Goal: Task Accomplishment & Management: Manage account settings

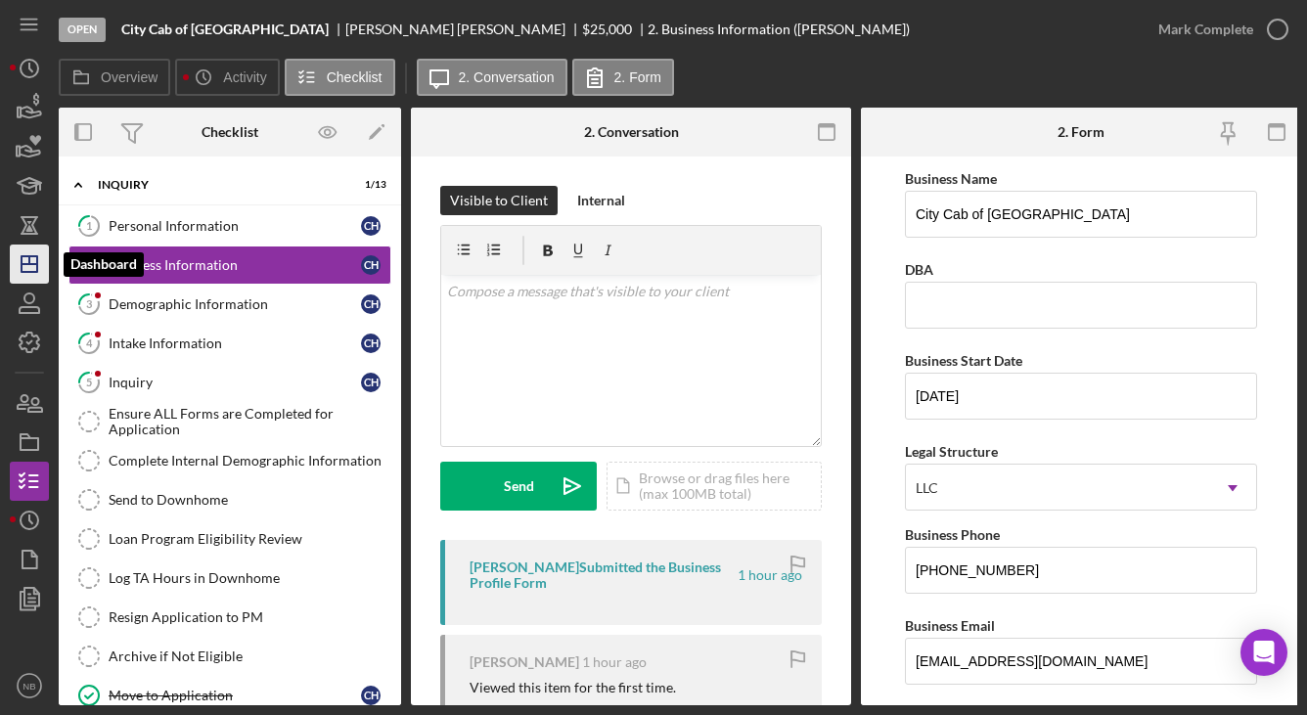
click at [37, 278] on icon "Icon/Dashboard" at bounding box center [29, 264] width 49 height 49
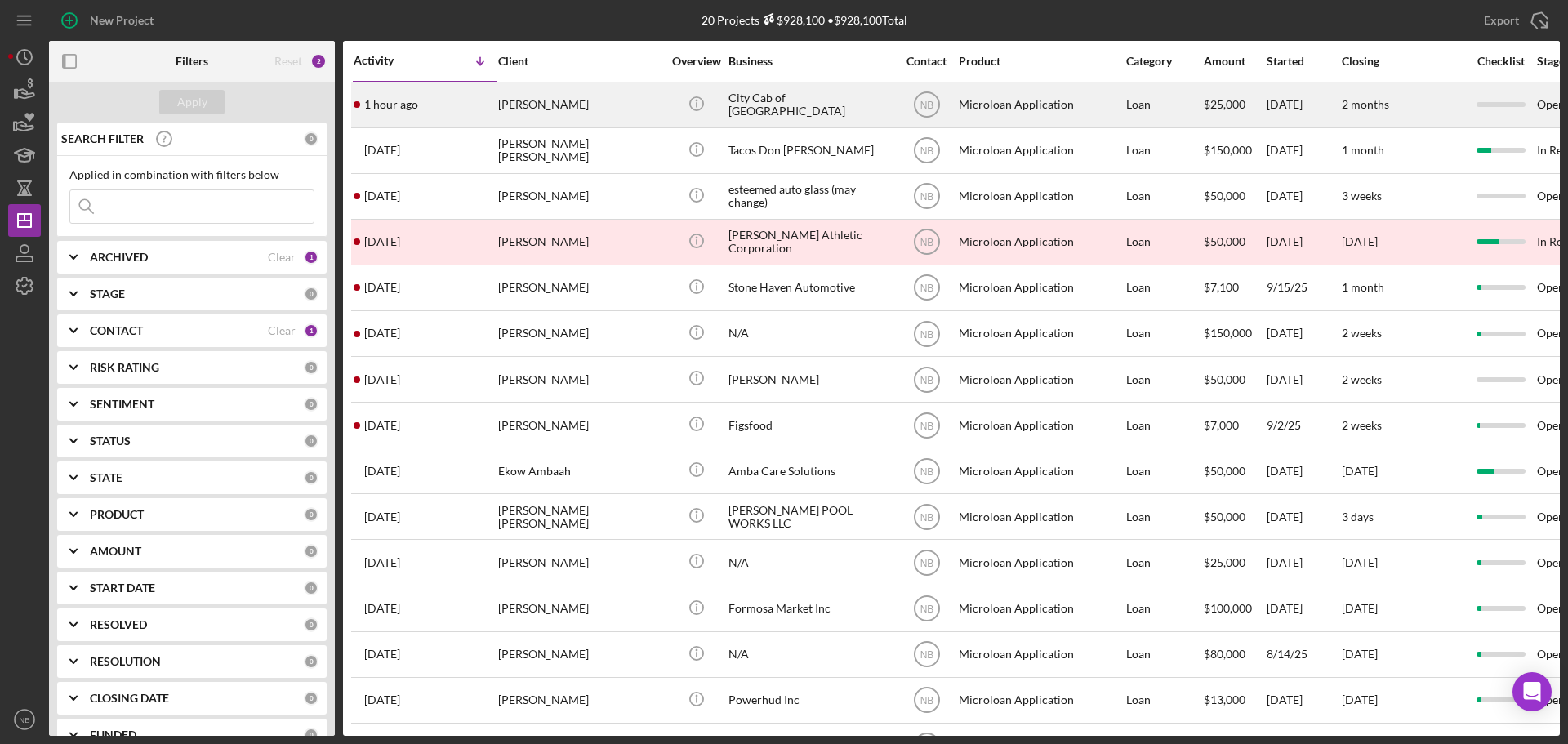
click at [621, 115] on div "[PERSON_NAME]" at bounding box center [580, 105] width 164 height 43
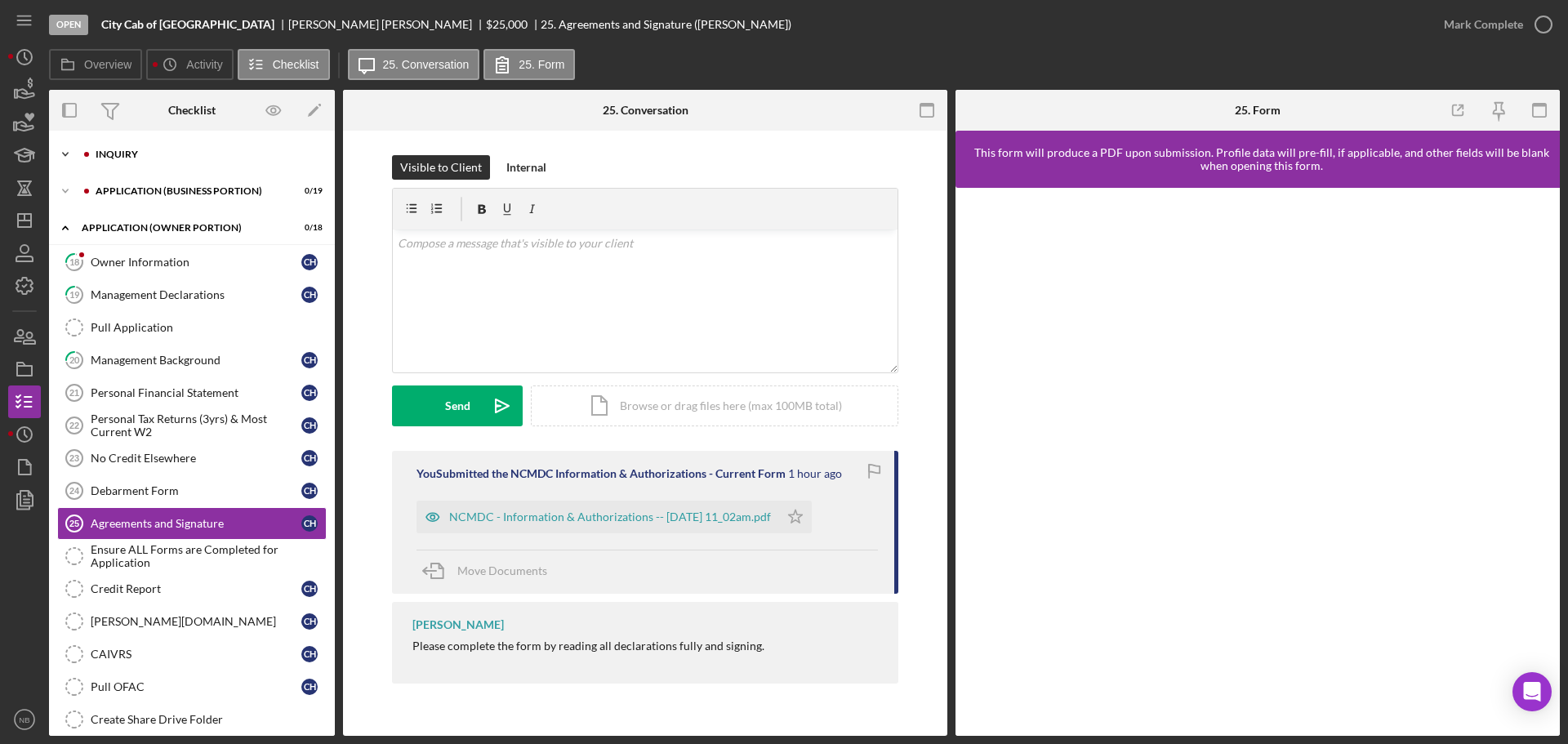
click at [163, 152] on div "INQUIRY" at bounding box center [204, 154] width 219 height 10
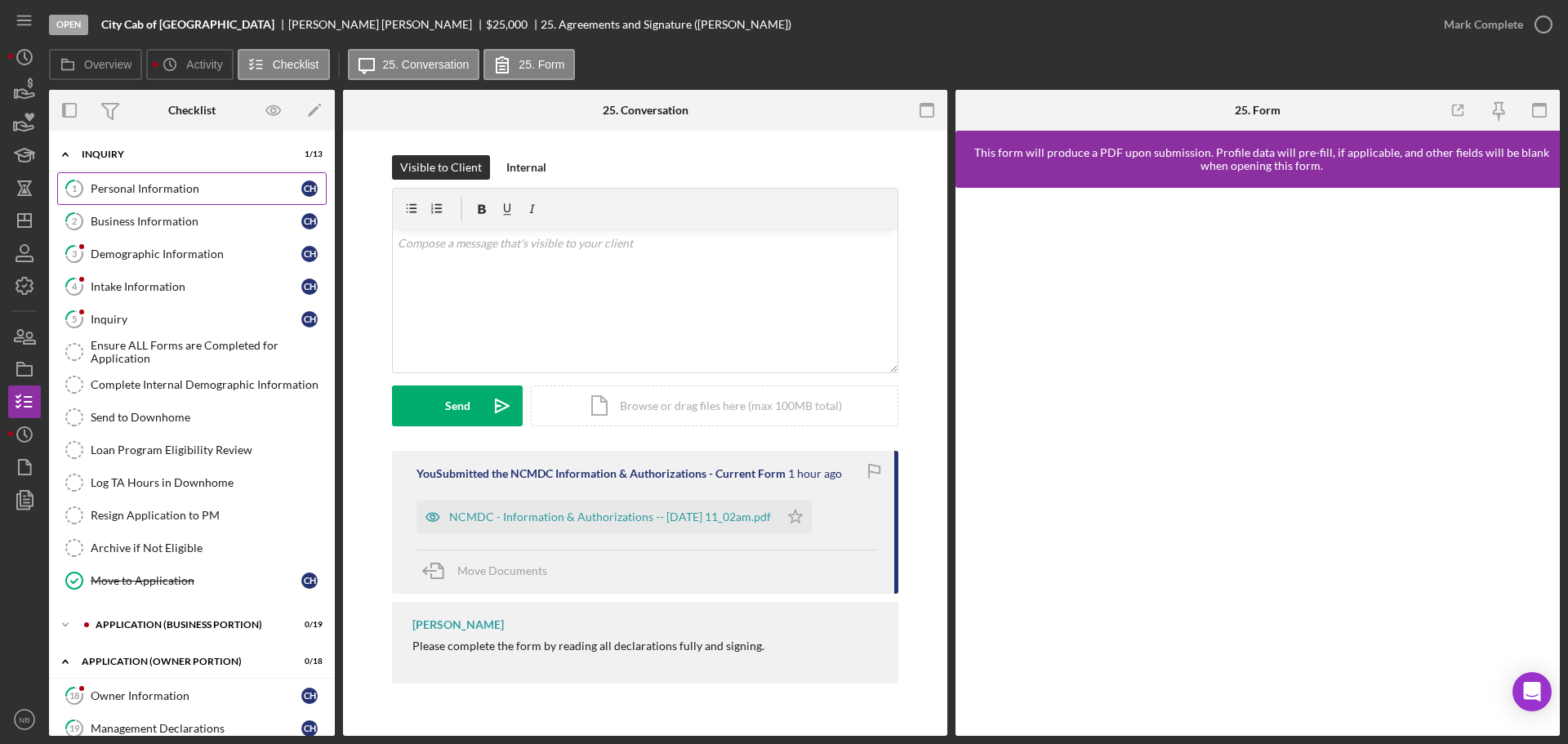
click at [250, 200] on link "1 Personal Information C H" at bounding box center [191, 188] width 270 height 33
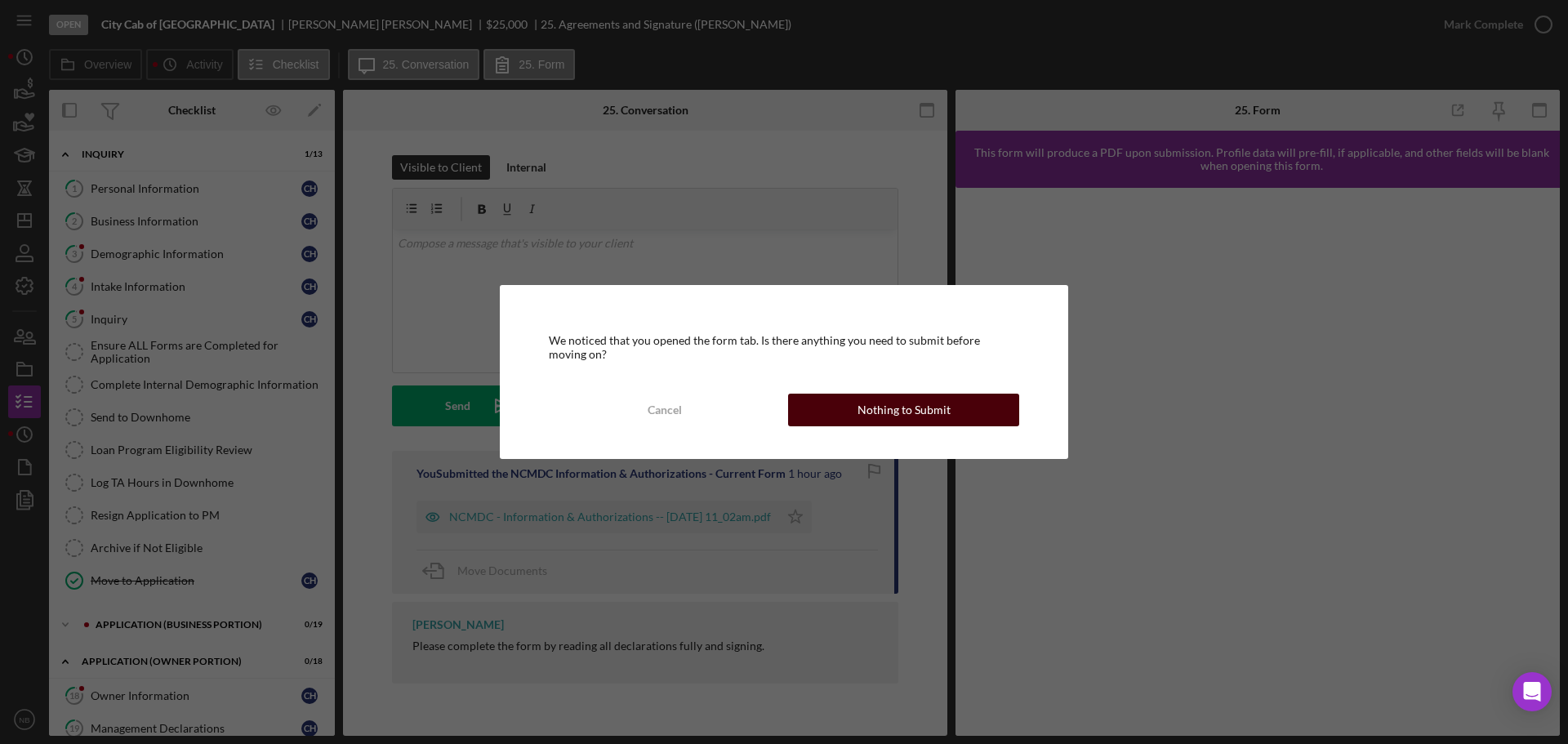
click at [938, 412] on div "Nothing to Submit" at bounding box center [904, 410] width 93 height 33
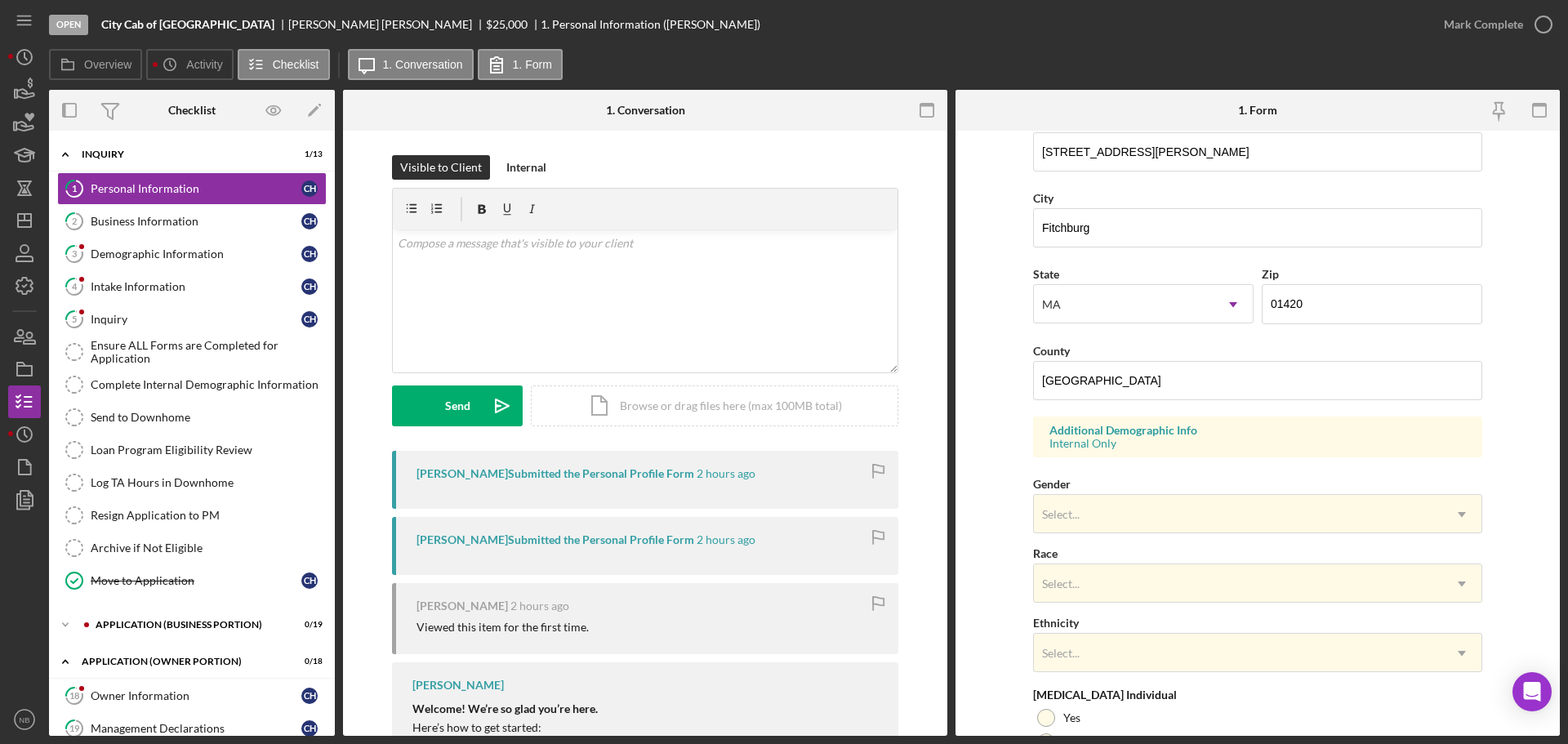
scroll to position [485, 0]
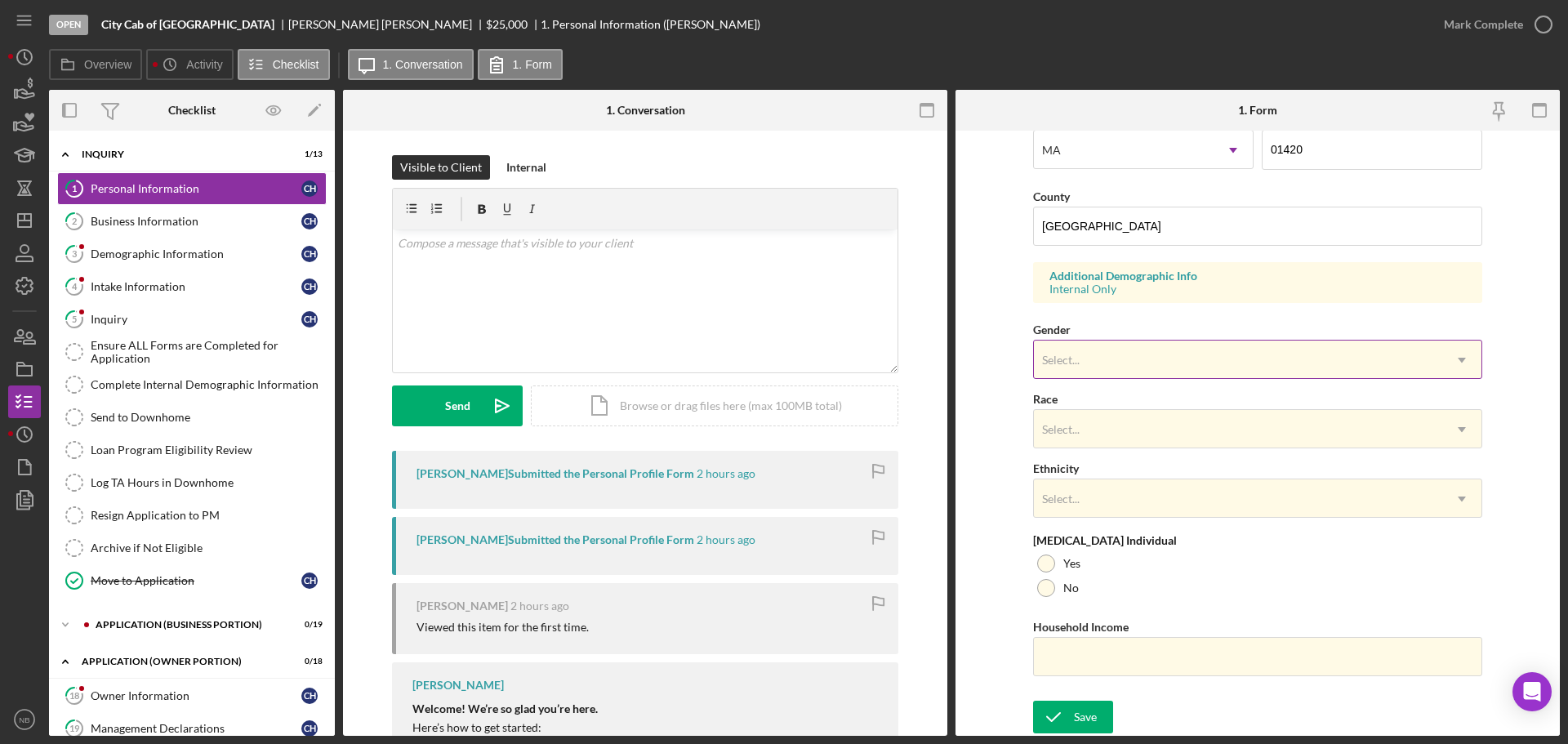
click at [1090, 362] on div "Select..." at bounding box center [1238, 360] width 408 height 38
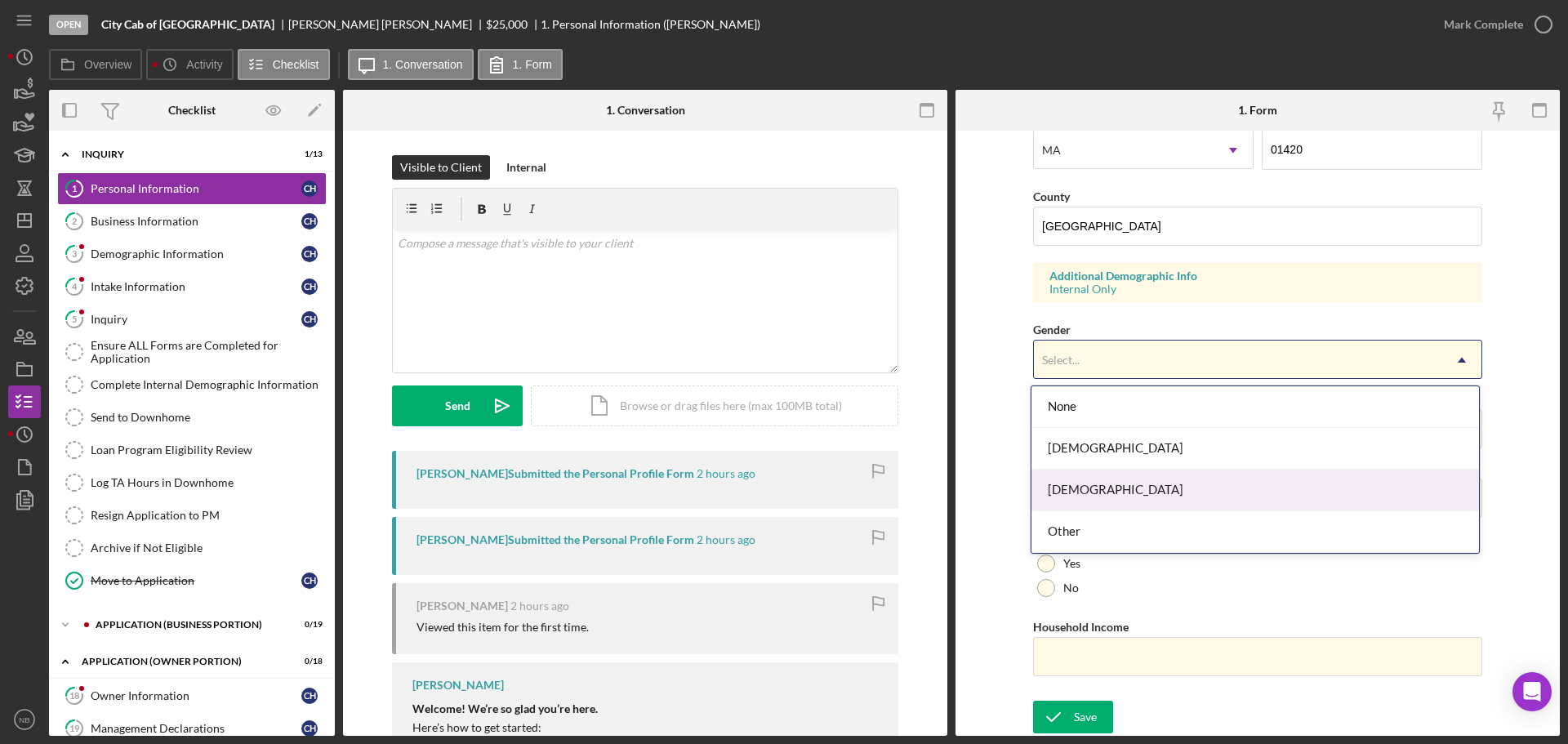
click at [1090, 482] on div "[DEMOGRAPHIC_DATA]" at bounding box center [1255, 491] width 447 height 42
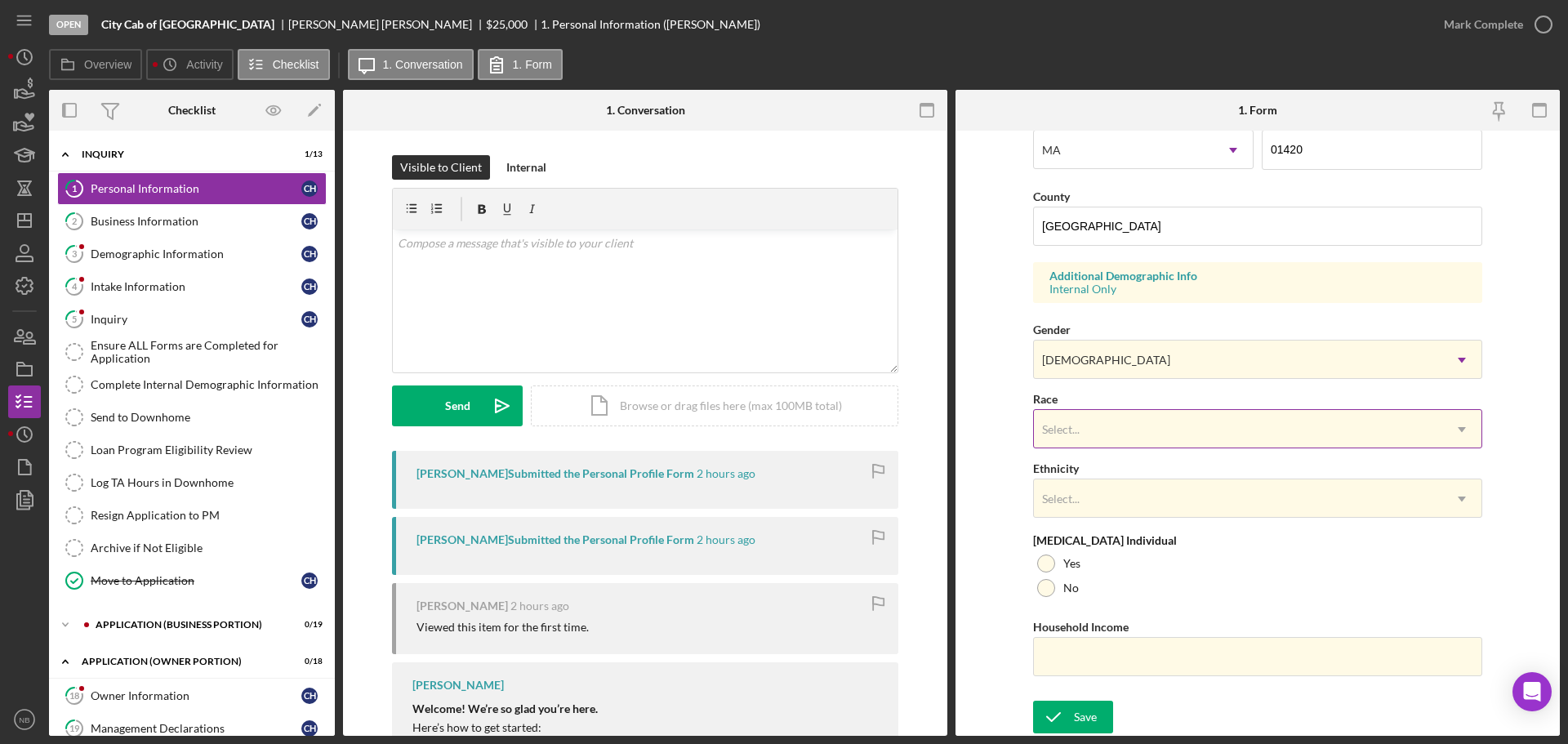
click at [1090, 409] on div "Select... Icon/Dropdown Arrow" at bounding box center [1258, 428] width 449 height 39
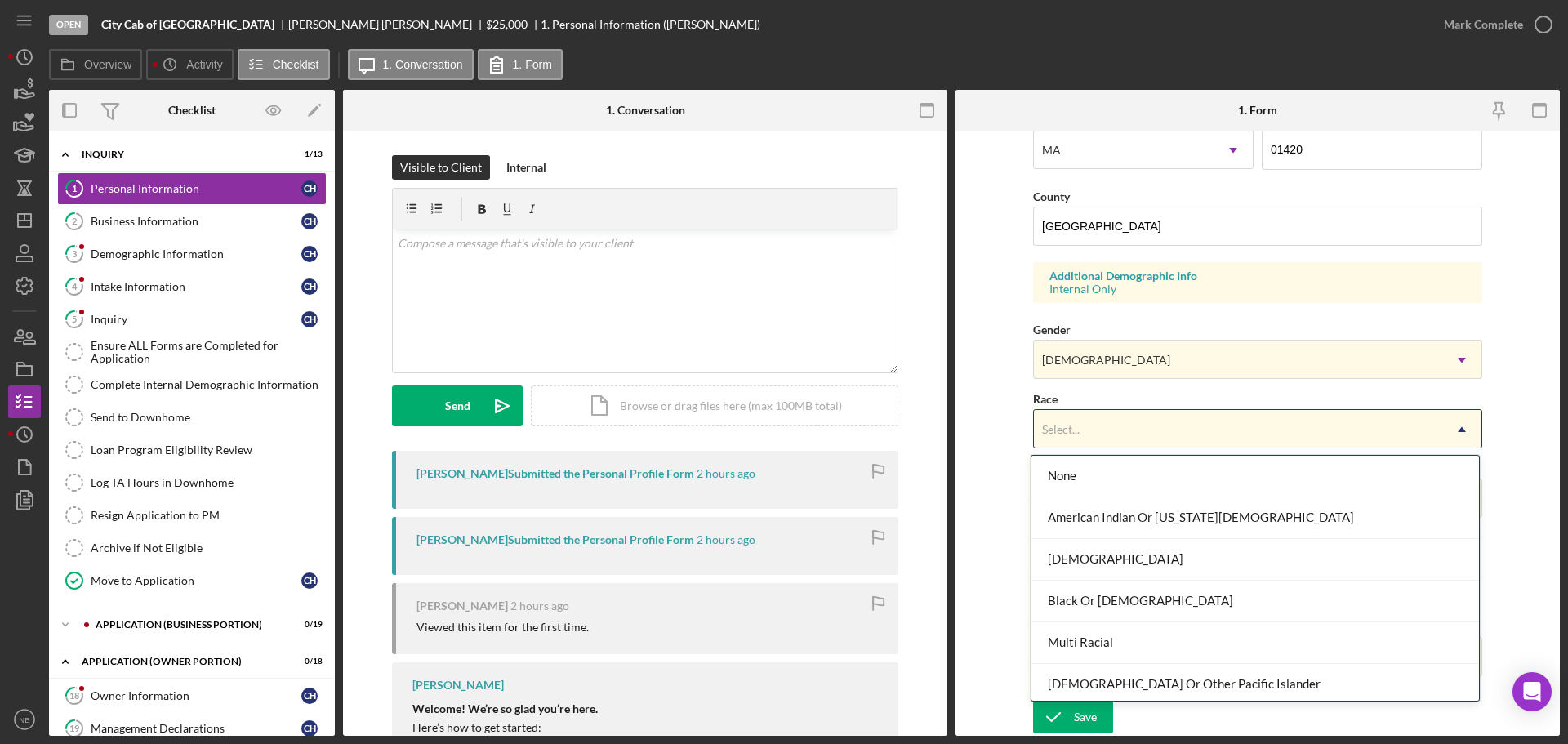
scroll to position [89, 0]
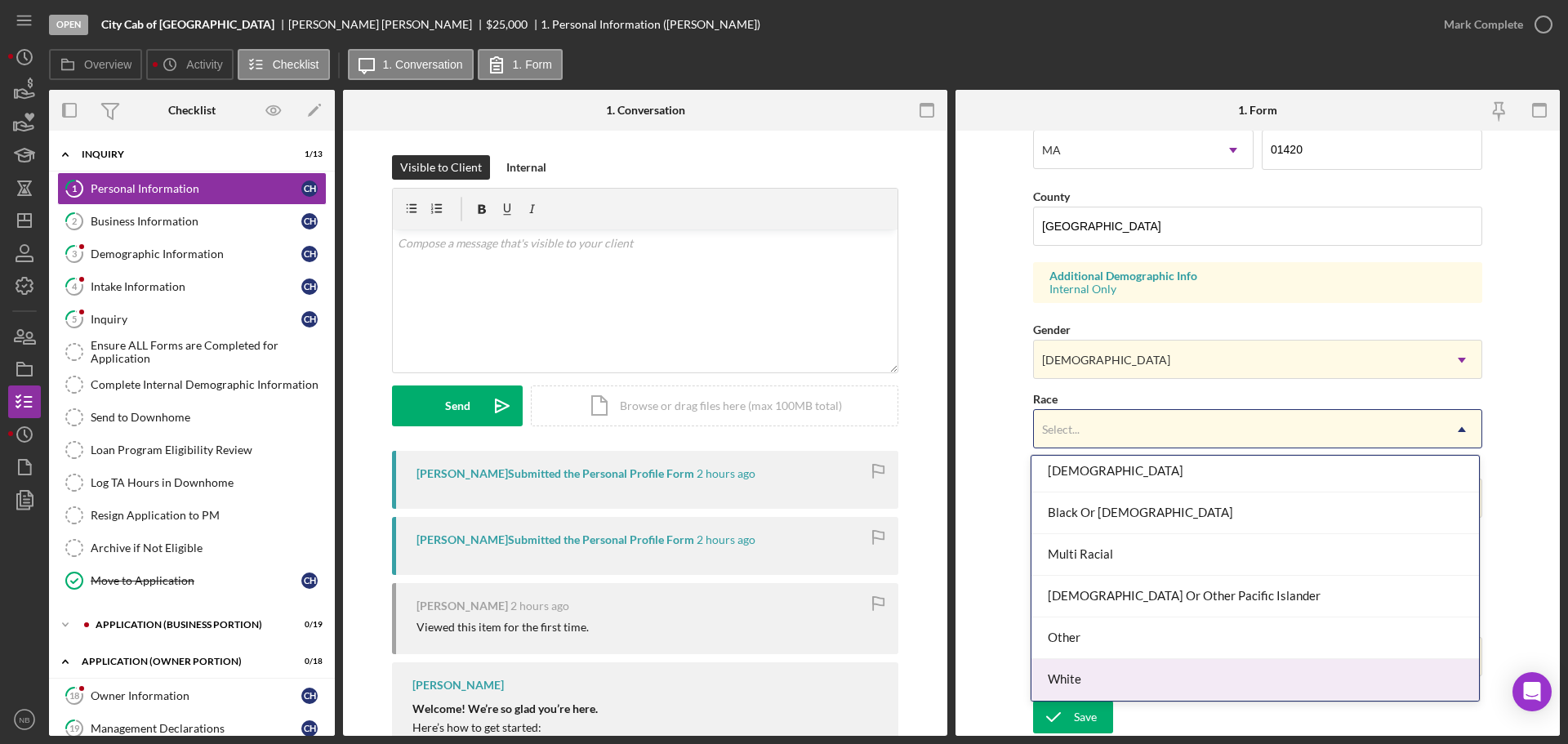
click at [1090, 596] on div "White" at bounding box center [1255, 681] width 447 height 42
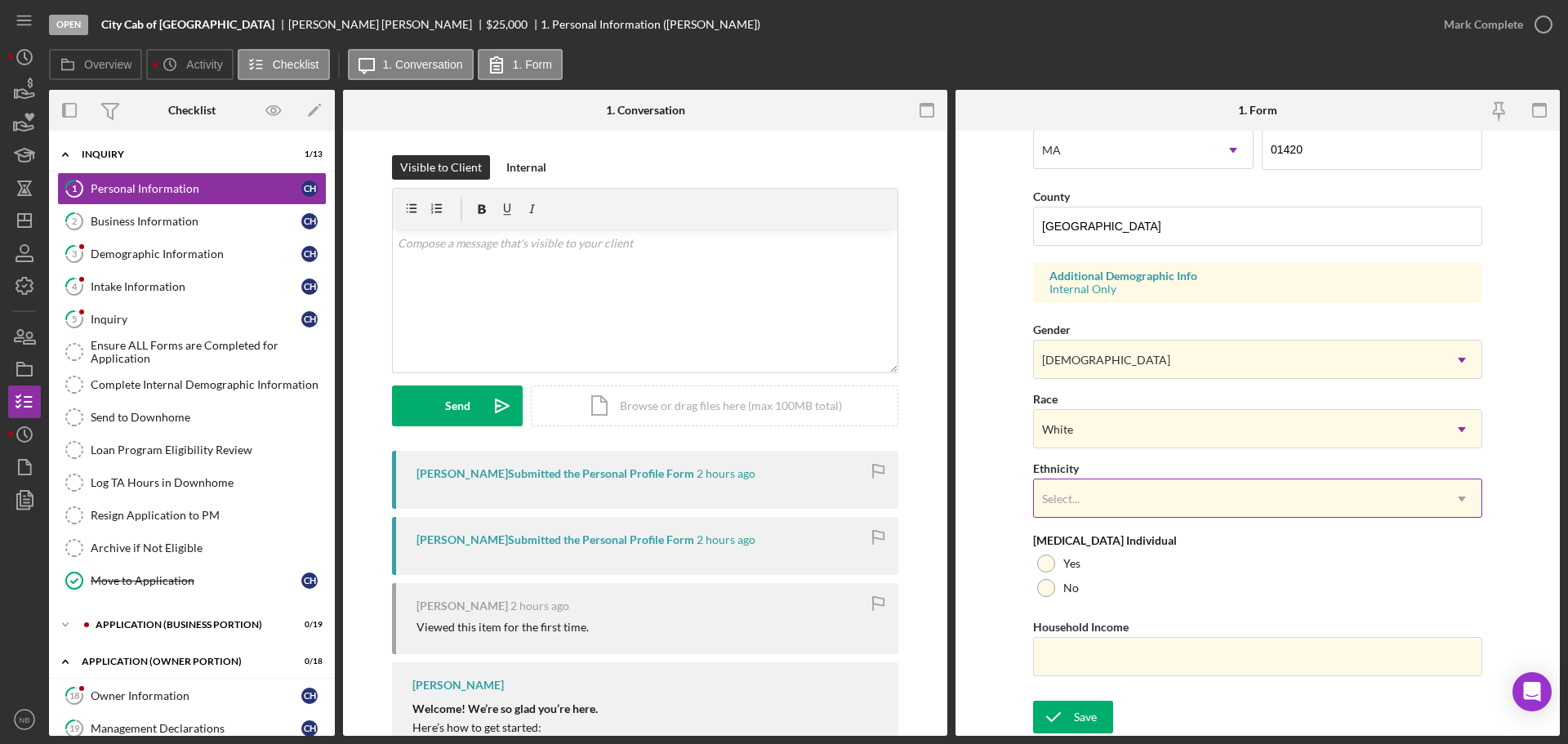
click at [1090, 509] on div "Select..." at bounding box center [1238, 499] width 408 height 38
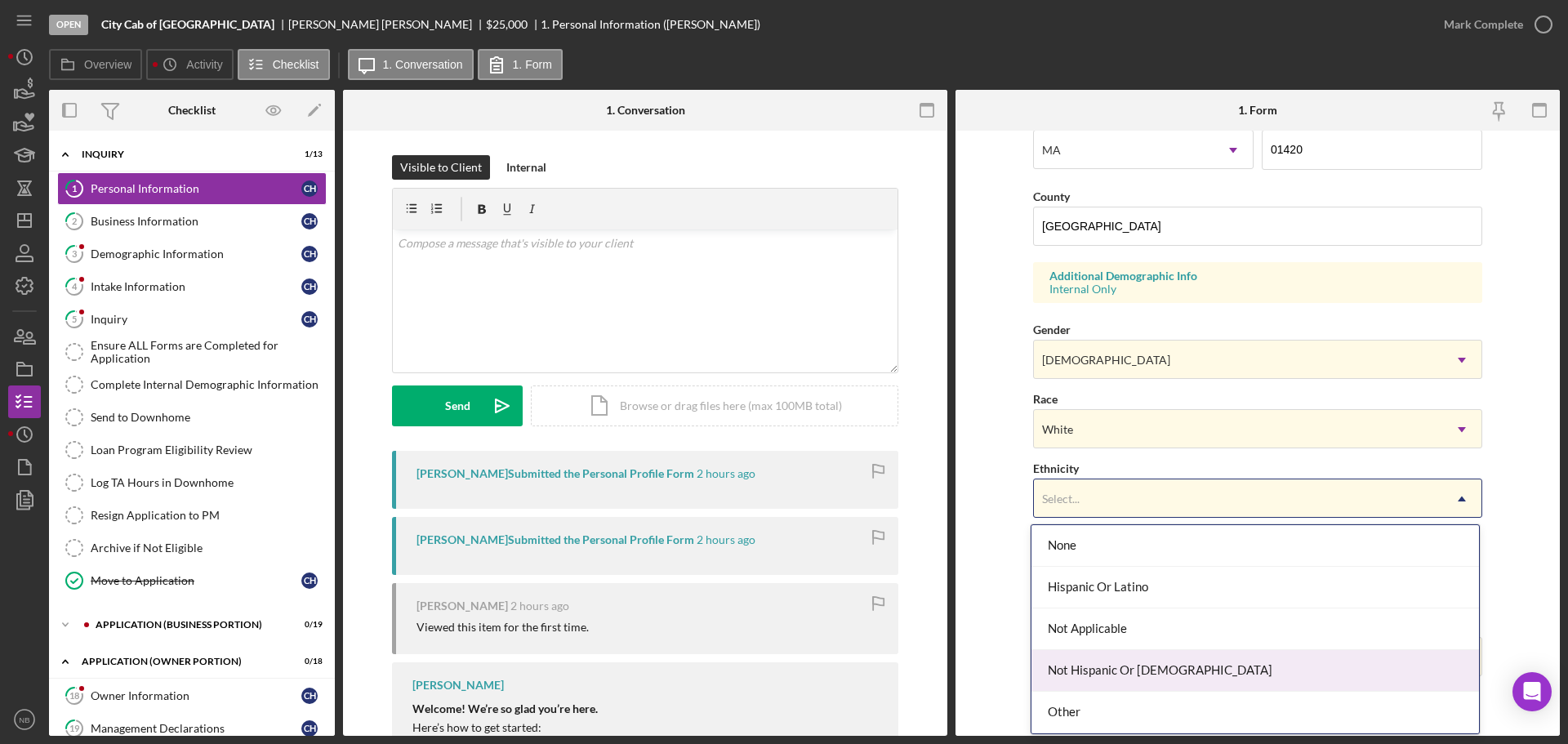
click at [1090, 596] on div "Not Hispanic Or [DEMOGRAPHIC_DATA]" at bounding box center [1255, 671] width 447 height 42
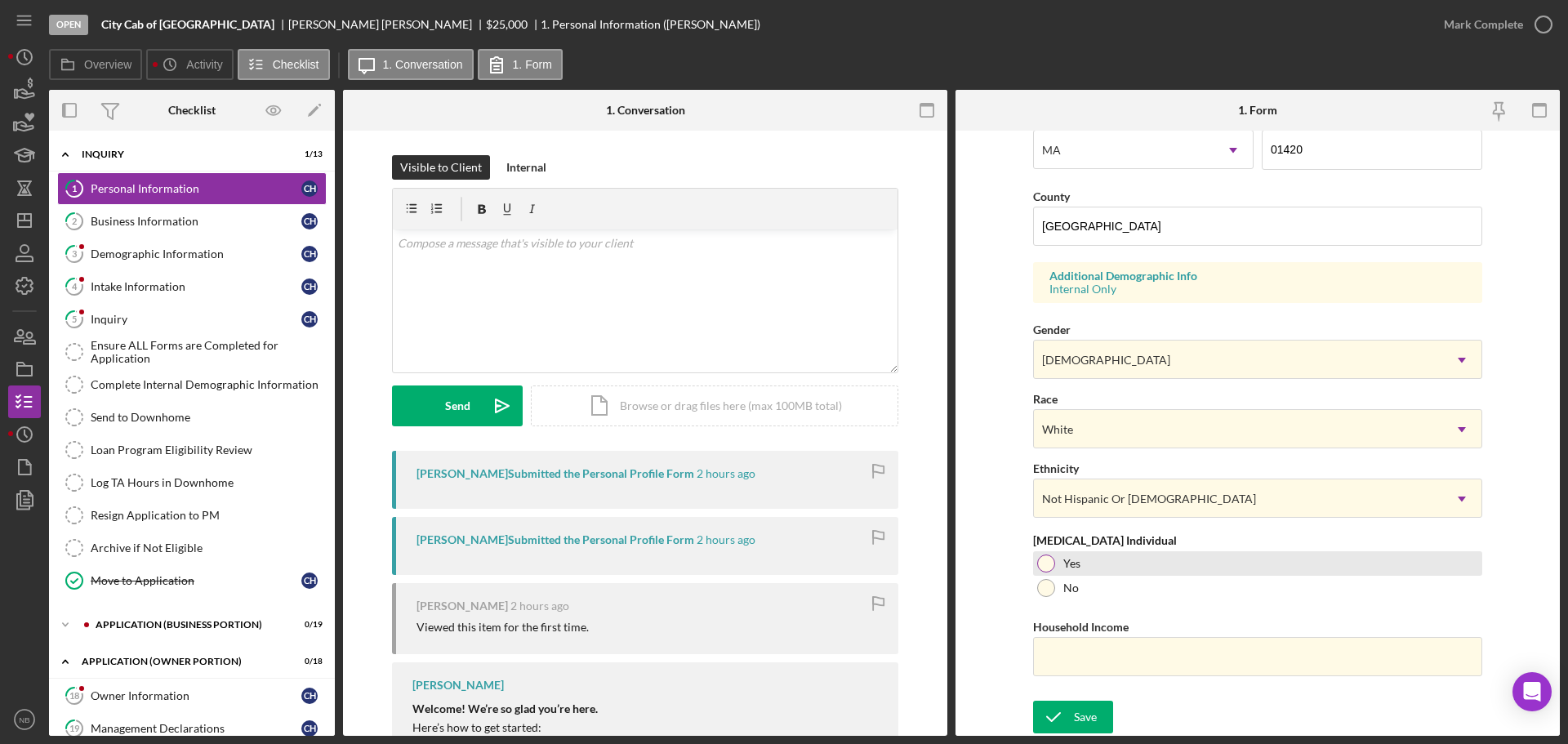
click at [1048, 574] on div "Yes" at bounding box center [1258, 563] width 449 height 24
click at [1081, 596] on input "Household Income" at bounding box center [1258, 656] width 449 height 39
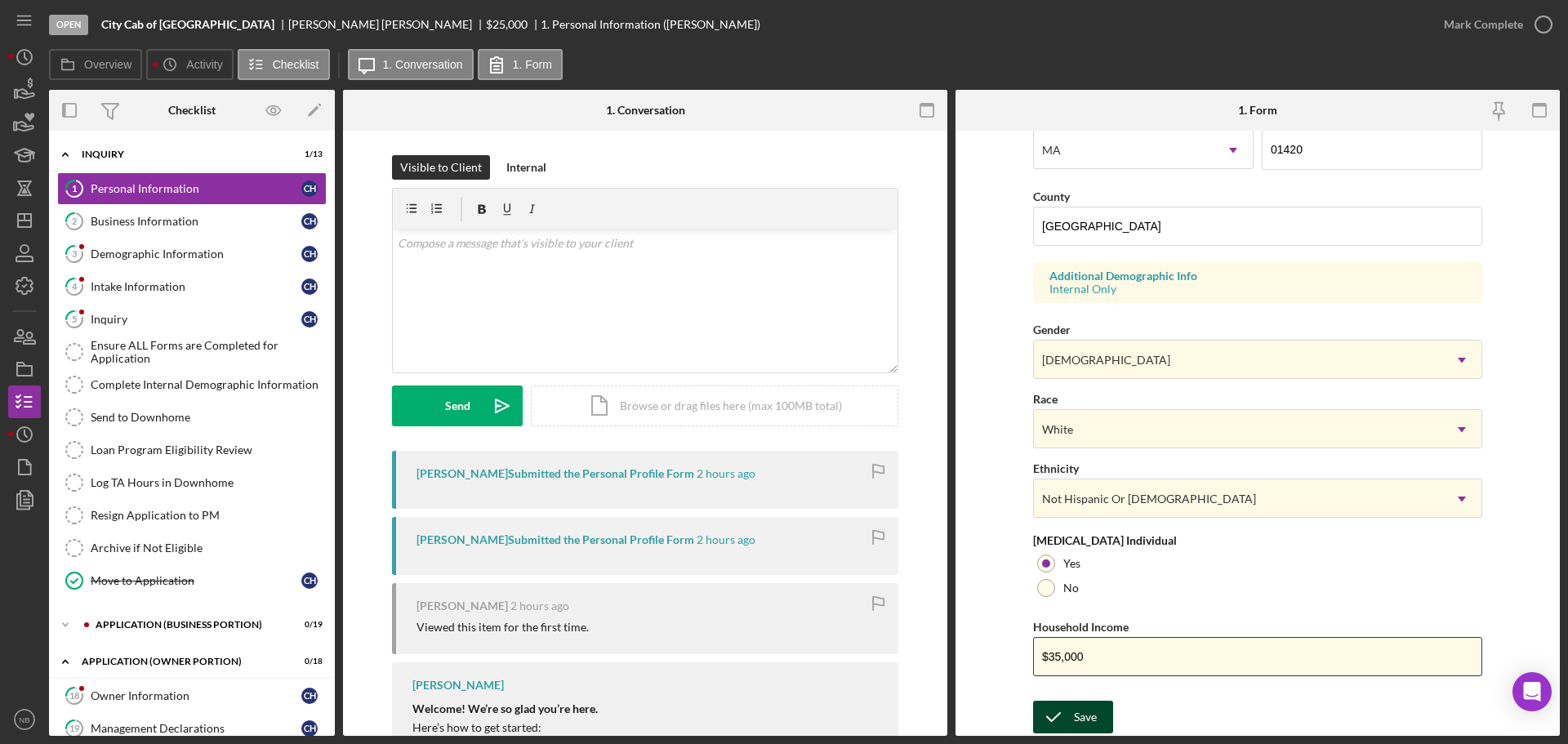
type input "$35,000"
click at [1071, 596] on button "Save" at bounding box center [1073, 716] width 80 height 33
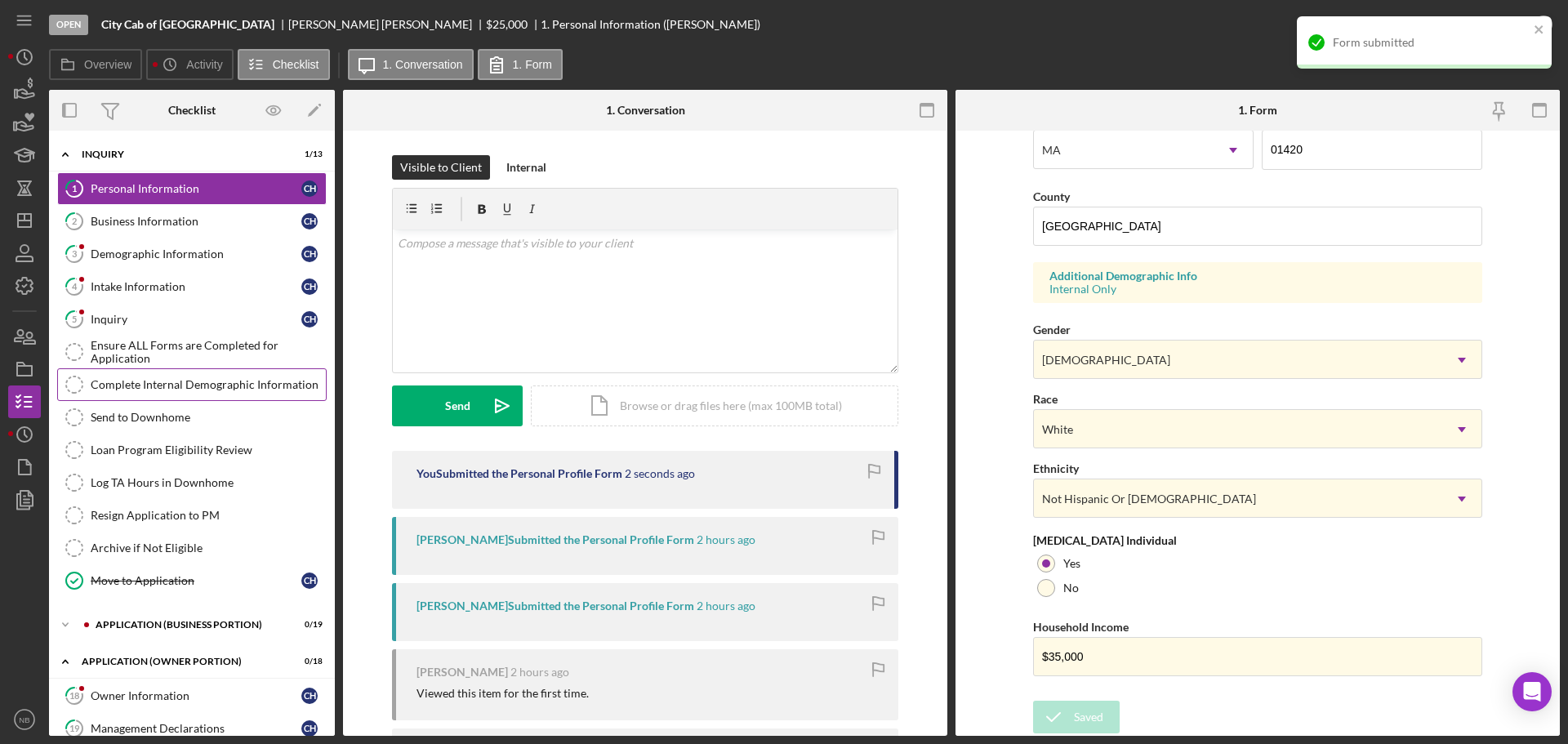
click at [183, 376] on link "Complete Internal Demographic Information Complete Internal Demographic Informa…" at bounding box center [191, 384] width 270 height 33
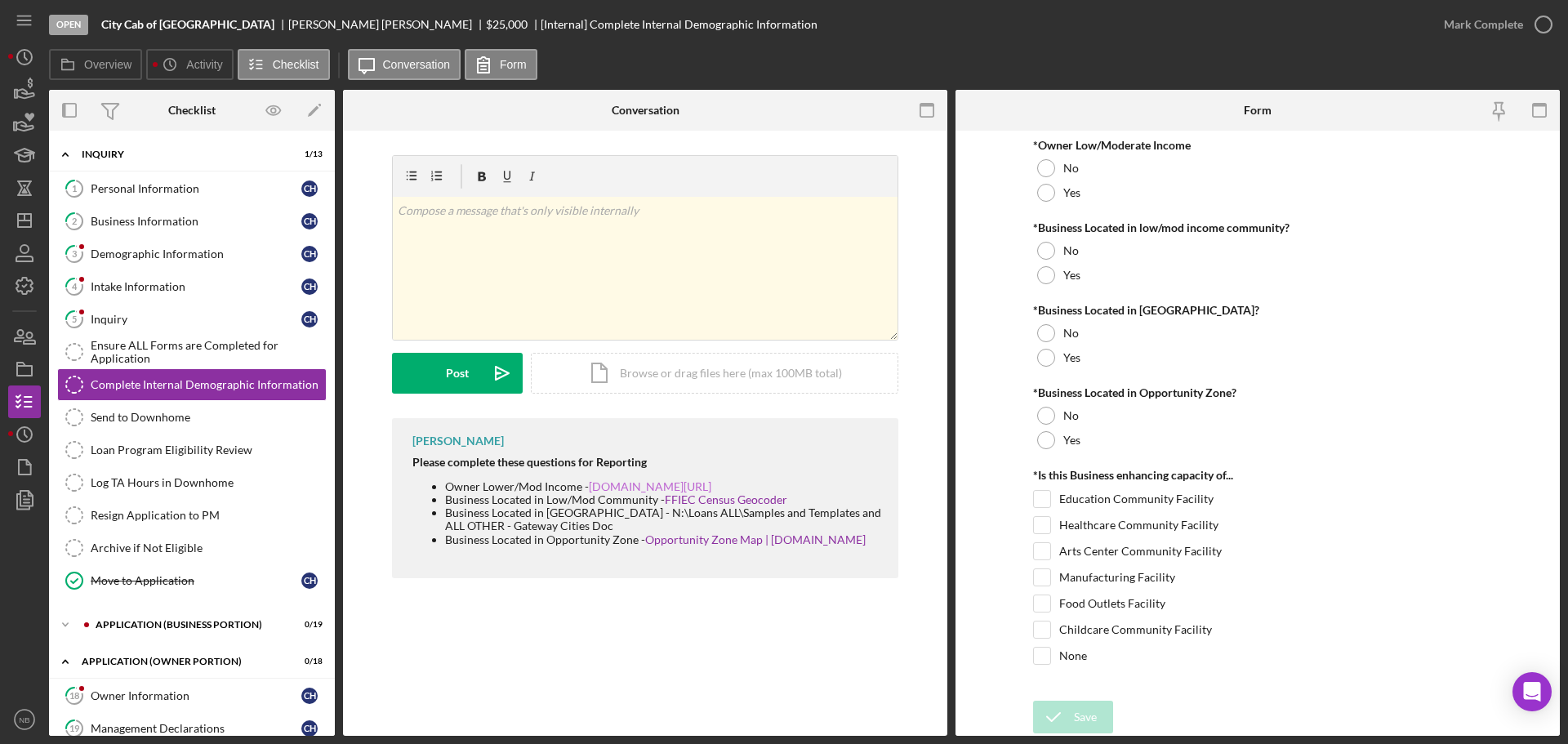
click at [588, 493] on link "[DOMAIN_NAME][URL]" at bounding box center [649, 486] width 123 height 14
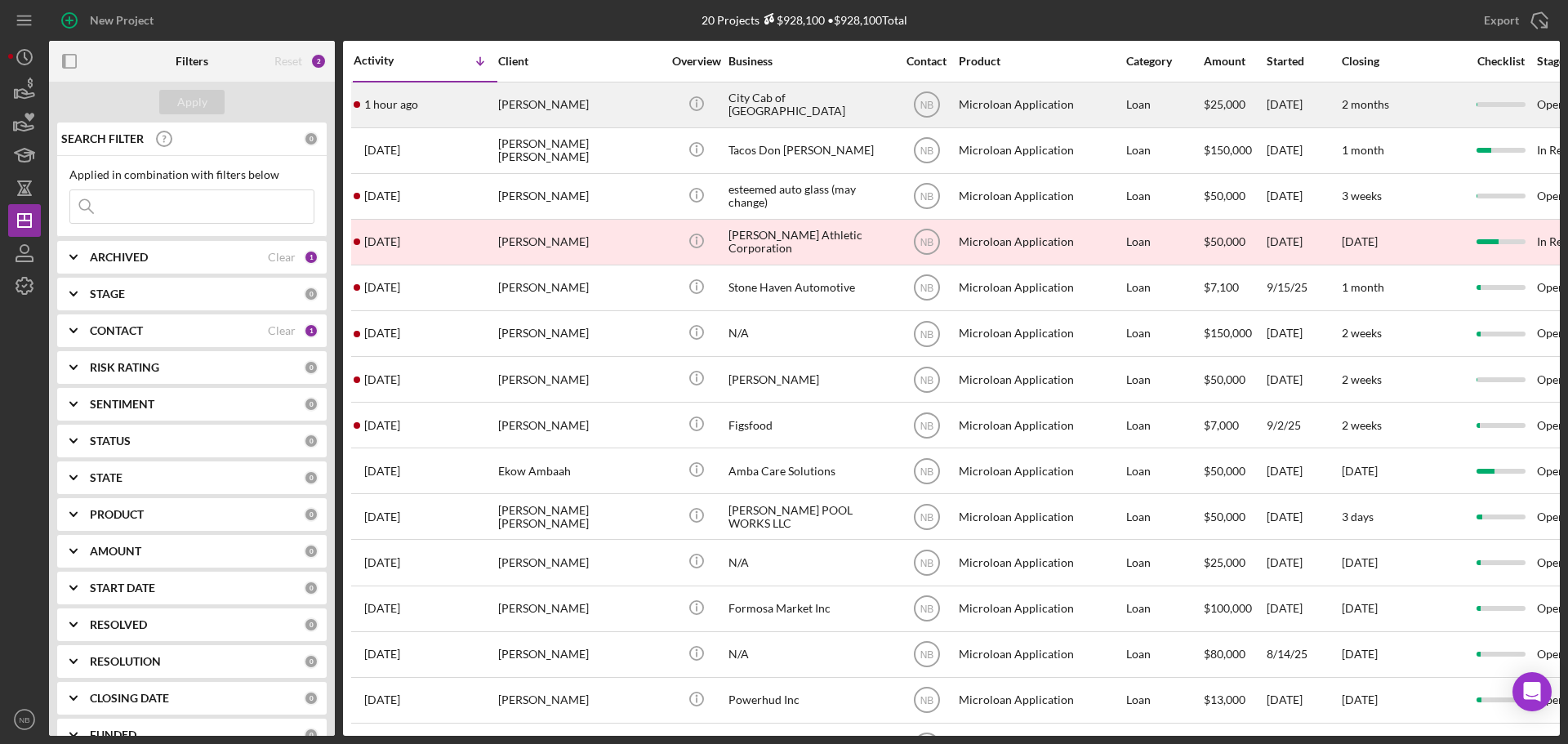
click at [633, 113] on div "[PERSON_NAME]" at bounding box center [580, 105] width 164 height 43
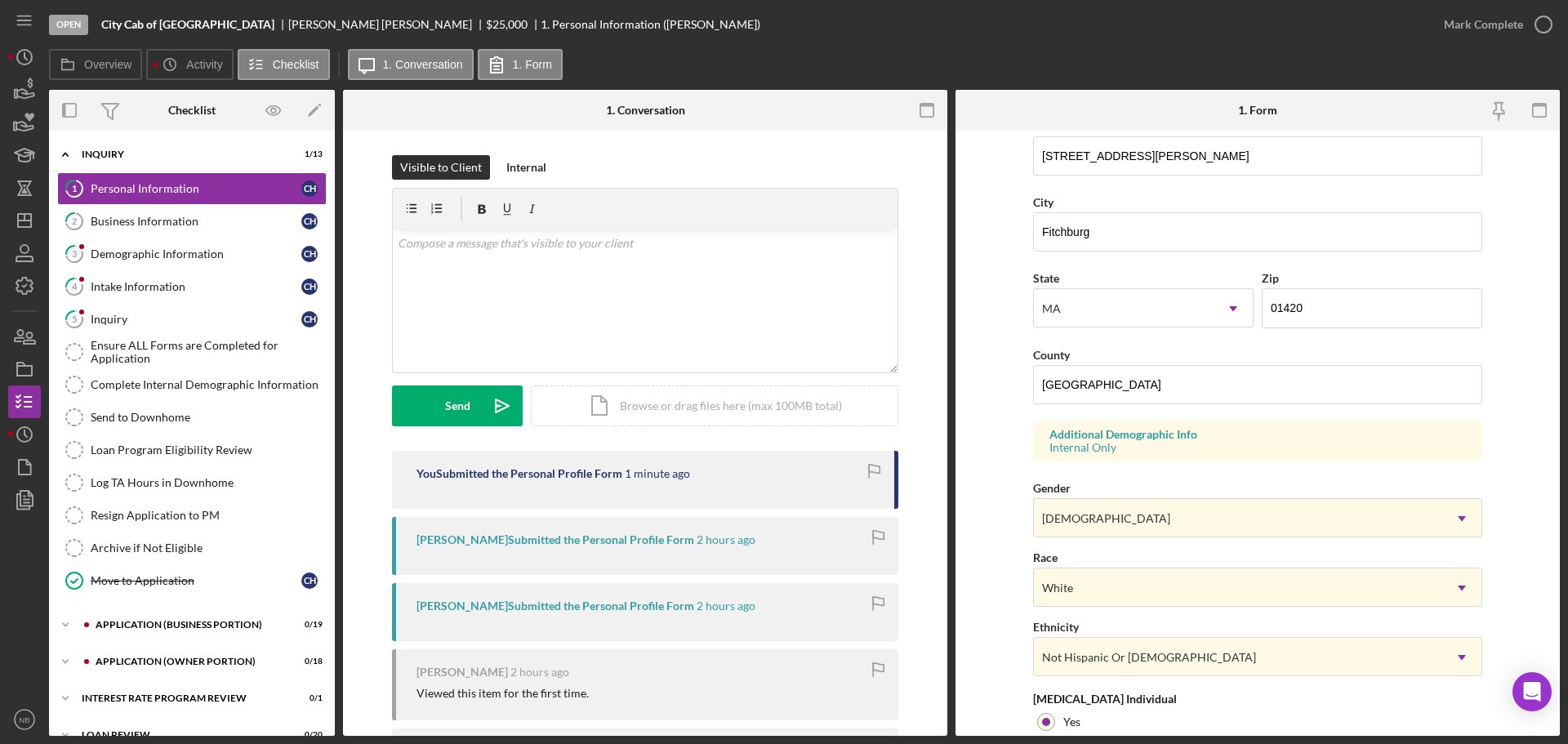
scroll to position [485, 0]
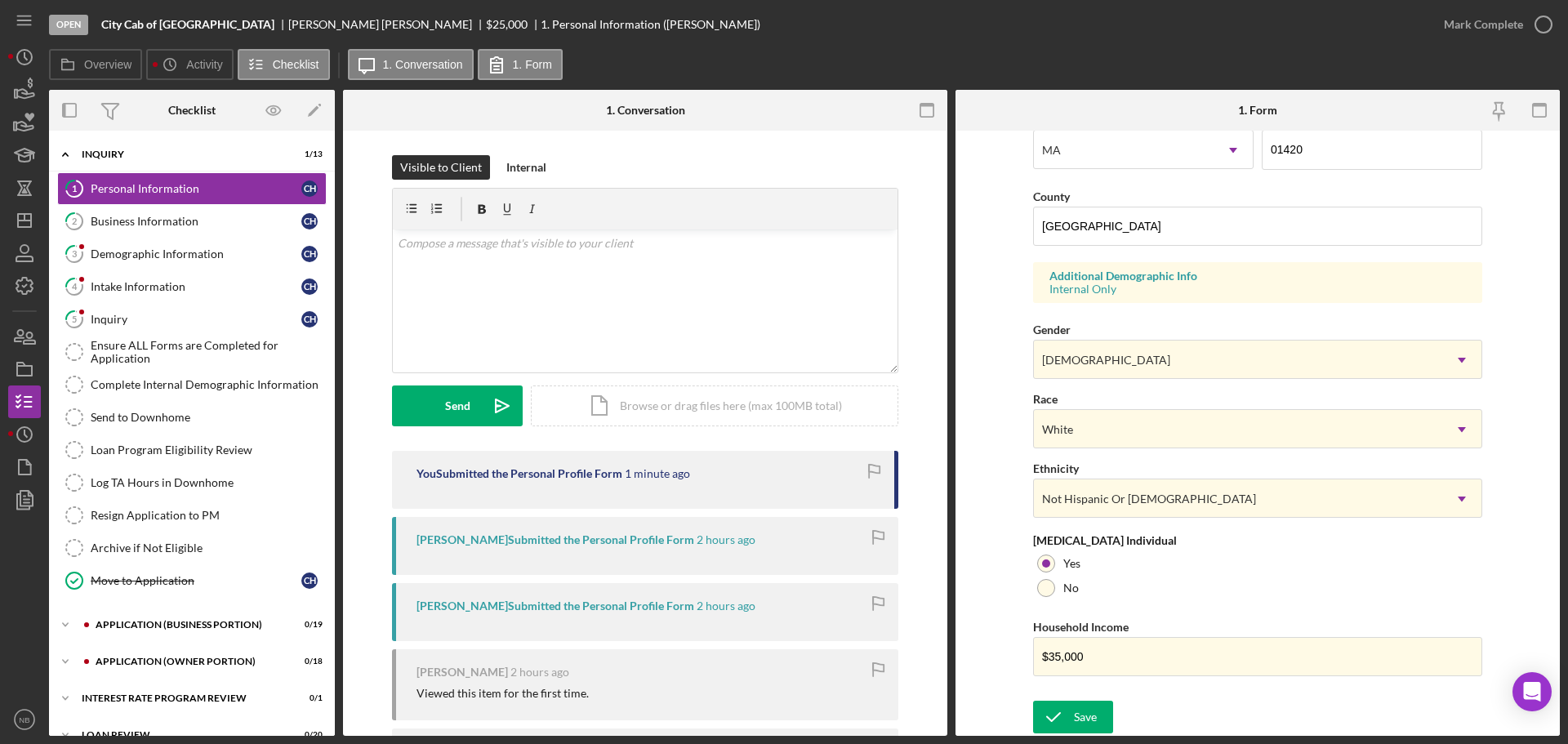
click at [1076, 735] on div "Save Save" at bounding box center [1258, 718] width 449 height 35
click at [1079, 719] on div "Save" at bounding box center [1085, 716] width 23 height 33
click at [1538, 25] on div "Open City Cab of Fitchburg [PERSON_NAME] $25,000 $25,000 1. Personal Informatio…" at bounding box center [784, 372] width 1568 height 744
click at [1500, 31] on div "Mark Complete" at bounding box center [1483, 24] width 79 height 33
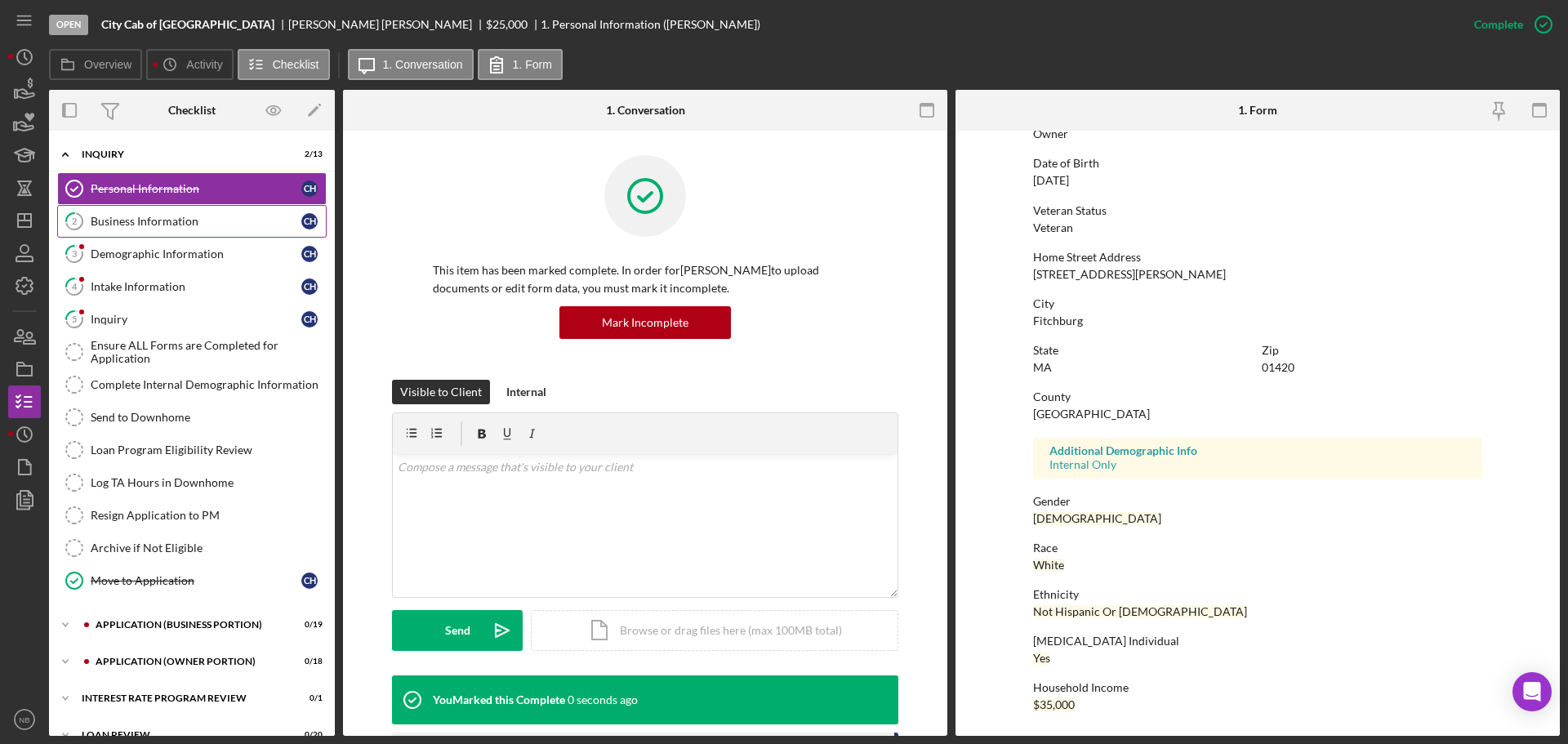
scroll to position [157, 0]
click at [178, 223] on div "Business Information" at bounding box center [196, 221] width 210 height 13
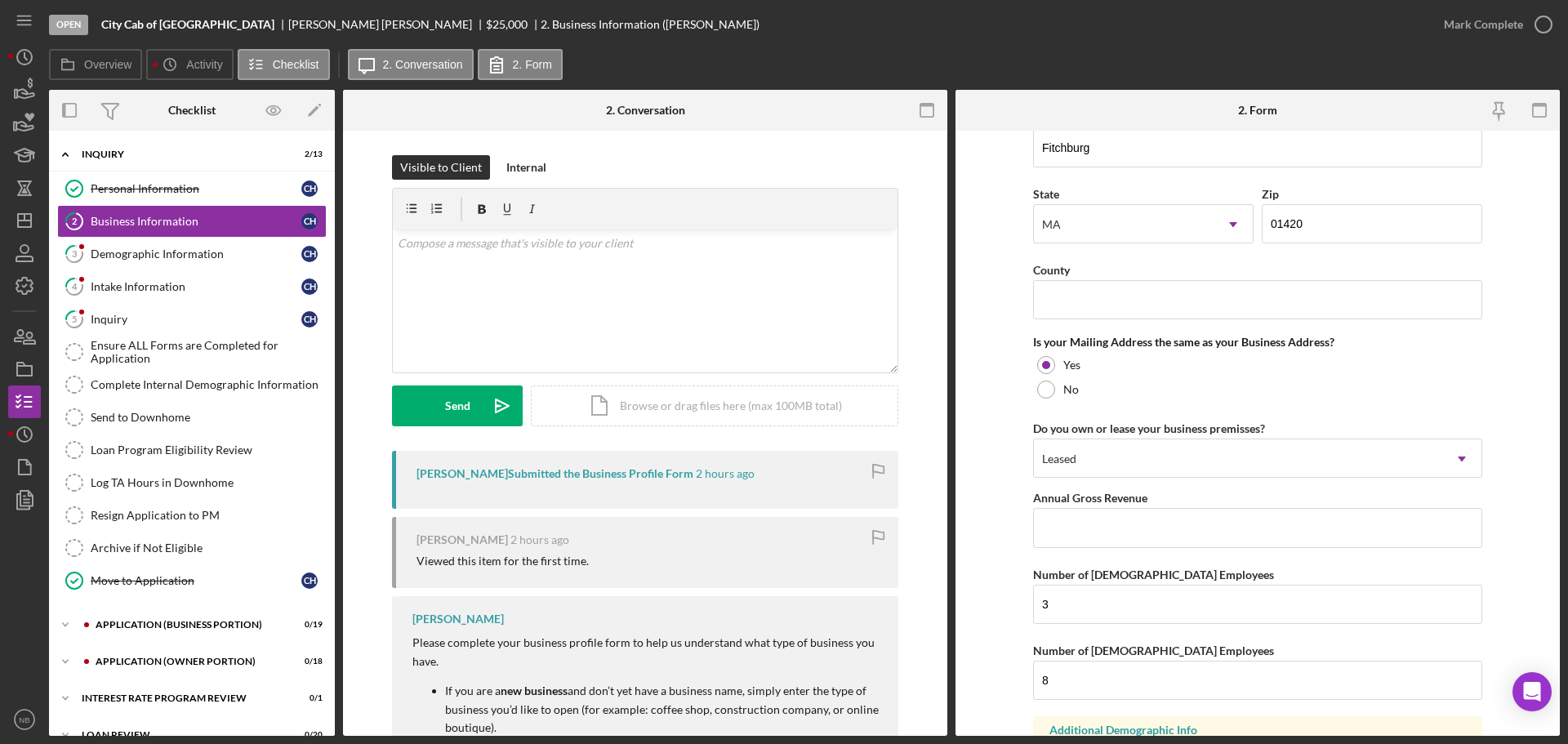
scroll to position [1208, 0]
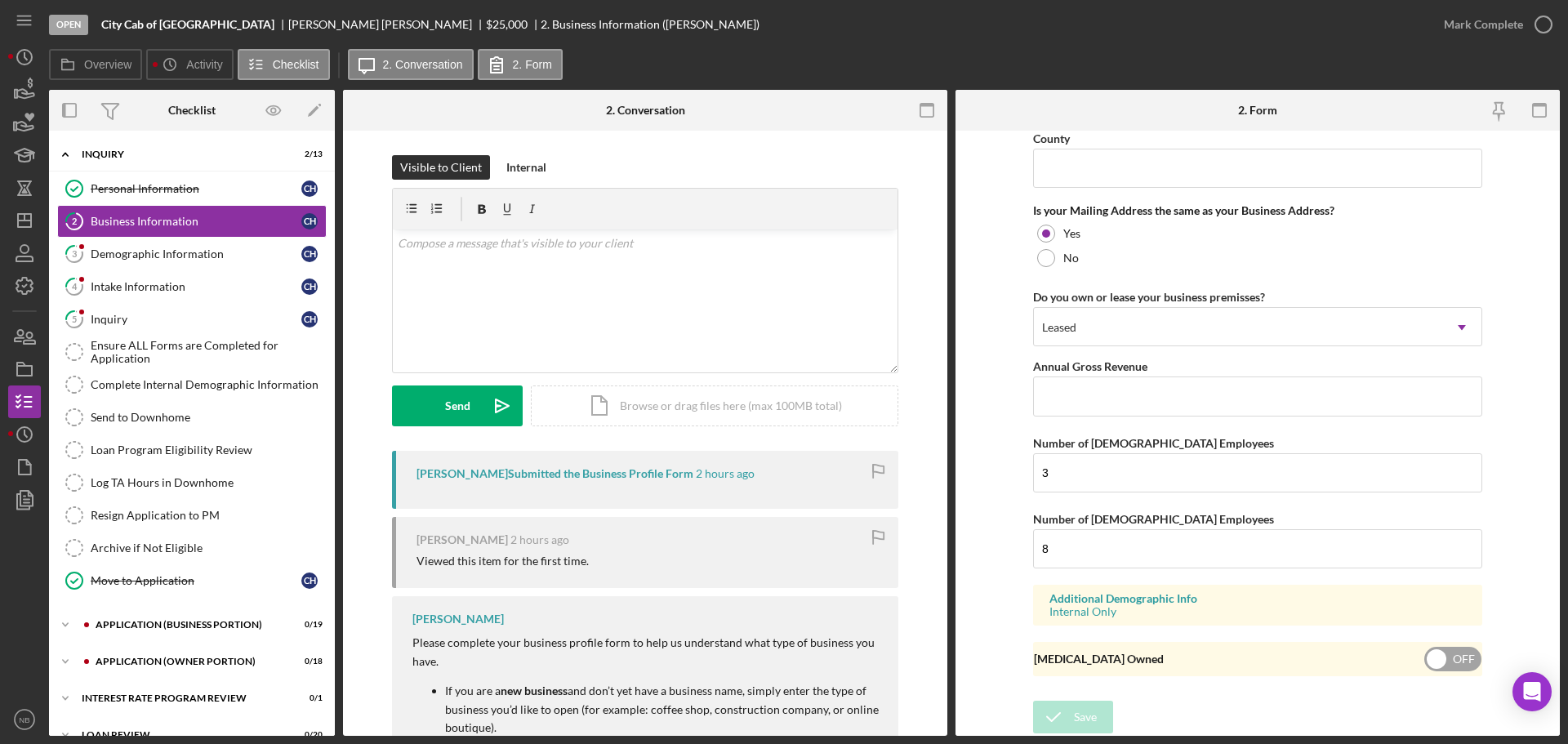
click at [1448, 671] on input "checkbox" at bounding box center [1452, 659] width 57 height 24
checkbox input "true"
click at [1082, 708] on div "Save" at bounding box center [1085, 716] width 23 height 33
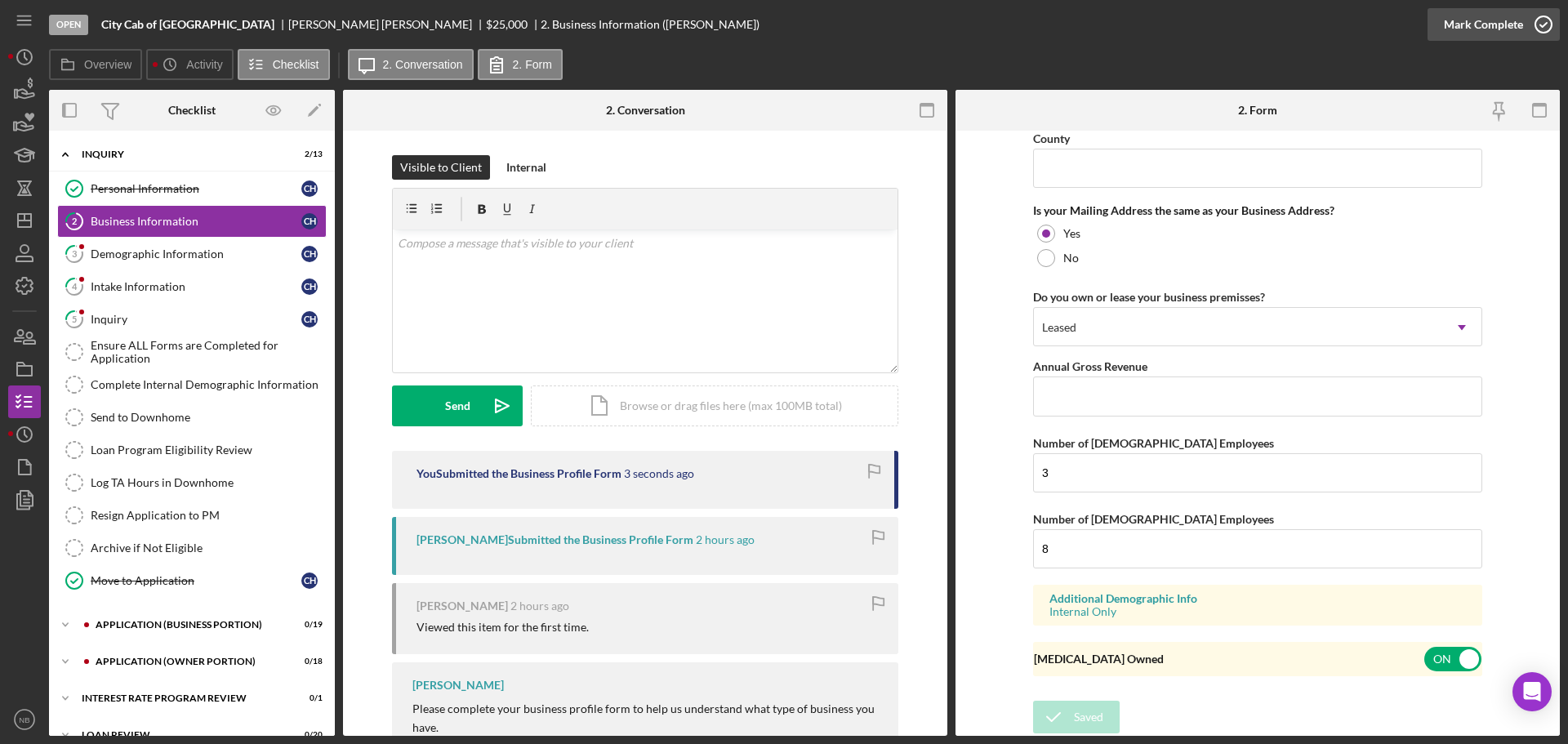
click at [1520, 25] on div "Mark Complete" at bounding box center [1483, 24] width 79 height 33
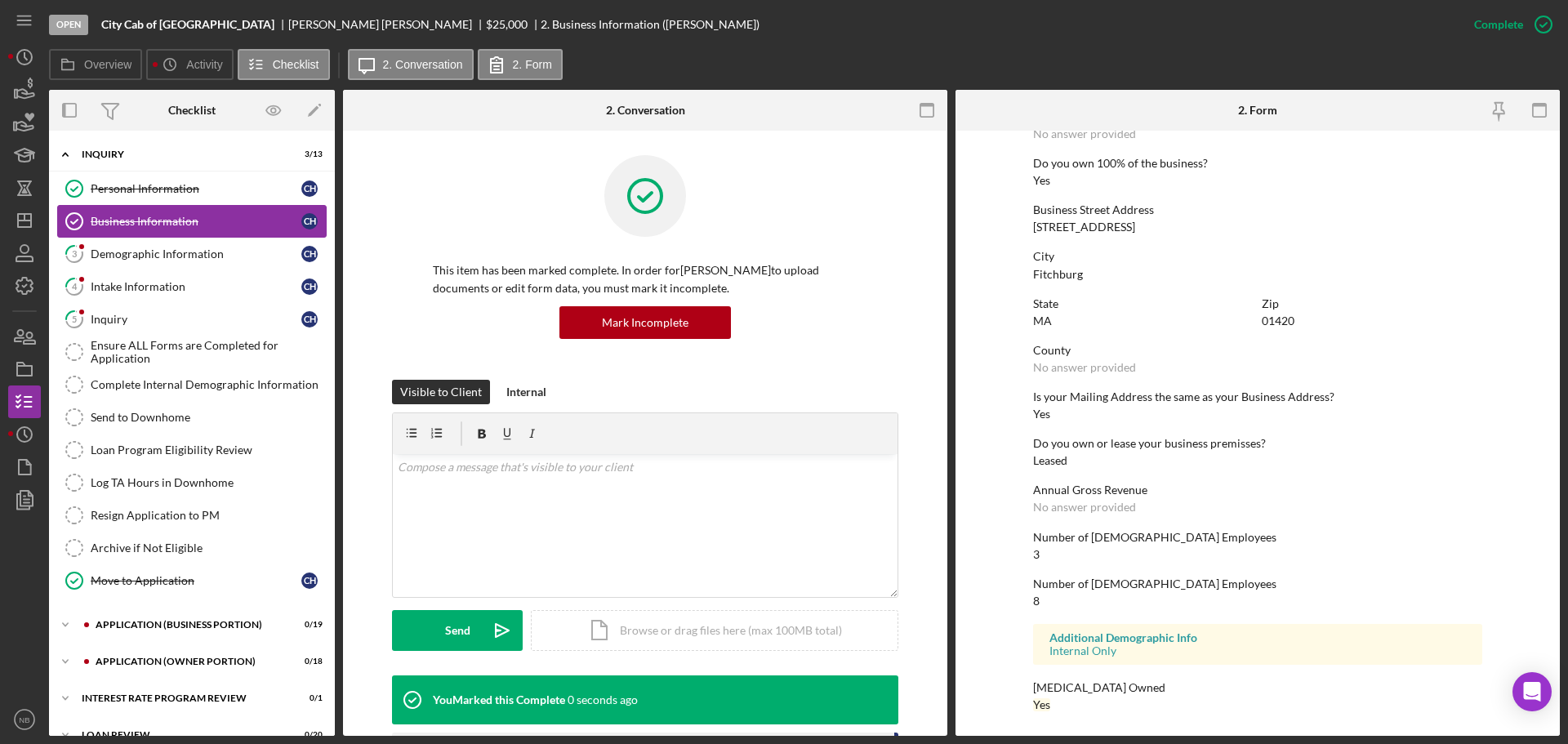
scroll to position [626, 0]
click at [118, 237] on link "Business Information Business Information C H" at bounding box center [191, 221] width 270 height 33
click at [129, 250] on div "Demographic Information" at bounding box center [196, 254] width 210 height 13
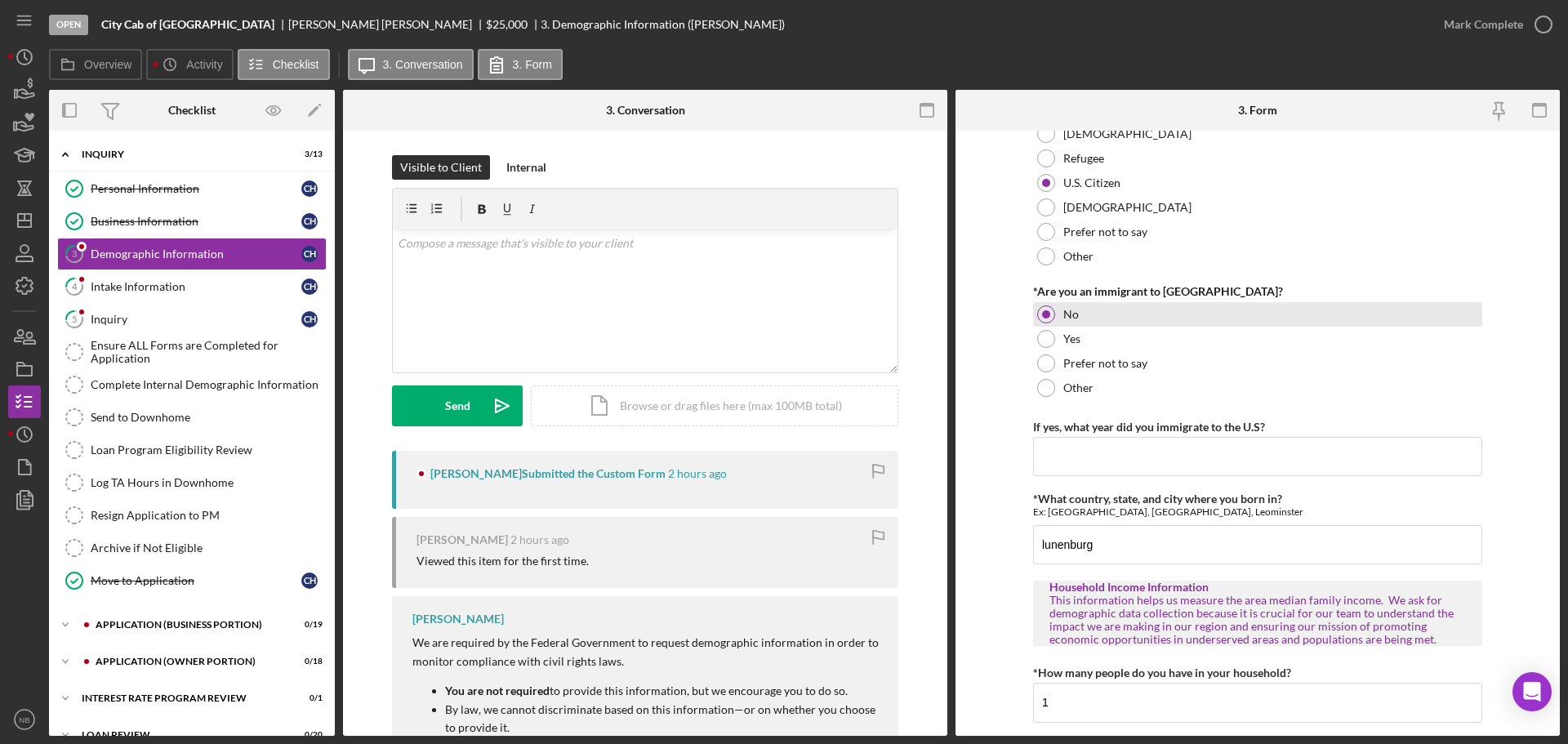
scroll to position [1609, 0]
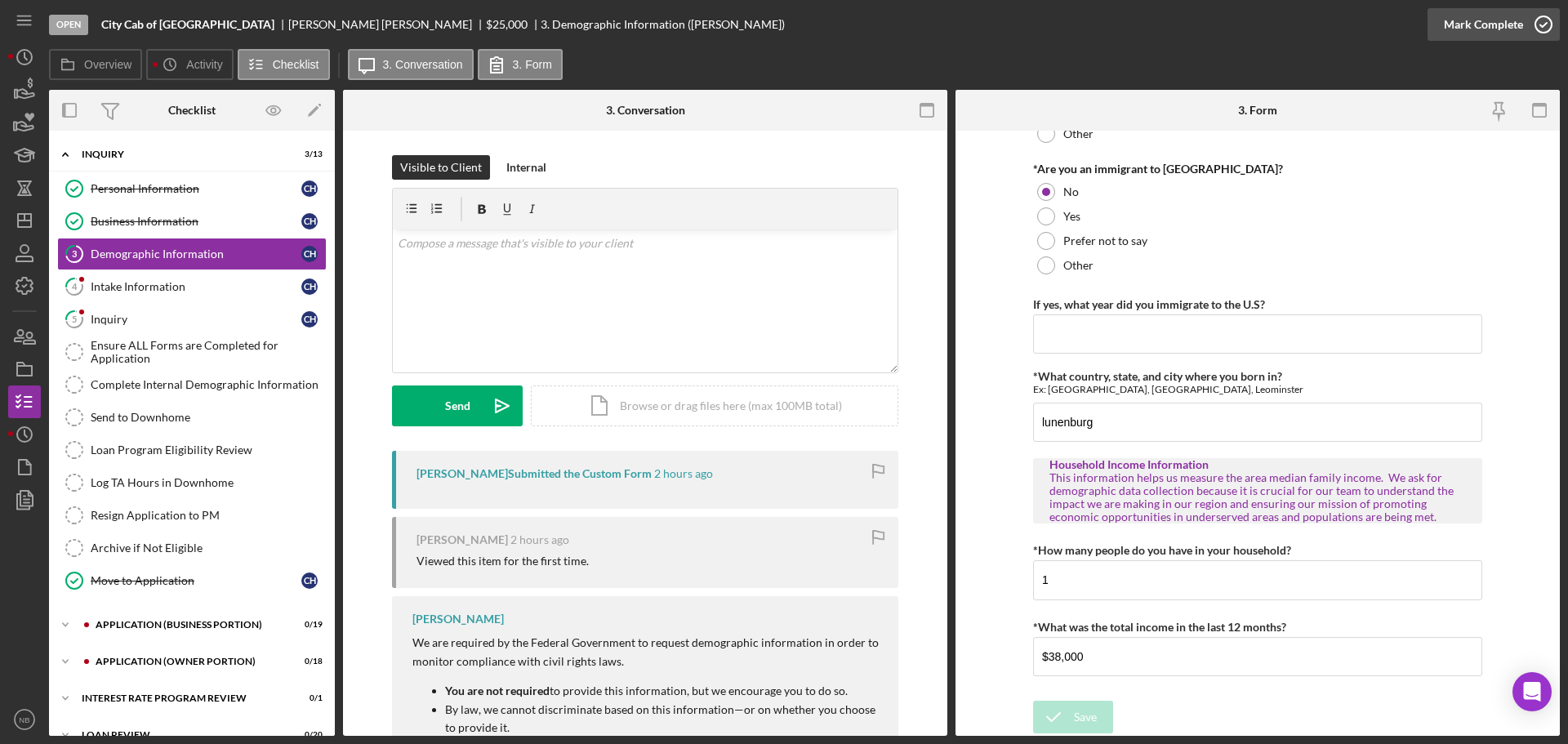
click at [1470, 36] on div "Mark Complete" at bounding box center [1483, 24] width 79 height 33
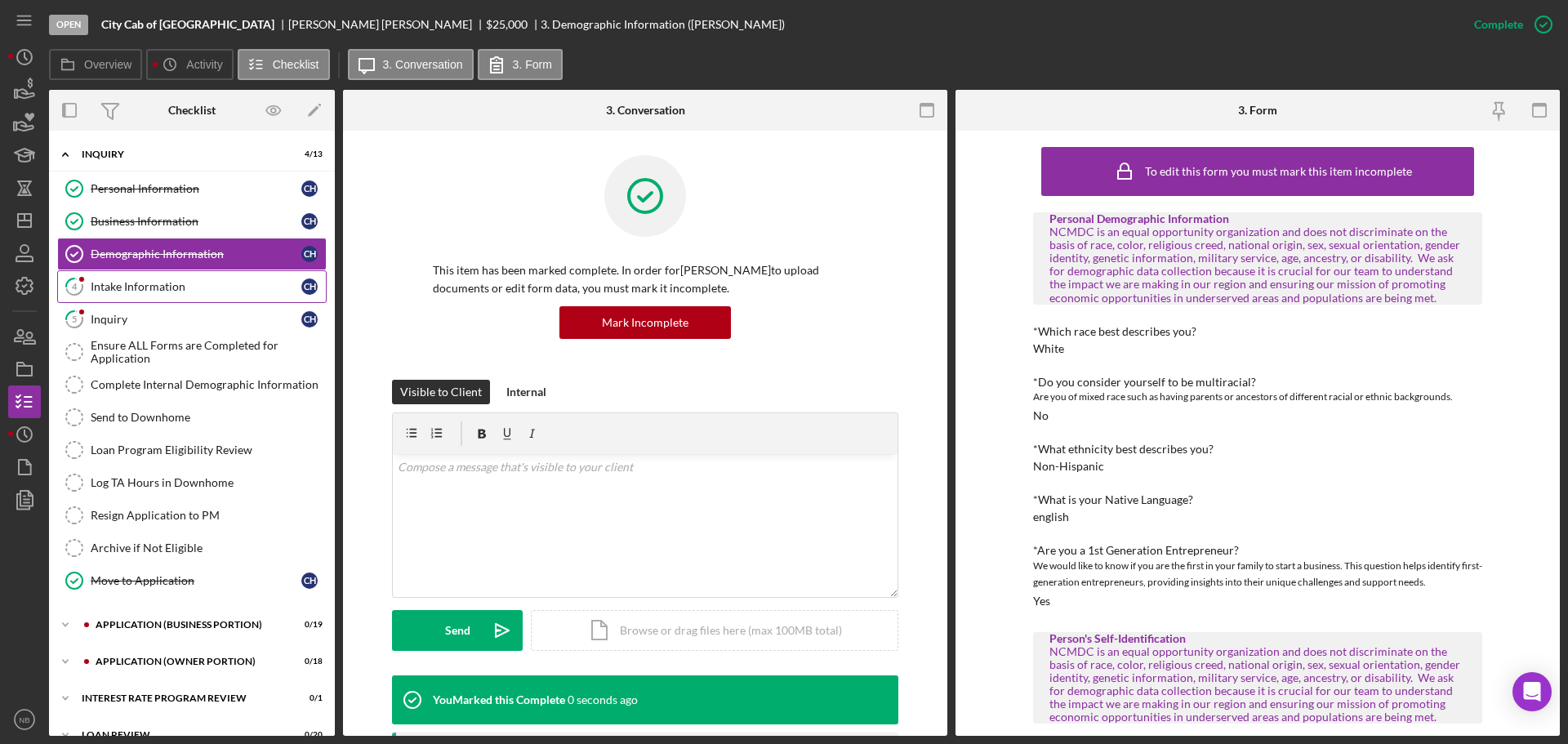
click at [175, 301] on link "4 Intake Information C H" at bounding box center [191, 286] width 270 height 33
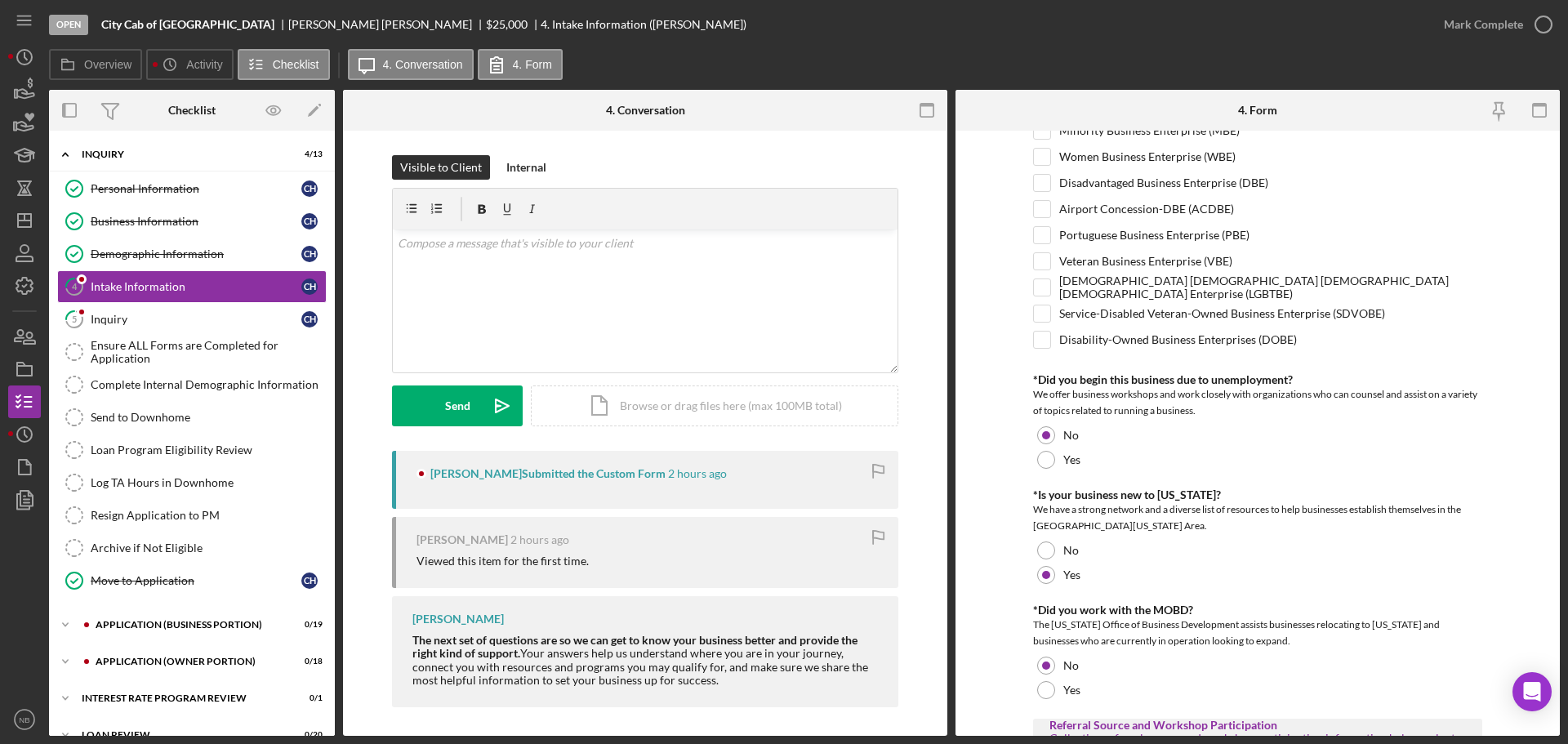
scroll to position [950, 0]
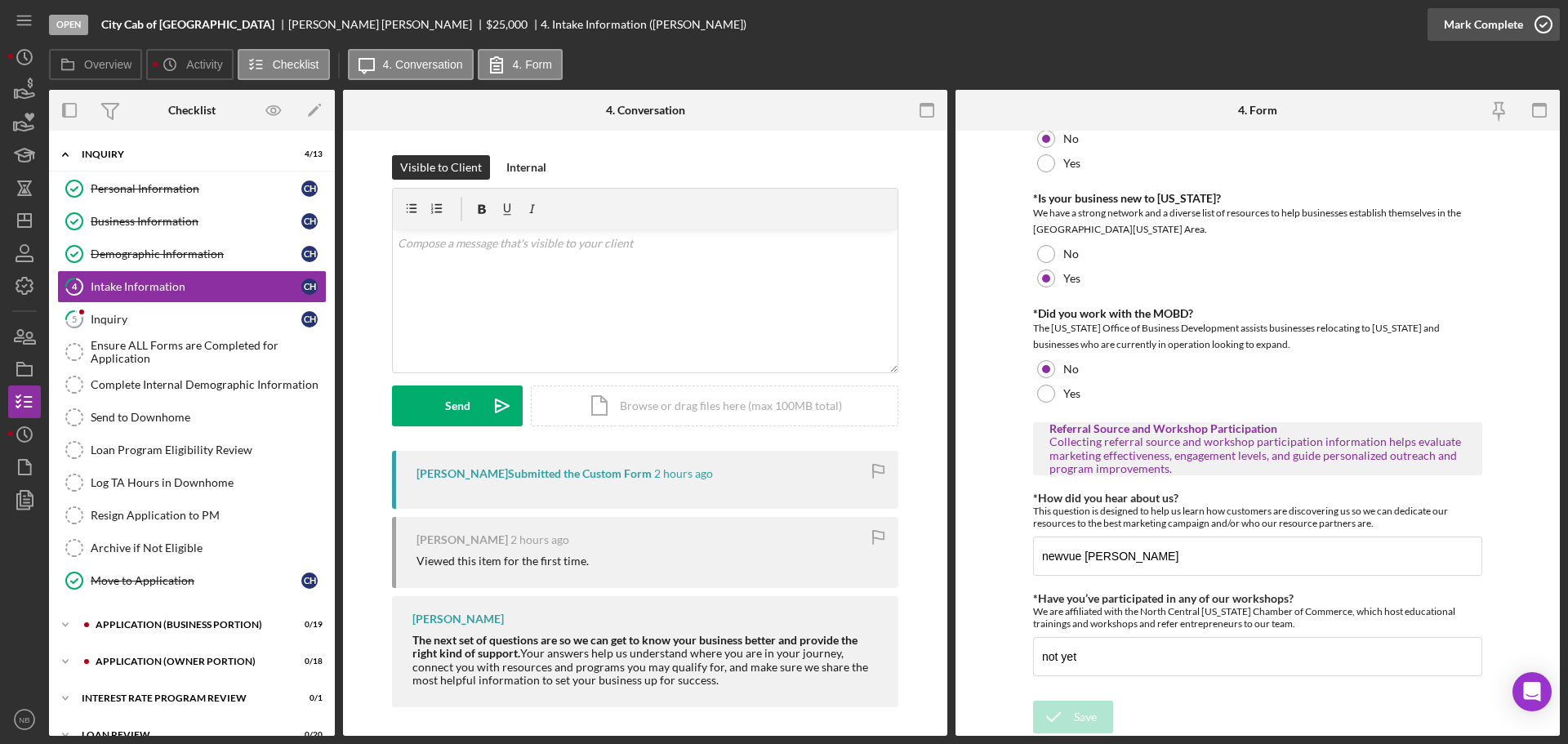
click at [1473, 23] on div "Mark Complete" at bounding box center [1483, 24] width 79 height 33
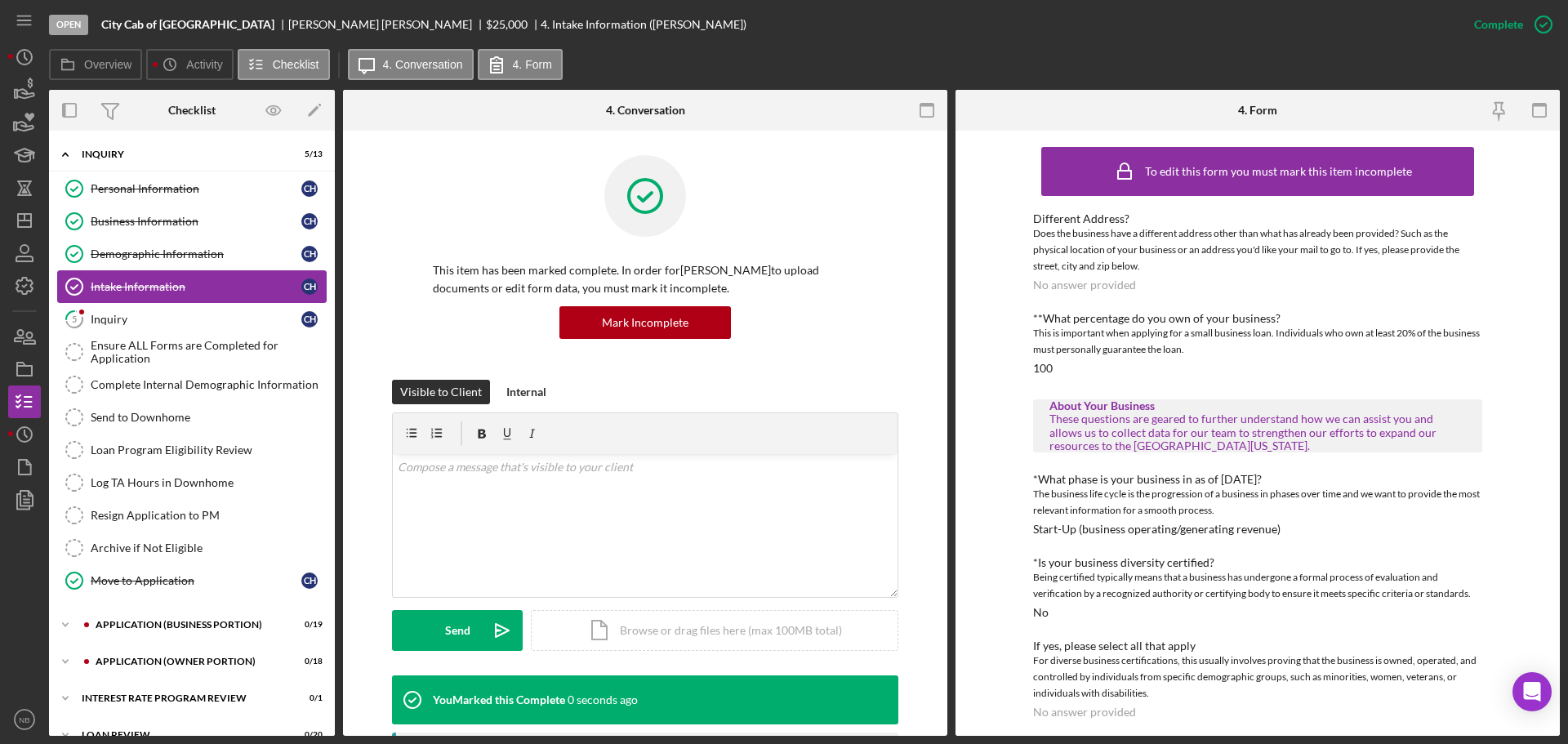
click at [164, 302] on link "Intake Information Intake Information C H" at bounding box center [191, 286] width 270 height 33
click at [170, 316] on div "Inquiry" at bounding box center [196, 320] width 210 height 13
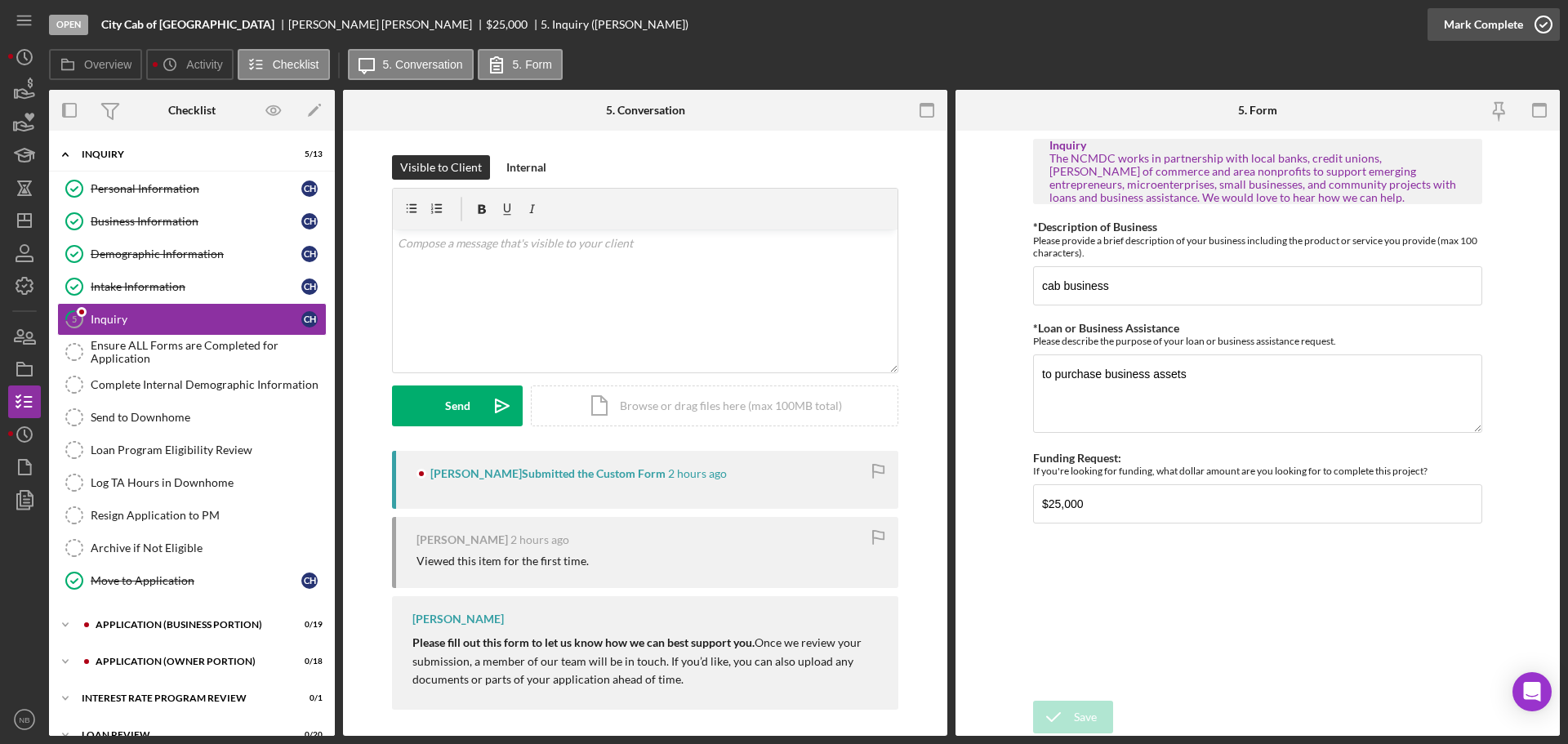
click at [1457, 40] on div "Mark Complete" at bounding box center [1483, 24] width 79 height 33
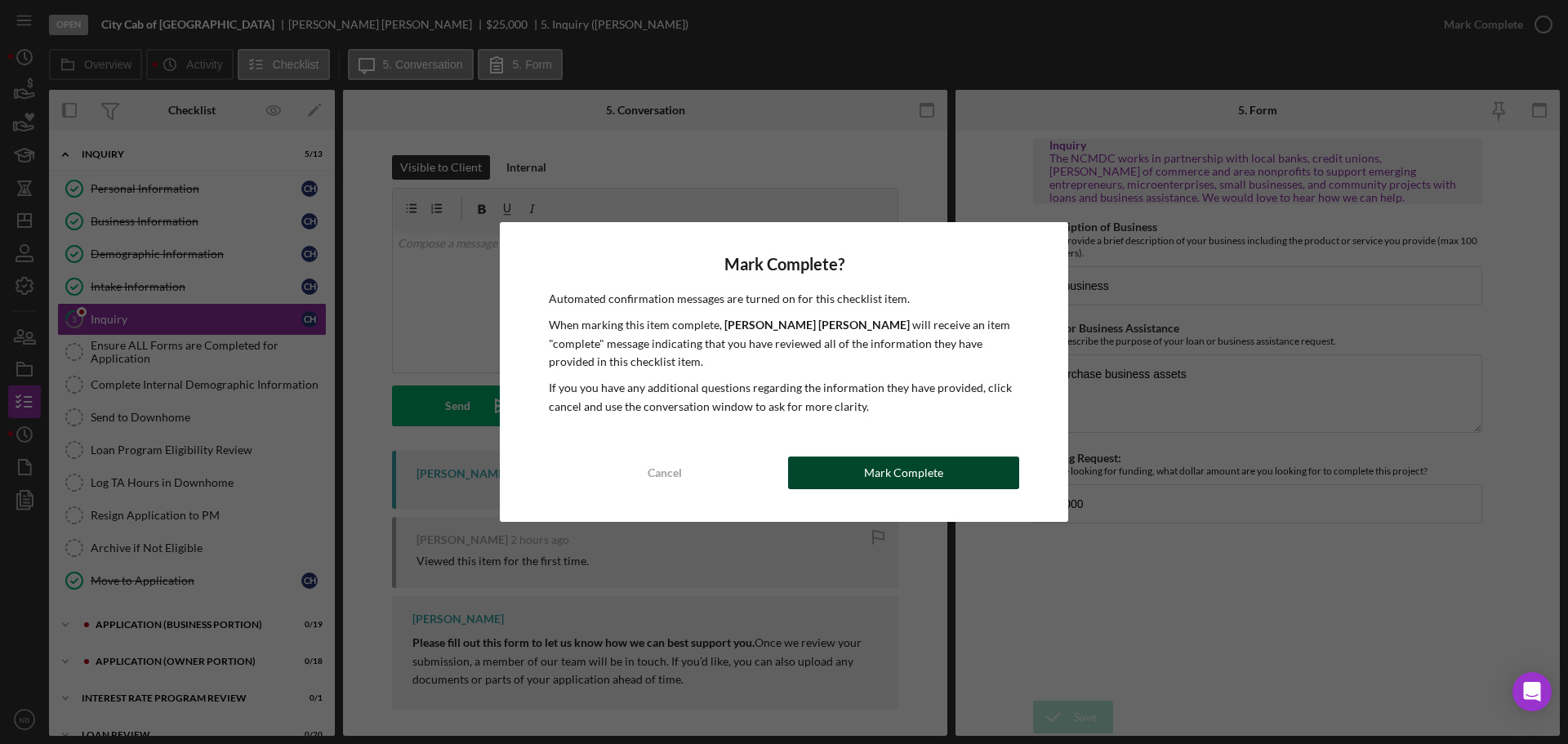
click at [931, 481] on div "Mark Complete" at bounding box center [903, 473] width 79 height 33
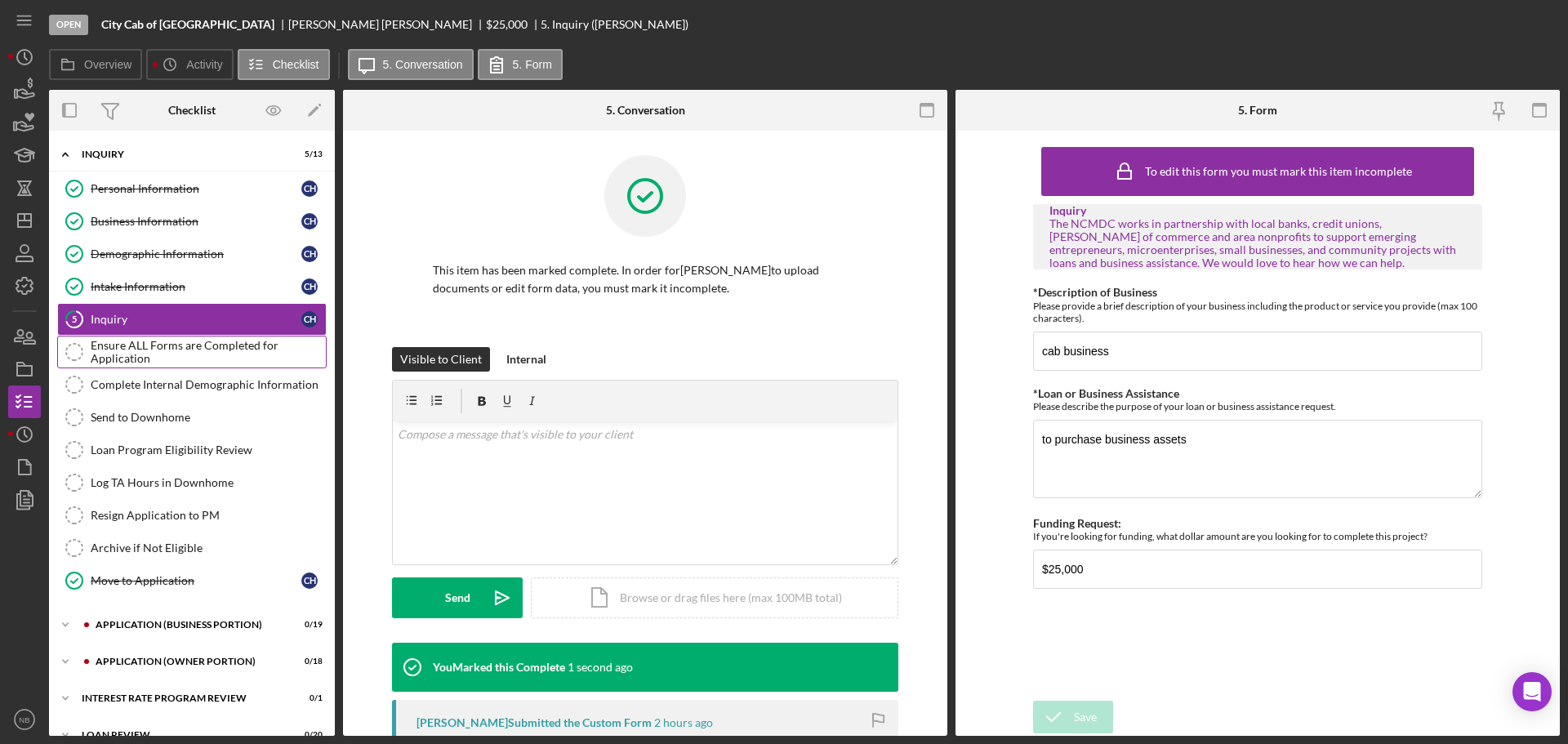
click at [264, 361] on div "Ensure ALL Forms are Completed for Application" at bounding box center [209, 352] width 235 height 26
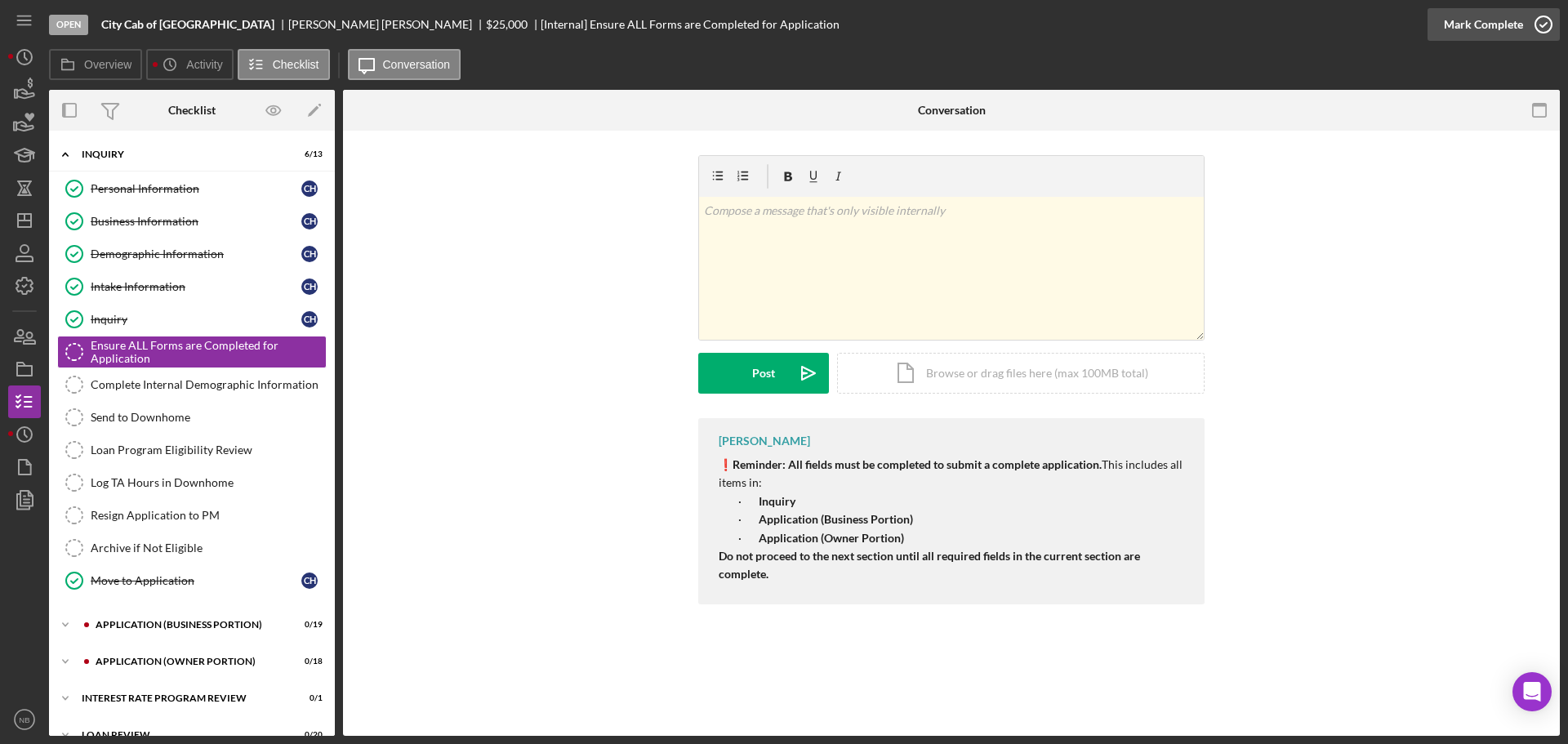
click at [1494, 29] on div "Mark Complete" at bounding box center [1483, 24] width 79 height 33
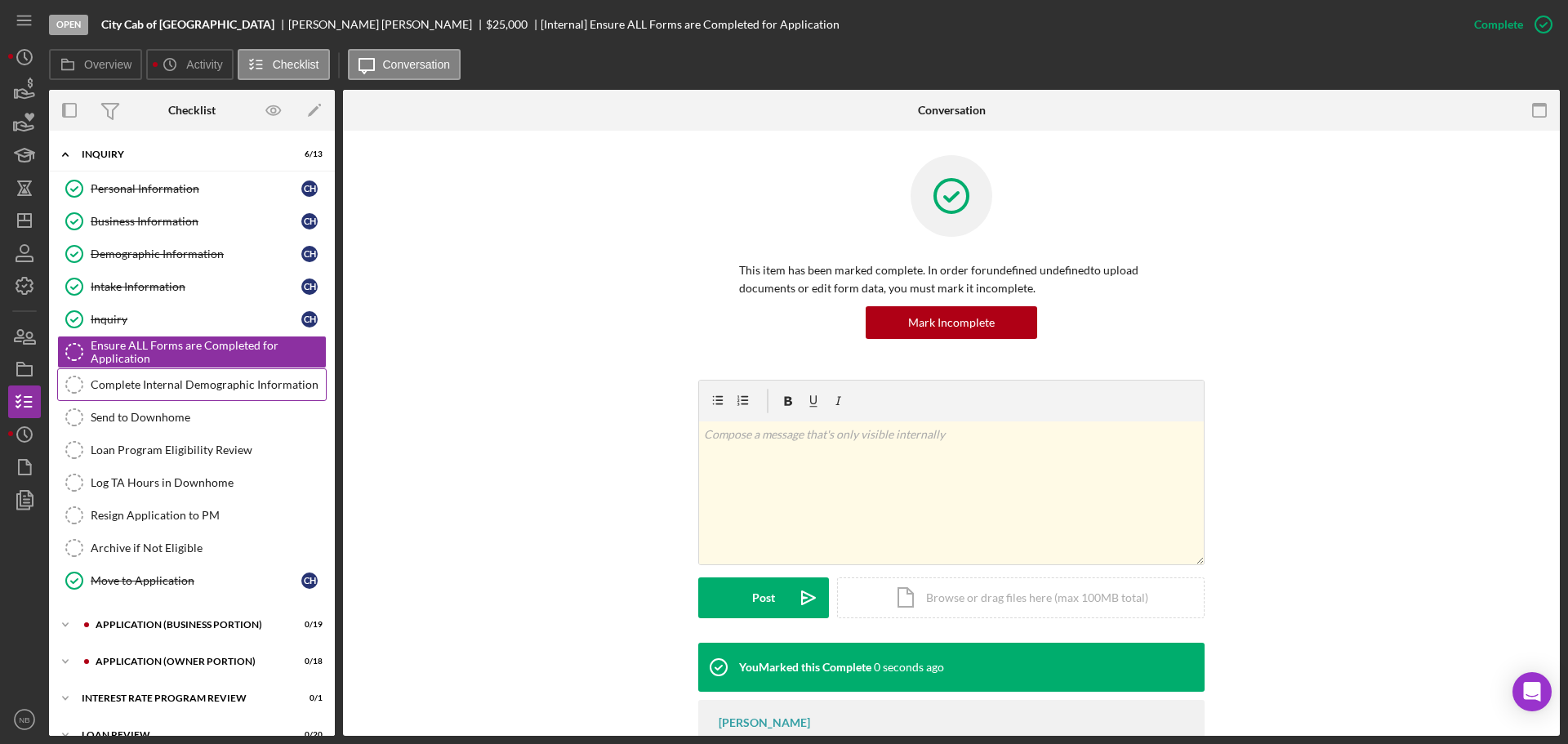
click at [194, 389] on div "Complete Internal Demographic Information" at bounding box center [209, 385] width 235 height 13
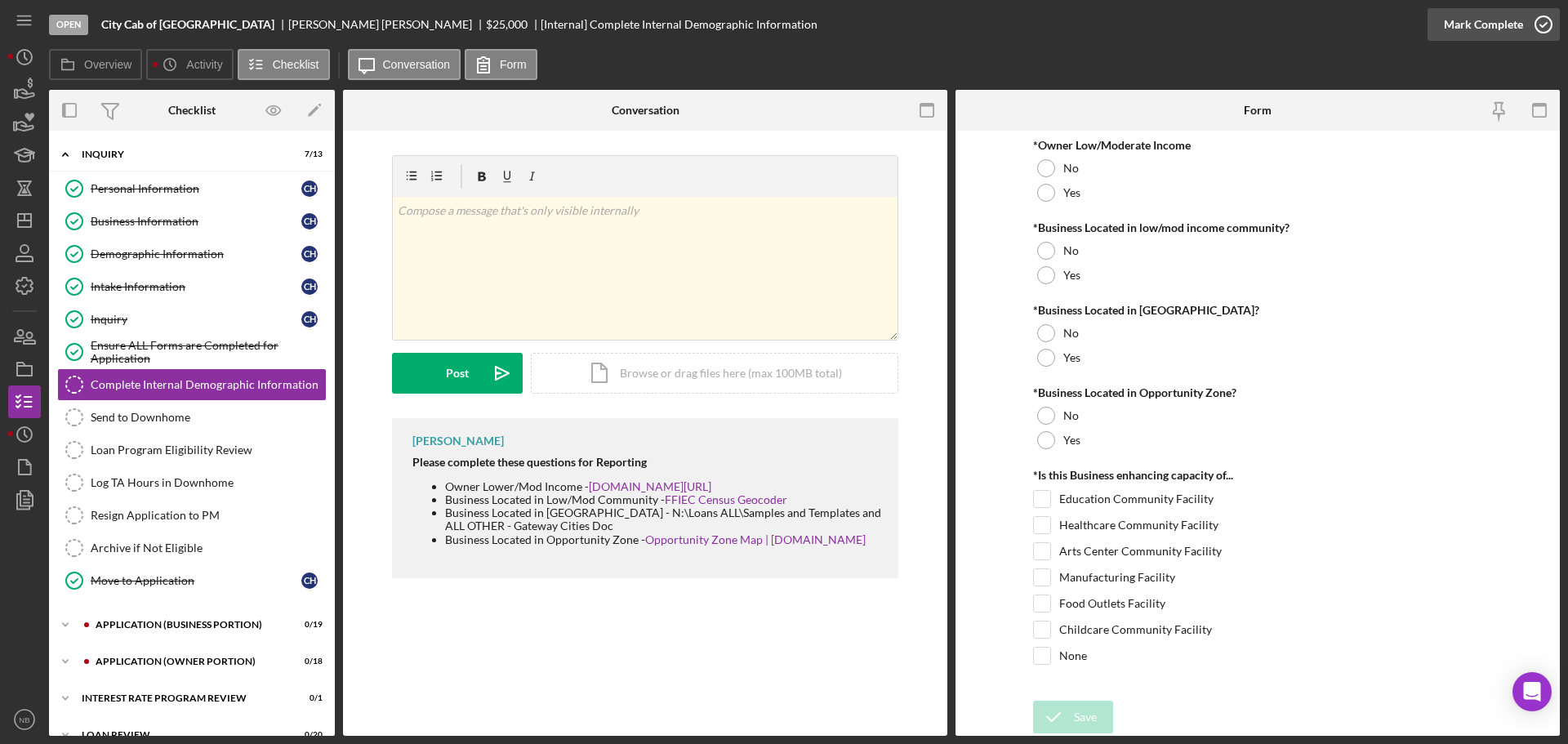
click at [1535, 22] on icon "button" at bounding box center [1543, 24] width 41 height 41
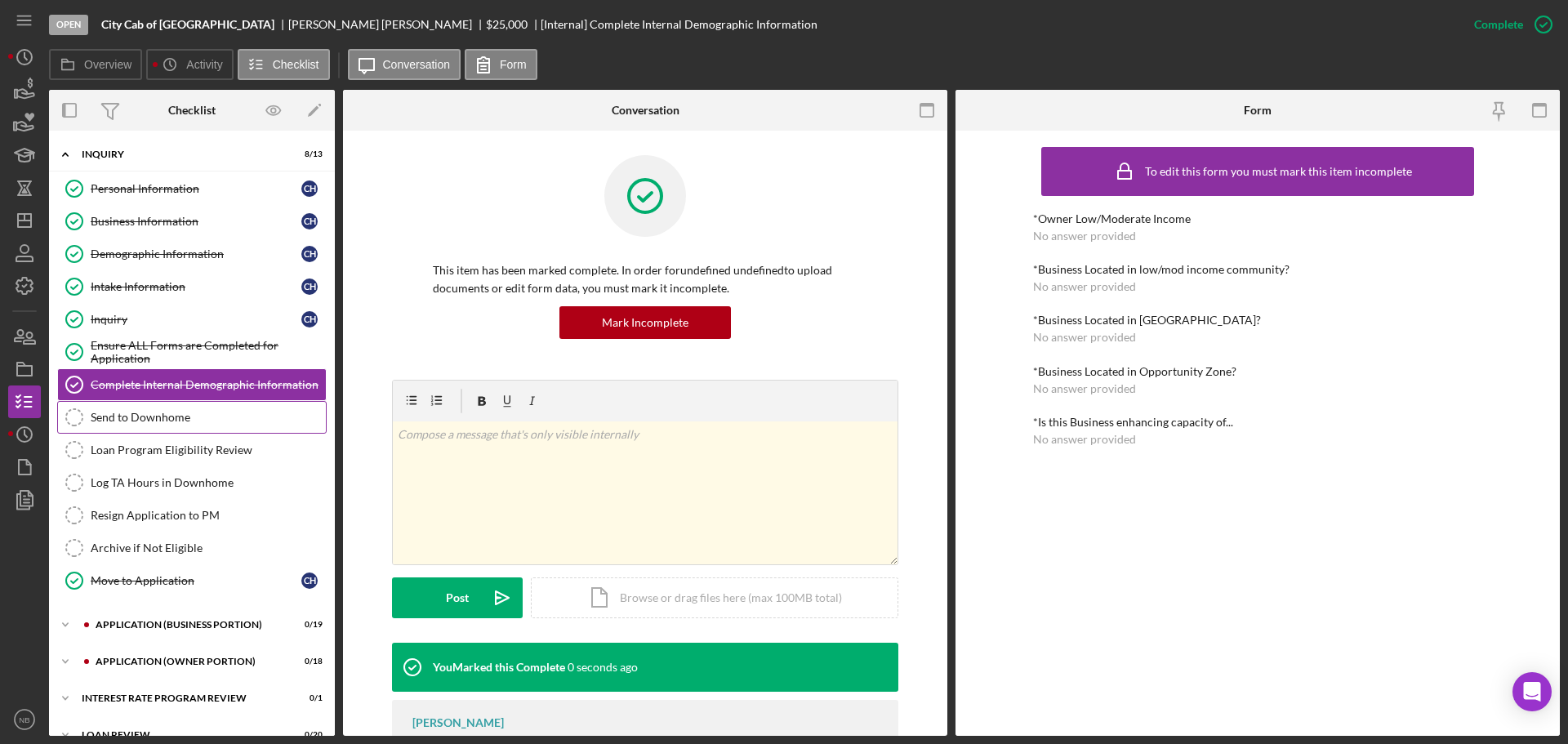
click at [178, 423] on div "Send to Downhome" at bounding box center [209, 418] width 235 height 13
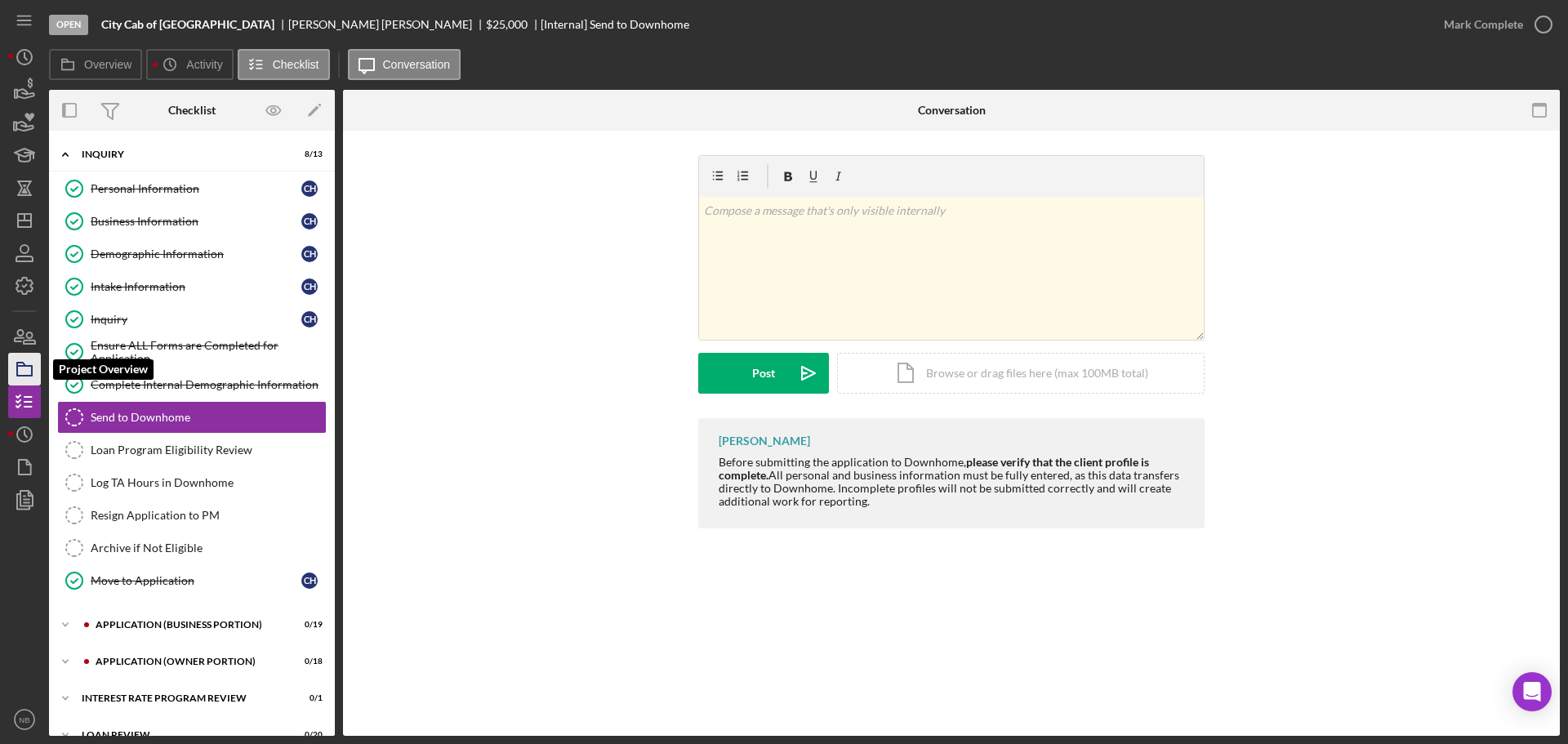
click at [32, 375] on rect "button" at bounding box center [25, 371] width 15 height 10
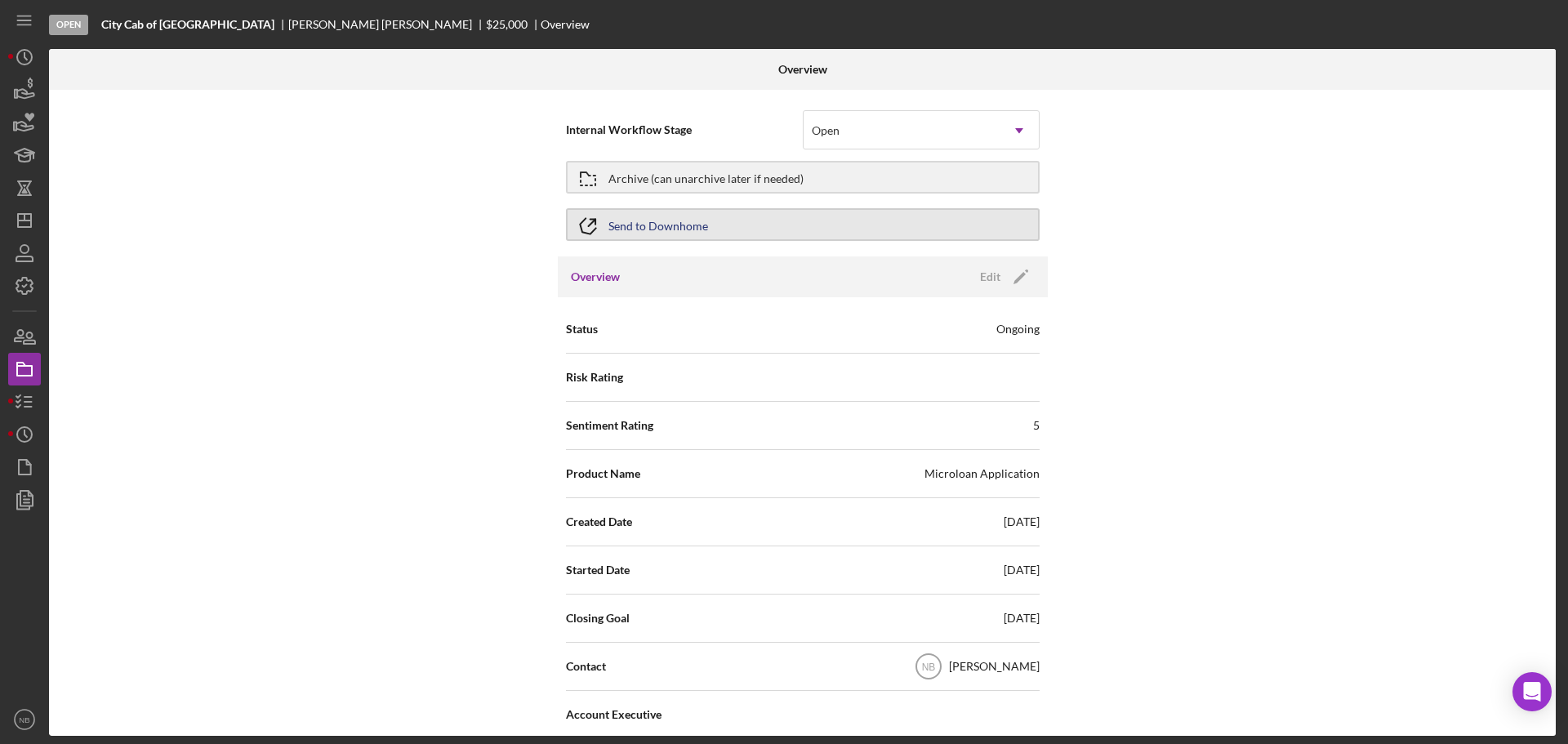
click at [799, 227] on button "Send to Downhome" at bounding box center [802, 224] width 473 height 33
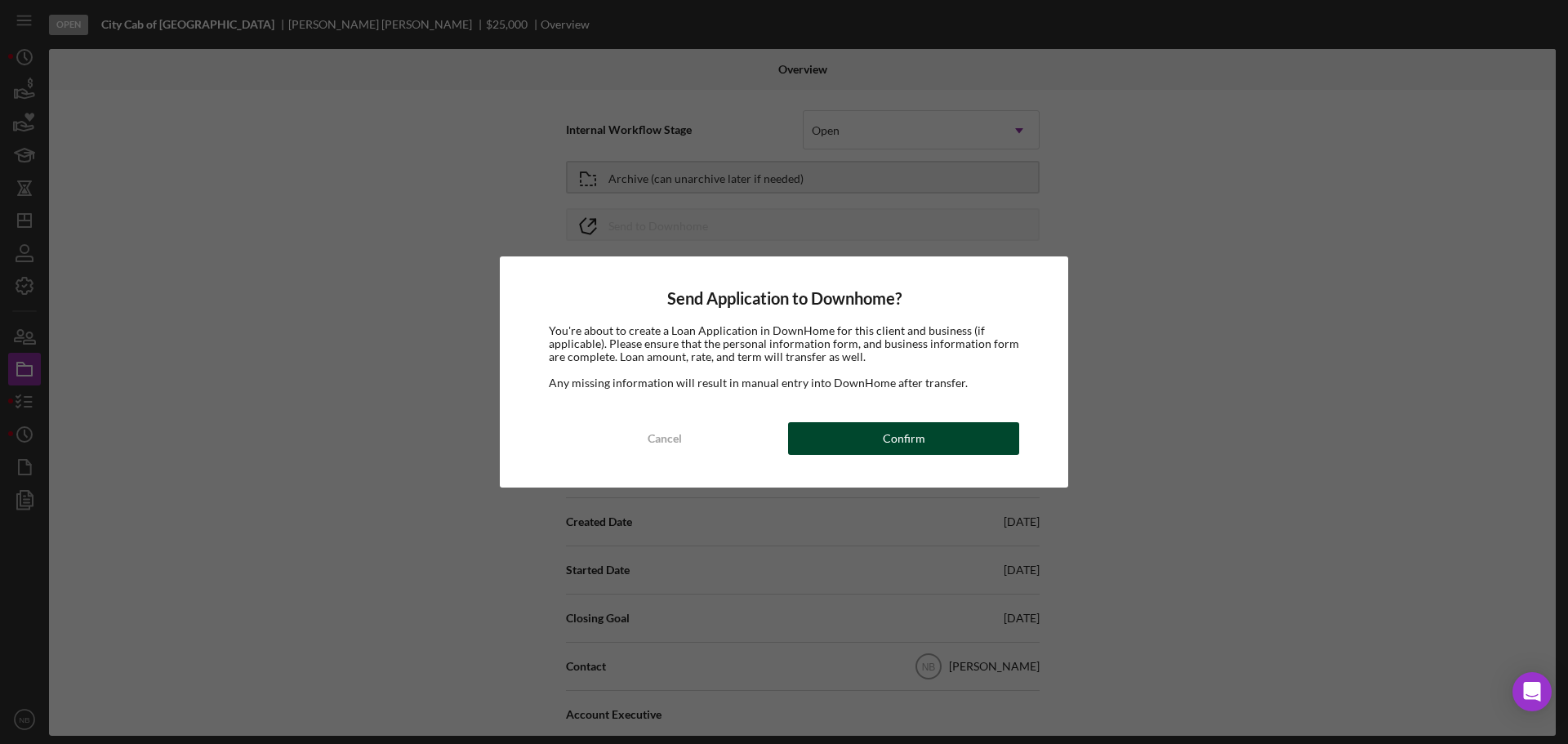
click at [920, 443] on div "Confirm" at bounding box center [904, 438] width 43 height 33
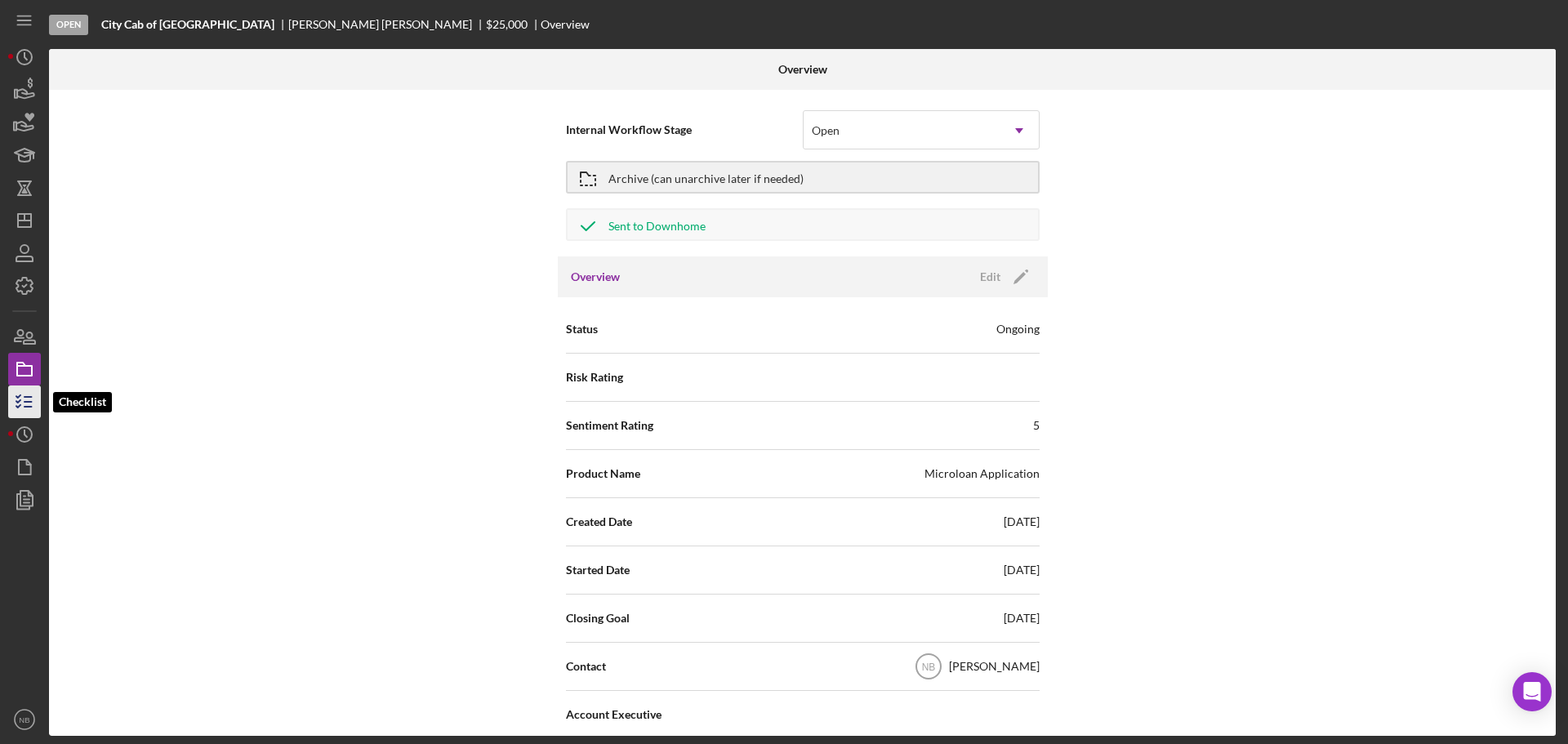
click at [18, 399] on icon "button" at bounding box center [24, 402] width 41 height 41
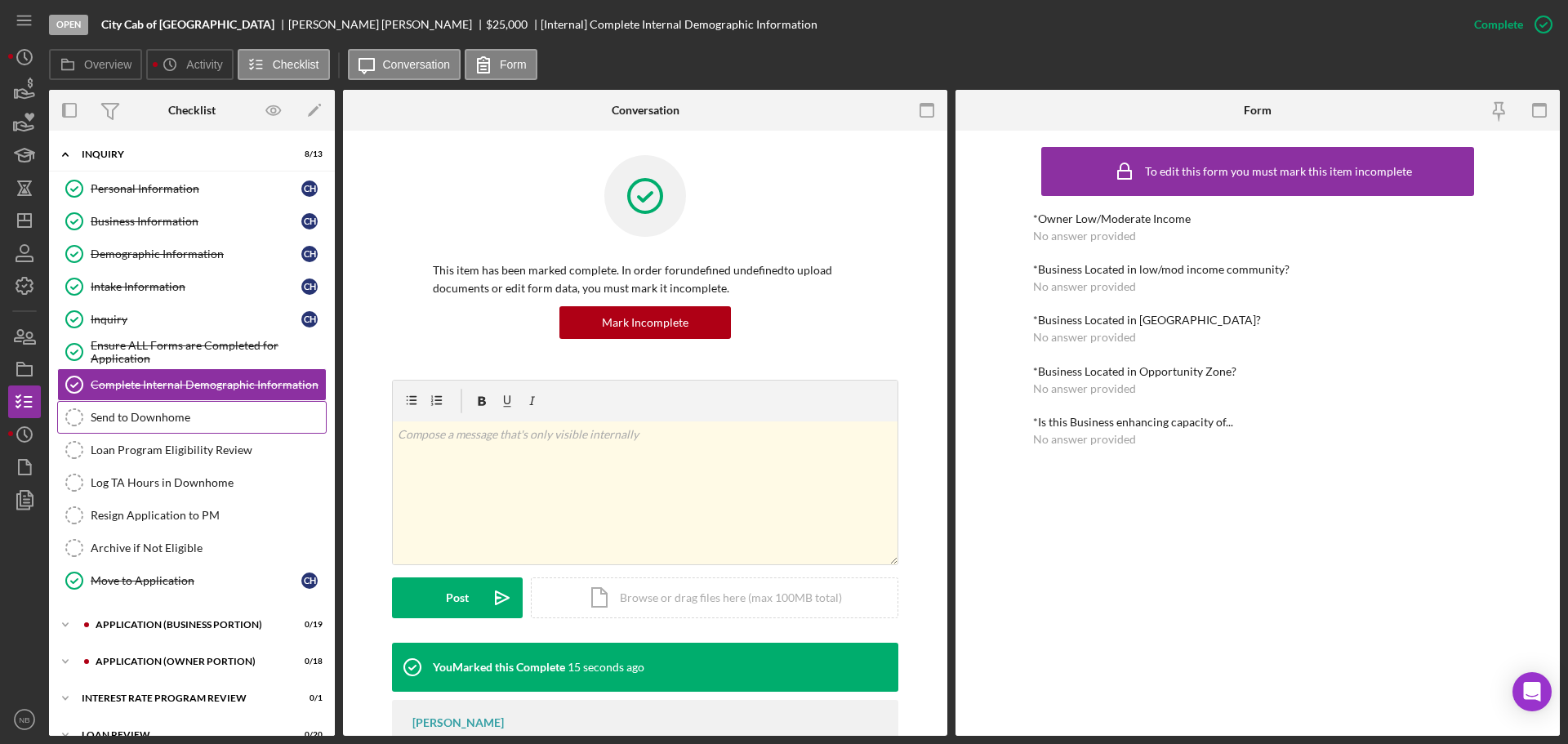
click at [265, 416] on div "Send to Downhome" at bounding box center [209, 418] width 235 height 13
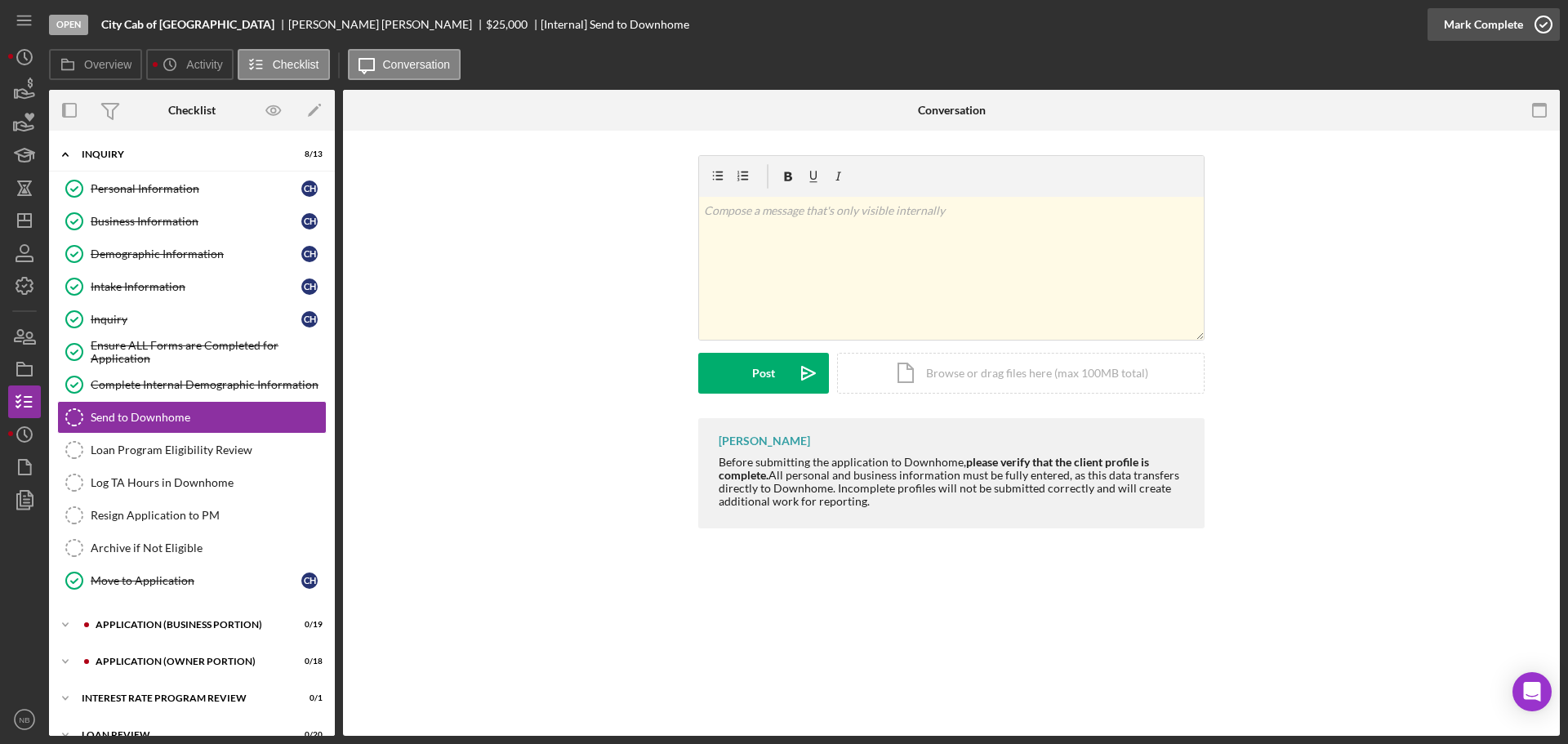
click at [1461, 33] on div "Mark Complete" at bounding box center [1483, 24] width 79 height 33
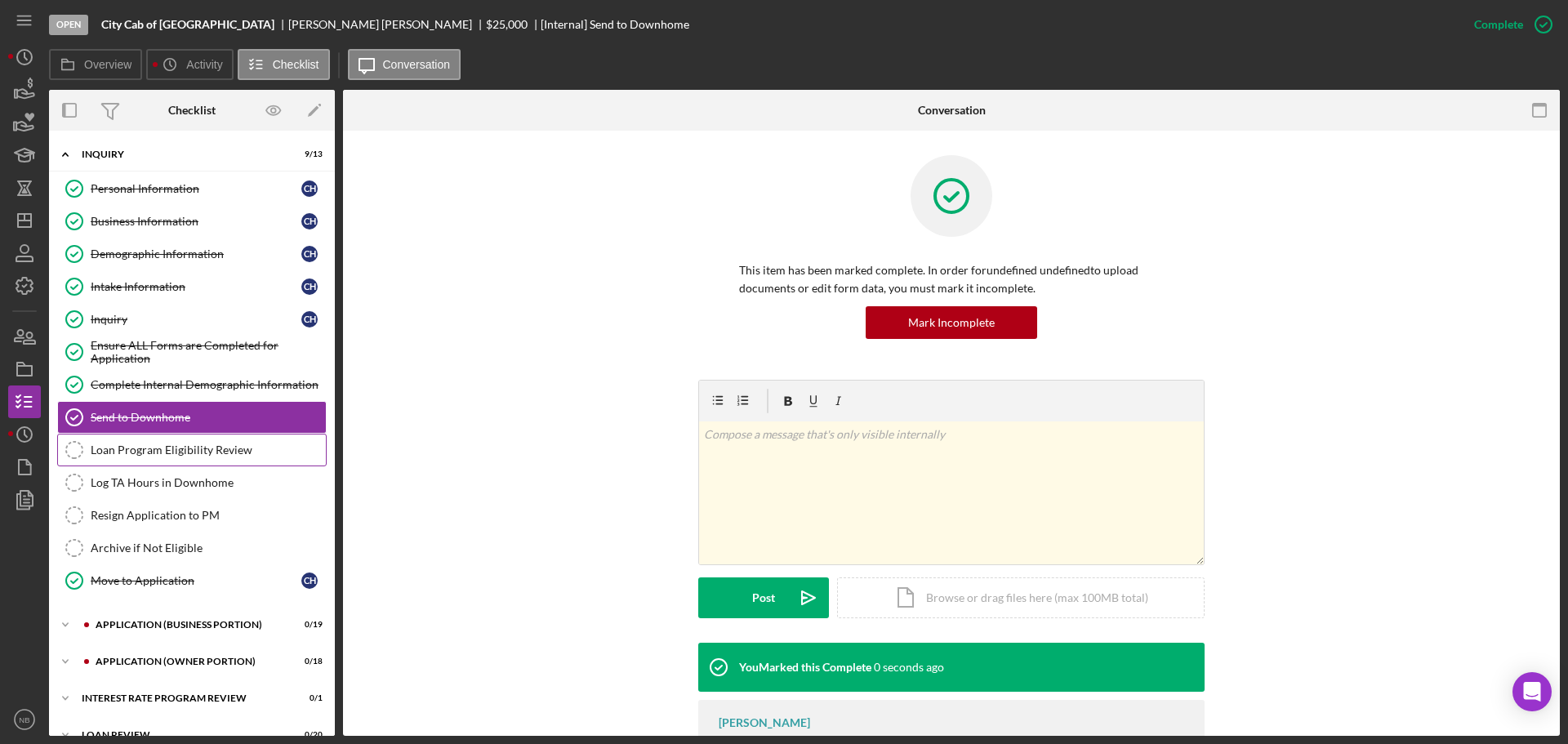
click at [208, 440] on link "Loan Program Eligibility Review Loan Program Eligibility Review" at bounding box center [191, 450] width 270 height 33
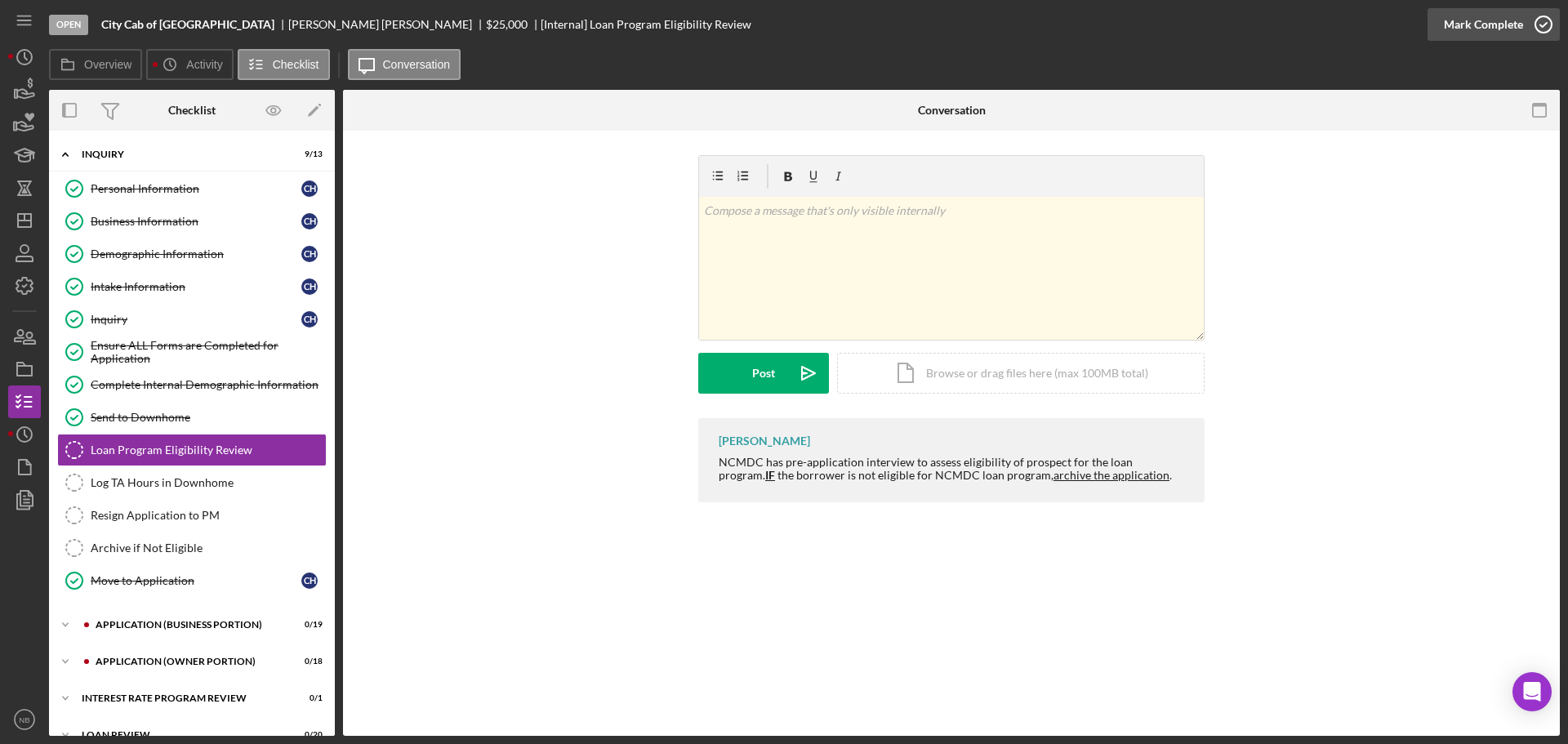
click at [1490, 29] on div "Mark Complete" at bounding box center [1483, 24] width 79 height 33
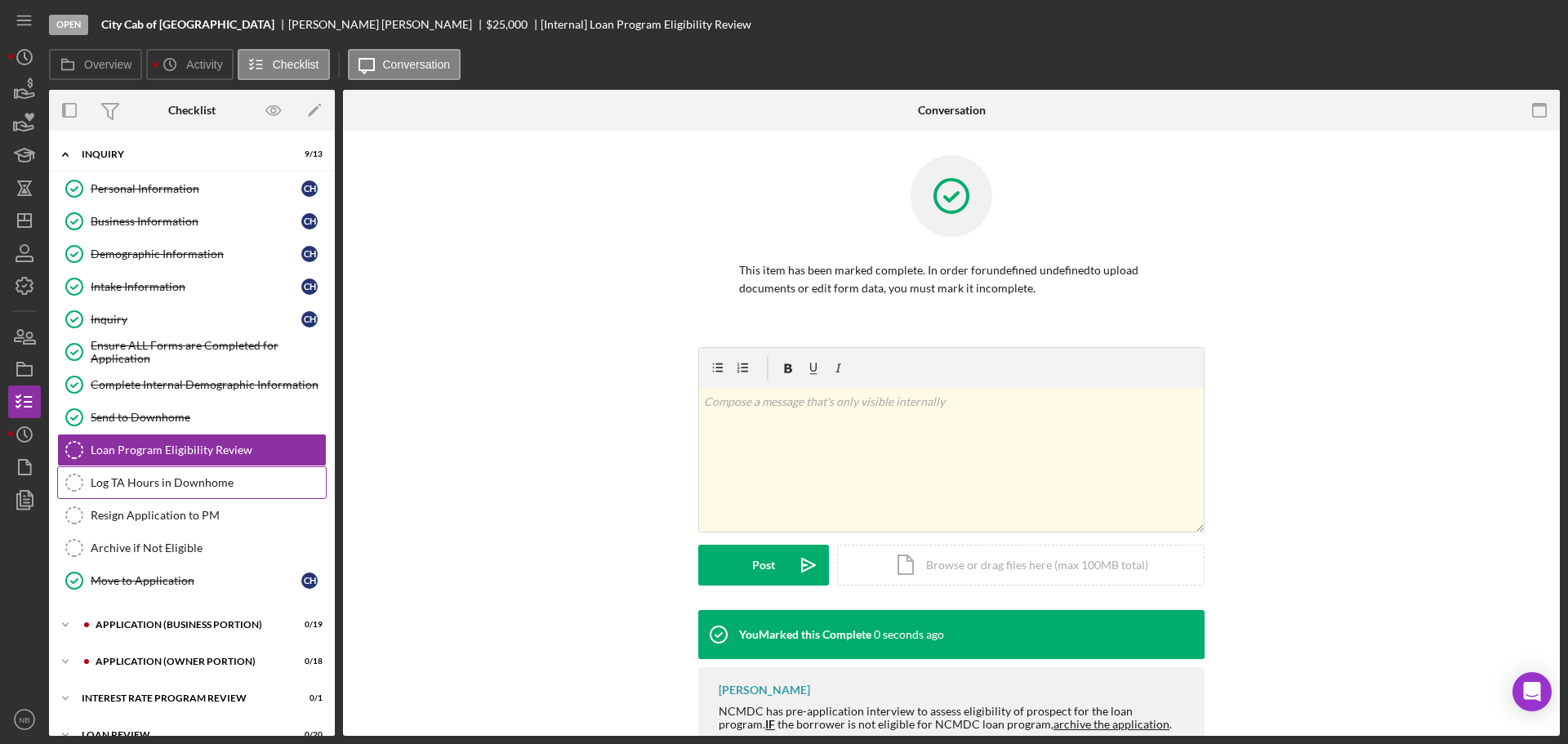
click at [194, 478] on div "Log TA Hours in Downhome" at bounding box center [209, 483] width 235 height 13
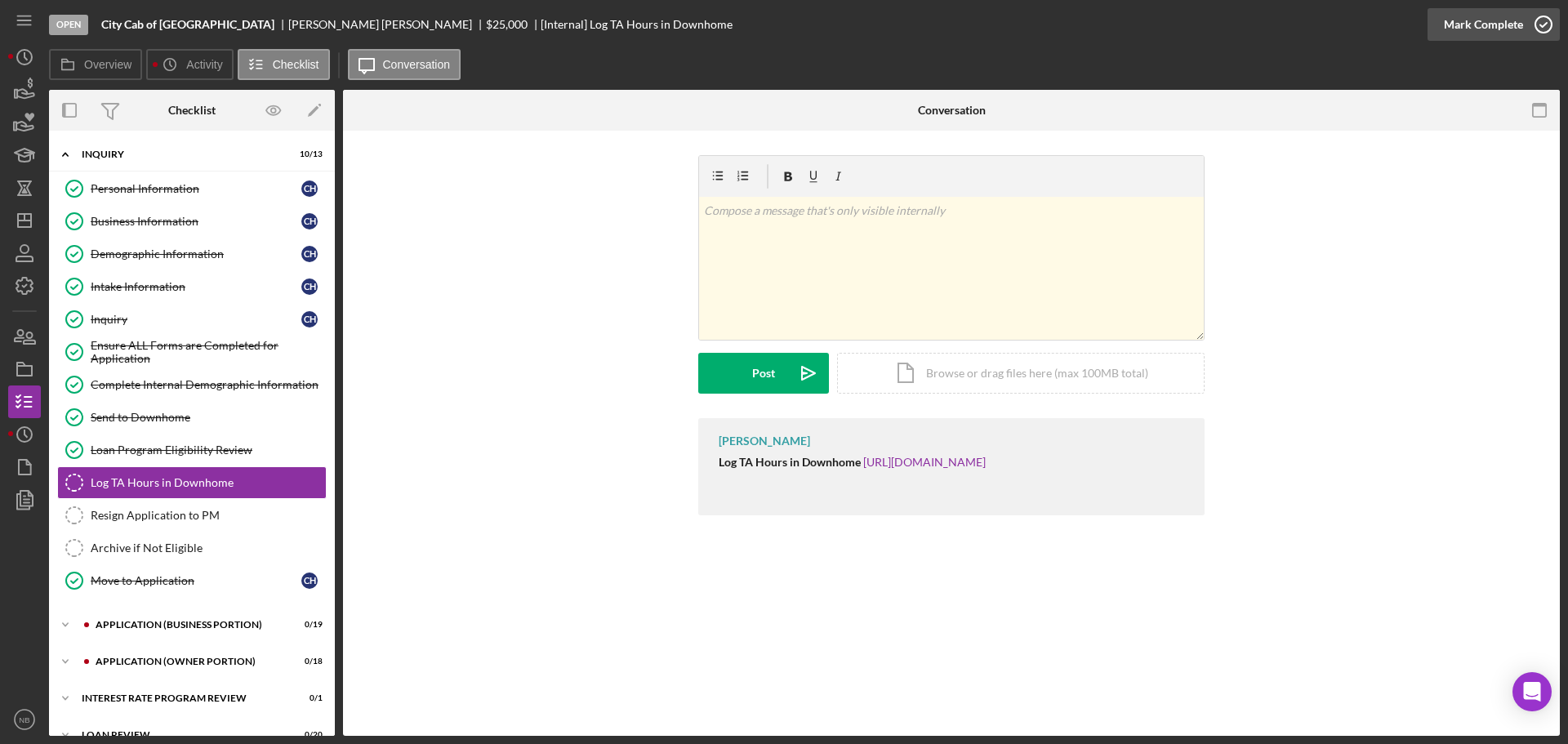
click at [1513, 28] on div "Mark Complete" at bounding box center [1483, 24] width 79 height 33
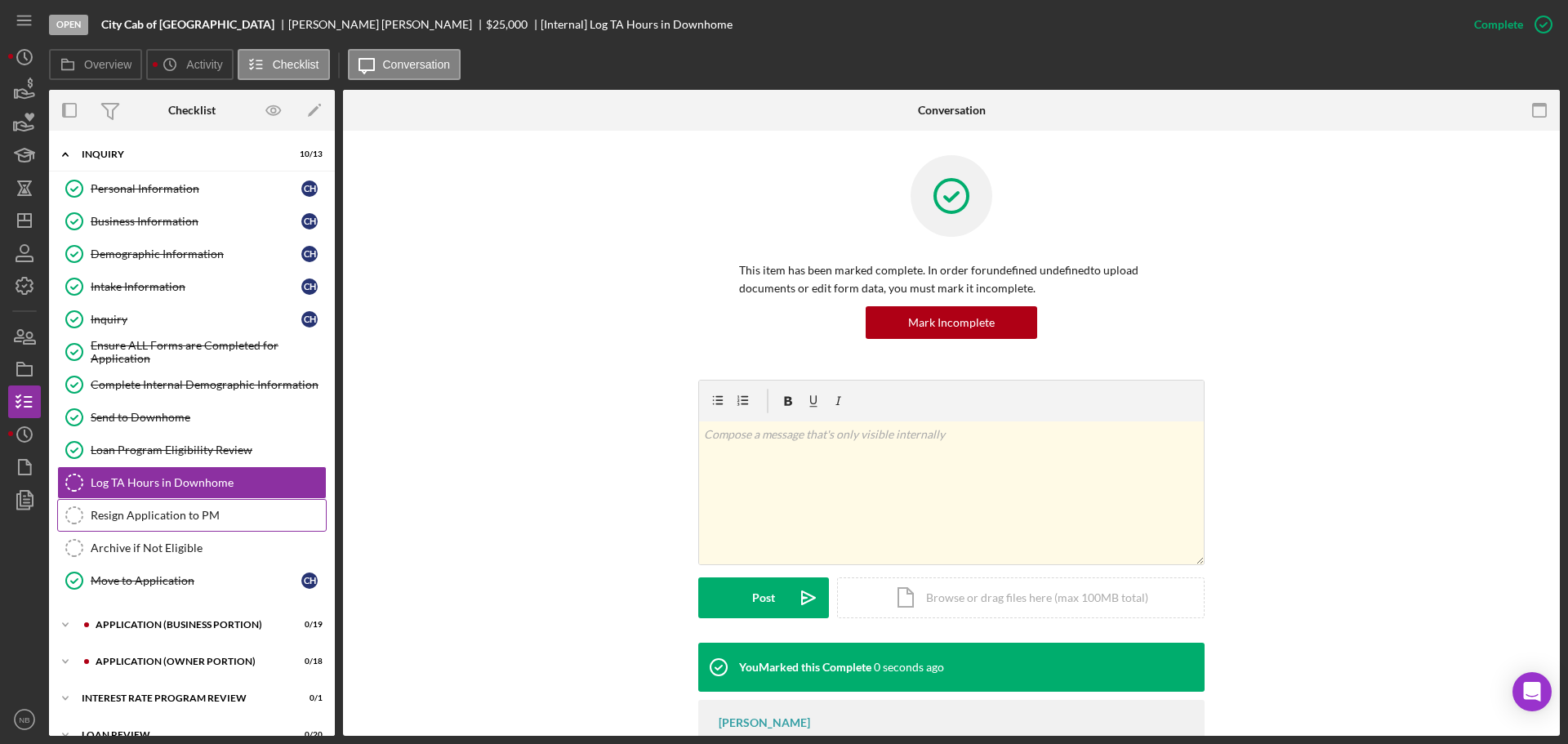
click at [209, 512] on div "Resign Application to PM" at bounding box center [209, 516] width 235 height 13
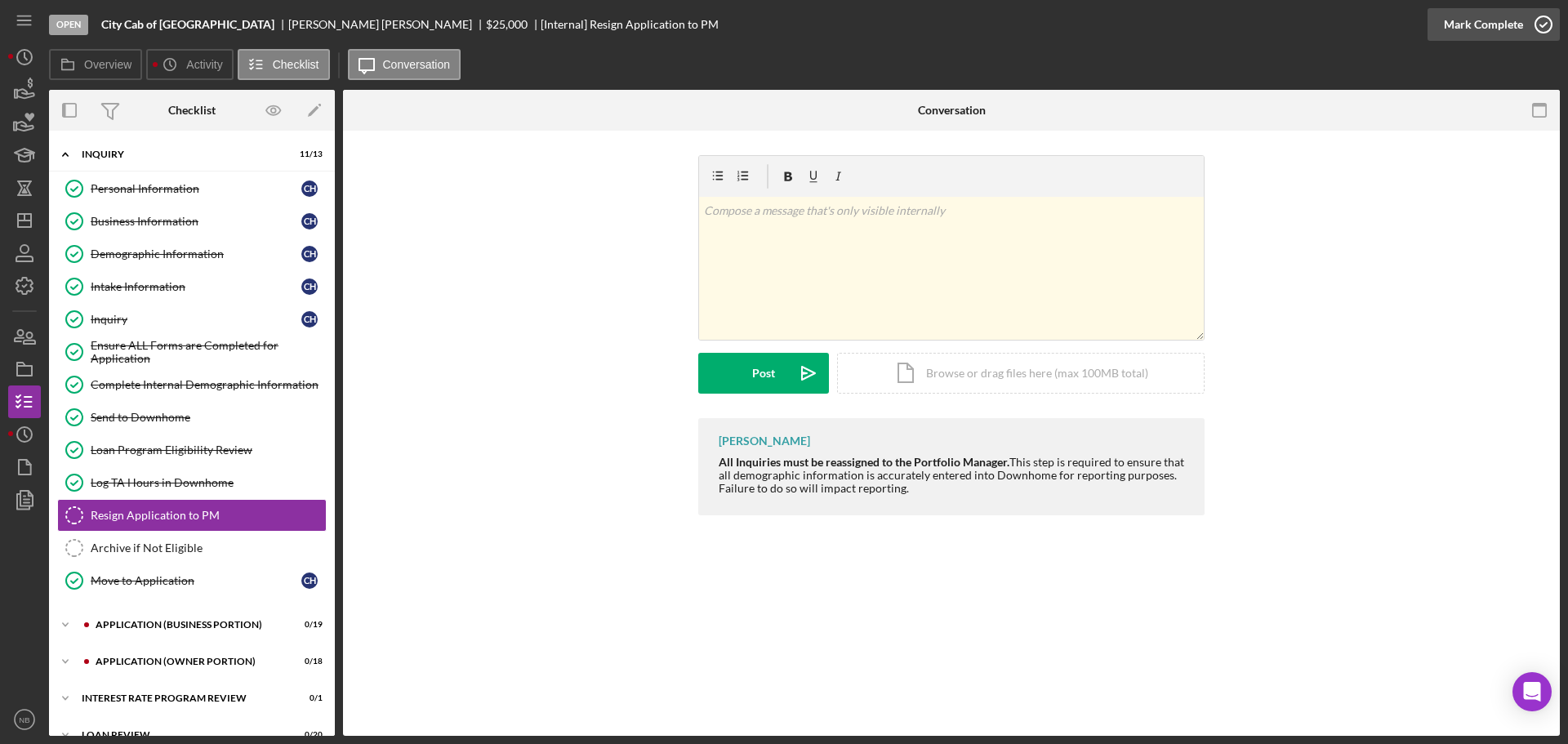
click at [1507, 23] on div "Mark Complete" at bounding box center [1483, 24] width 79 height 33
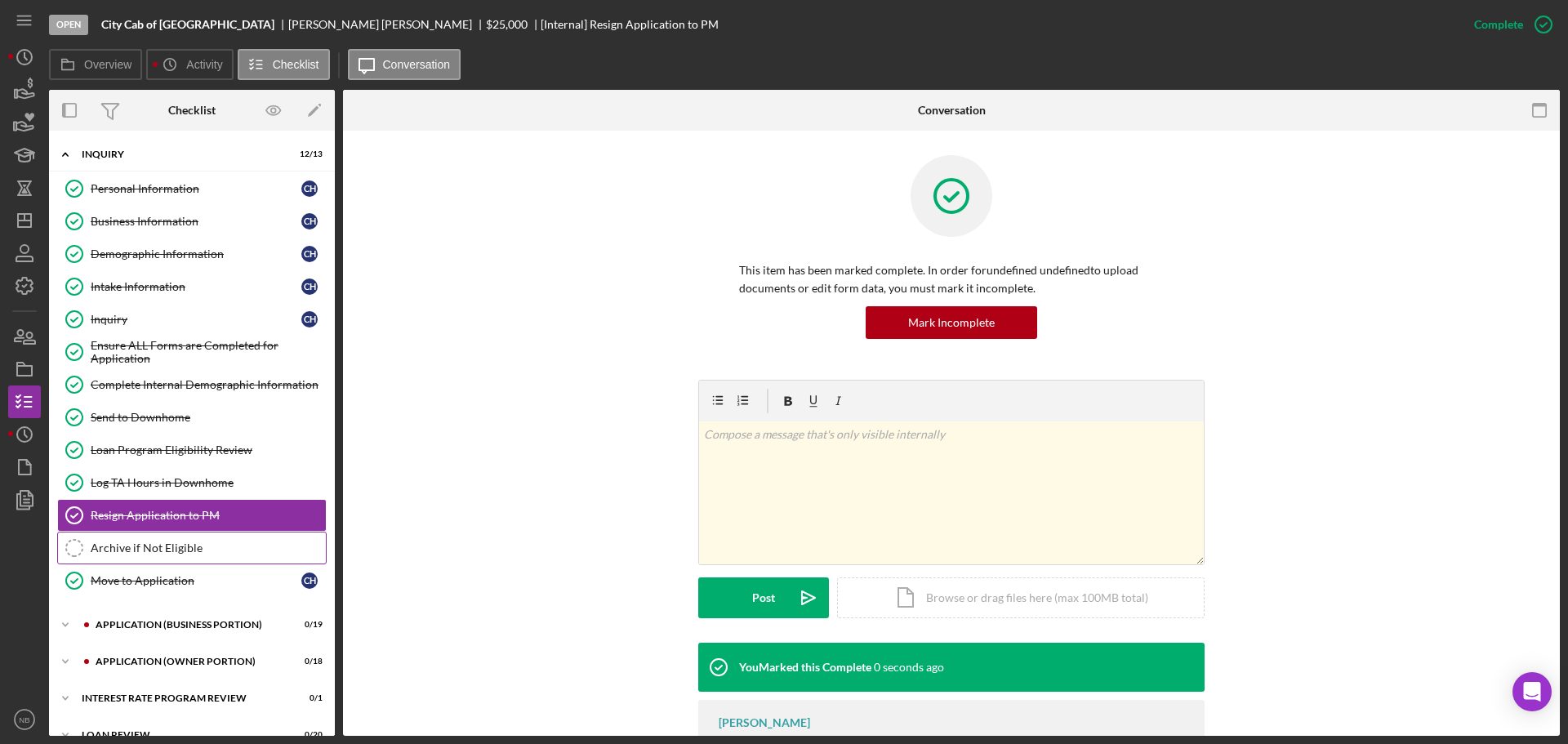
click at [207, 549] on div "Archive if Not Eligible" at bounding box center [209, 549] width 235 height 13
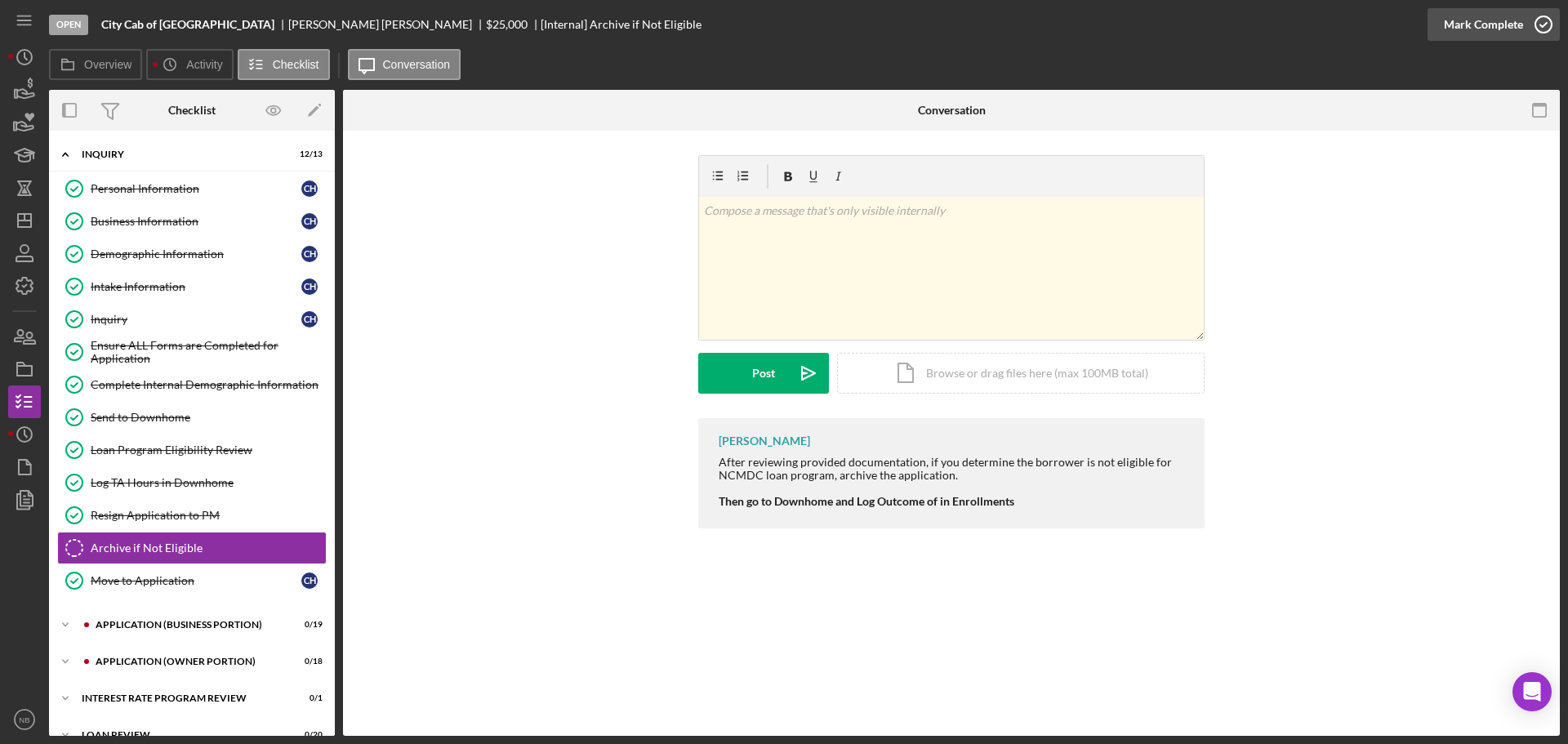
click at [1553, 12] on icon "button" at bounding box center [1543, 24] width 41 height 41
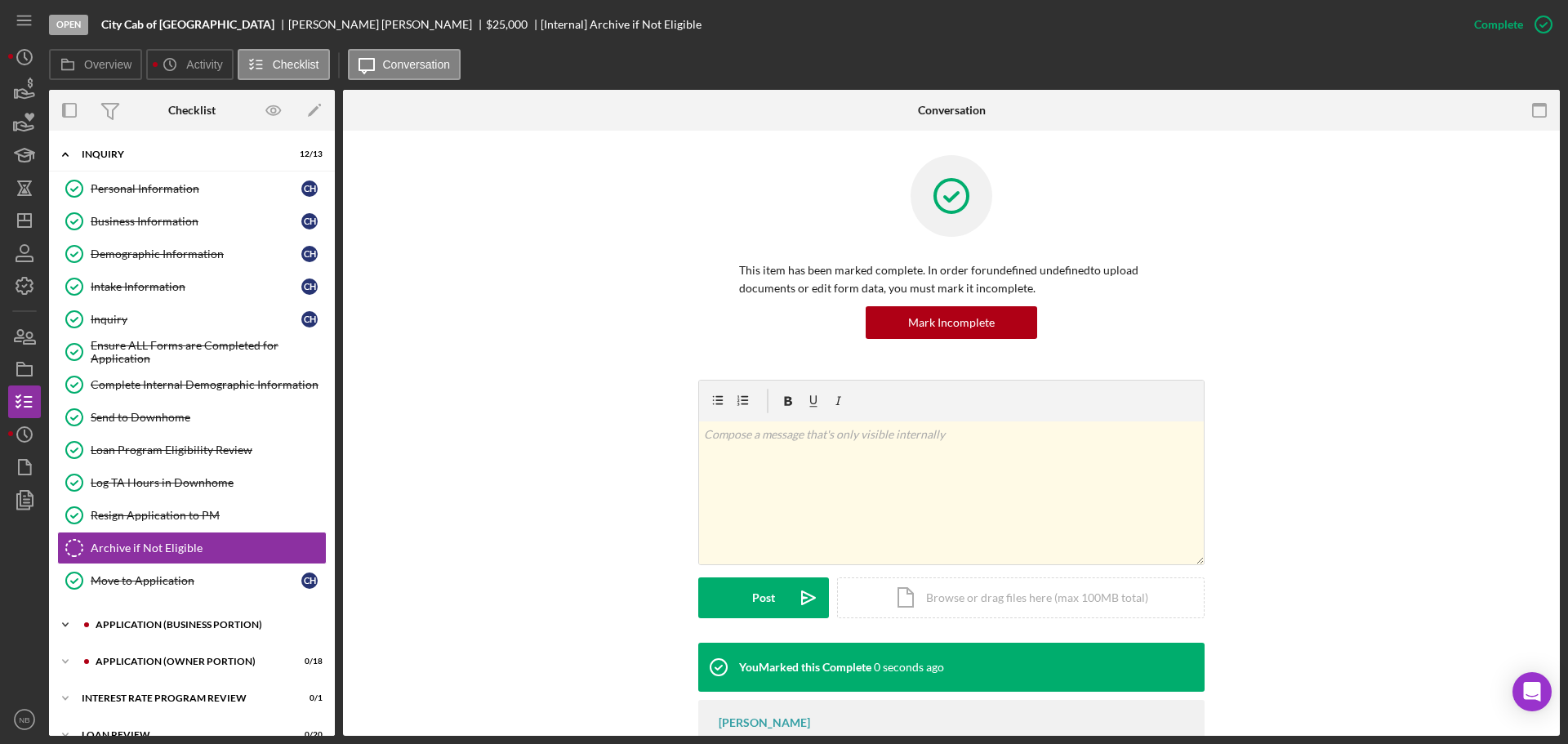
click at [153, 638] on div "Icon/Expander APPLICATION (BUSINESS PORTION) 0 / 19" at bounding box center [192, 625] width 285 height 33
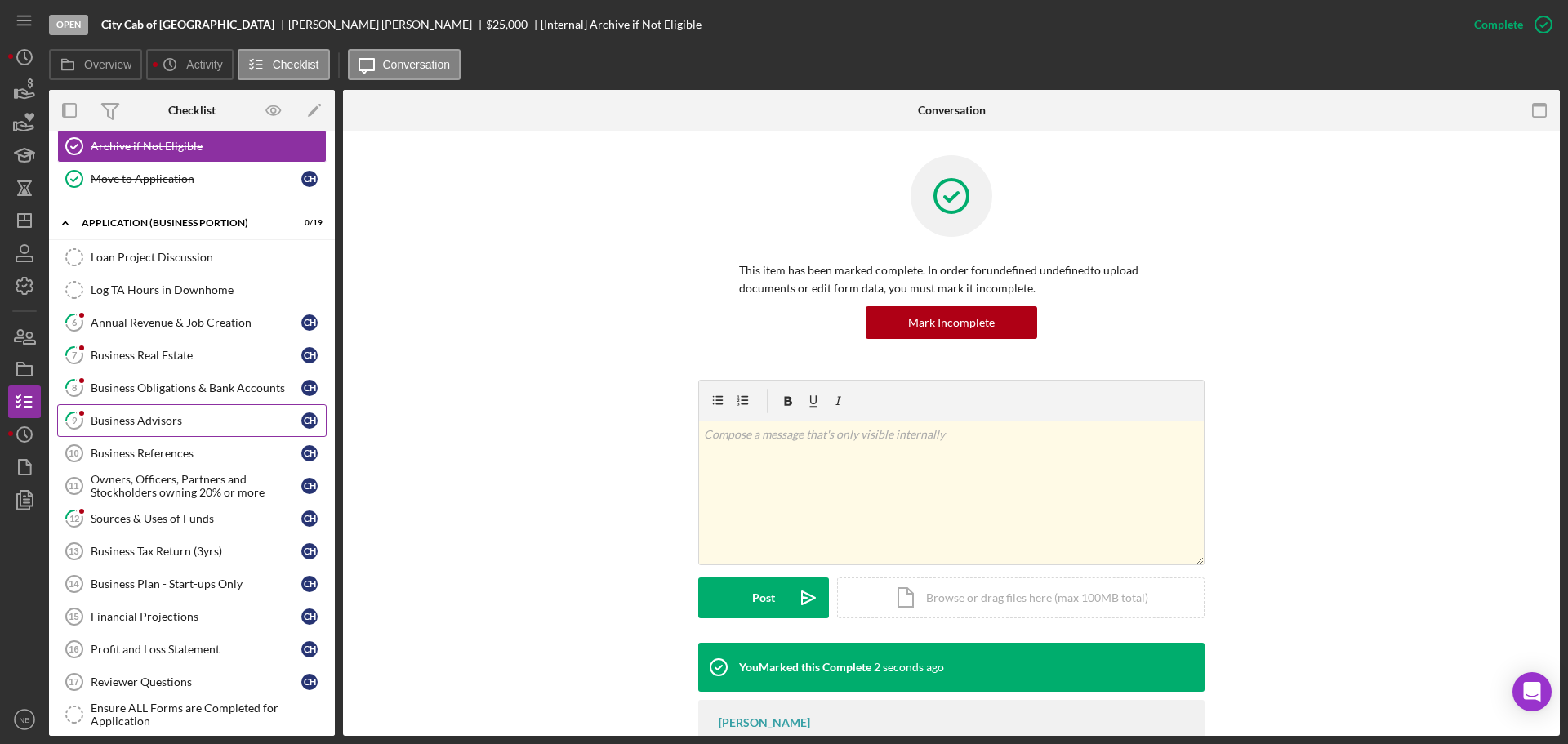
scroll to position [408, 0]
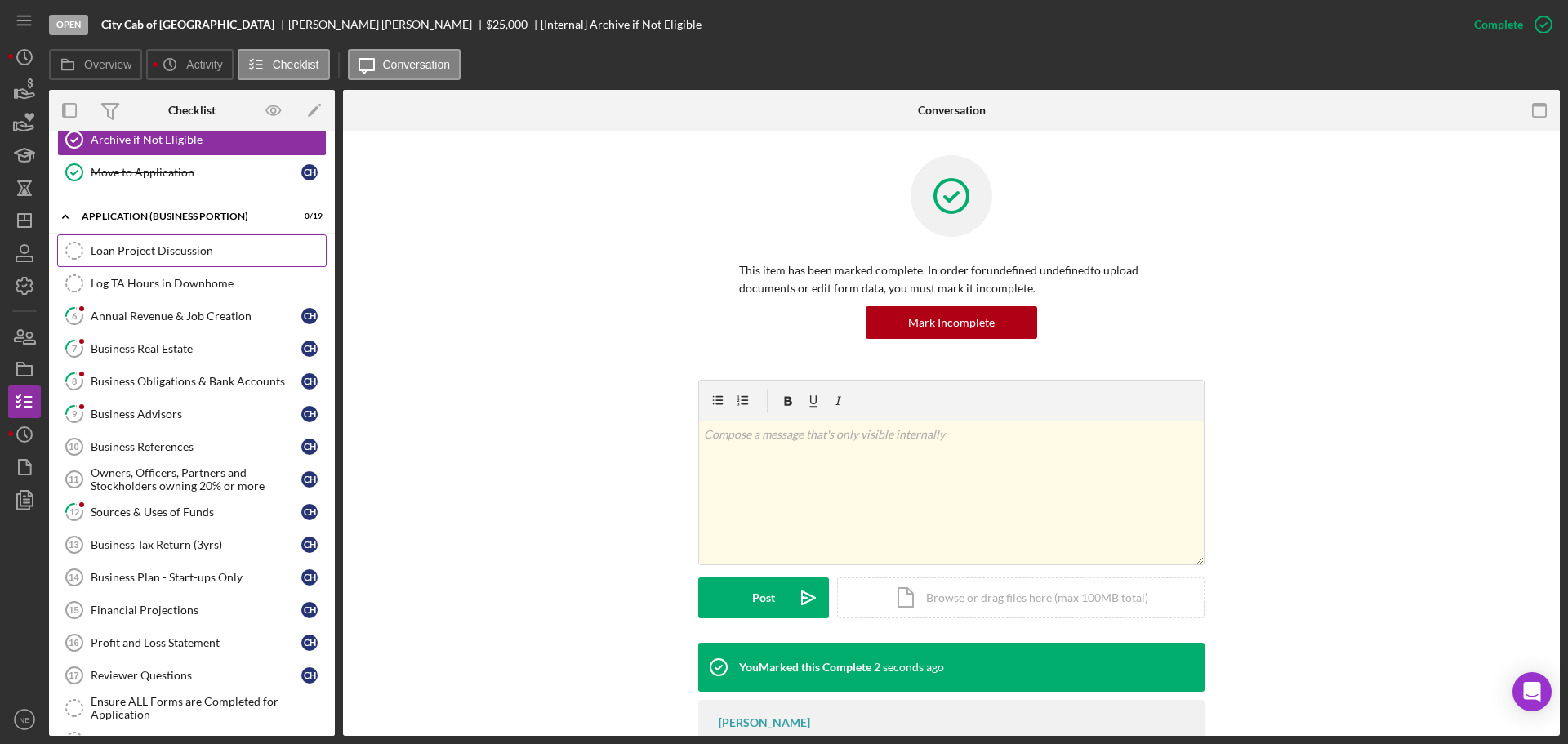
click at [170, 260] on link "Loan Project Discussion Loan Project Discussion" at bounding box center [191, 251] width 270 height 33
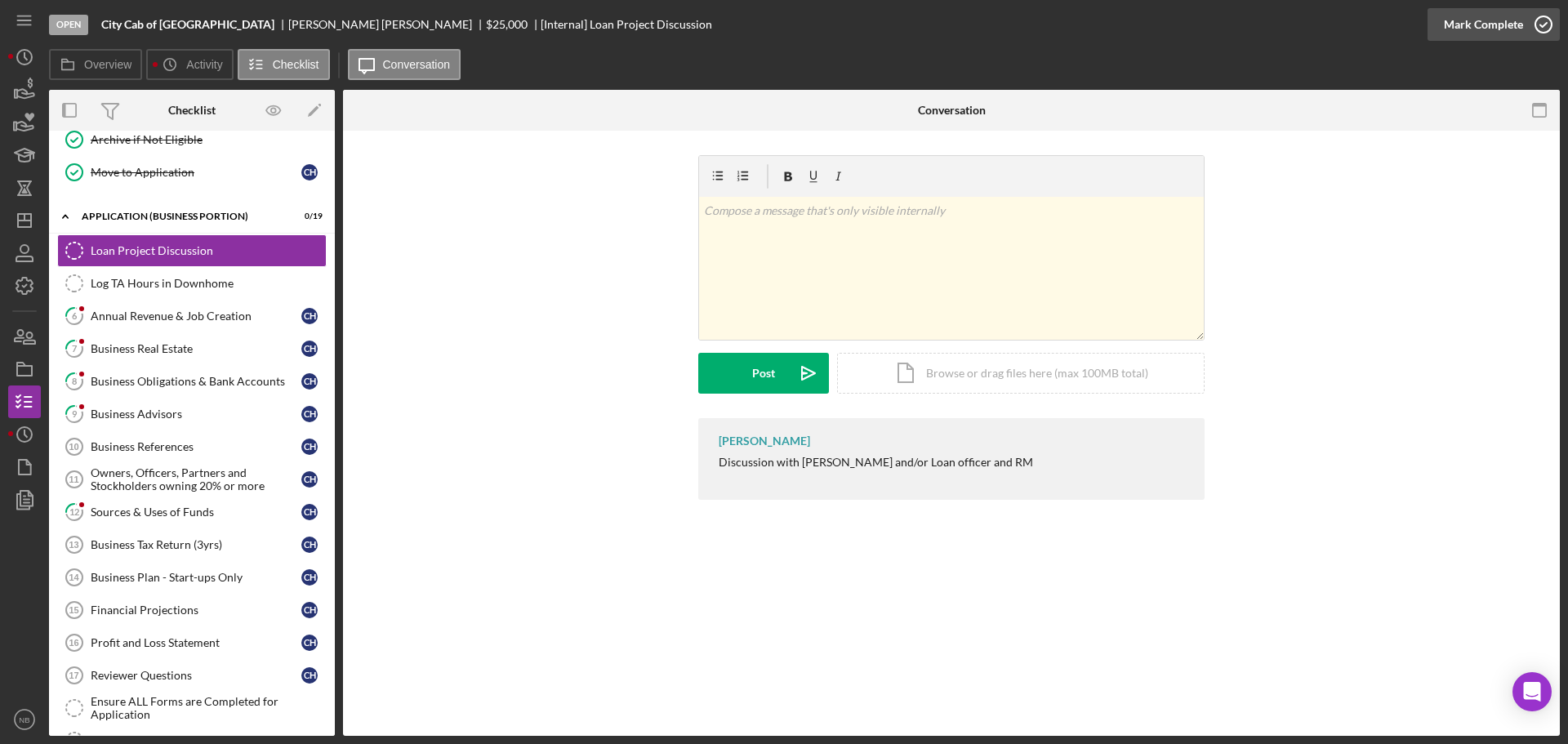
click at [1495, 25] on div "Mark Complete" at bounding box center [1483, 24] width 79 height 33
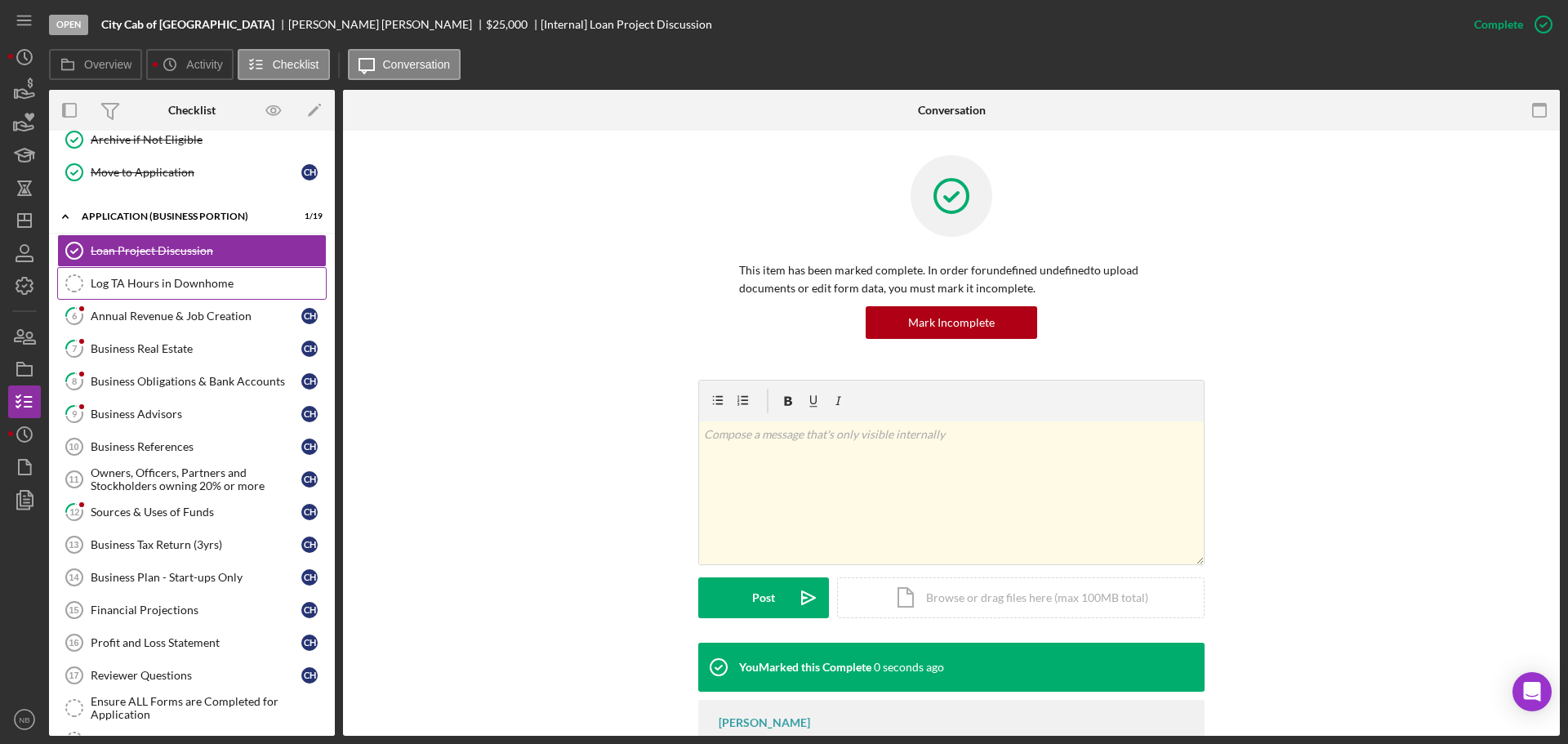
drag, startPoint x: 195, startPoint y: 276, endPoint x: 299, endPoint y: 283, distance: 104.2
click at [195, 276] on link "Log TA Hours in Downhome Log TA Hours in [GEOGRAPHIC_DATA]" at bounding box center [191, 283] width 270 height 33
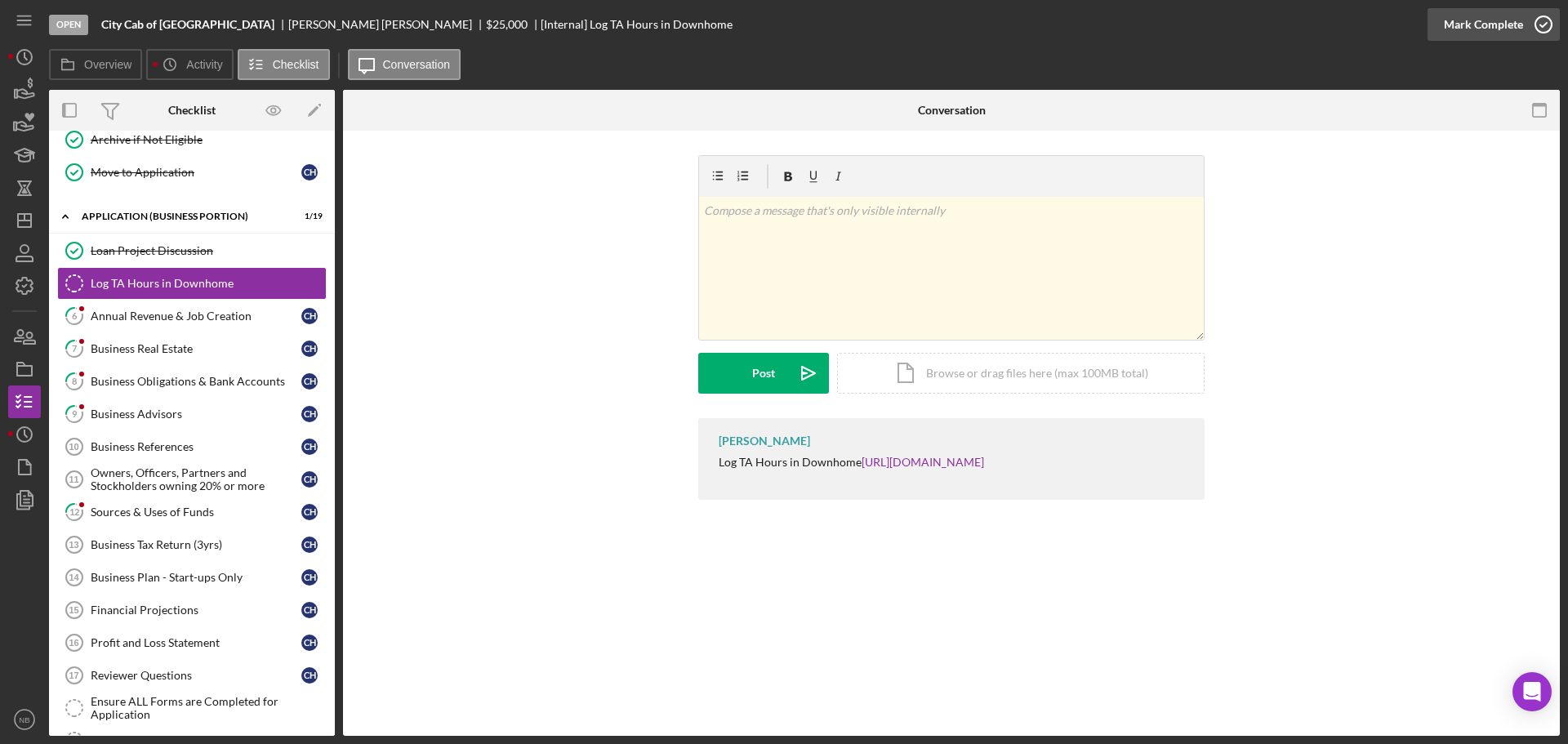
click at [1510, 28] on div "Mark Complete" at bounding box center [1483, 24] width 79 height 33
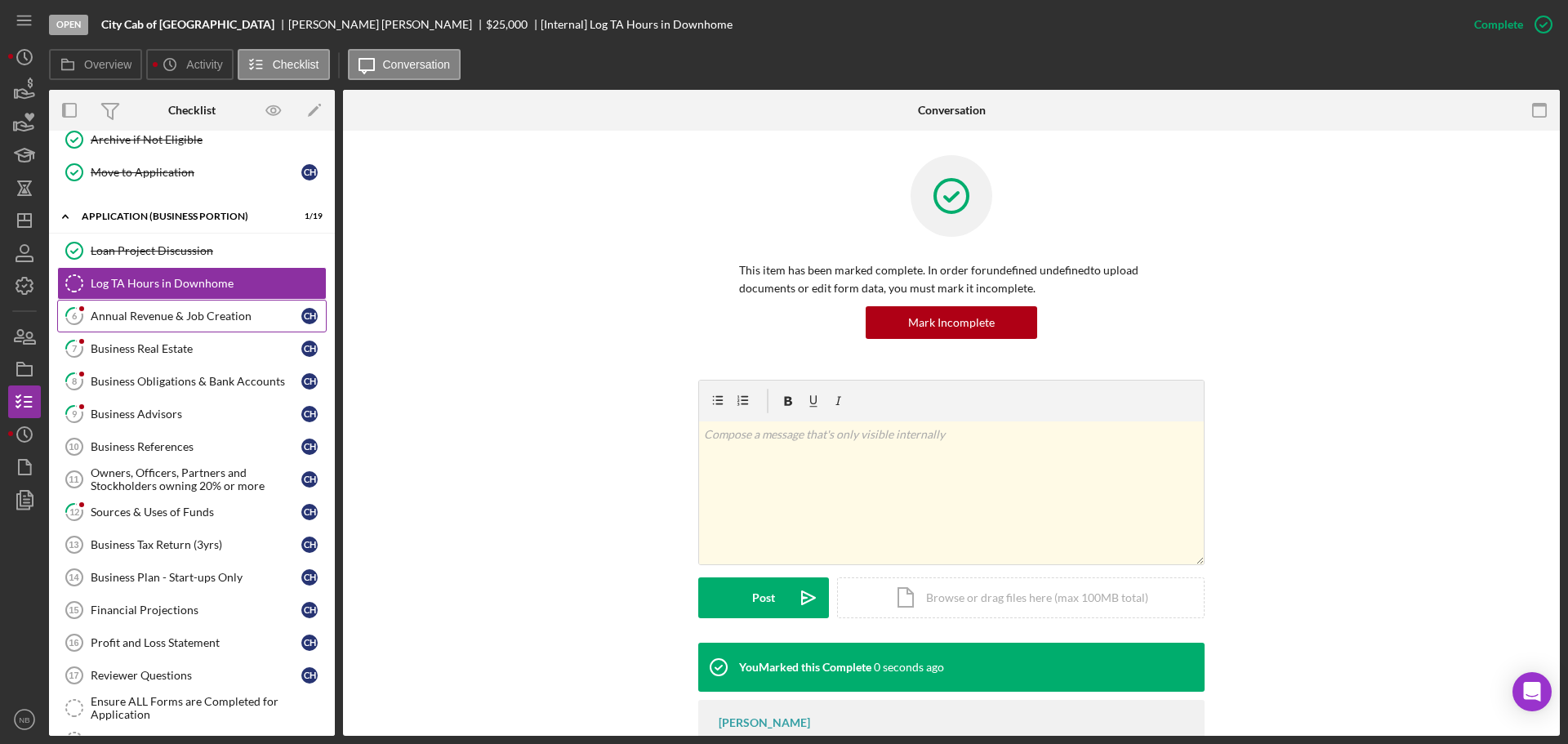
click at [155, 319] on div "Annual Revenue & Job Creation" at bounding box center [196, 316] width 210 height 13
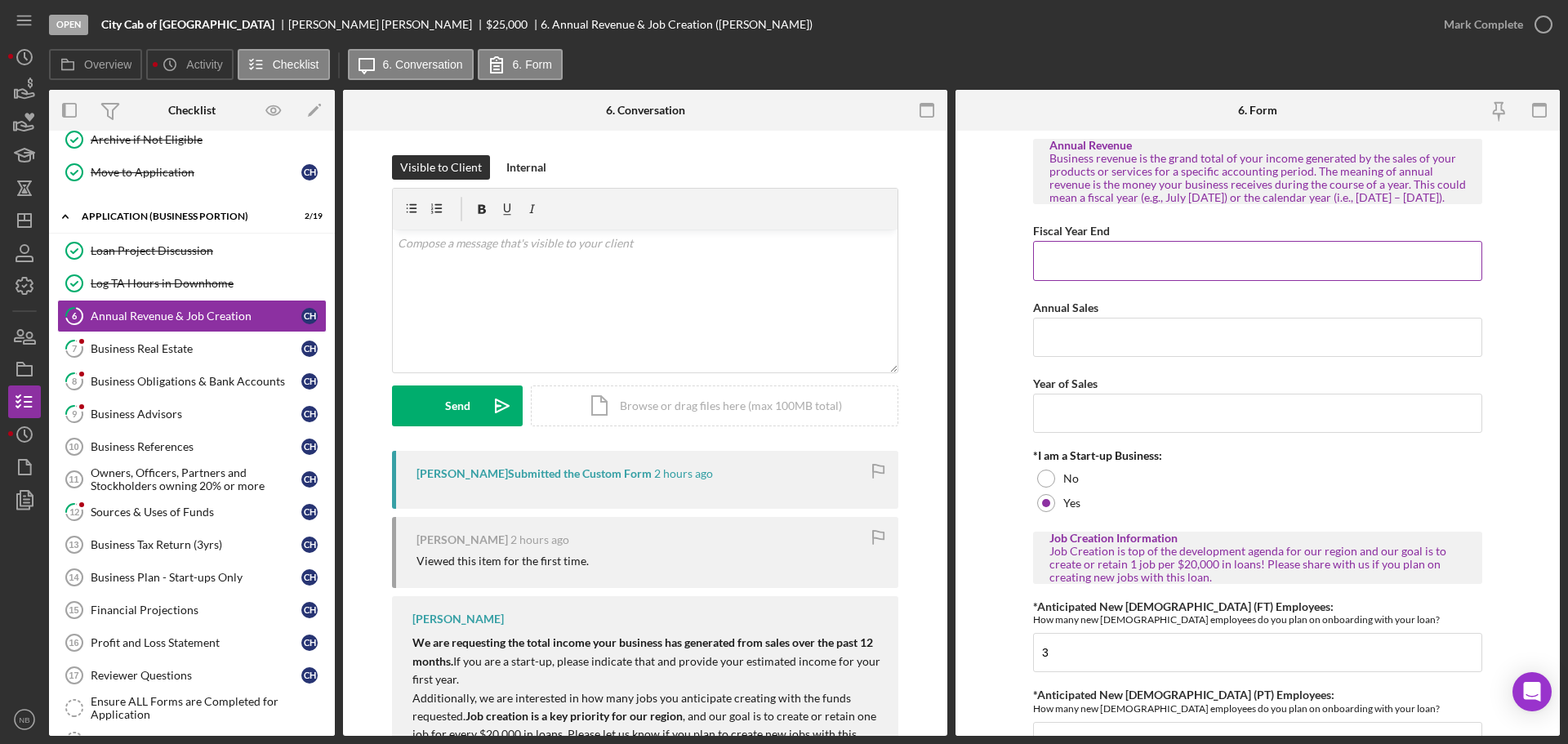
click at [1150, 273] on input "Fiscal Year End" at bounding box center [1258, 261] width 449 height 39
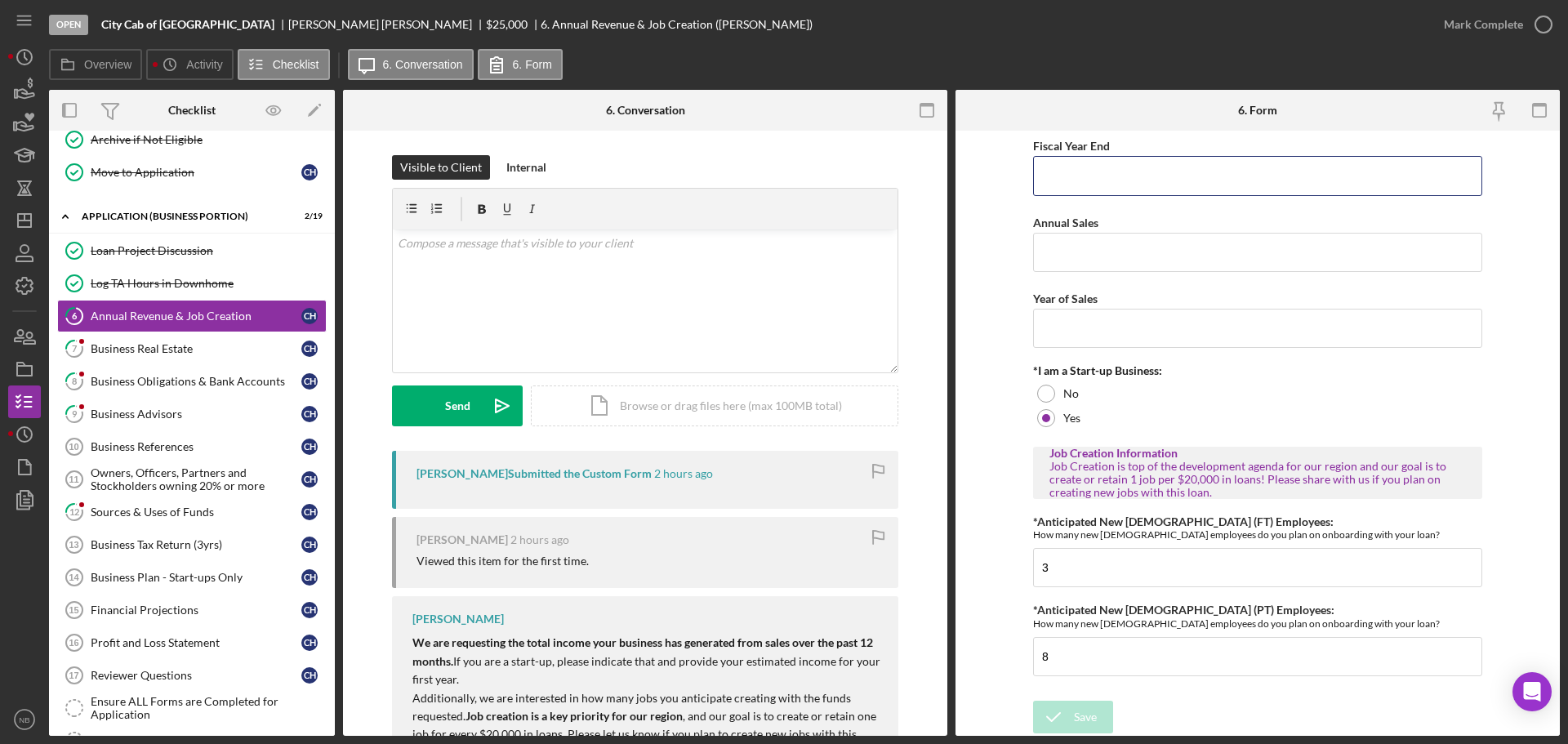
scroll to position [98, 0]
click at [1469, 32] on div "Mark Complete" at bounding box center [1483, 24] width 79 height 33
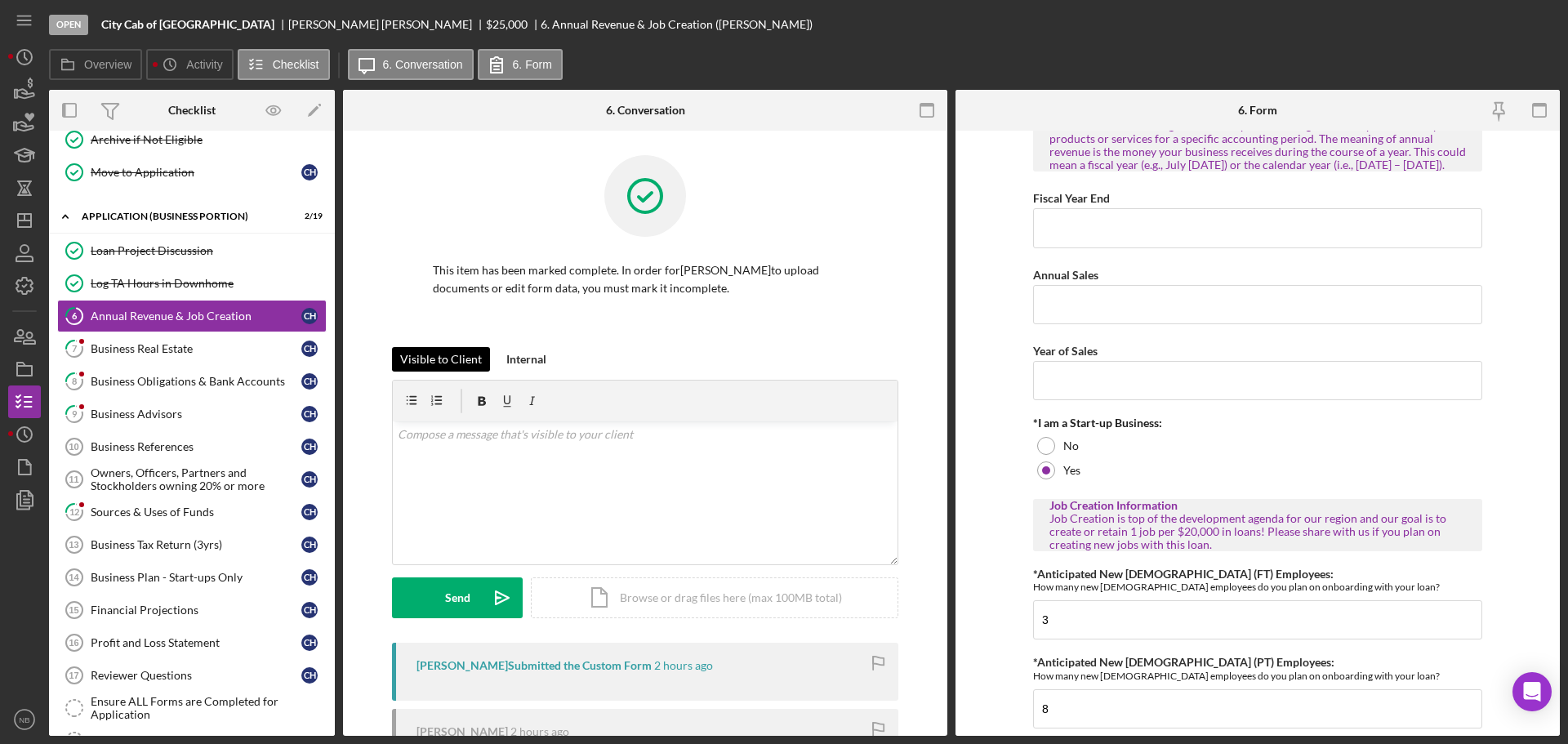
scroll to position [164, 0]
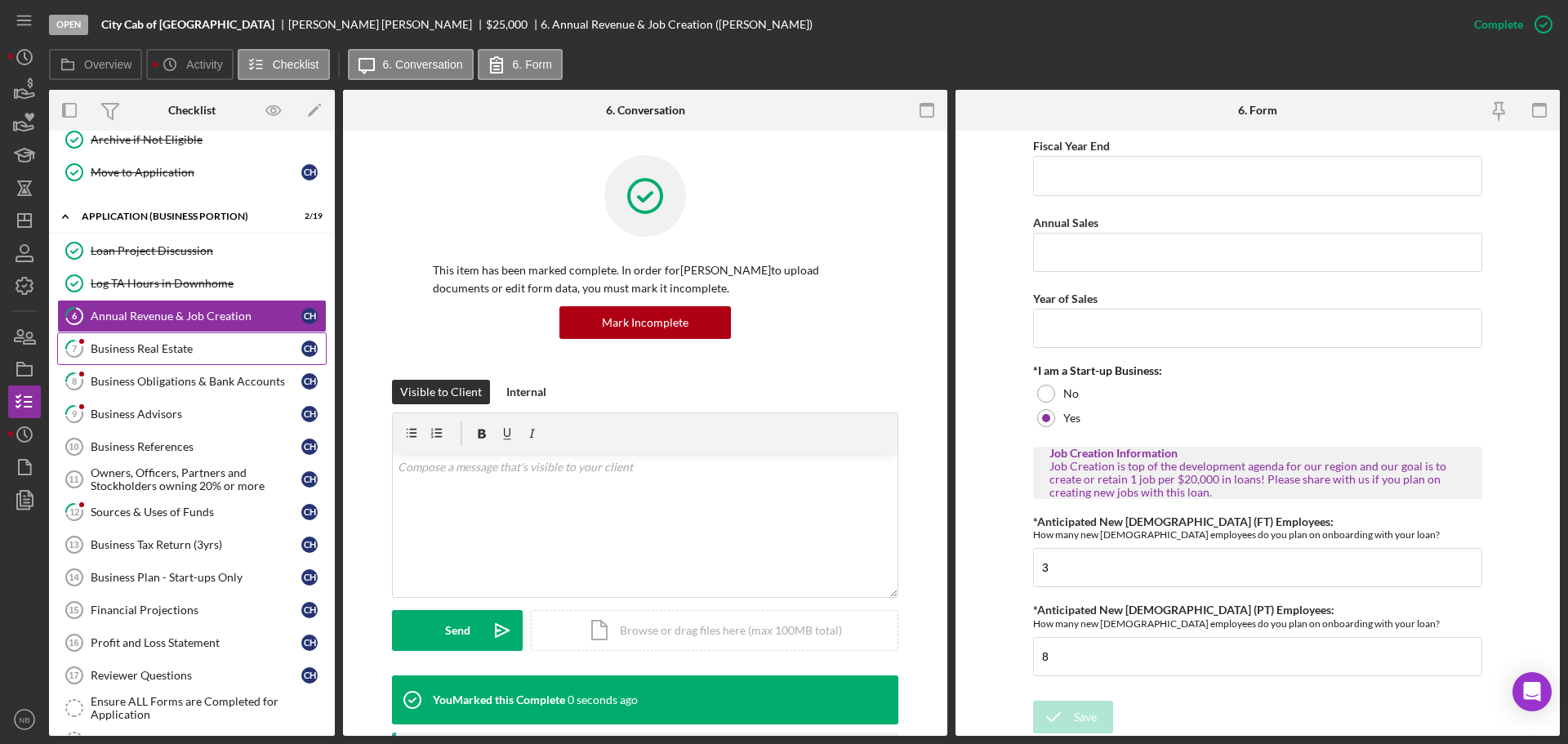
click at [181, 337] on link "7 Business Real Estate C H" at bounding box center [191, 348] width 270 height 33
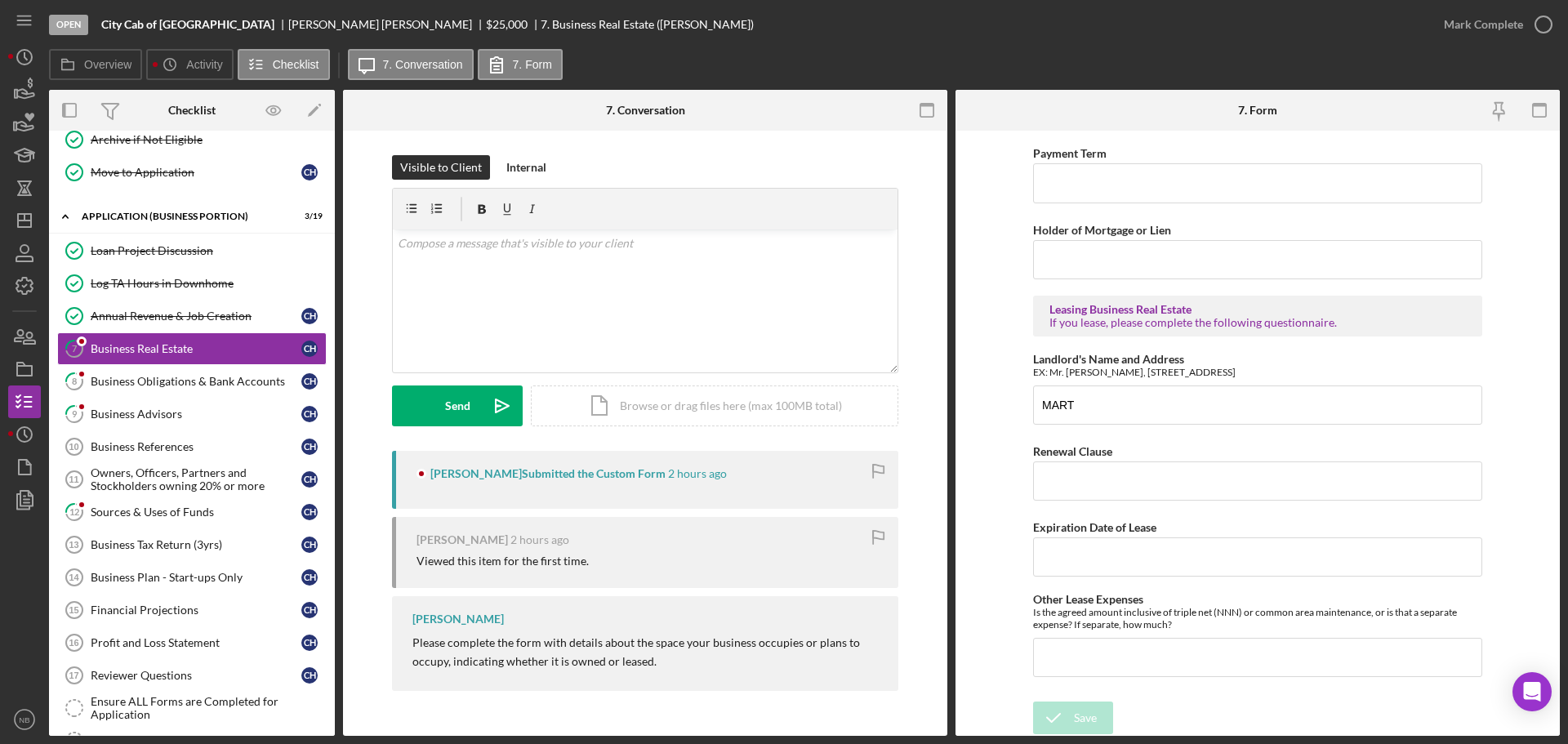
scroll to position [458, 0]
click at [1487, 33] on div "Mark Complete" at bounding box center [1483, 24] width 79 height 33
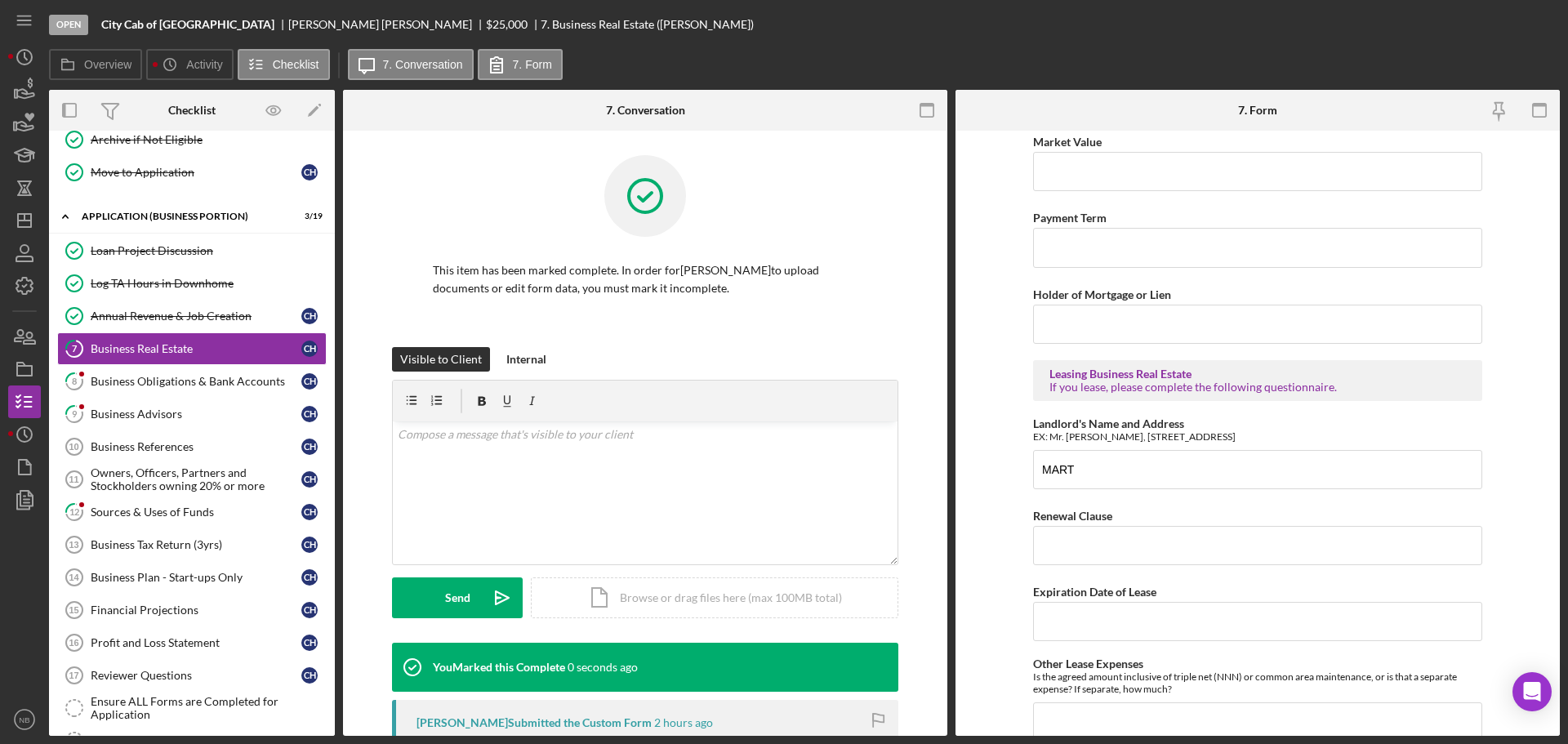
scroll to position [524, 0]
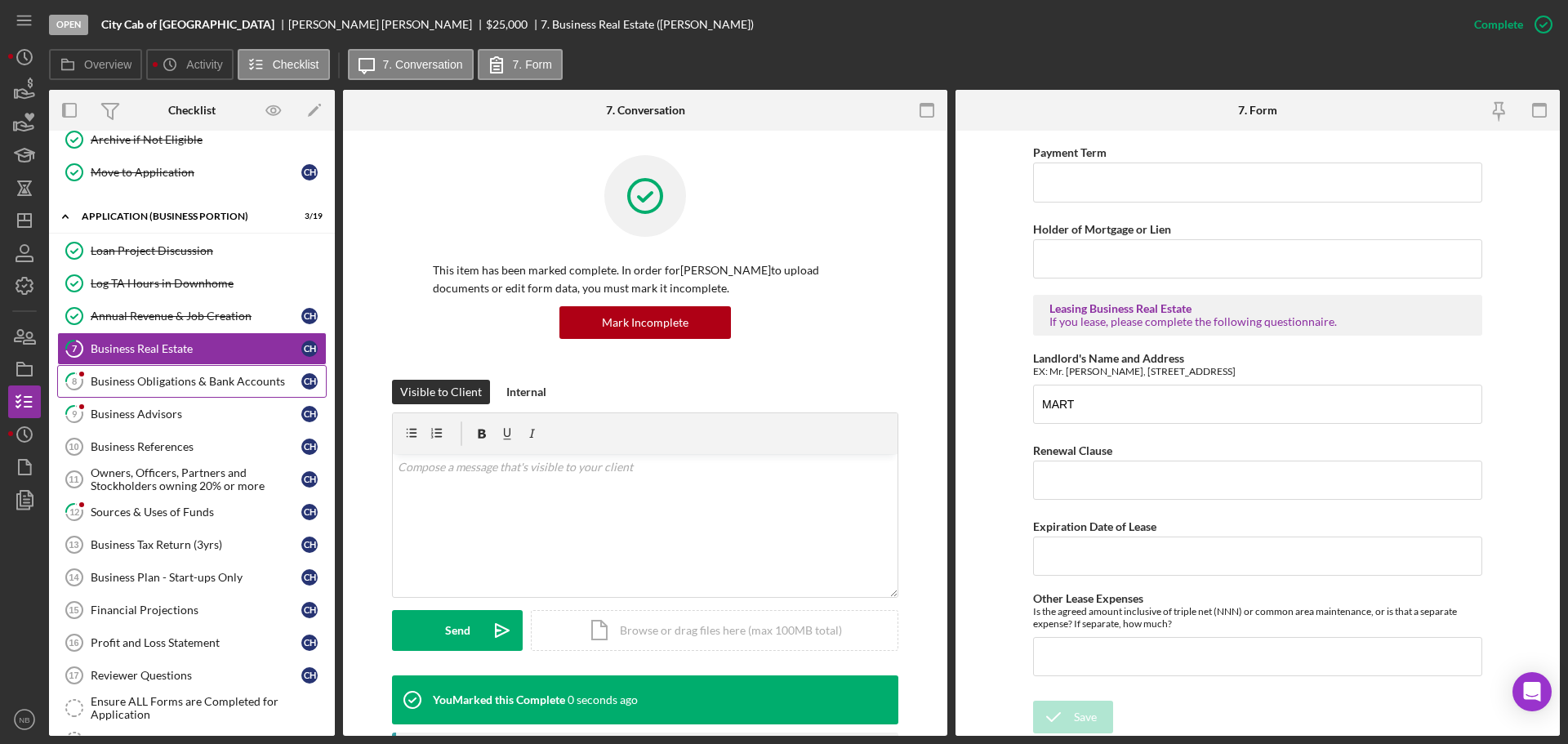
click at [208, 377] on div "Business Obligations & Bank Accounts" at bounding box center [196, 382] width 210 height 13
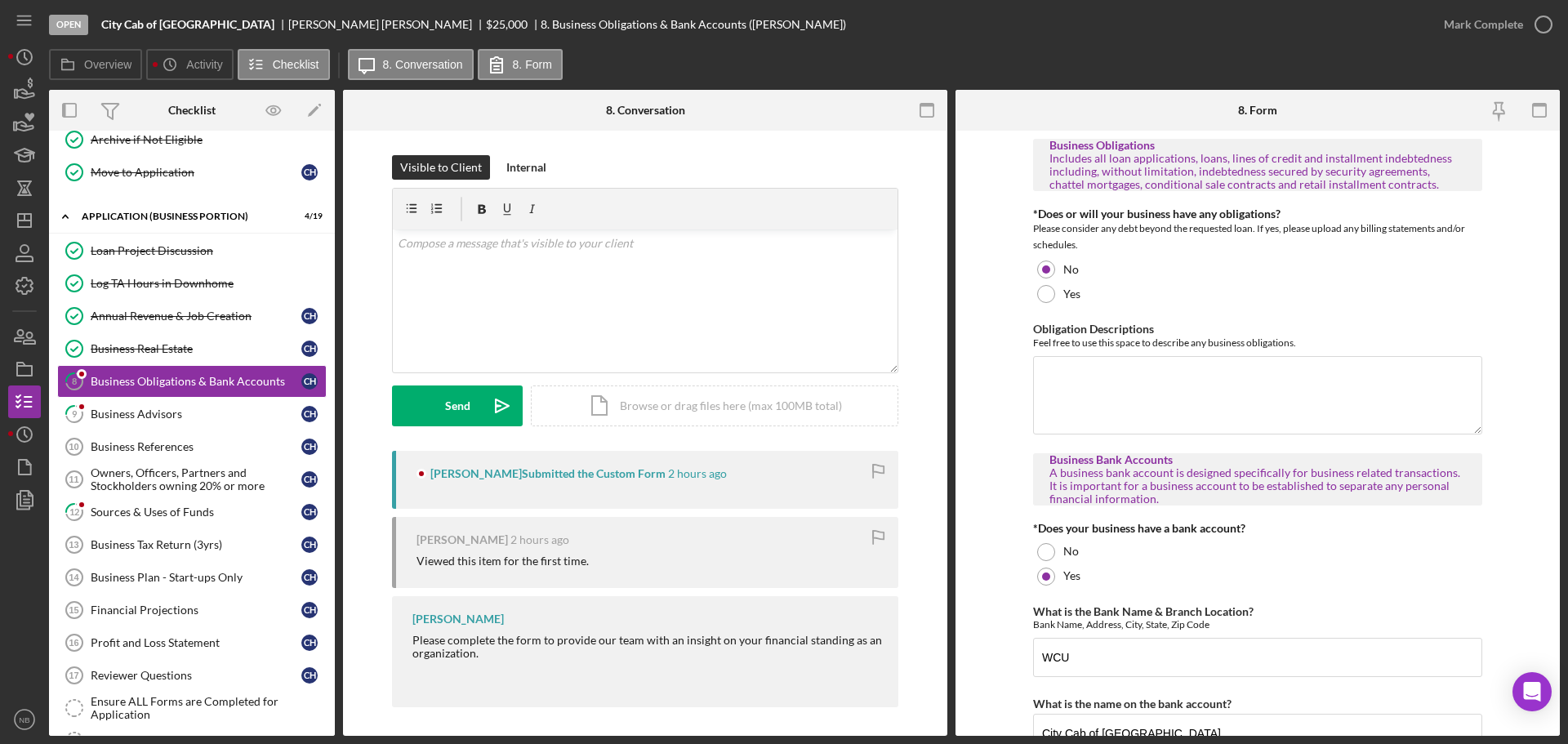
scroll to position [153, 0]
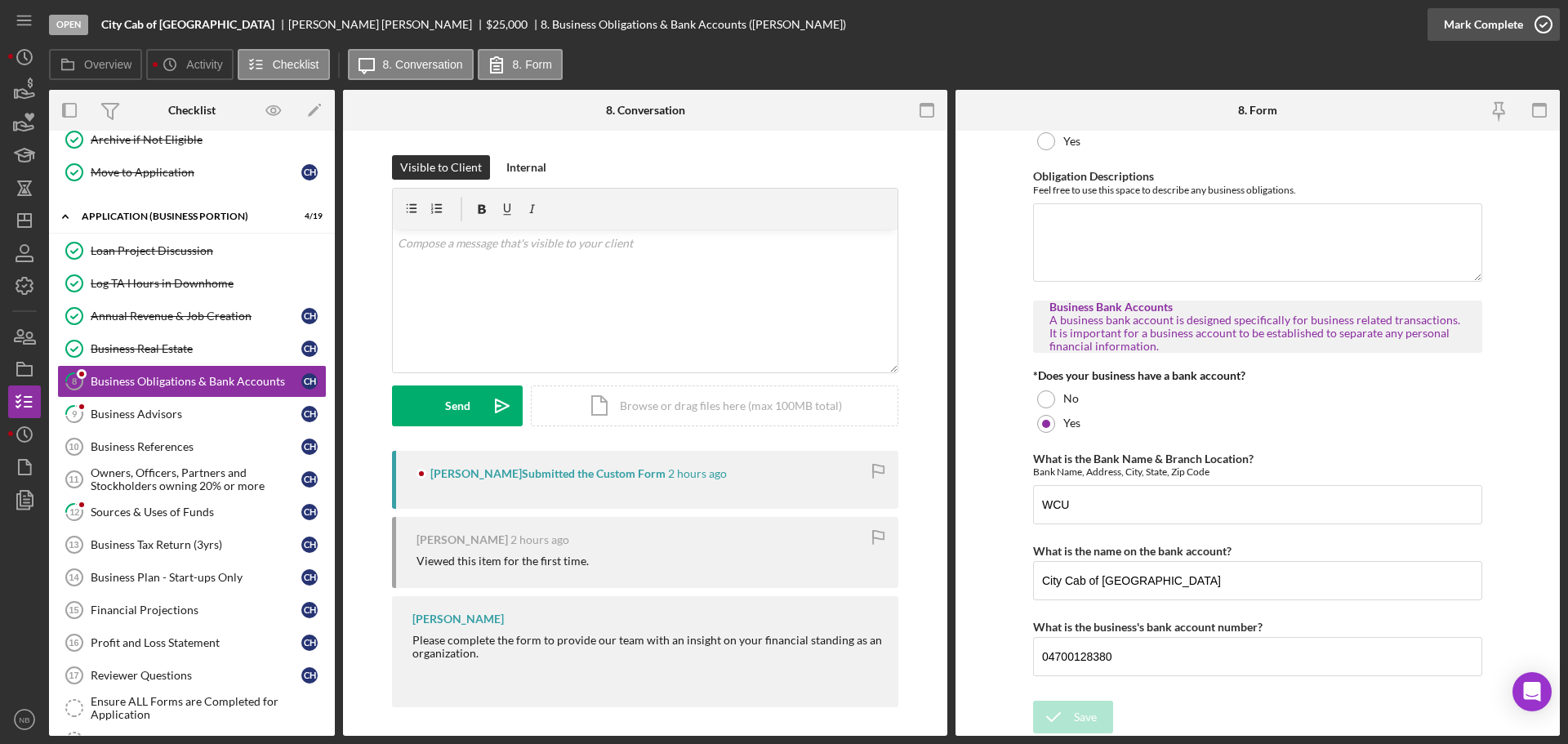
click at [1491, 27] on div "Mark Complete" at bounding box center [1483, 24] width 79 height 33
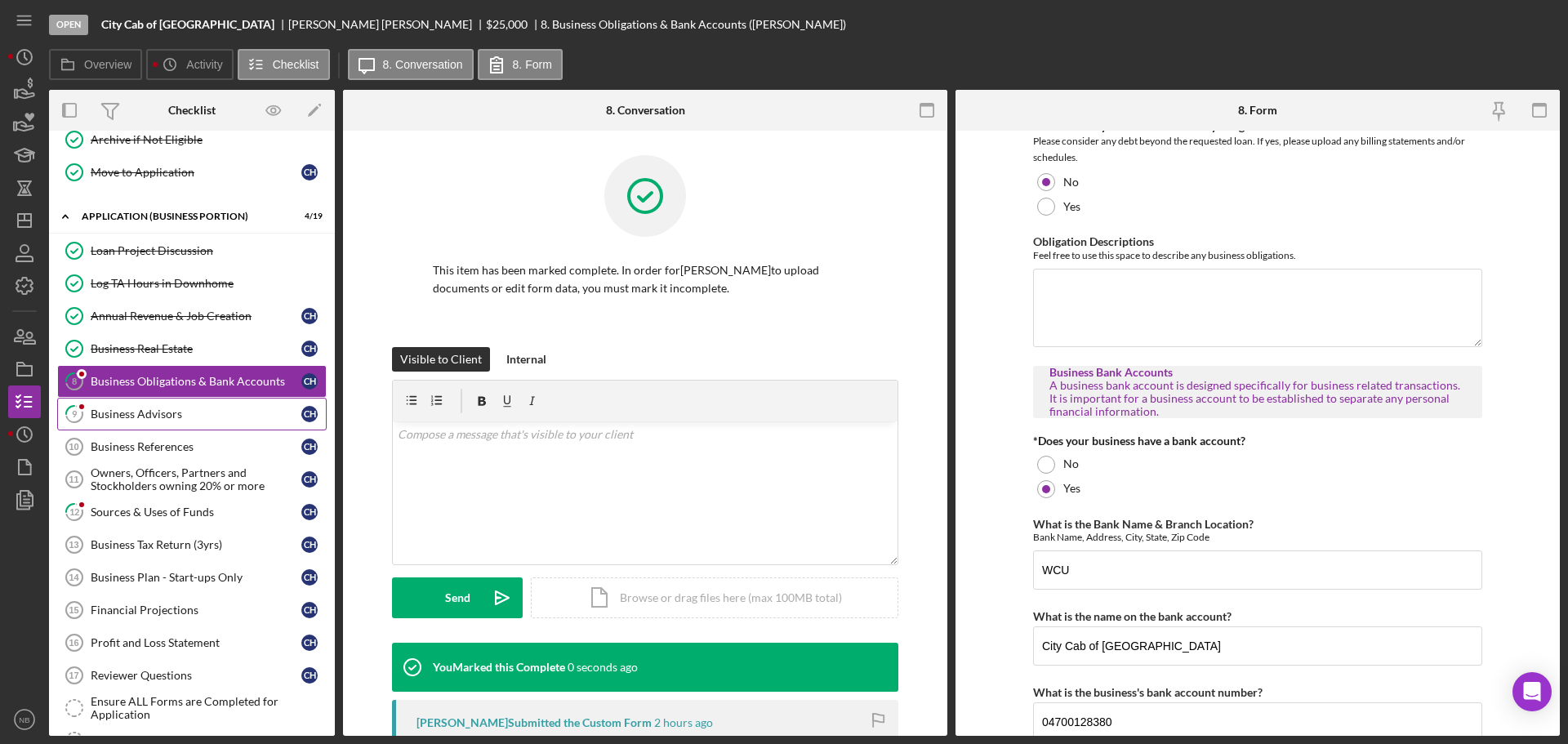
scroll to position [218, 0]
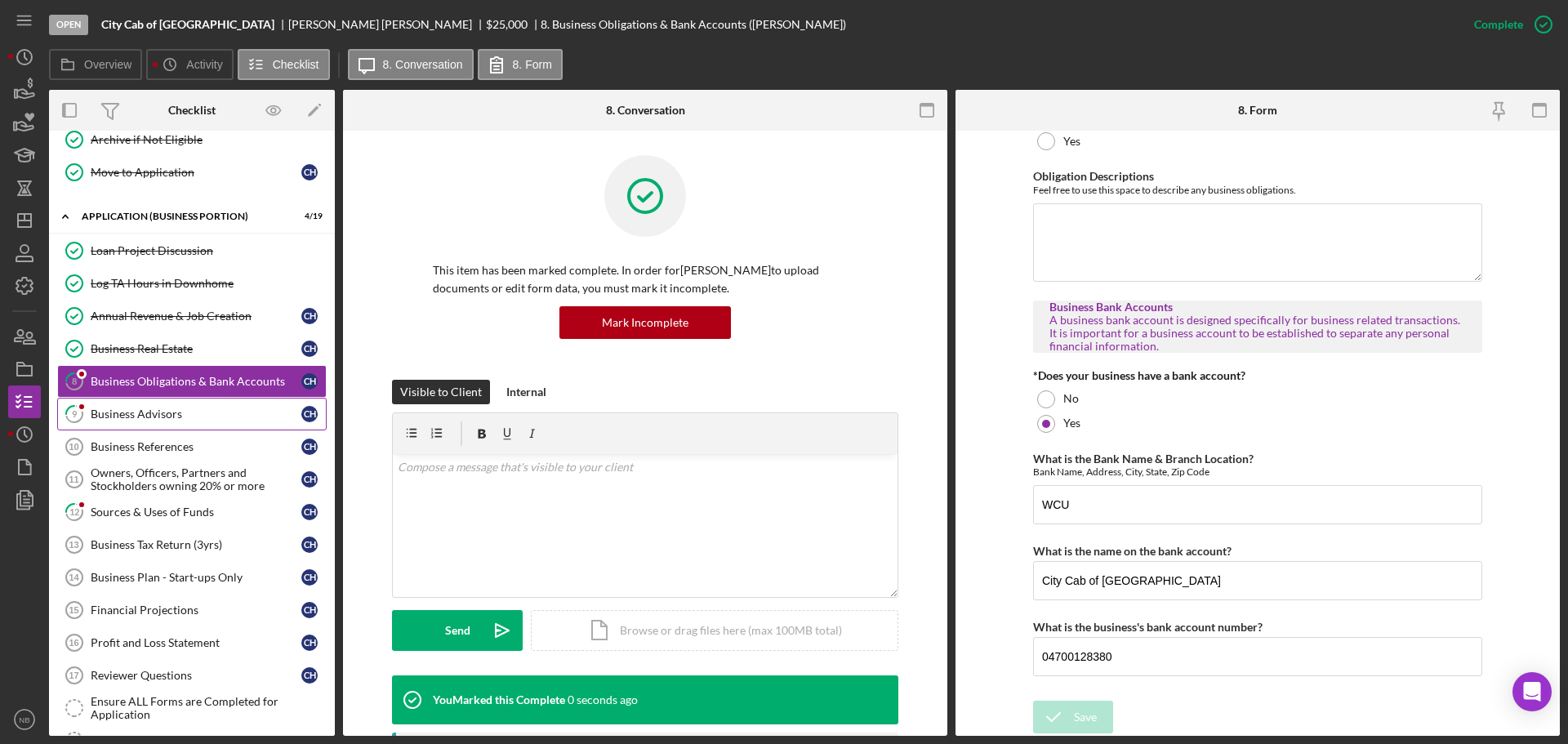
click at [181, 421] on div "Business Advisors" at bounding box center [196, 414] width 210 height 13
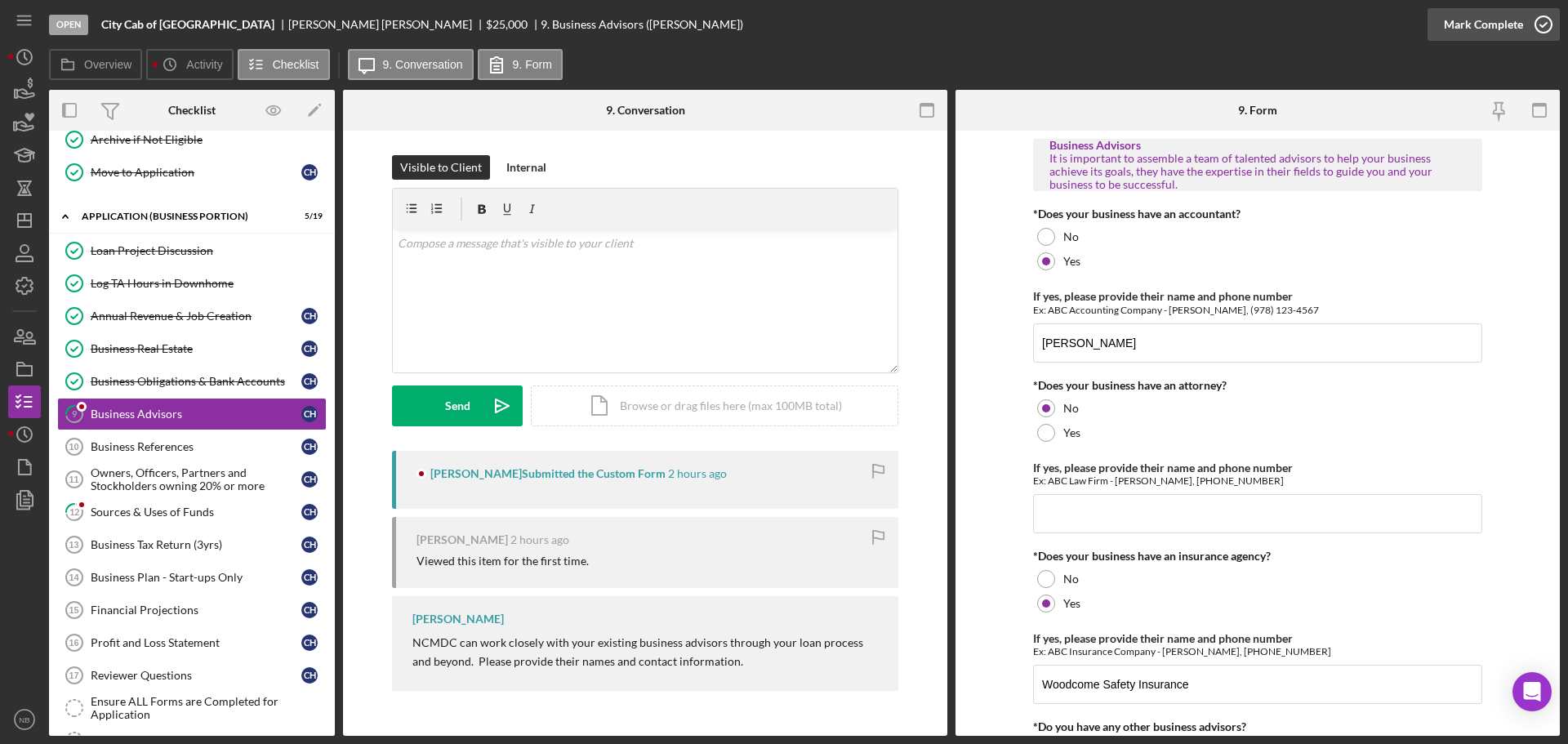
click at [1487, 19] on div "Mark Complete" at bounding box center [1483, 24] width 79 height 33
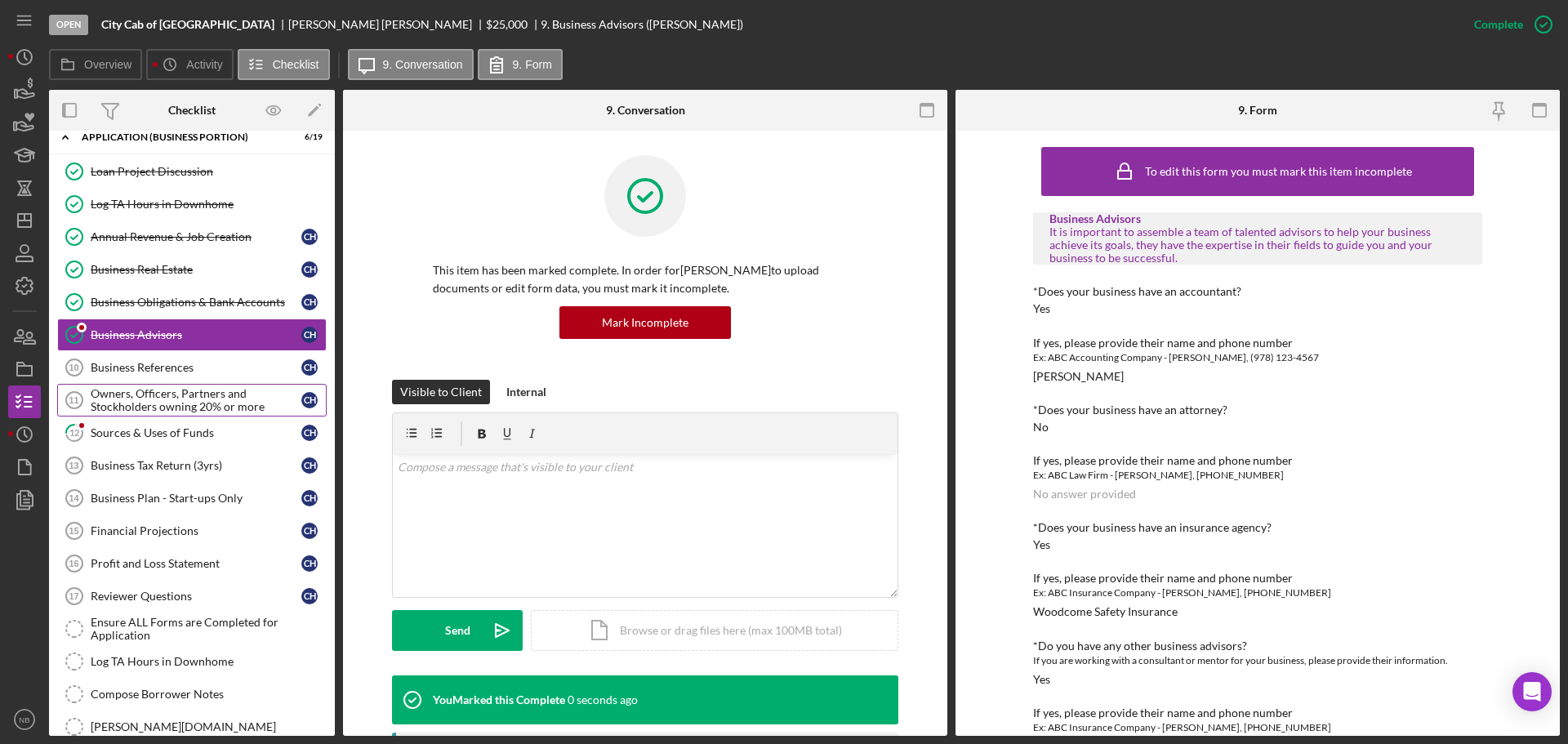
scroll to position [490, 0]
click at [181, 367] on div "Business References" at bounding box center [196, 366] width 210 height 13
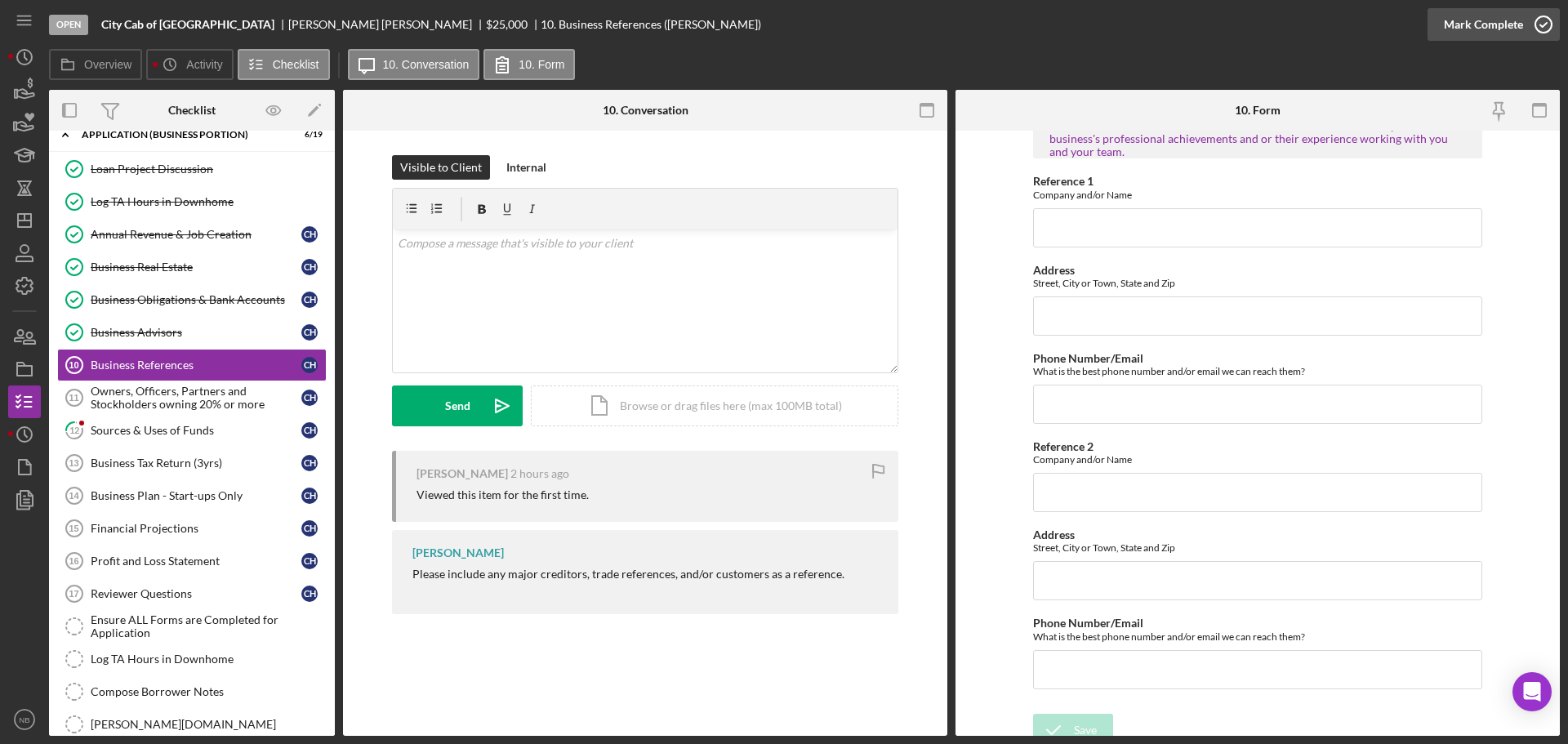
click at [1452, 22] on div "Mark Complete" at bounding box center [1483, 24] width 79 height 33
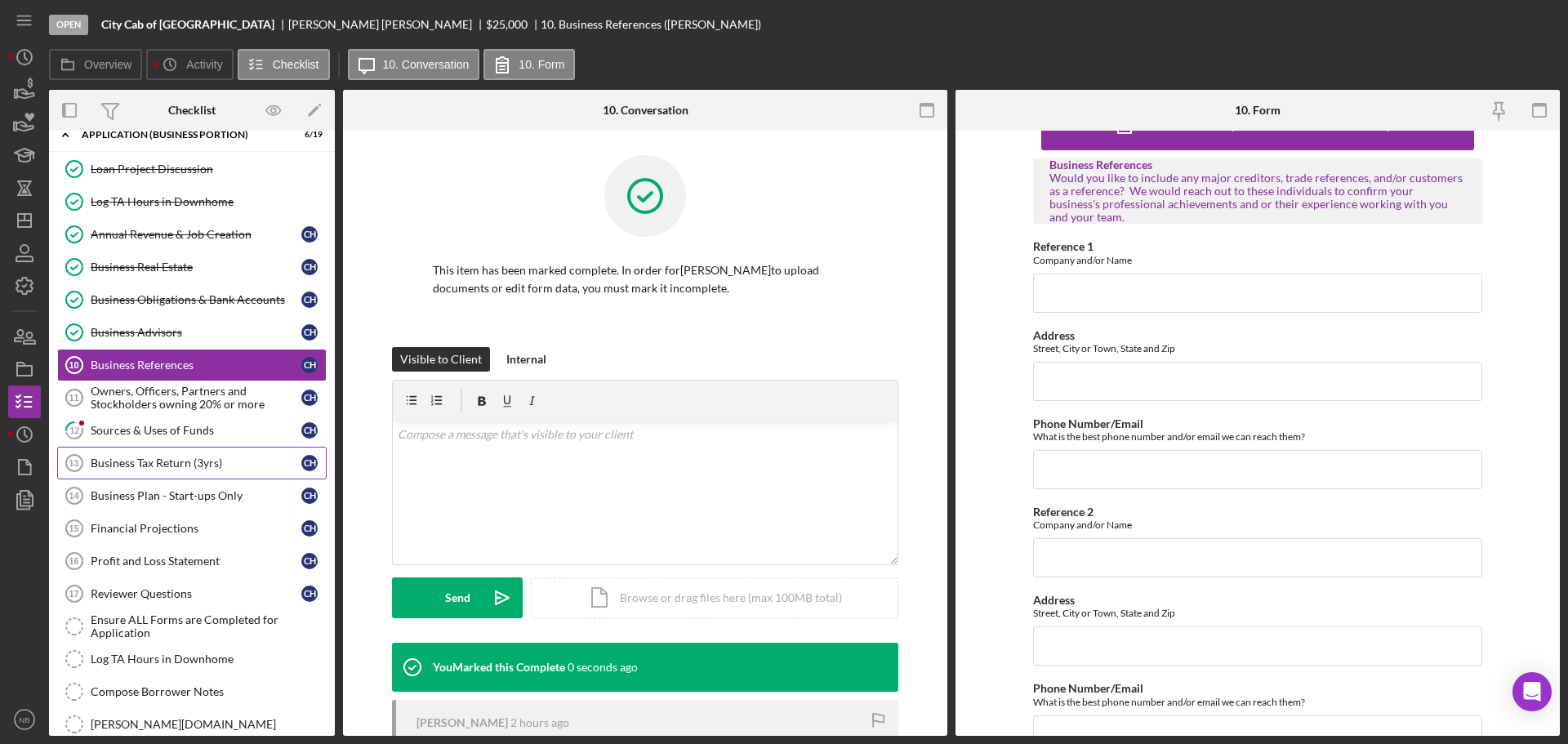
scroll to position [111, 0]
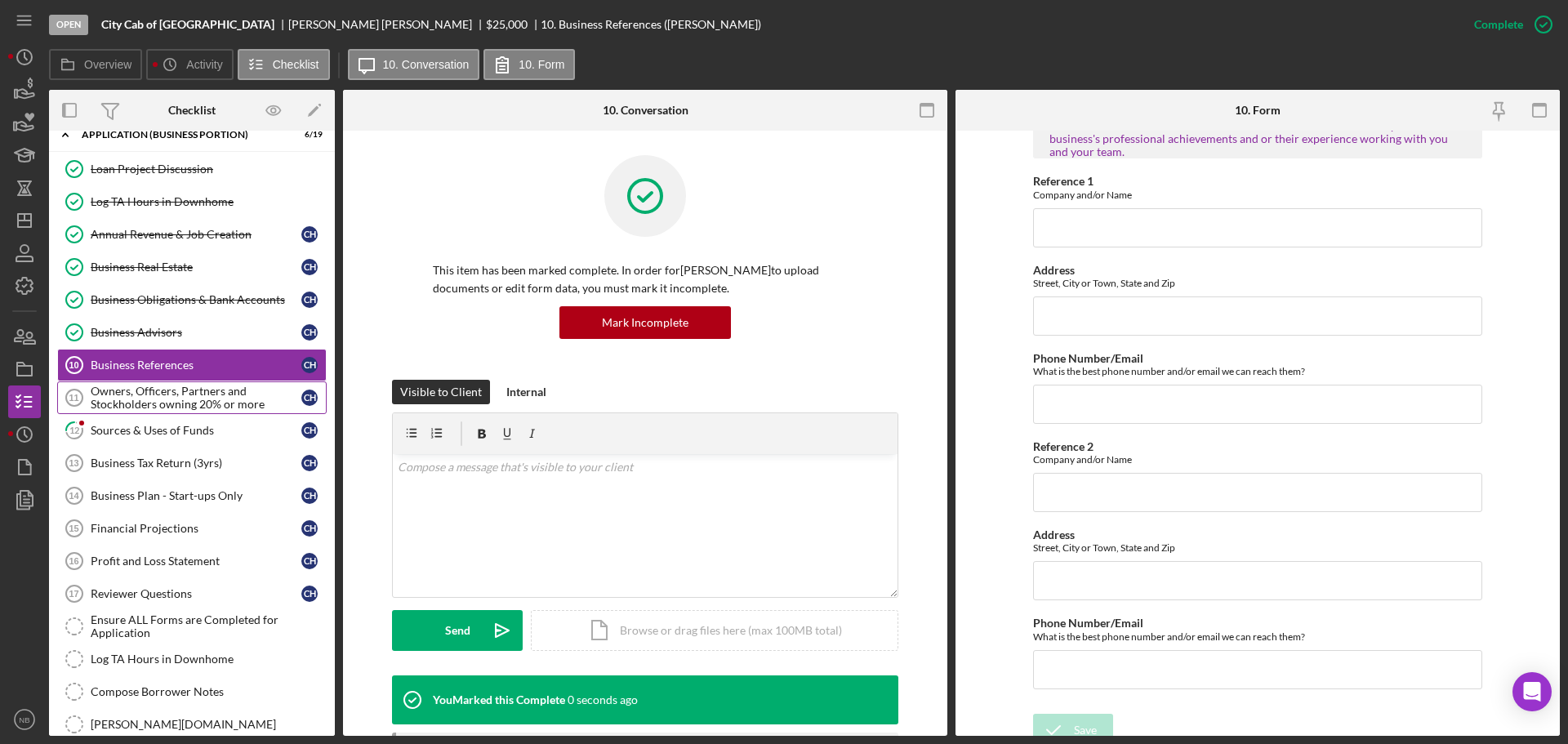
click at [164, 407] on div "Owners, Officers, Partners and Stockholders owning 20% or more" at bounding box center [196, 397] width 210 height 26
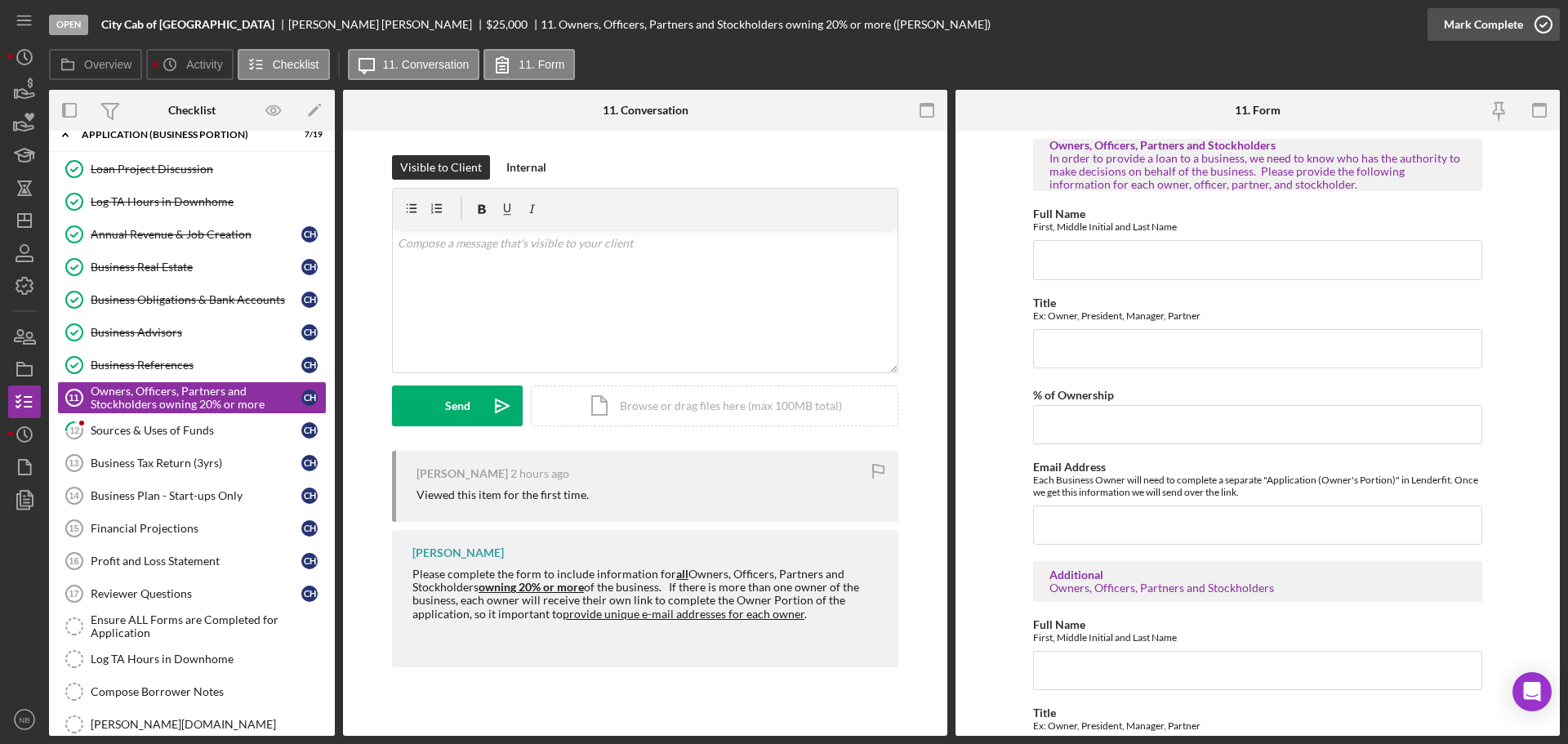
click at [1495, 32] on div "Mark Complete" at bounding box center [1483, 24] width 79 height 33
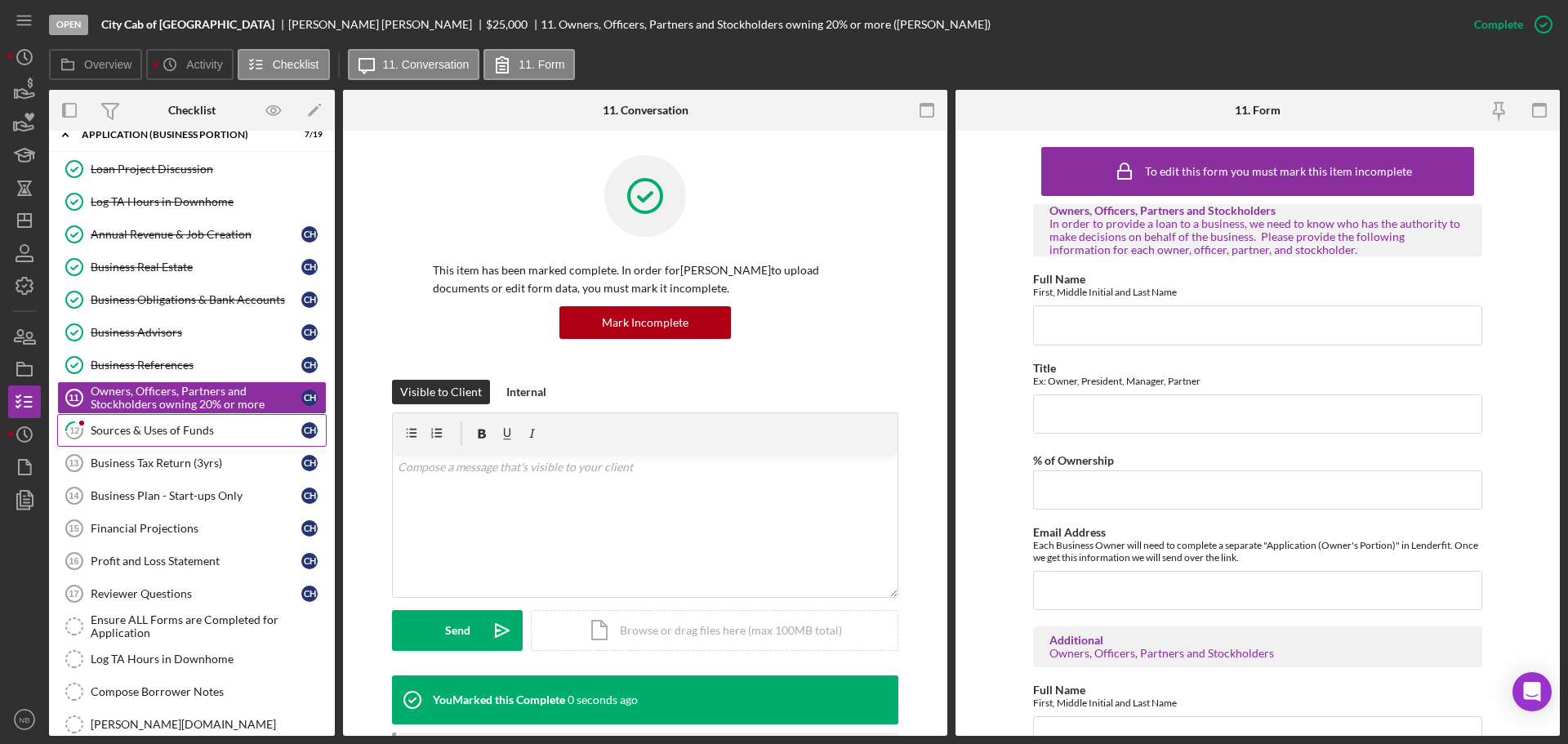
click at [134, 428] on div "Sources & Uses of Funds" at bounding box center [196, 431] width 210 height 13
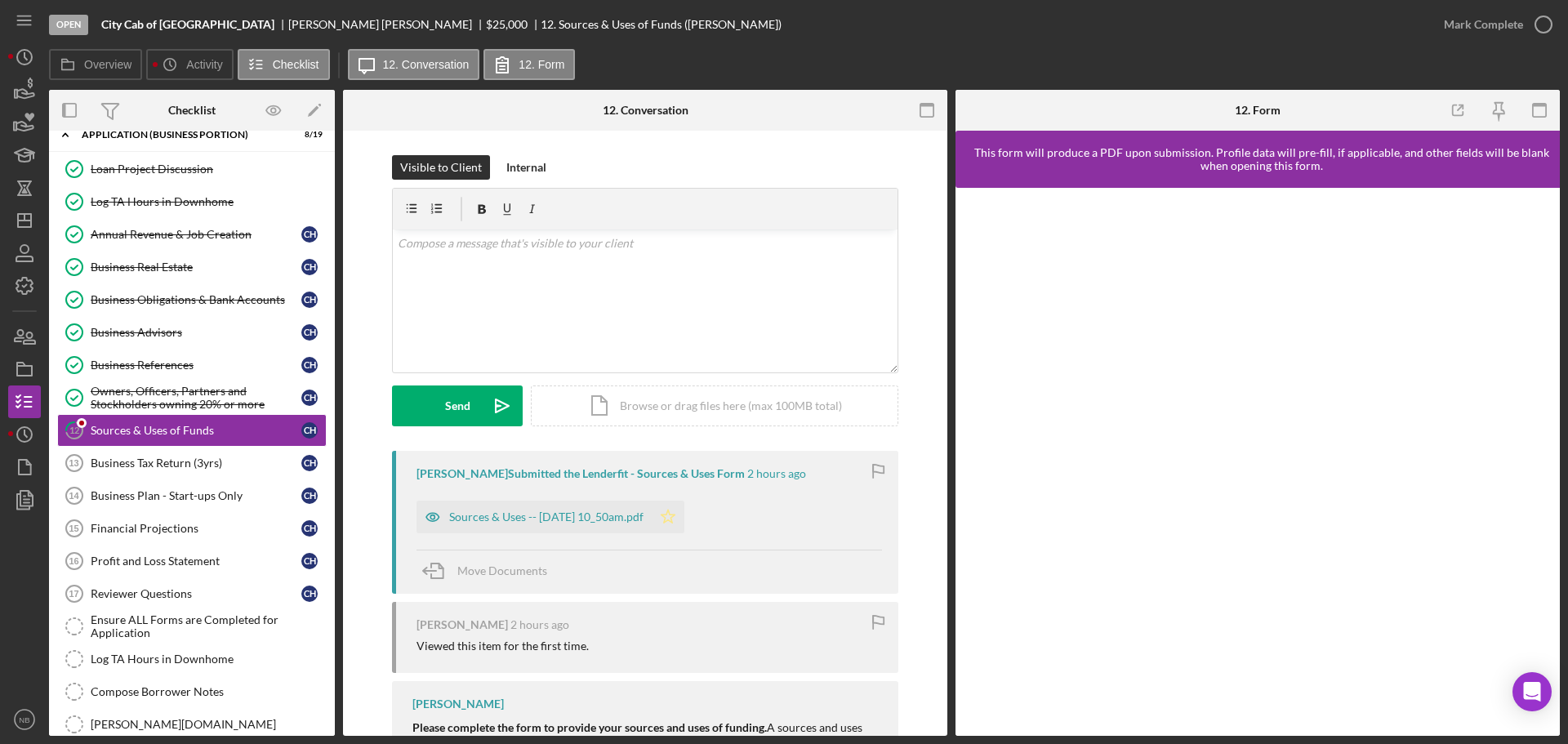
click at [684, 516] on icon "Icon/Star" at bounding box center [668, 517] width 33 height 33
click at [526, 522] on div "Sources & Uses -- [DATE] 10_50am.pdf" at bounding box center [546, 518] width 194 height 13
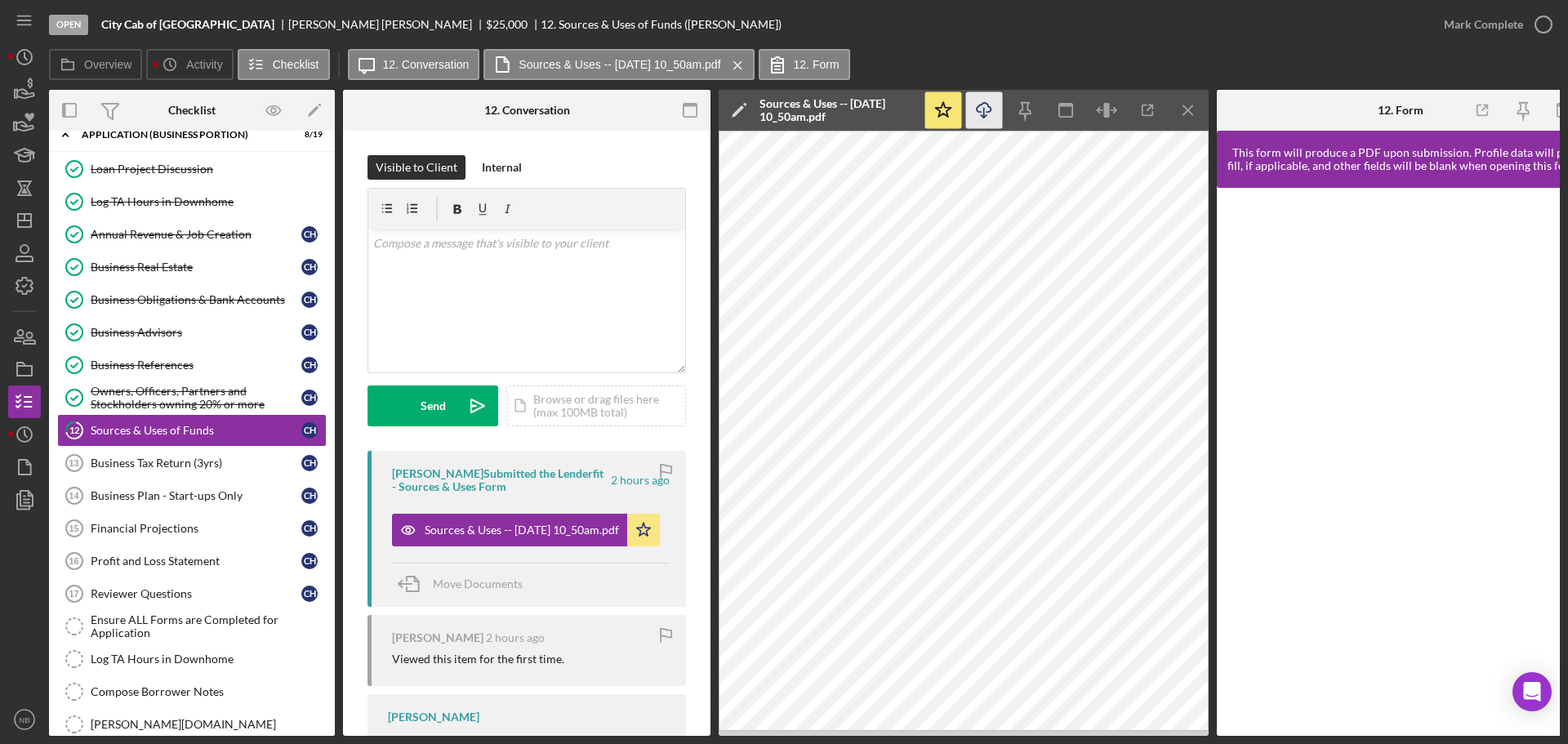
click at [985, 114] on icon "Icon/Download" at bounding box center [984, 111] width 37 height 37
click at [1199, 104] on icon "Icon/Menu Close" at bounding box center [1188, 111] width 37 height 37
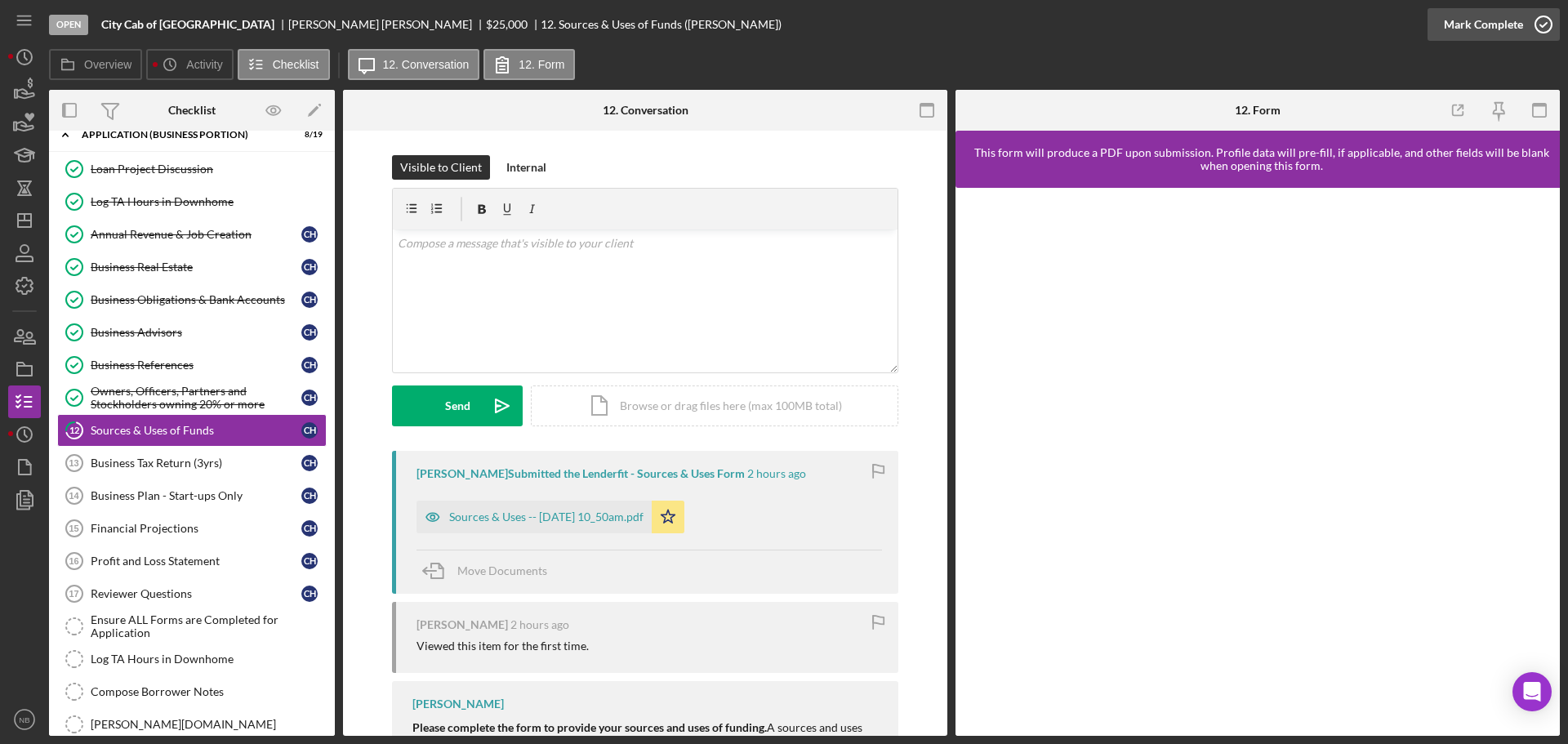
click at [1537, 27] on icon "button" at bounding box center [1543, 24] width 41 height 41
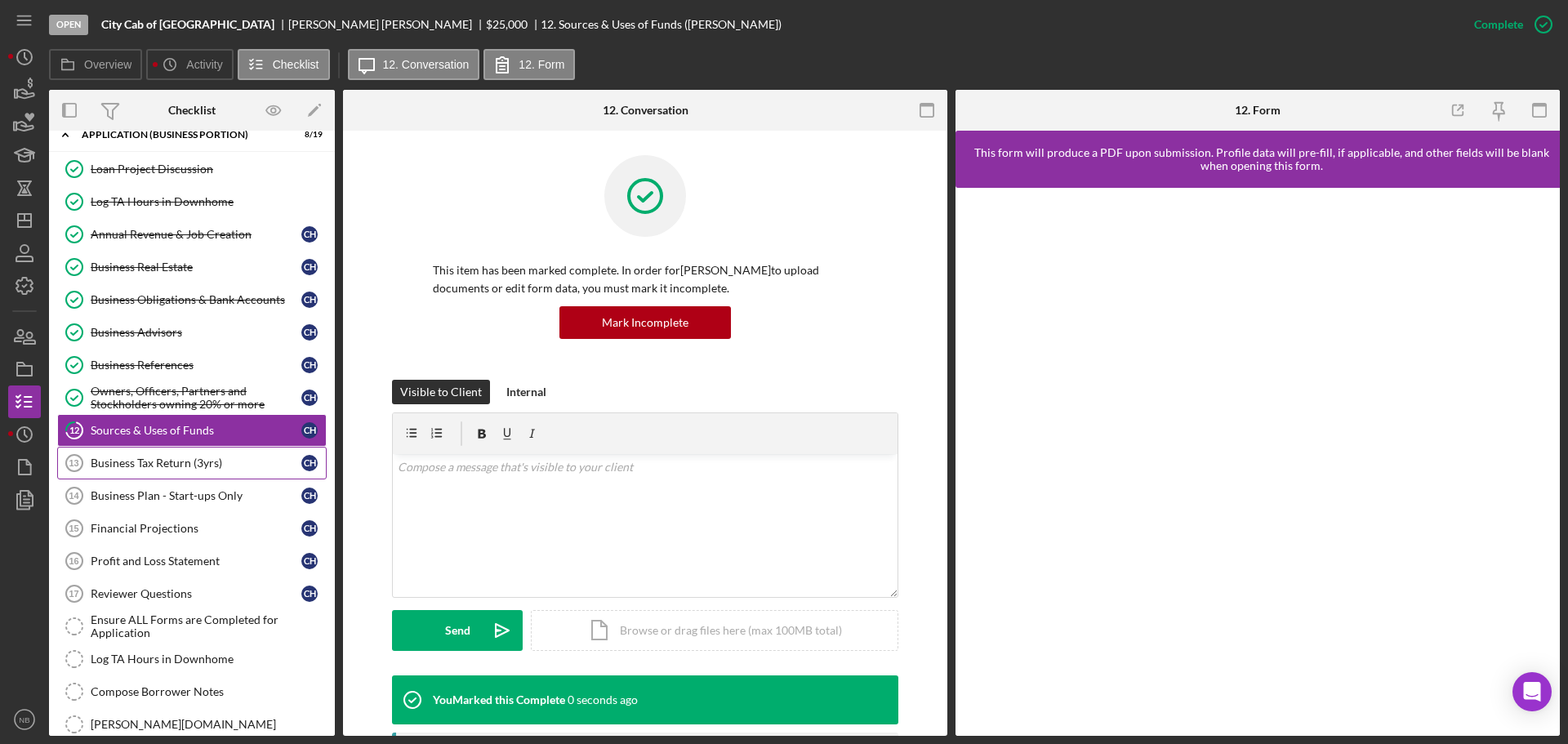
click at [186, 475] on link "Business Tax Return (3yrs) 13 Business Tax Return (3yrs) C H" at bounding box center [191, 463] width 270 height 33
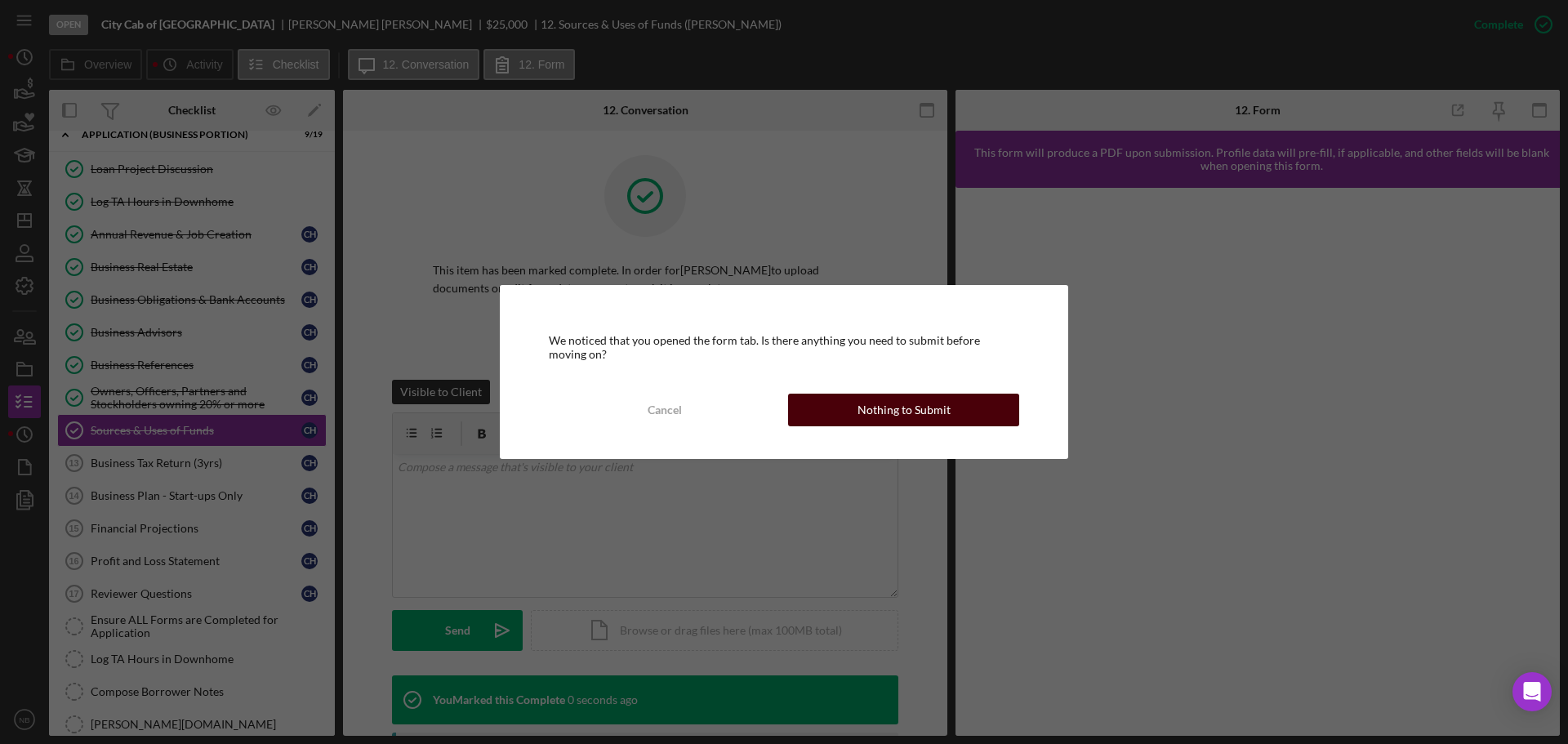
click at [971, 409] on button "Nothing to Submit" at bounding box center [903, 410] width 231 height 33
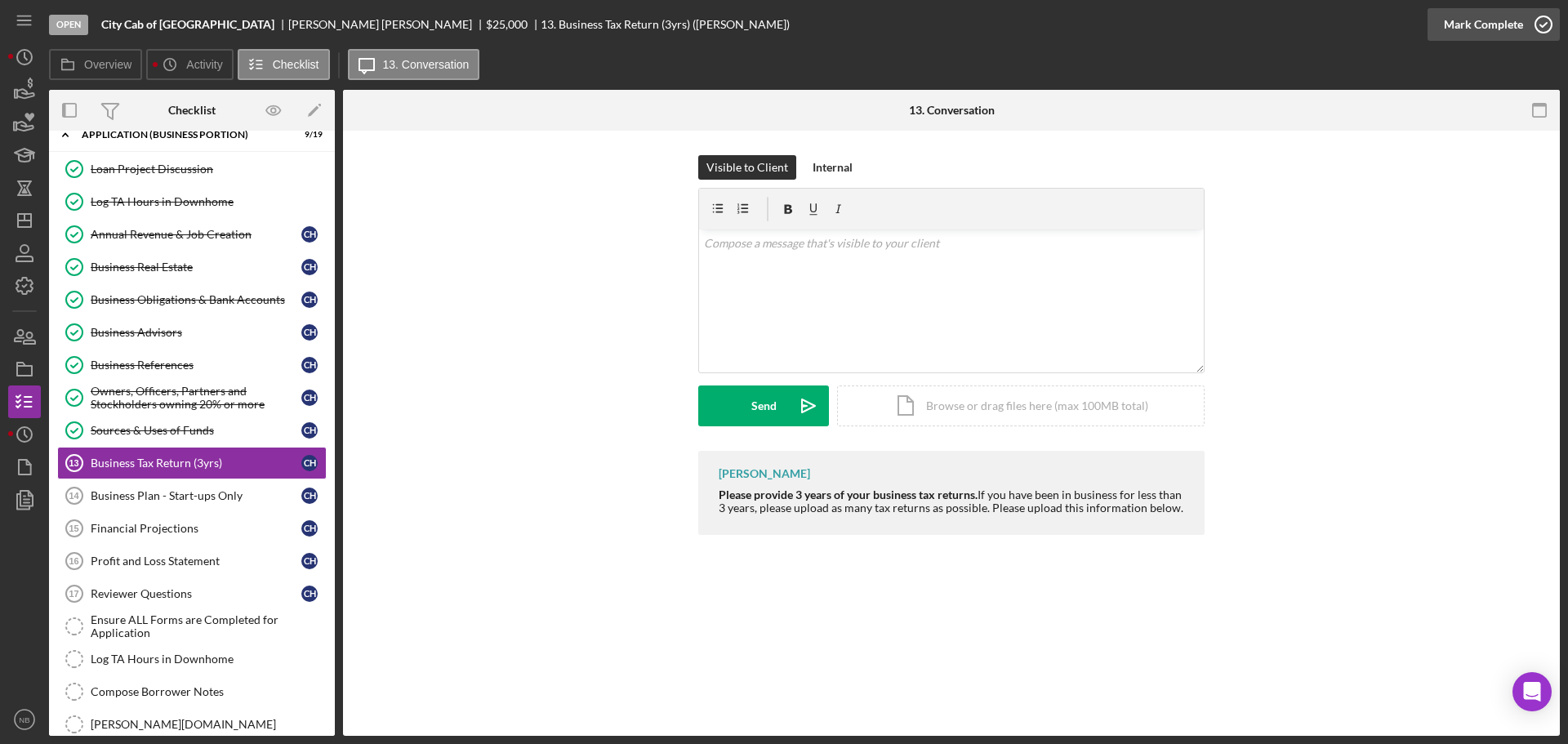
click at [1516, 26] on div "Mark Complete" at bounding box center [1483, 24] width 79 height 33
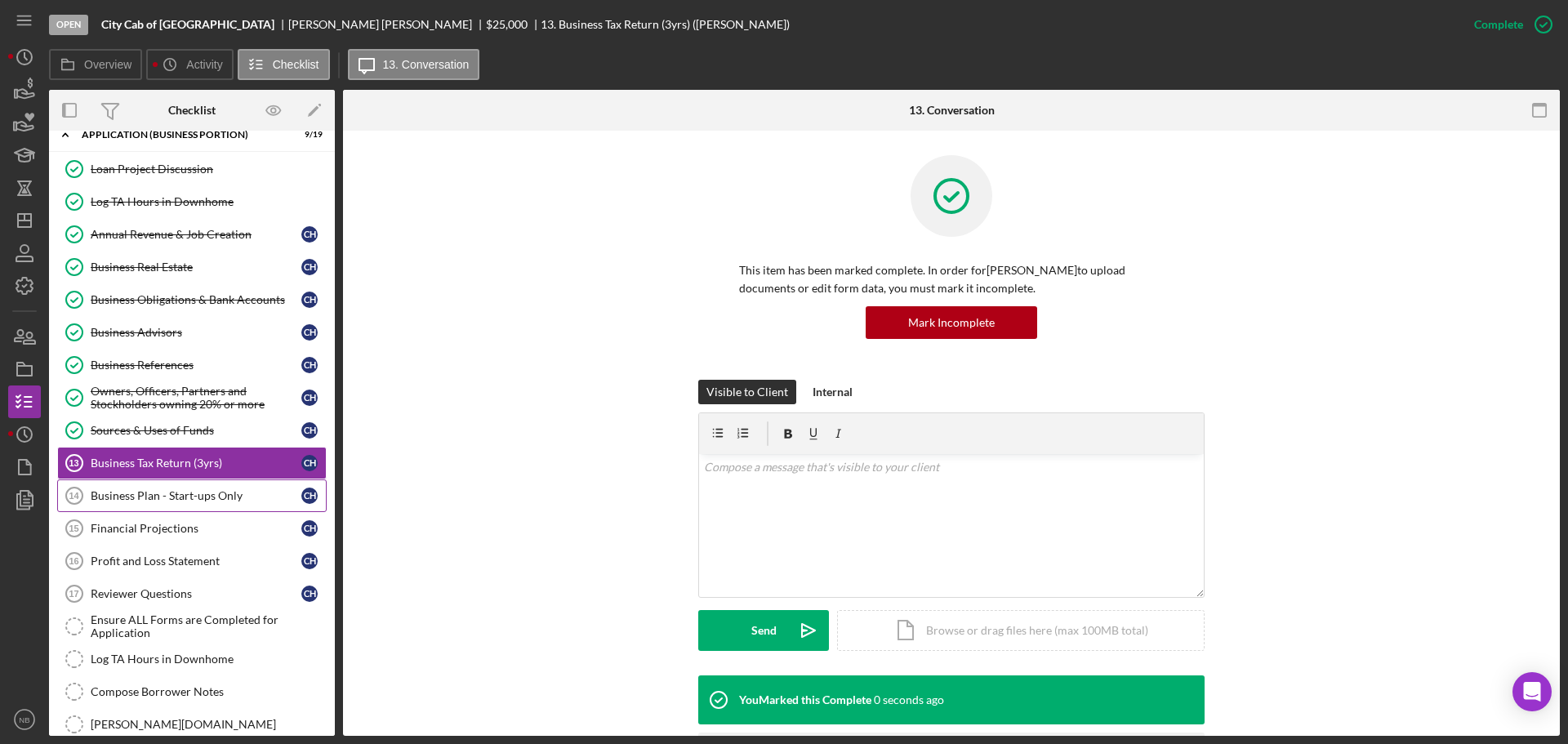
click at [214, 489] on div "Business Plan - Start-ups Only" at bounding box center [196, 496] width 210 height 13
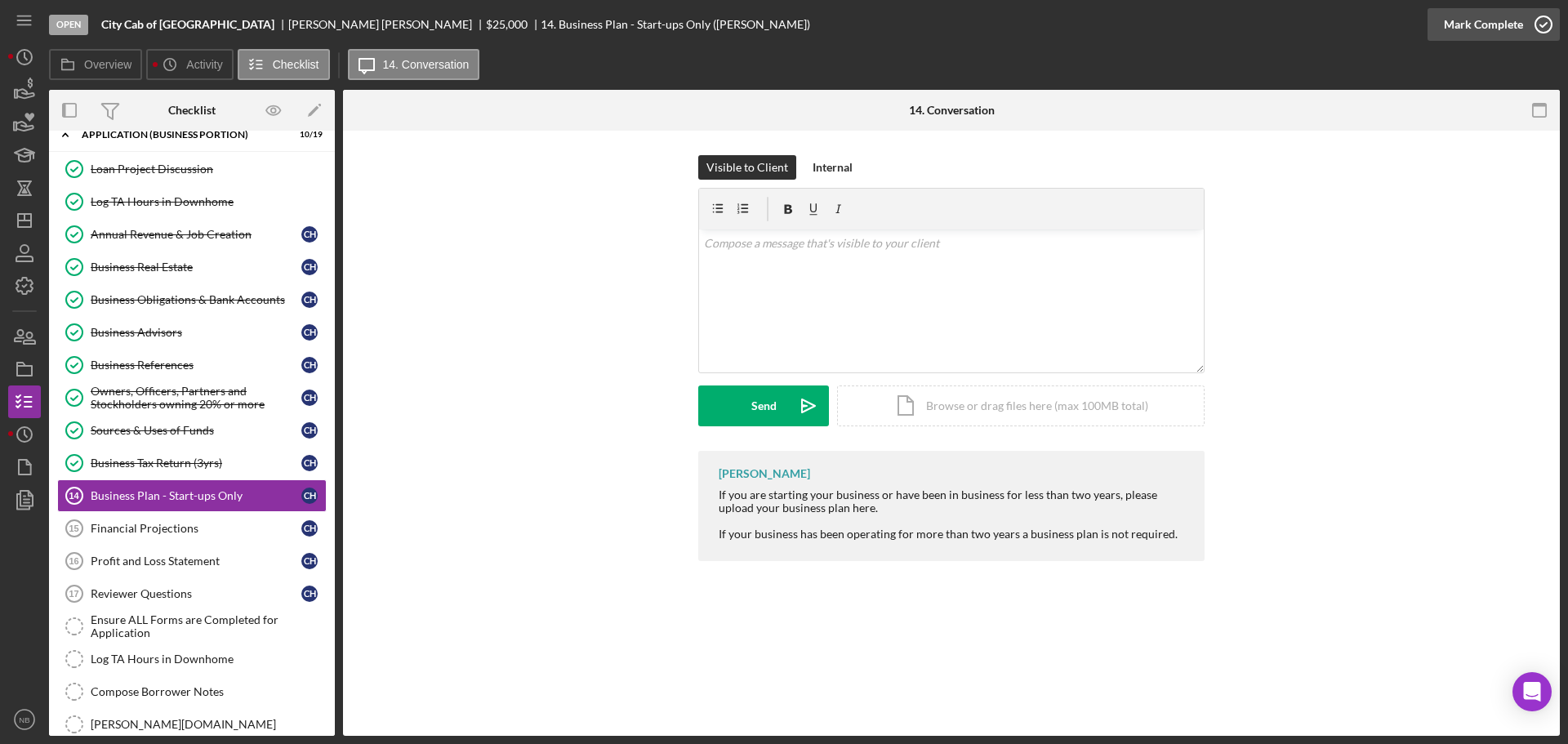
click at [1520, 33] on div "Mark Complete" at bounding box center [1483, 24] width 79 height 33
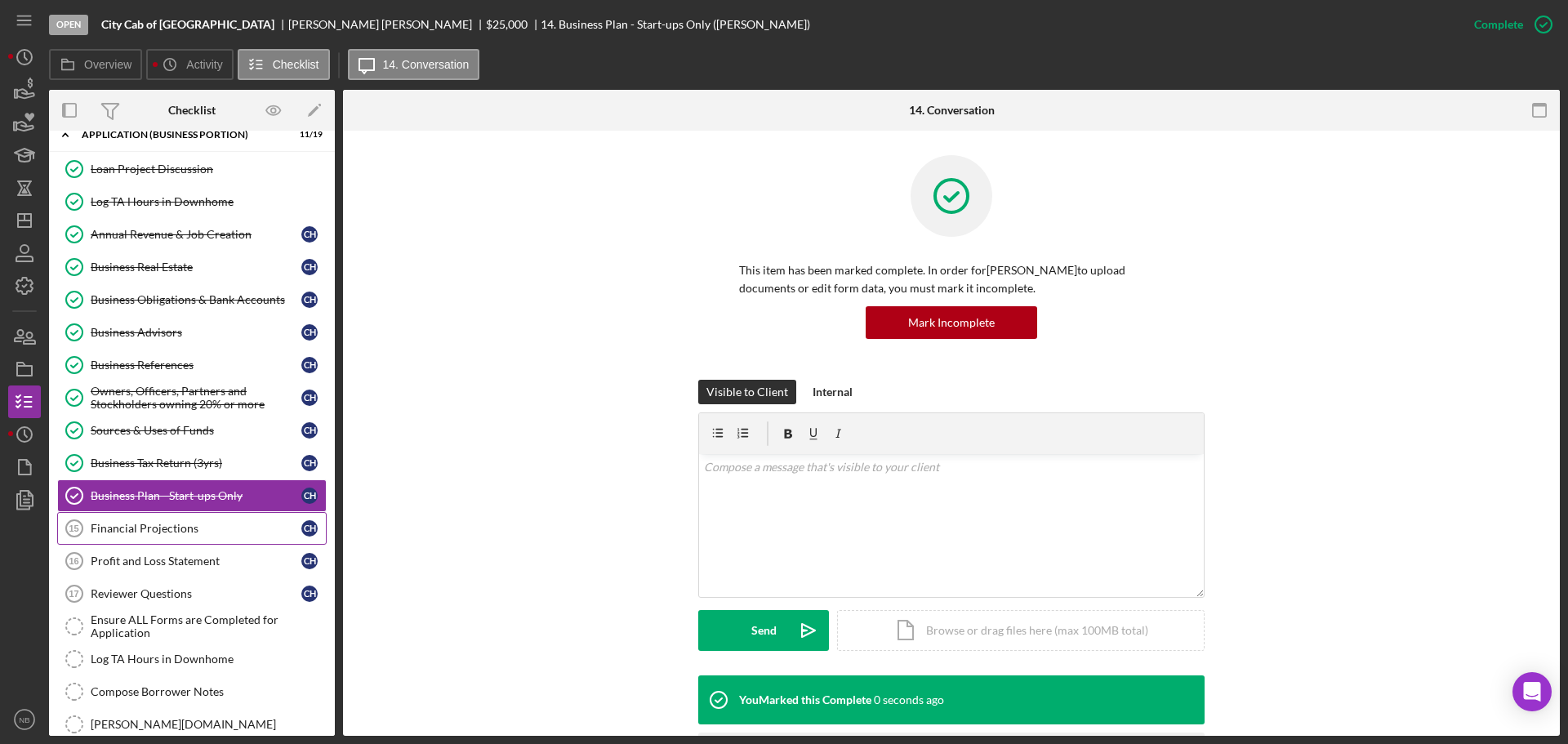
click at [171, 518] on link "Financial Projections 15 Financial Projections C H" at bounding box center [191, 528] width 270 height 33
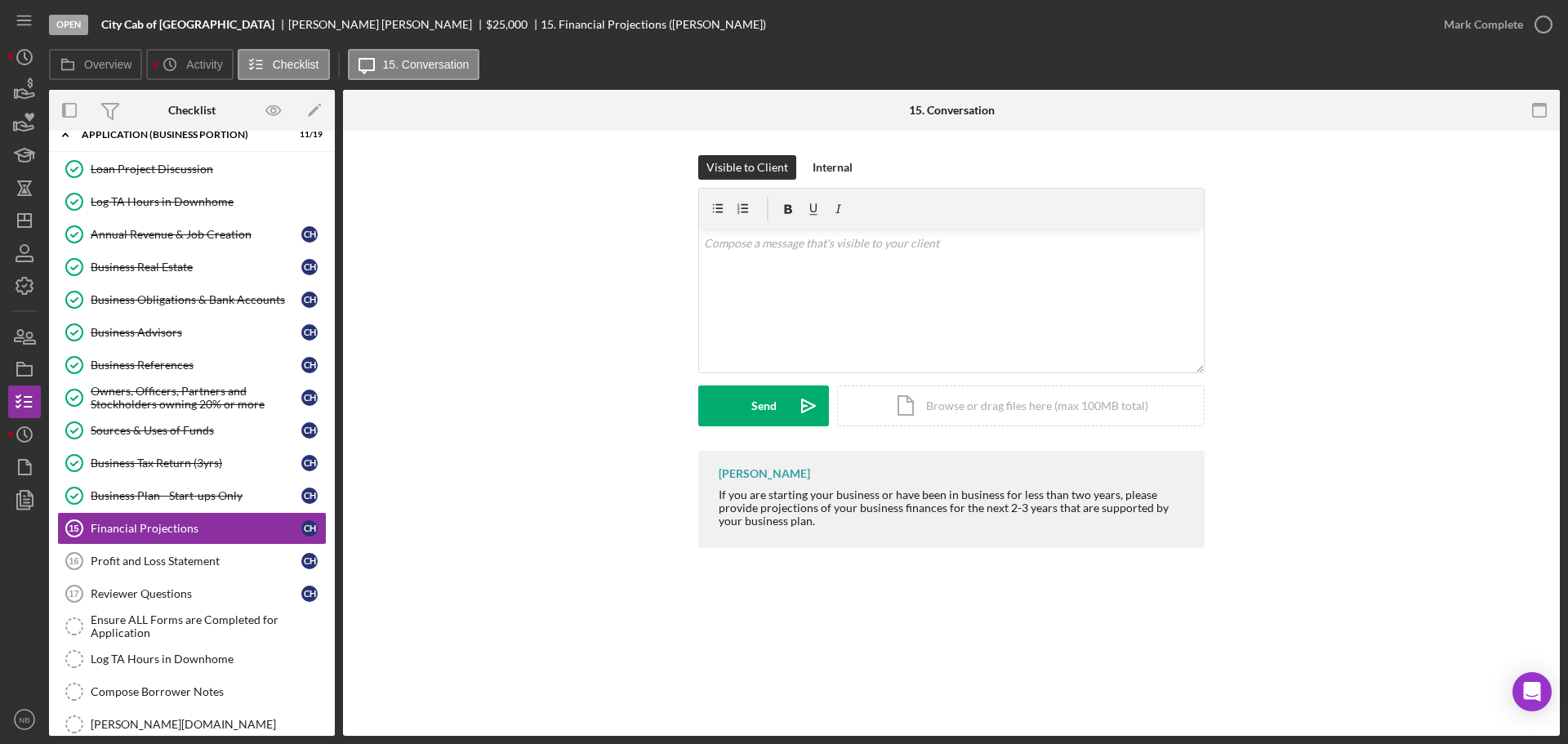
click at [1521, 43] on div "Mark Complete" at bounding box center [1493, 24] width 133 height 49
click at [1521, 26] on button "Mark Complete" at bounding box center [1493, 24] width 133 height 33
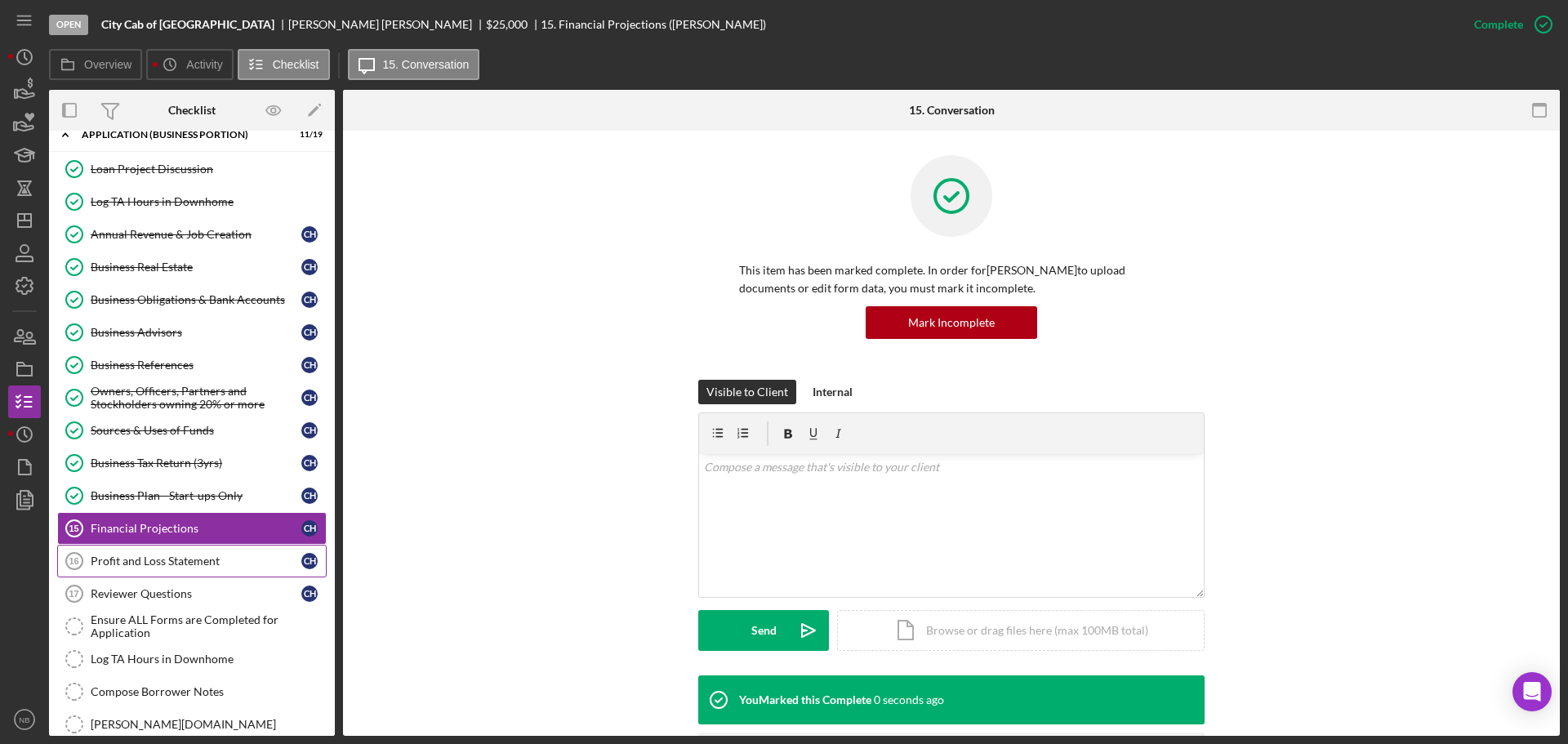
click at [196, 549] on link "Profit and Loss Statement 16 Profit and Loss Statement C H" at bounding box center [191, 561] width 270 height 33
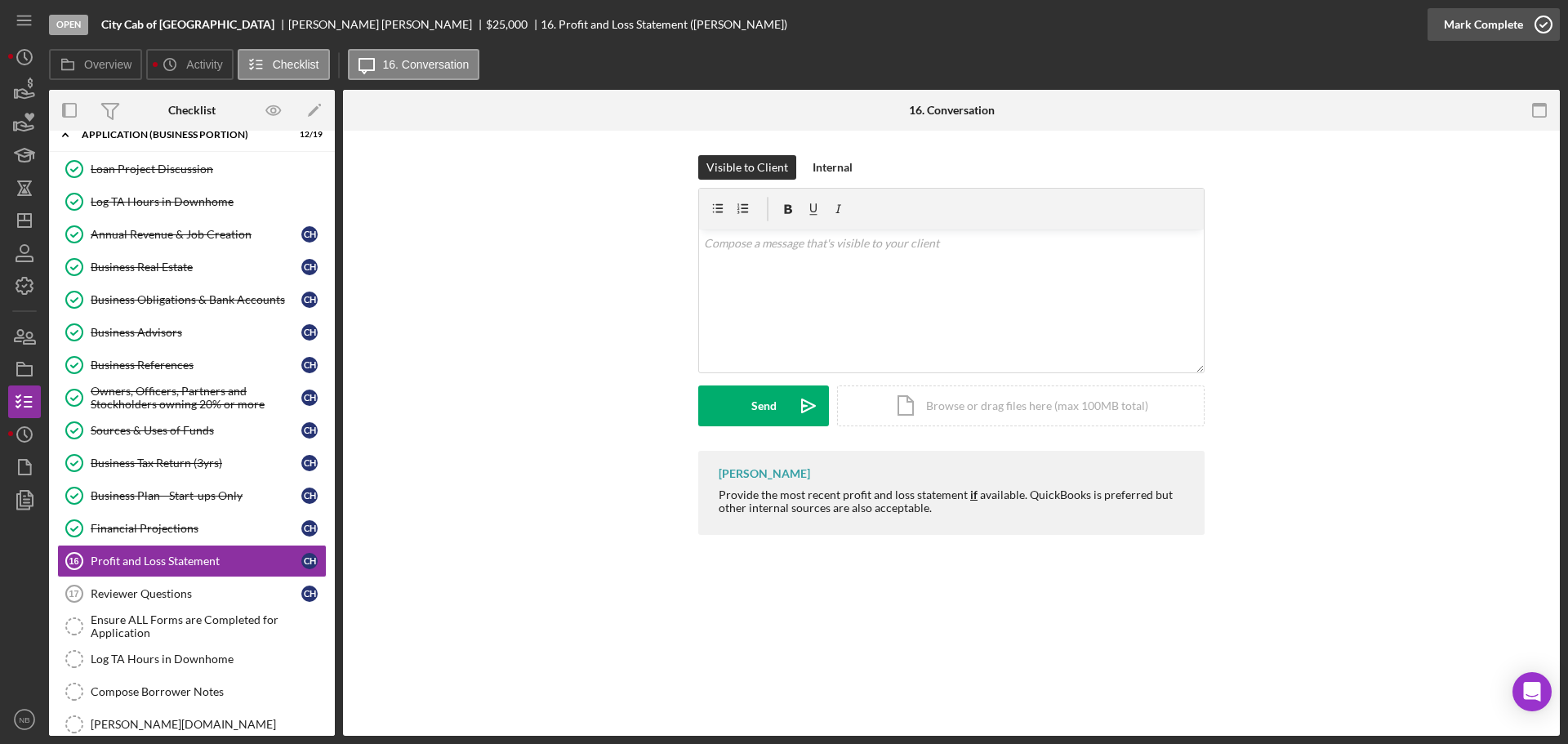
click at [1483, 21] on div "Mark Complete" at bounding box center [1483, 24] width 79 height 33
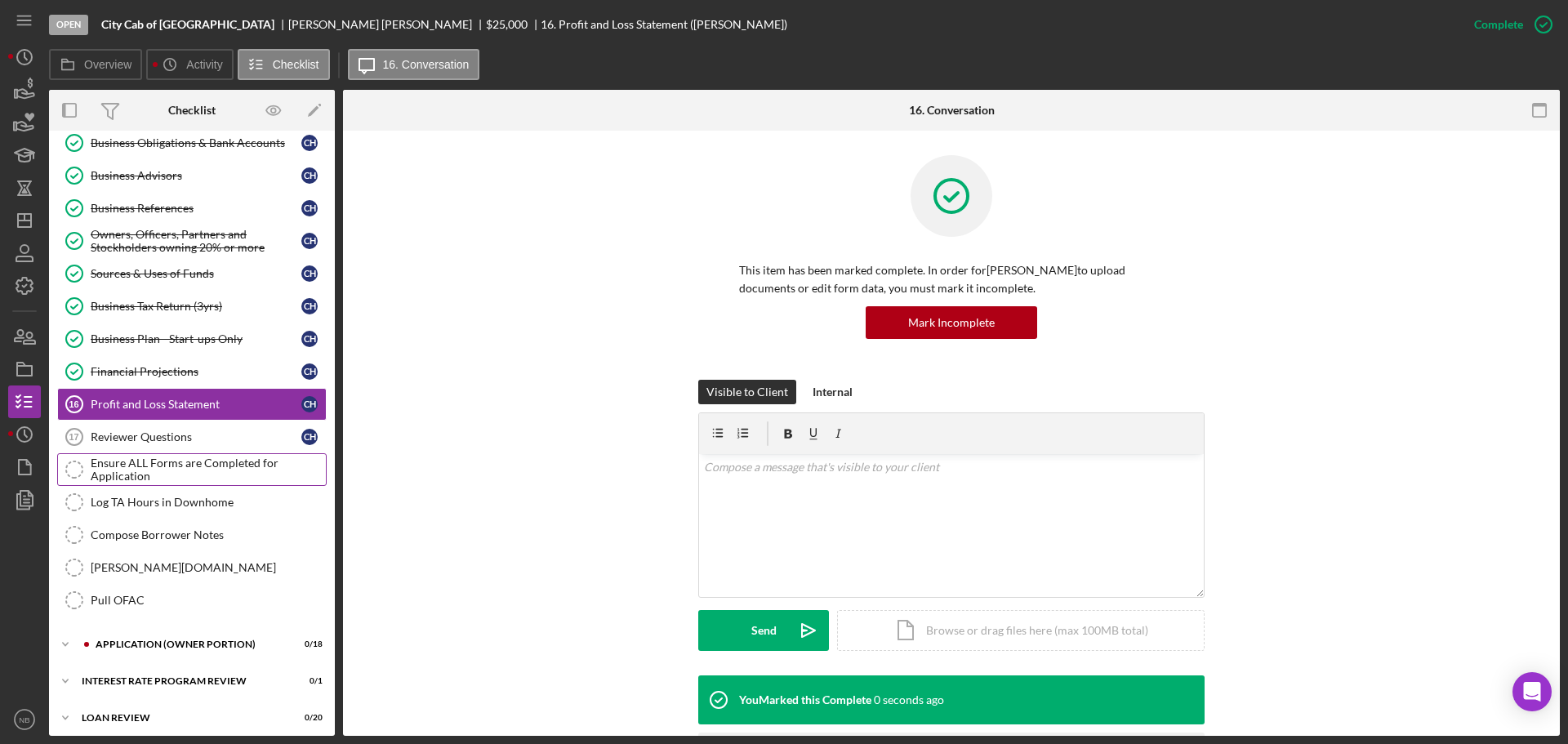
scroll to position [654, 0]
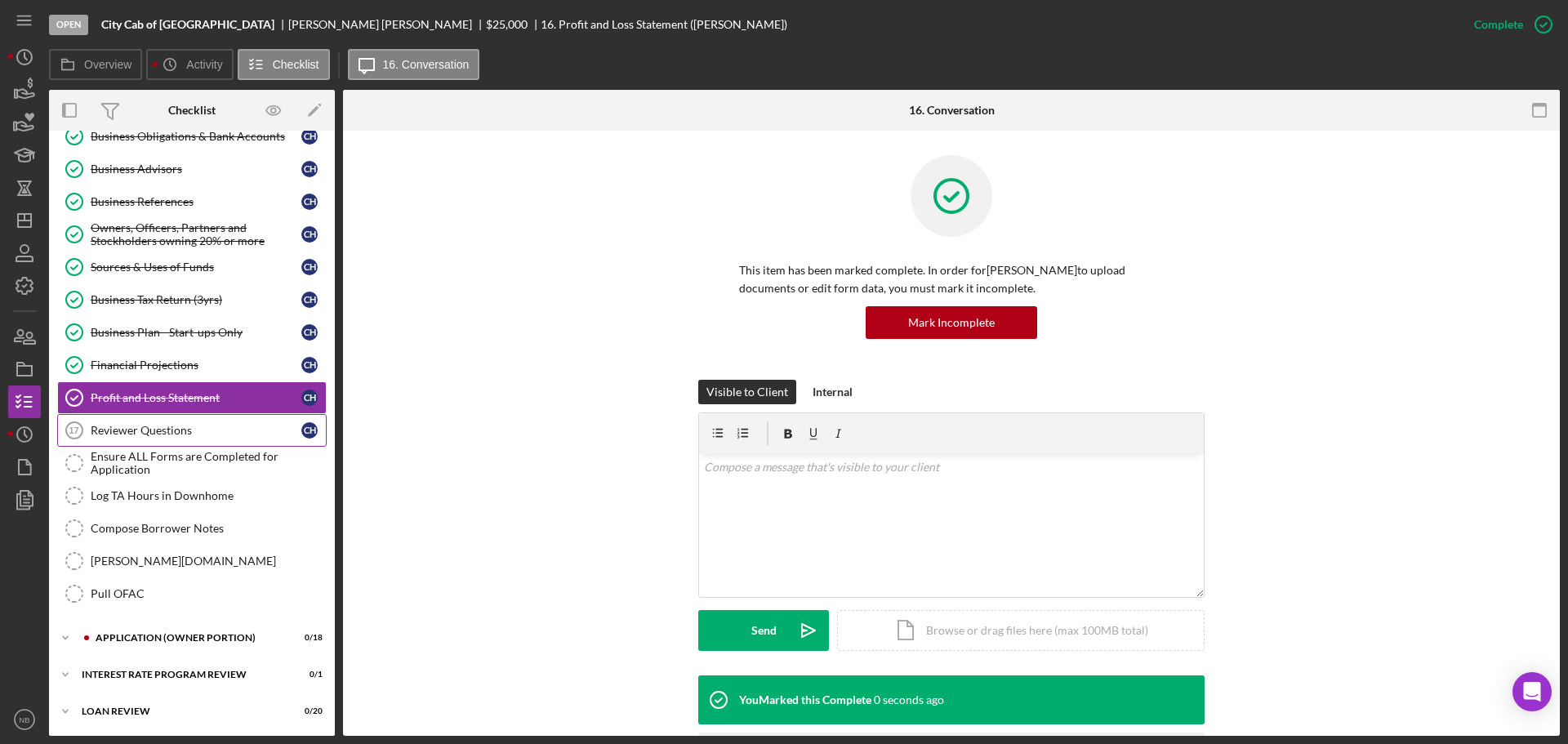
click at [160, 435] on div "Reviewer Questions" at bounding box center [196, 431] width 210 height 13
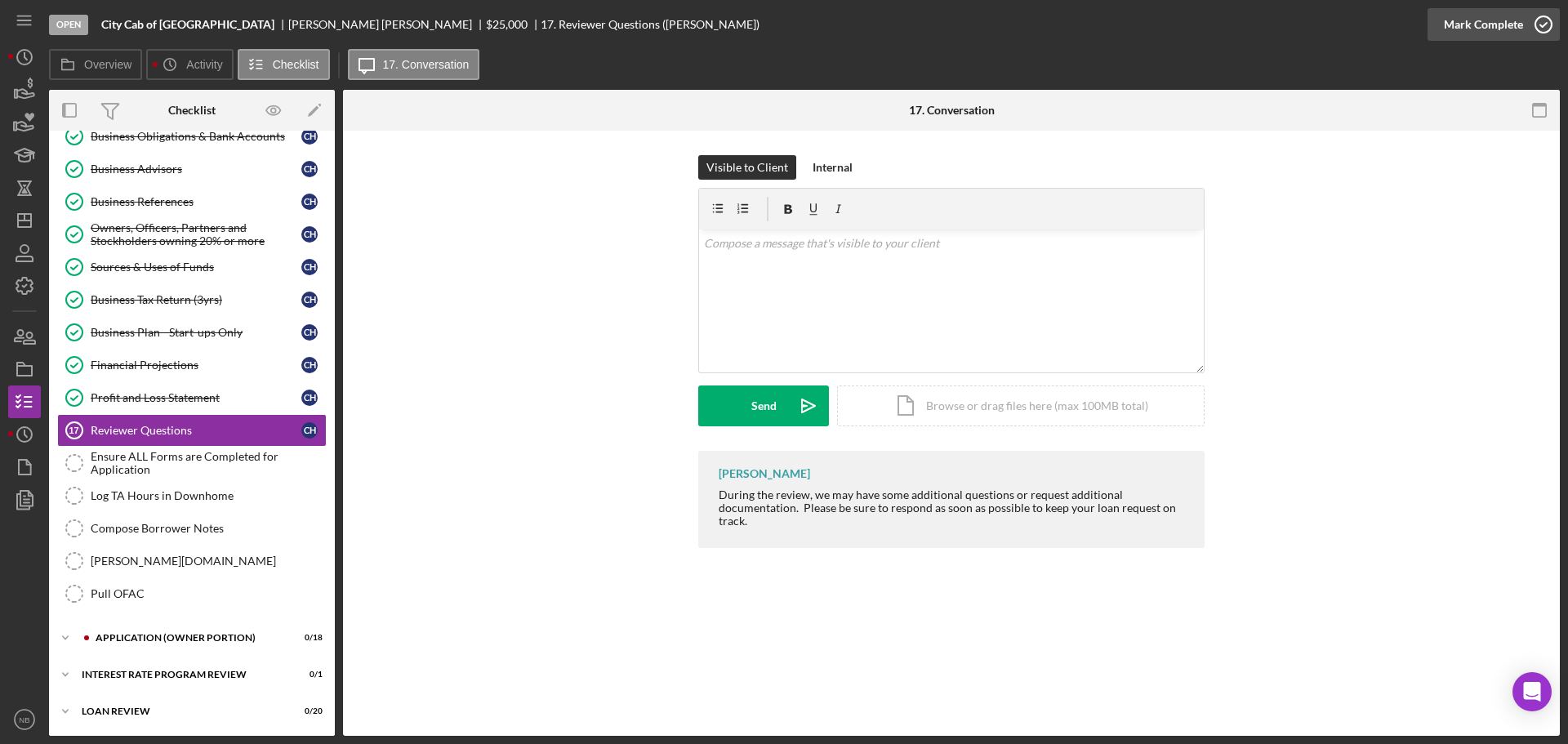
click at [1505, 31] on div "Mark Complete" at bounding box center [1483, 24] width 79 height 33
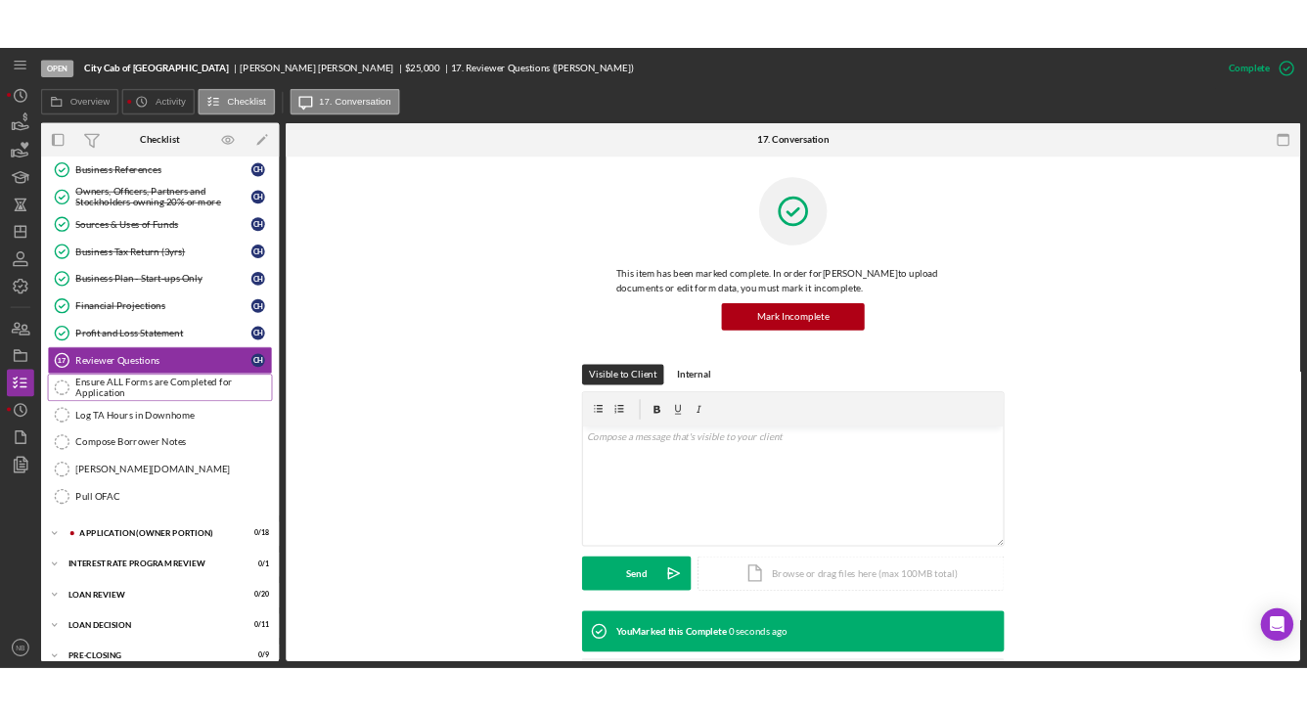
scroll to position [881, 0]
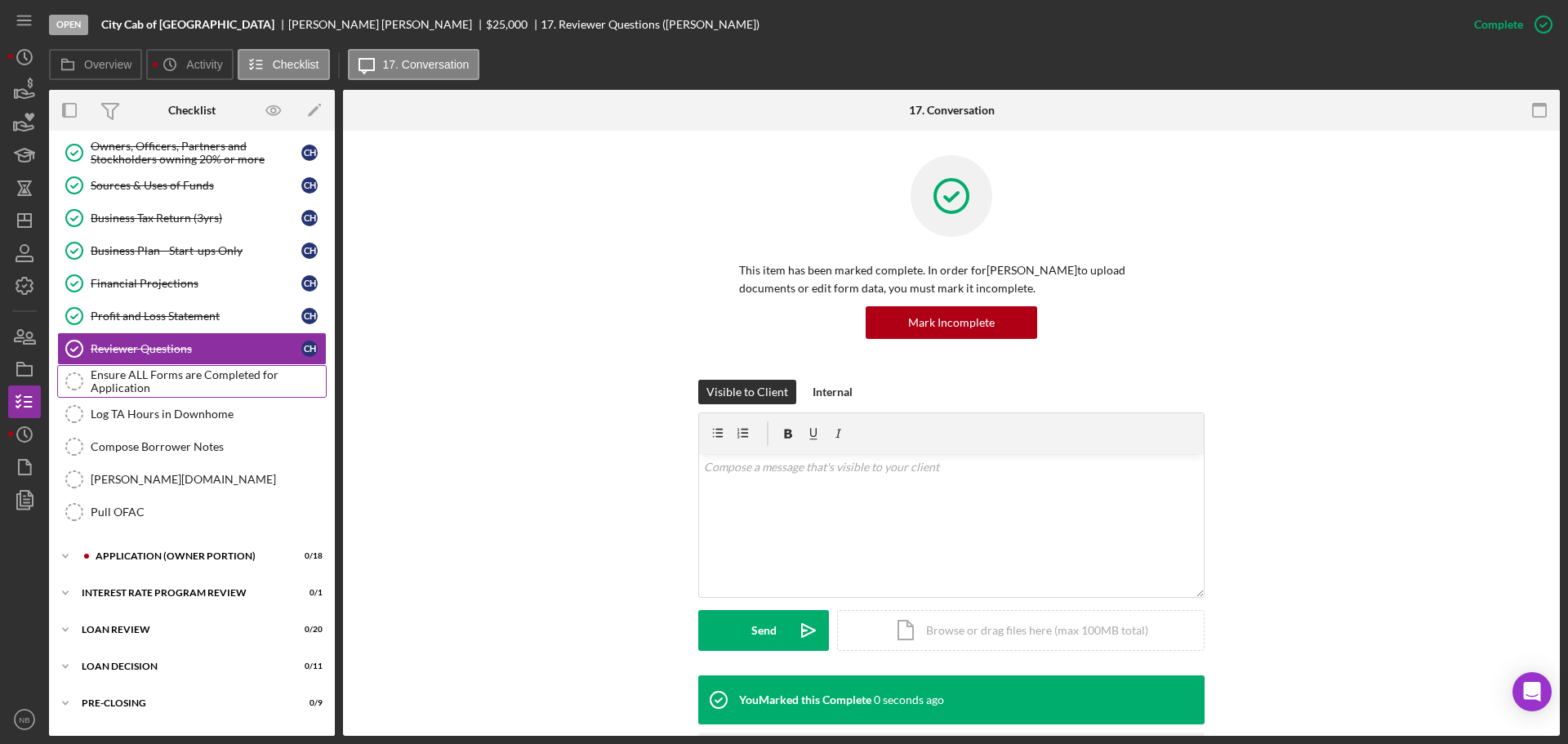
click at [228, 397] on link "Log TA Hours in Downhome Log TA Hours in [GEOGRAPHIC_DATA]" at bounding box center [191, 413] width 270 height 33
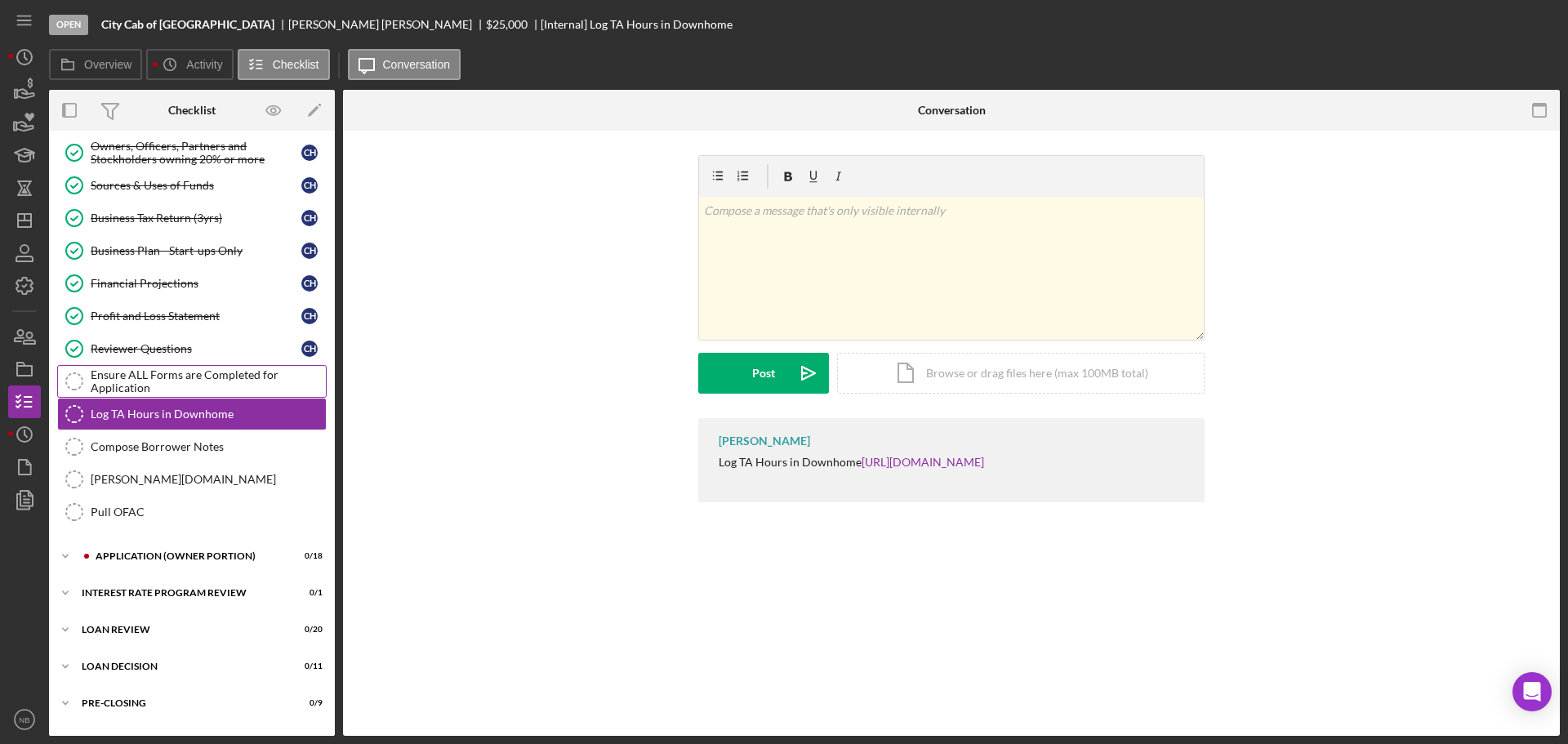
click at [206, 392] on div "Ensure ALL Forms are Completed for Application" at bounding box center [209, 381] width 235 height 26
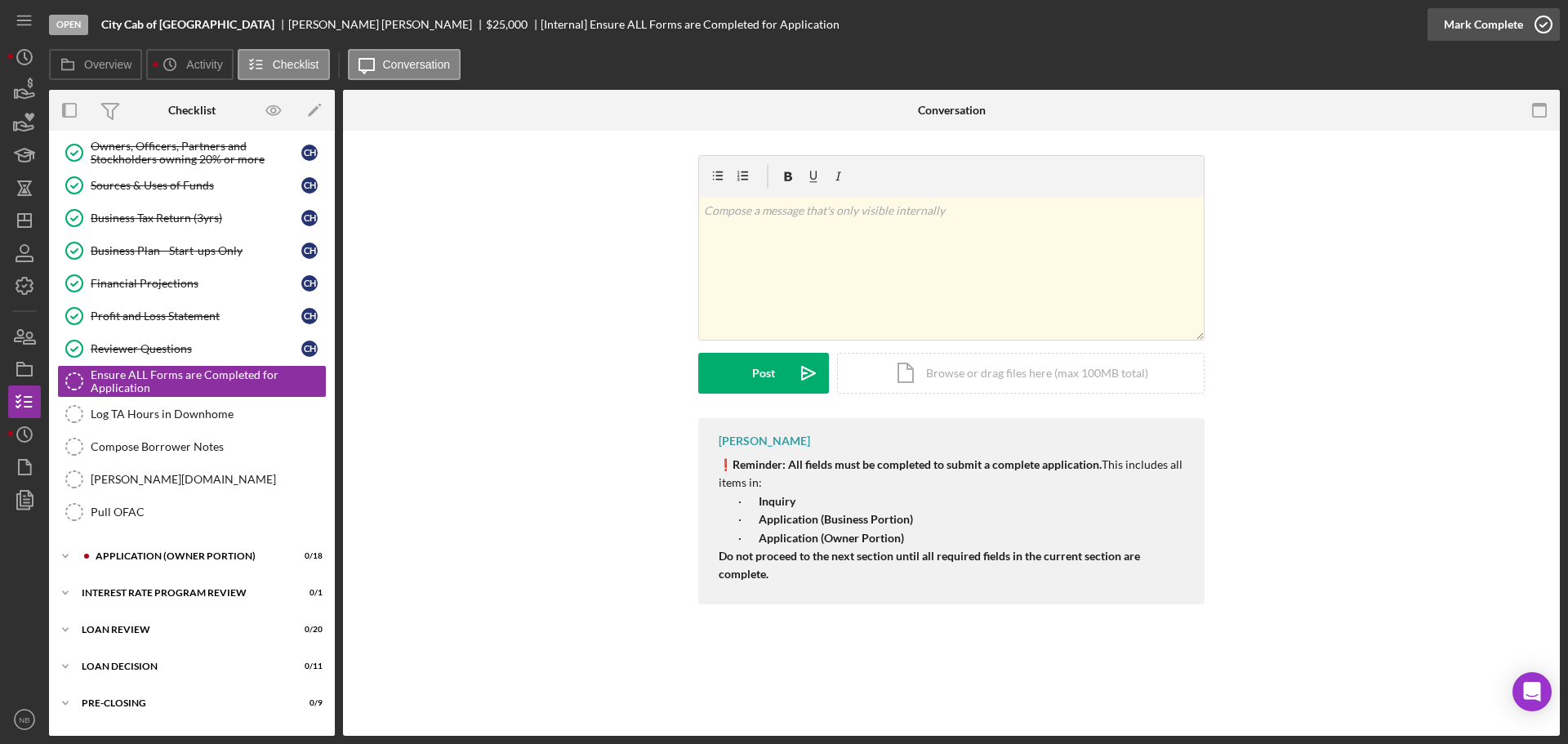
click at [1500, 21] on div "Mark Complete" at bounding box center [1483, 24] width 79 height 33
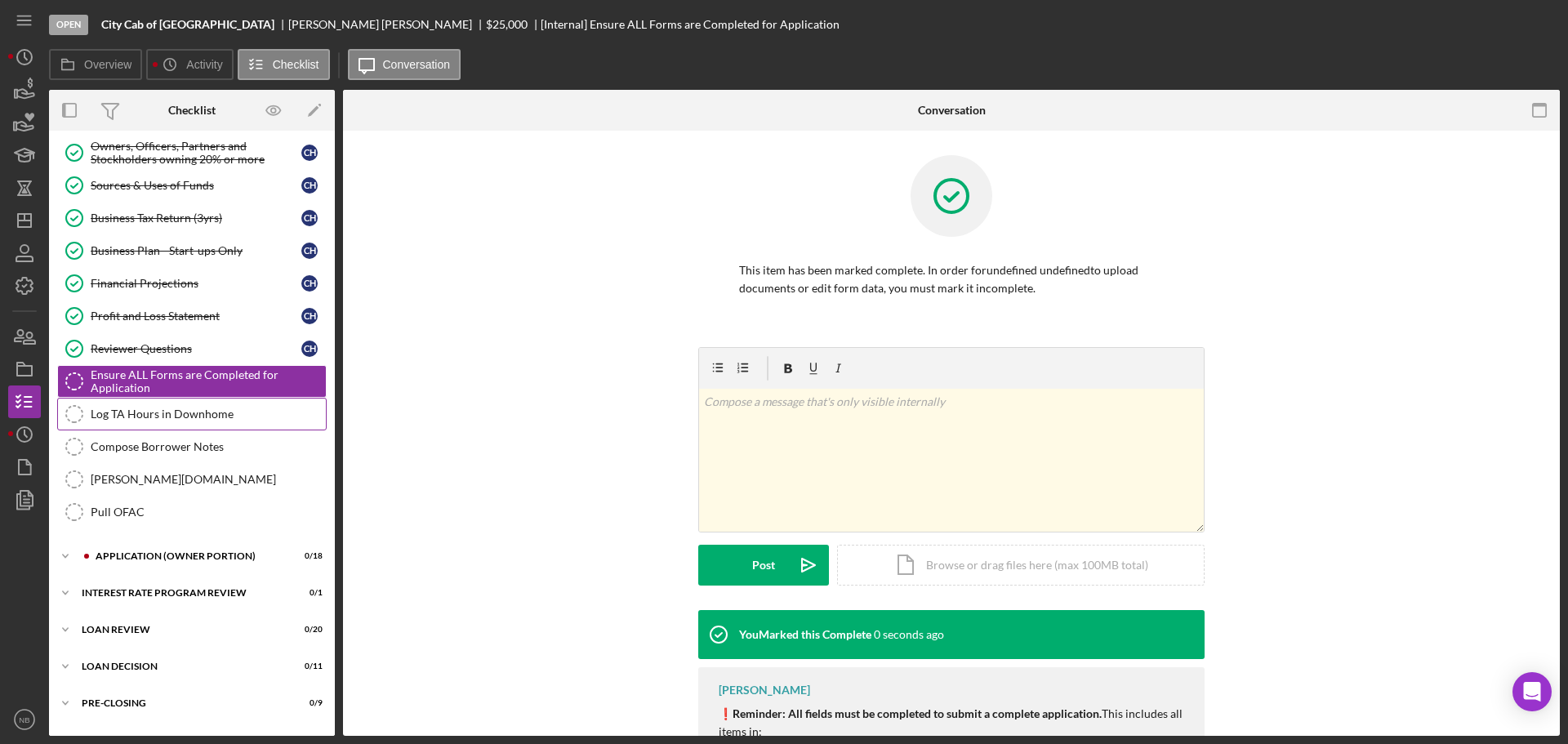
click at [203, 420] on div "Log TA Hours in Downhome" at bounding box center [209, 414] width 235 height 13
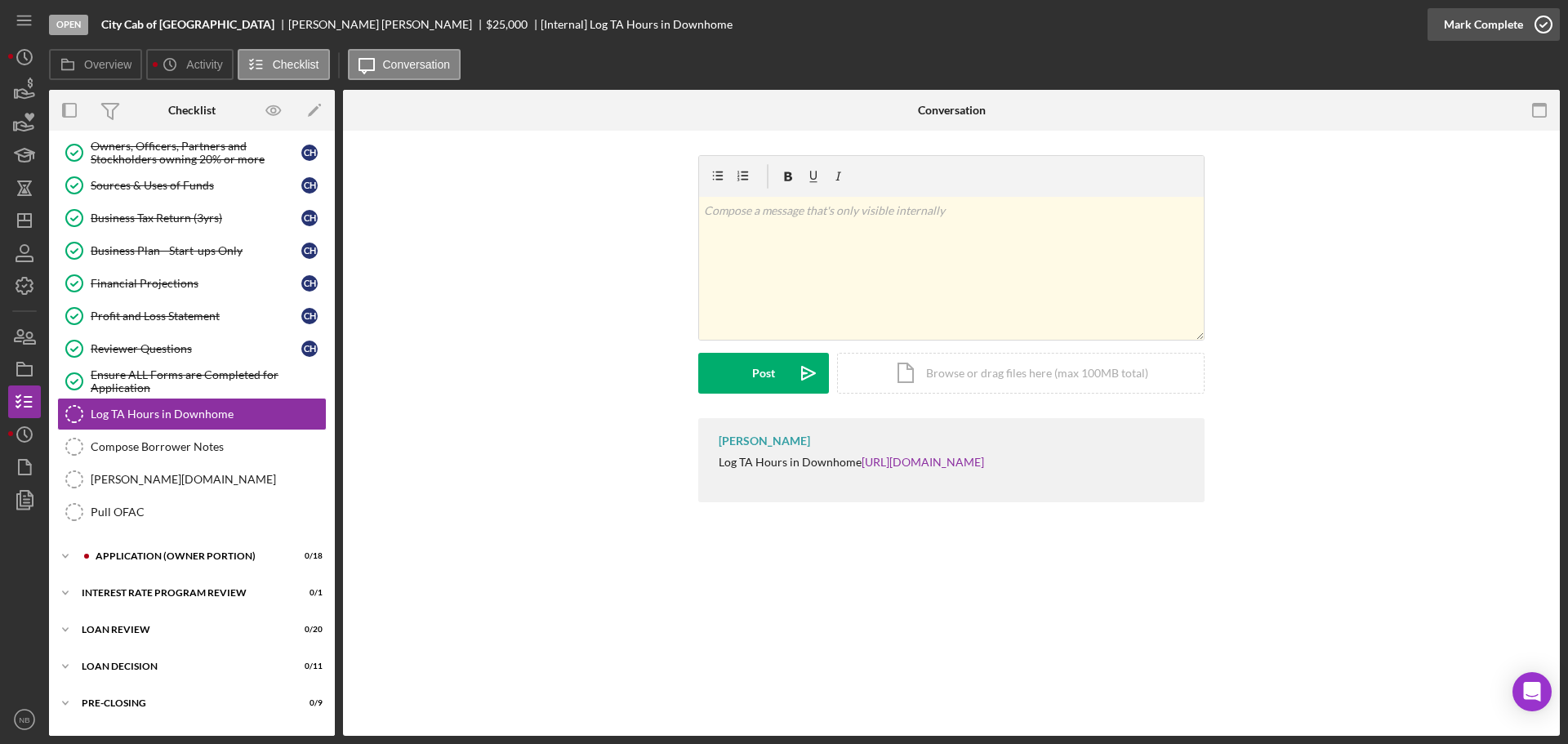
click at [1495, 37] on div "Mark Complete" at bounding box center [1483, 24] width 79 height 33
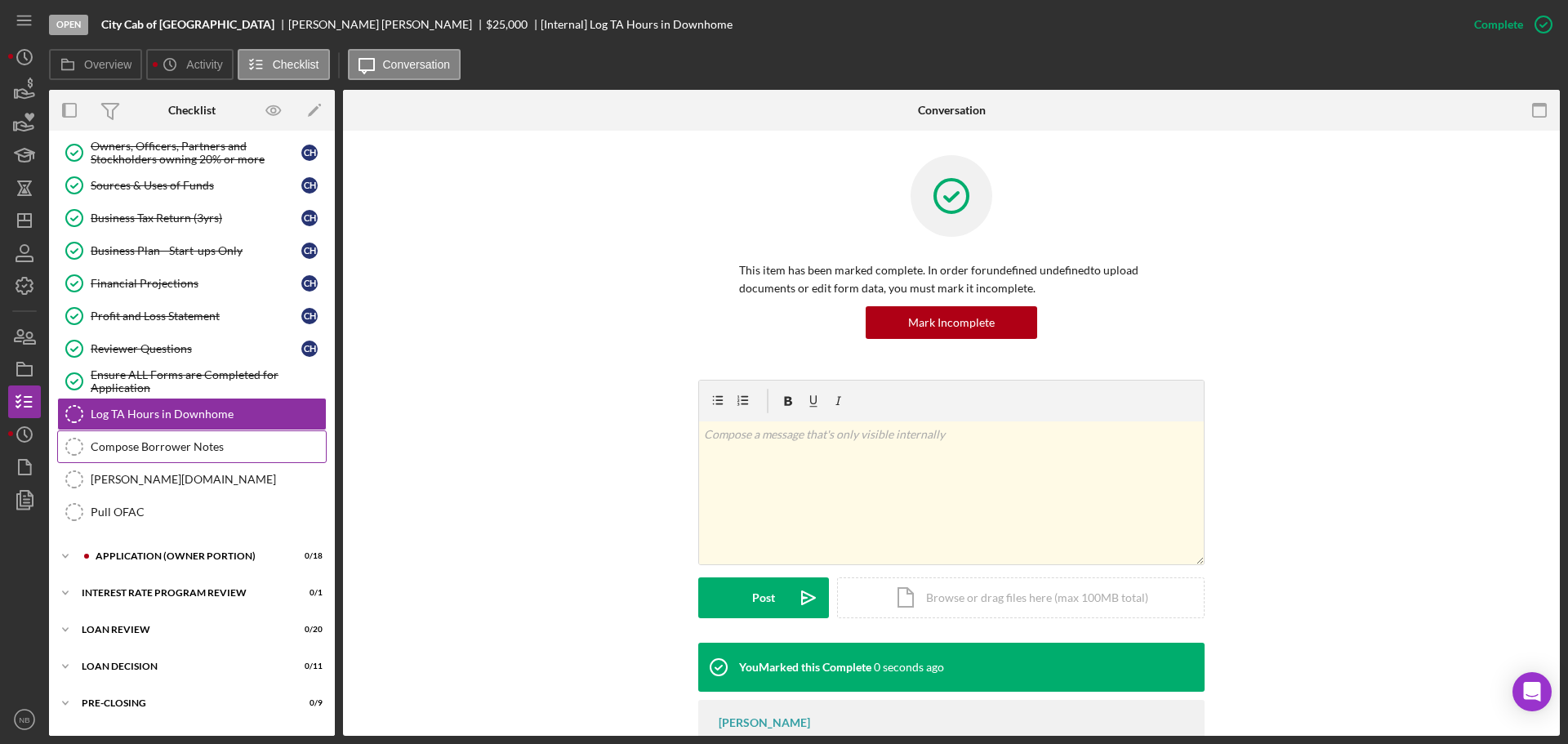
click at [139, 461] on link "Compose Borrower Notes Compose Borrower Notes" at bounding box center [191, 447] width 270 height 33
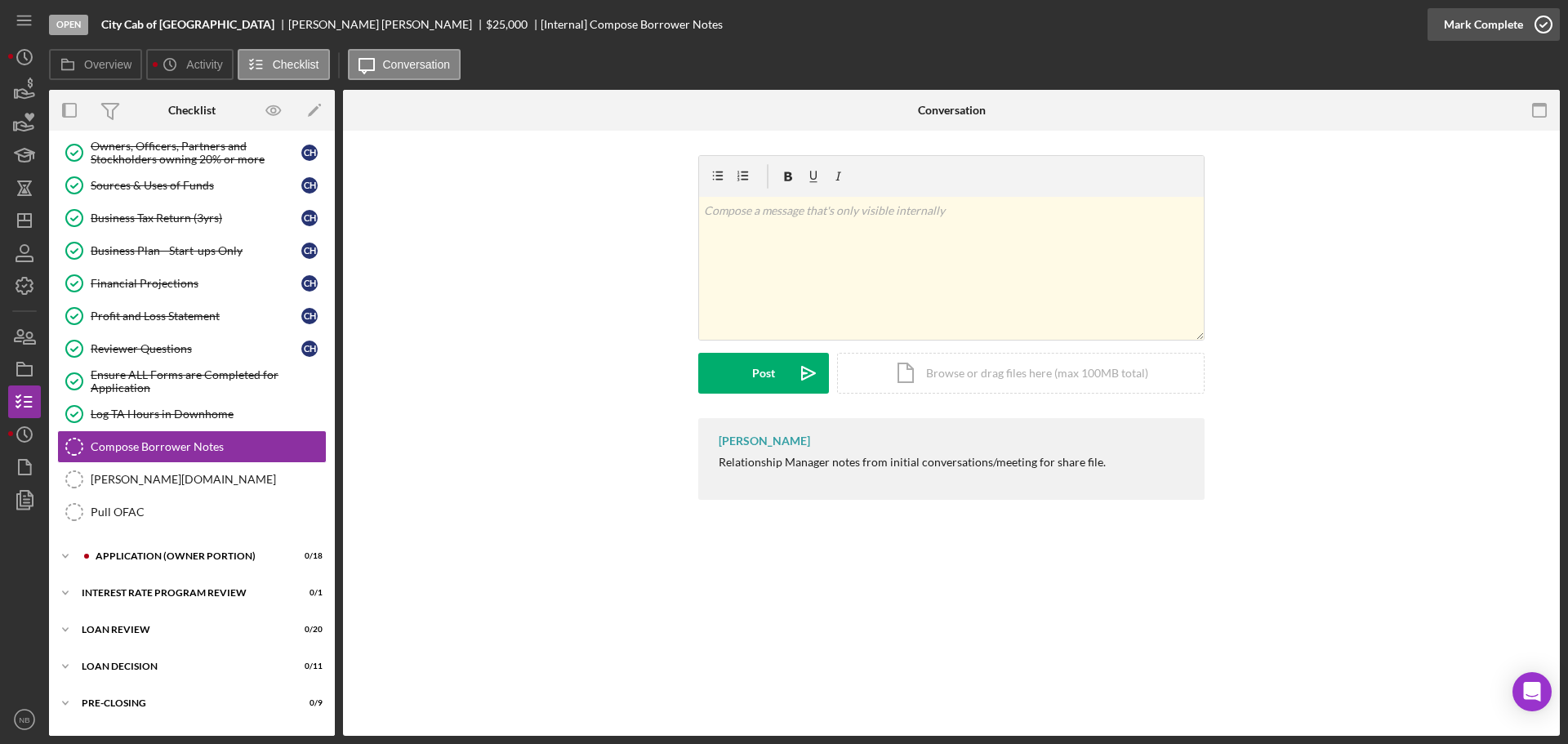
click at [1501, 16] on div "Mark Complete" at bounding box center [1483, 24] width 79 height 33
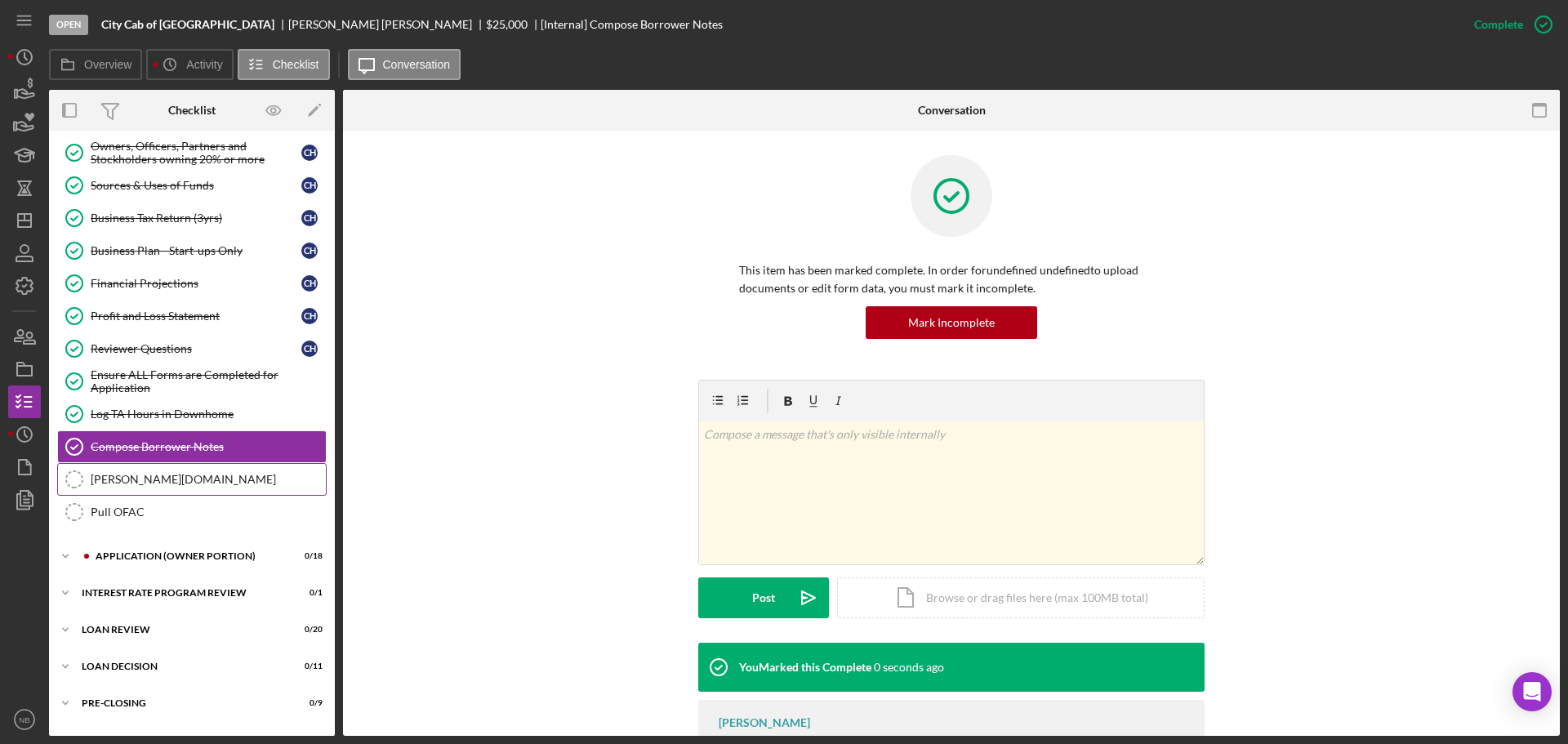
click at [170, 477] on div "[PERSON_NAME][DOMAIN_NAME]" at bounding box center [209, 480] width 235 height 13
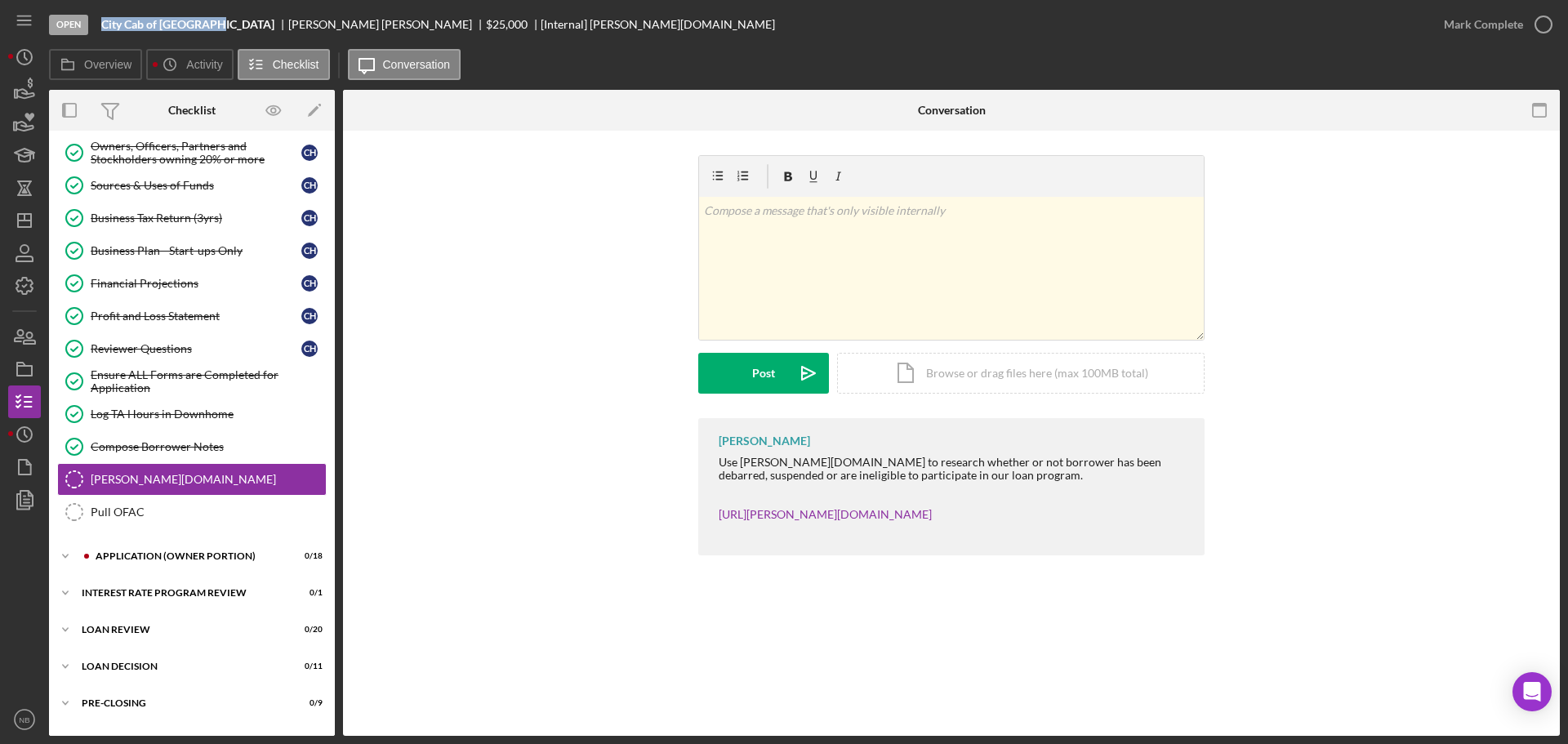
drag, startPoint x: 210, startPoint y: 28, endPoint x: 104, endPoint y: 22, distance: 106.2
click at [104, 22] on div "City Cab of [GEOGRAPHIC_DATA]" at bounding box center [194, 25] width 187 height 13
copy b "City Cab of [GEOGRAPHIC_DATA]"
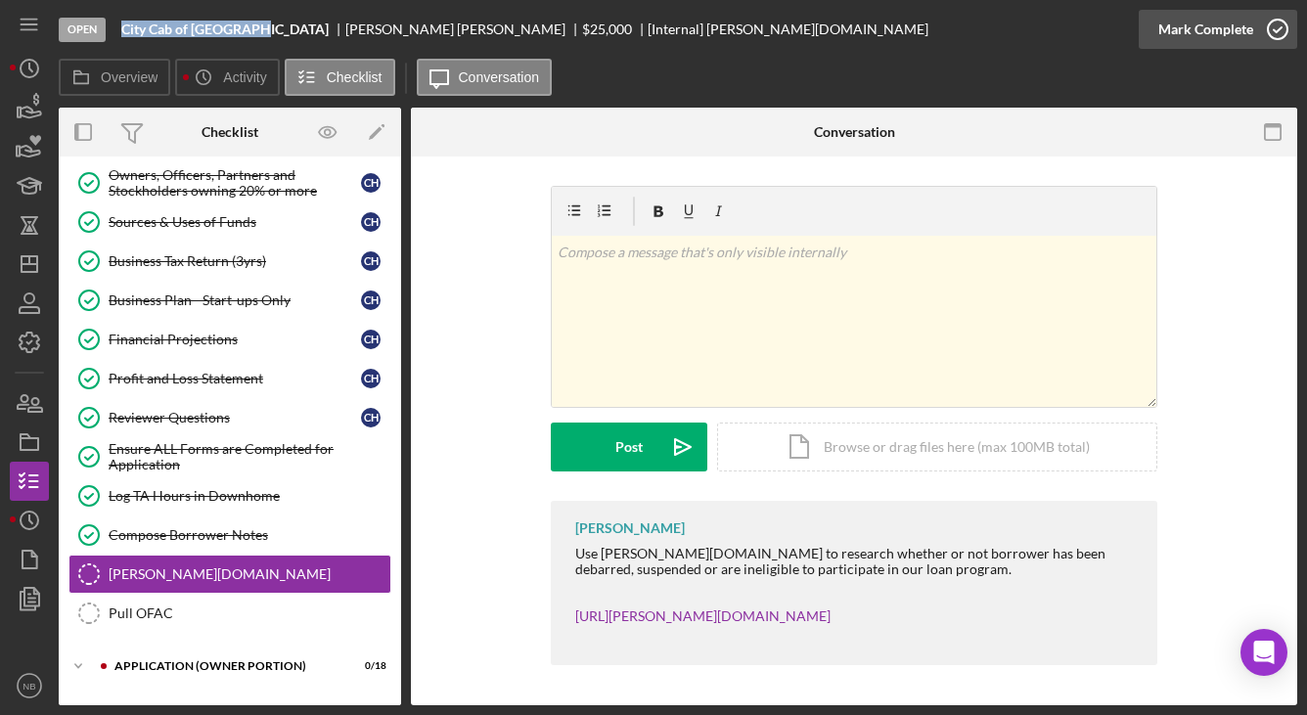
click at [1215, 28] on div "Mark Complete" at bounding box center [1205, 29] width 95 height 39
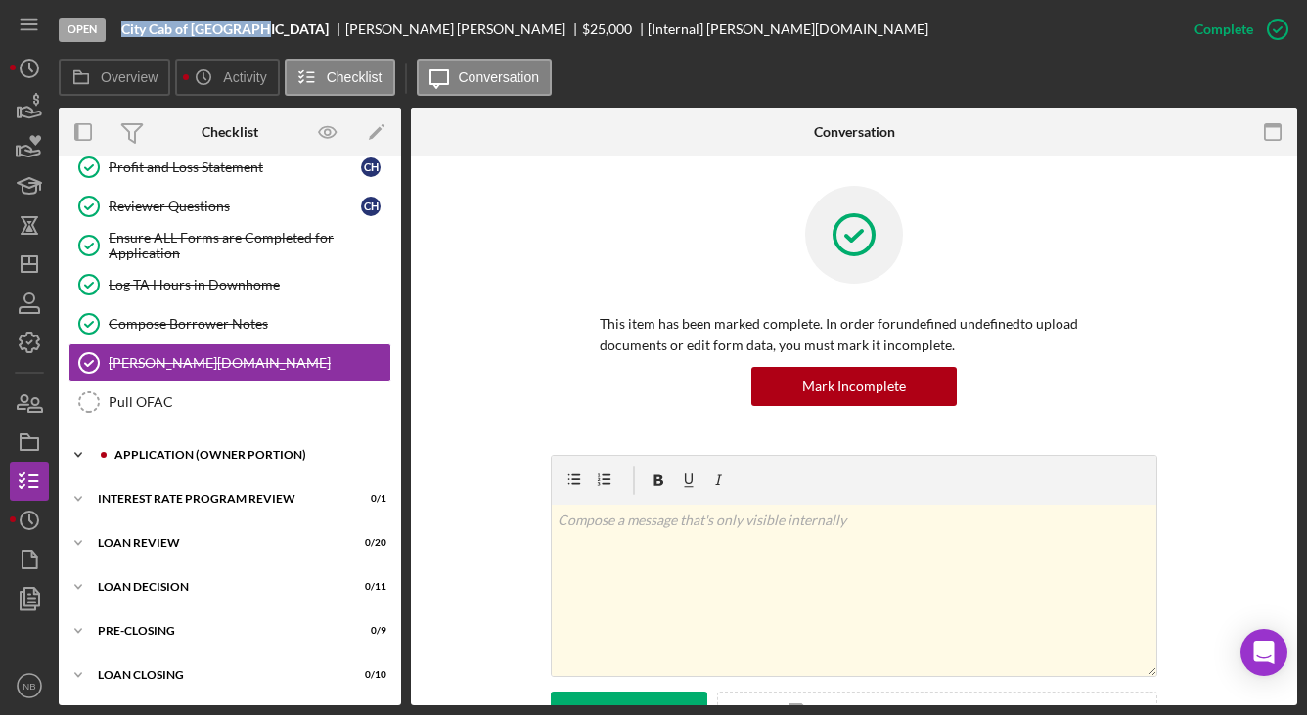
click at [226, 455] on div "APPLICATION (OWNER PORTION)" at bounding box center [245, 455] width 262 height 12
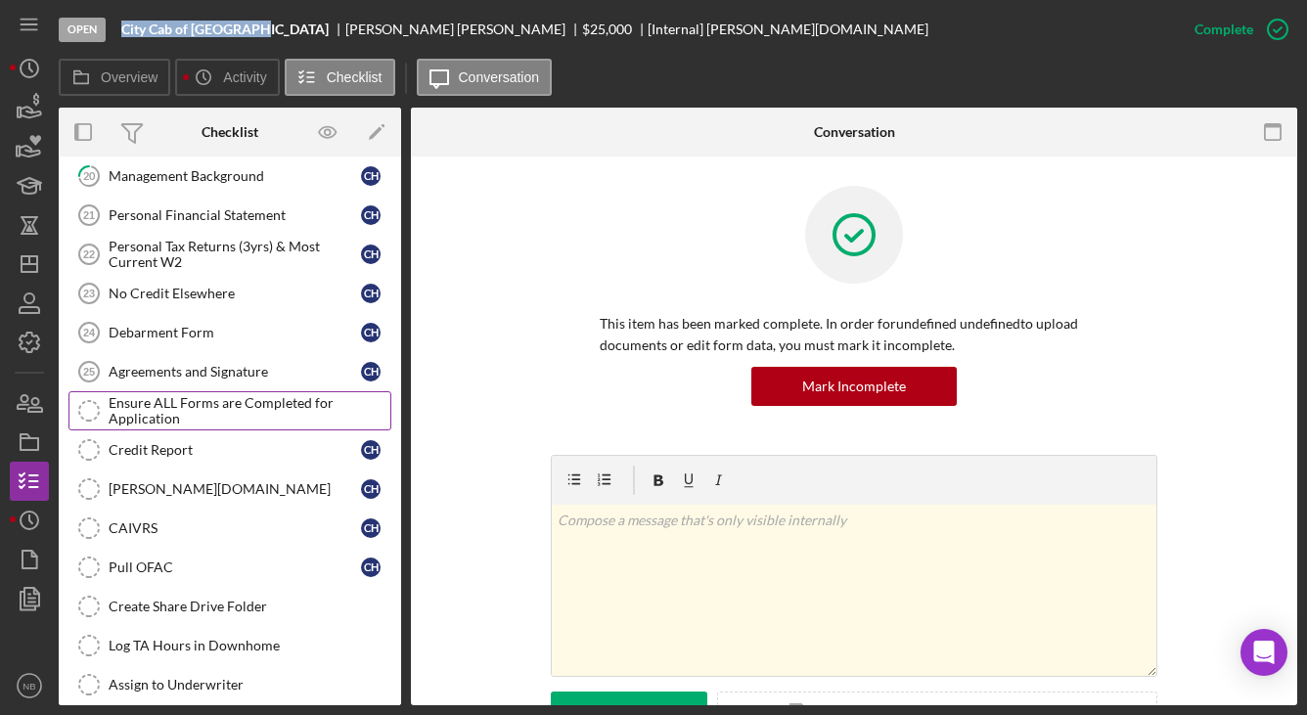
scroll to position [1679, 0]
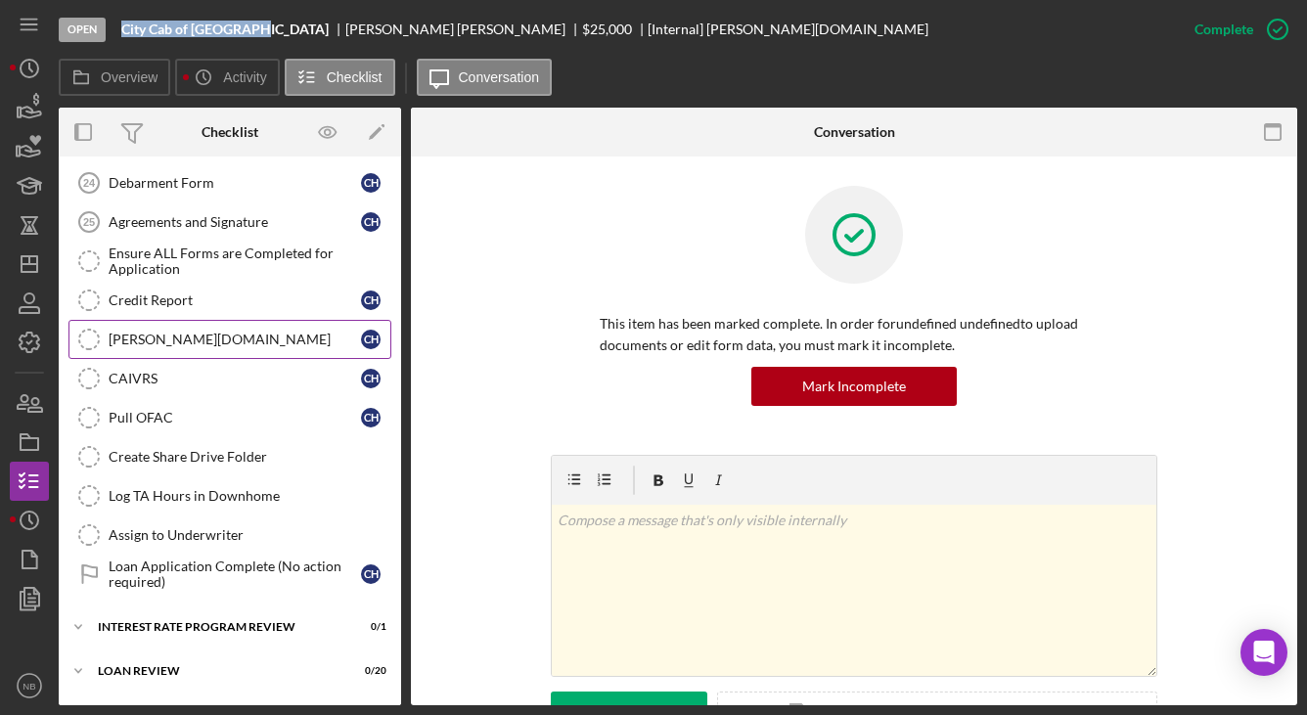
click at [181, 343] on div "[PERSON_NAME][DOMAIN_NAME]" at bounding box center [235, 340] width 252 height 16
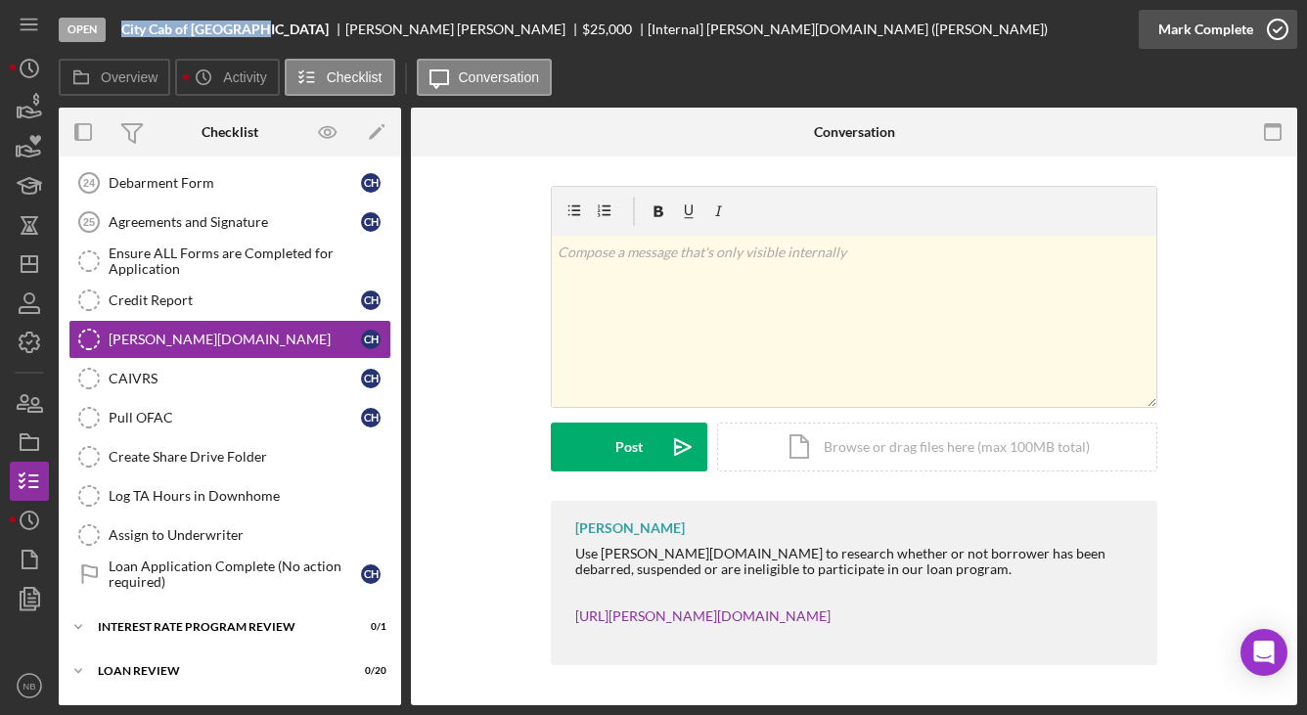
click at [1181, 20] on div "Mark Complete" at bounding box center [1205, 29] width 95 height 39
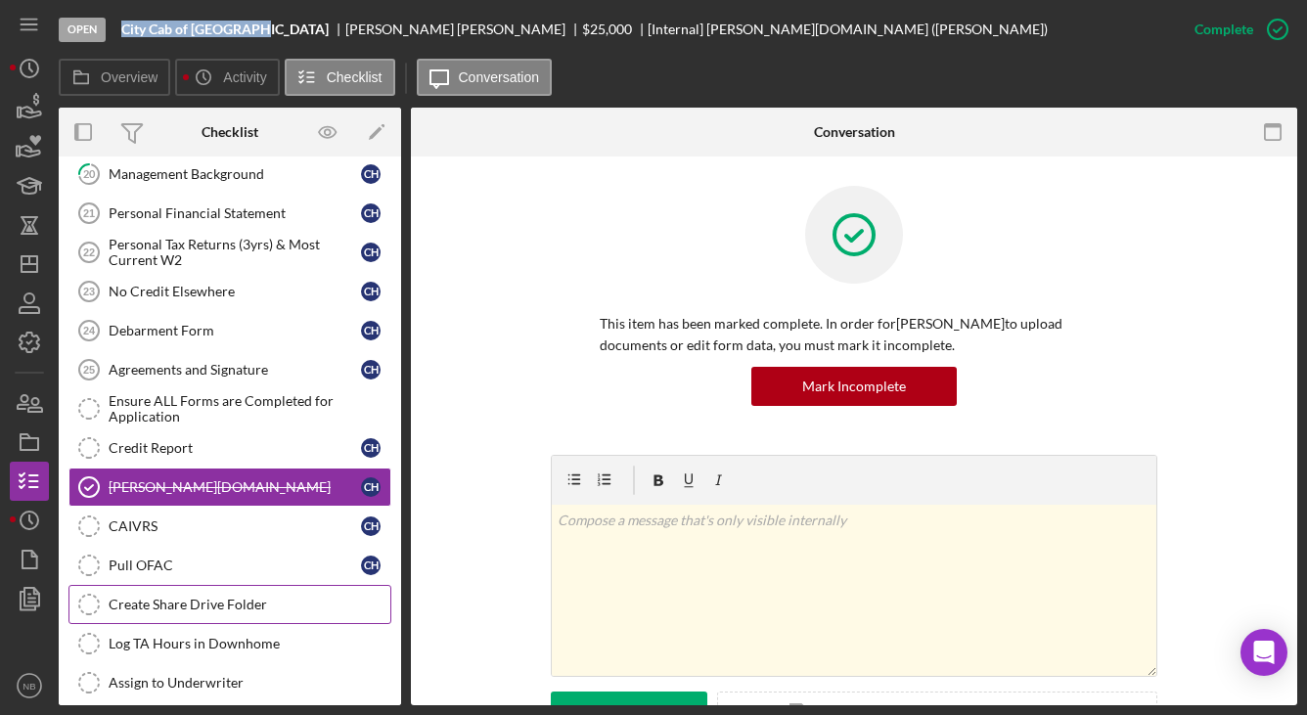
scroll to position [1679, 0]
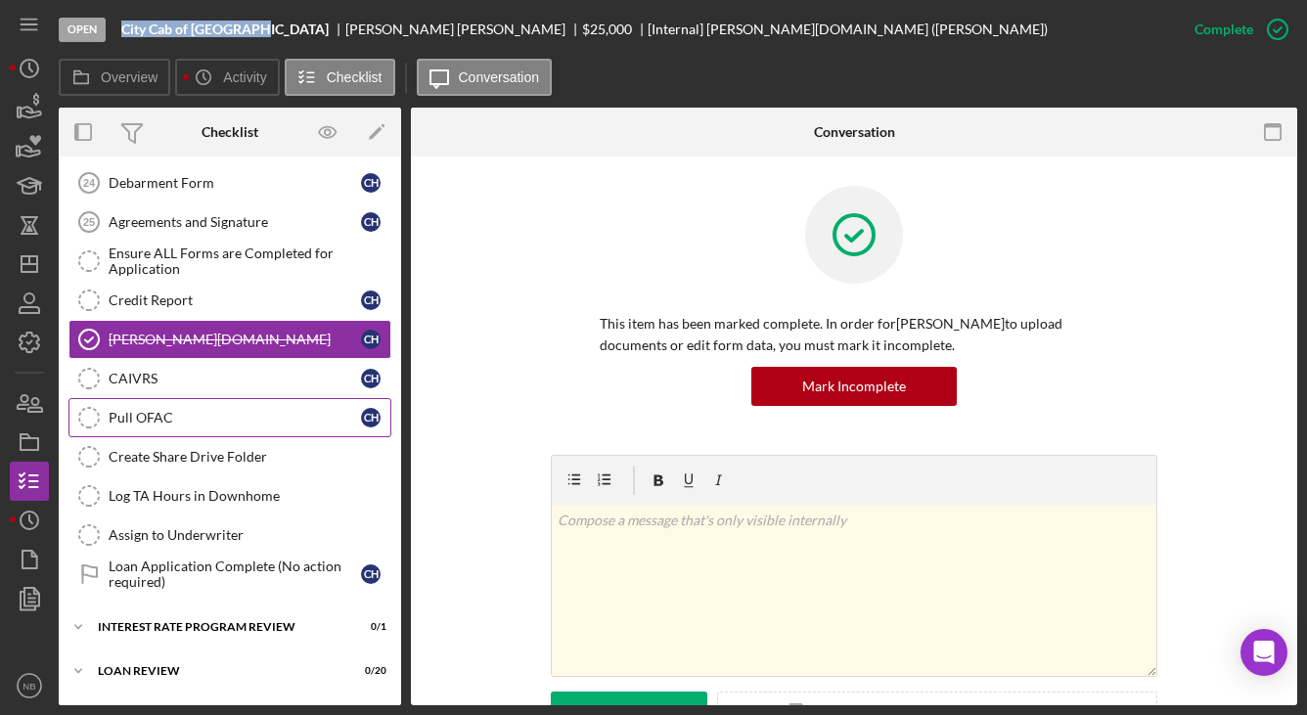
click at [206, 410] on div "Pull OFAC" at bounding box center [235, 418] width 252 height 16
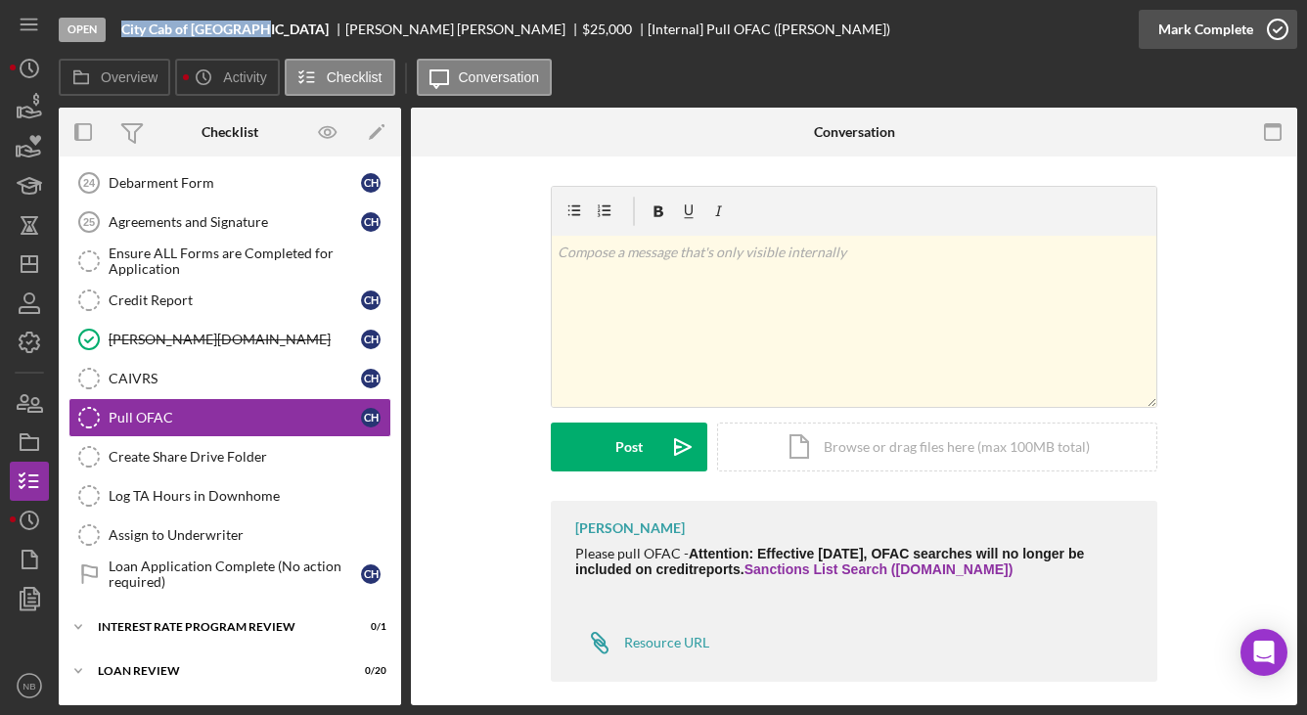
click at [1248, 38] on div "Mark Complete" at bounding box center [1205, 29] width 95 height 39
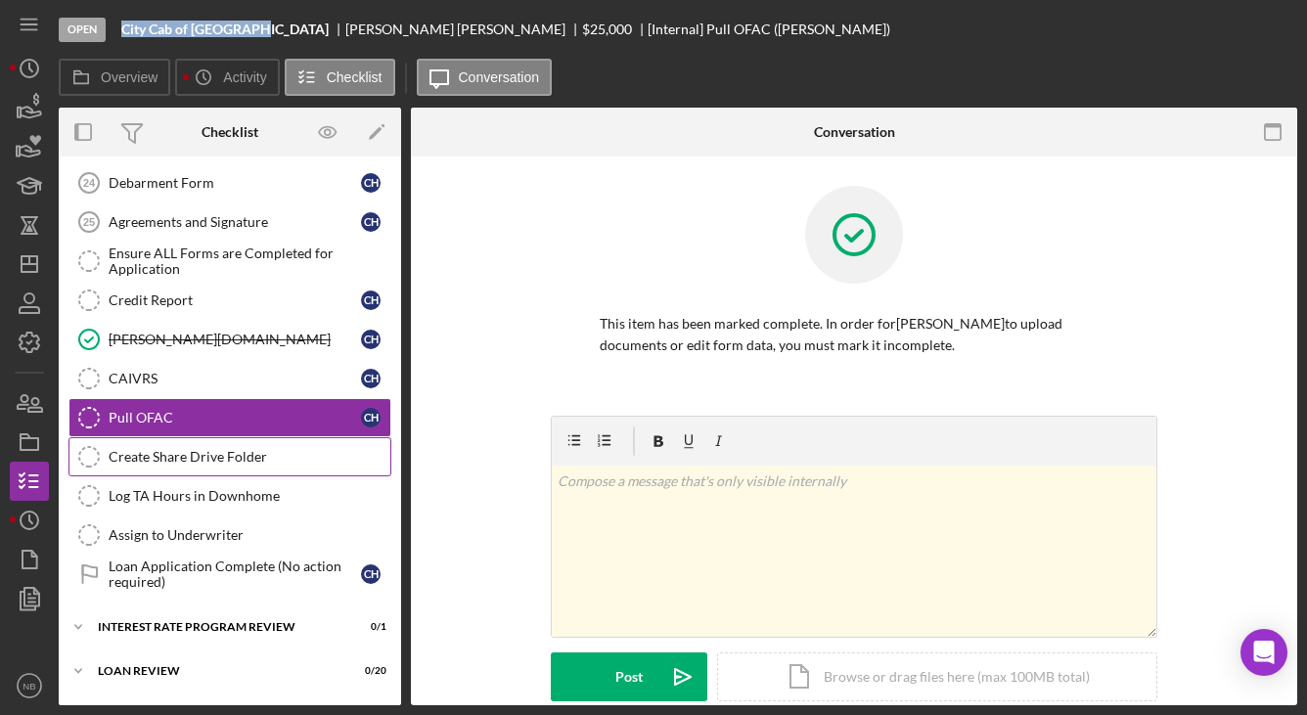
click at [155, 463] on div "Create Share Drive Folder" at bounding box center [250, 457] width 282 height 16
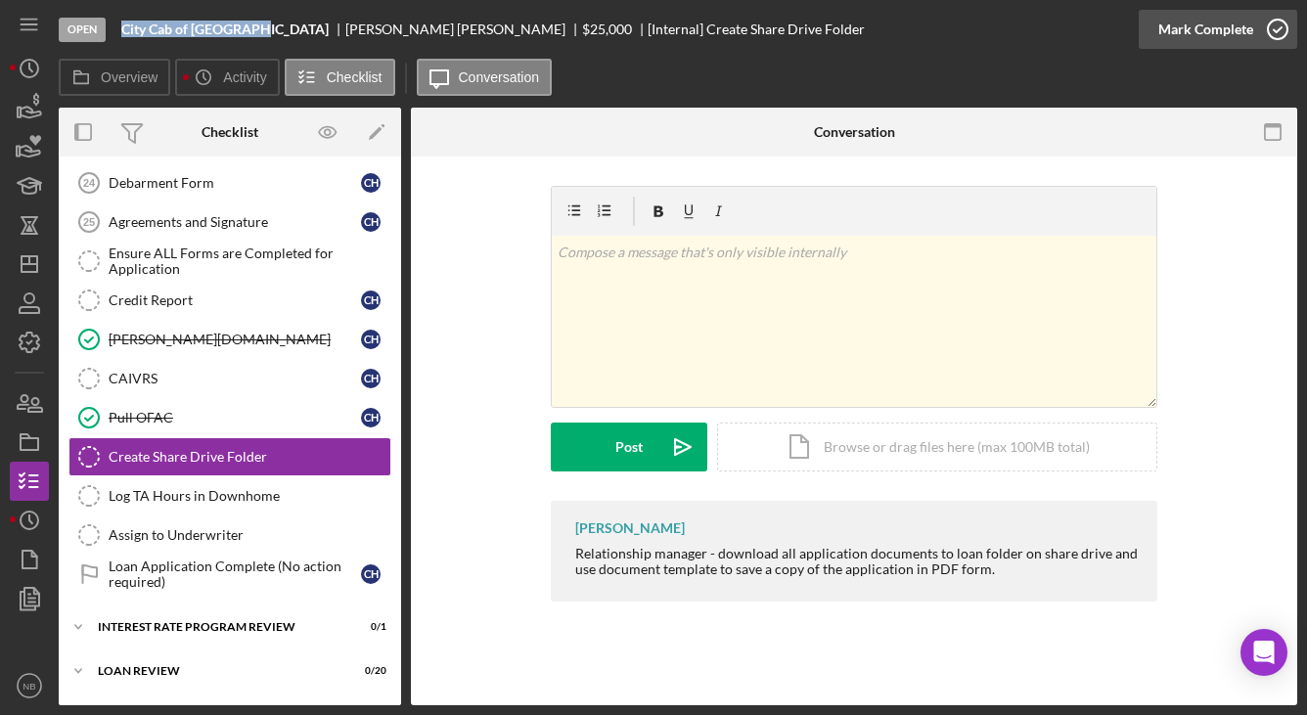
click at [1232, 27] on div "Mark Complete" at bounding box center [1205, 29] width 95 height 39
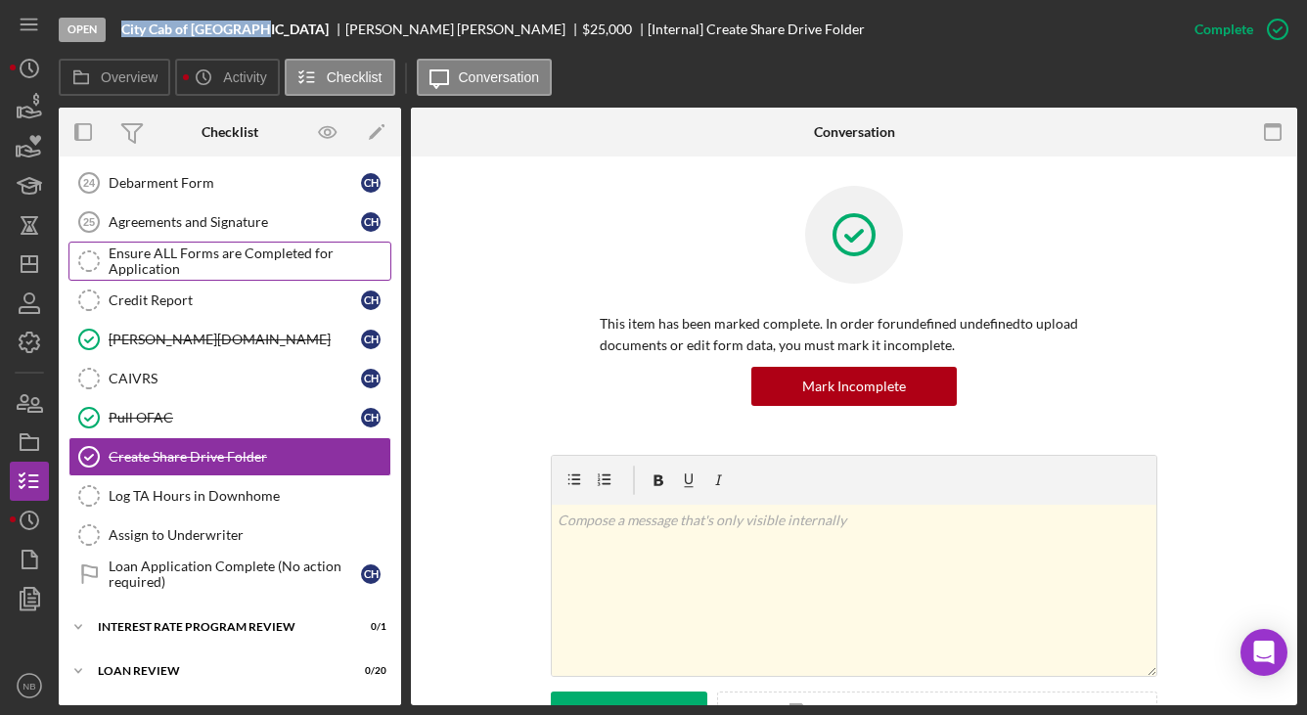
click at [188, 265] on div "Ensure ALL Forms are Completed for Application" at bounding box center [250, 261] width 282 height 31
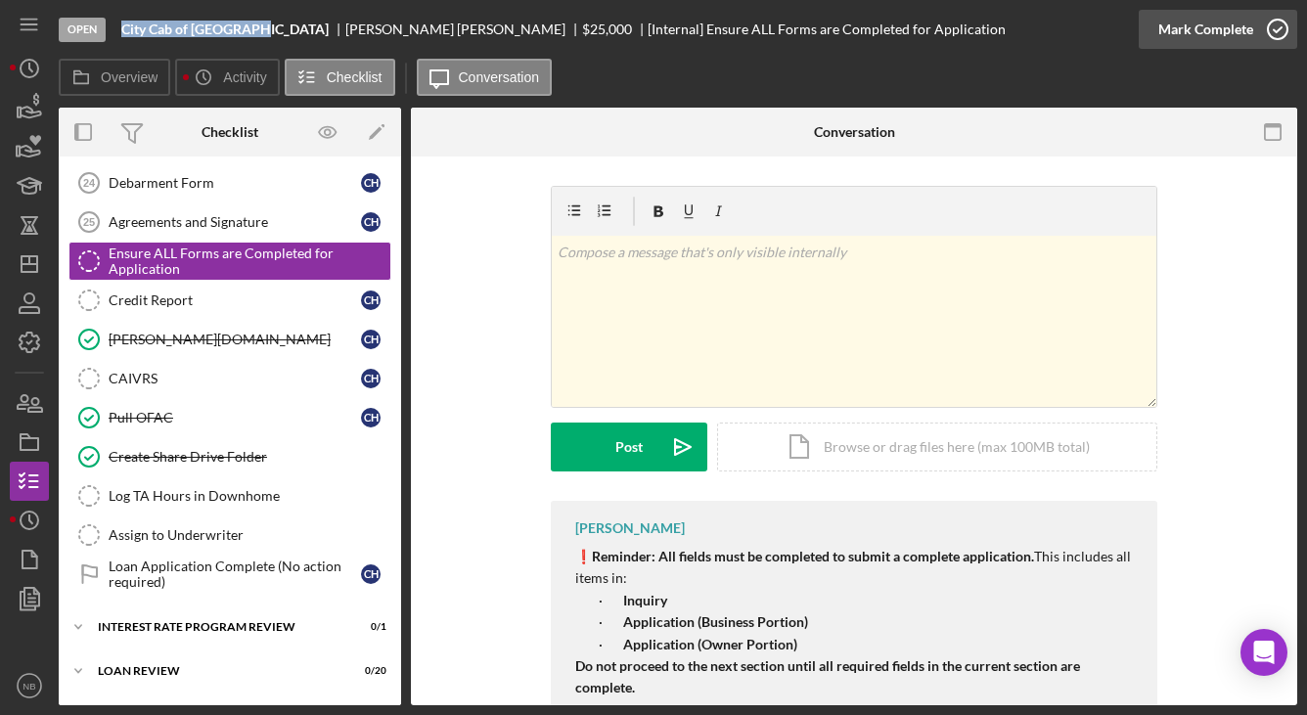
click at [1192, 33] on div "Mark Complete" at bounding box center [1205, 29] width 95 height 39
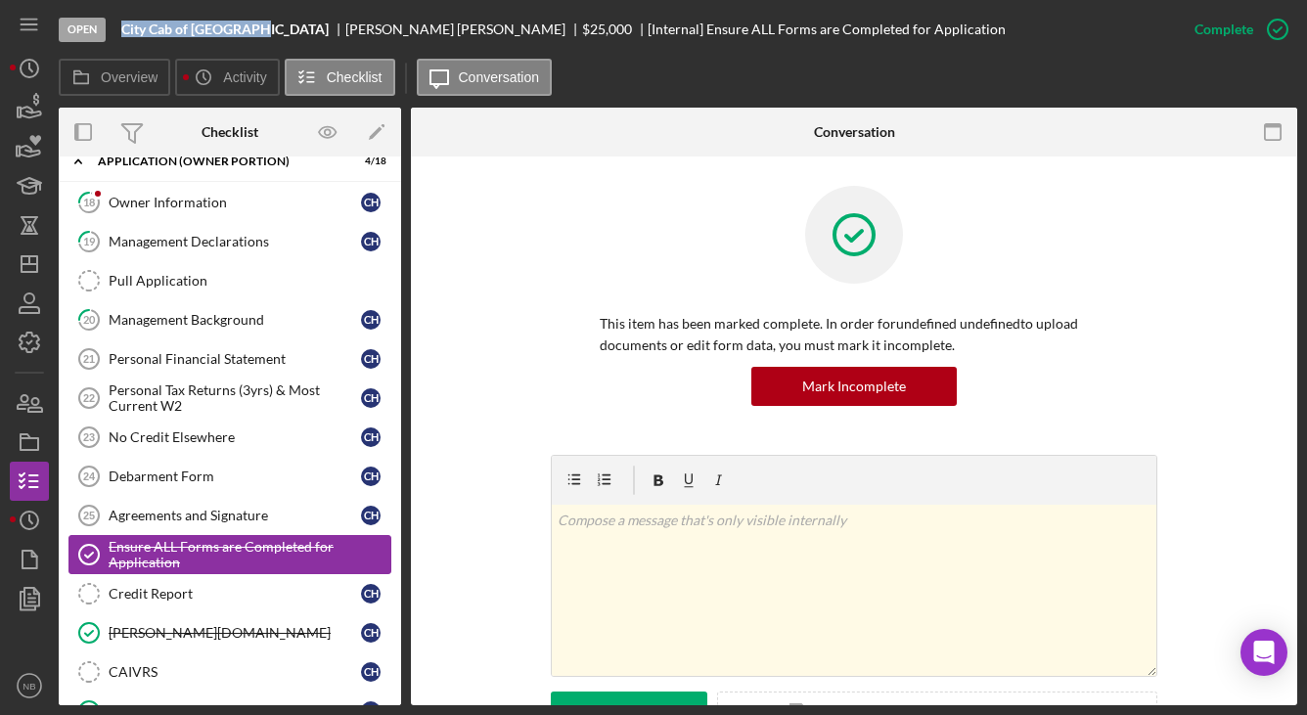
scroll to position [1679, 0]
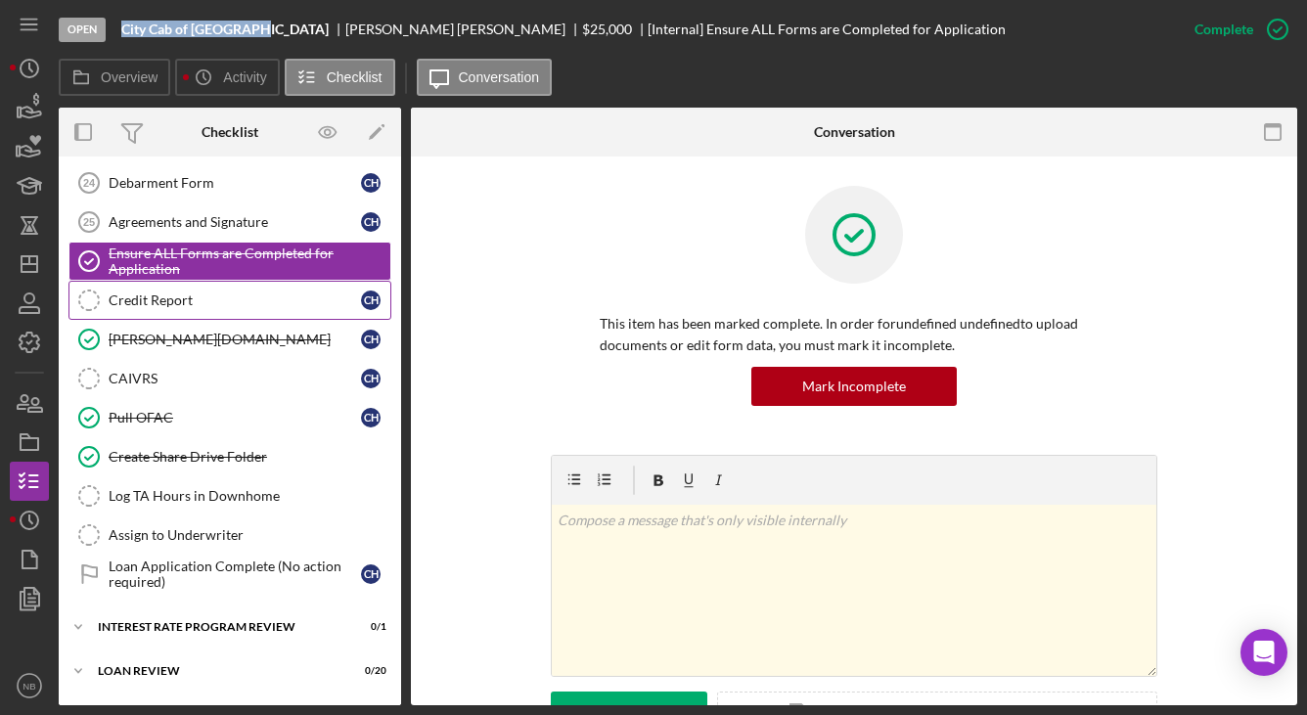
click at [176, 294] on div "Credit Report" at bounding box center [235, 301] width 252 height 16
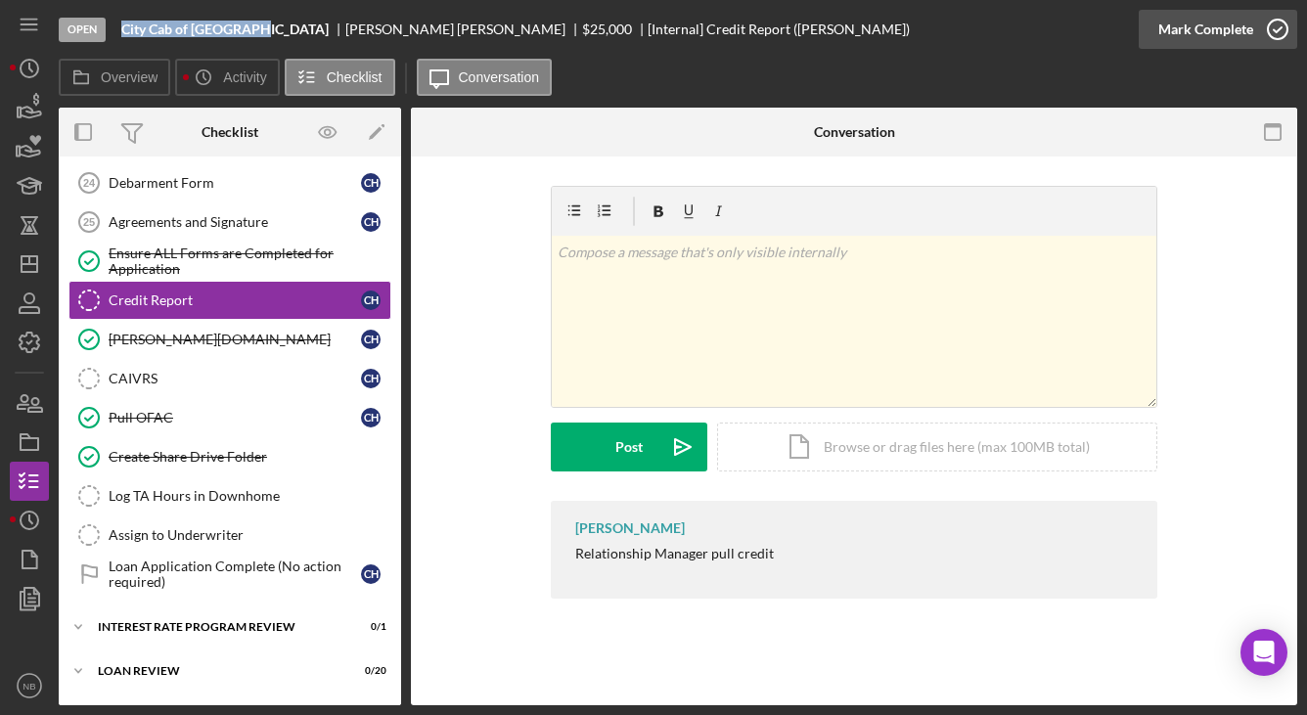
click at [1217, 27] on div "Mark Complete" at bounding box center [1205, 29] width 95 height 39
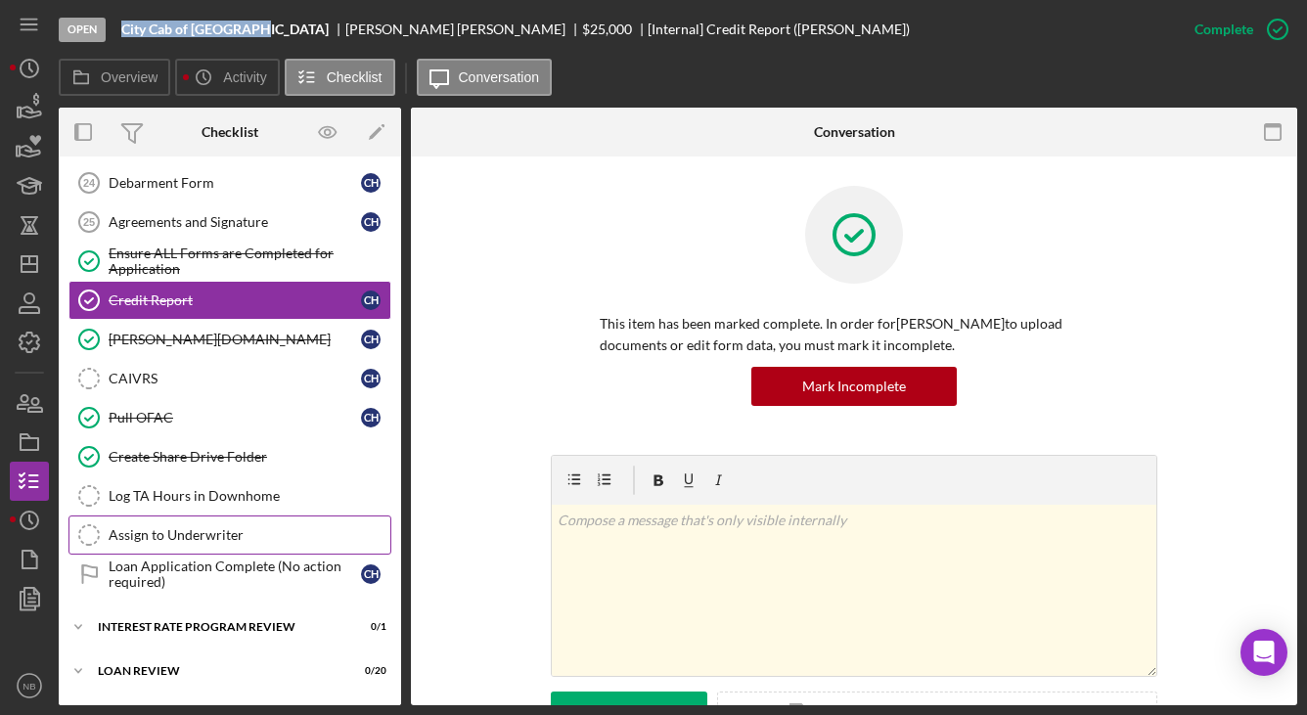
click at [123, 529] on div "Assign to Underwriter" at bounding box center [250, 535] width 282 height 16
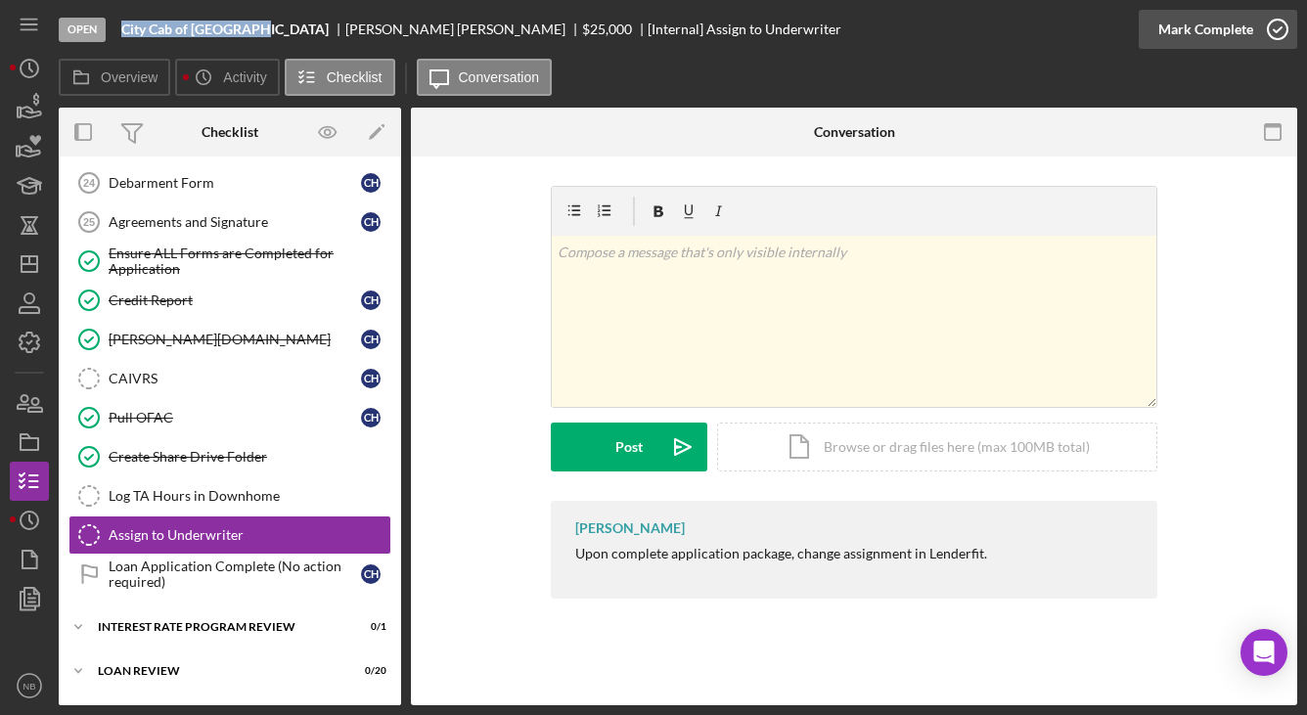
click at [1230, 30] on div "Mark Complete" at bounding box center [1205, 29] width 95 height 39
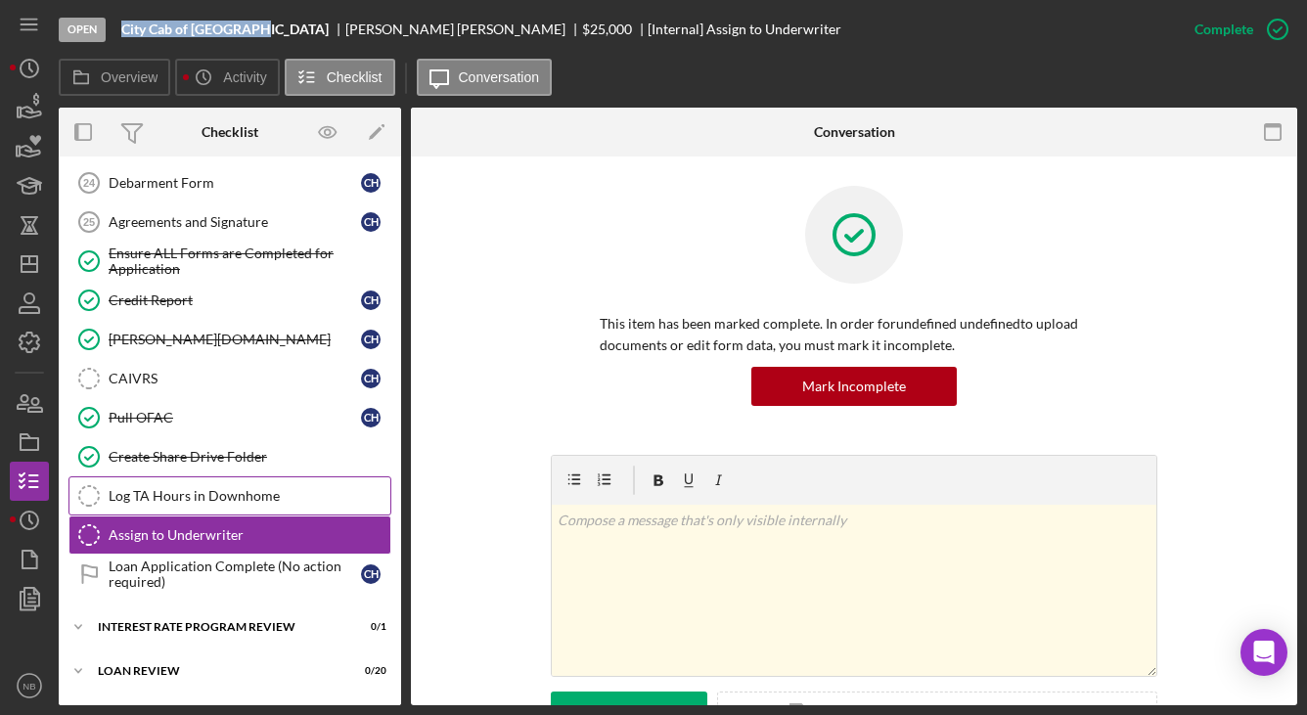
click at [178, 501] on div "Log TA Hours in Downhome" at bounding box center [250, 496] width 282 height 16
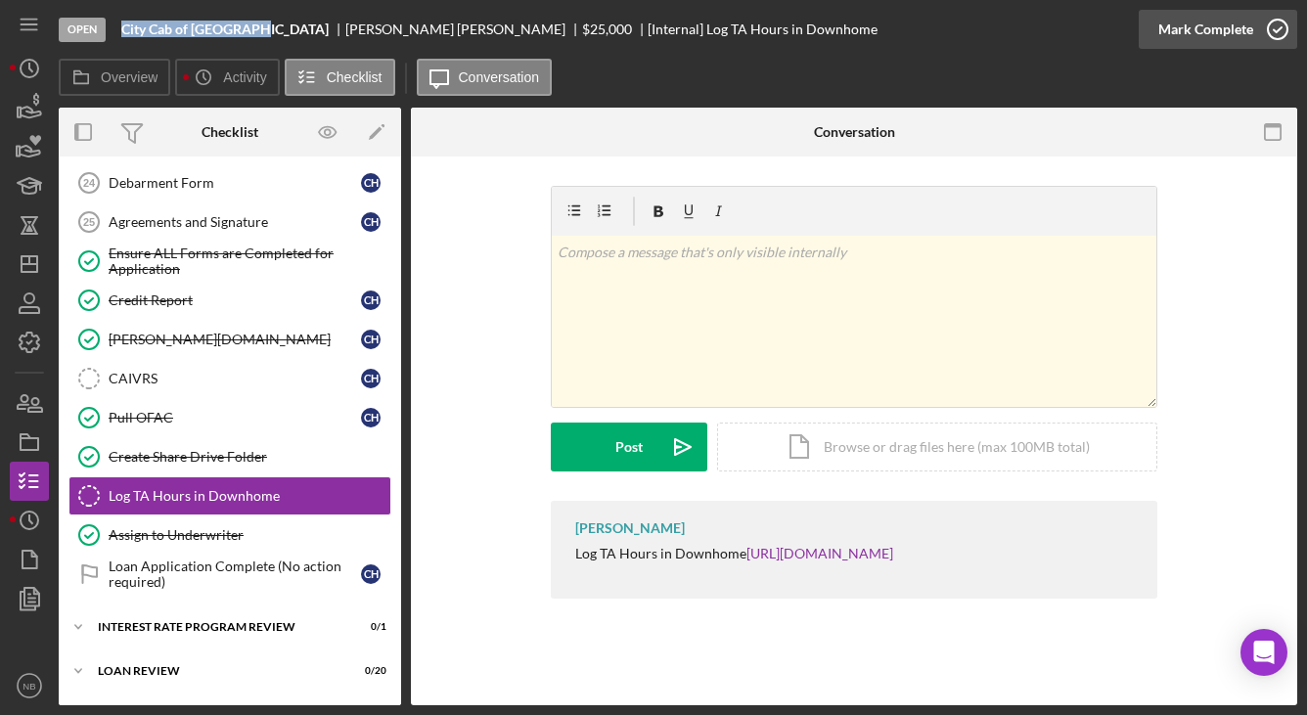
click at [1250, 25] on div "Mark Complete" at bounding box center [1205, 29] width 95 height 39
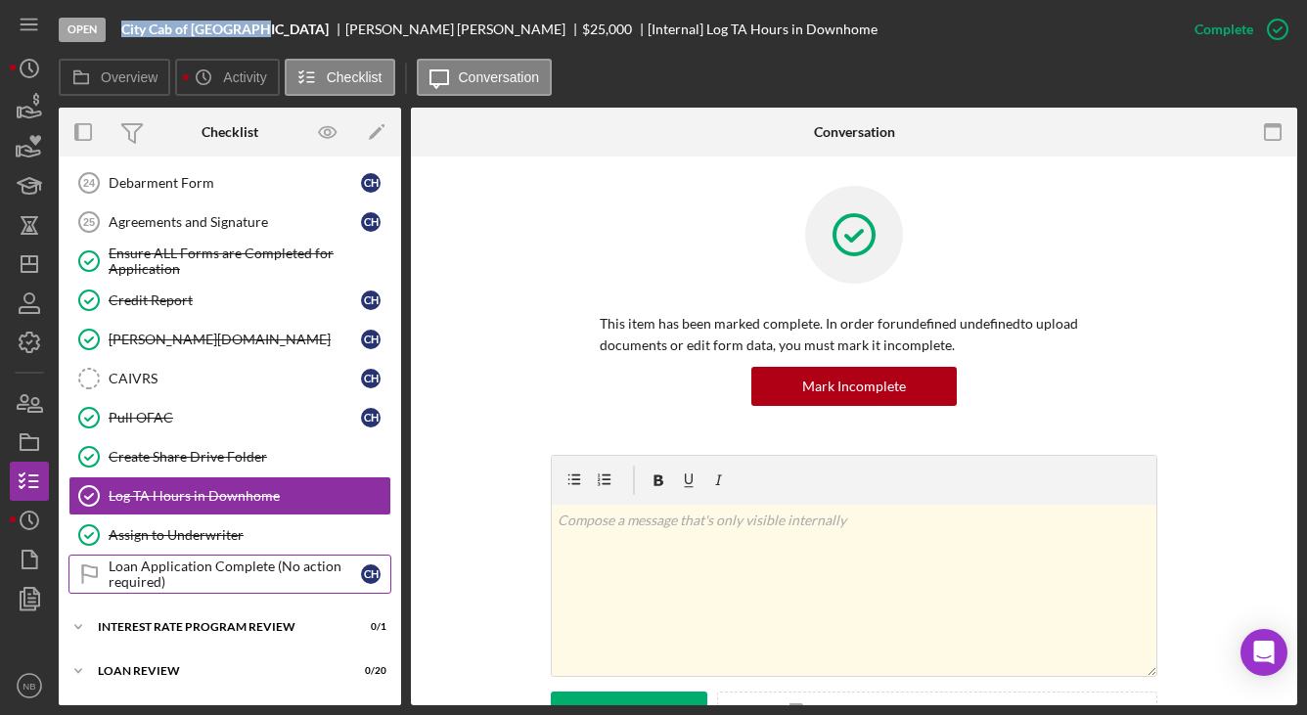
click at [172, 580] on div "Loan Application Complete (No action required)" at bounding box center [235, 574] width 252 height 31
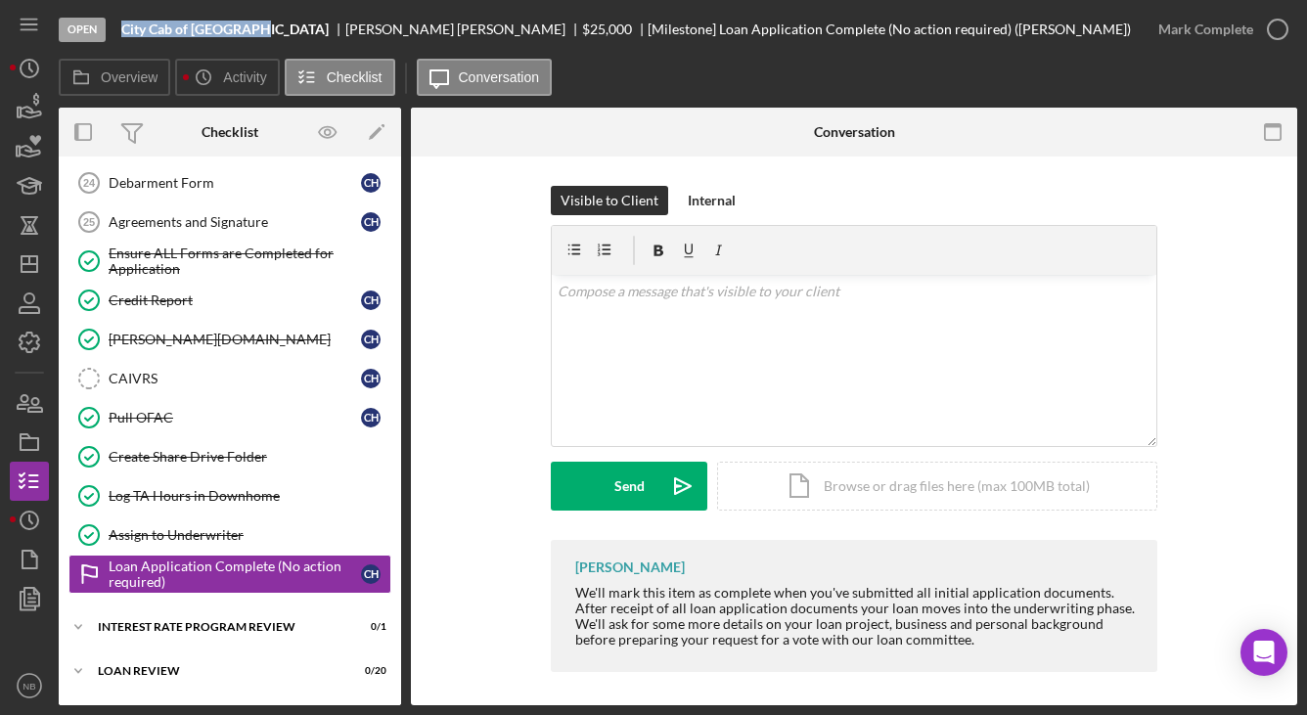
click at [1249, 22] on div "Mark Complete" at bounding box center [1205, 29] width 95 height 39
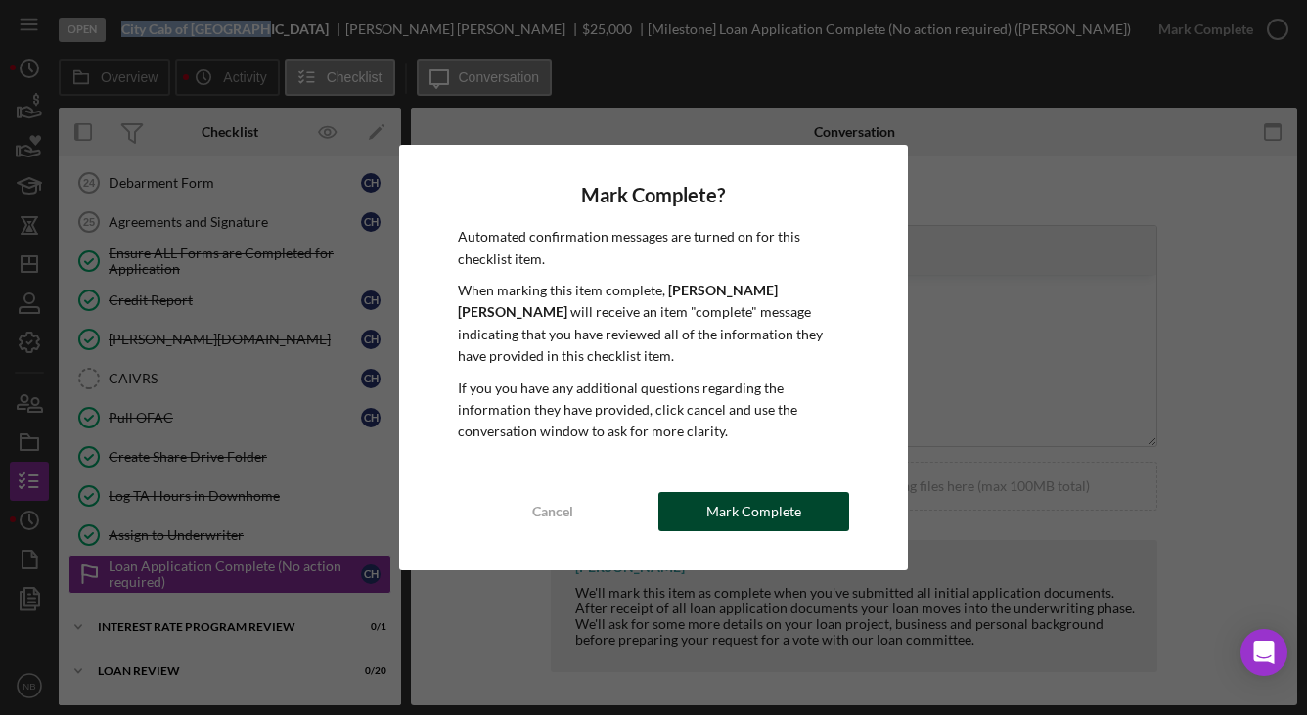
click at [803, 496] on button "Mark Complete" at bounding box center [753, 511] width 191 height 39
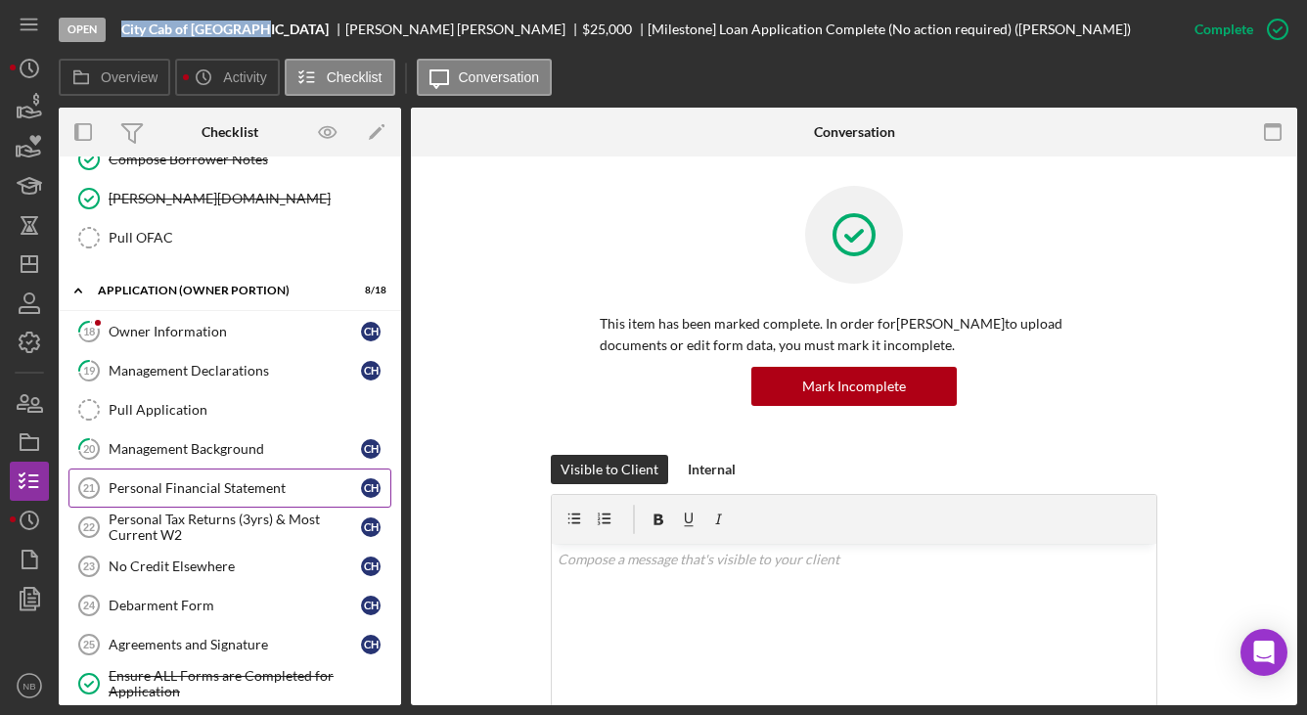
scroll to position [1288, 0]
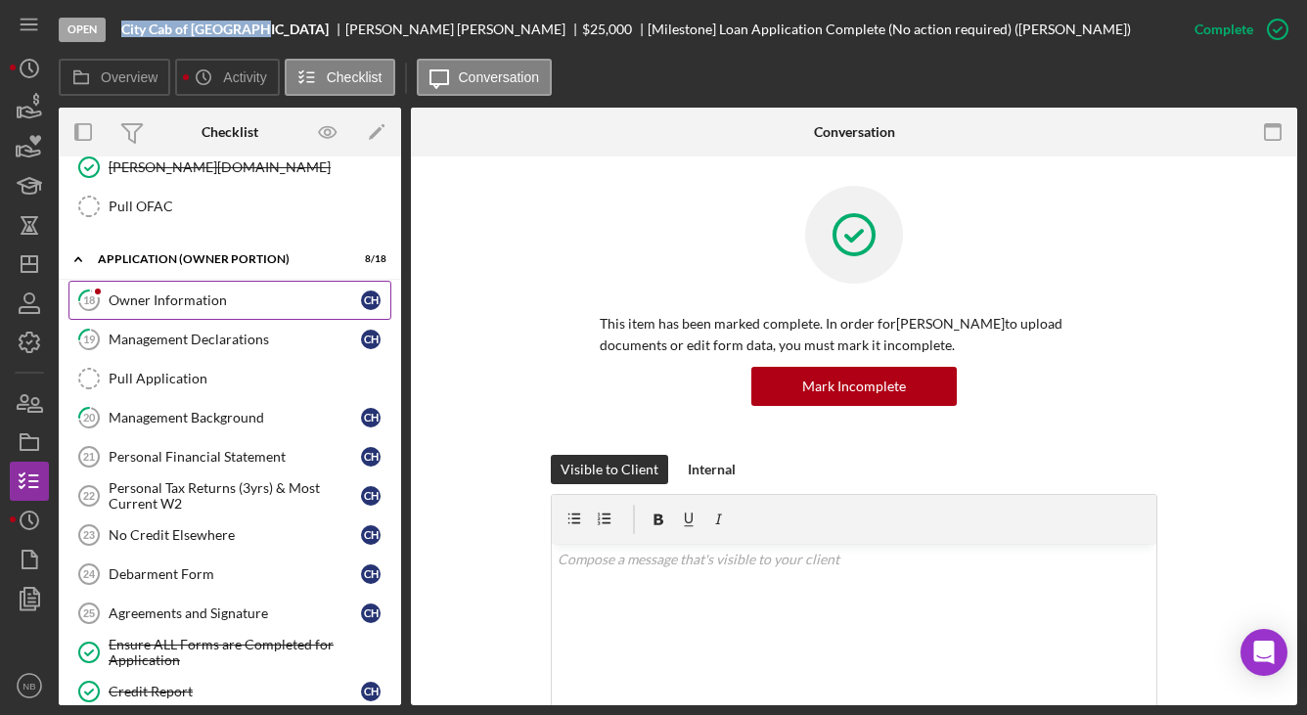
click at [189, 306] on div "Owner Information" at bounding box center [235, 301] width 252 height 16
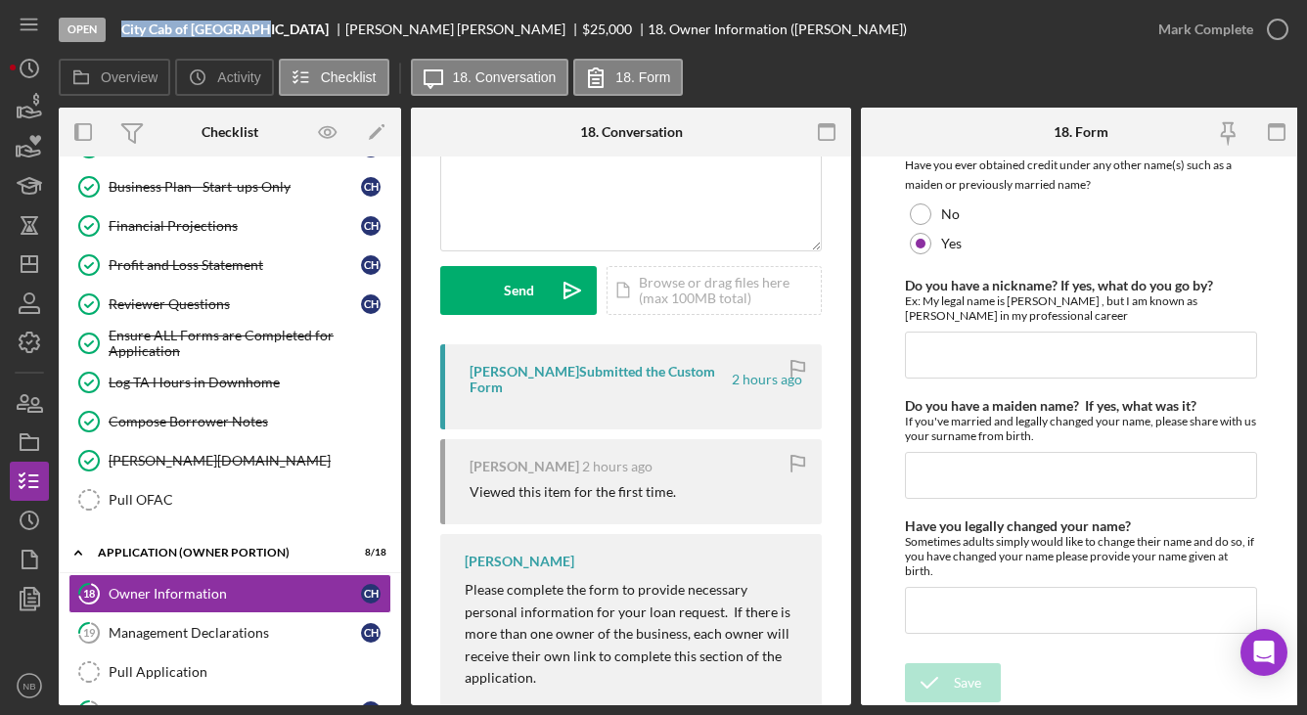
scroll to position [305, 0]
click at [1214, 30] on div "Mark Complete" at bounding box center [1205, 29] width 95 height 39
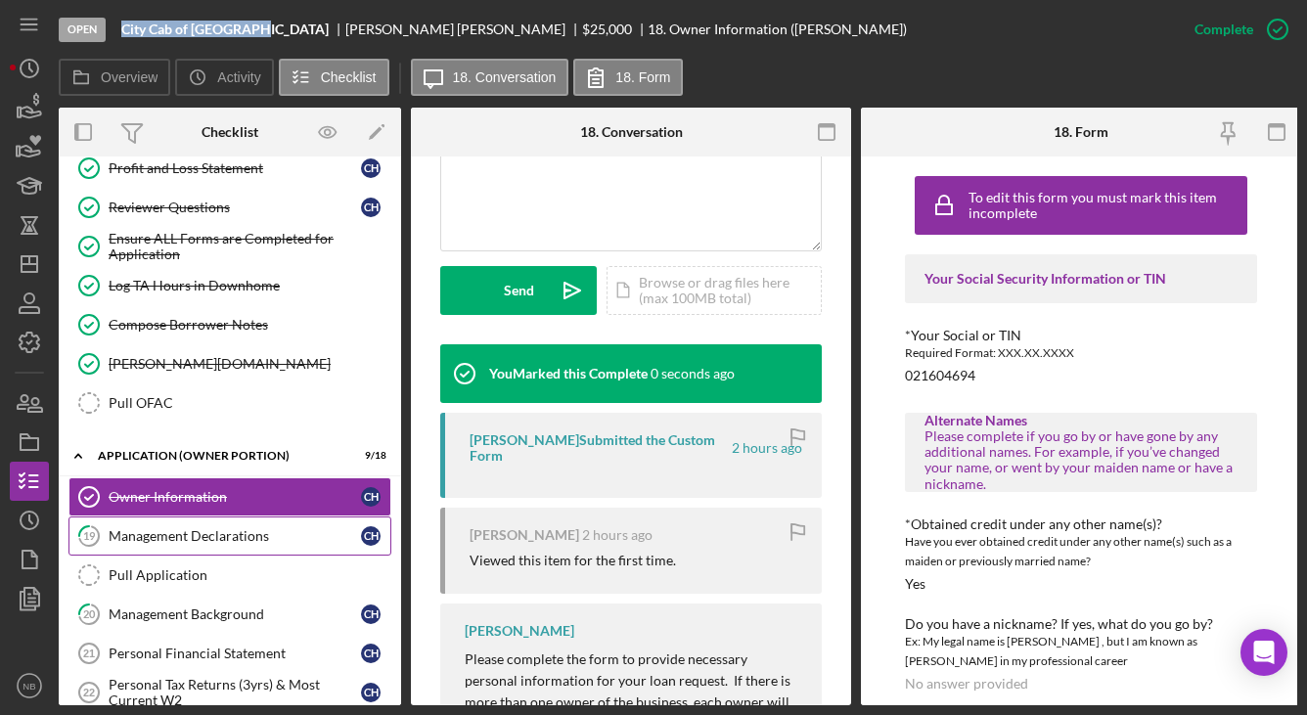
scroll to position [1092, 0]
click at [224, 536] on div "Management Declarations" at bounding box center [235, 535] width 252 height 16
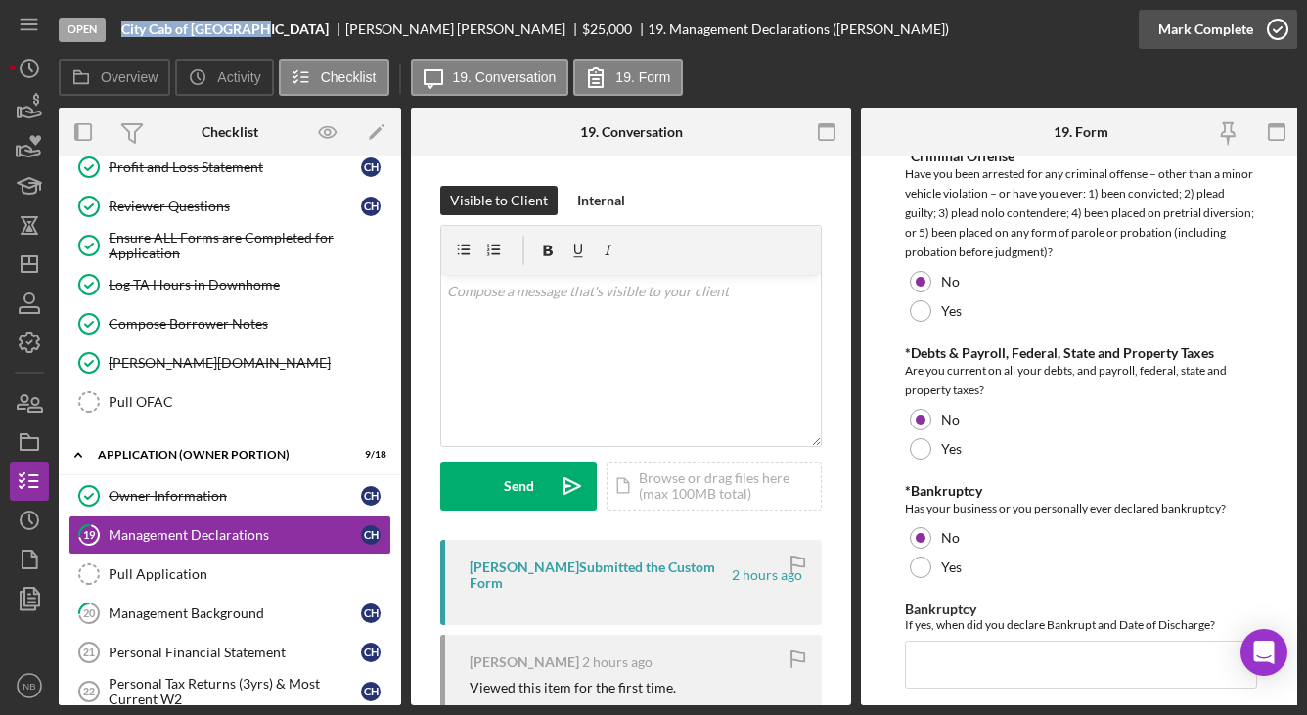
click at [1232, 22] on div "Mark Complete" at bounding box center [1205, 29] width 95 height 39
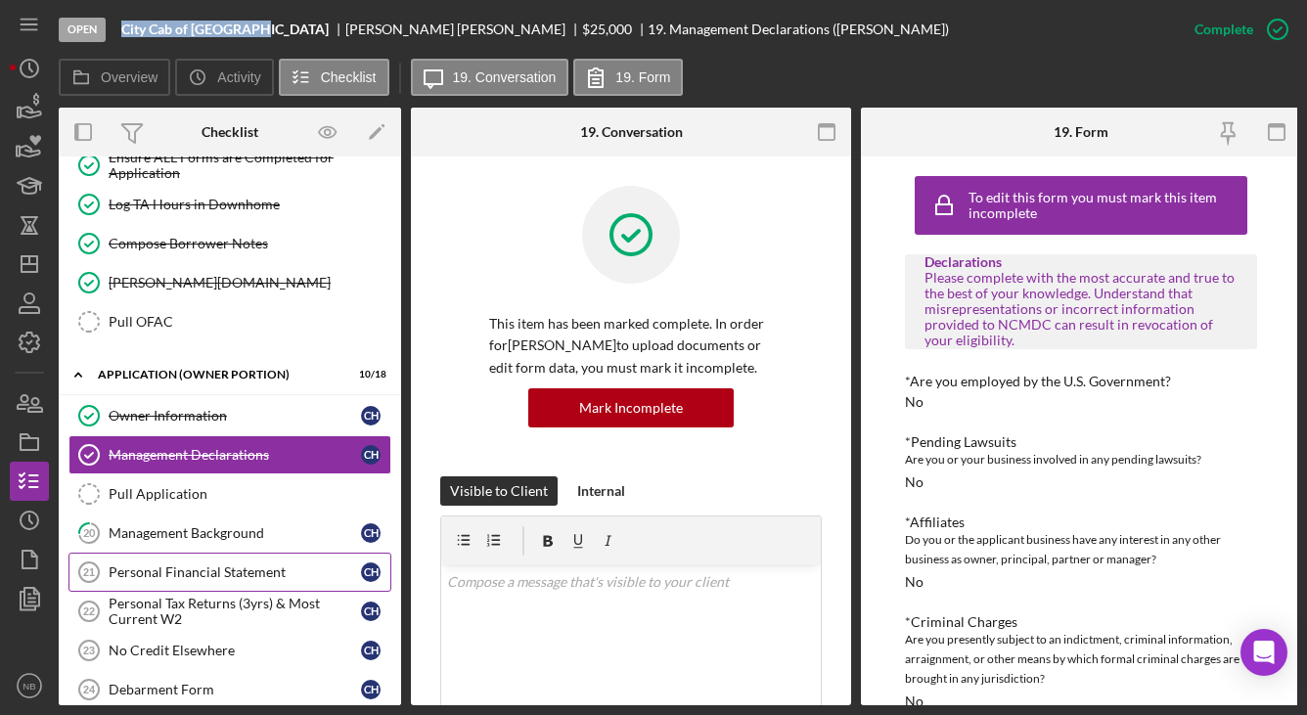
scroll to position [1190, 0]
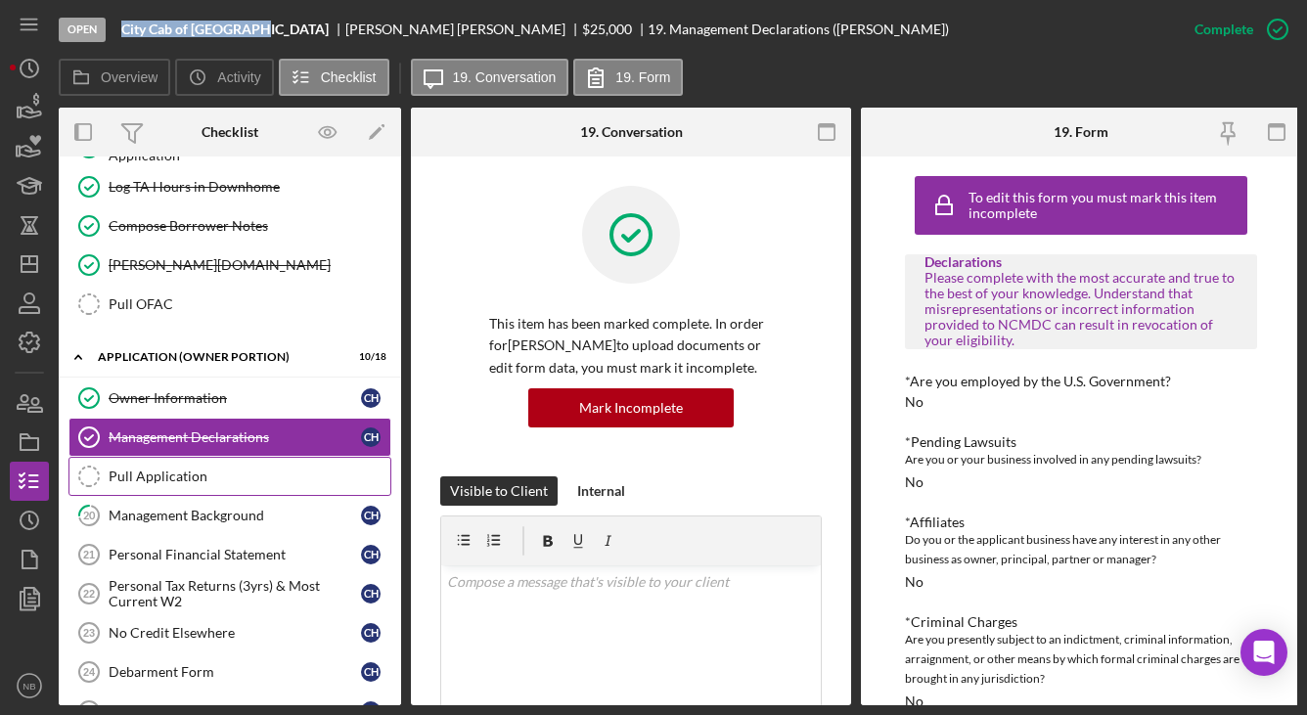
click at [192, 473] on div "Pull Application" at bounding box center [250, 477] width 282 height 16
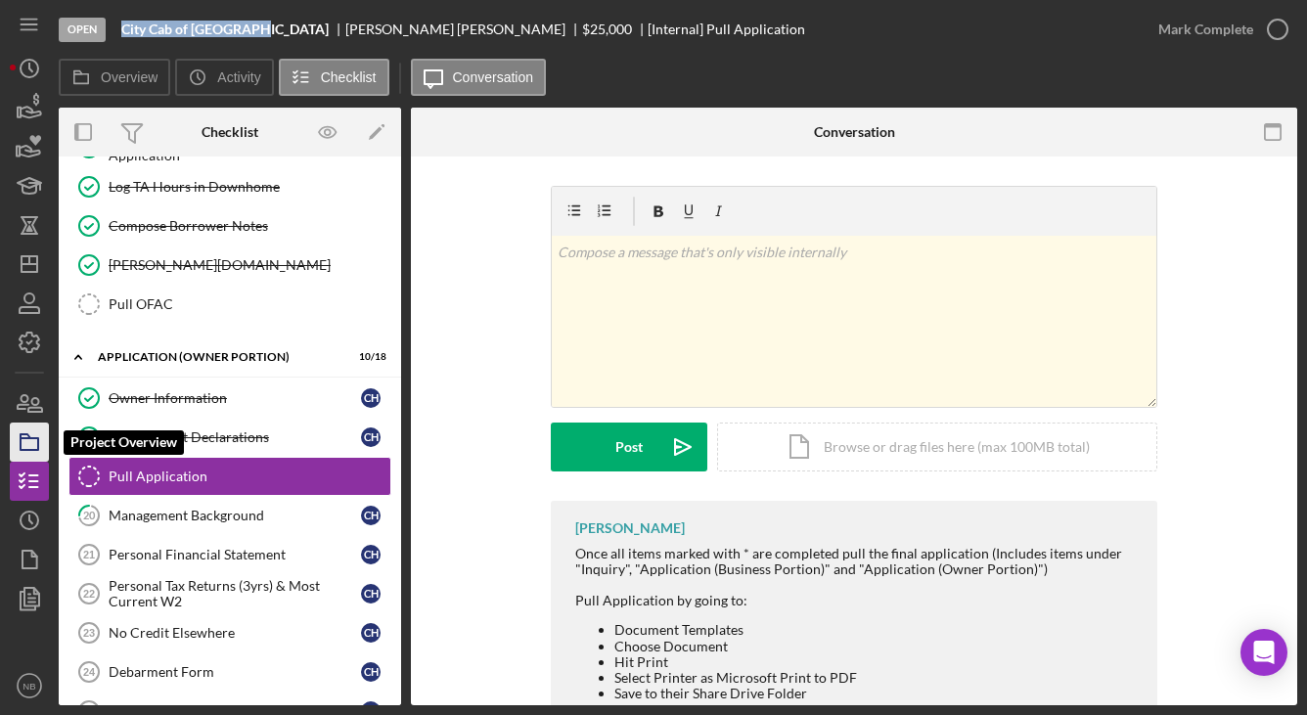
click at [16, 450] on icon "button" at bounding box center [29, 442] width 49 height 49
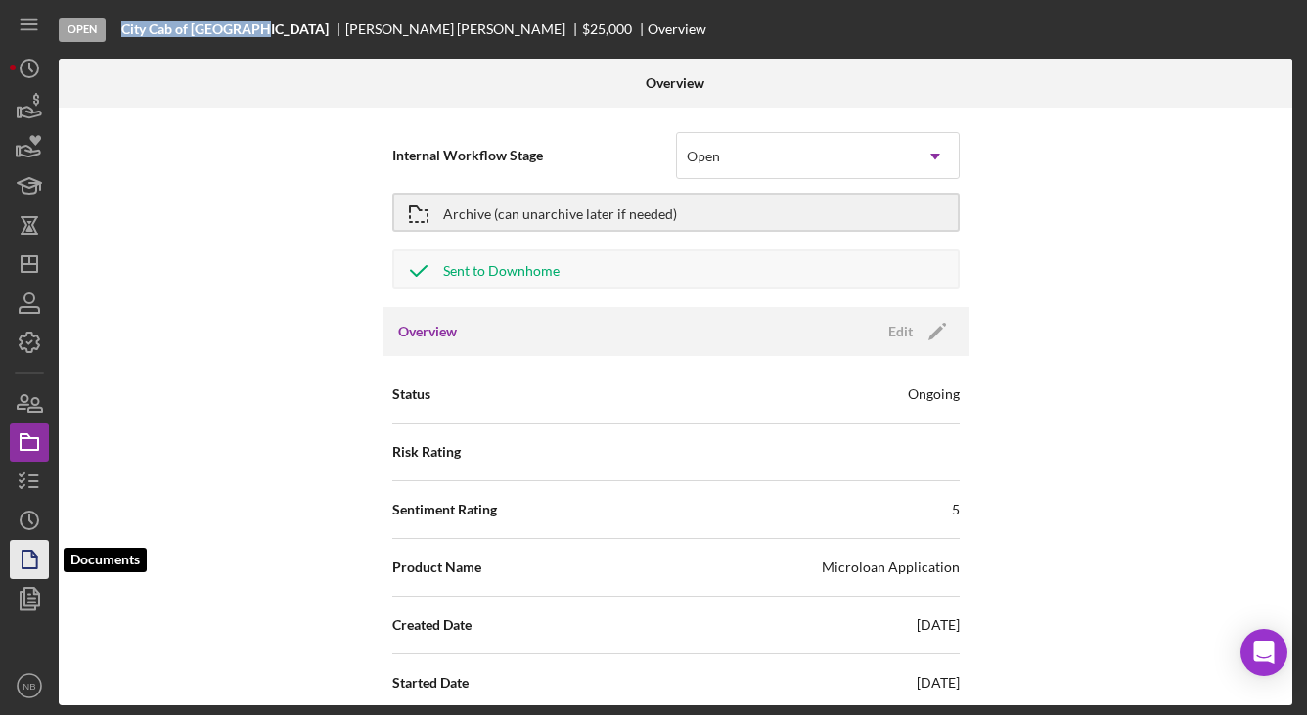
click at [35, 562] on icon "button" at bounding box center [29, 559] width 49 height 49
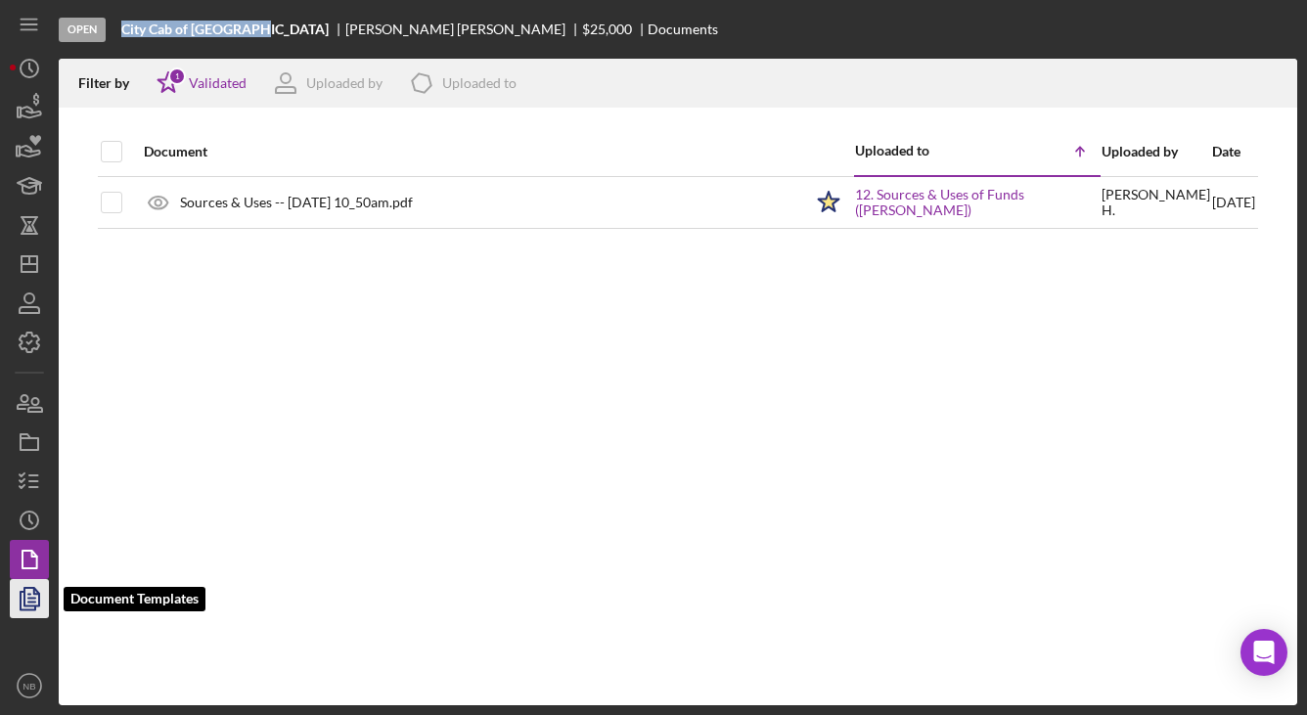
click at [48, 600] on icon "button" at bounding box center [29, 598] width 49 height 49
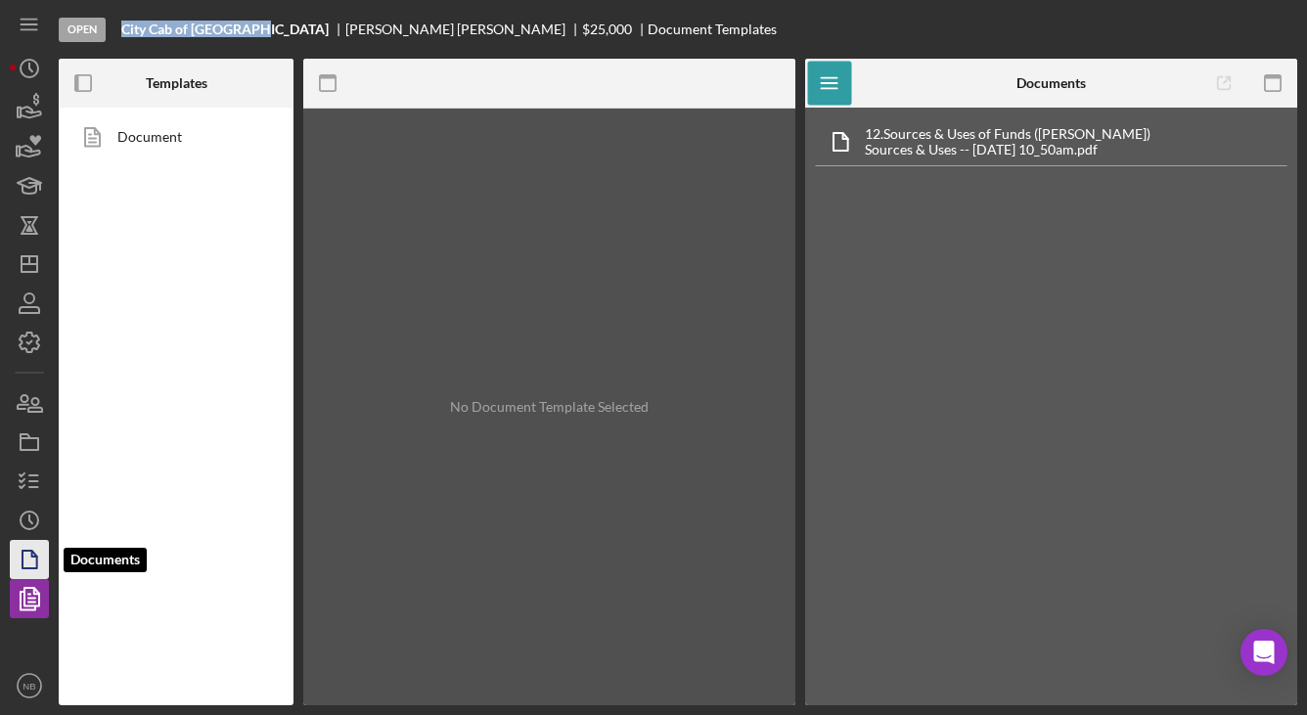
click at [38, 566] on icon "button" at bounding box center [29, 559] width 49 height 49
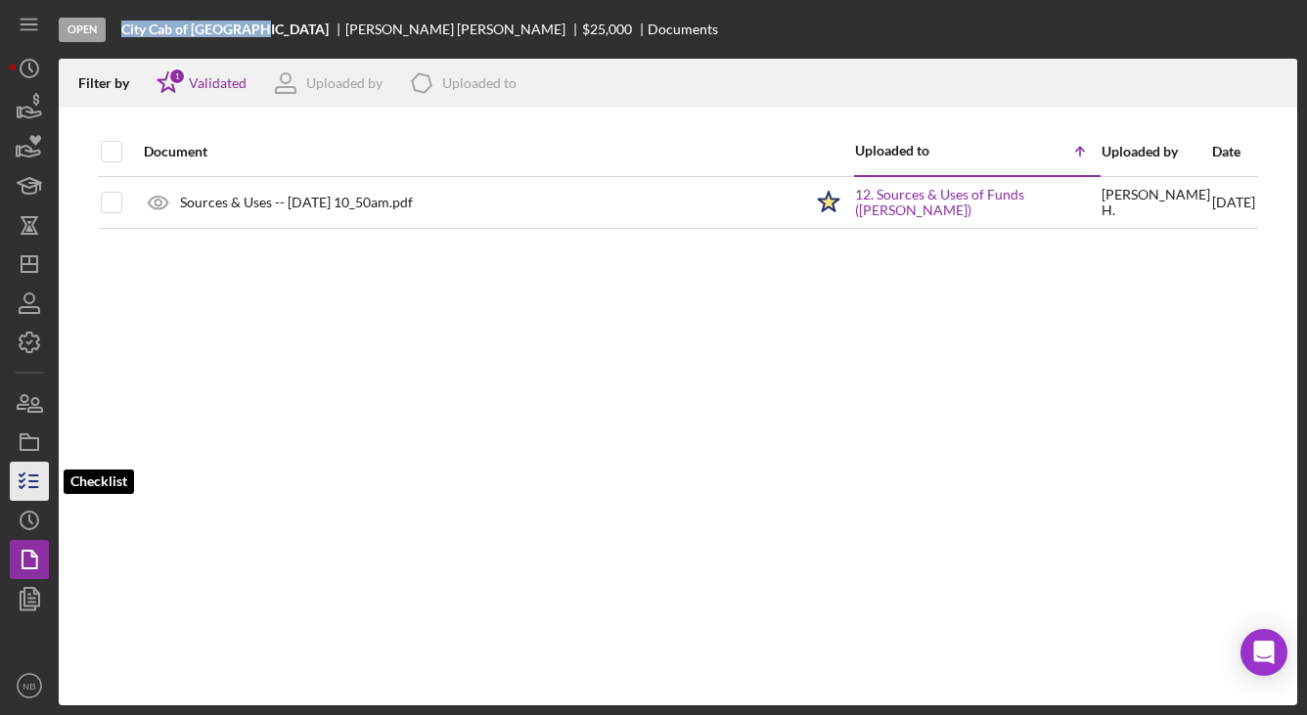
click at [33, 479] on icon "button" at bounding box center [29, 481] width 49 height 49
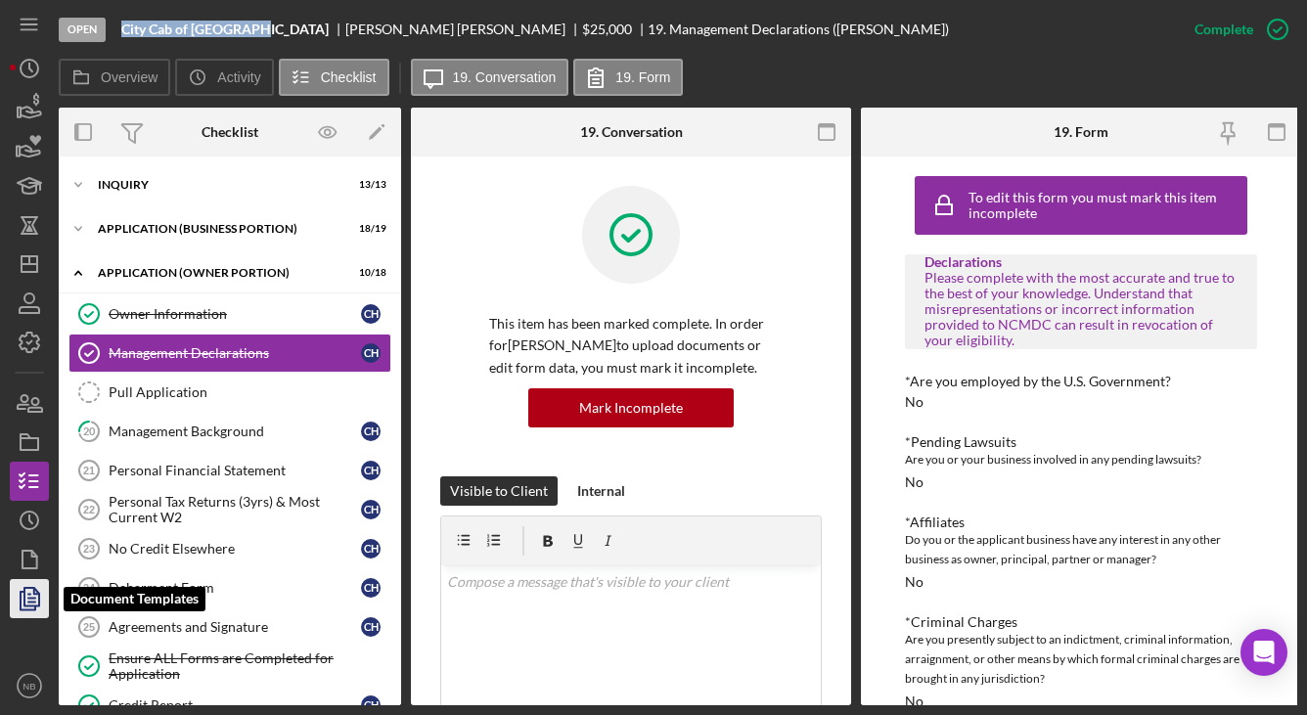
click at [39, 602] on polygon "button" at bounding box center [31, 597] width 15 height 18
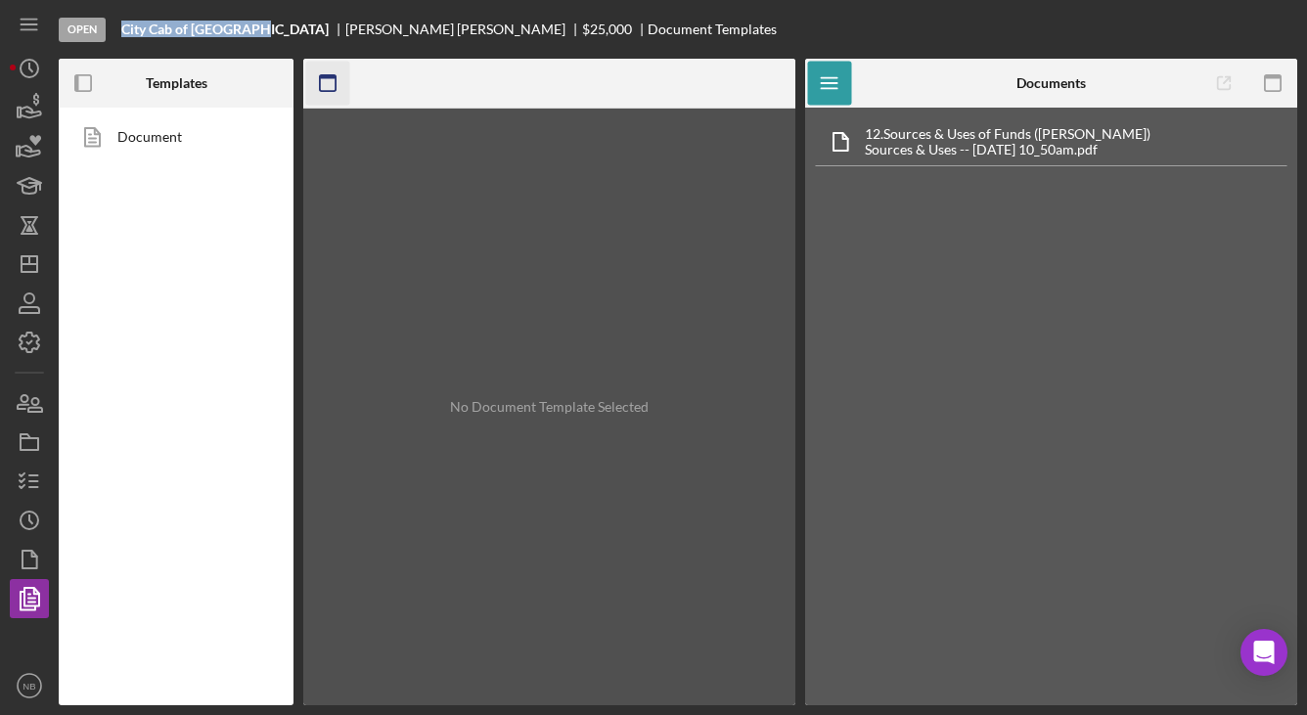
click at [326, 103] on icon "button" at bounding box center [328, 84] width 44 height 44
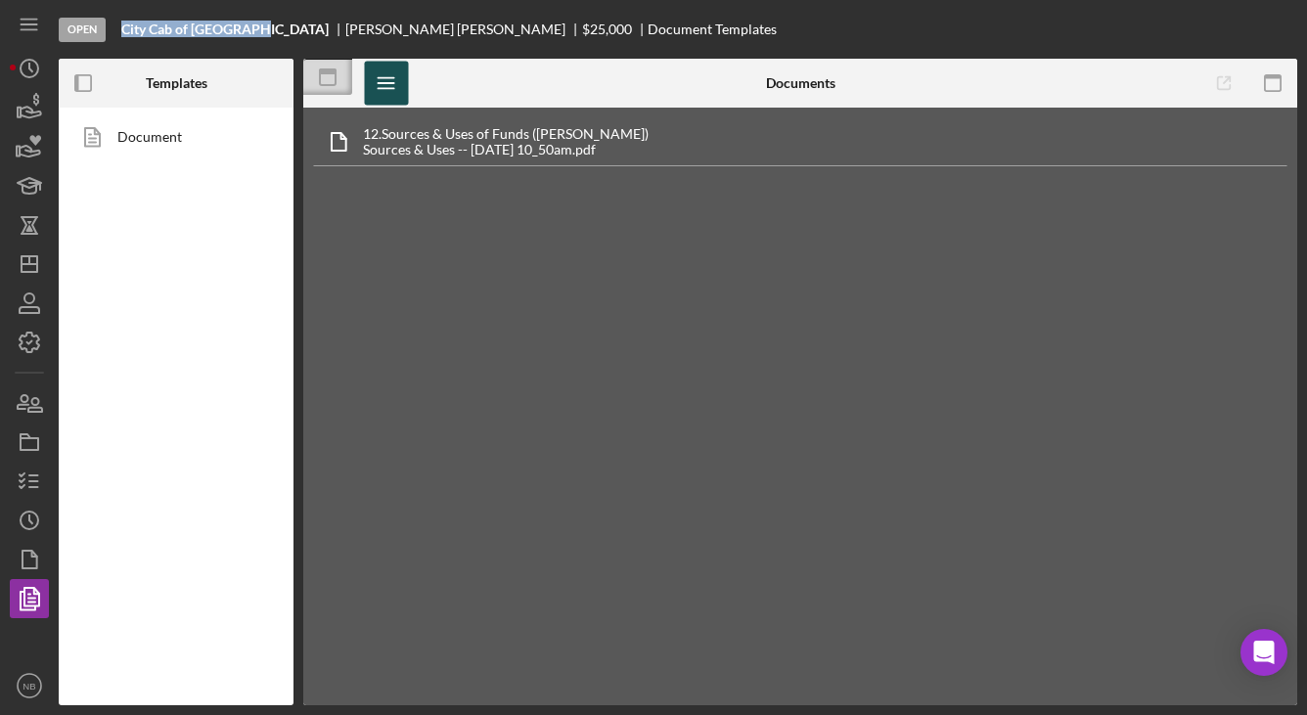
click at [386, 88] on line "button" at bounding box center [386, 88] width 16 height 0
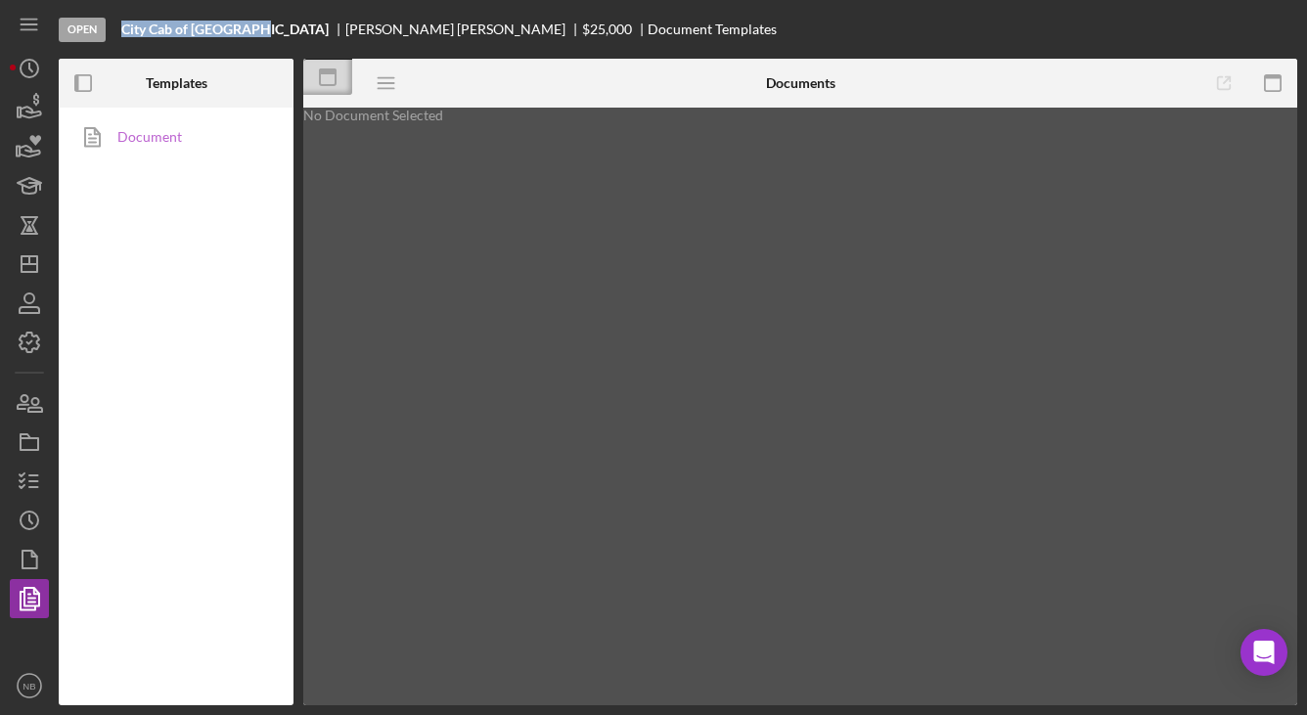
click at [225, 125] on link "Document" at bounding box center [170, 136] width 205 height 39
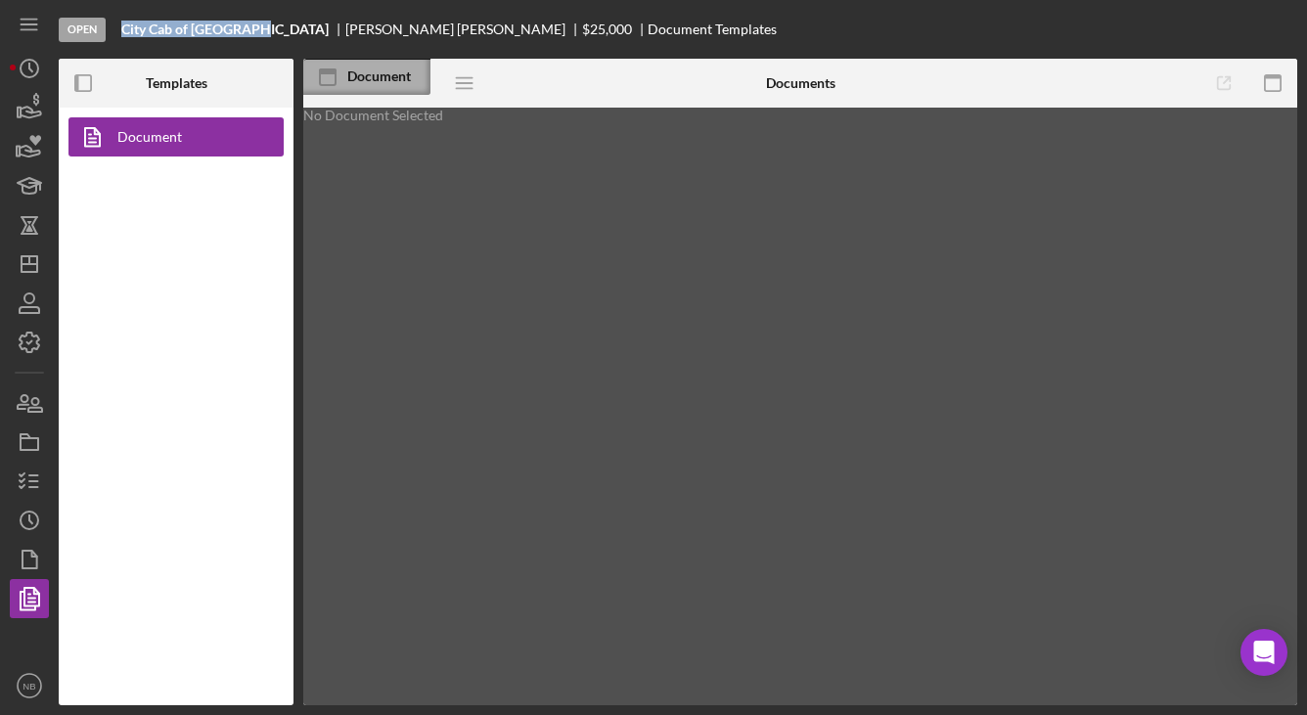
click at [411, 65] on div "Document" at bounding box center [366, 77] width 127 height 36
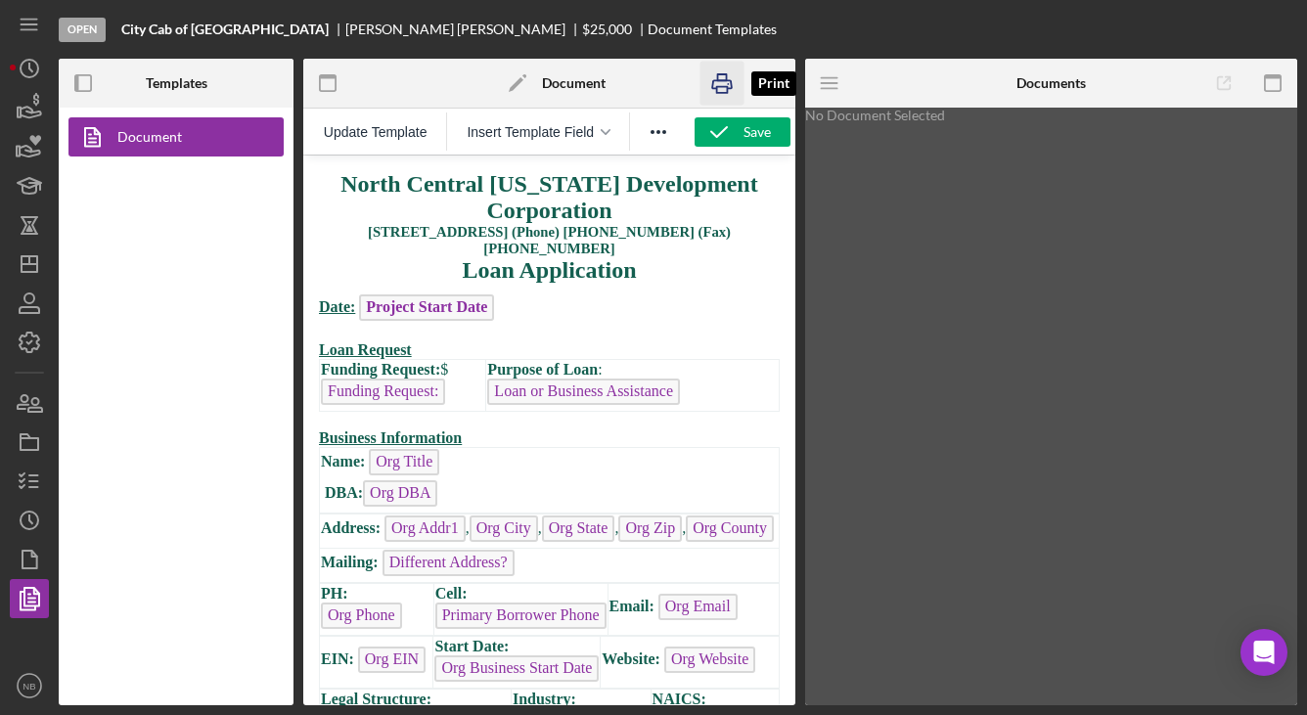
drag, startPoint x: 719, startPoint y: 83, endPoint x: 183, endPoint y: 96, distance: 536.3
click at [719, 83] on icon "button" at bounding box center [723, 84] width 44 height 44
click at [30, 487] on line "button" at bounding box center [33, 487] width 9 height 0
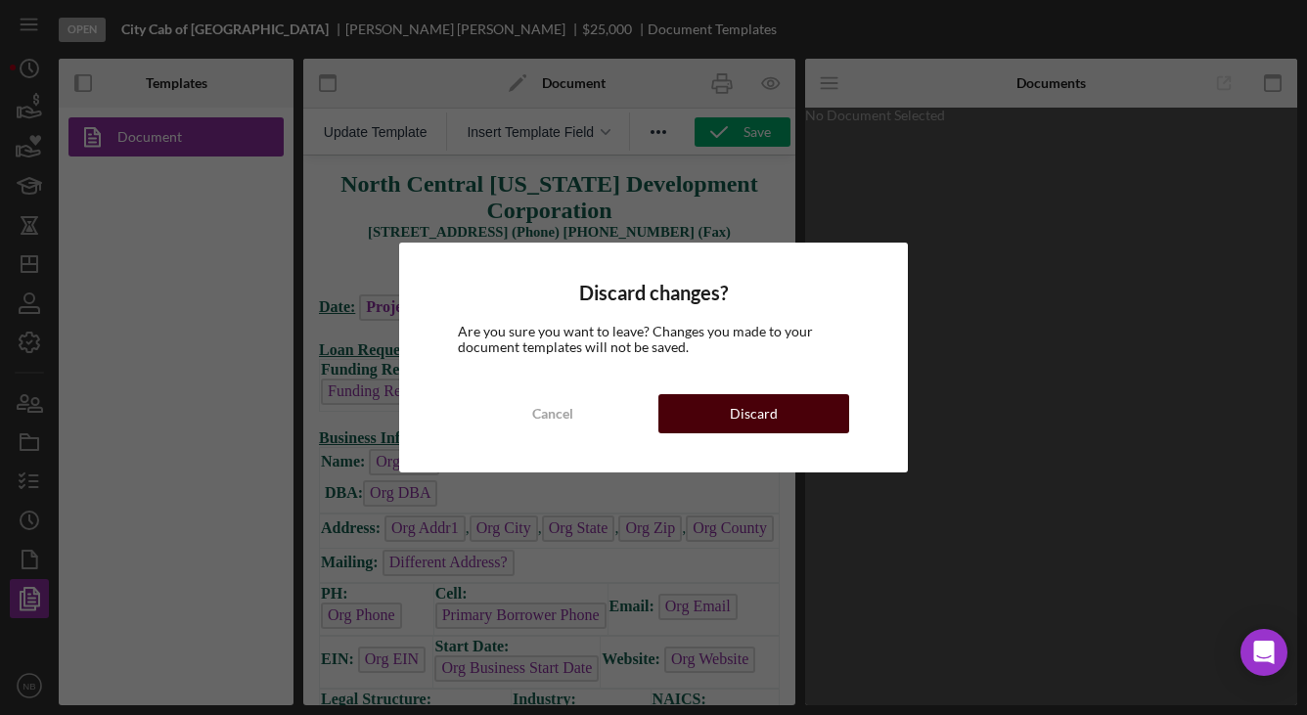
click at [795, 431] on button "Discard" at bounding box center [753, 413] width 191 height 39
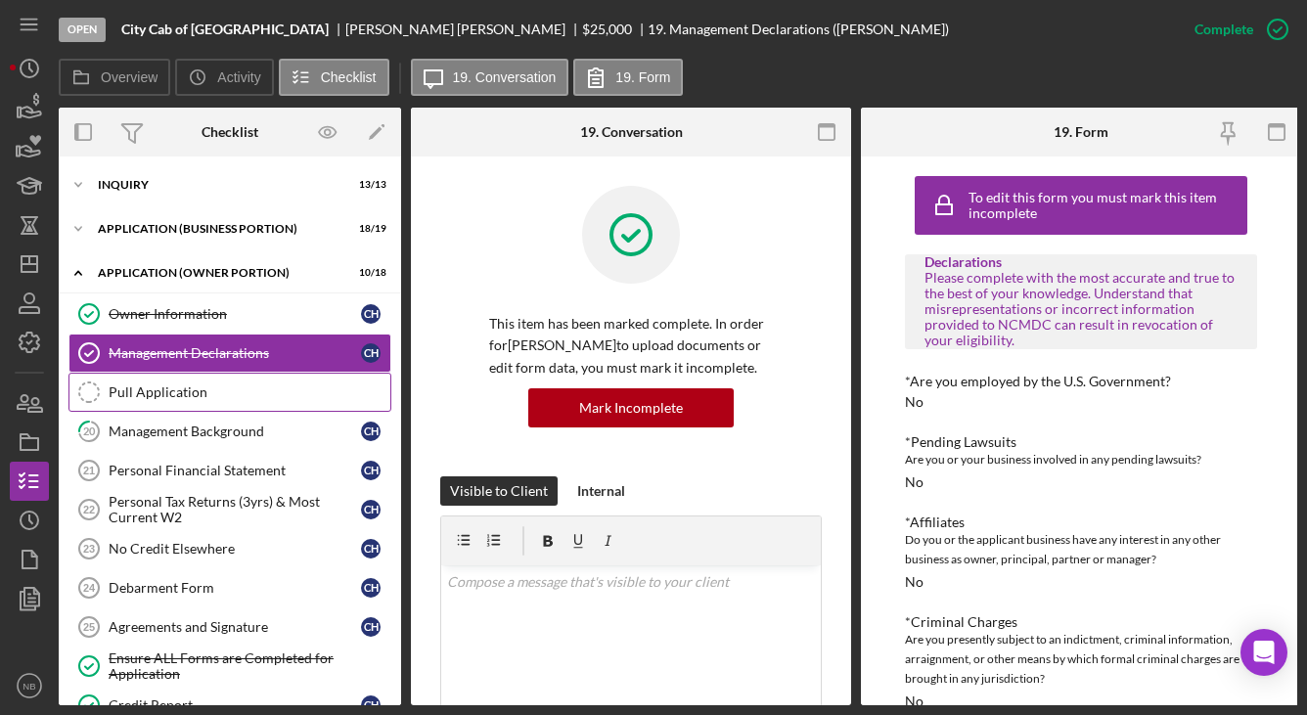
click at [233, 386] on div "Pull Application" at bounding box center [250, 393] width 282 height 16
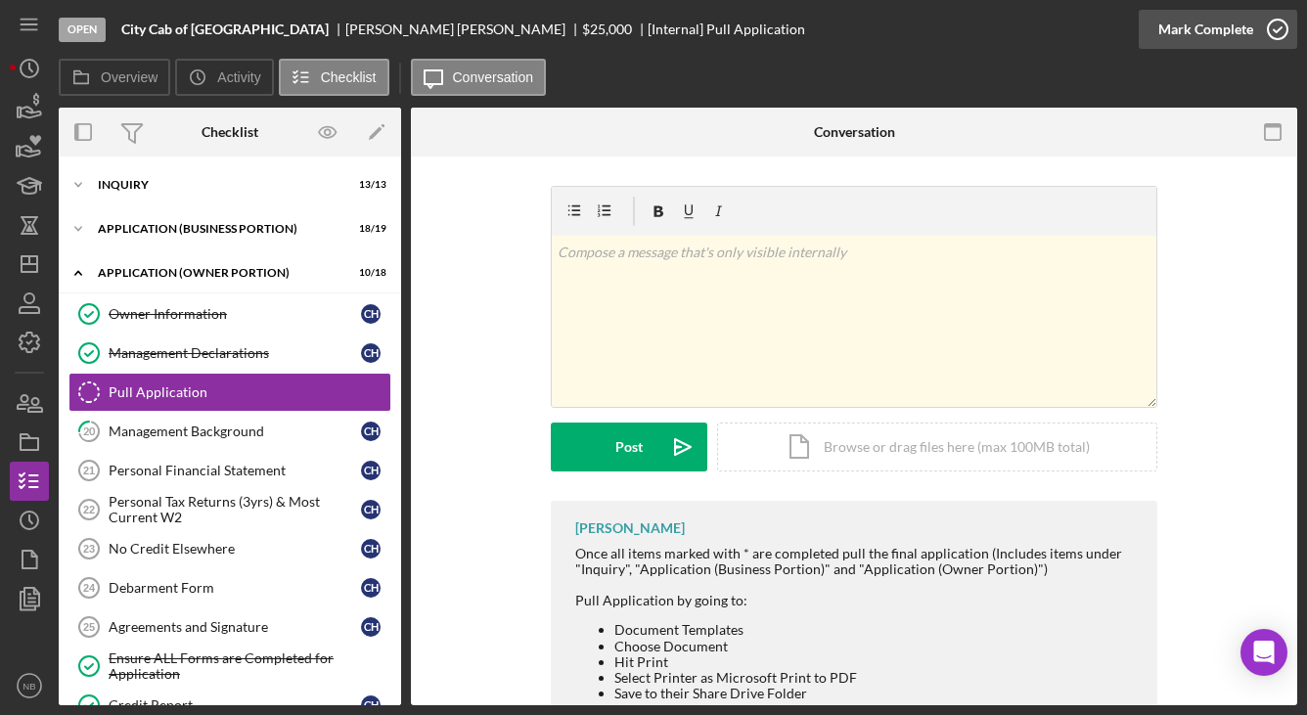
click at [1237, 42] on div "Mark Complete" at bounding box center [1205, 29] width 95 height 39
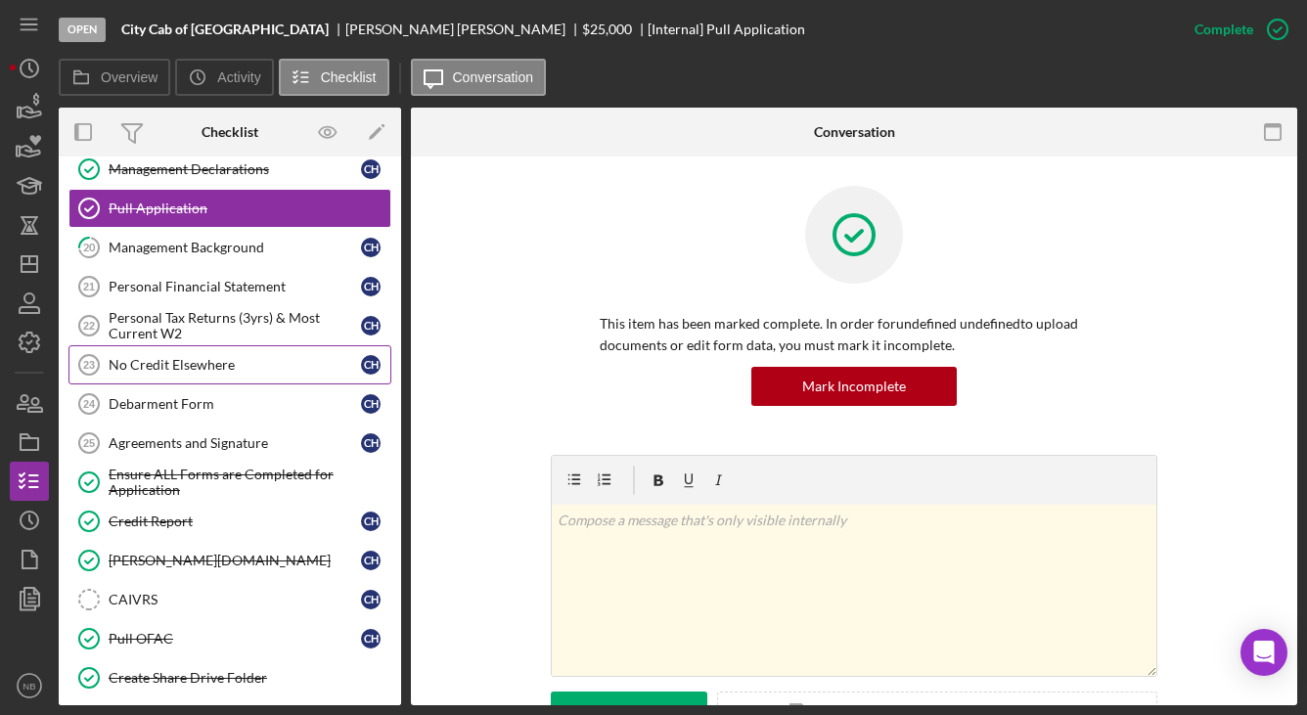
scroll to position [196, 0]
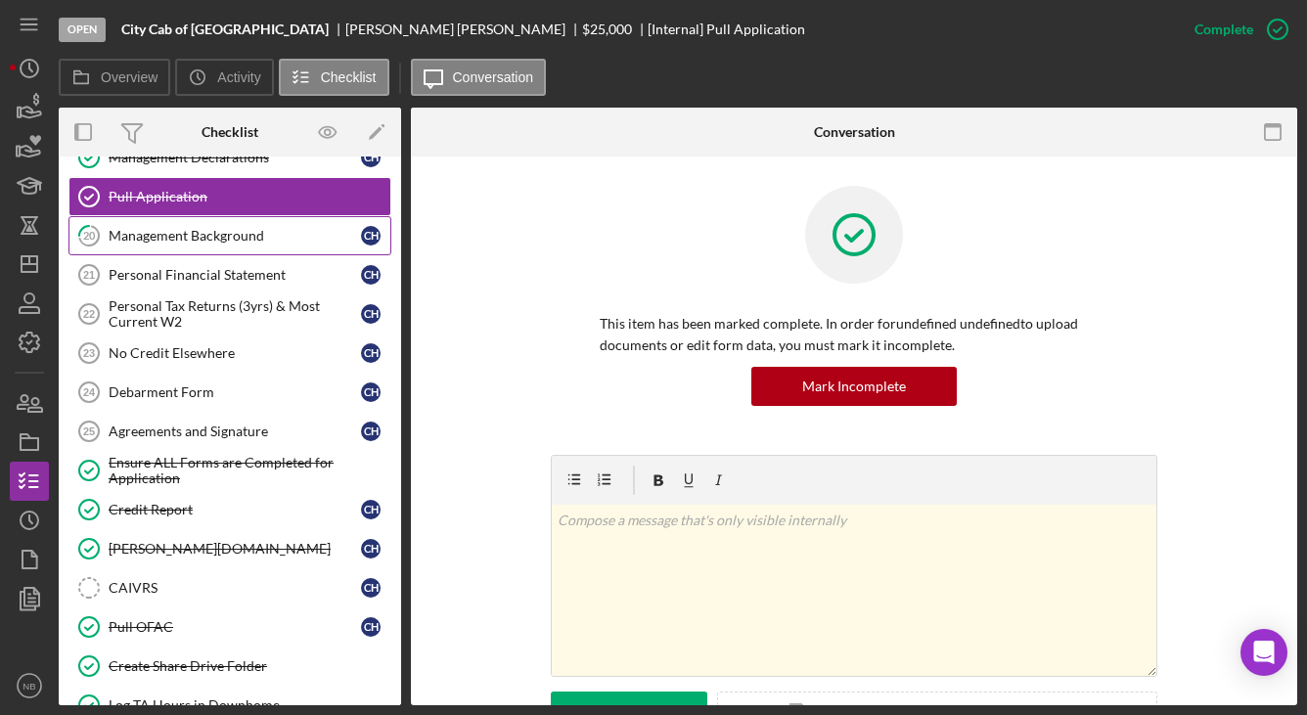
click at [200, 249] on link "20 Management Background C H" at bounding box center [229, 235] width 323 height 39
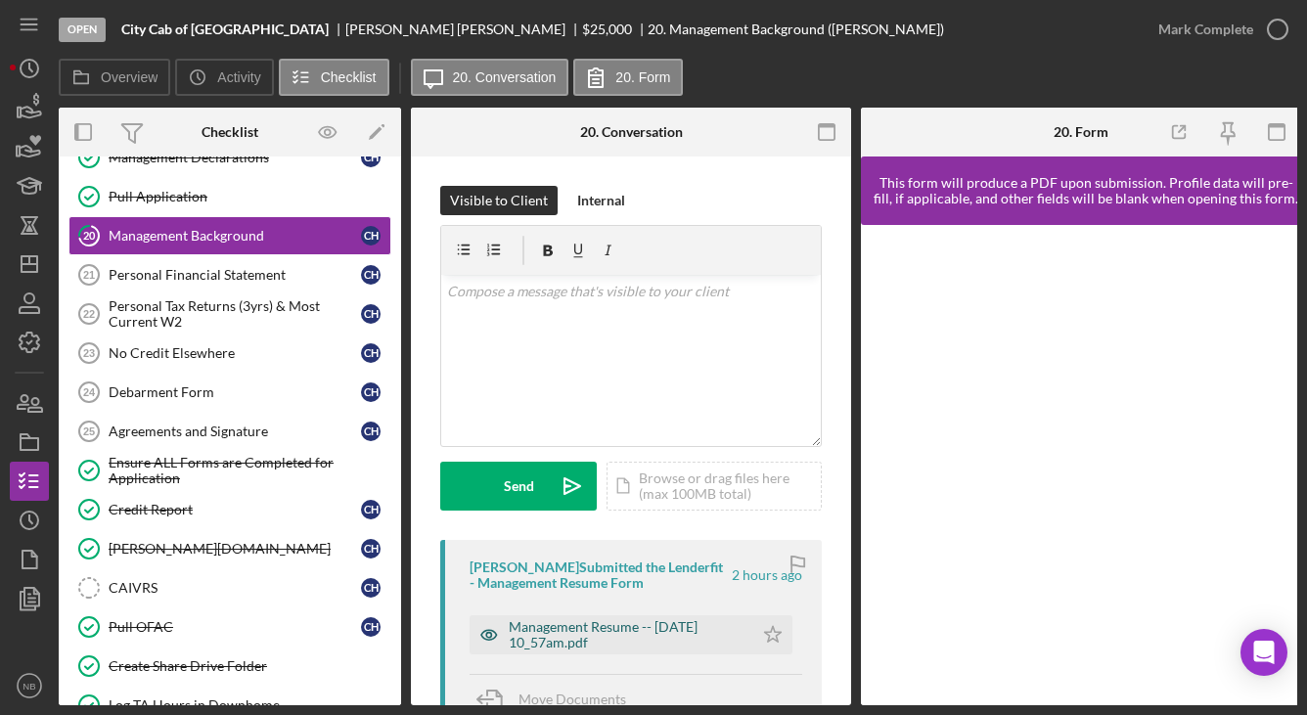
click at [631, 643] on div "Management Resume -- [DATE] 10_57am.pdf" at bounding box center [626, 634] width 235 height 31
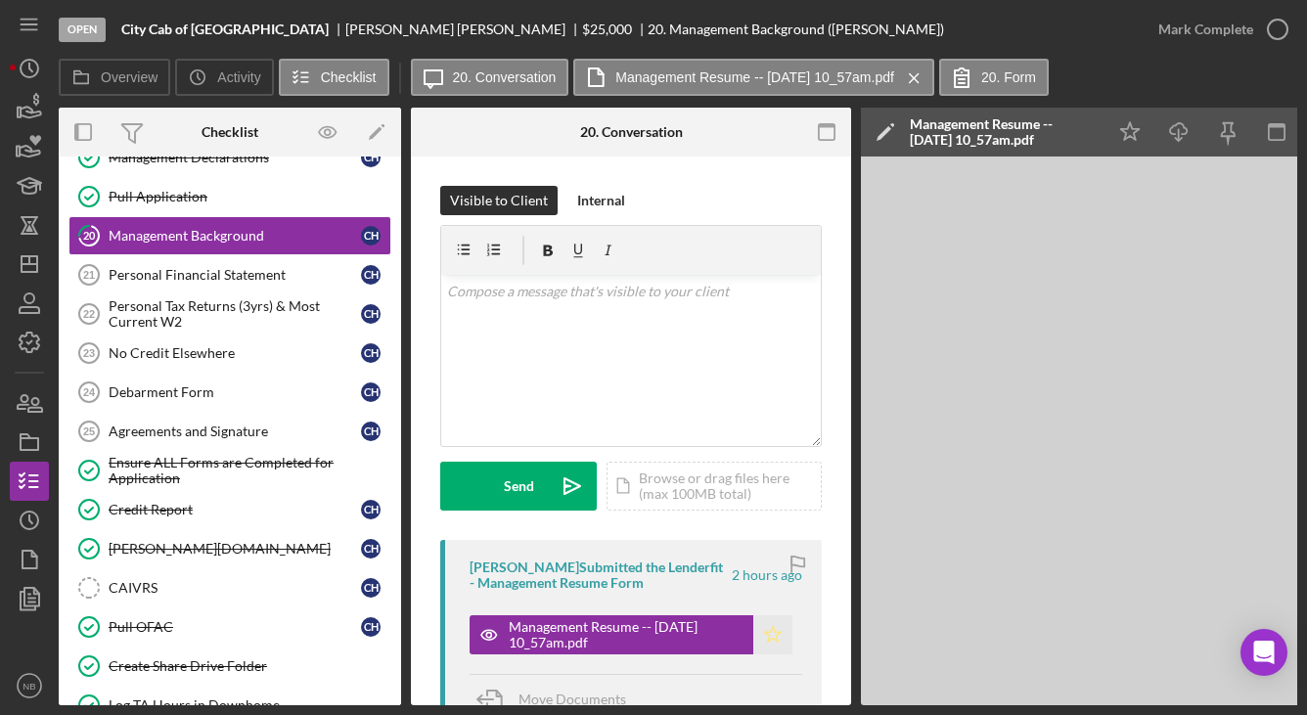
click at [765, 640] on polygon "button" at bounding box center [773, 634] width 17 height 16
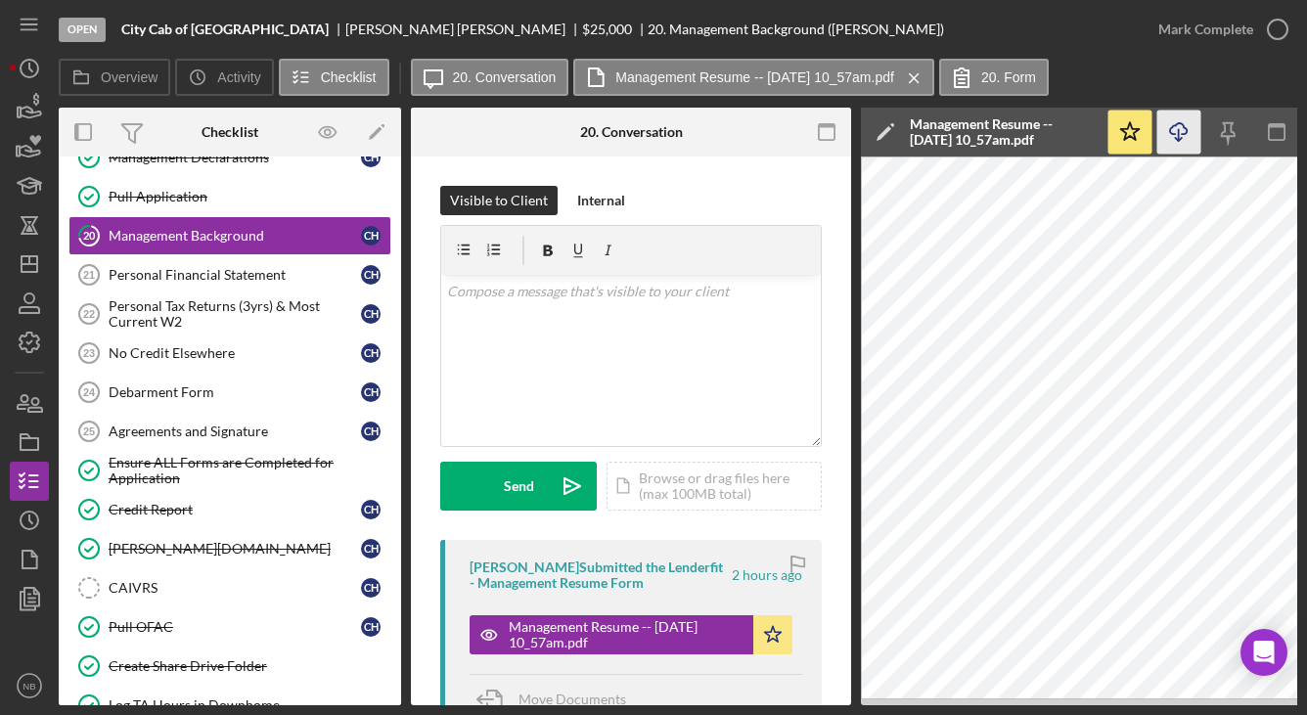
click at [1185, 132] on icon "Icon/Download" at bounding box center [1179, 133] width 44 height 44
click at [1250, 40] on div "Mark Complete" at bounding box center [1205, 29] width 95 height 39
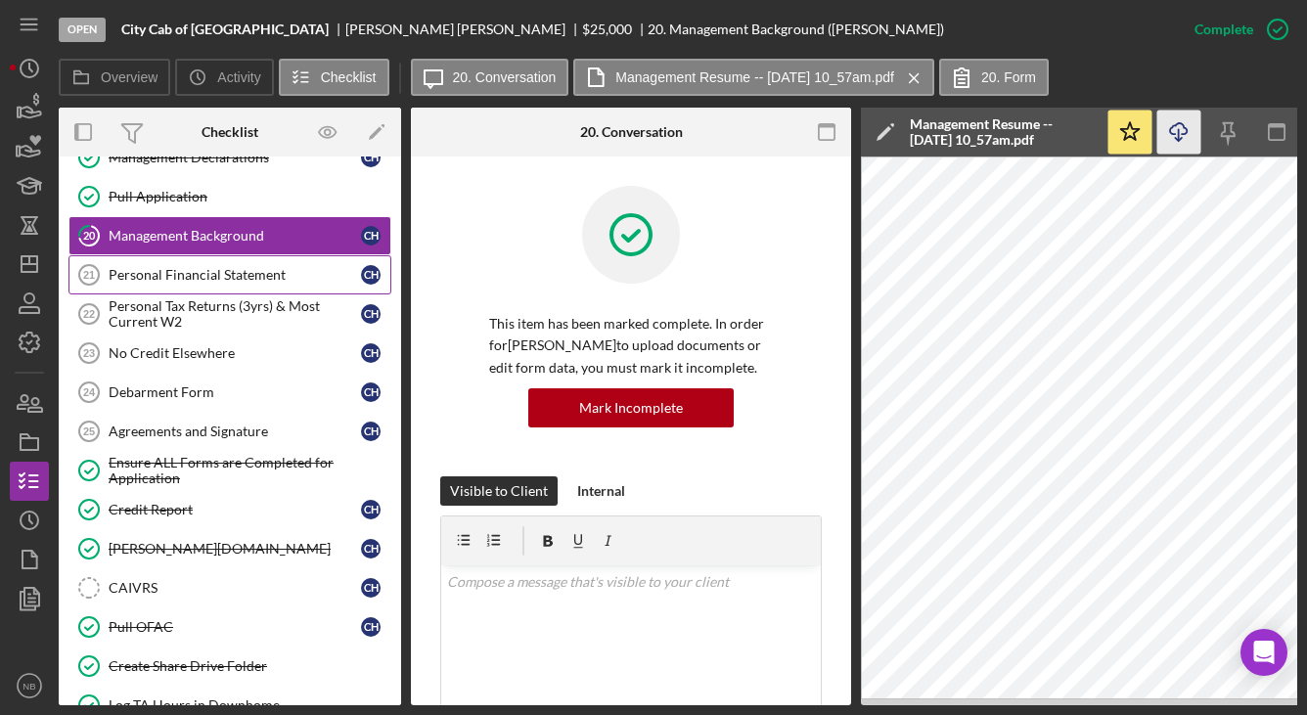
click at [189, 287] on link "Personal Financial Statement 21 Personal Financial Statement C H" at bounding box center [229, 274] width 323 height 39
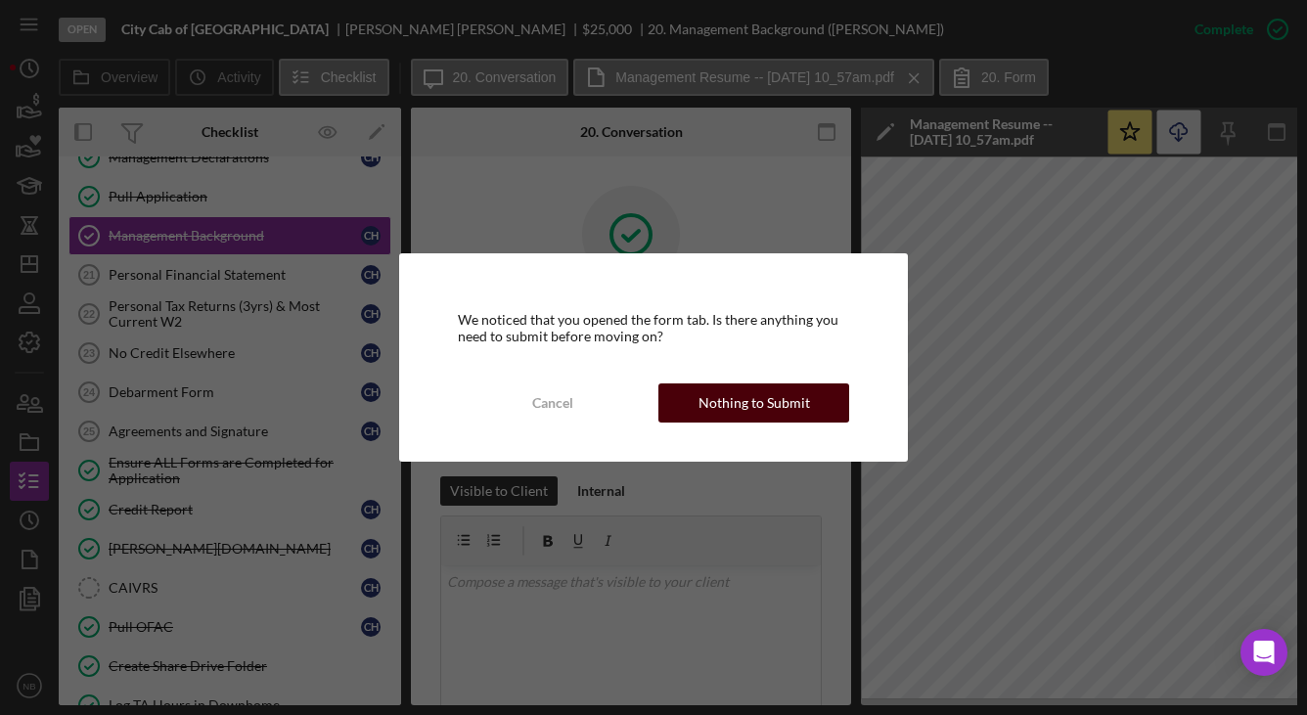
click at [805, 406] on div "Nothing to Submit" at bounding box center [755, 403] width 112 height 39
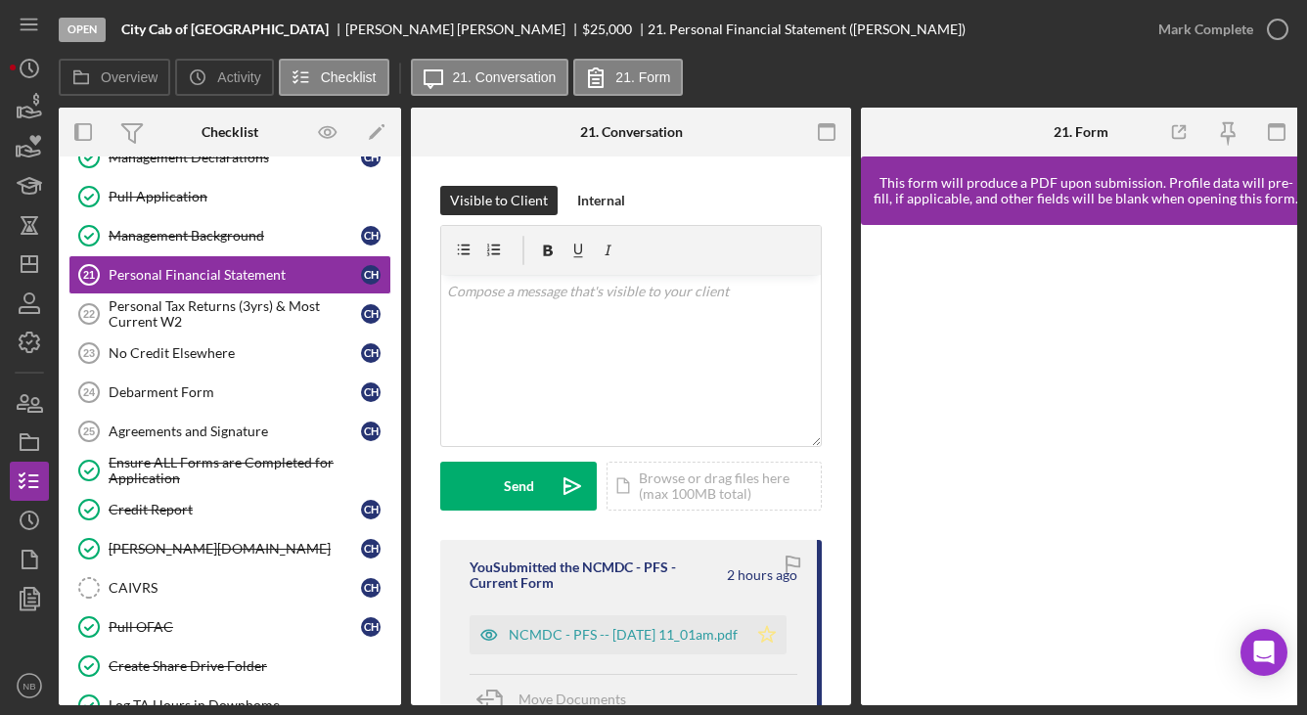
click at [771, 634] on icon "Icon/Star" at bounding box center [767, 634] width 39 height 39
click at [652, 634] on div "NCMDC - PFS -- [DATE] 11_01am.pdf" at bounding box center [623, 635] width 229 height 16
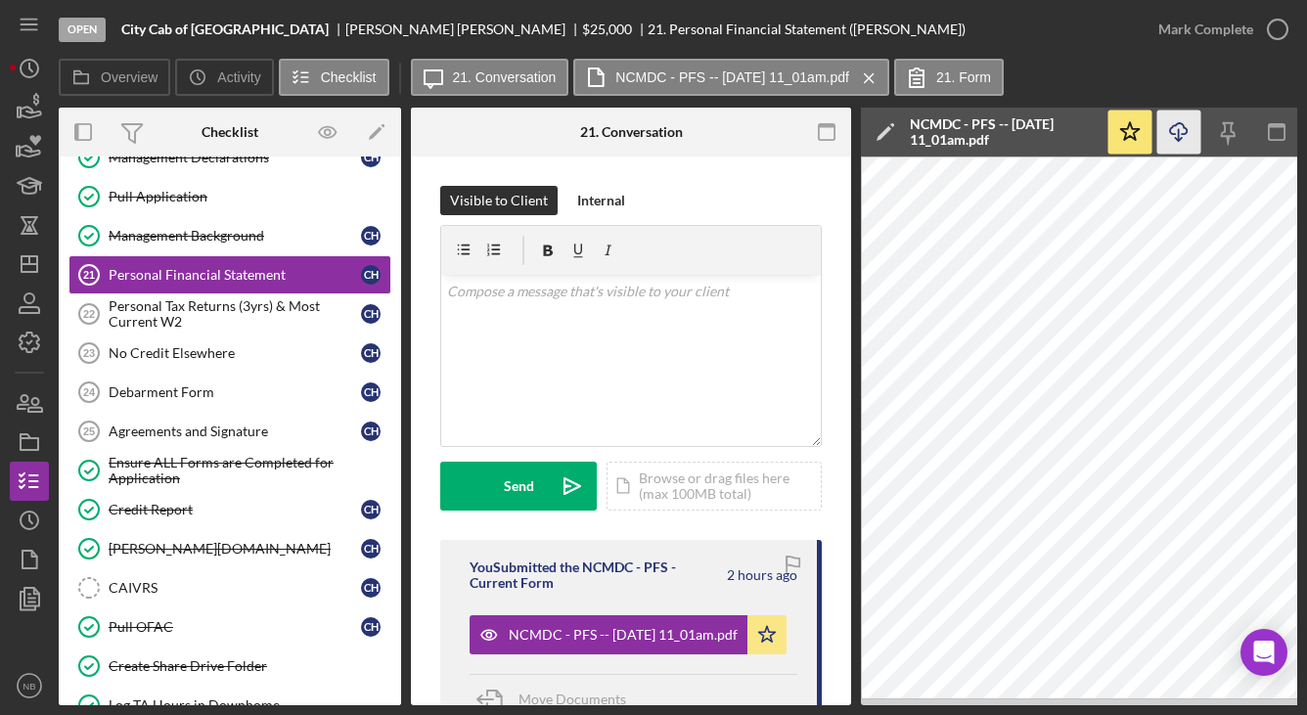
click at [1175, 130] on icon "Icon/Download" at bounding box center [1179, 133] width 44 height 44
click at [1283, 34] on icon "button" at bounding box center [1277, 29] width 49 height 49
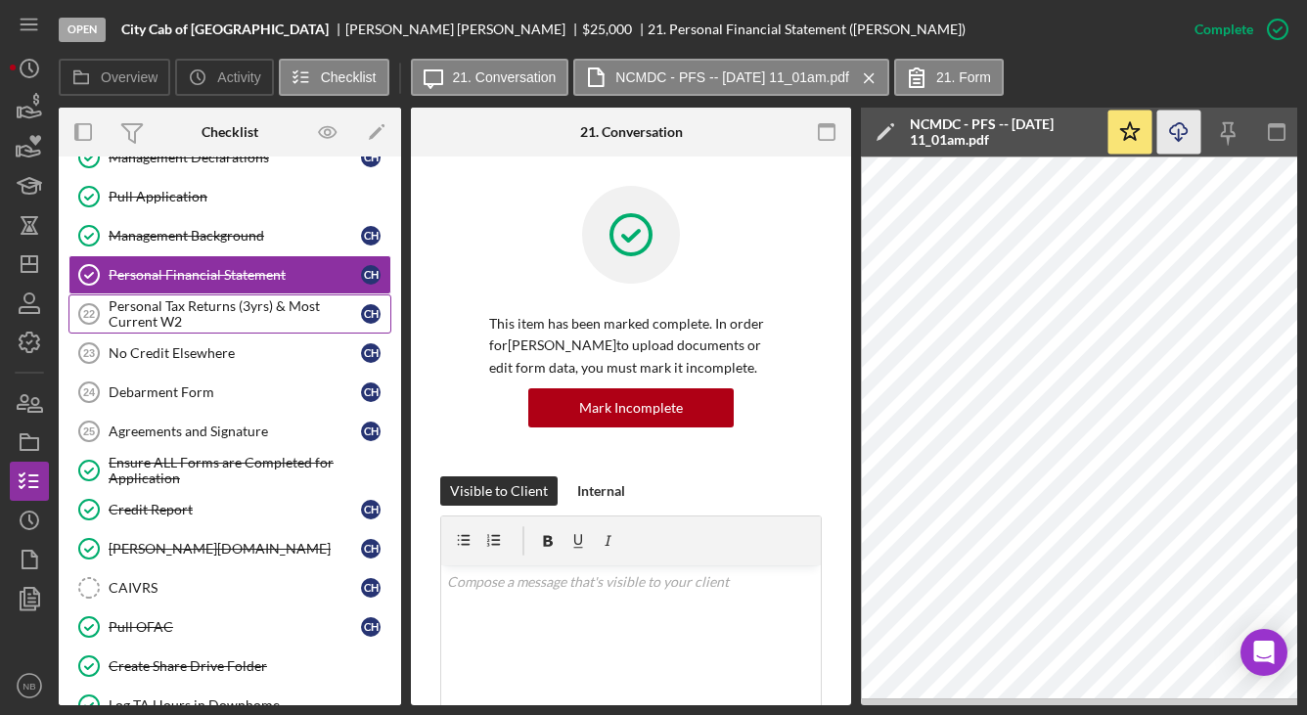
click at [178, 316] on div "Personal Tax Returns (3yrs) & Most Current W2" at bounding box center [235, 313] width 252 height 31
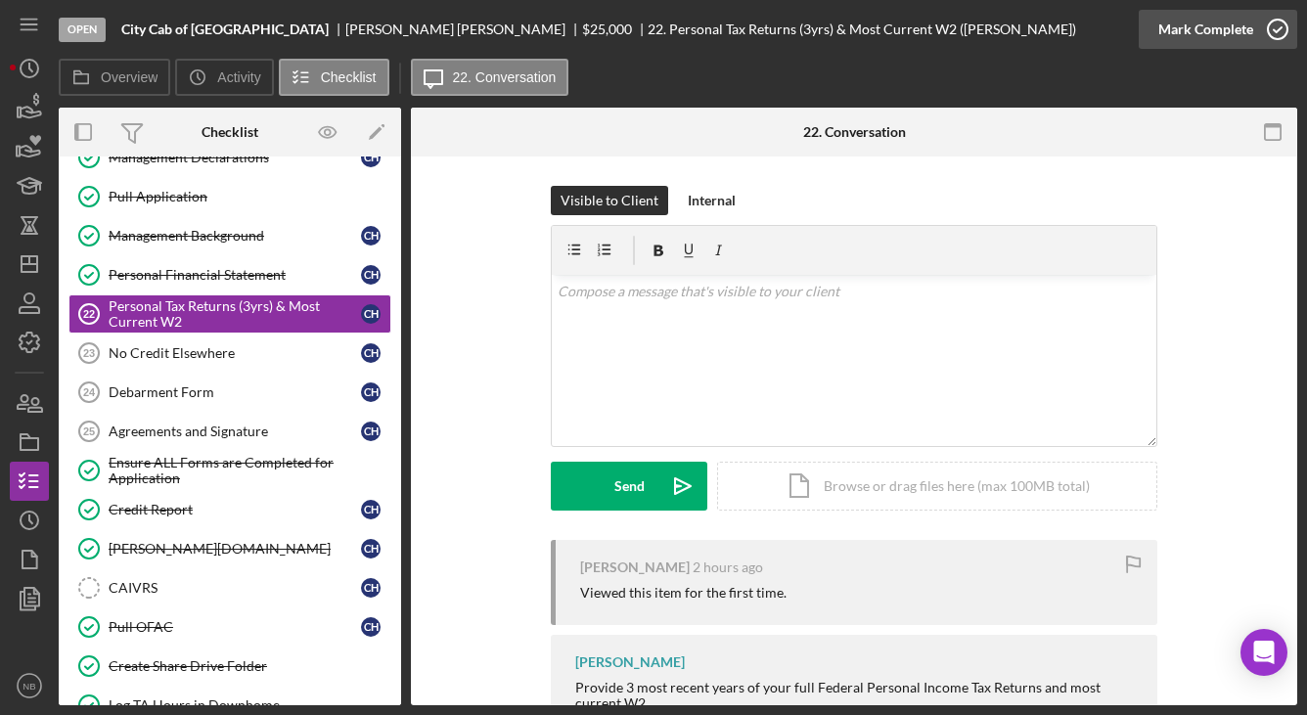
click at [1263, 25] on icon "button" at bounding box center [1277, 29] width 49 height 49
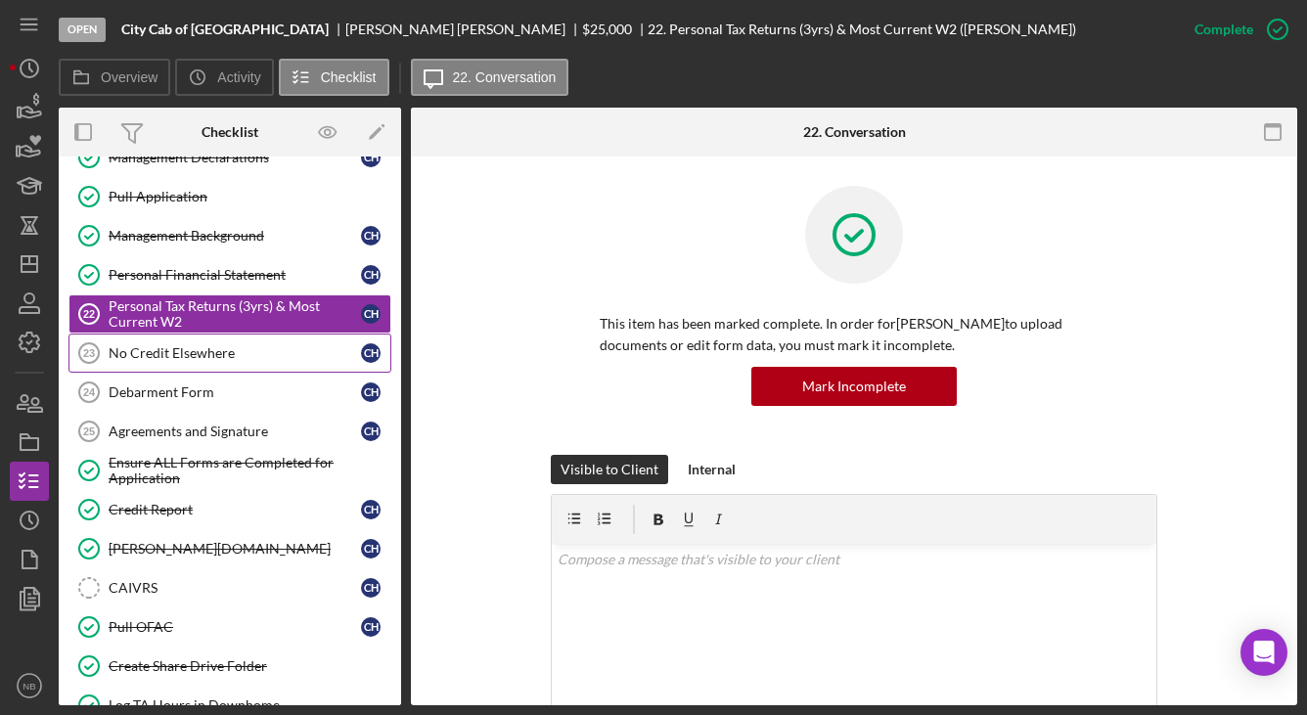
click at [171, 349] on div "No Credit Elsewhere" at bounding box center [235, 353] width 252 height 16
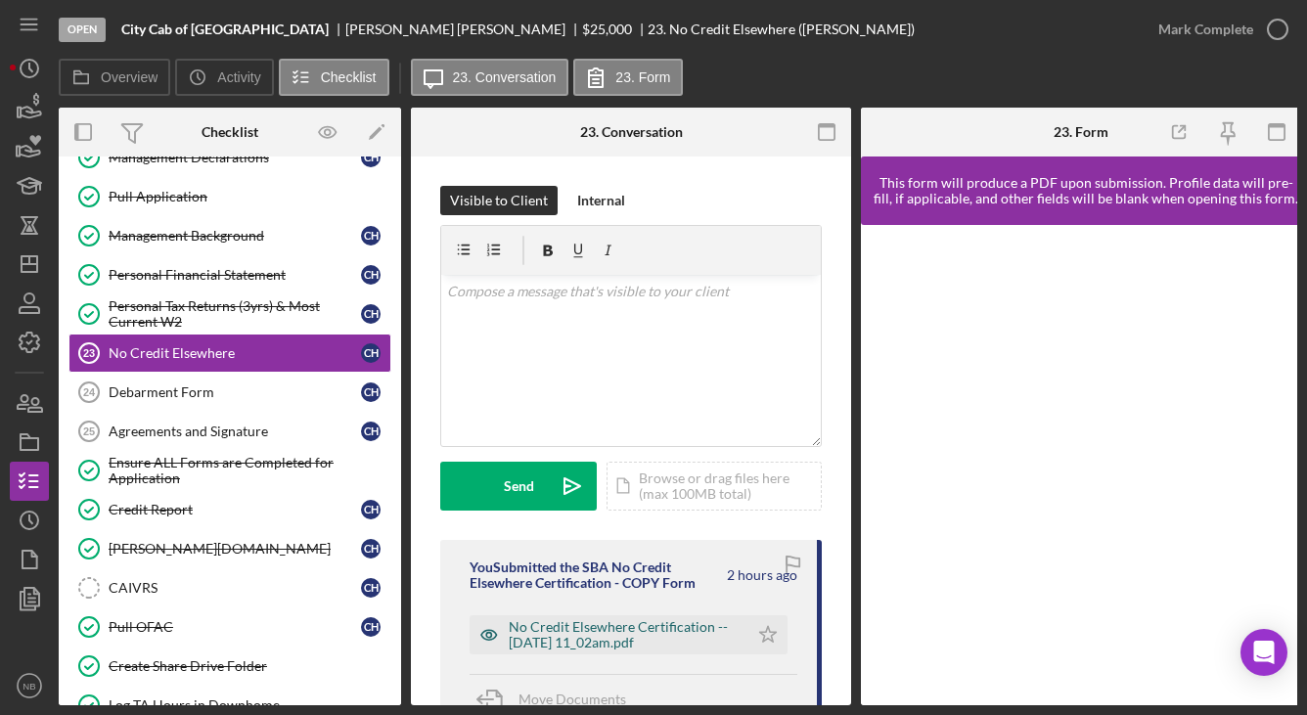
click at [583, 637] on div "No Credit Elsewhere Certification -- [DATE] 11_02am.pdf" at bounding box center [624, 634] width 230 height 31
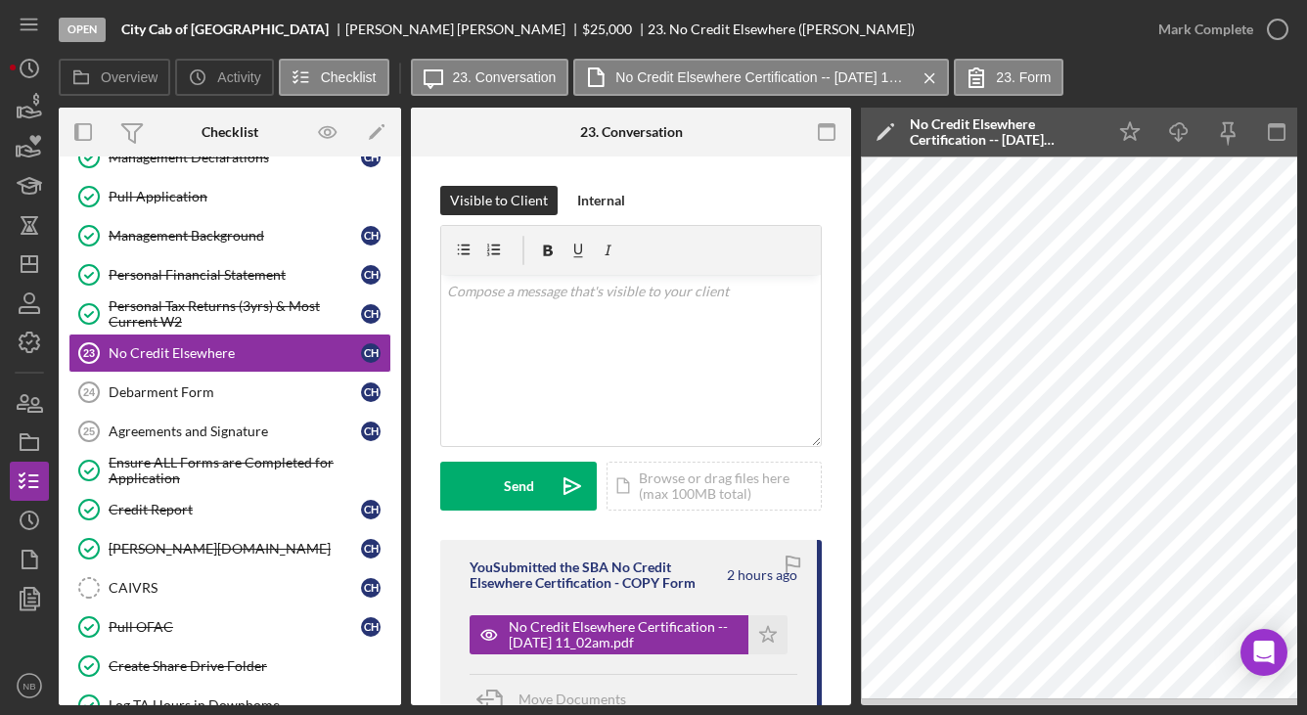
click at [1202, 133] on div "Icon/Star Icon/Download Icon/Menu Close" at bounding box center [1277, 132] width 342 height 49
click at [1191, 132] on icon "Icon/Download" at bounding box center [1179, 133] width 44 height 44
drag, startPoint x: 1249, startPoint y: 27, endPoint x: 1266, endPoint y: 29, distance: 16.7
click at [1249, 27] on div "Mark Complete" at bounding box center [1205, 29] width 95 height 39
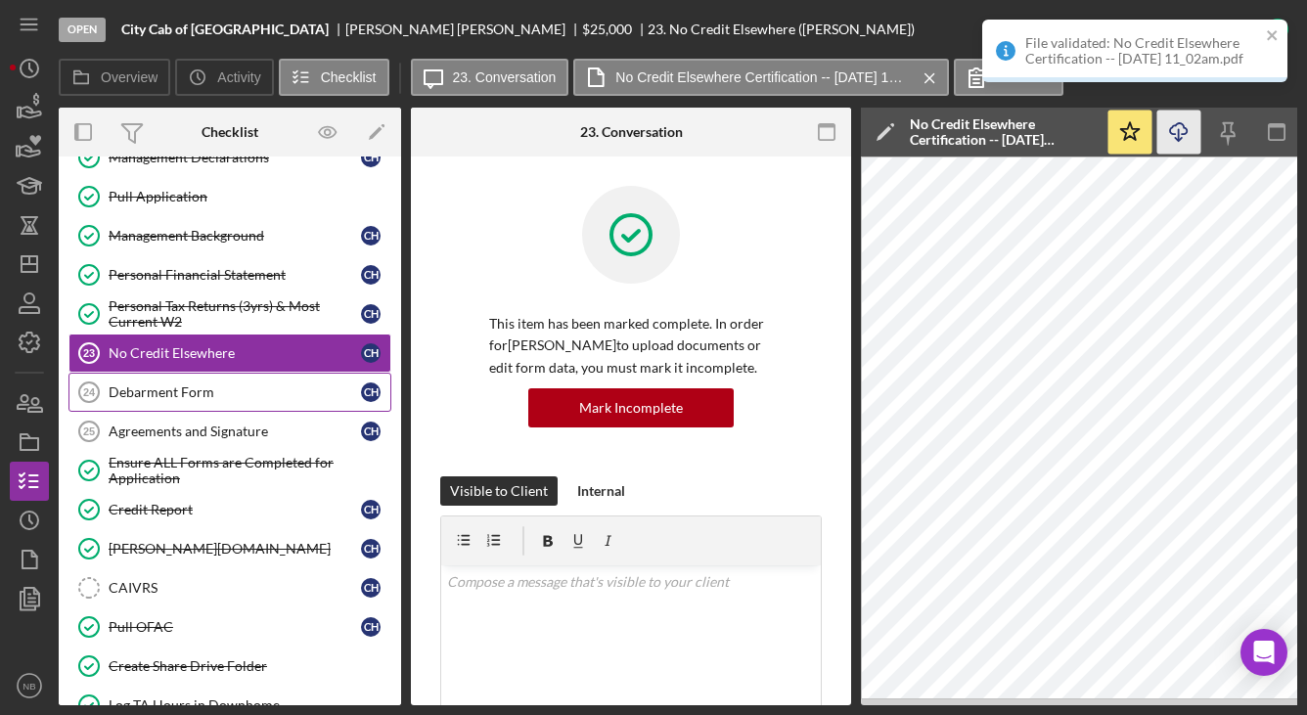
click at [192, 399] on div "Debarment Form" at bounding box center [235, 393] width 252 height 16
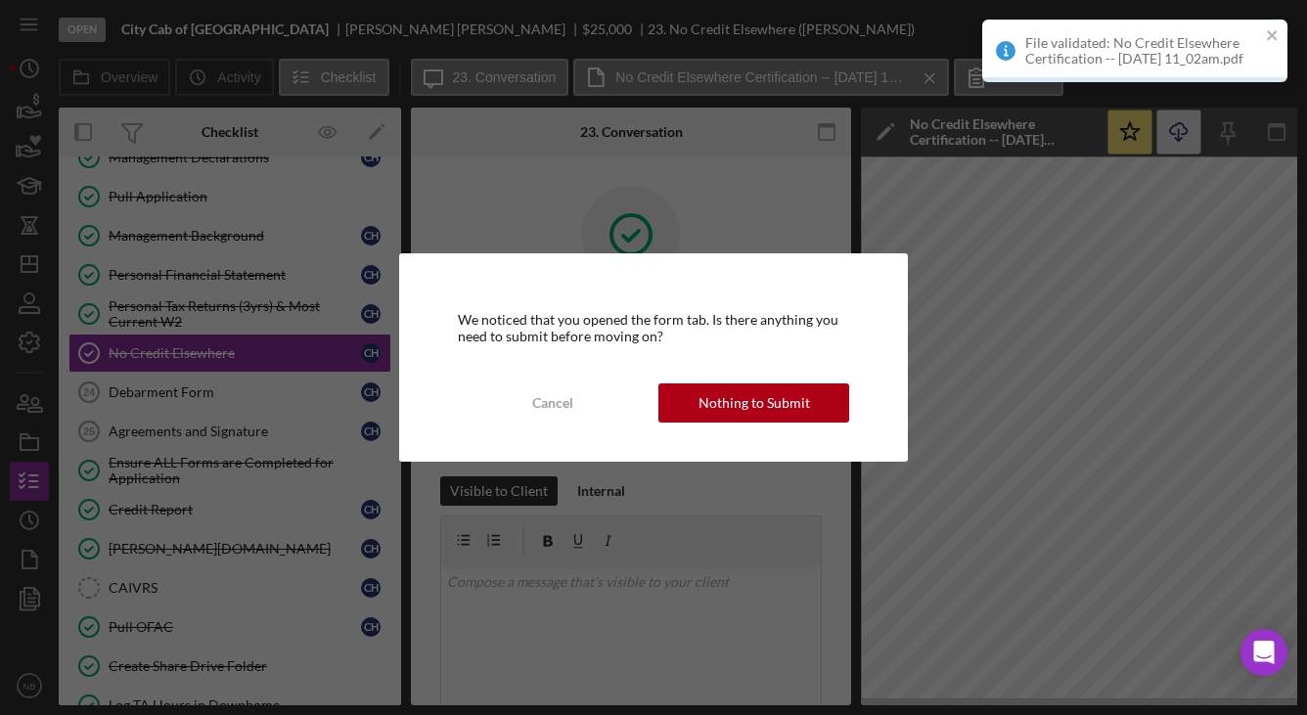
click at [839, 423] on div "We noticed that you opened the form tab. Is there anything you need to submit b…" at bounding box center [654, 356] width 510 height 207
click at [816, 420] on button "Nothing to Submit" at bounding box center [753, 403] width 191 height 39
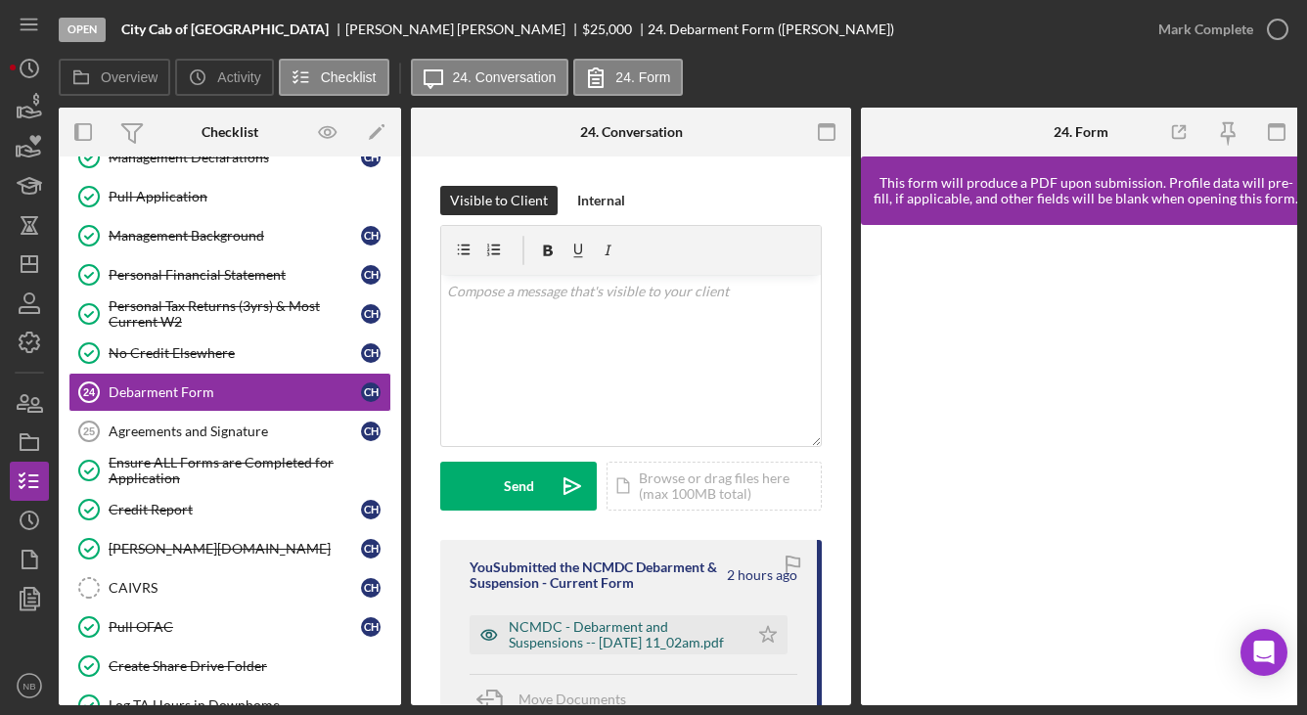
click at [576, 640] on div "NCMDC - Debarment and Suspensions -- [DATE] 11_02am.pdf" at bounding box center [624, 634] width 230 height 31
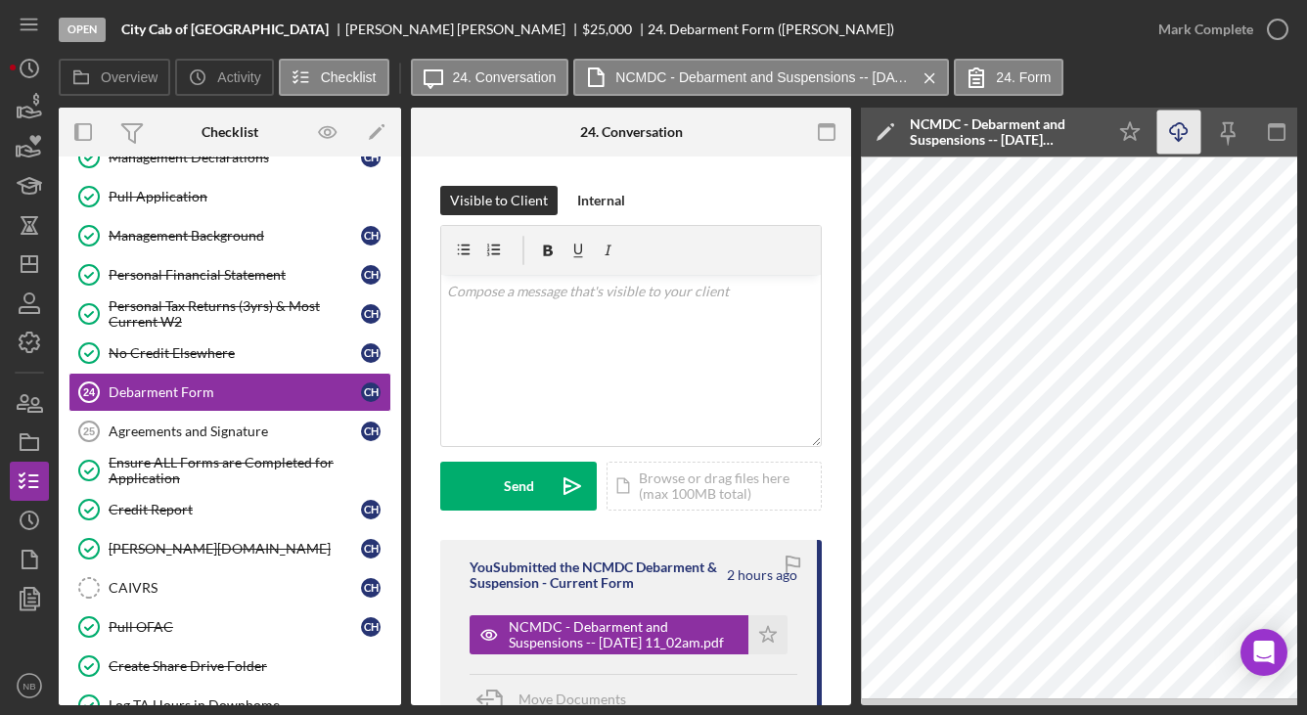
click at [1181, 132] on icon "Icon/Download" at bounding box center [1179, 133] width 44 height 44
click at [200, 437] on div "Agreements and Signature" at bounding box center [235, 432] width 252 height 16
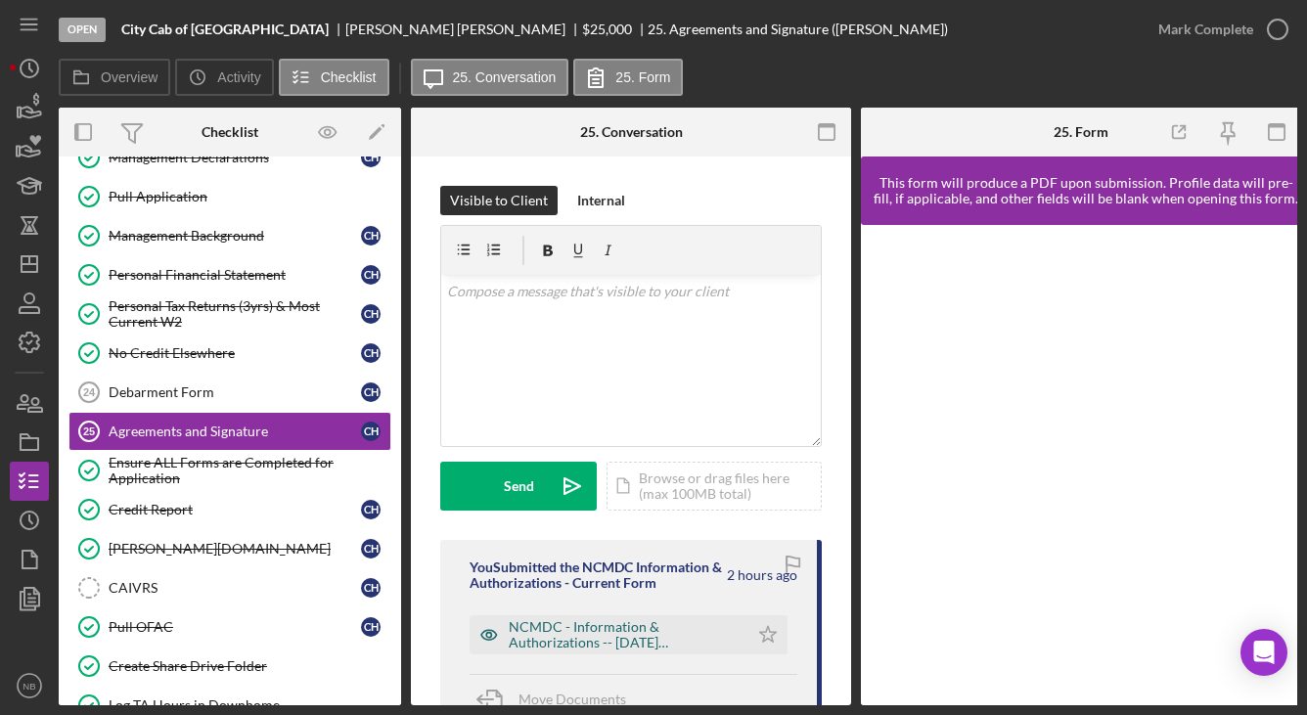
click at [593, 652] on div "NCMDC - Information & Authorizations -- [DATE] 11_02am.pdf" at bounding box center [609, 634] width 279 height 39
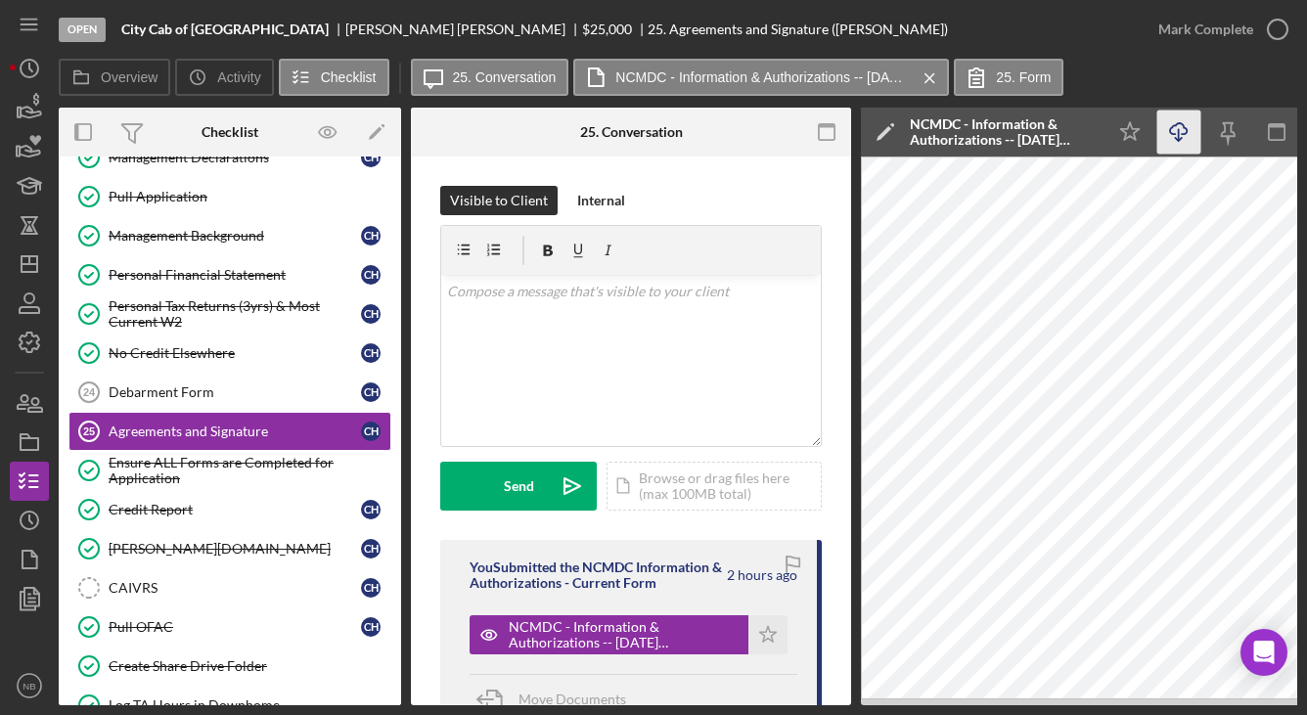
click at [1170, 135] on icon "Icon/Download" at bounding box center [1179, 133] width 44 height 44
drag, startPoint x: 151, startPoint y: 476, endPoint x: 159, endPoint y: 437, distance: 39.2
click at [151, 476] on div "Ensure ALL Forms are Completed for Application" at bounding box center [250, 470] width 282 height 31
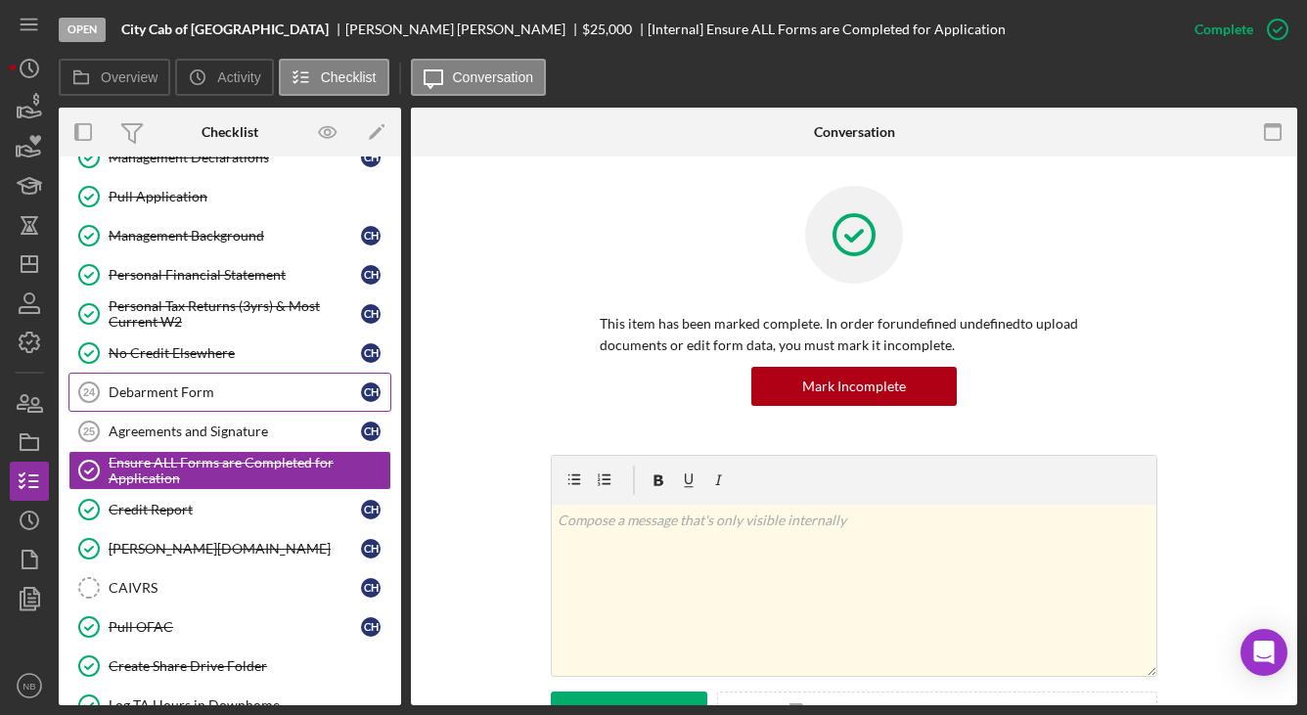
click at [168, 394] on div "Debarment Form" at bounding box center [235, 393] width 252 height 16
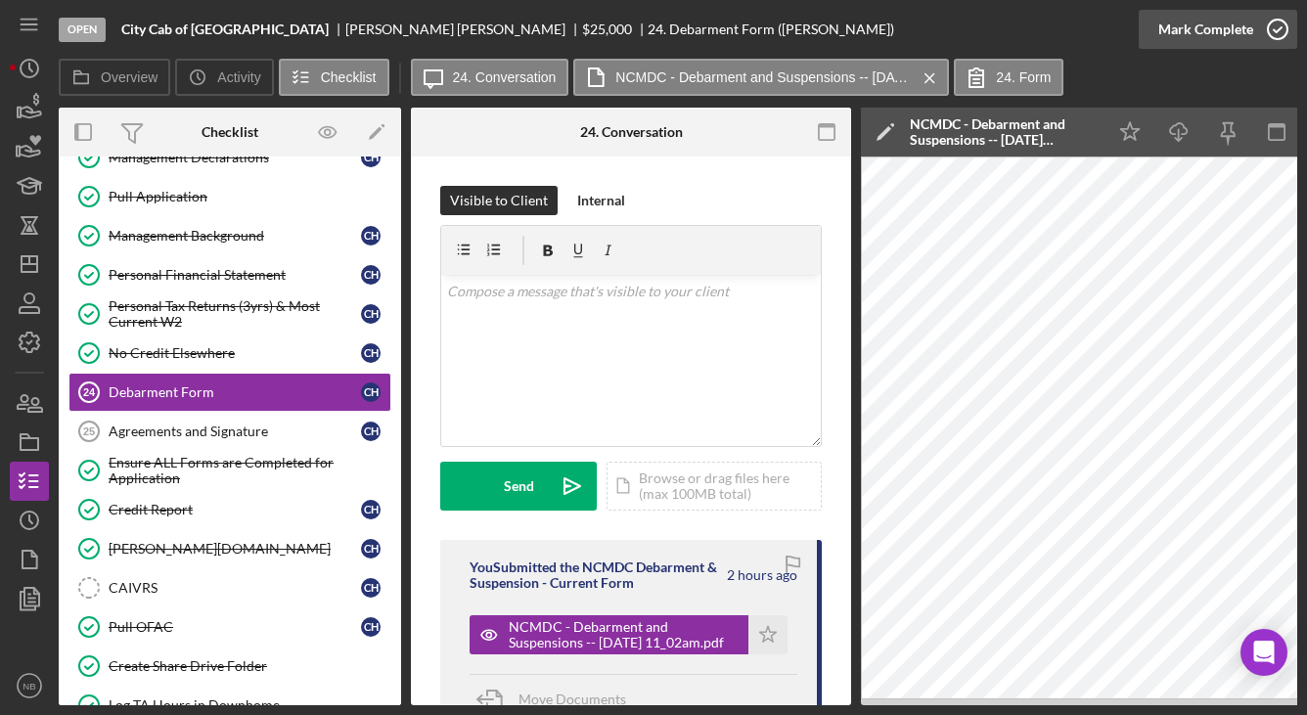
click at [1250, 29] on div "Mark Complete" at bounding box center [1205, 29] width 95 height 39
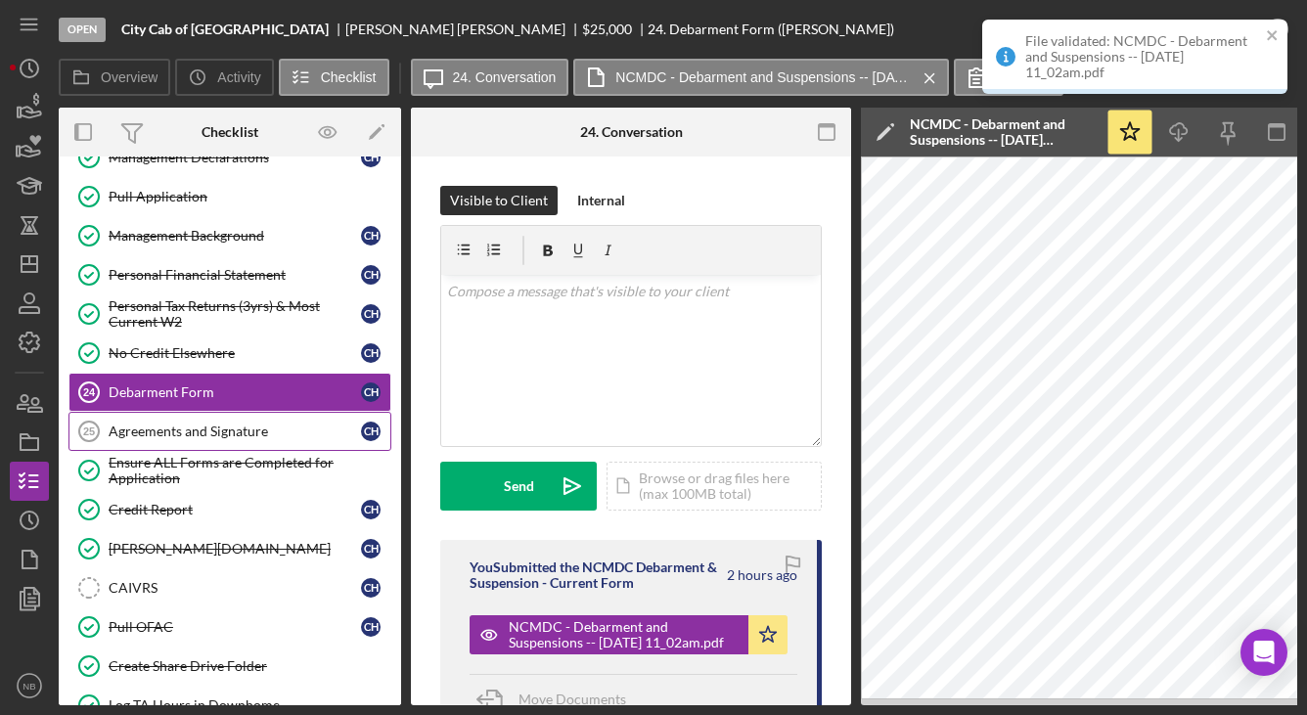
click at [162, 413] on link "Agreements and Signature 25 Agreements and Signature C H" at bounding box center [229, 431] width 323 height 39
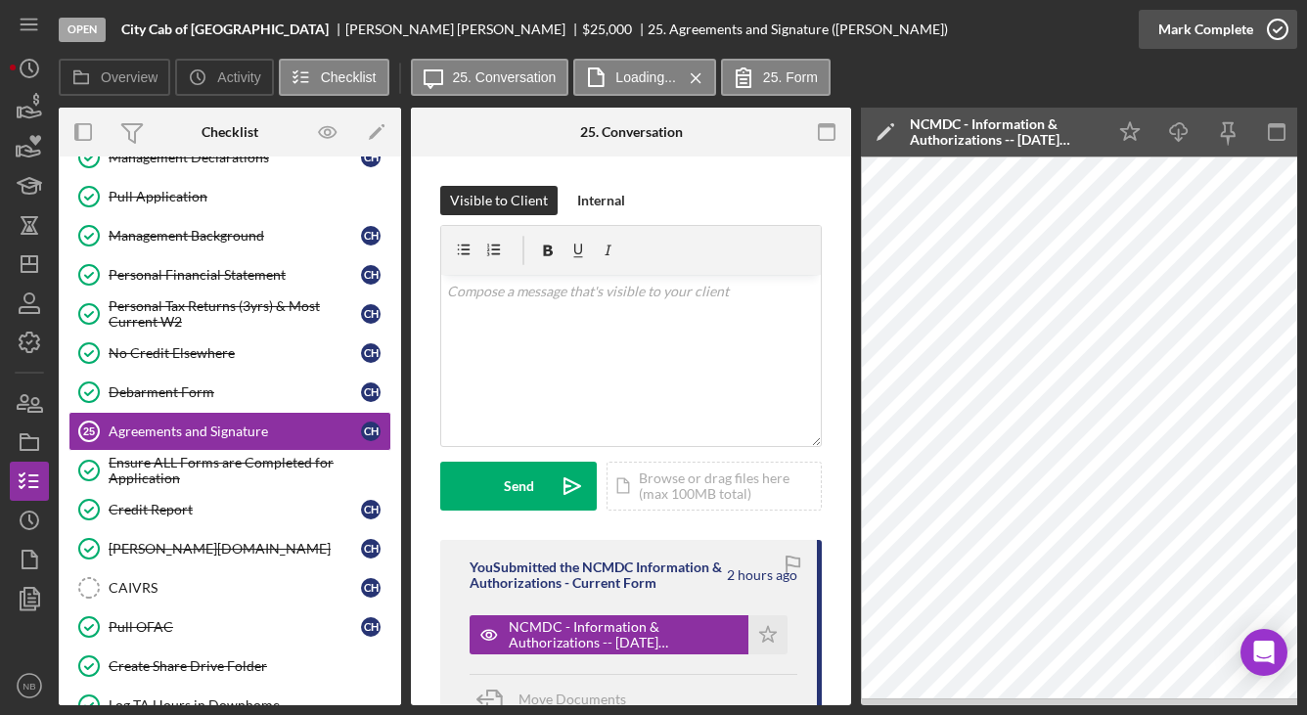
click at [1245, 33] on div "Mark Complete" at bounding box center [1205, 29] width 95 height 39
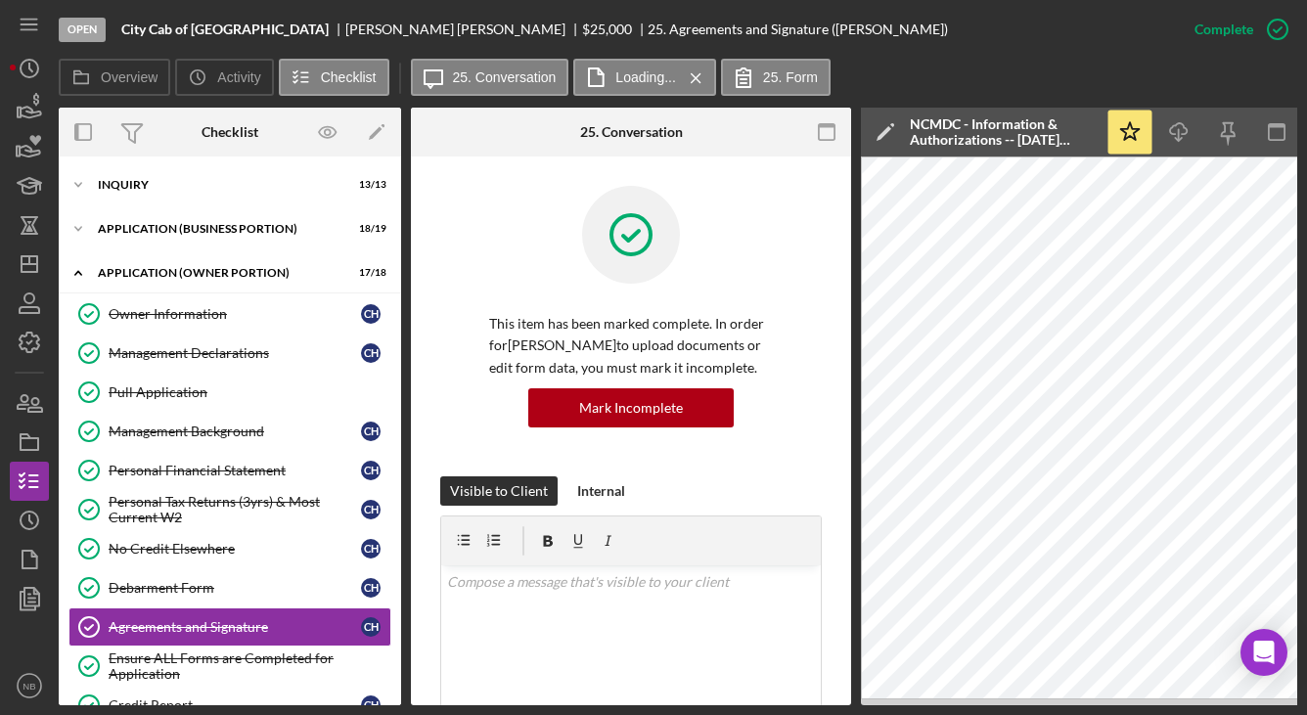
click at [192, 251] on div "Icon/Expander INQUIRY 13 / 13 Icon/Expander APPLICATION (BUSINESS PORTION) 18 /…" at bounding box center [230, 697] width 342 height 1063
click at [191, 284] on div "Icon/Expander APPLICATION (OWNER PORTION) 17 / 18" at bounding box center [230, 273] width 342 height 40
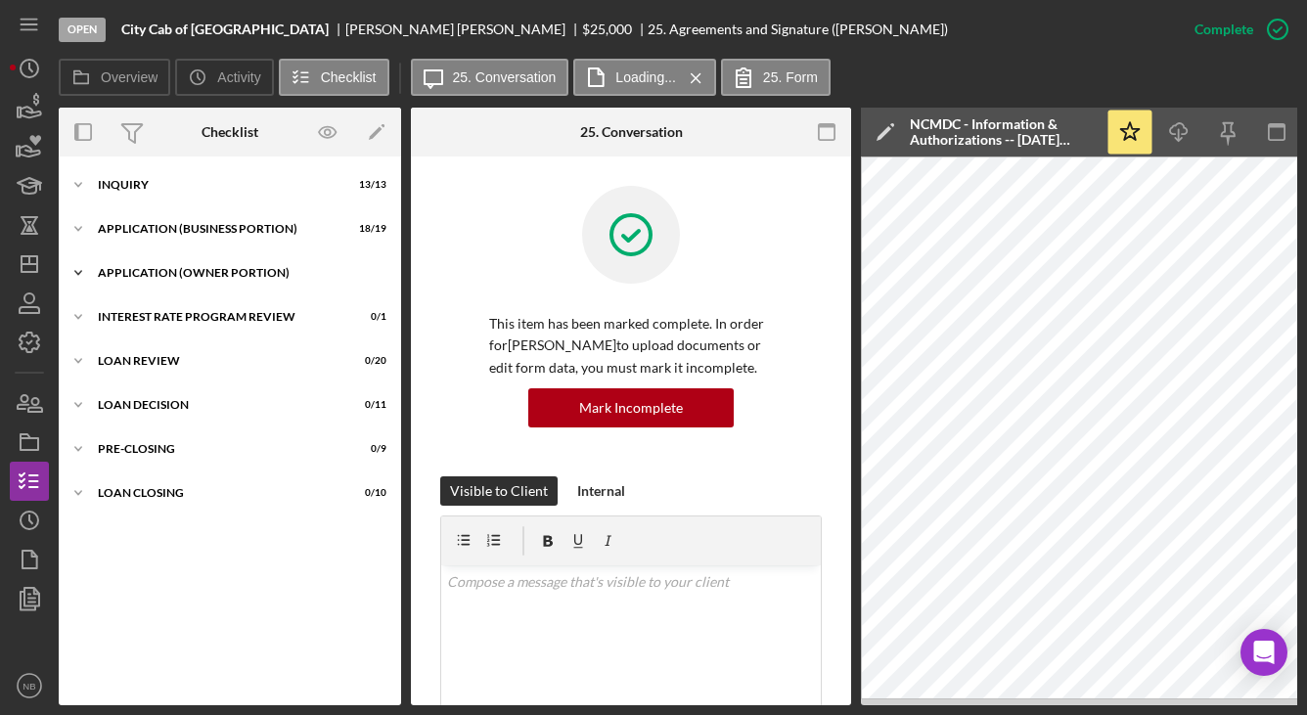
click at [192, 274] on div "APPLICATION (OWNER PORTION)" at bounding box center [237, 273] width 279 height 12
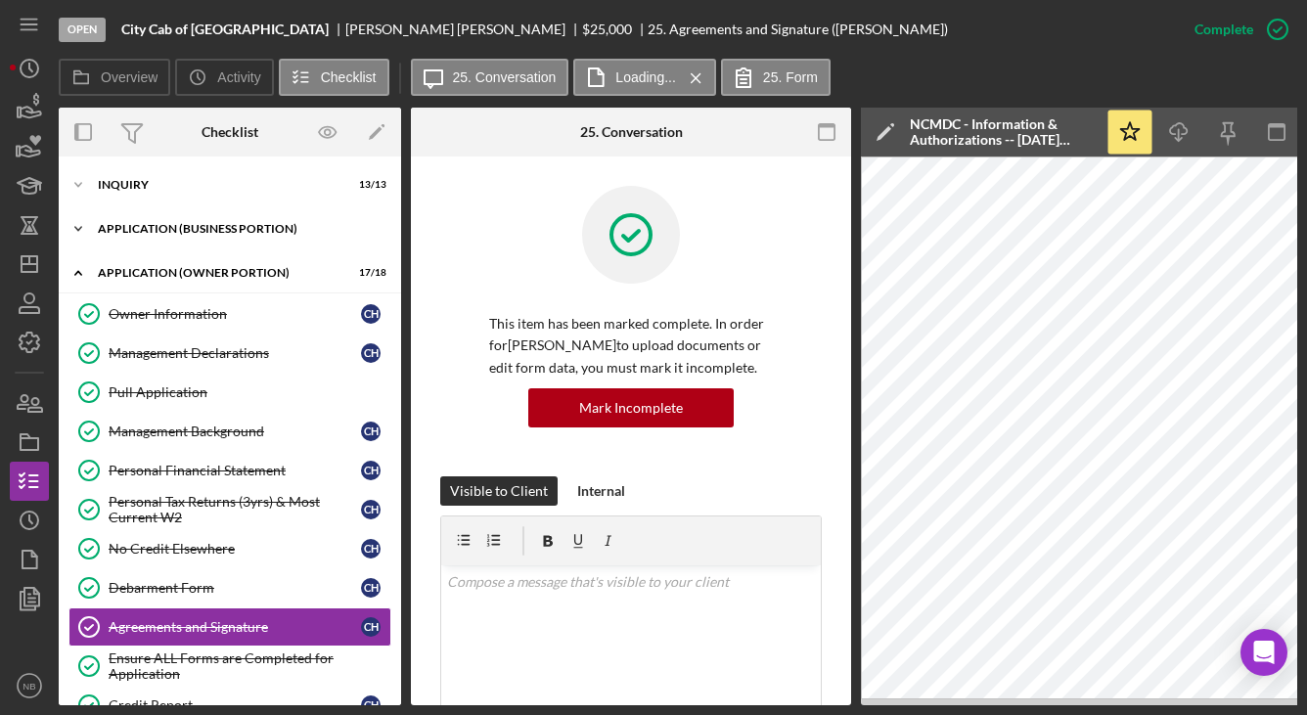
click at [189, 230] on div "APPLICATION (BUSINESS PORTION)" at bounding box center [237, 229] width 279 height 12
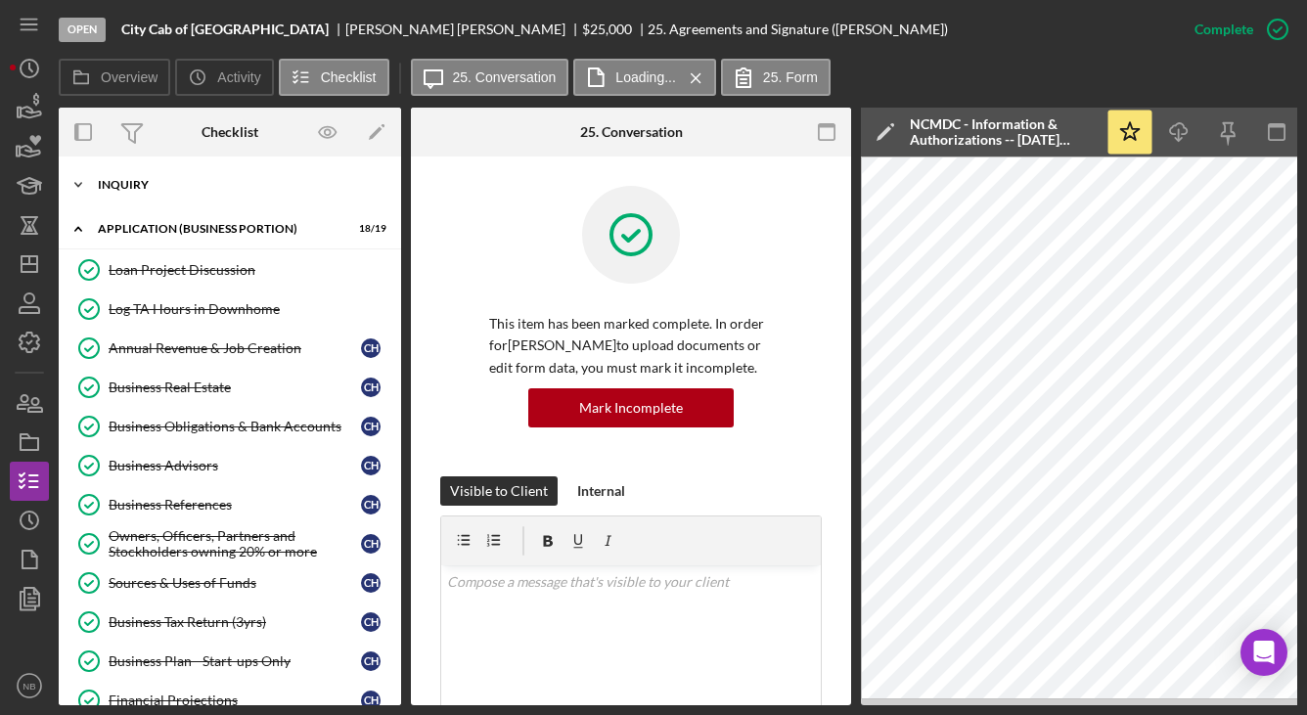
click at [94, 185] on icon "Icon/Expander" at bounding box center [78, 184] width 39 height 39
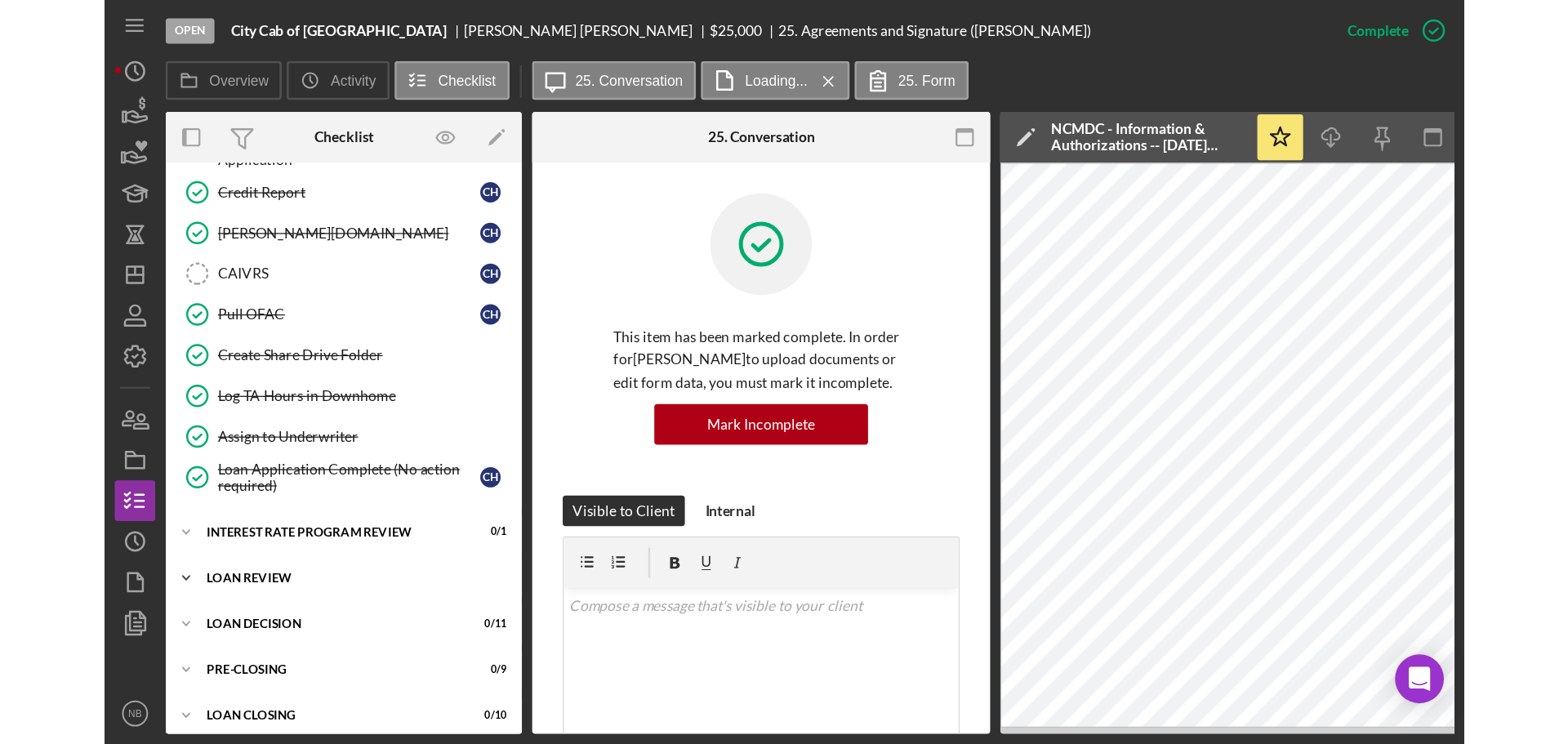
scroll to position [1514, 0]
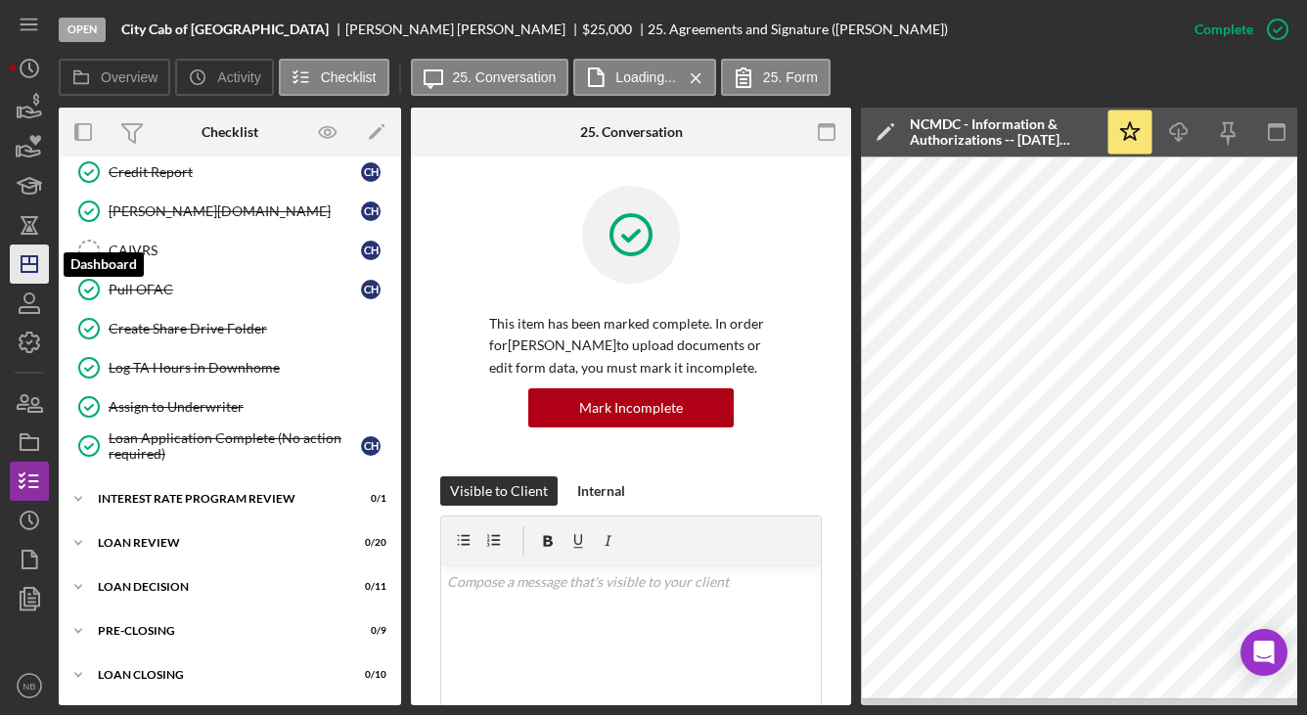
click at [25, 249] on icon "Icon/Dashboard" at bounding box center [29, 264] width 49 height 49
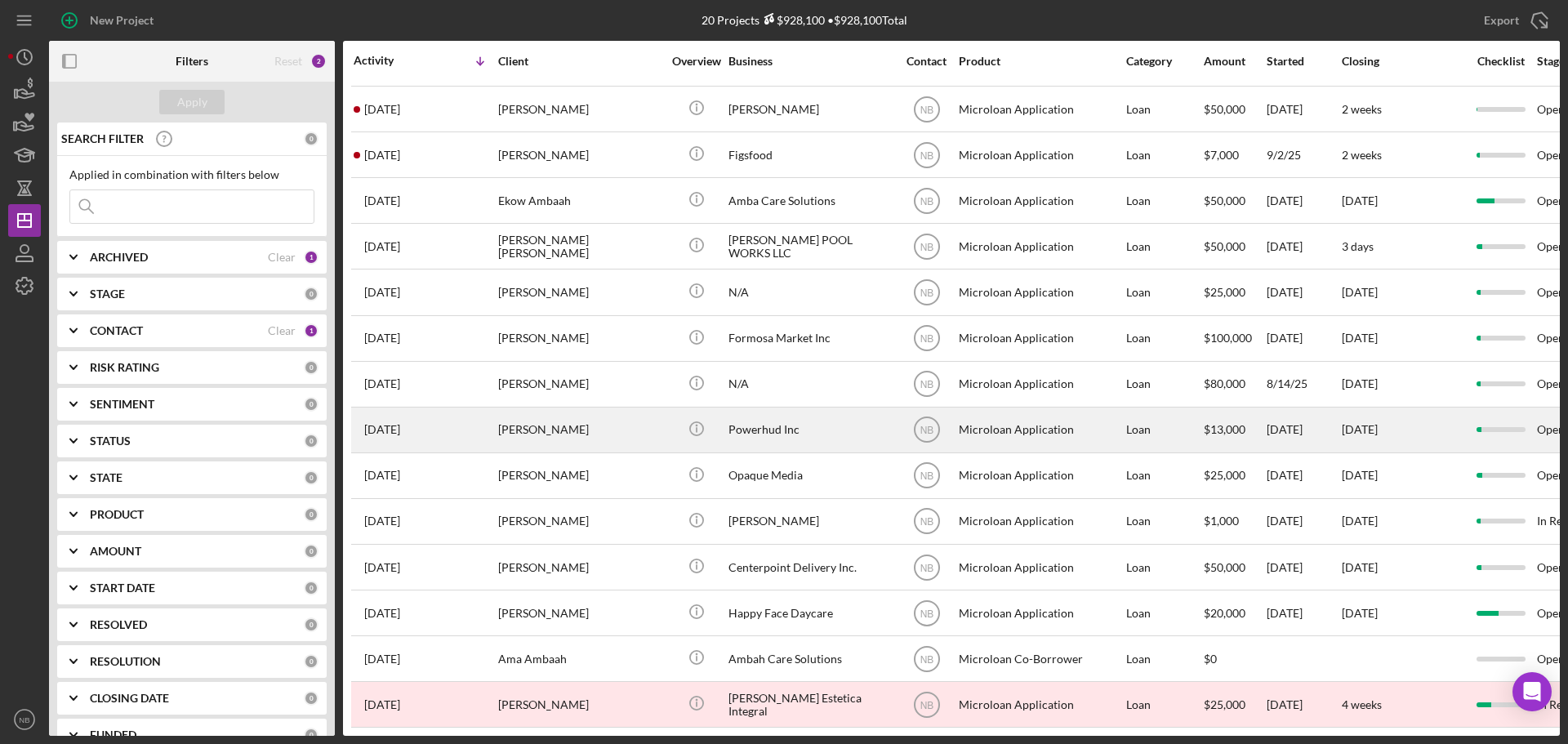
scroll to position [283, 0]
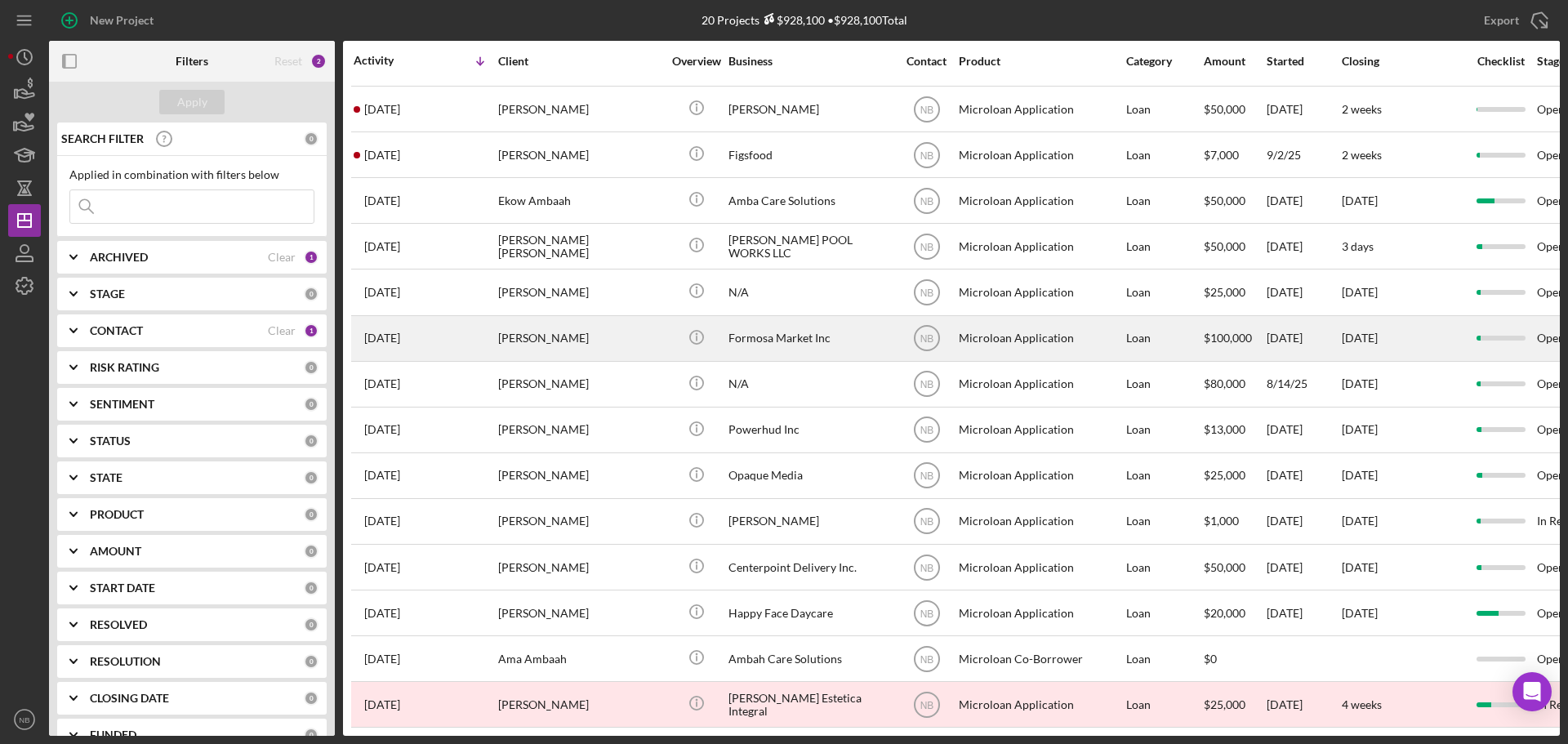
click at [578, 332] on div "[PERSON_NAME]" at bounding box center [580, 339] width 164 height 43
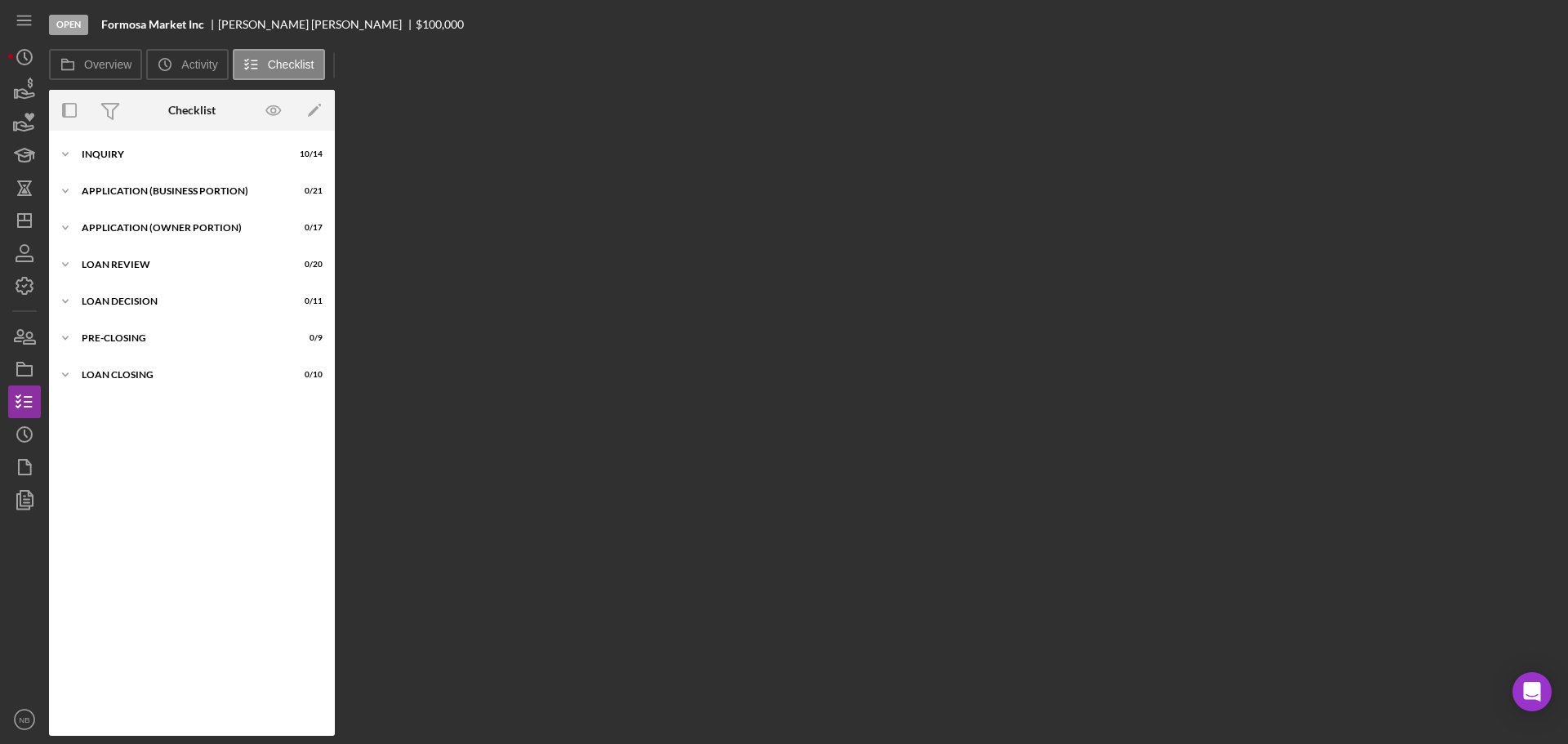
scroll to position [17, 0]
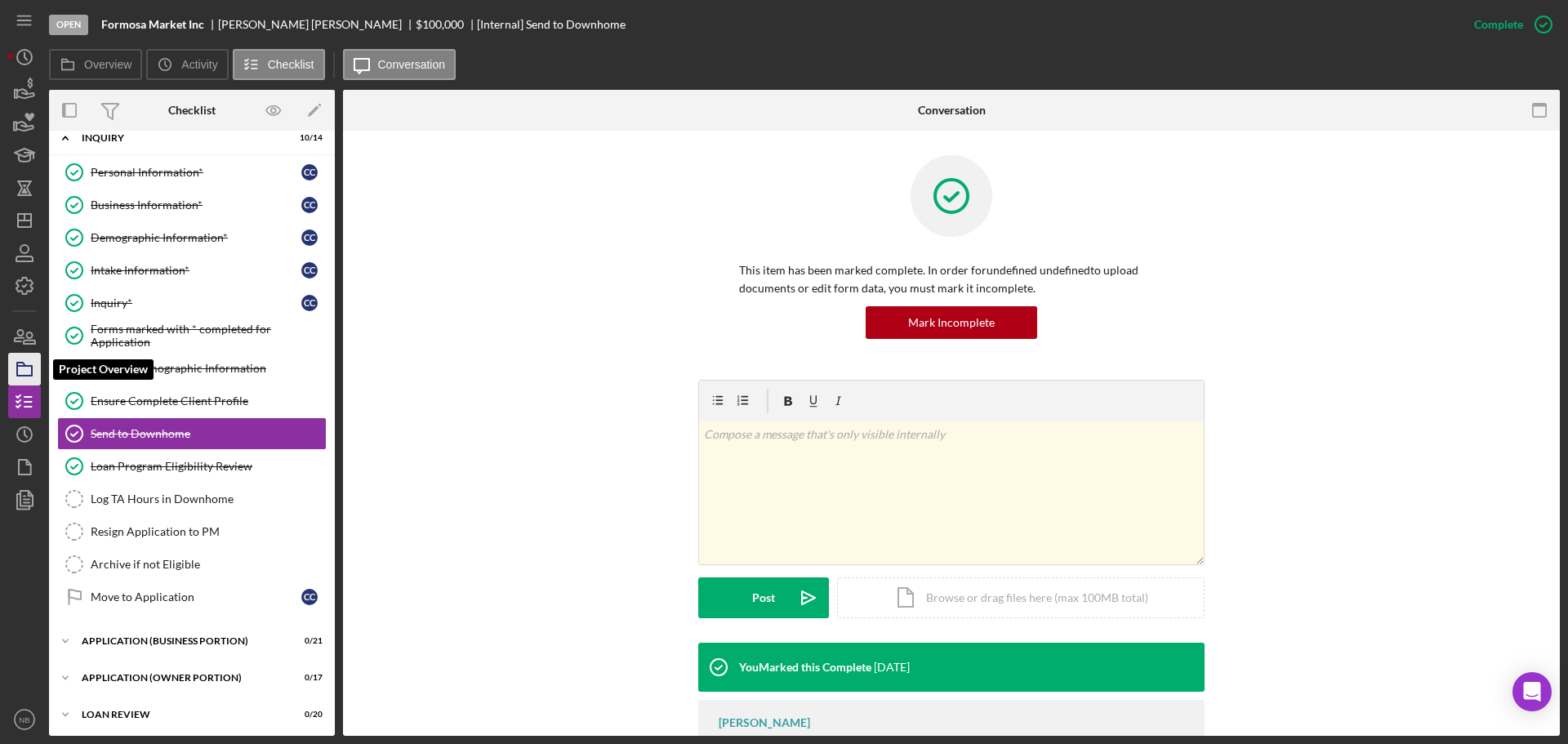
click at [22, 371] on icon "button" at bounding box center [24, 369] width 41 height 41
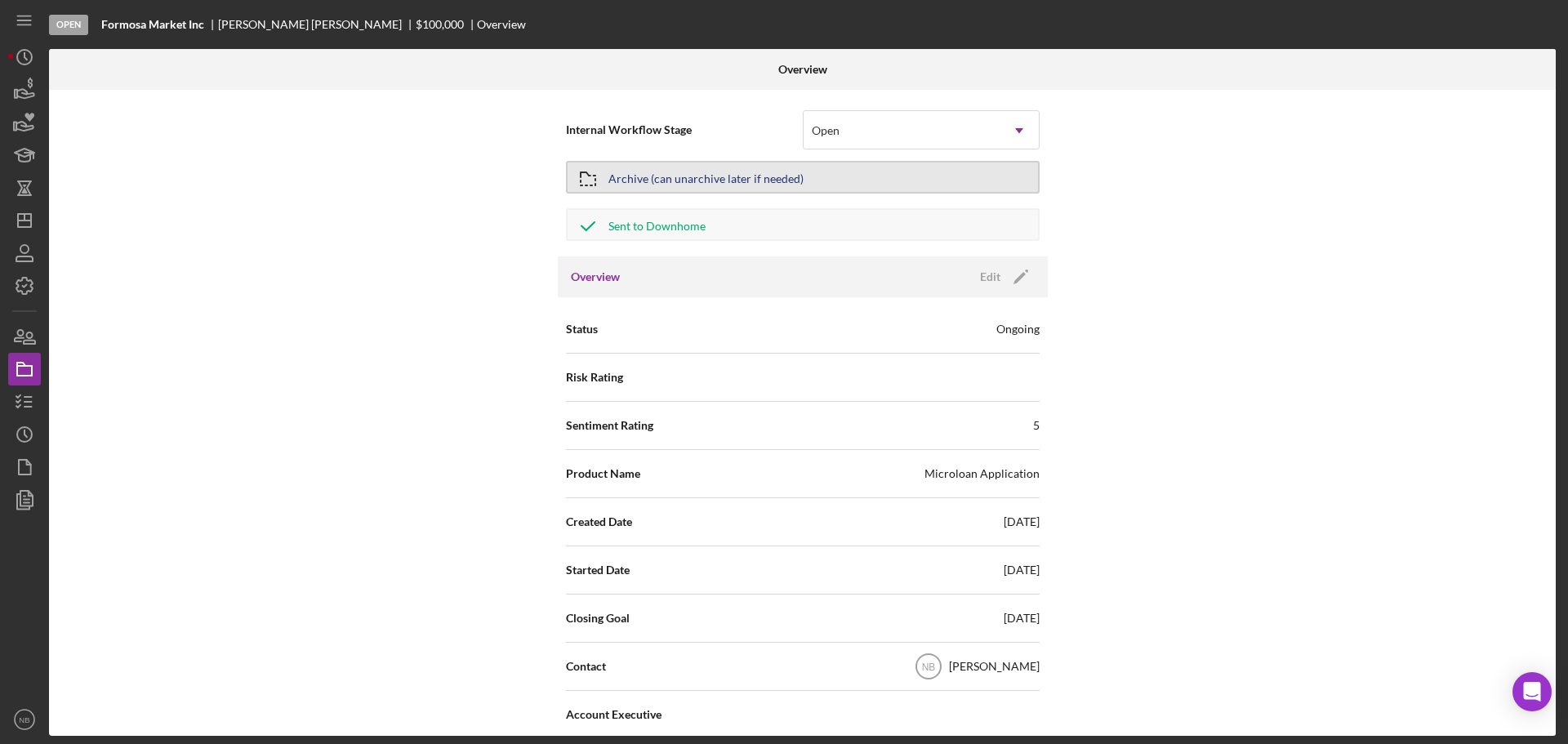
click at [852, 187] on button "Archive (can unarchive later if needed)" at bounding box center [802, 177] width 473 height 33
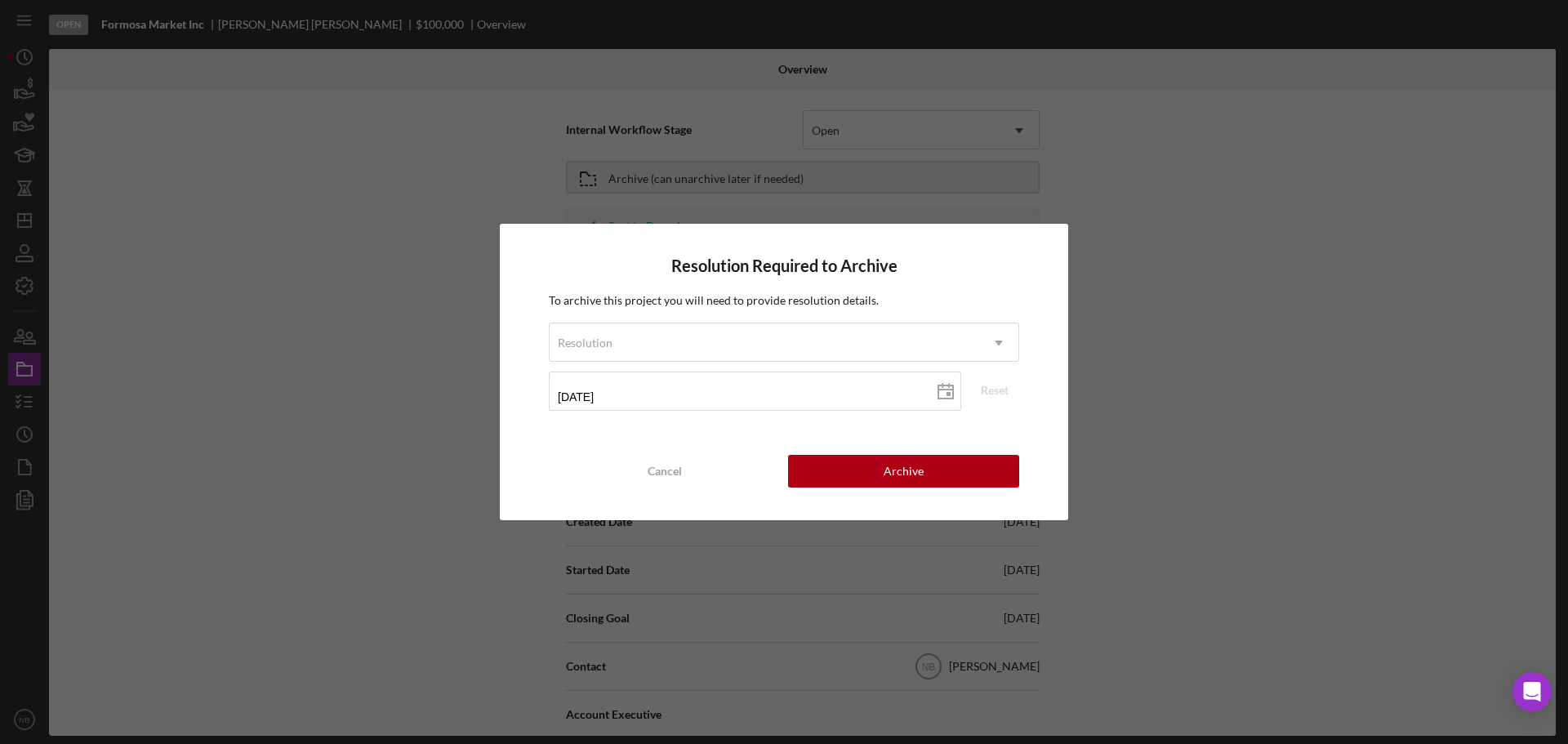
drag, startPoint x: 885, startPoint y: 473, endPoint x: 807, endPoint y: 451, distance: 81.0
click at [819, 485] on button "Archive" at bounding box center [903, 471] width 231 height 33
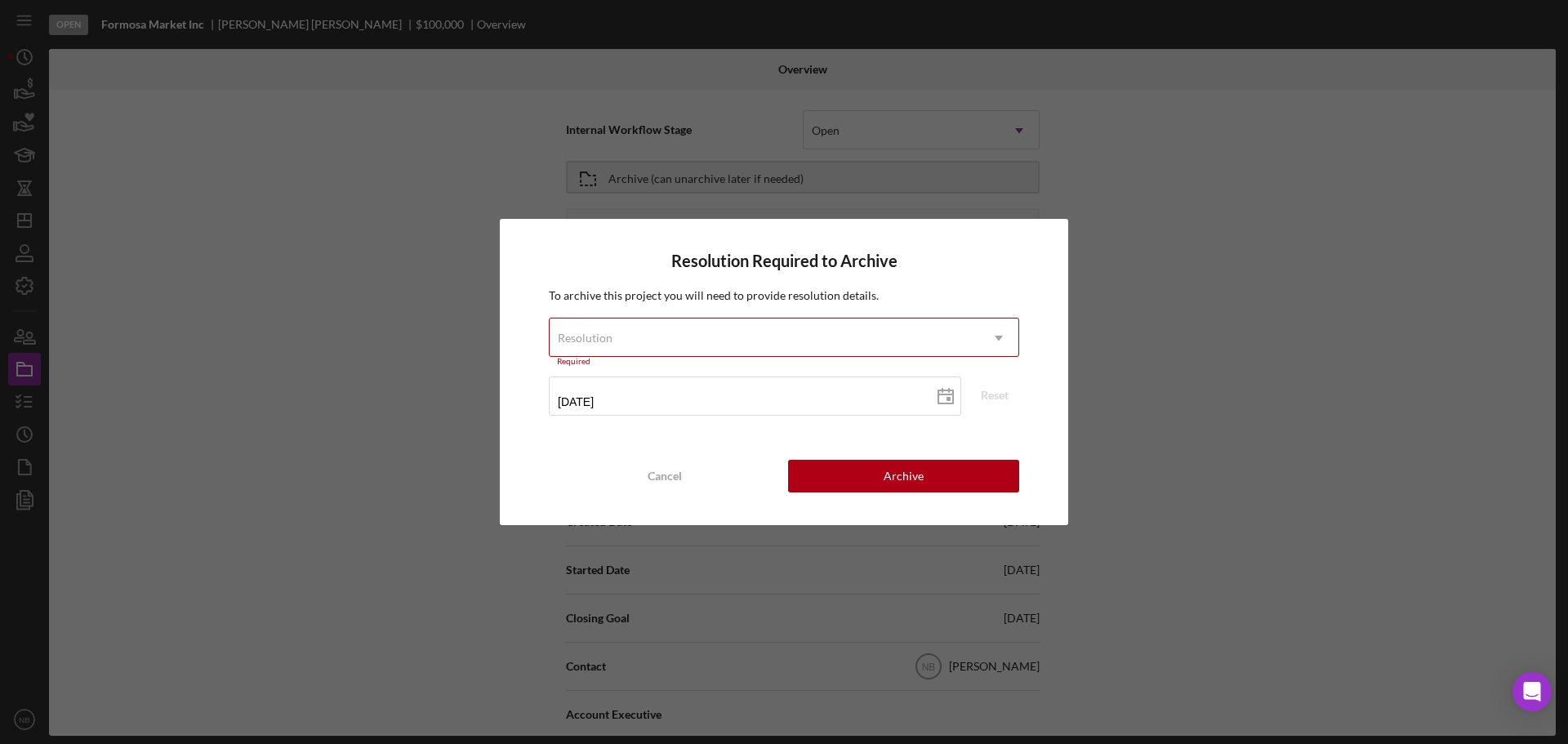
click at [800, 359] on div "Required" at bounding box center [784, 362] width 471 height 10
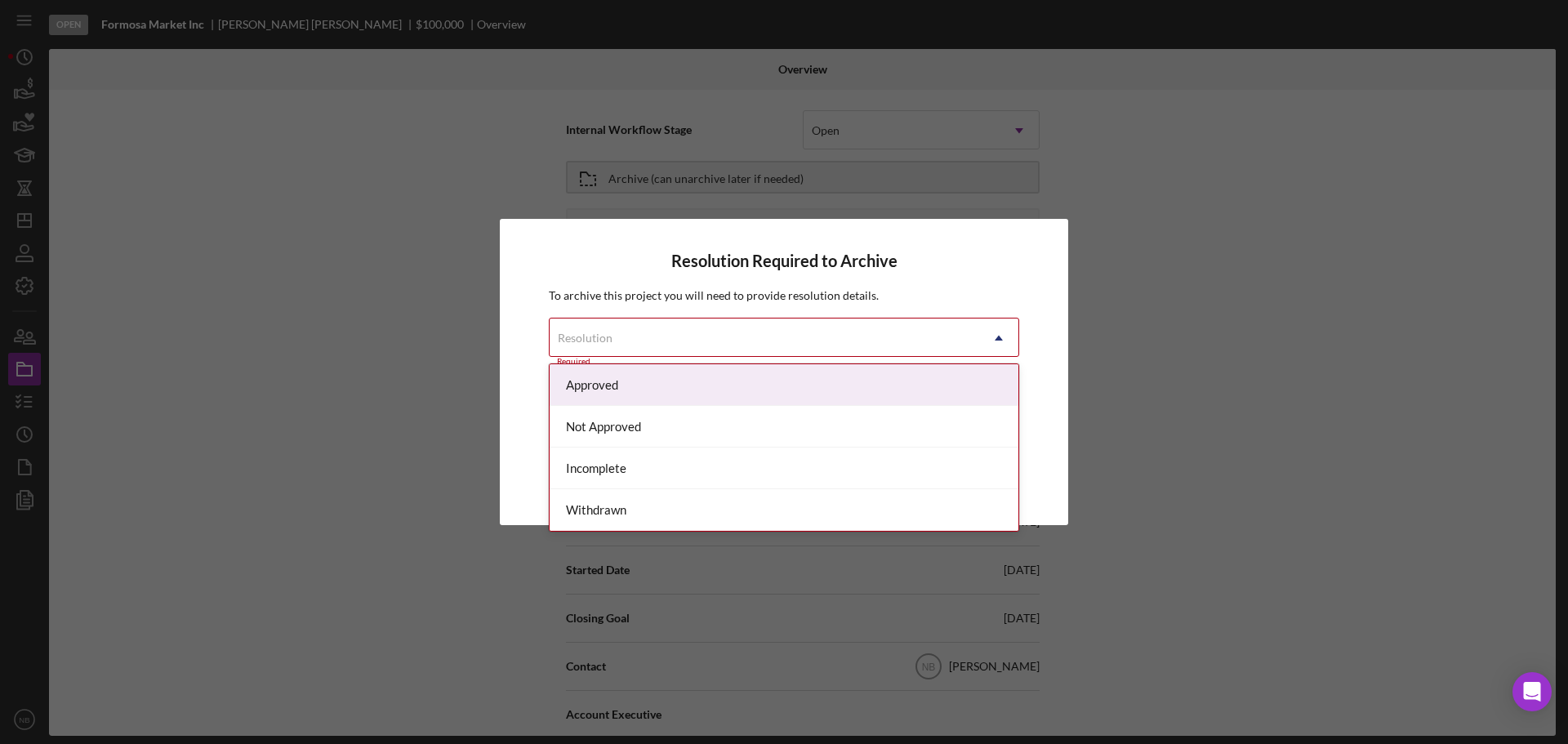
drag, startPoint x: 799, startPoint y: 338, endPoint x: 792, endPoint y: 350, distance: 13.9
click at [798, 337] on div "Resolution" at bounding box center [764, 338] width 430 height 38
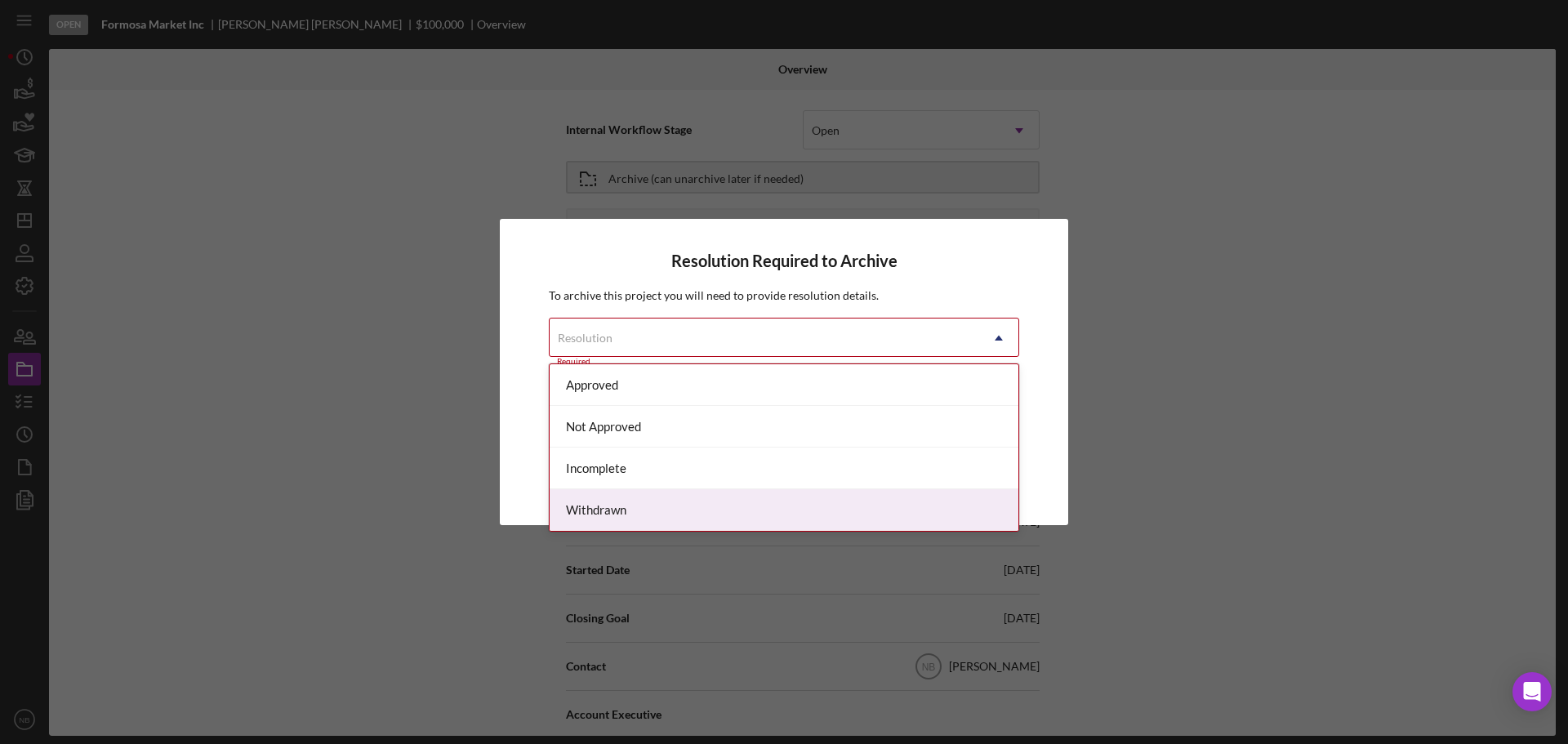
click at [696, 501] on div "Withdrawn" at bounding box center [784, 510] width 469 height 42
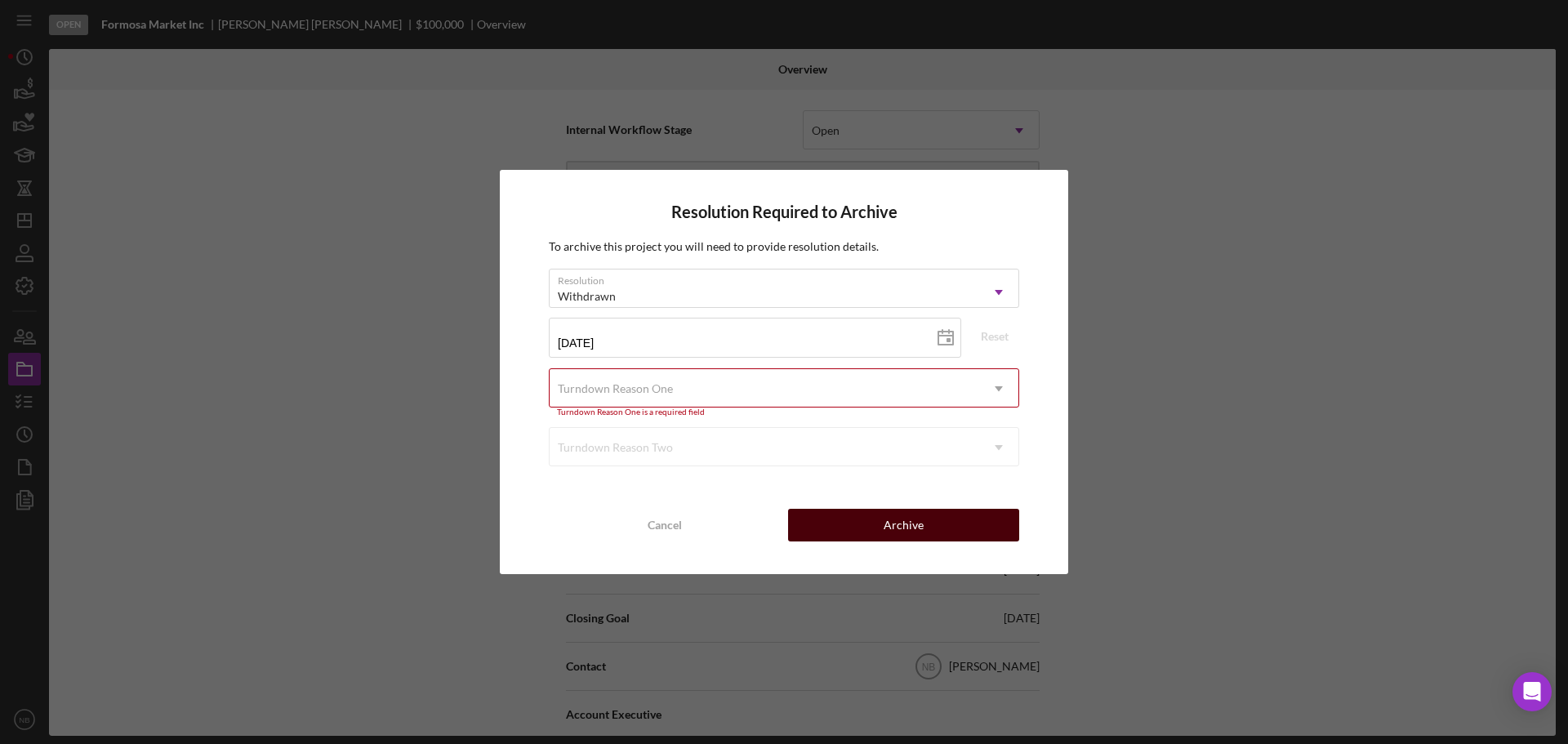
click at [900, 534] on div "Archive" at bounding box center [904, 525] width 40 height 33
click at [860, 399] on div "Turndown Reason One" at bounding box center [764, 388] width 430 height 38
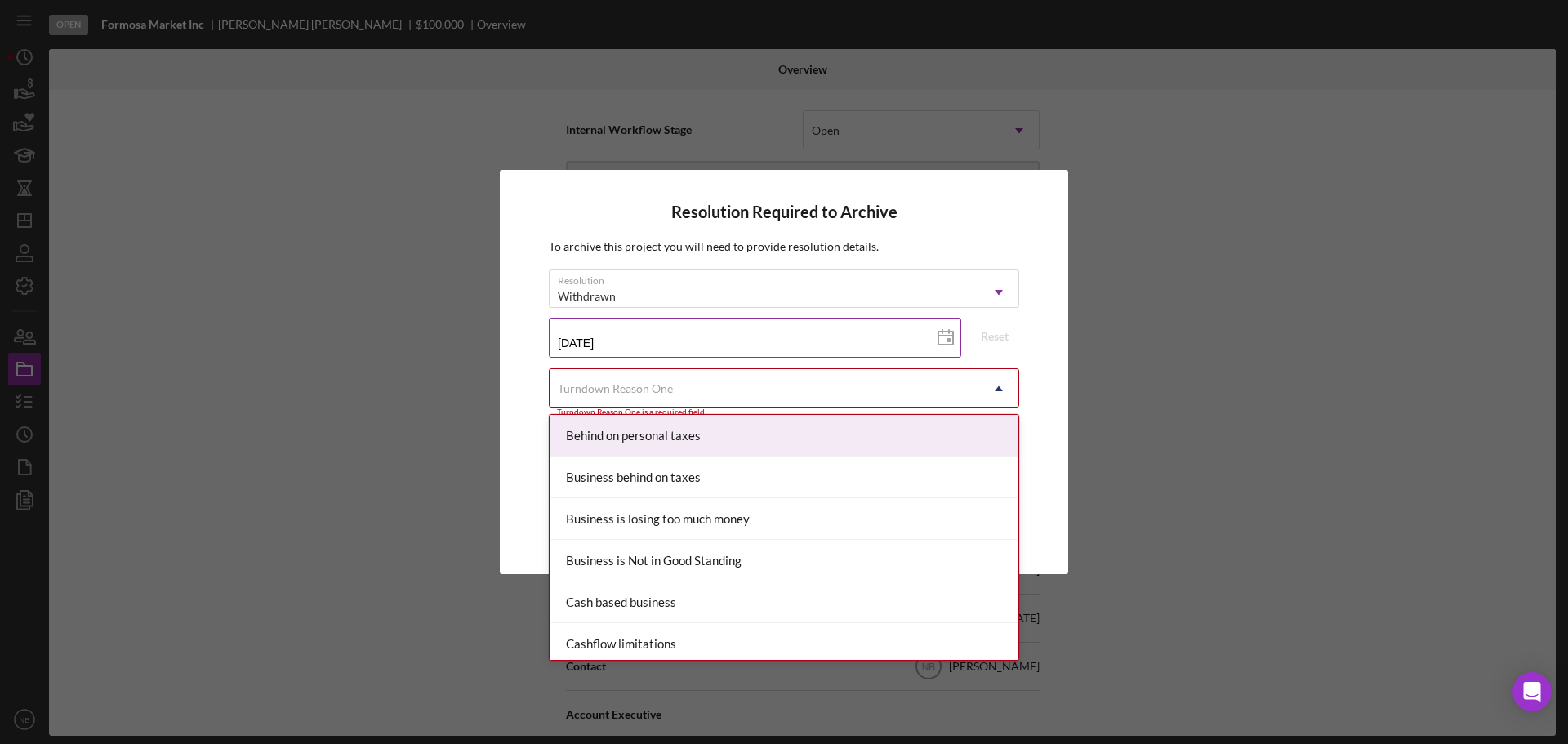
click at [779, 347] on input "[DATE]" at bounding box center [755, 337] width 412 height 39
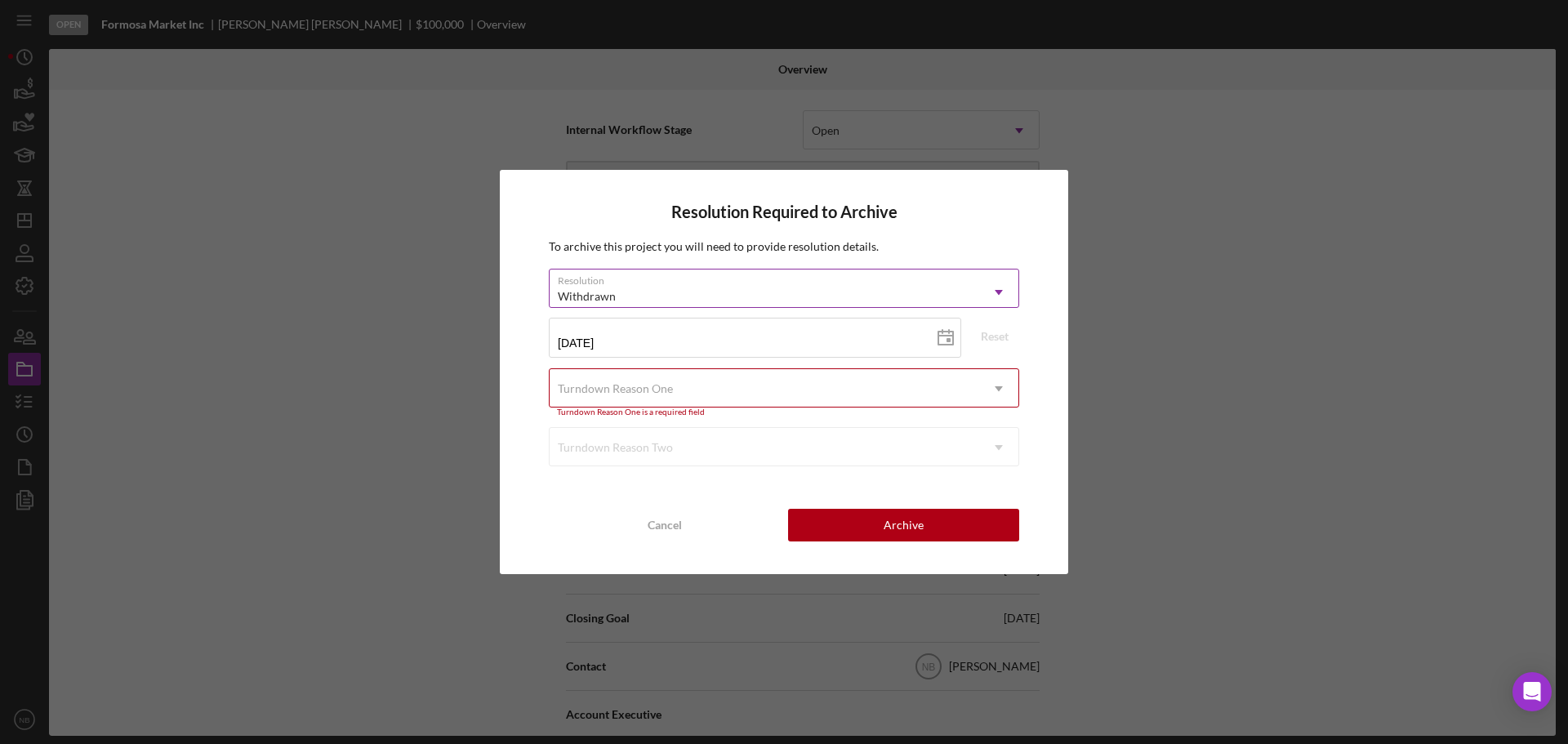
click at [832, 296] on div "Withdrawn" at bounding box center [764, 296] width 430 height 38
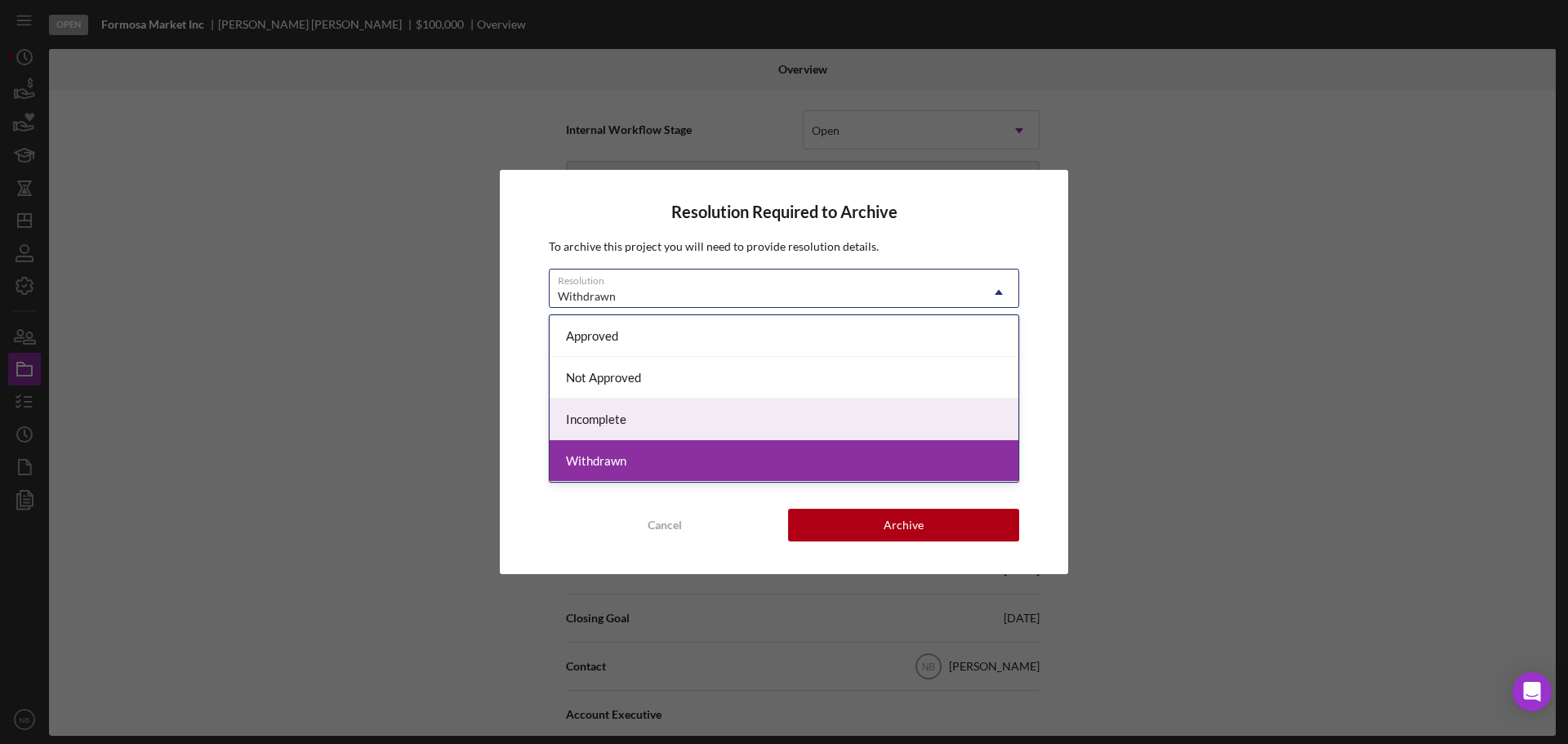
click at [694, 415] on div "Incomplete" at bounding box center [784, 419] width 469 height 42
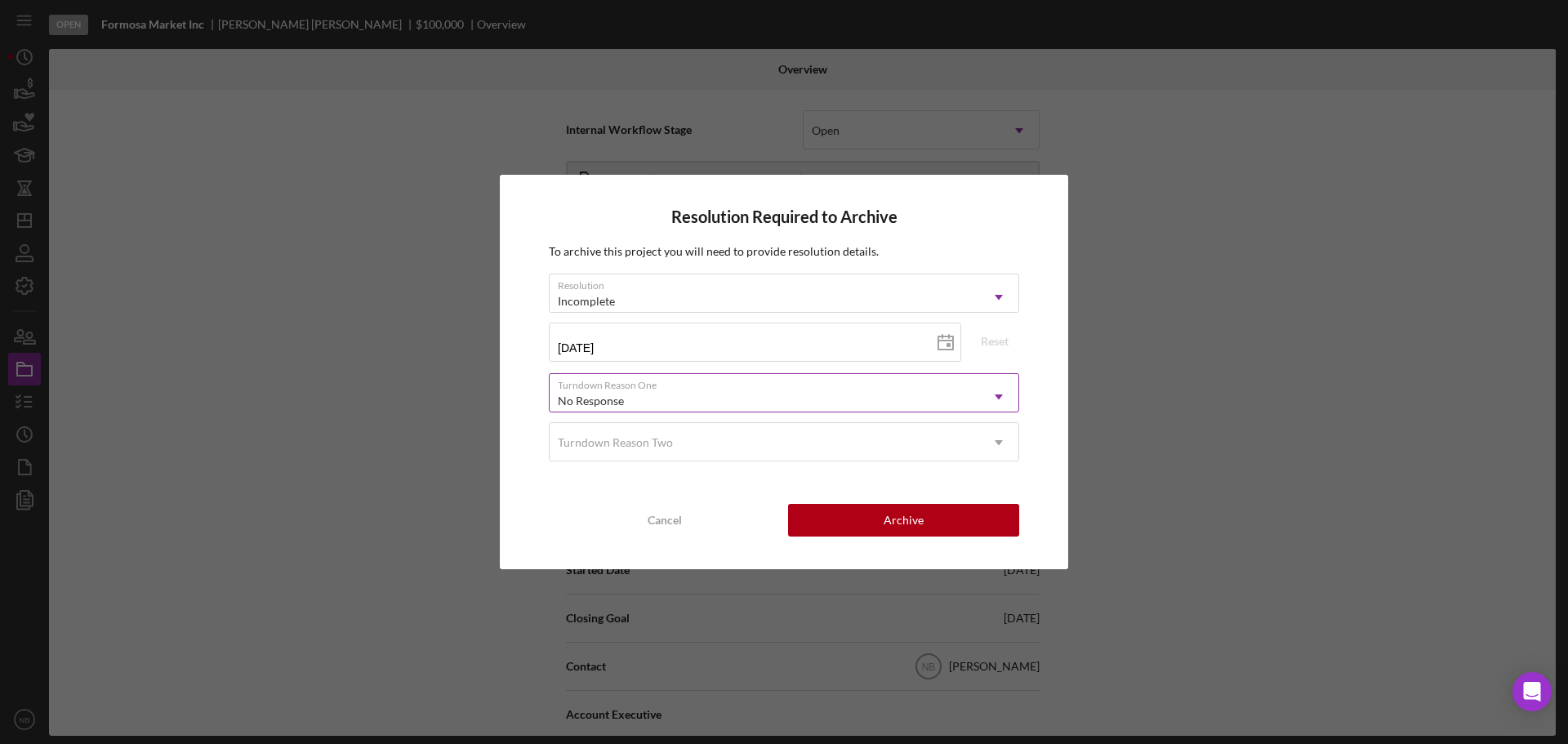
click at [795, 400] on div "No Response" at bounding box center [764, 401] width 430 height 38
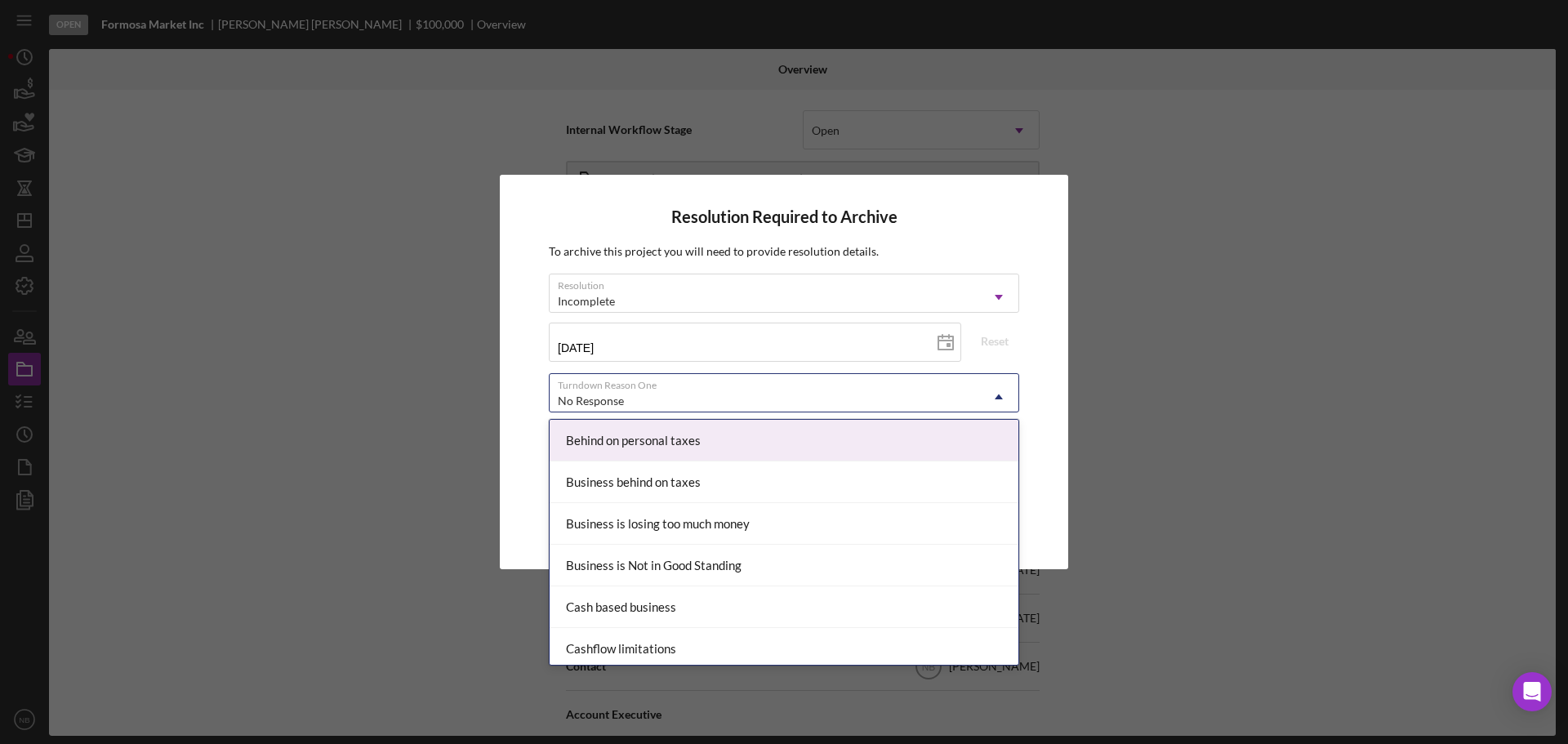
click at [1268, 409] on div "Resolution Required to Archive To archive this project you will need to provide…" at bounding box center [784, 372] width 1568 height 744
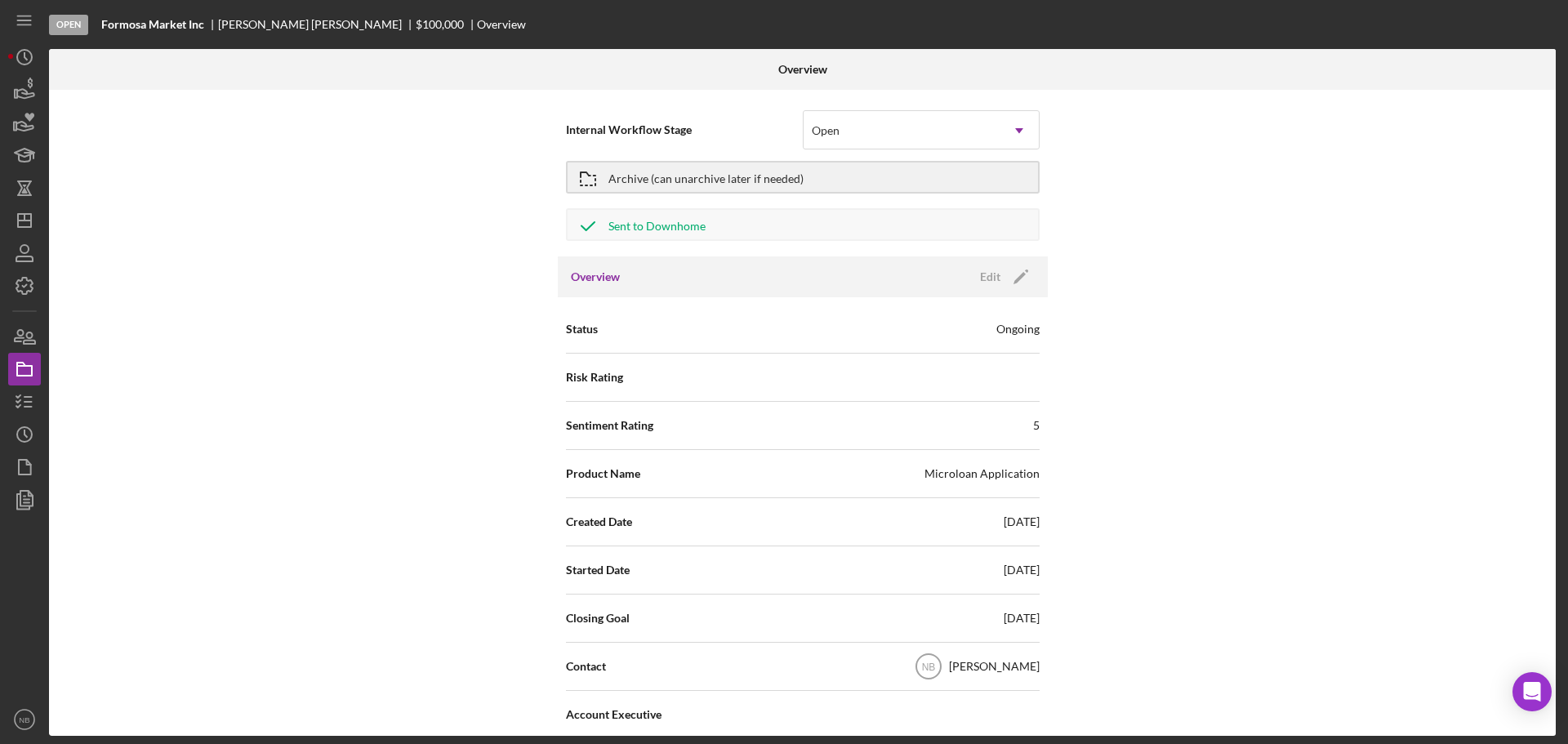
click at [819, 194] on div "Archive (can unarchive later if needed)" at bounding box center [802, 177] width 473 height 41
click at [833, 159] on div "Archive (can unarchive later if needed)" at bounding box center [802, 177] width 473 height 41
click at [829, 187] on button "Archive (can unarchive later if needed)" at bounding box center [802, 177] width 473 height 33
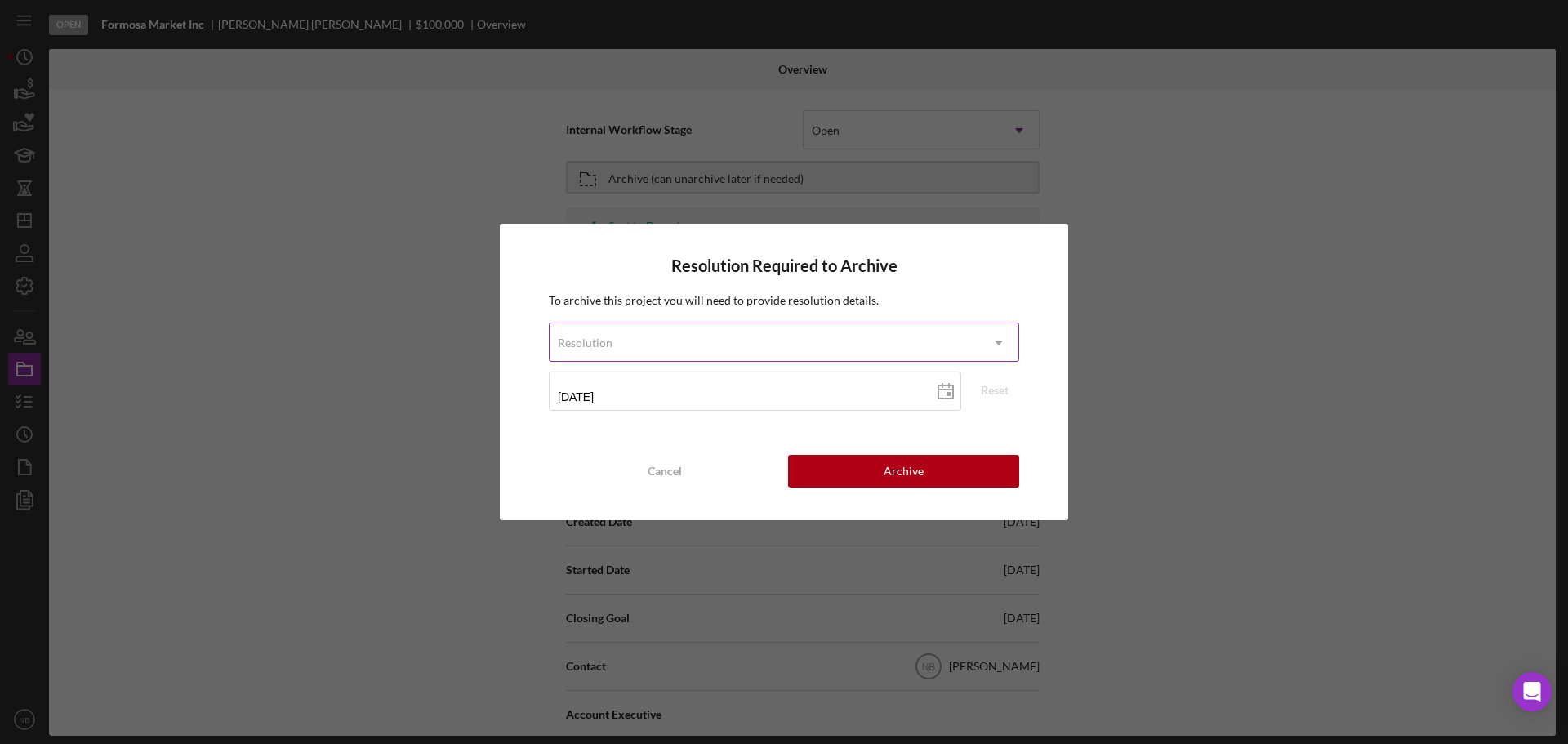
click at [820, 341] on div "Resolution" at bounding box center [764, 342] width 430 height 38
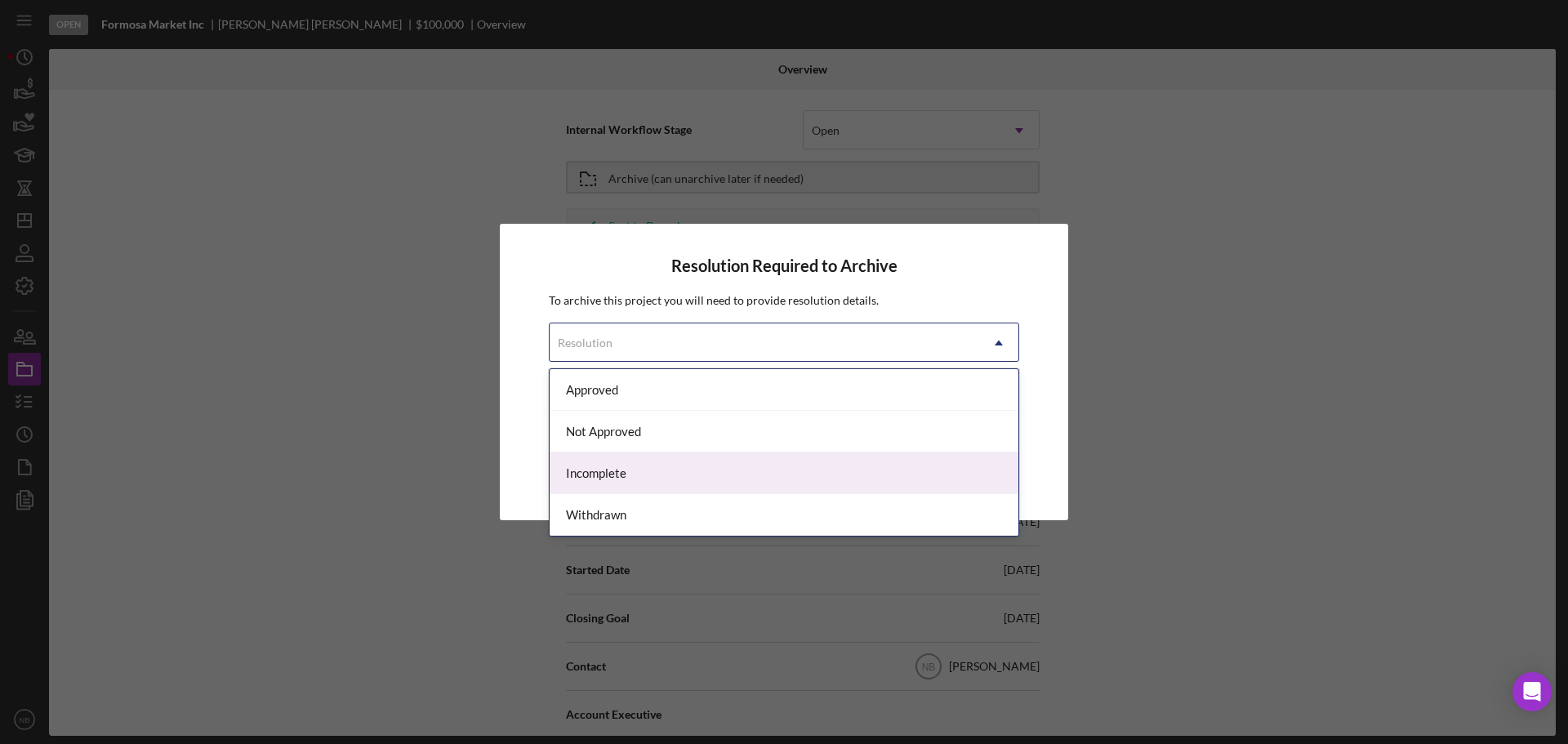
click at [735, 482] on div "Incomplete" at bounding box center [784, 473] width 469 height 42
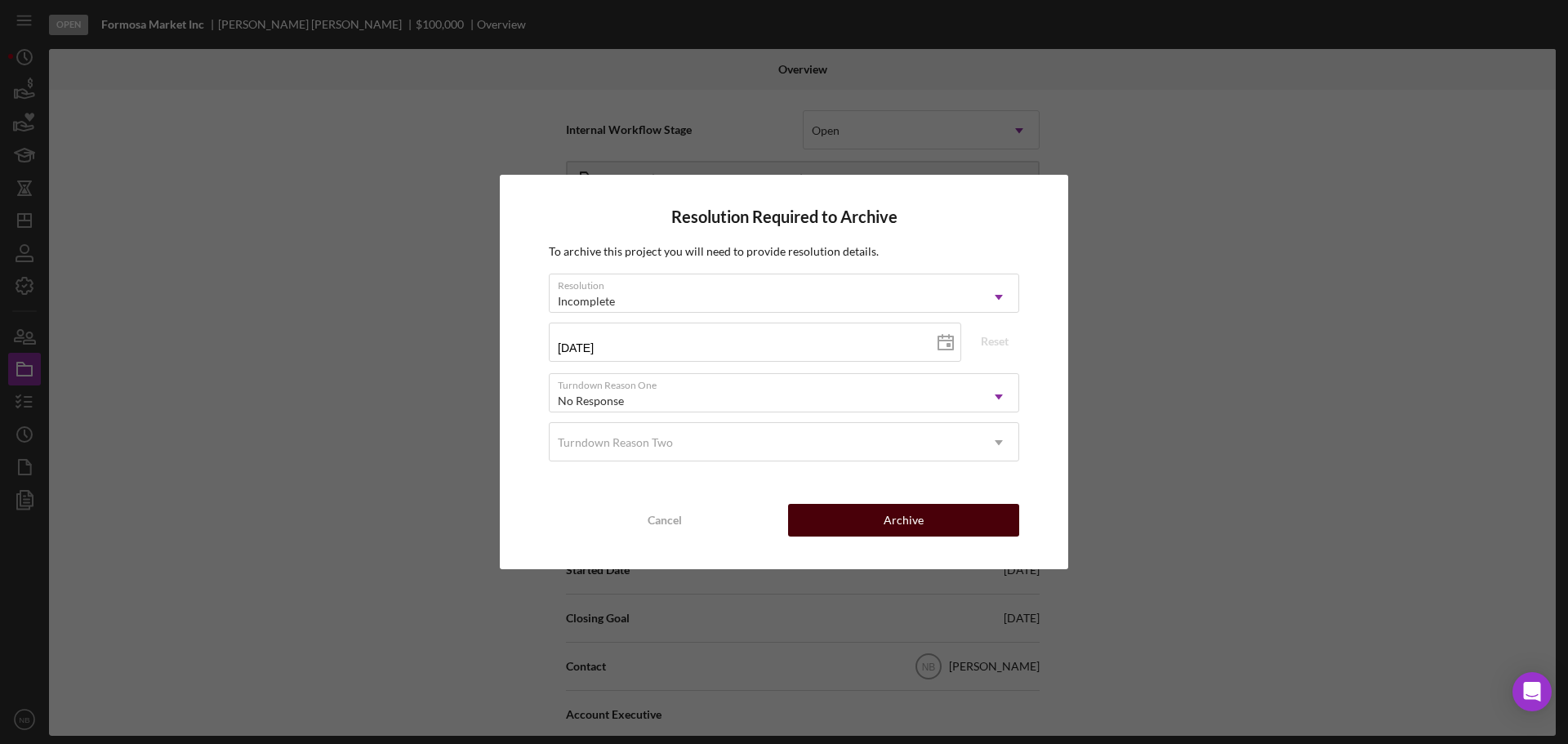
click at [900, 521] on div "Archive" at bounding box center [904, 520] width 40 height 33
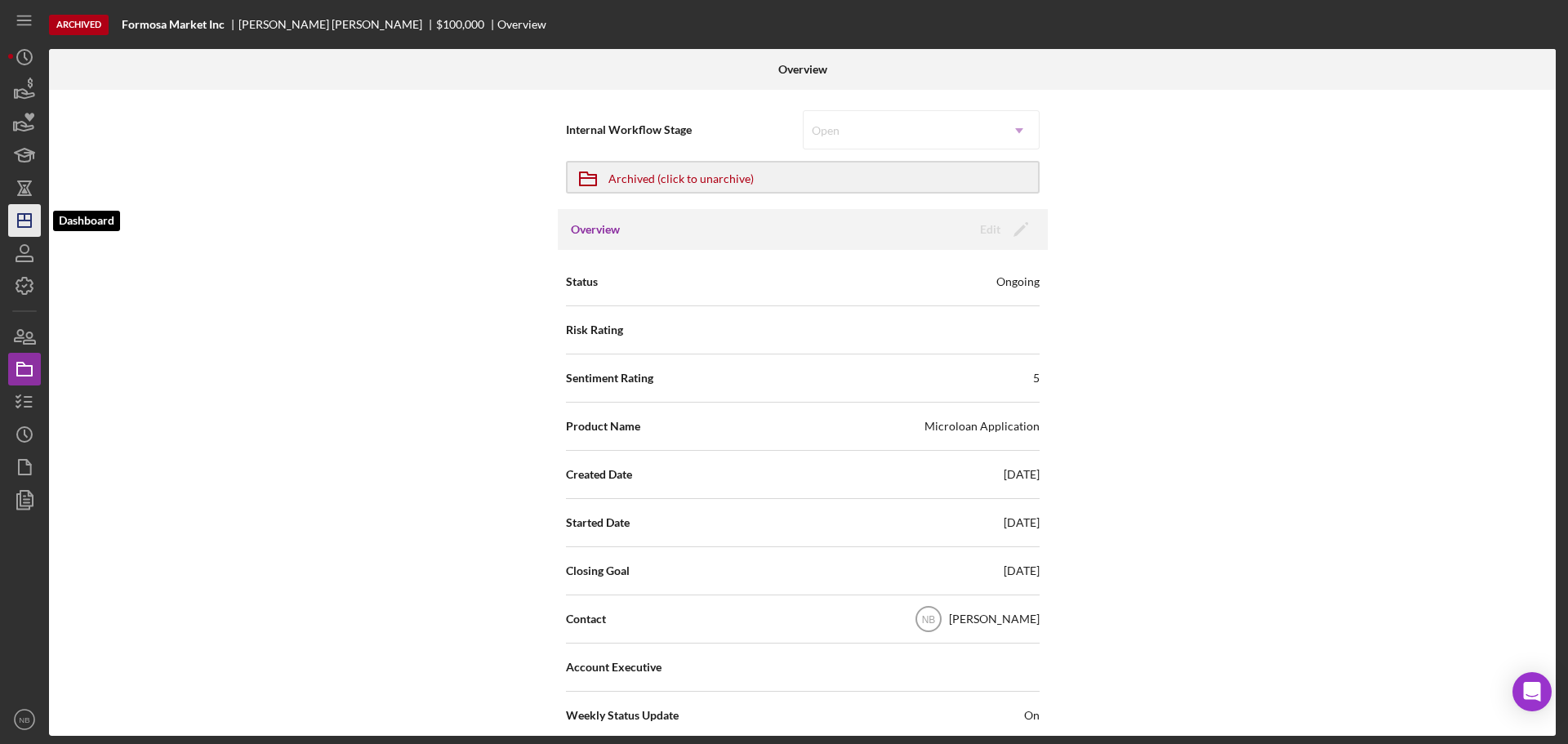
click at [28, 220] on line "button" at bounding box center [25, 220] width 13 height 0
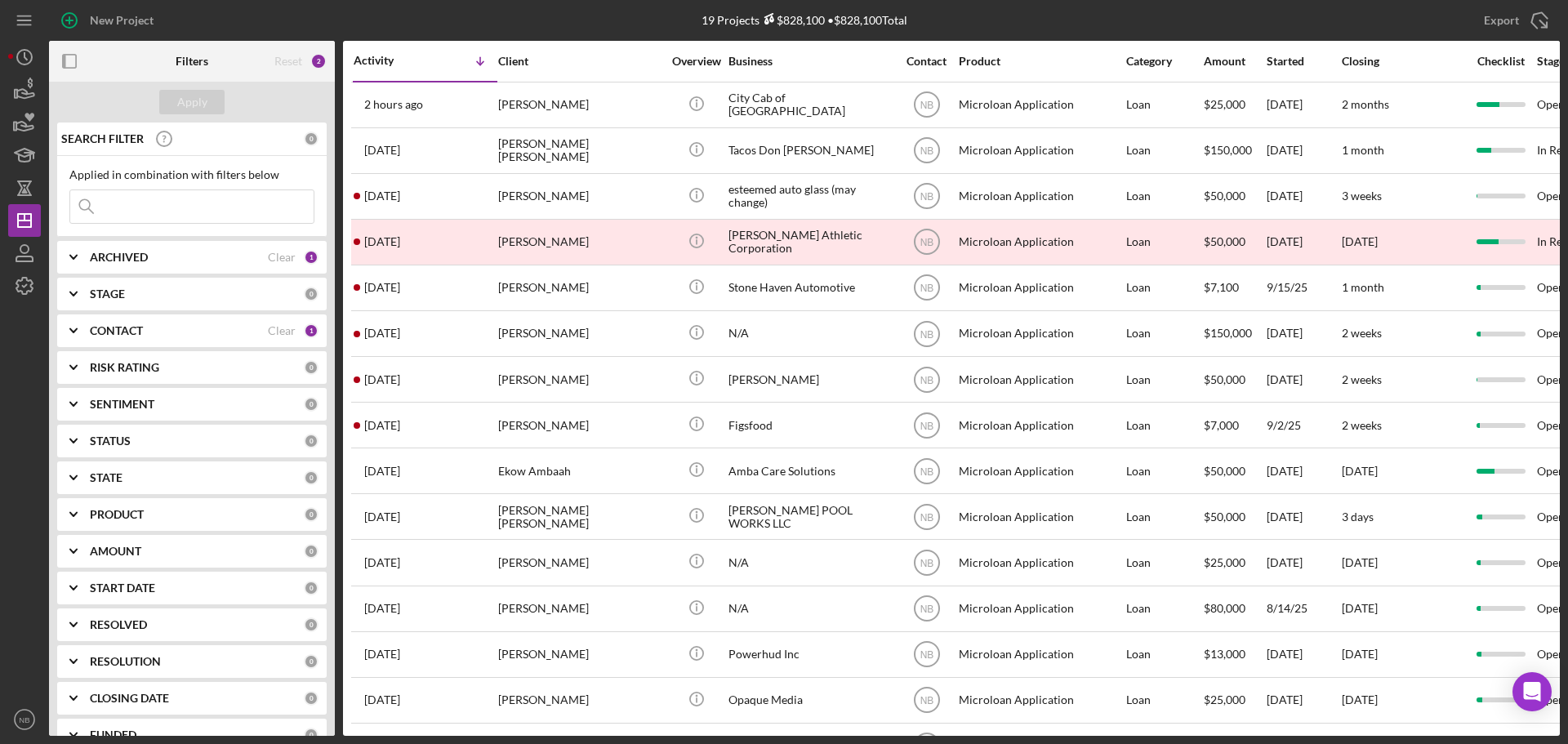
click at [180, 265] on div "ARCHIVED Clear 1" at bounding box center [204, 257] width 229 height 15
click at [180, 264] on div "ARCHIVED" at bounding box center [179, 257] width 178 height 13
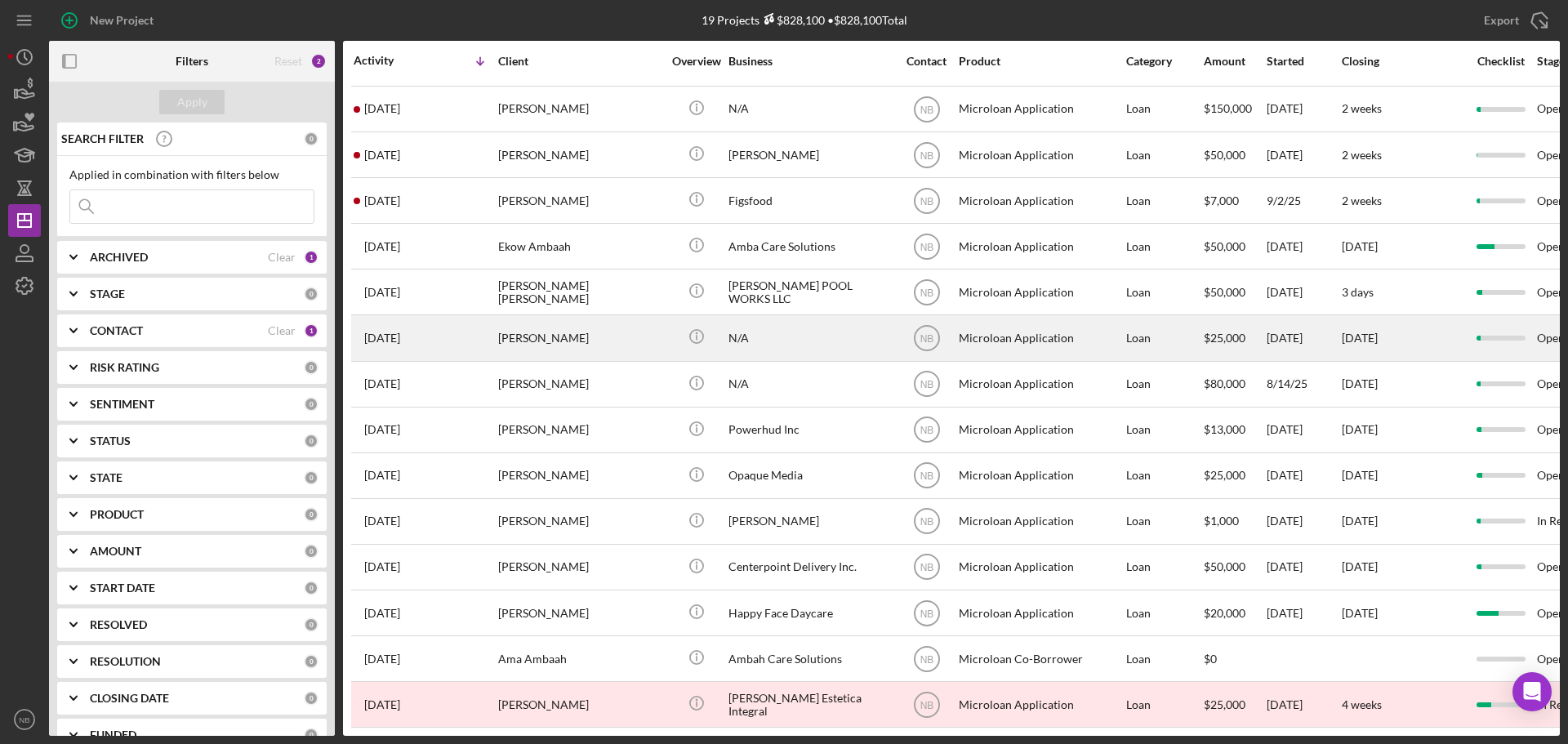
scroll to position [237, 0]
click at [776, 332] on div "N/A" at bounding box center [810, 338] width 164 height 43
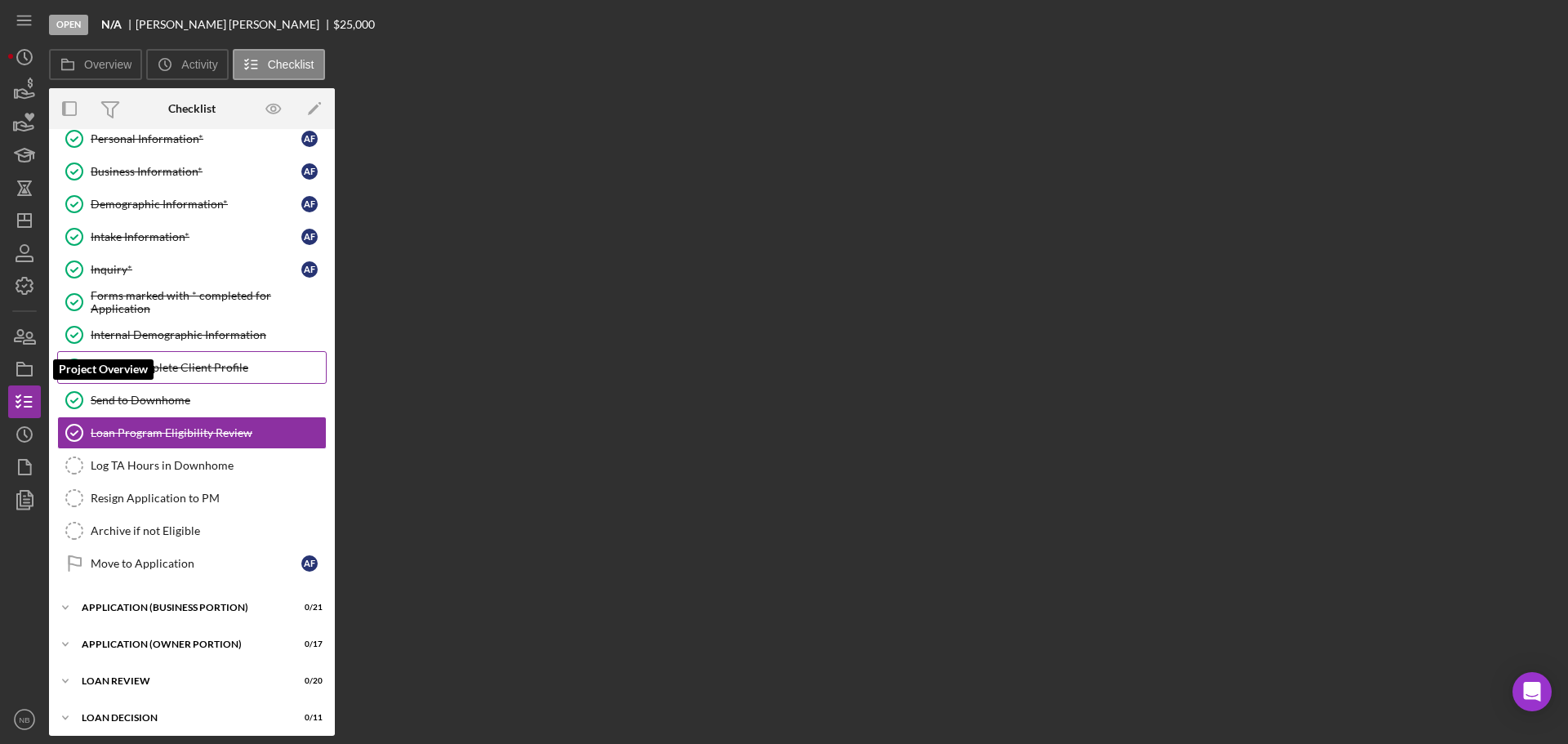
scroll to position [49, 0]
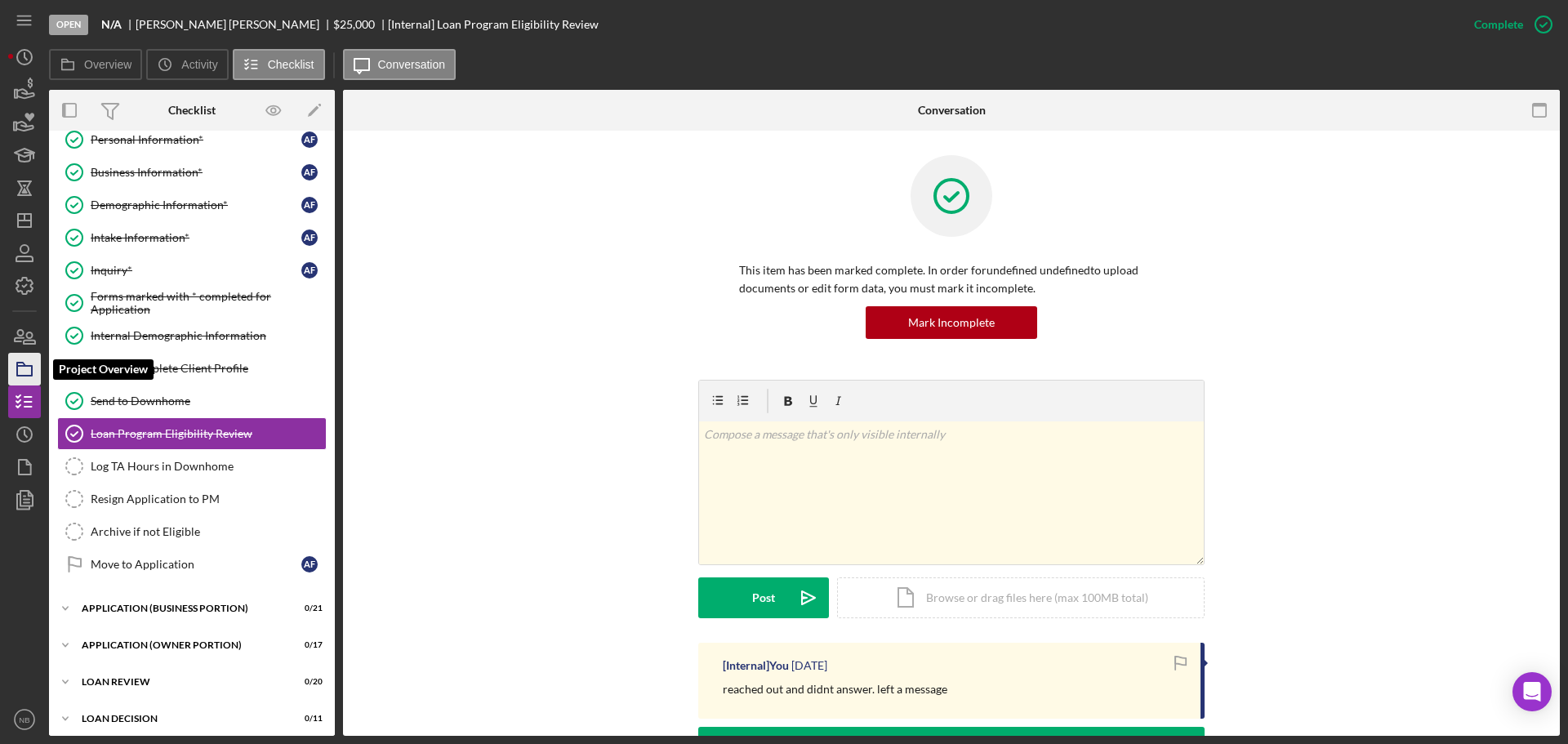
click at [28, 360] on icon "button" at bounding box center [24, 369] width 41 height 41
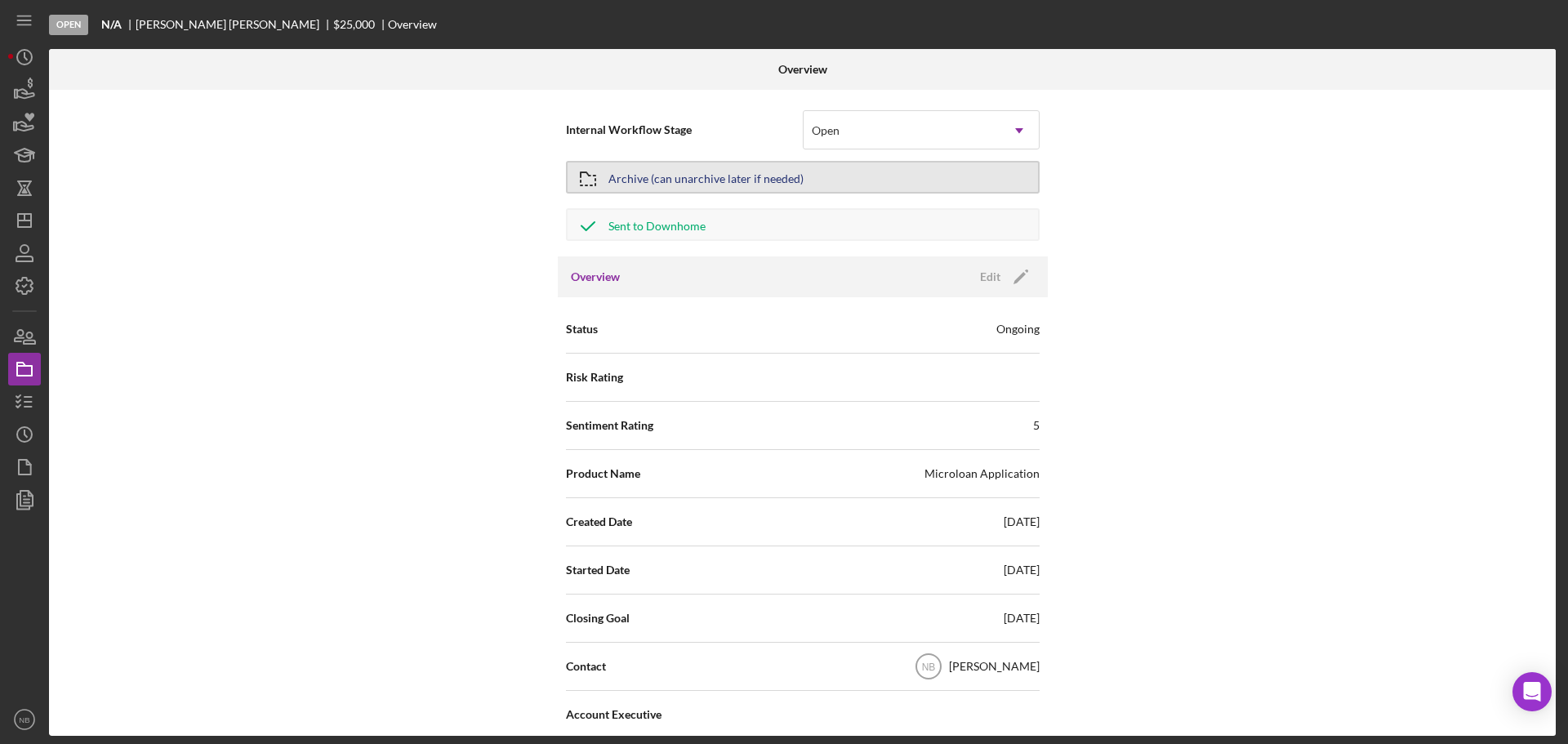
click at [853, 170] on button "Archive (can unarchive later if needed)" at bounding box center [802, 177] width 473 height 33
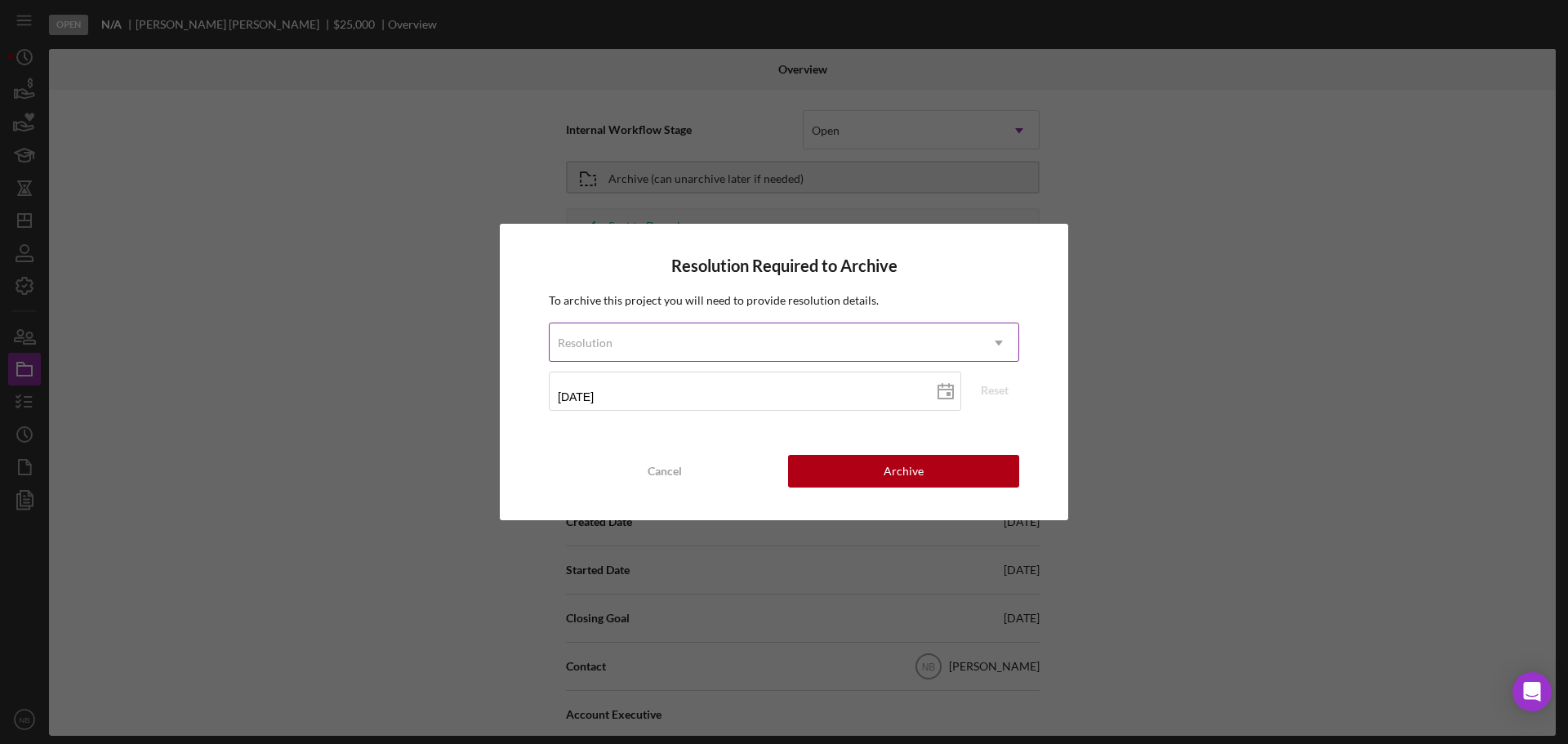
click at [874, 345] on div "Resolution" at bounding box center [764, 342] width 430 height 38
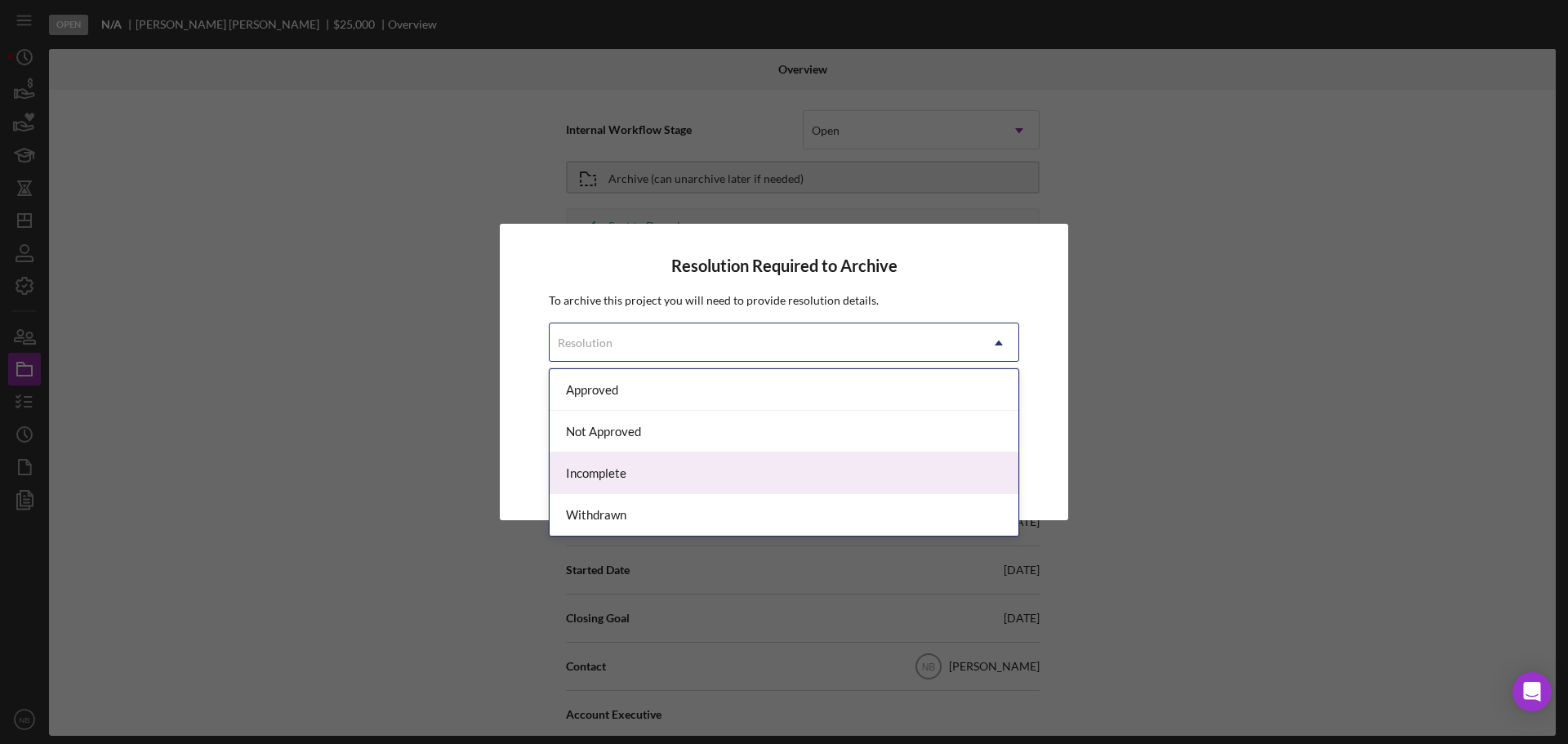
click at [804, 472] on div "Incomplete" at bounding box center [784, 473] width 469 height 42
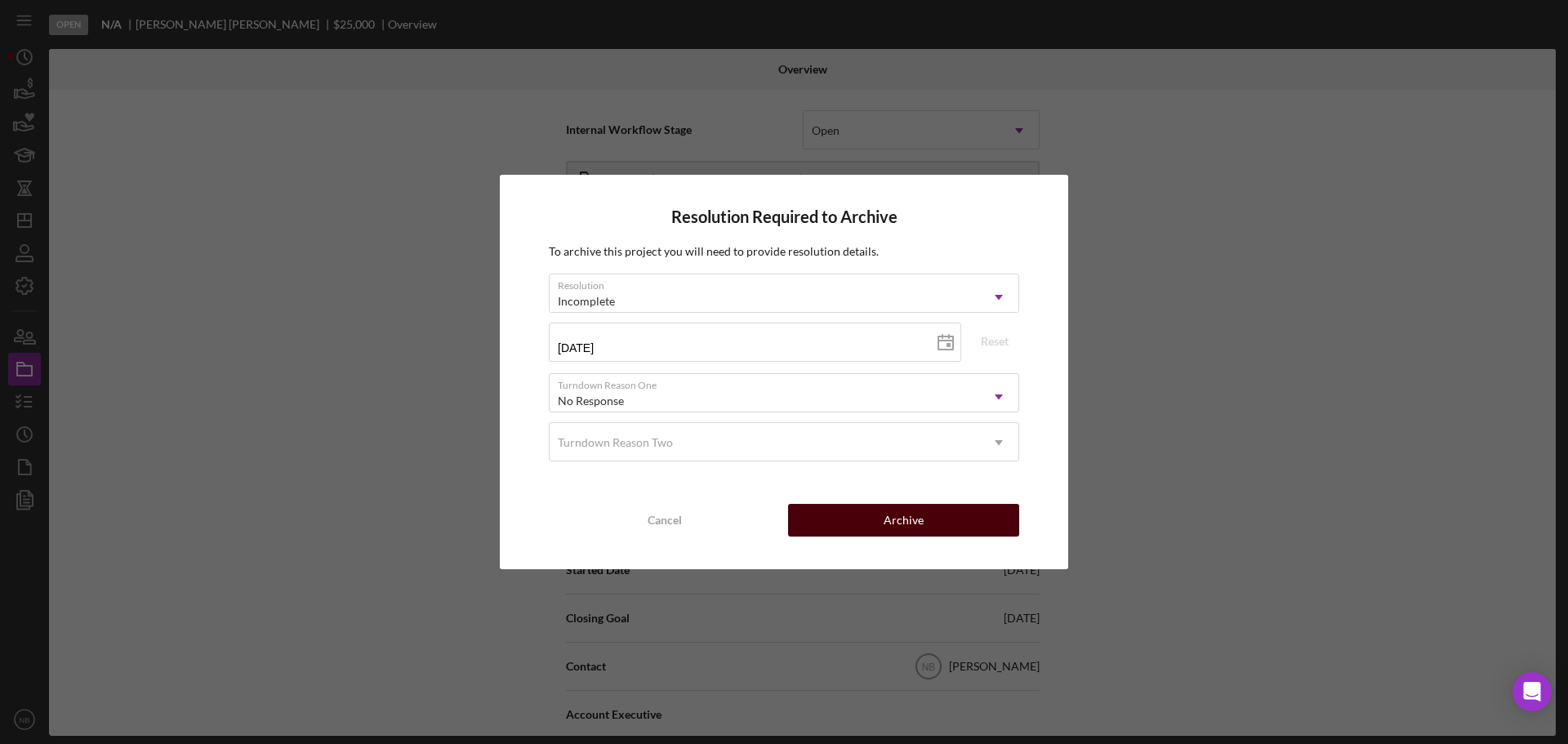
click at [906, 514] on div "Archive" at bounding box center [904, 520] width 40 height 33
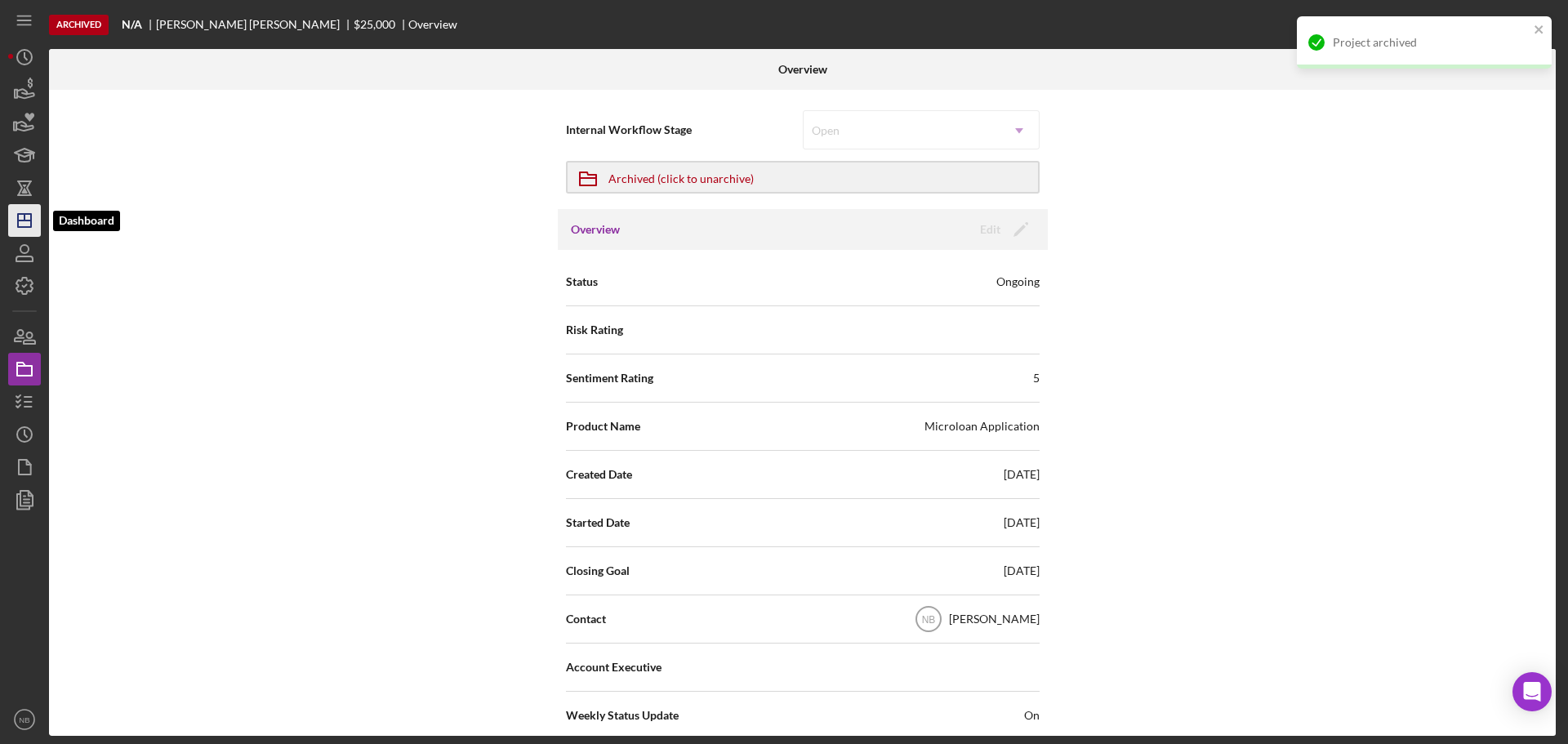
click at [28, 210] on icon "Icon/Dashboard" at bounding box center [24, 220] width 41 height 41
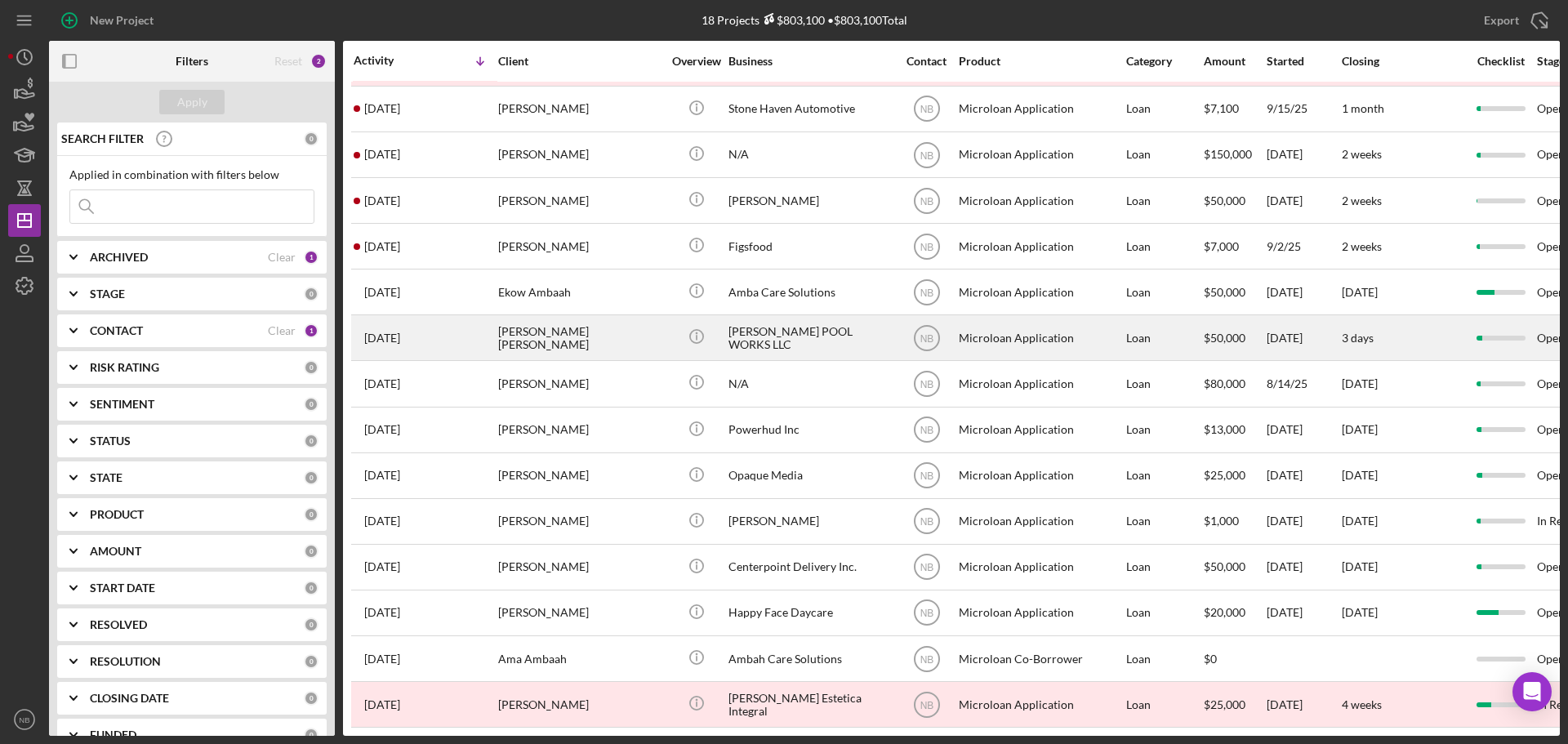
scroll to position [191, 0]
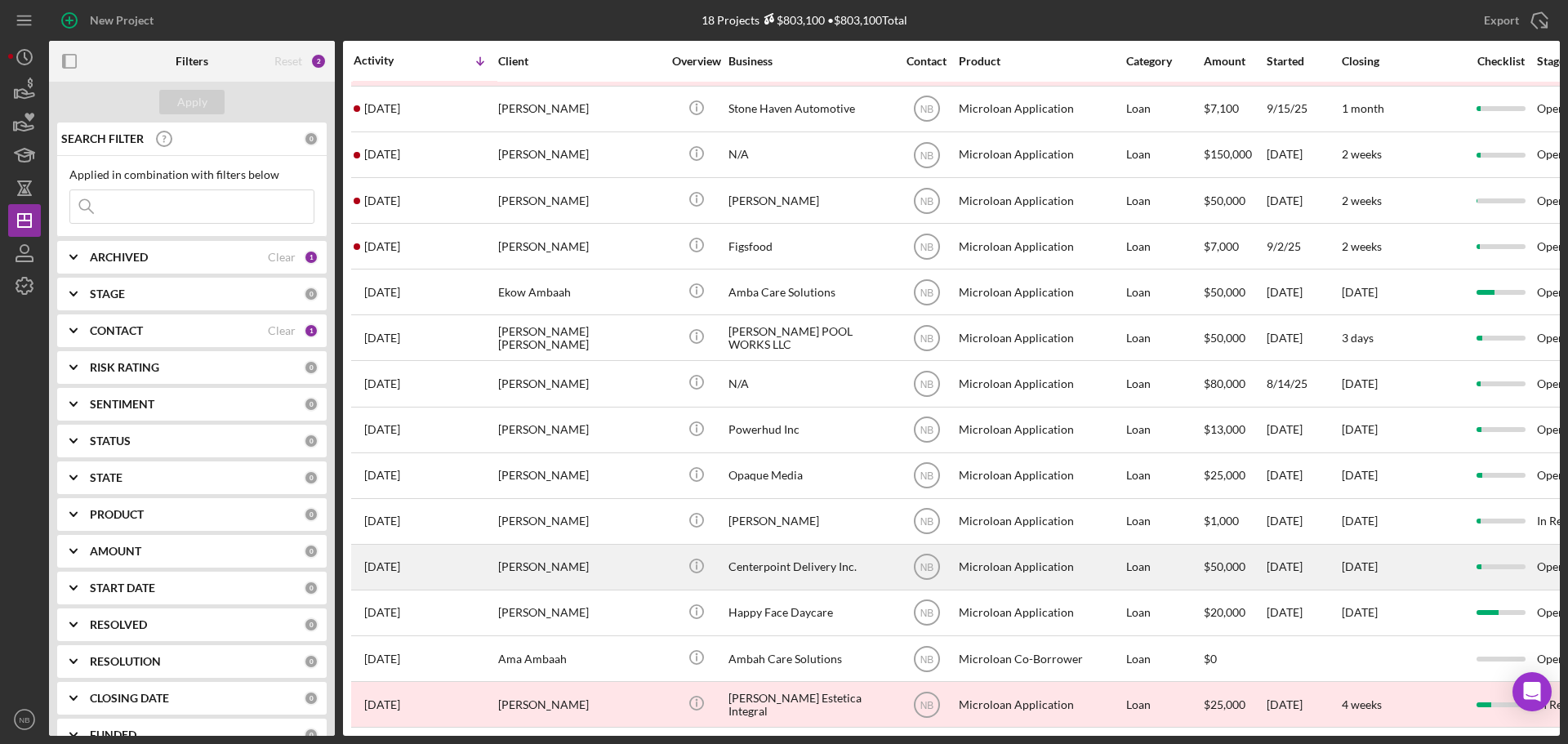
click at [590, 564] on div "[PERSON_NAME]" at bounding box center [580, 568] width 164 height 43
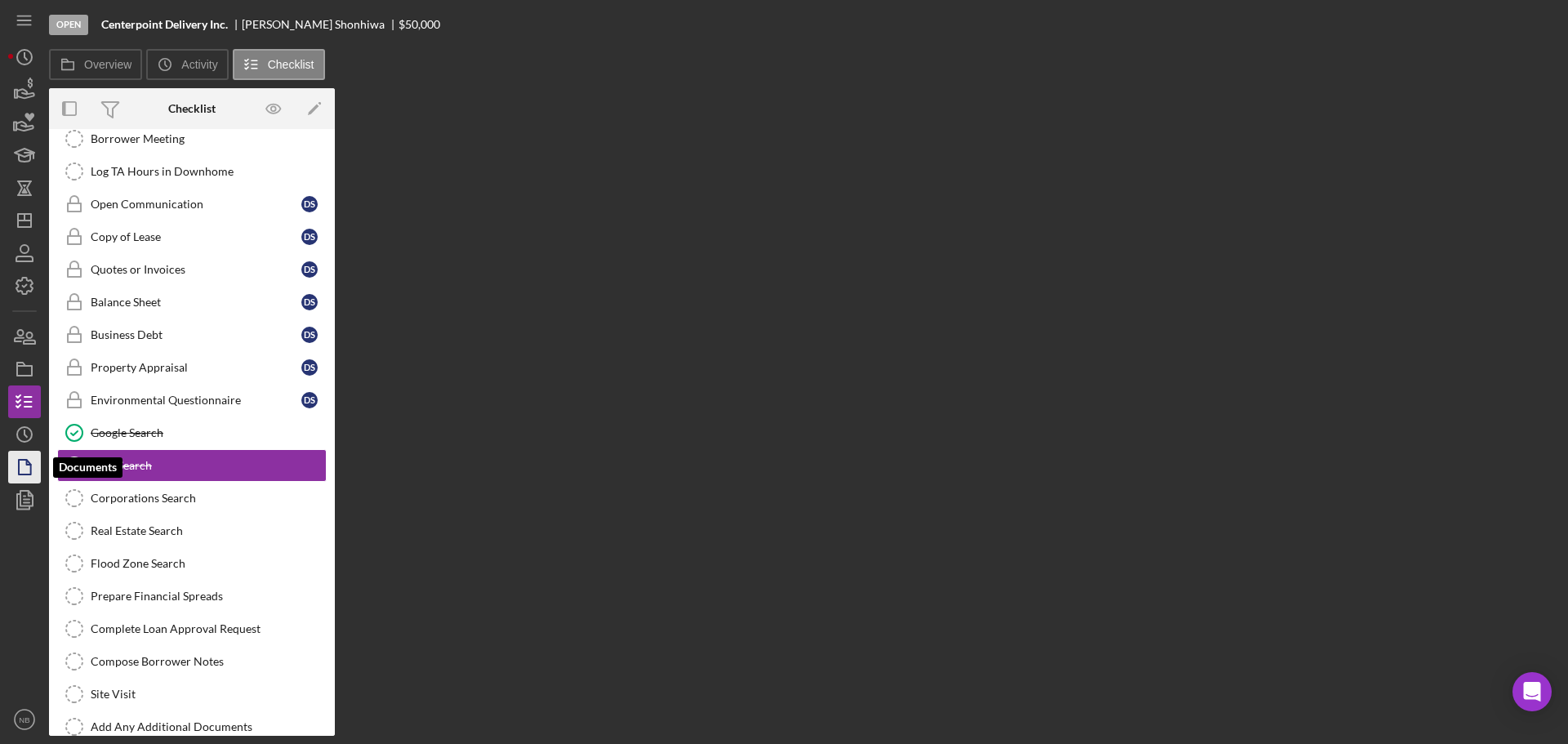
scroll to position [192, 0]
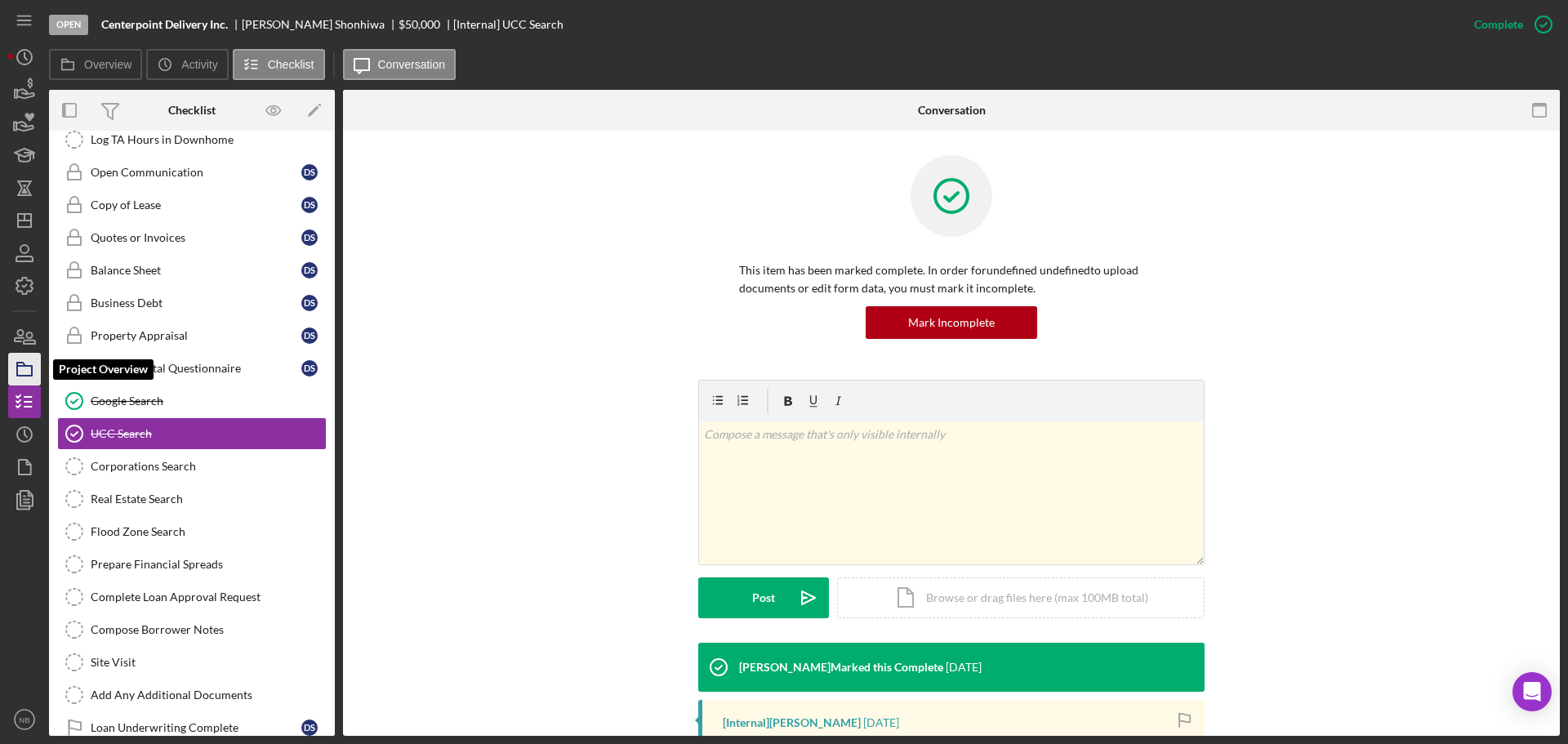
click at [23, 374] on icon "button" at bounding box center [24, 369] width 41 height 41
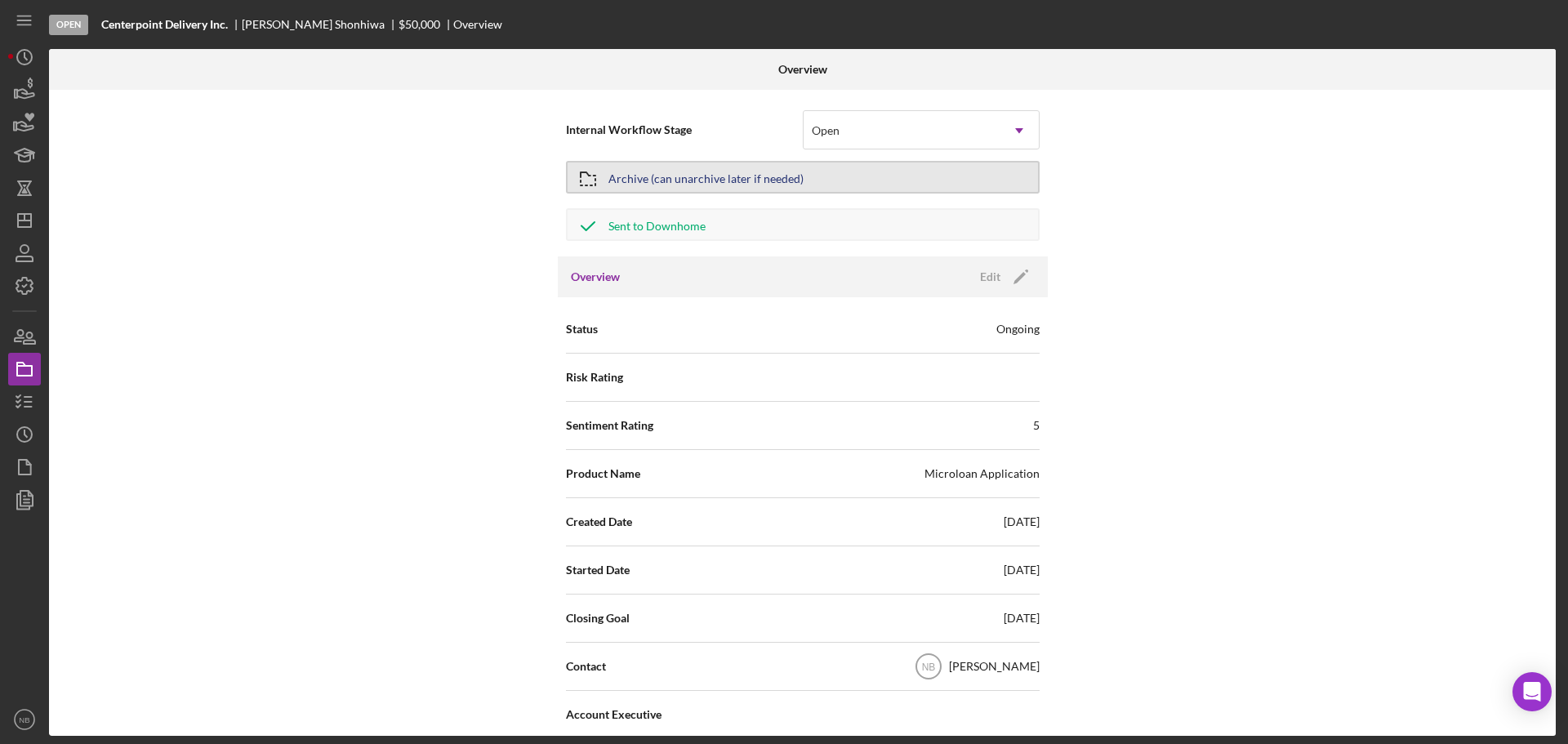
click at [729, 177] on div "Archive (can unarchive later if needed)" at bounding box center [706, 177] width 195 height 29
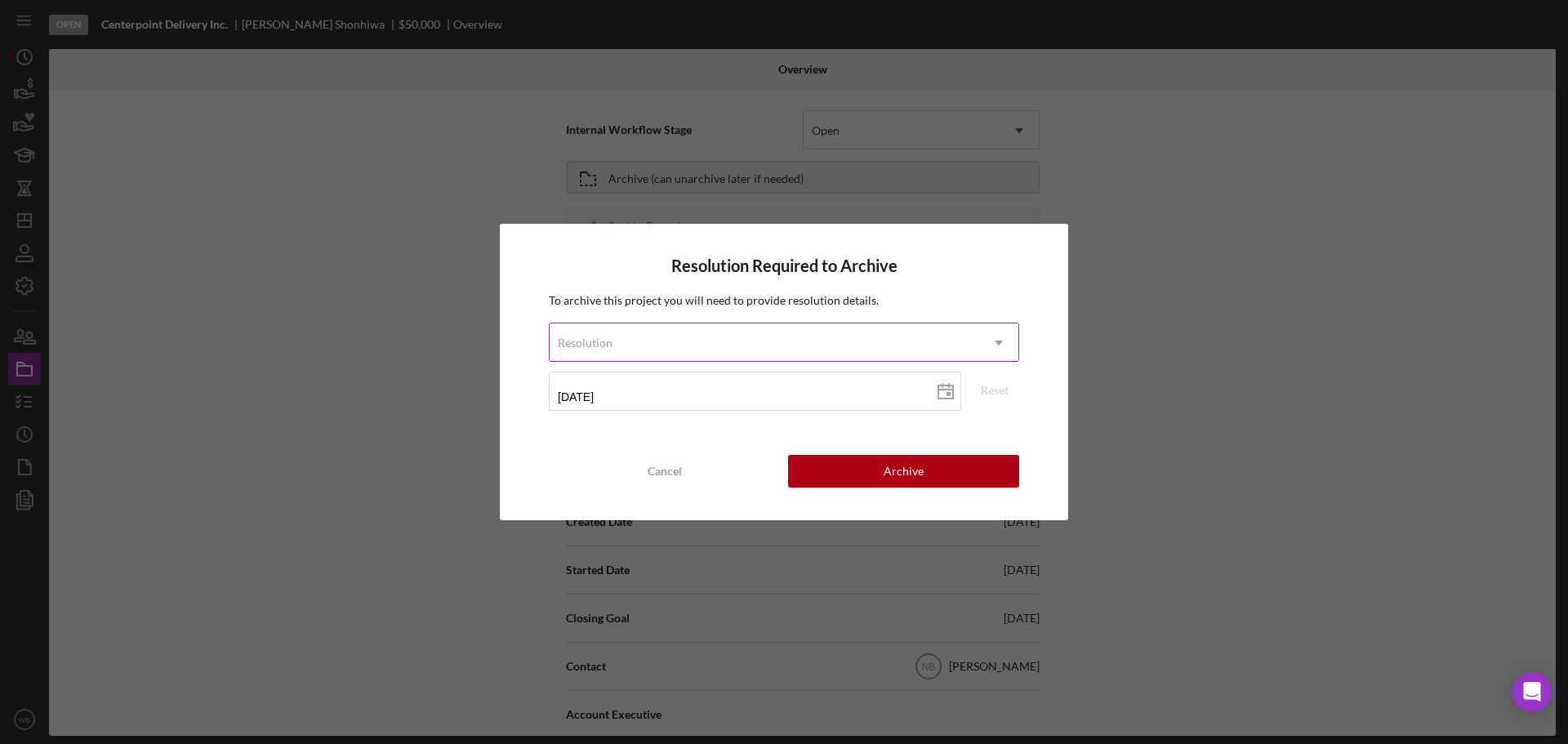
click at [744, 346] on div "Resolution" at bounding box center [764, 342] width 430 height 38
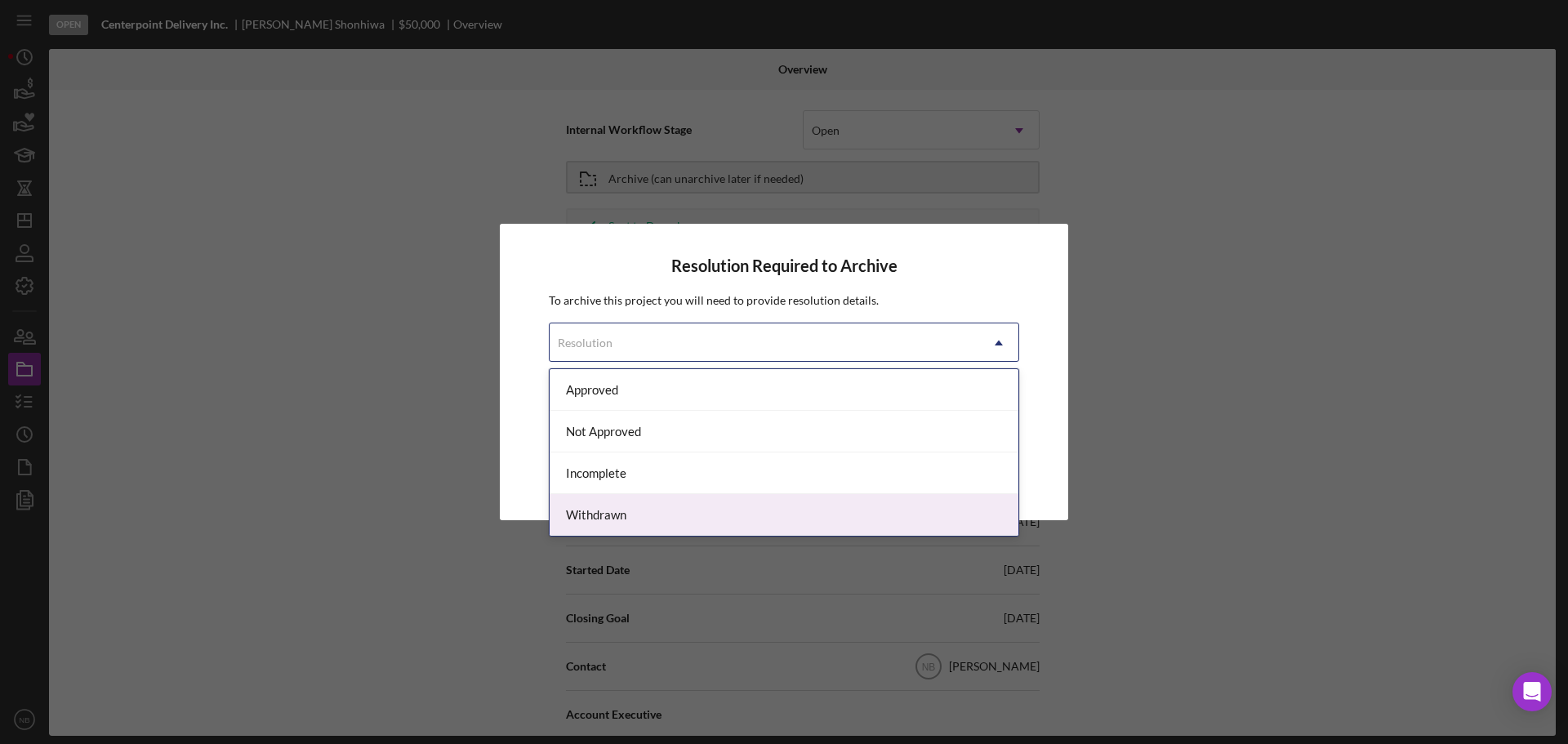
click at [699, 525] on div "Withdrawn" at bounding box center [784, 515] width 469 height 42
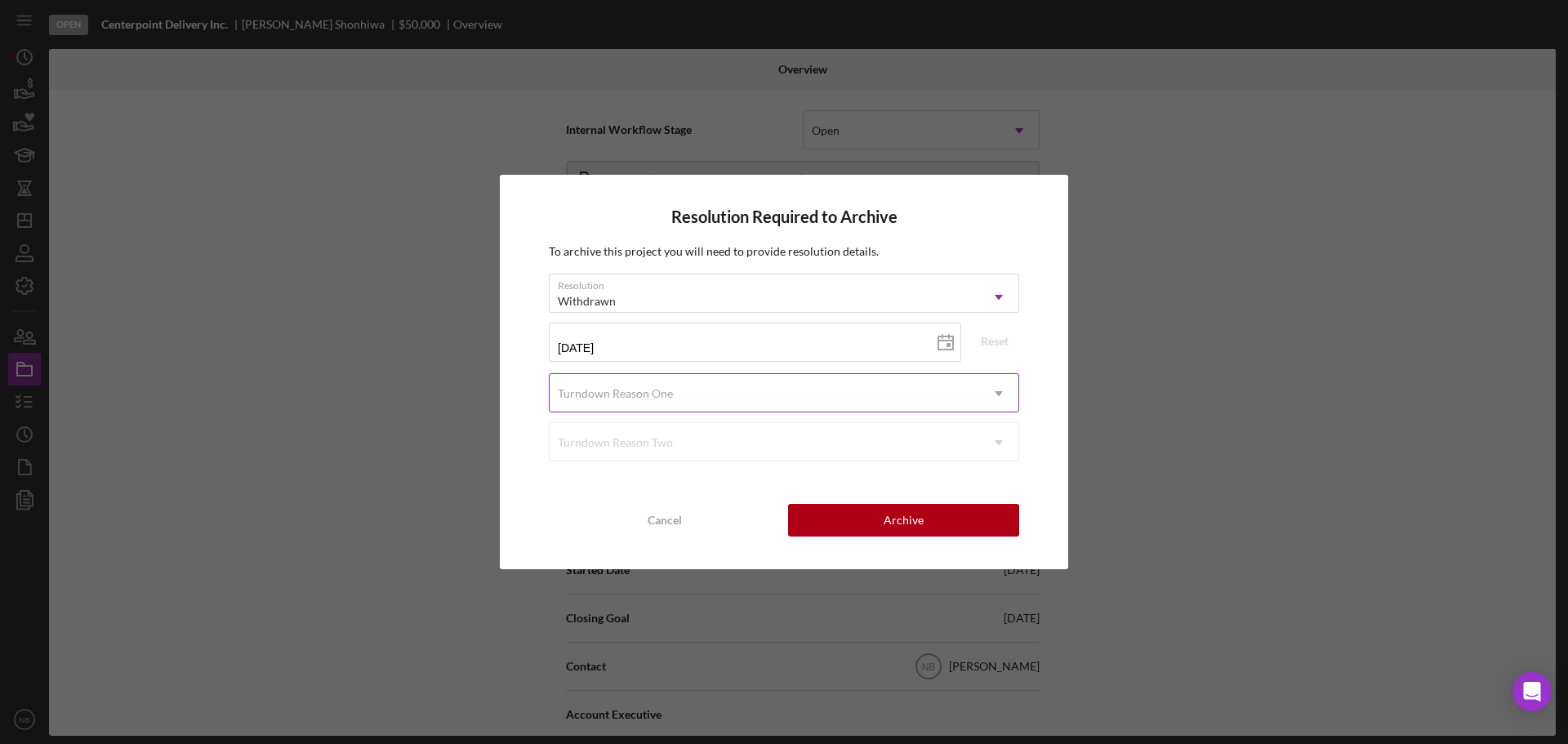
click at [691, 391] on div "Turndown Reason One" at bounding box center [764, 393] width 430 height 38
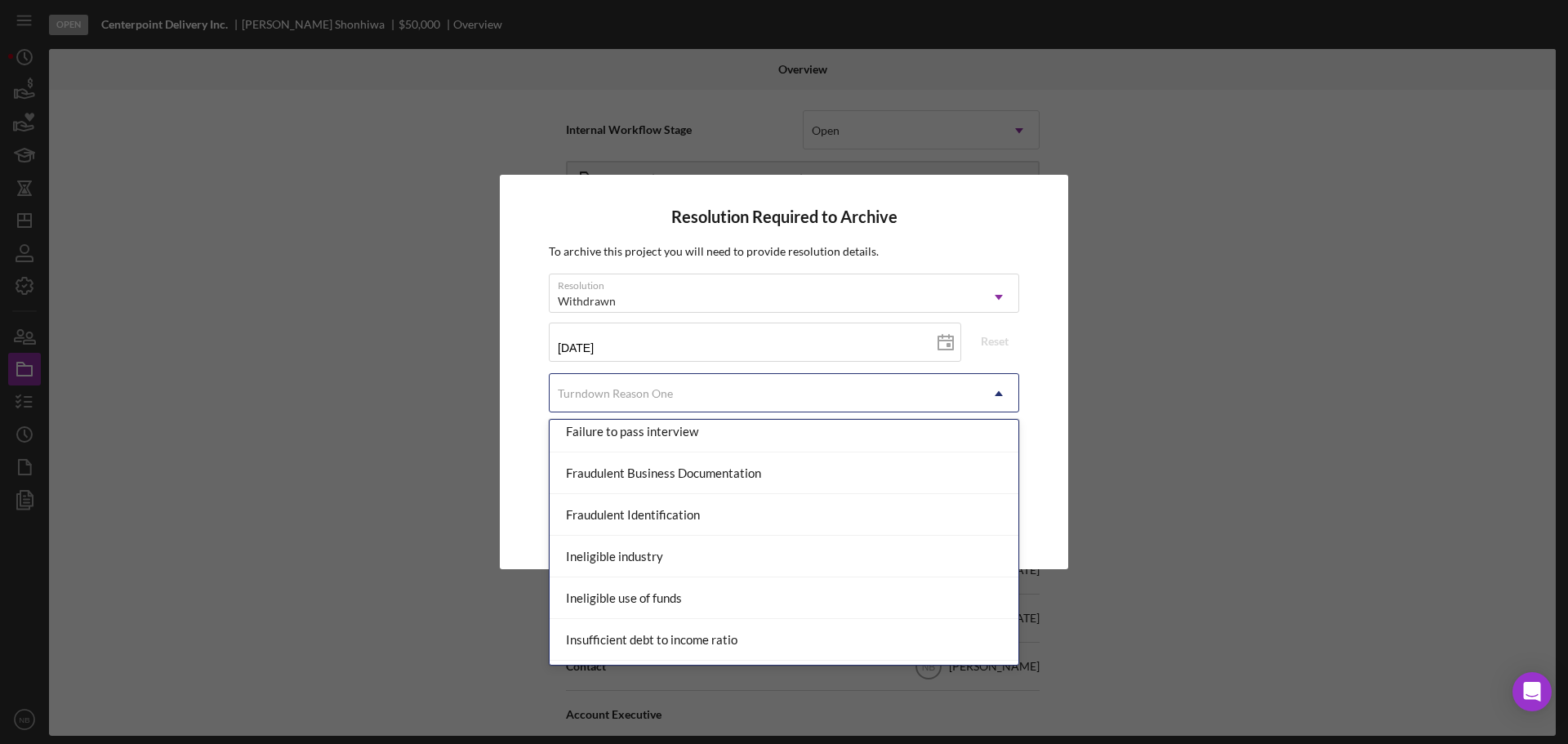
scroll to position [418, 0]
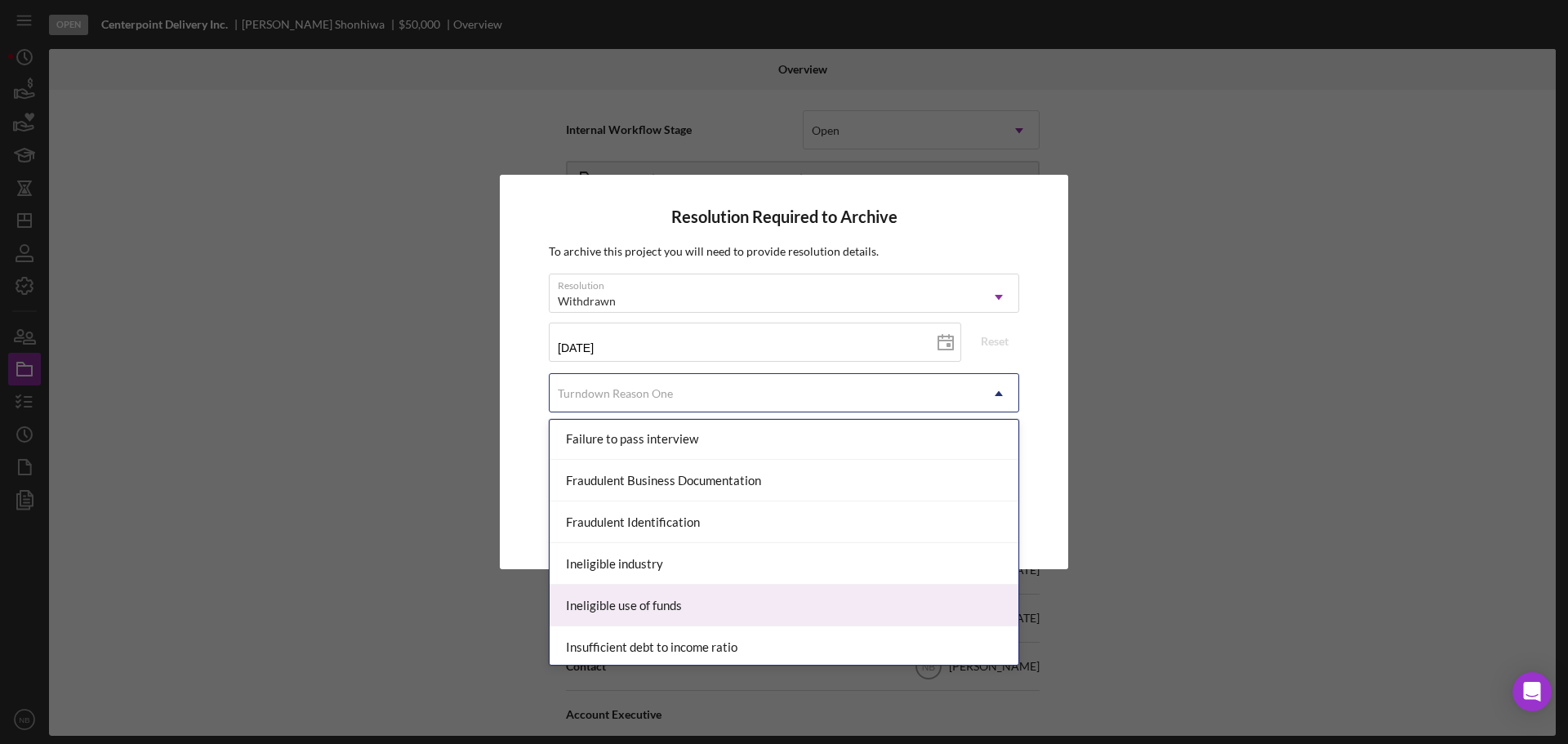
click at [768, 595] on div "Ineligible use of funds" at bounding box center [784, 606] width 469 height 42
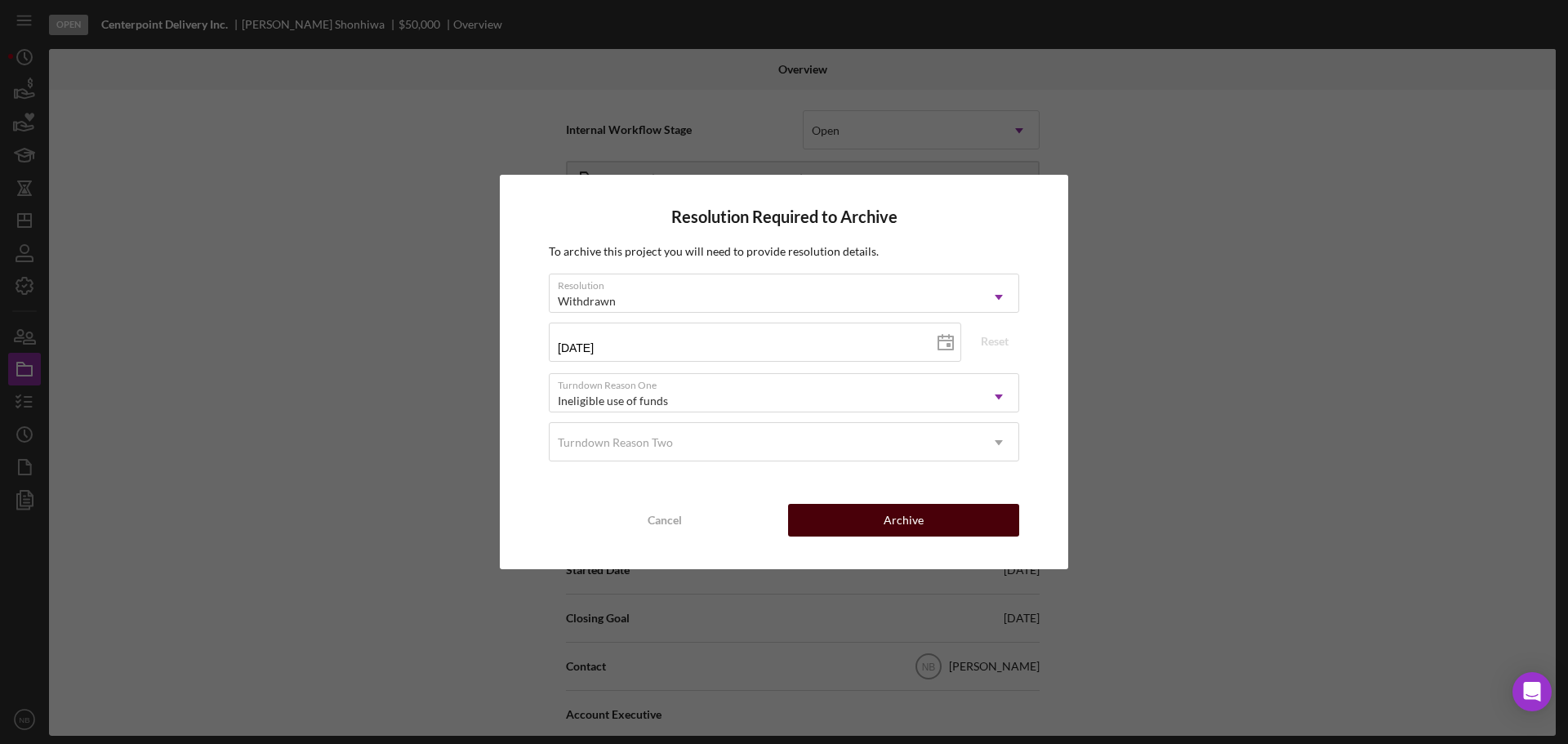
click at [923, 532] on button "Archive" at bounding box center [903, 520] width 231 height 33
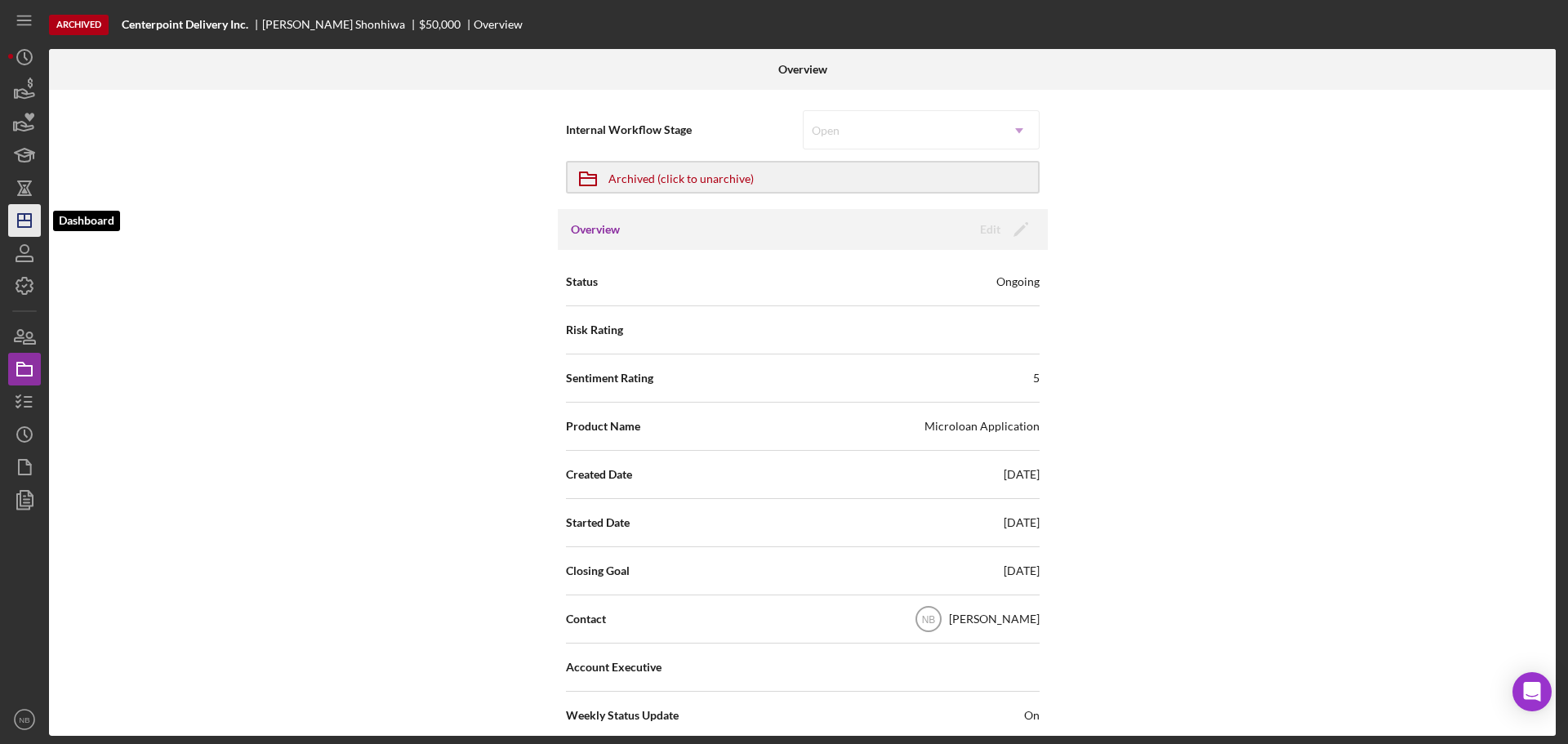
click at [21, 215] on icon "Icon/Dashboard" at bounding box center [24, 220] width 41 height 41
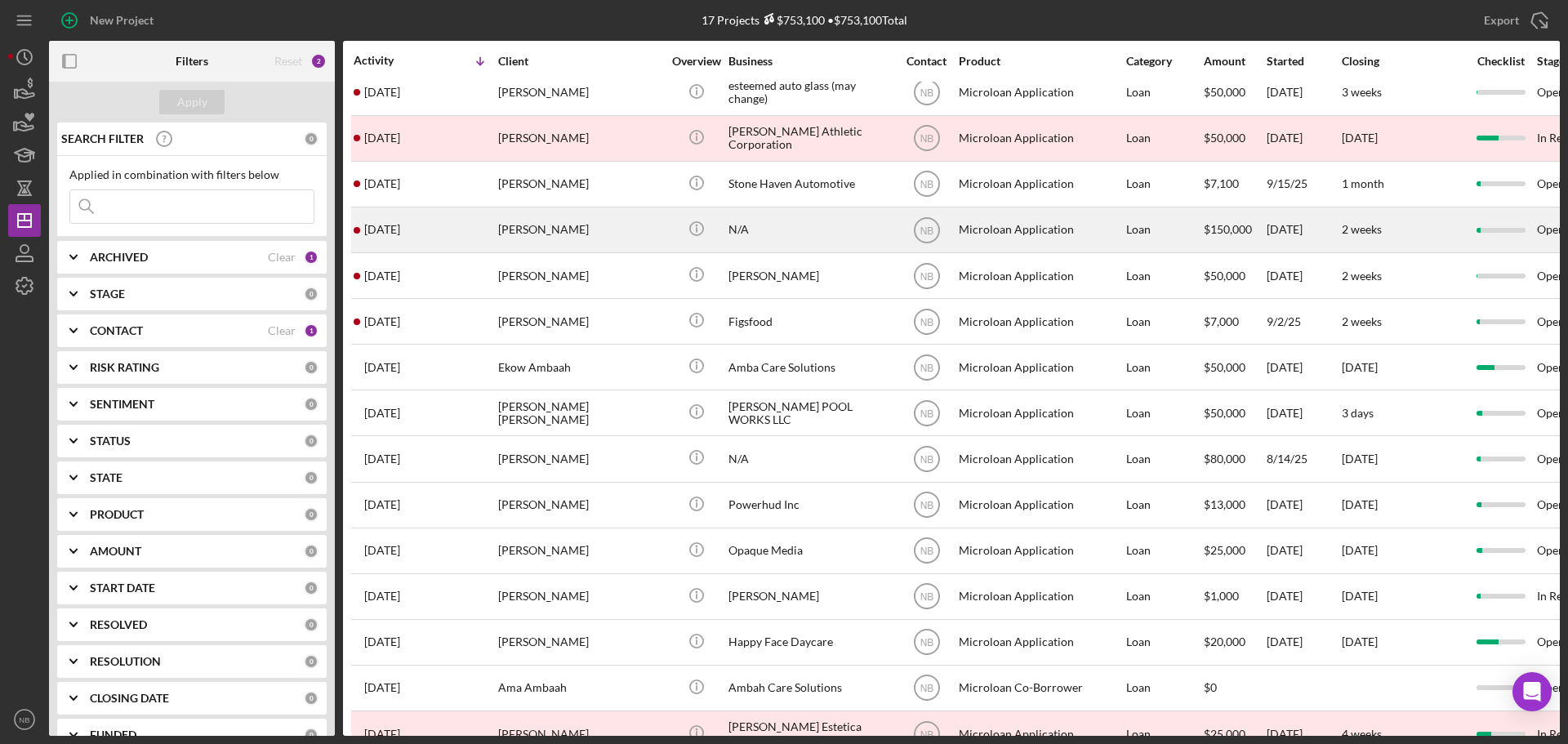
scroll to position [63, 0]
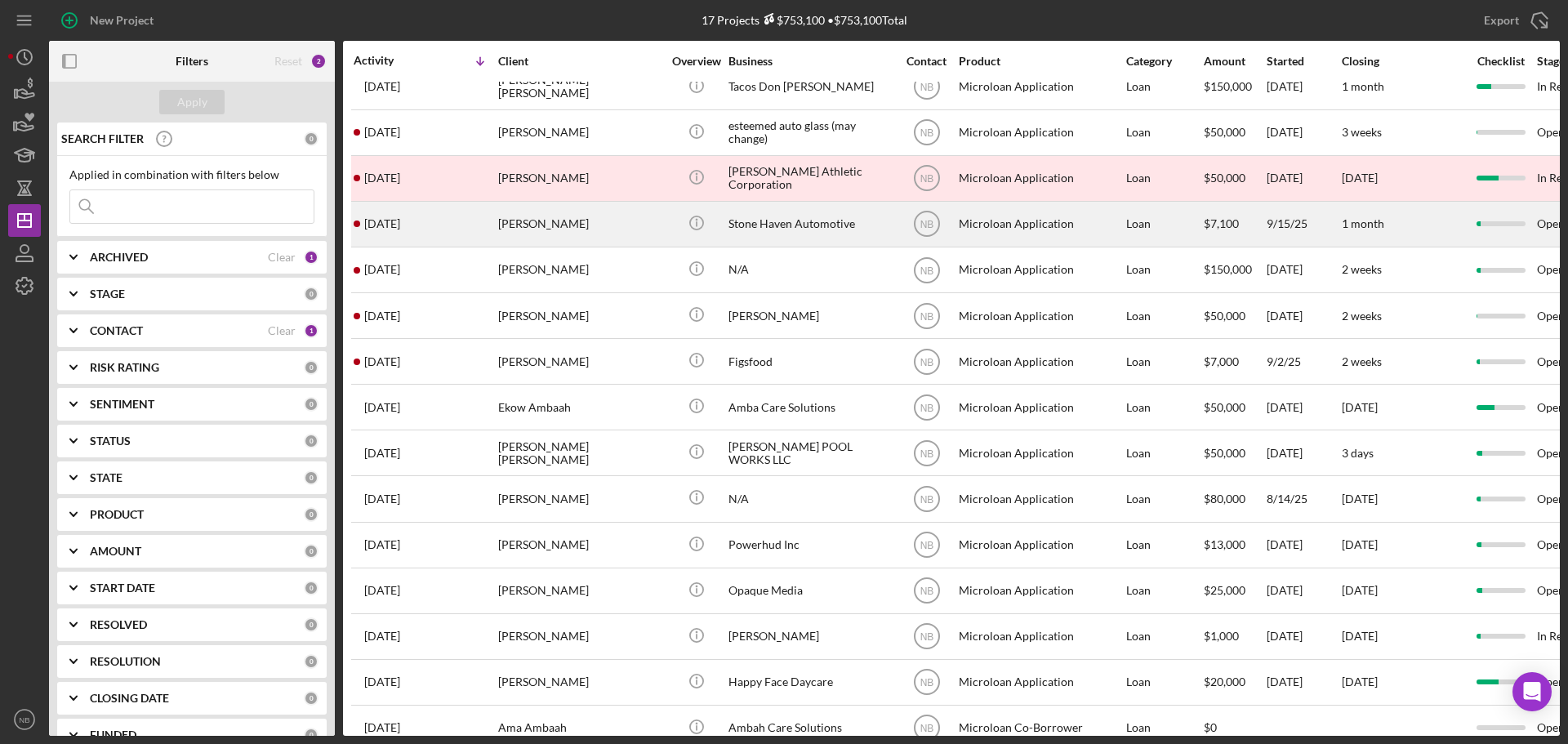
click at [554, 243] on div "[PERSON_NAME]" at bounding box center [580, 225] width 164 height 43
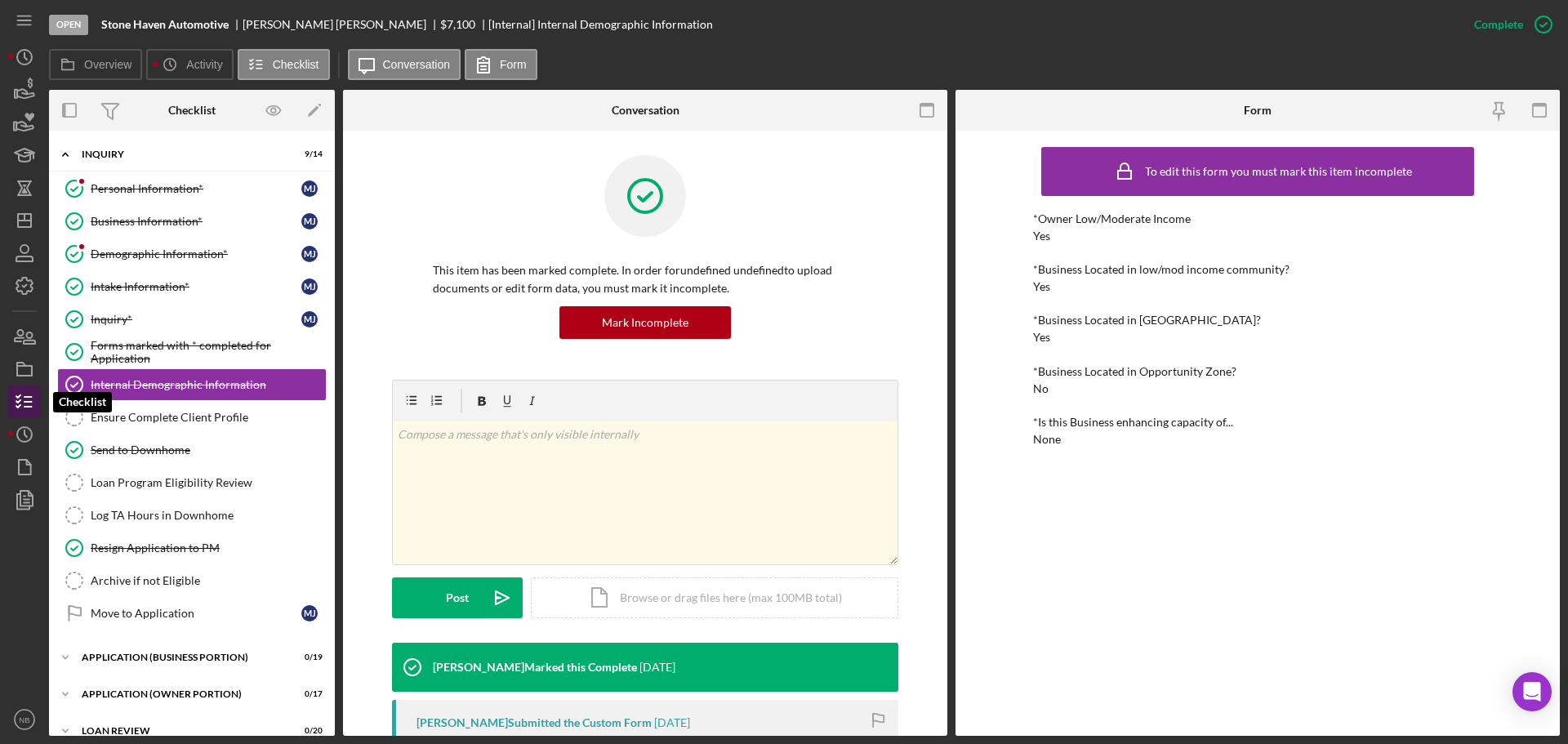
click at [28, 402] on line "button" at bounding box center [28, 402] width 8 height 0
click at [30, 376] on rect "button" at bounding box center [25, 371] width 15 height 10
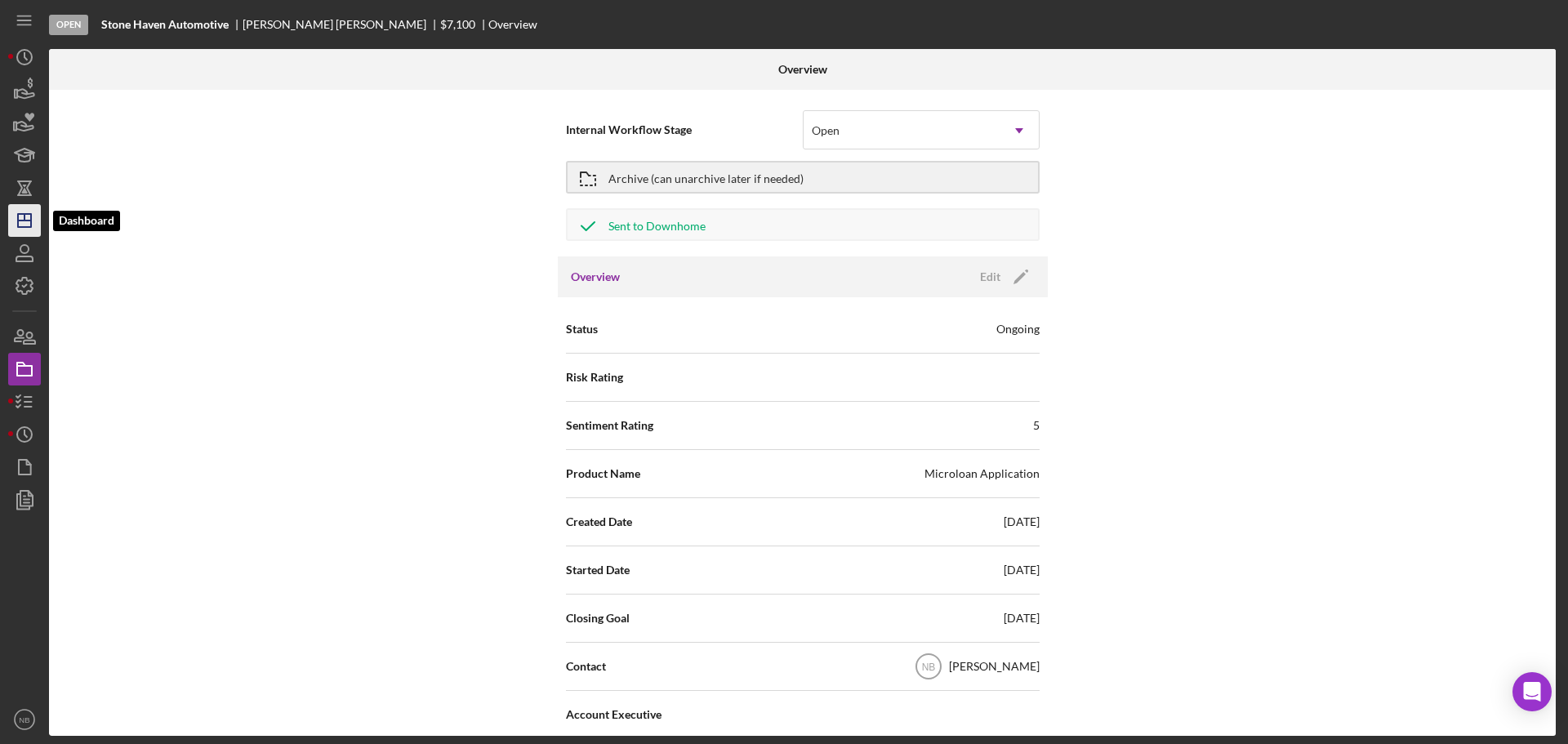
click at [18, 225] on polygon "button" at bounding box center [25, 220] width 13 height 13
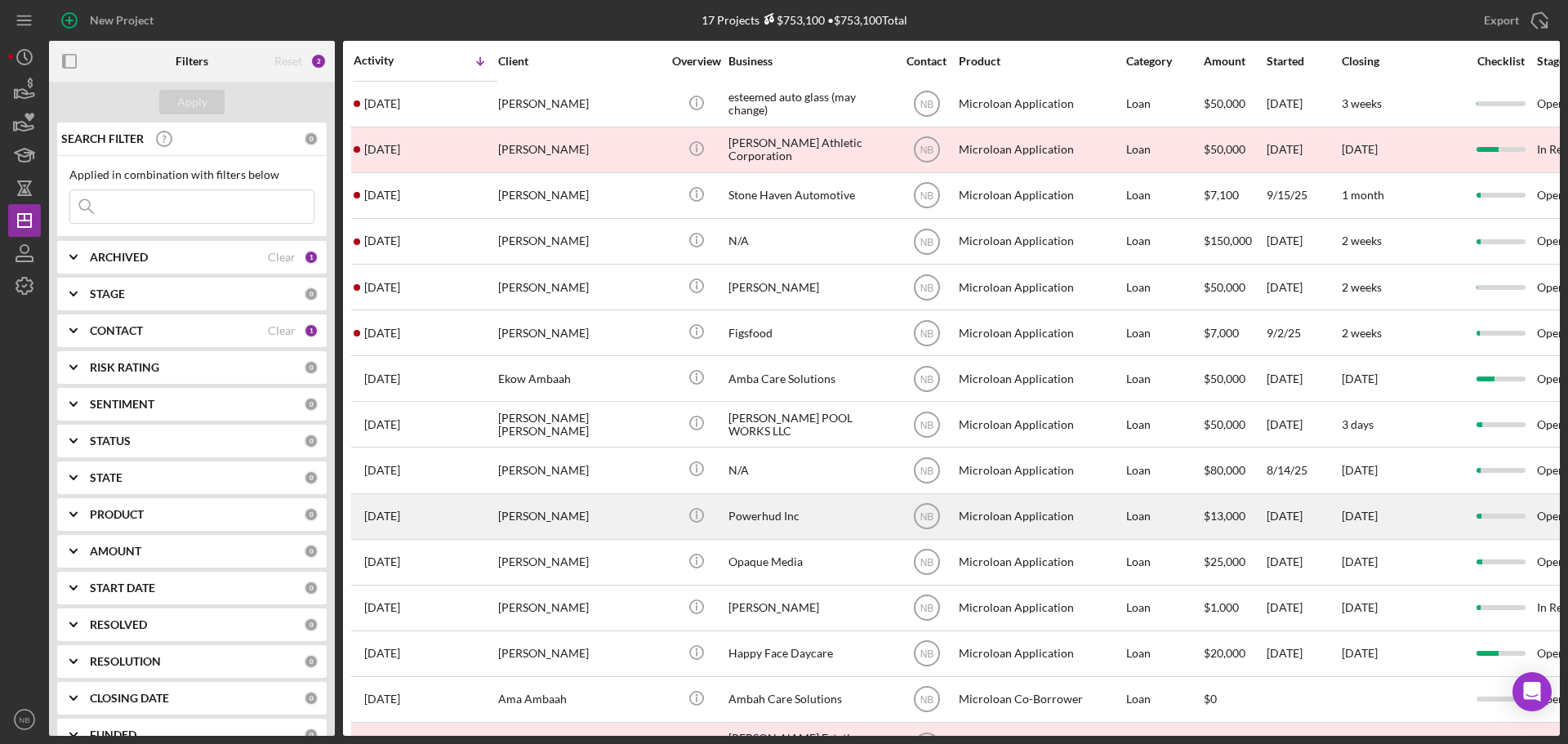
scroll to position [63, 0]
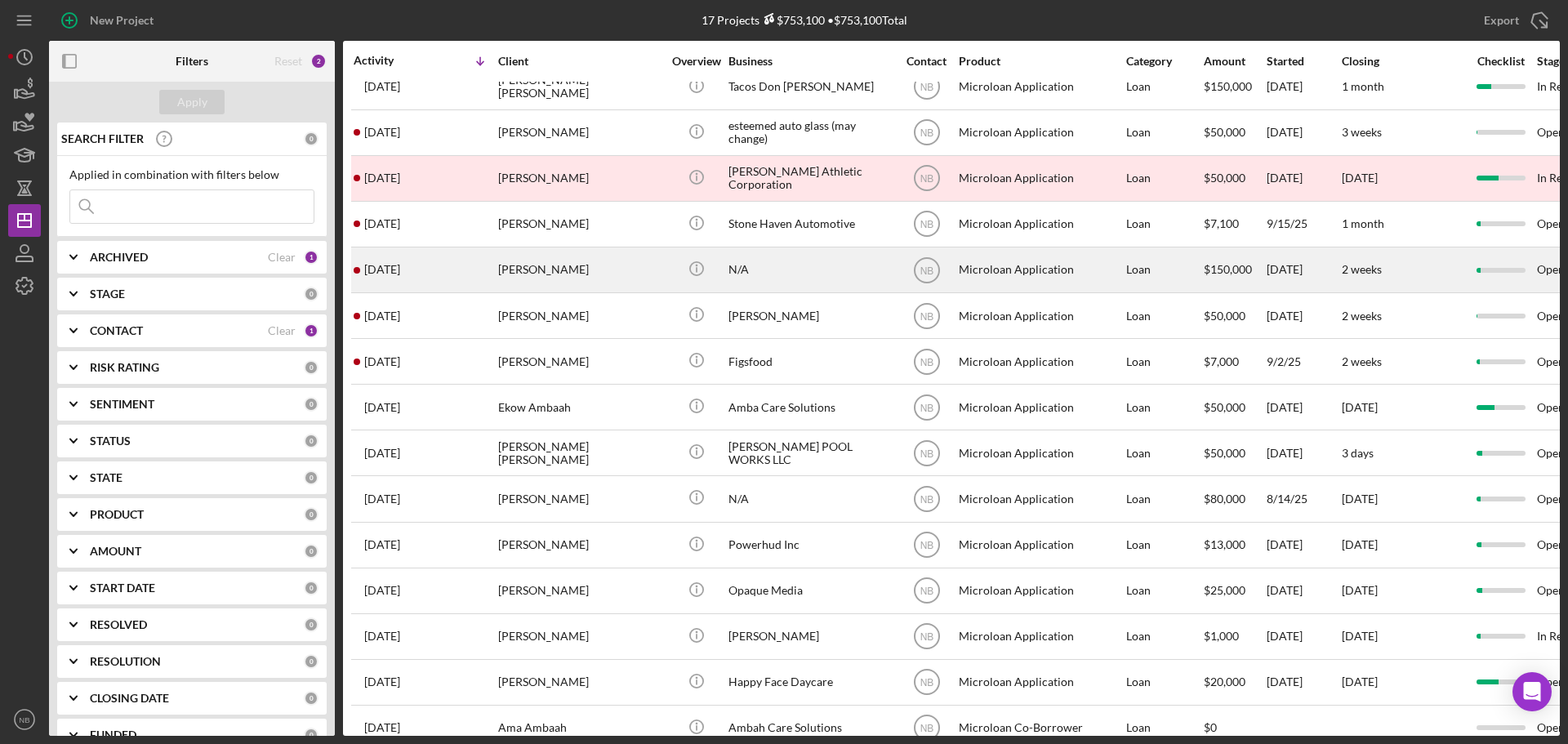
click at [775, 269] on div "N/A" at bounding box center [810, 270] width 164 height 43
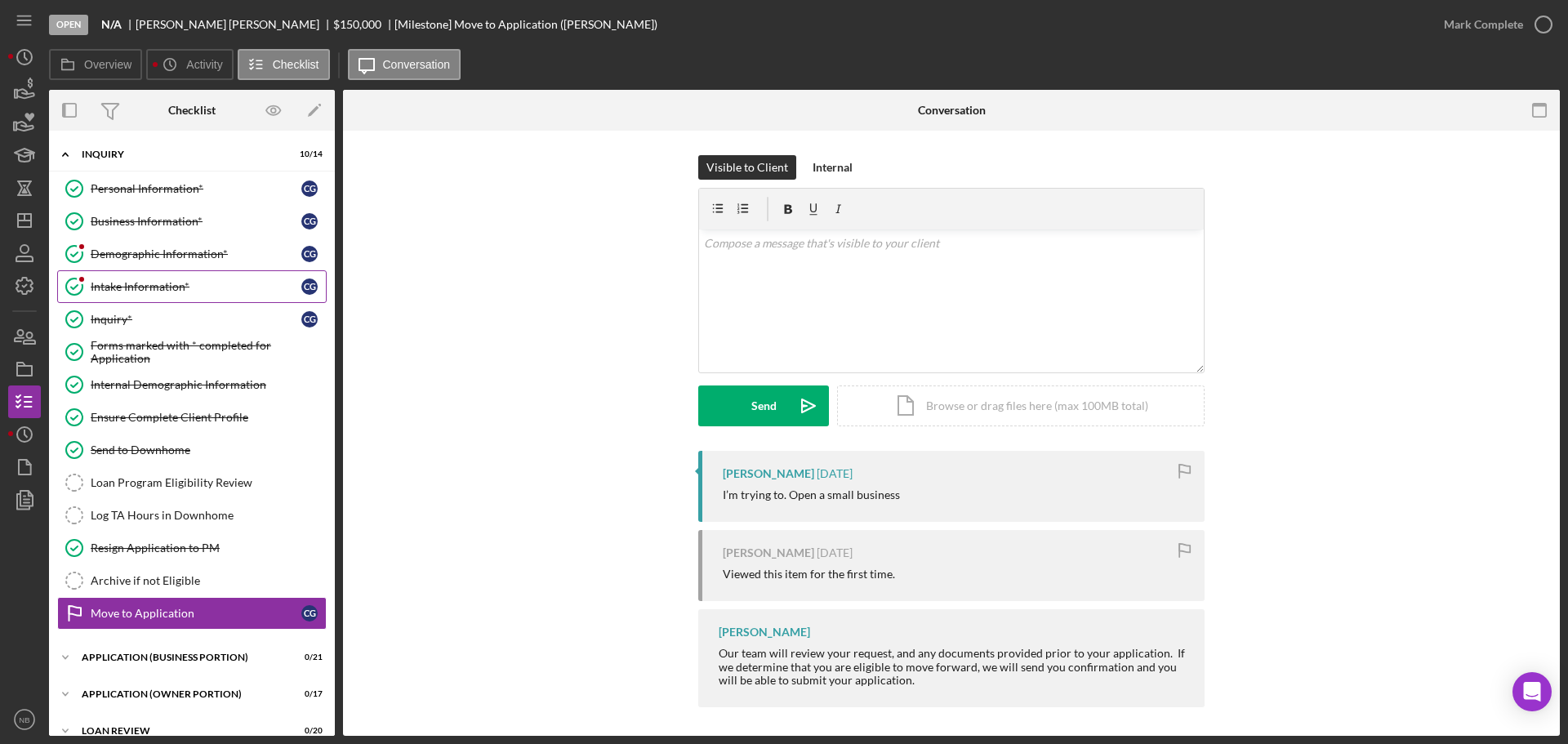
click at [159, 284] on div "Intake Information*" at bounding box center [196, 287] width 210 height 13
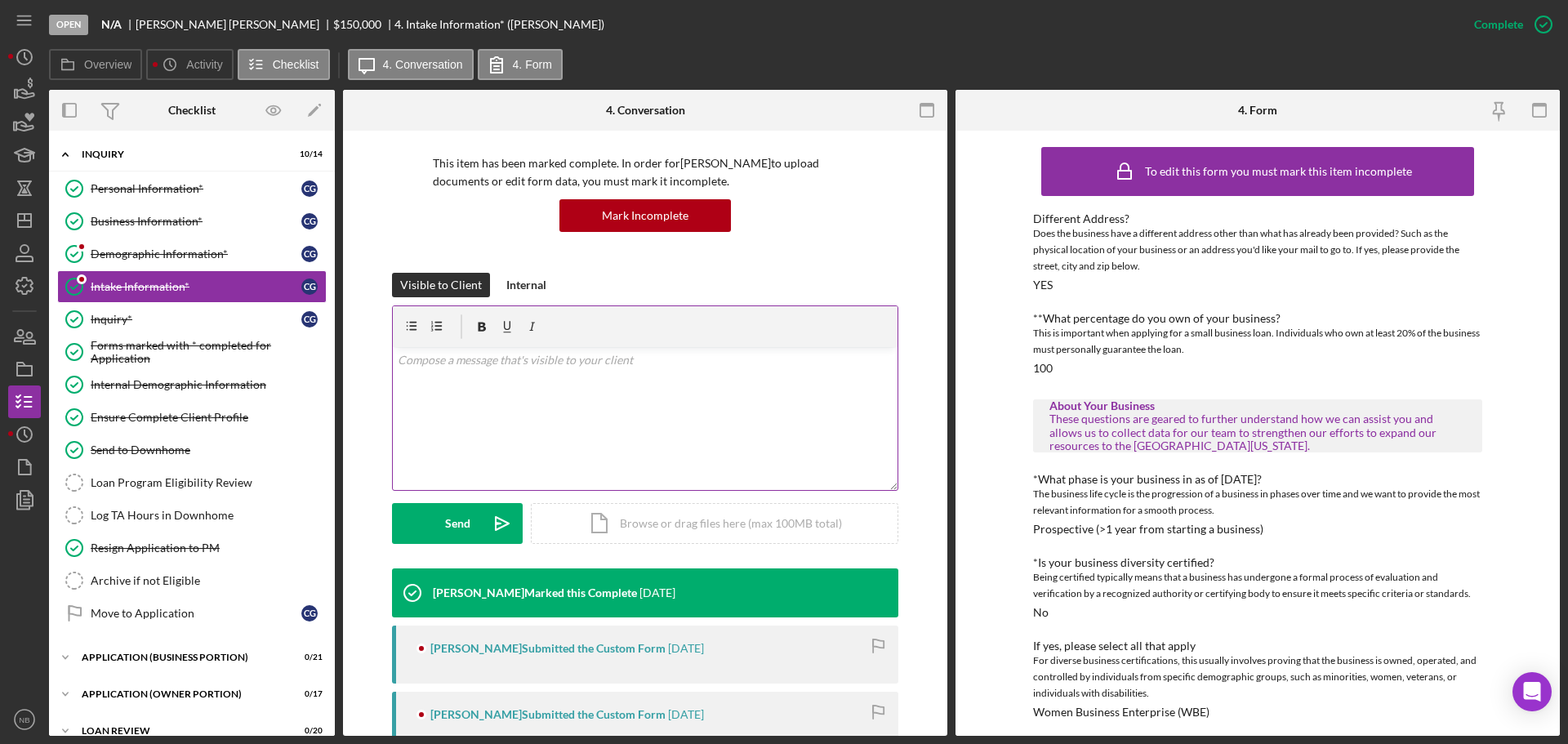
scroll to position [326, 0]
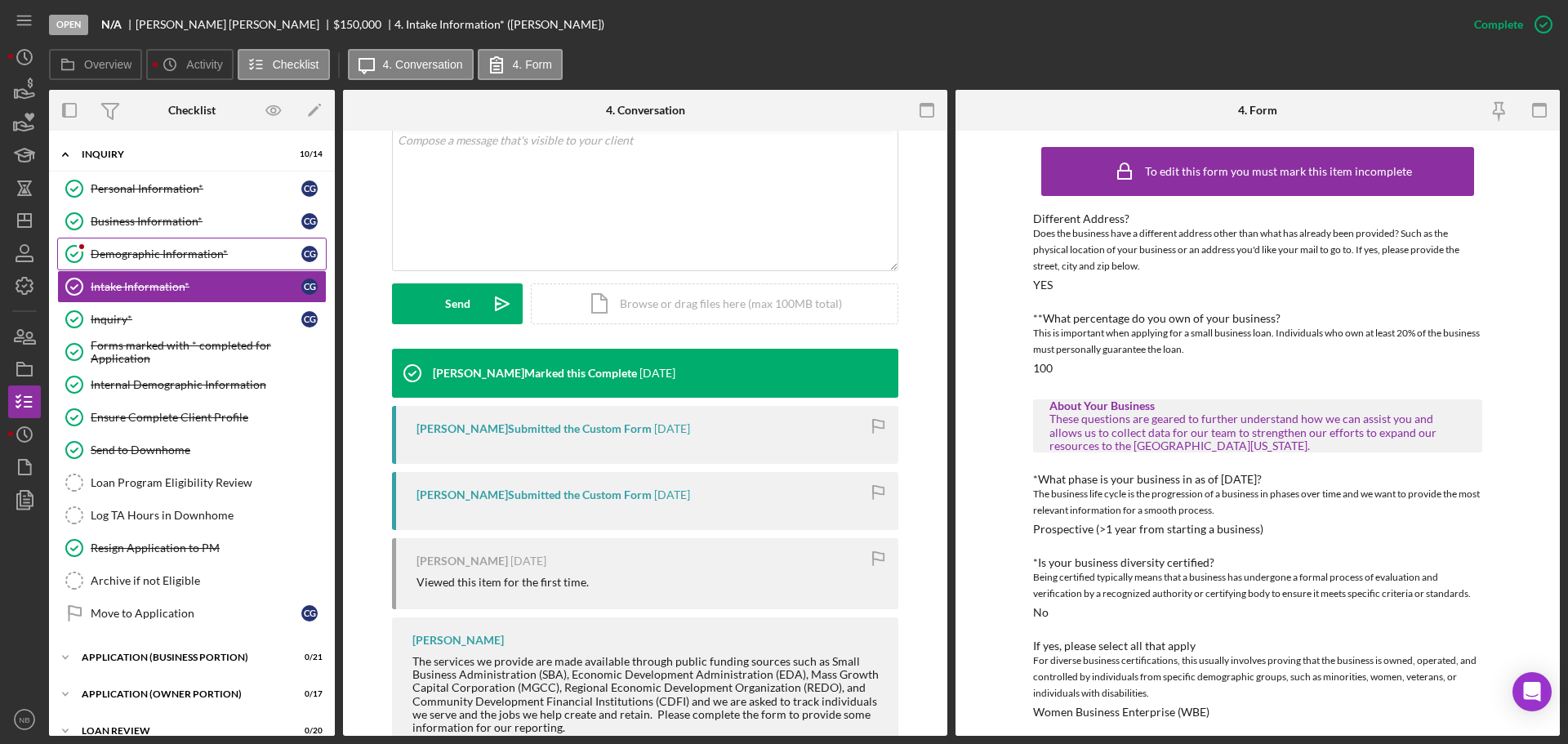
click at [133, 254] on div "Demographic Information*" at bounding box center [196, 254] width 210 height 13
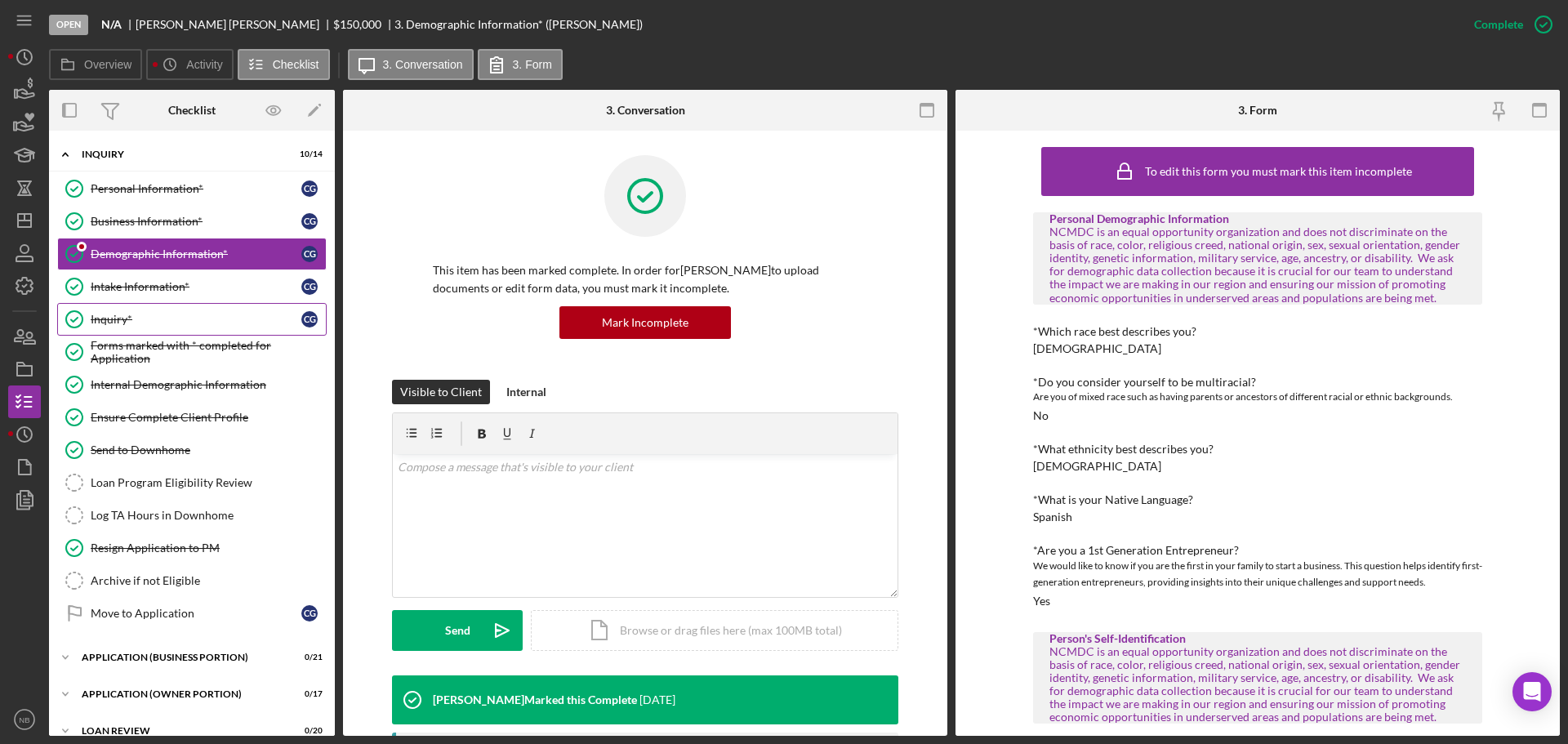
click at [130, 311] on link "Inquiry* Inquiry* C G" at bounding box center [191, 319] width 270 height 33
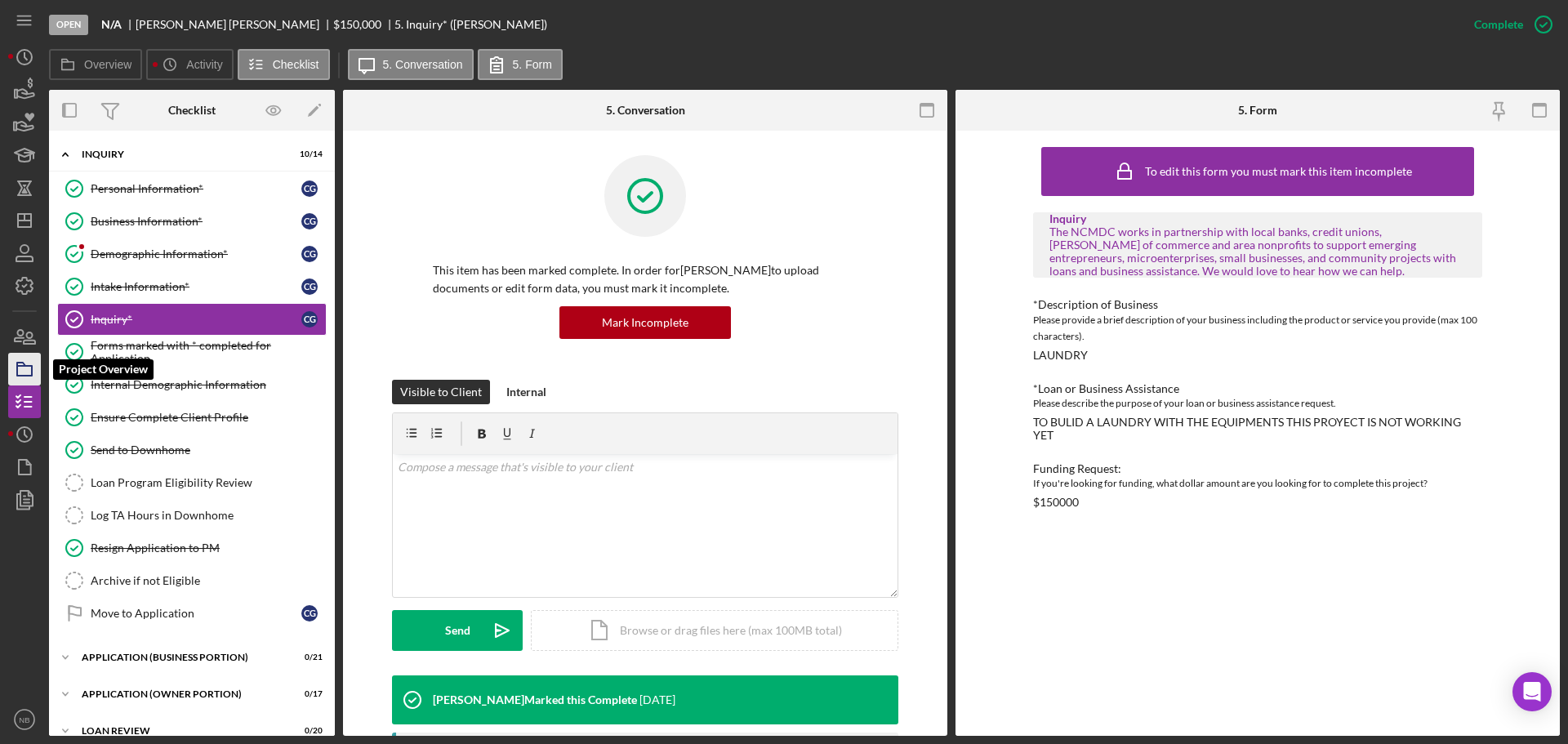
click at [19, 372] on icon "button" at bounding box center [24, 369] width 41 height 41
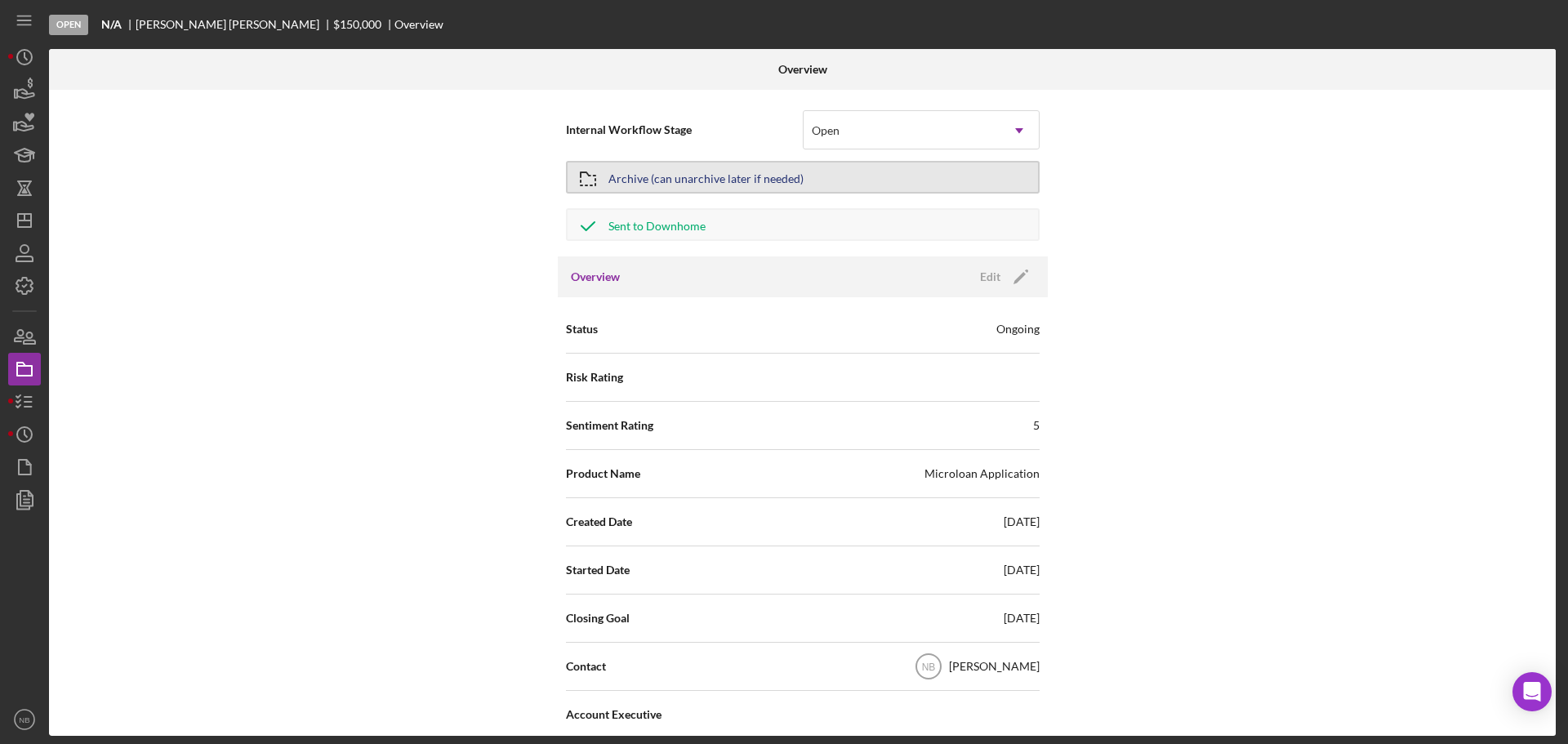
click at [801, 183] on button "Archive (can unarchive later if needed)" at bounding box center [802, 177] width 473 height 33
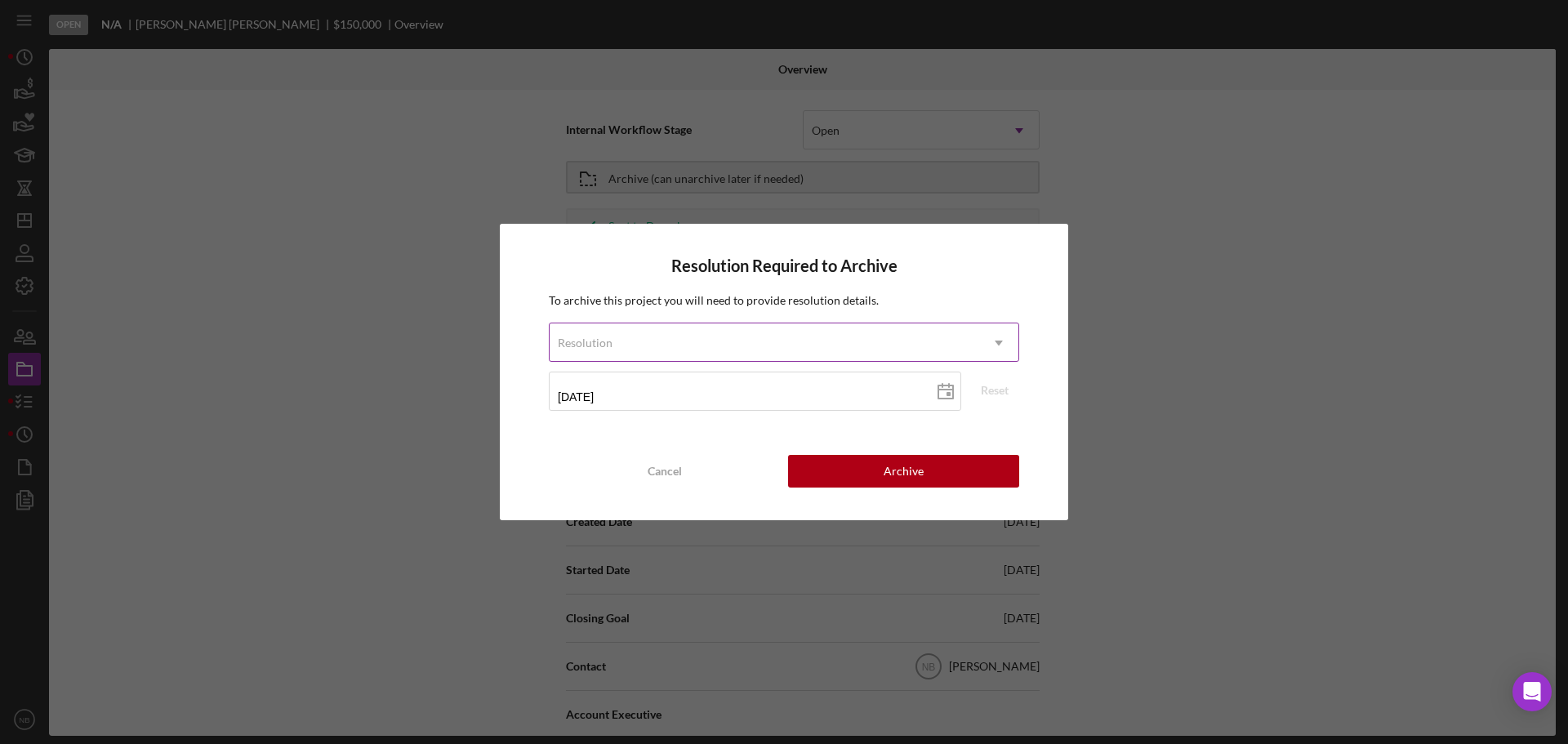
click at [715, 350] on div "Resolution" at bounding box center [764, 342] width 430 height 38
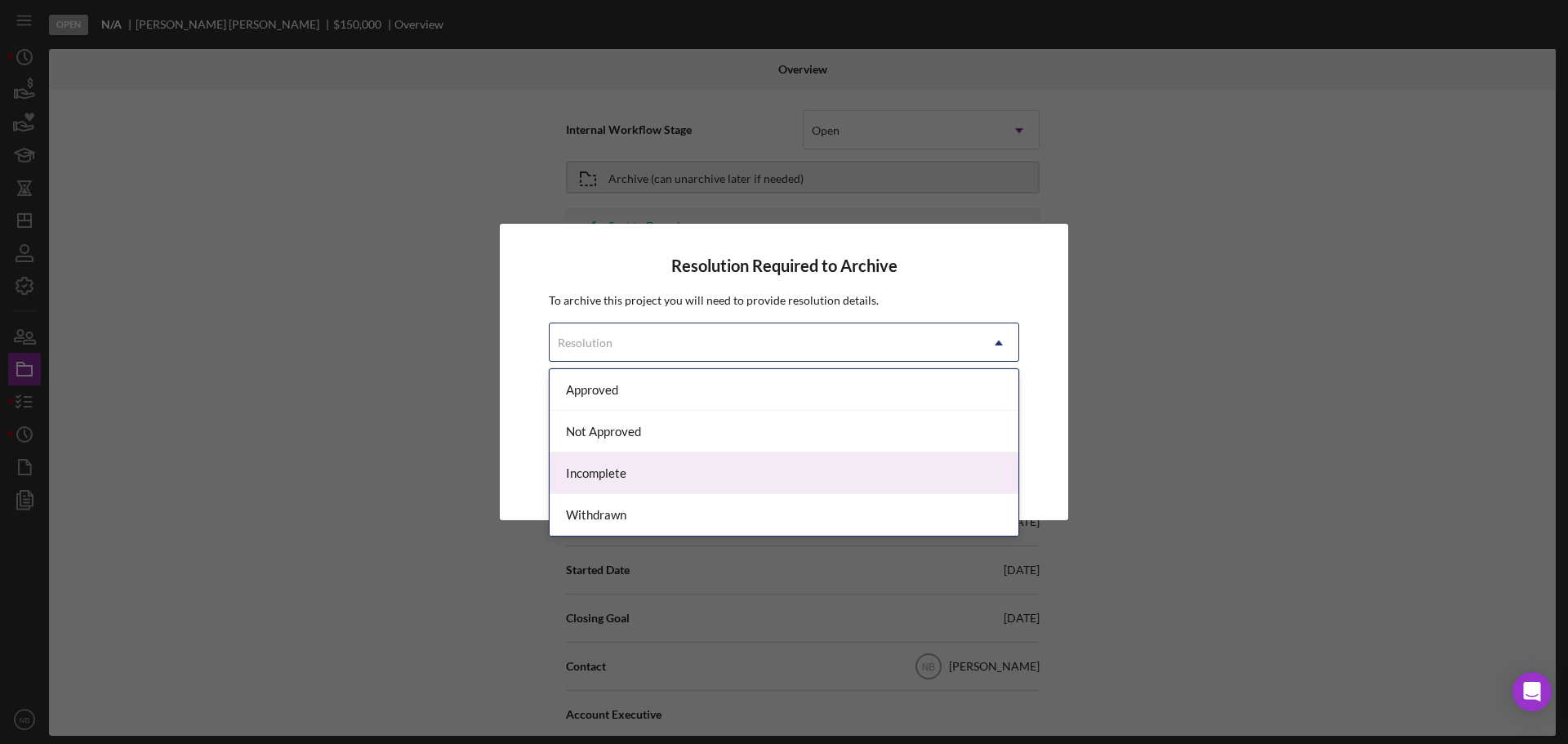
click at [660, 478] on div "Incomplete" at bounding box center [784, 473] width 469 height 42
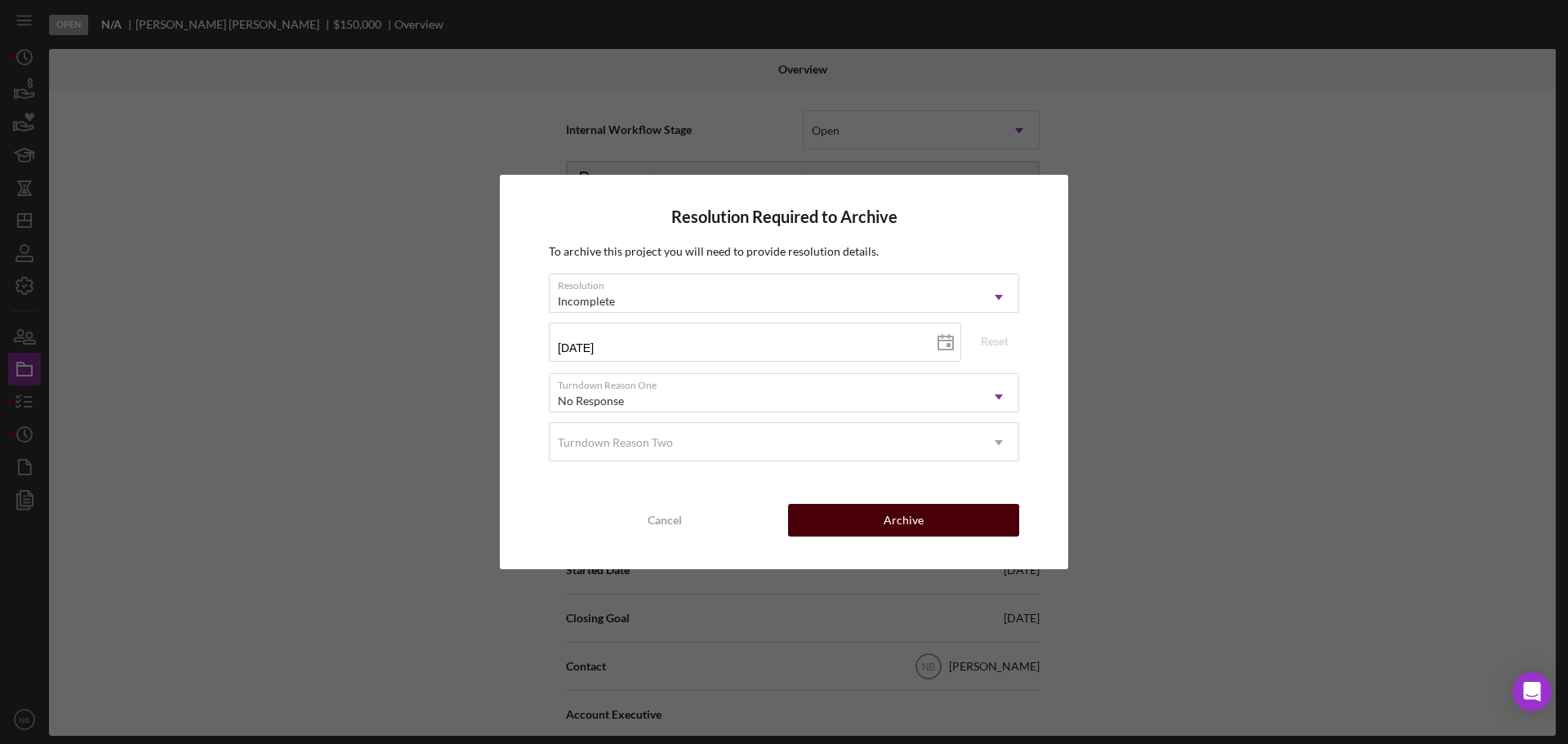
click at [895, 515] on div "Archive" at bounding box center [904, 520] width 40 height 33
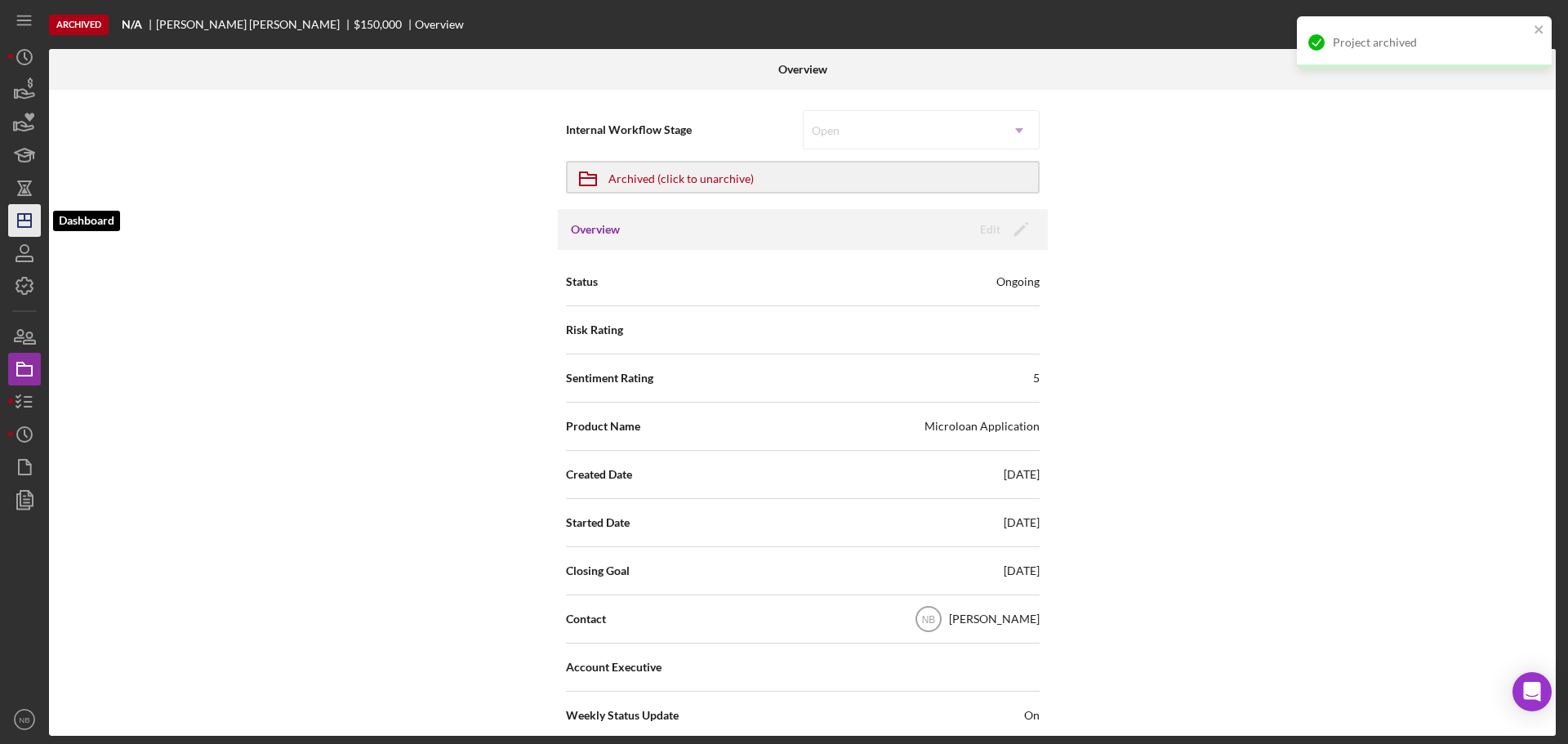
click at [21, 227] on polygon "button" at bounding box center [25, 220] width 13 height 13
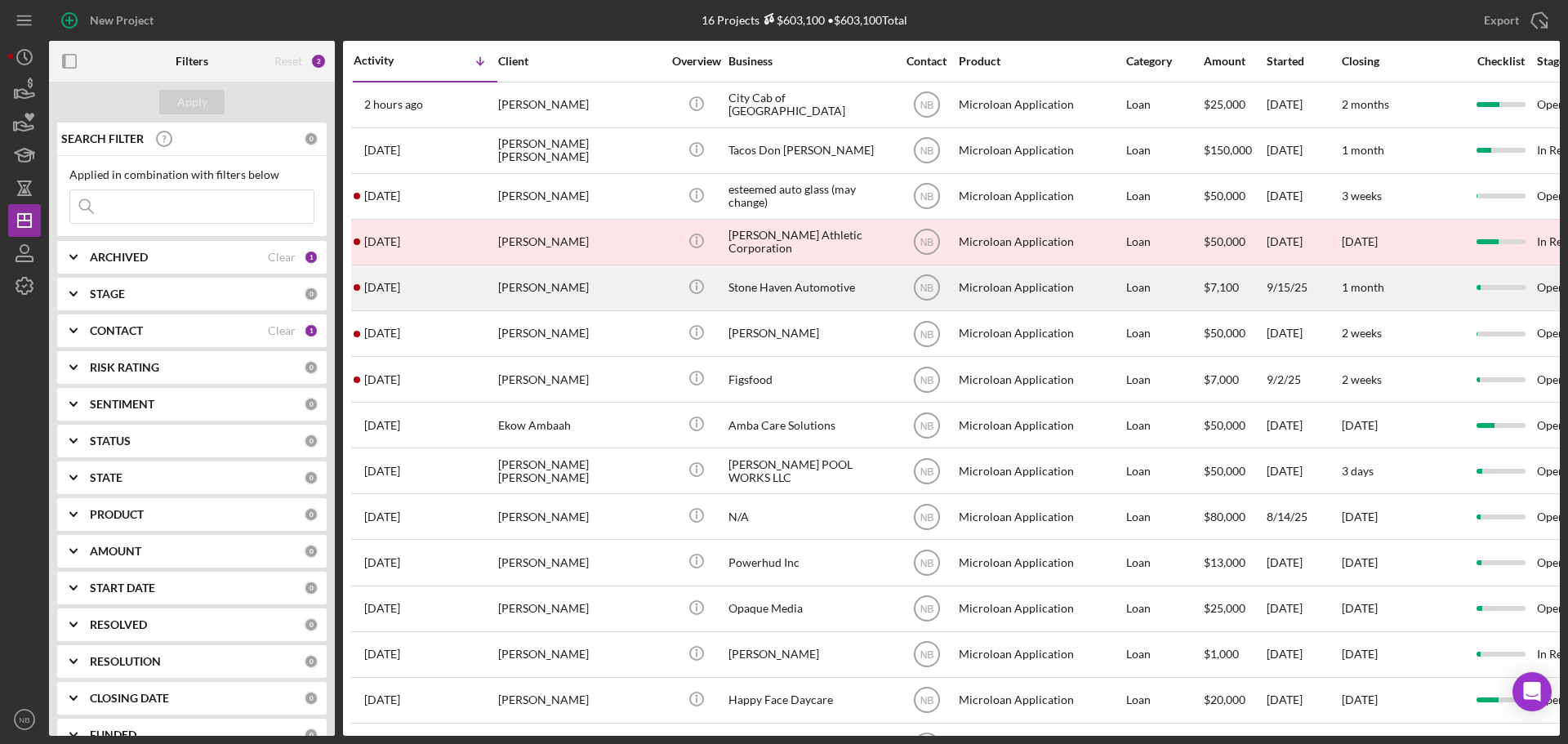
click at [562, 288] on div "[PERSON_NAME]" at bounding box center [580, 288] width 164 height 43
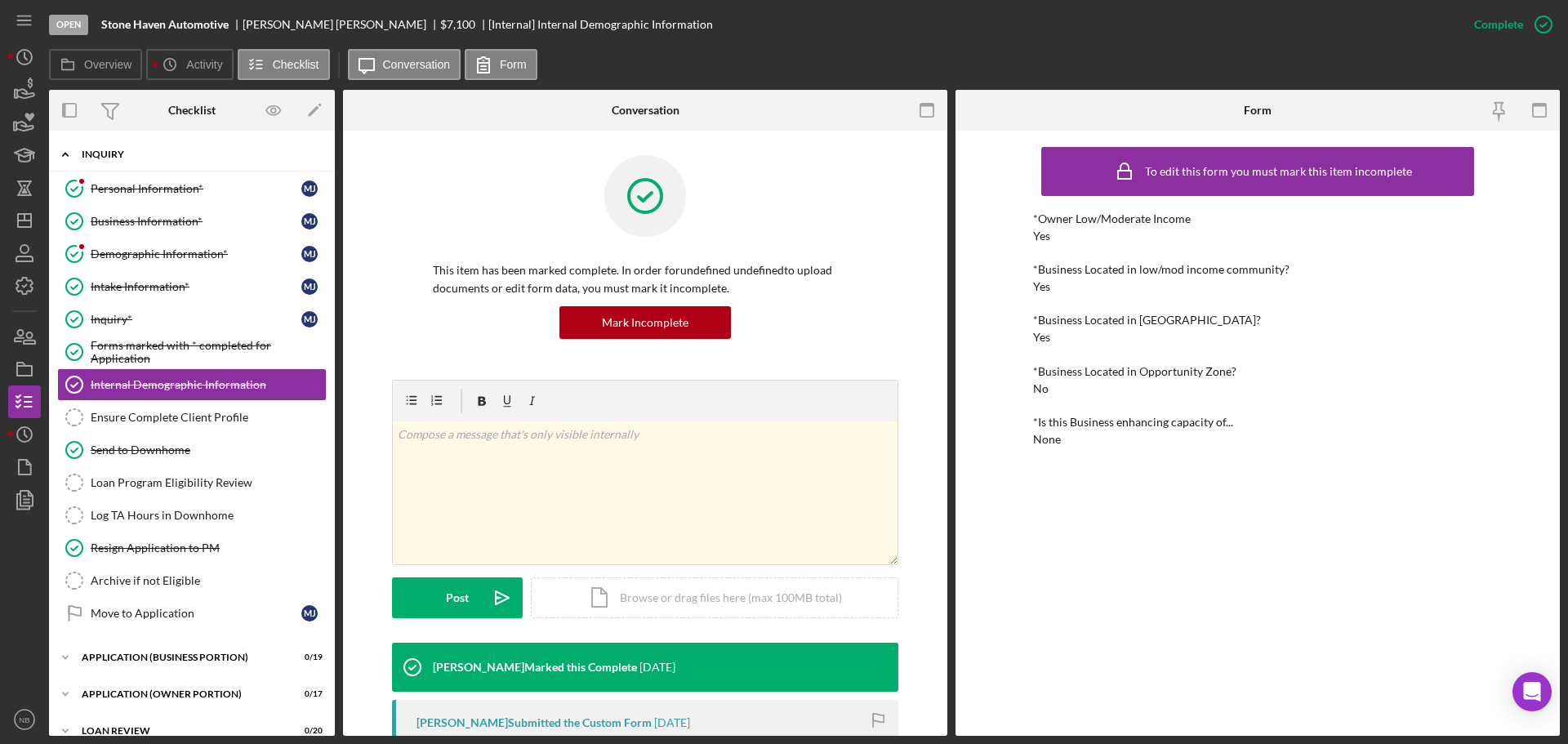
click at [144, 166] on div "Icon/Expander INQUIRY 9 / 14" at bounding box center [192, 154] width 285 height 33
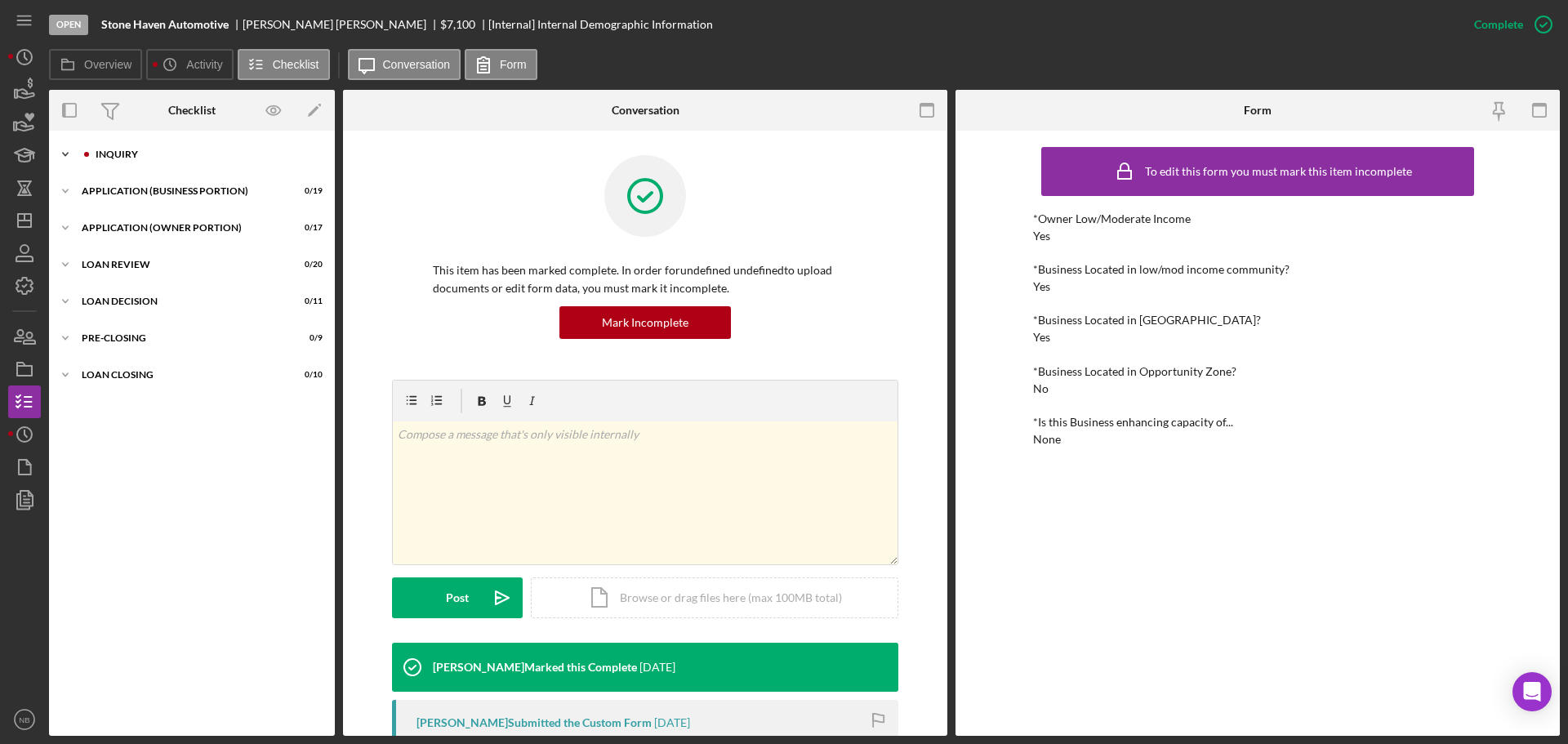
click at [129, 157] on div "INQUIRY" at bounding box center [204, 154] width 219 height 10
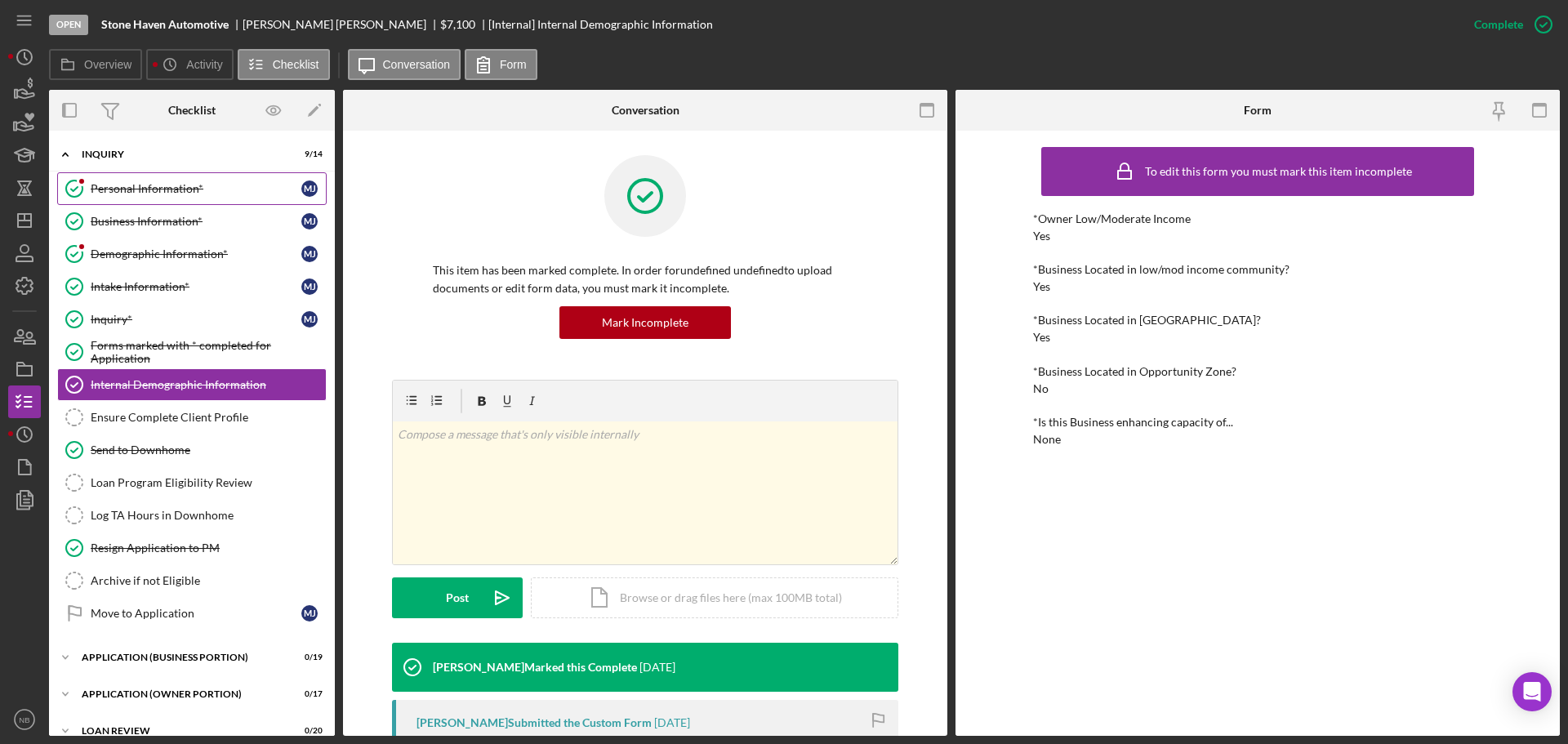
click at [135, 199] on link "Personal Information* Personal Information* [PERSON_NAME]" at bounding box center [191, 188] width 270 height 33
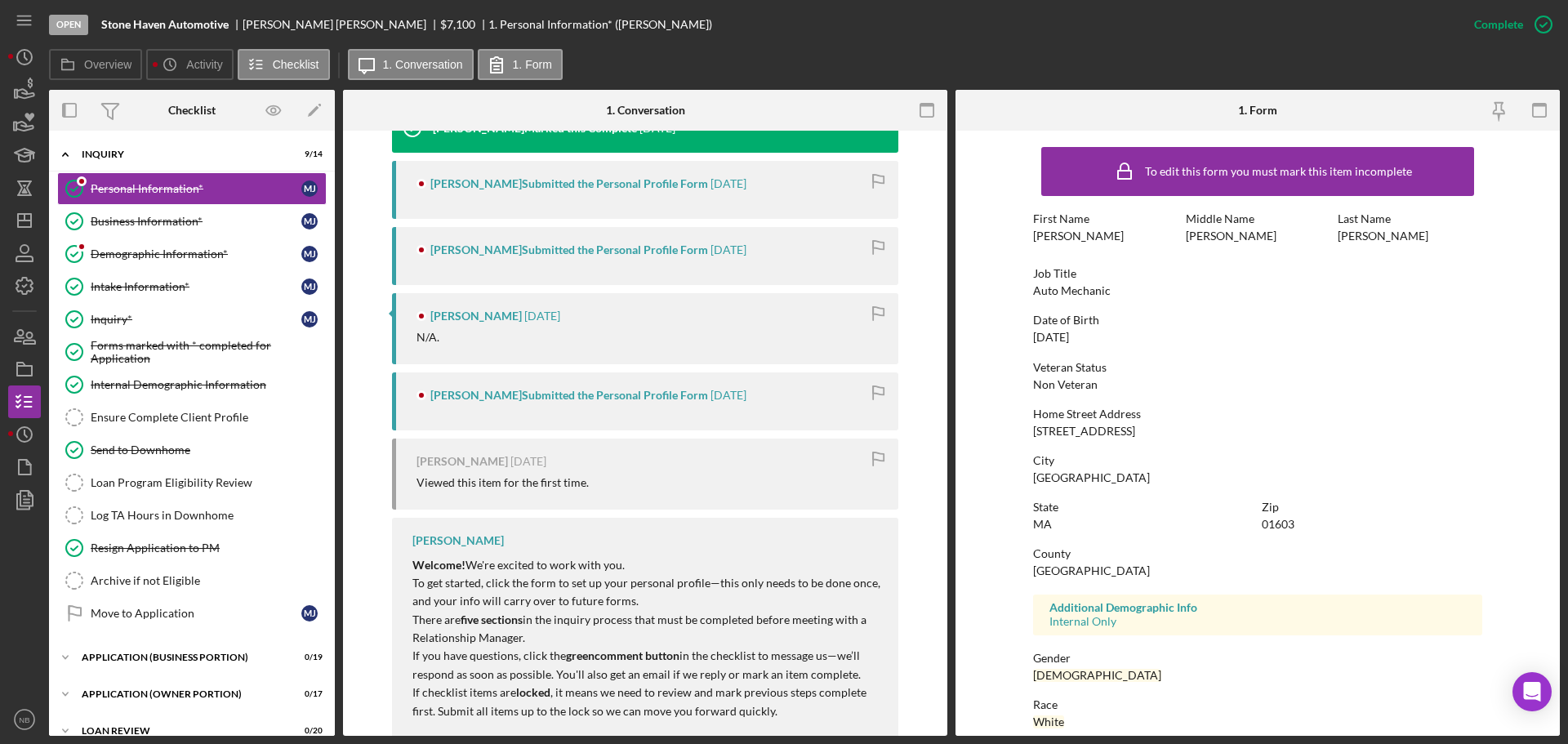
scroll to position [635, 0]
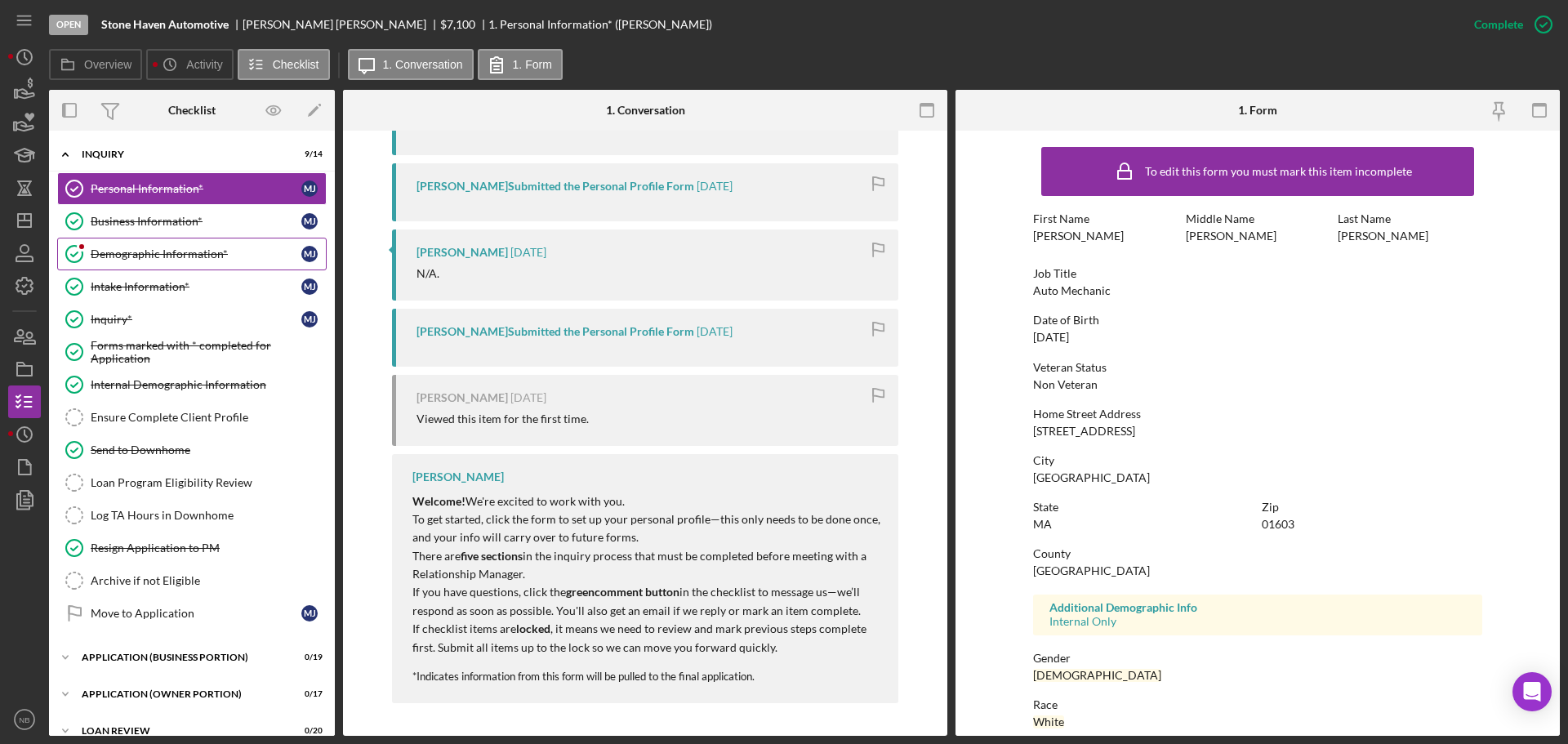
click at [142, 247] on div "Demographic Information*" at bounding box center [196, 254] width 210 height 13
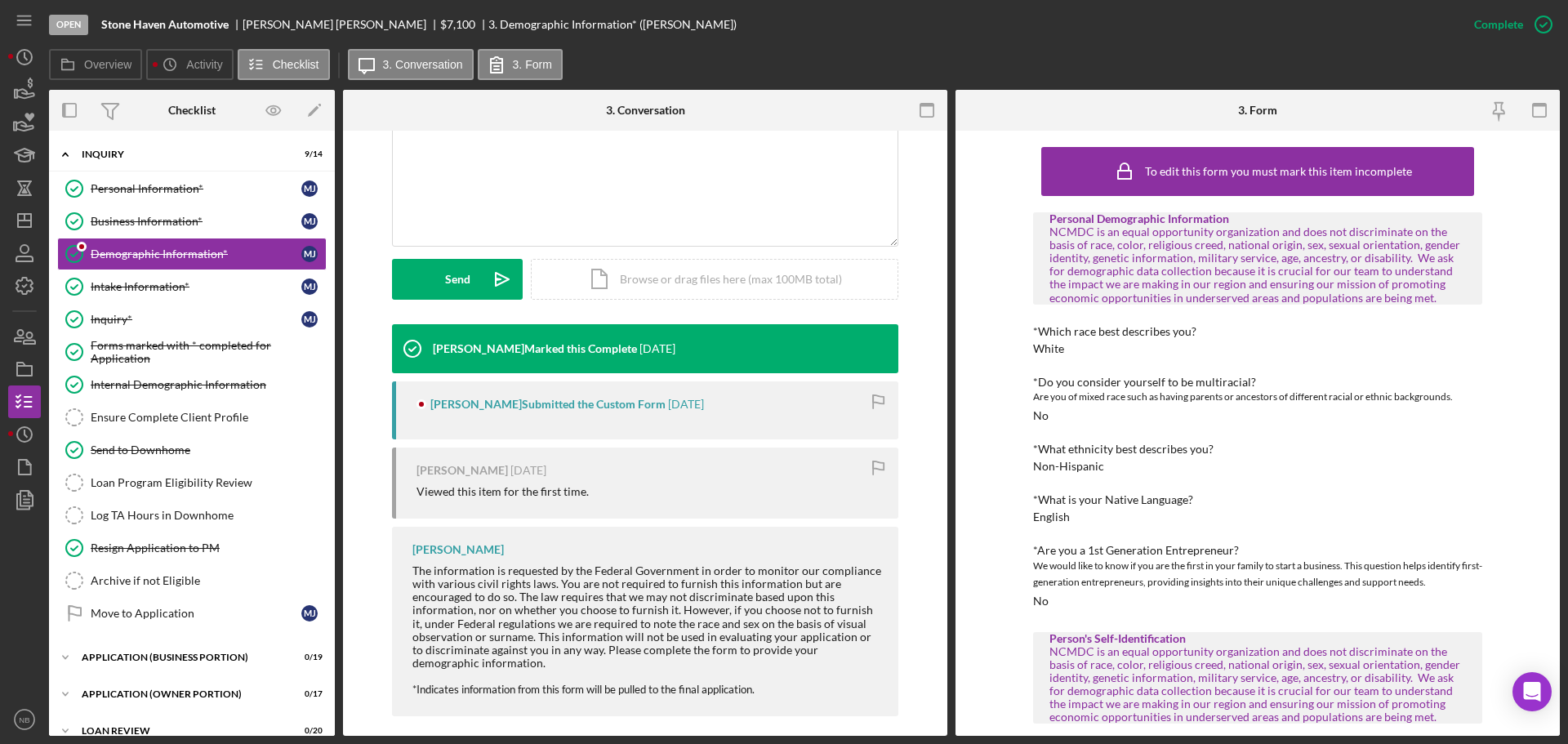
scroll to position [364, 0]
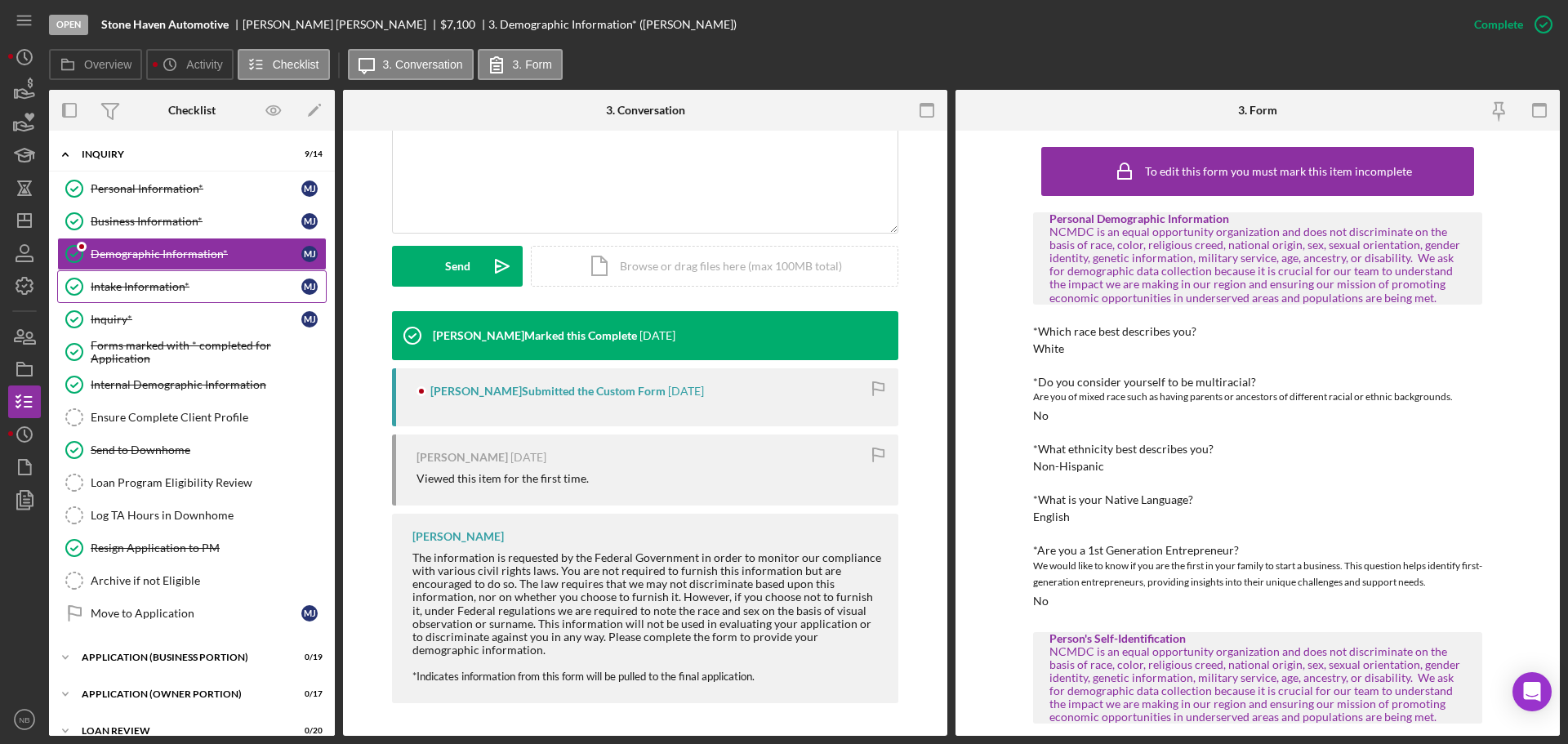
click at [159, 286] on div "Intake Information*" at bounding box center [196, 287] width 210 height 13
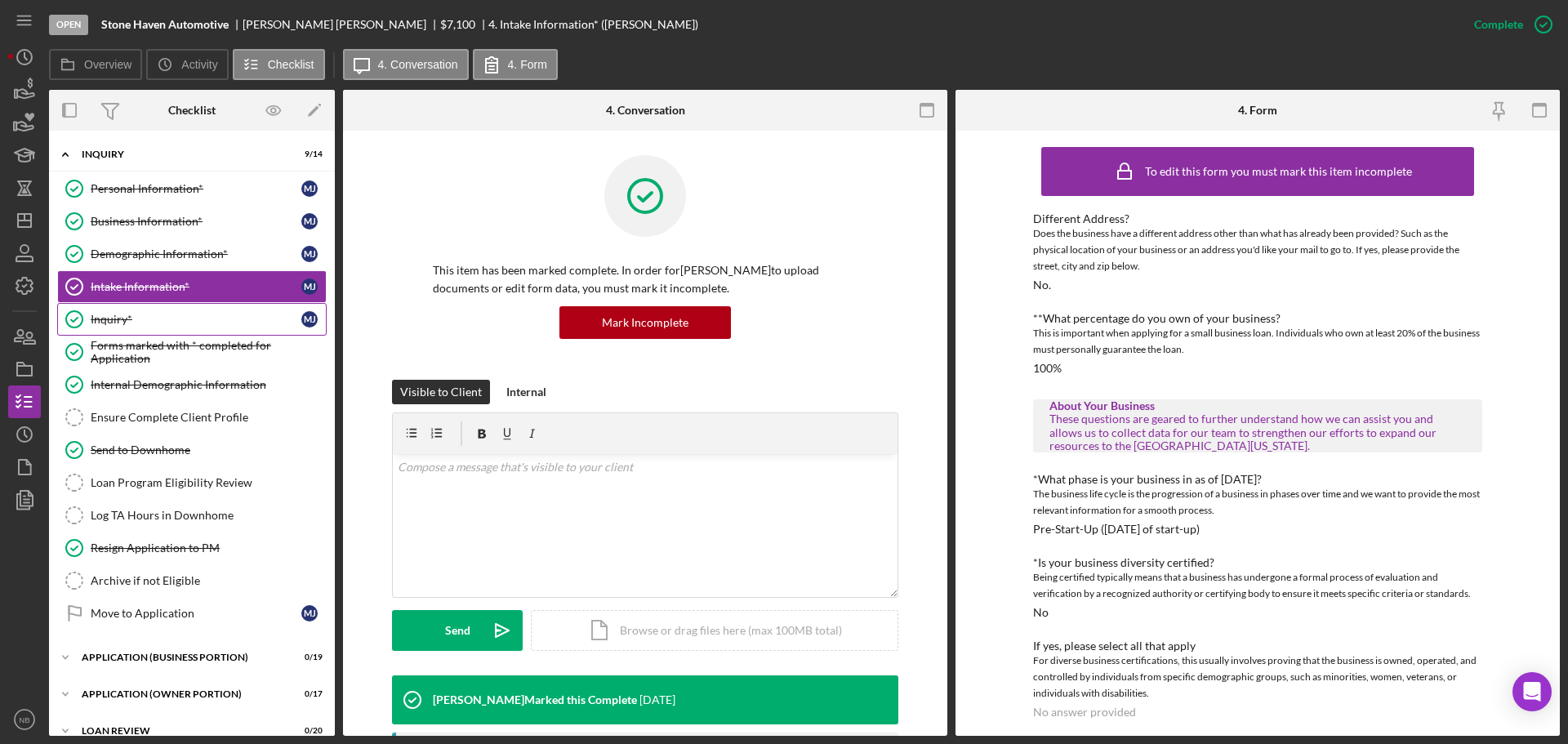
click at [164, 329] on link "Inquiry* Inquiry* [PERSON_NAME]" at bounding box center [191, 319] width 270 height 33
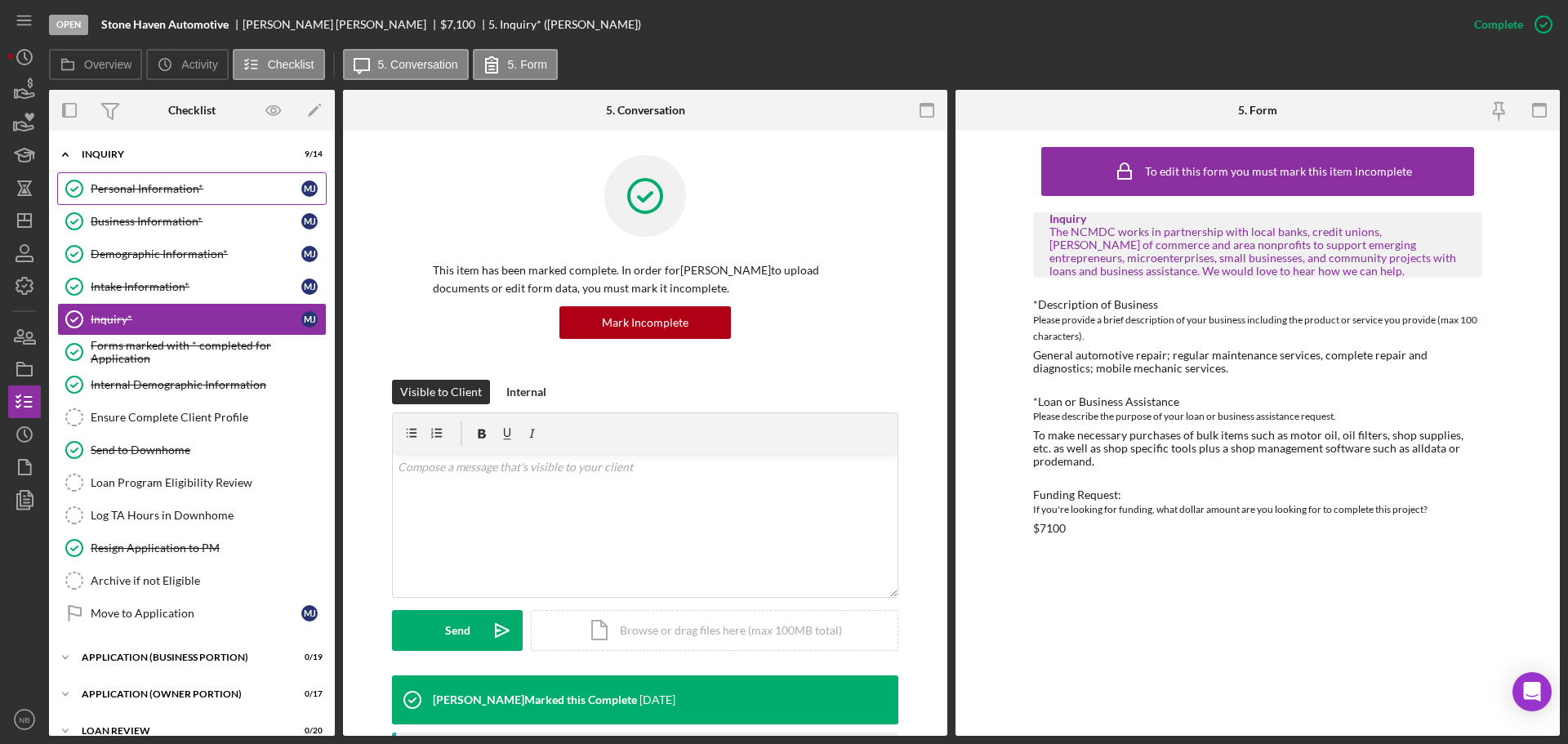
click at [215, 205] on link "Personal Information* Personal Information* [PERSON_NAME]" at bounding box center [191, 188] width 270 height 33
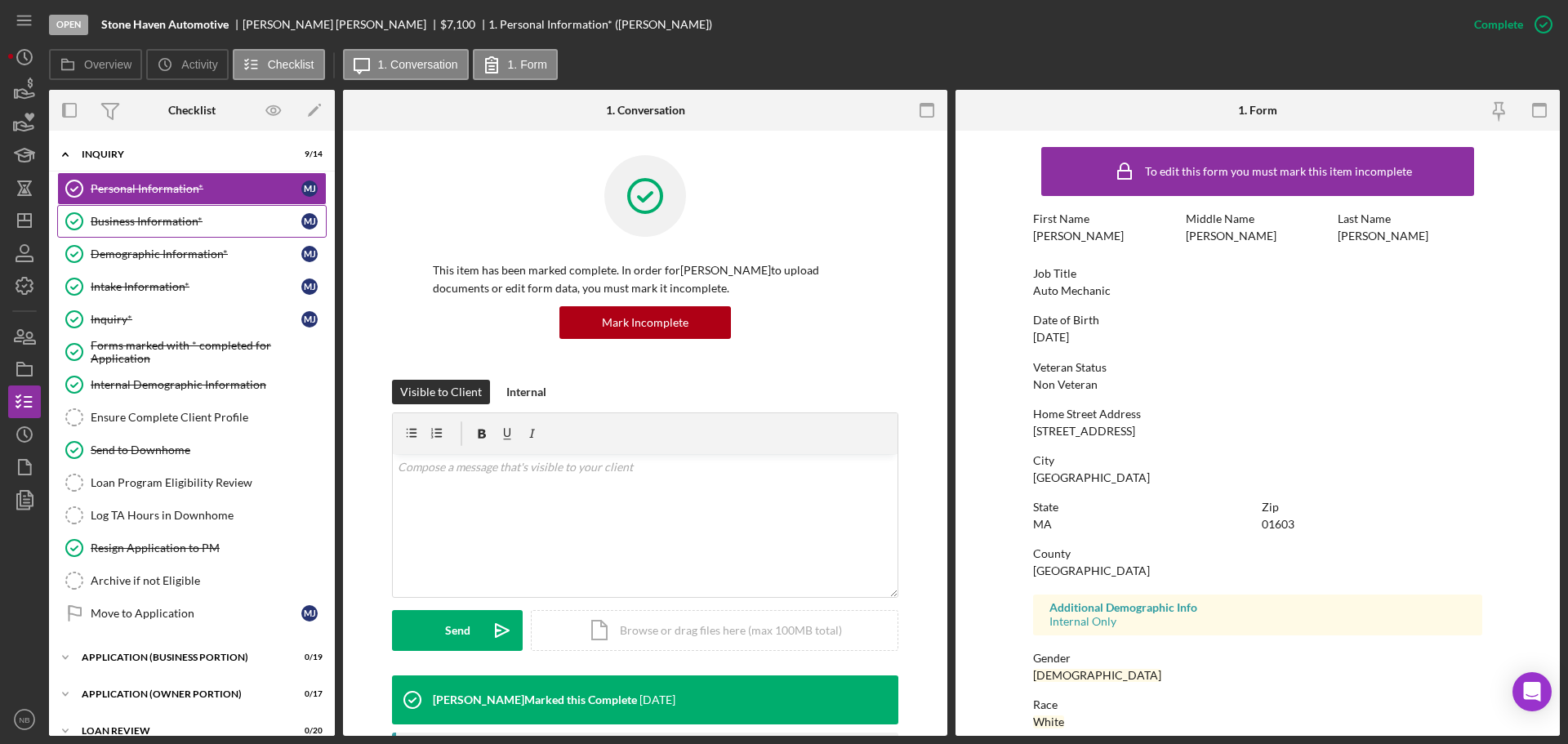
click at [215, 219] on div "Business Information*" at bounding box center [196, 221] width 210 height 13
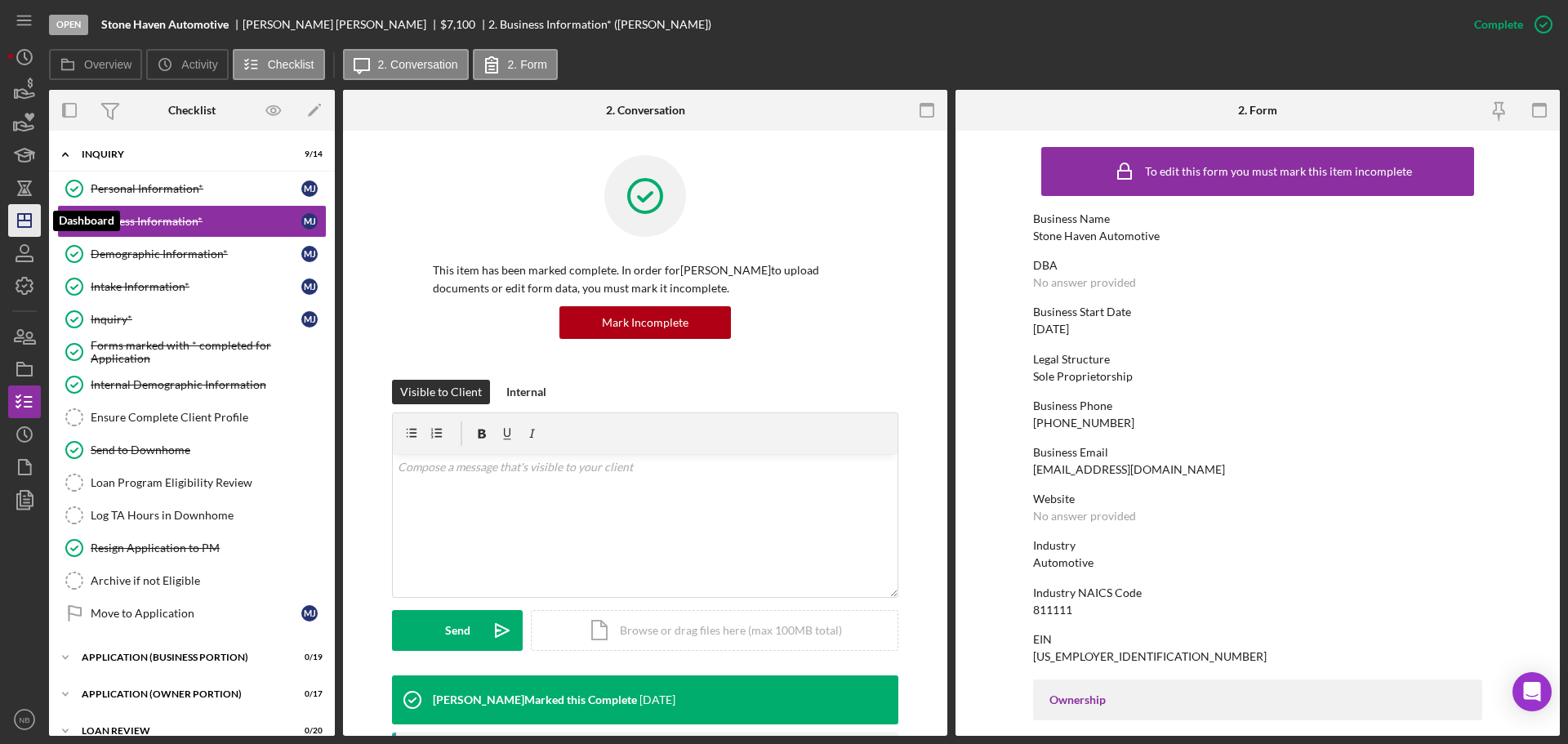
click at [19, 210] on icon "Icon/Dashboard" at bounding box center [24, 220] width 41 height 41
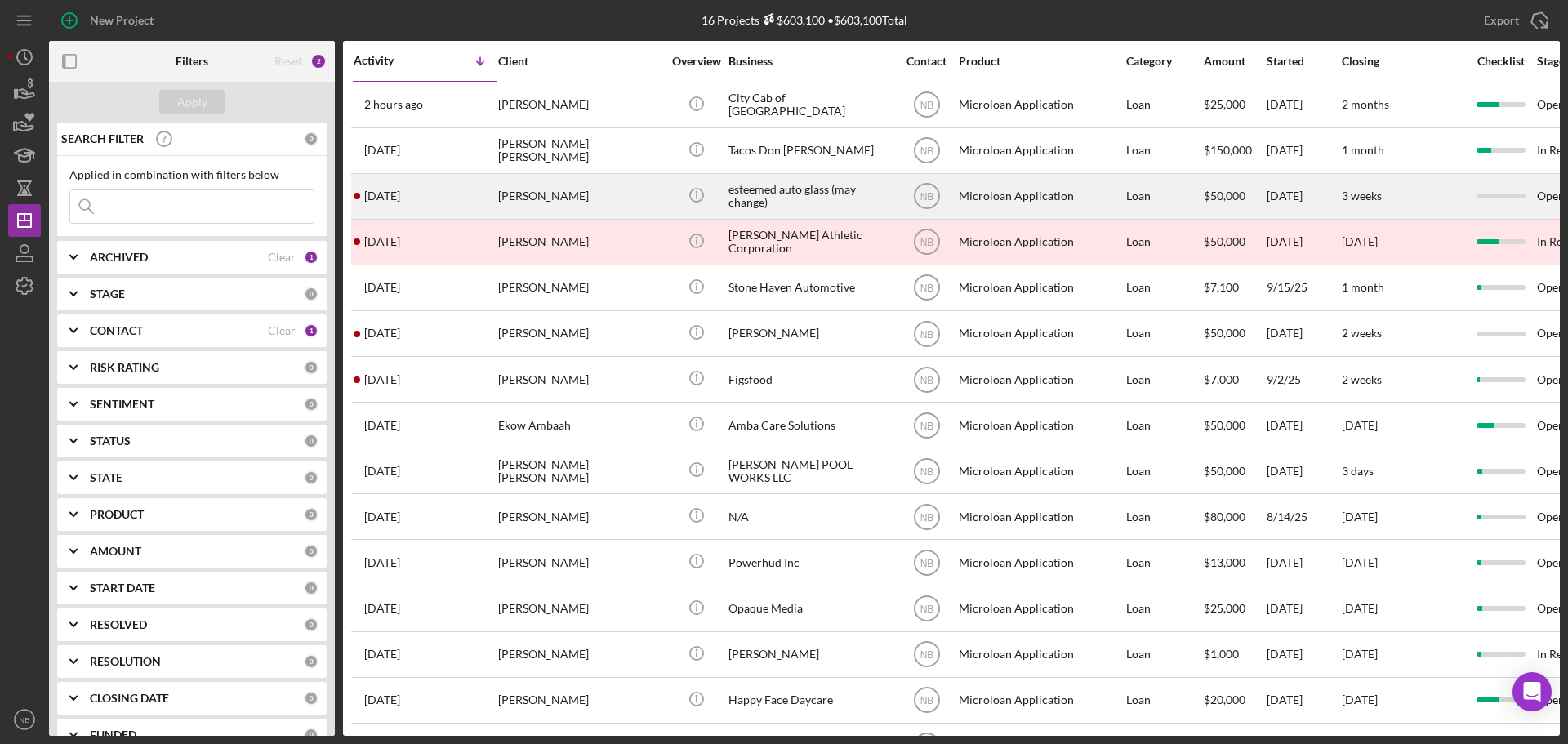
click at [563, 185] on div "[PERSON_NAME]" at bounding box center [580, 196] width 164 height 43
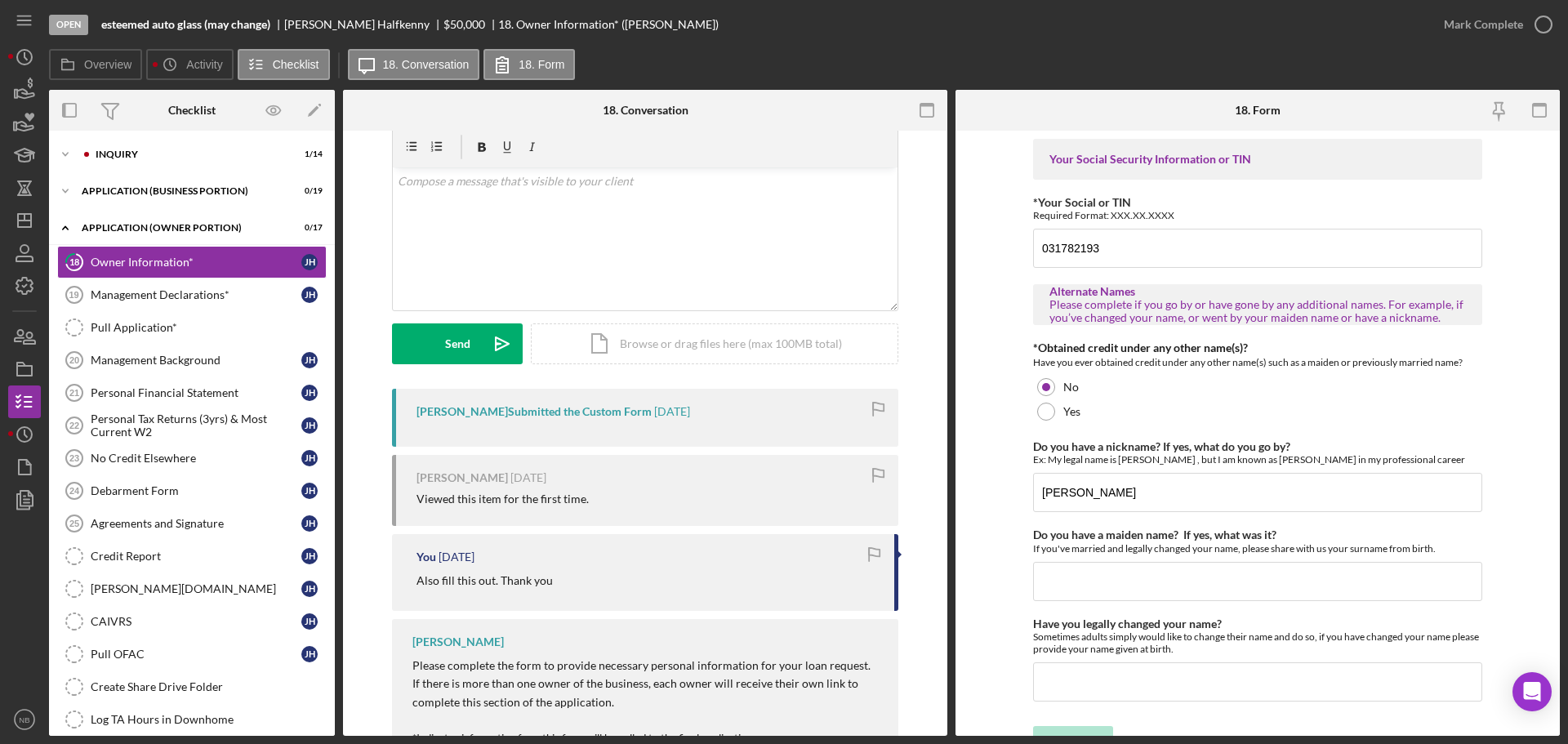
scroll to position [128, 0]
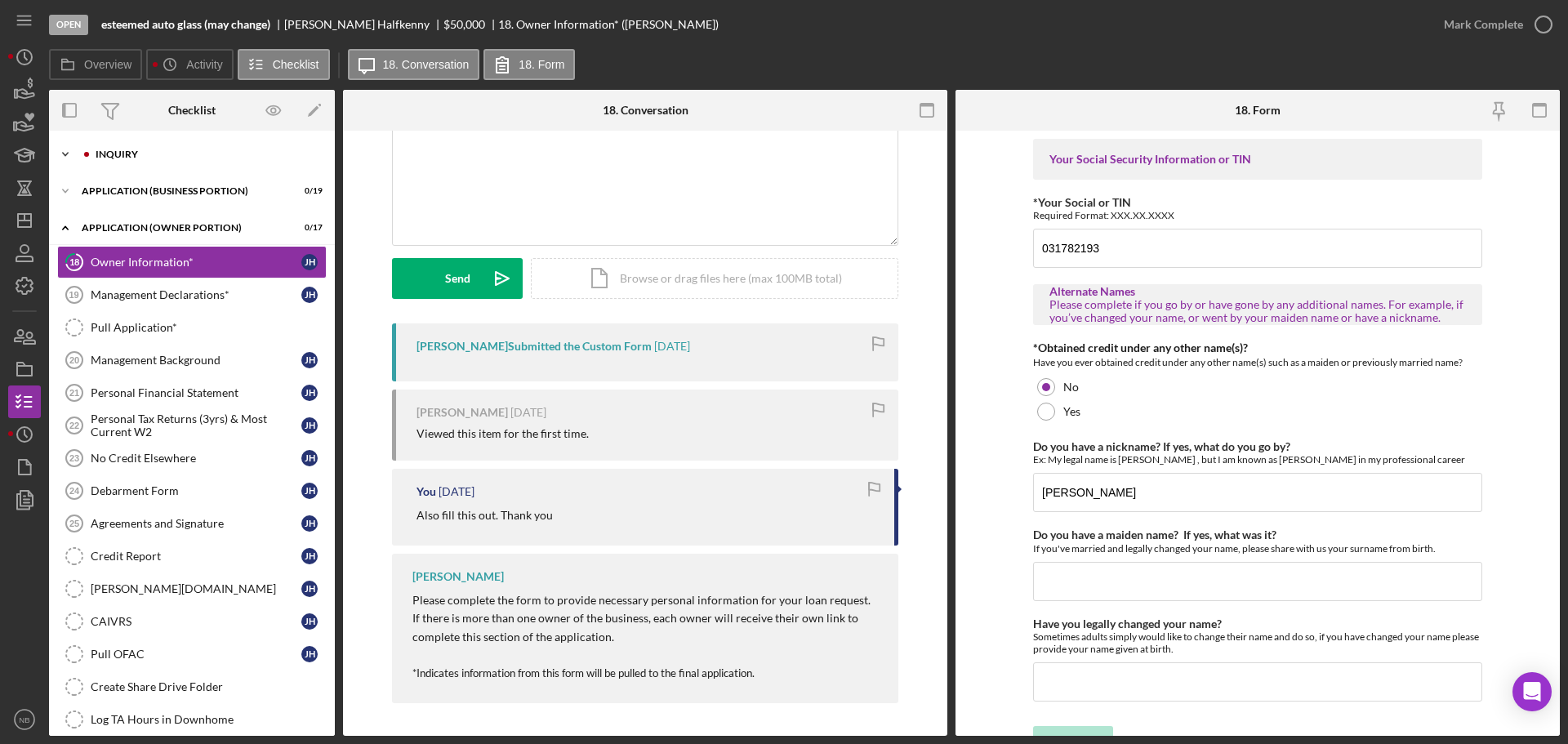
click at [150, 156] on div "INQUIRY" at bounding box center [204, 154] width 219 height 10
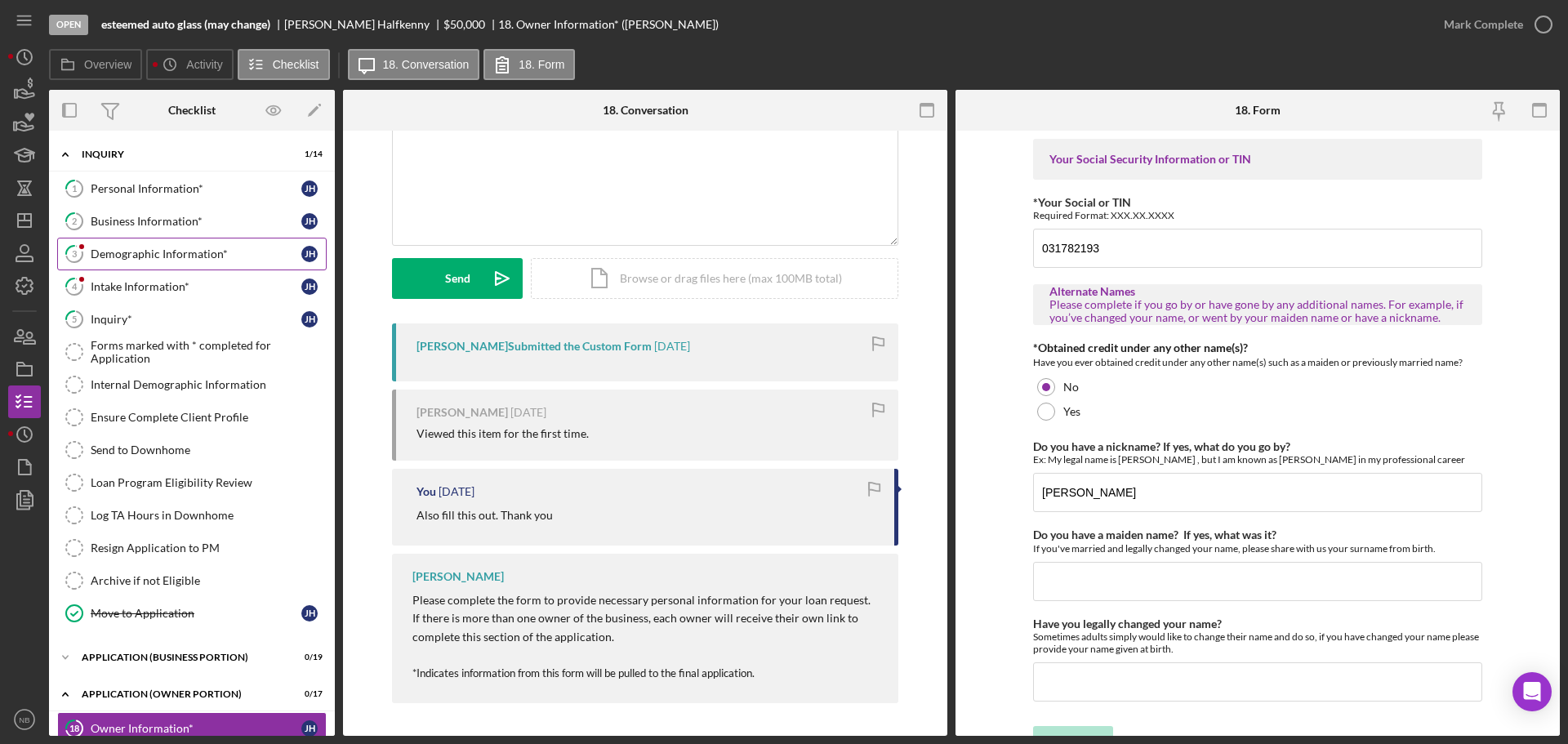
click at [129, 270] on link "3 Demographic Information* [PERSON_NAME]" at bounding box center [191, 254] width 270 height 33
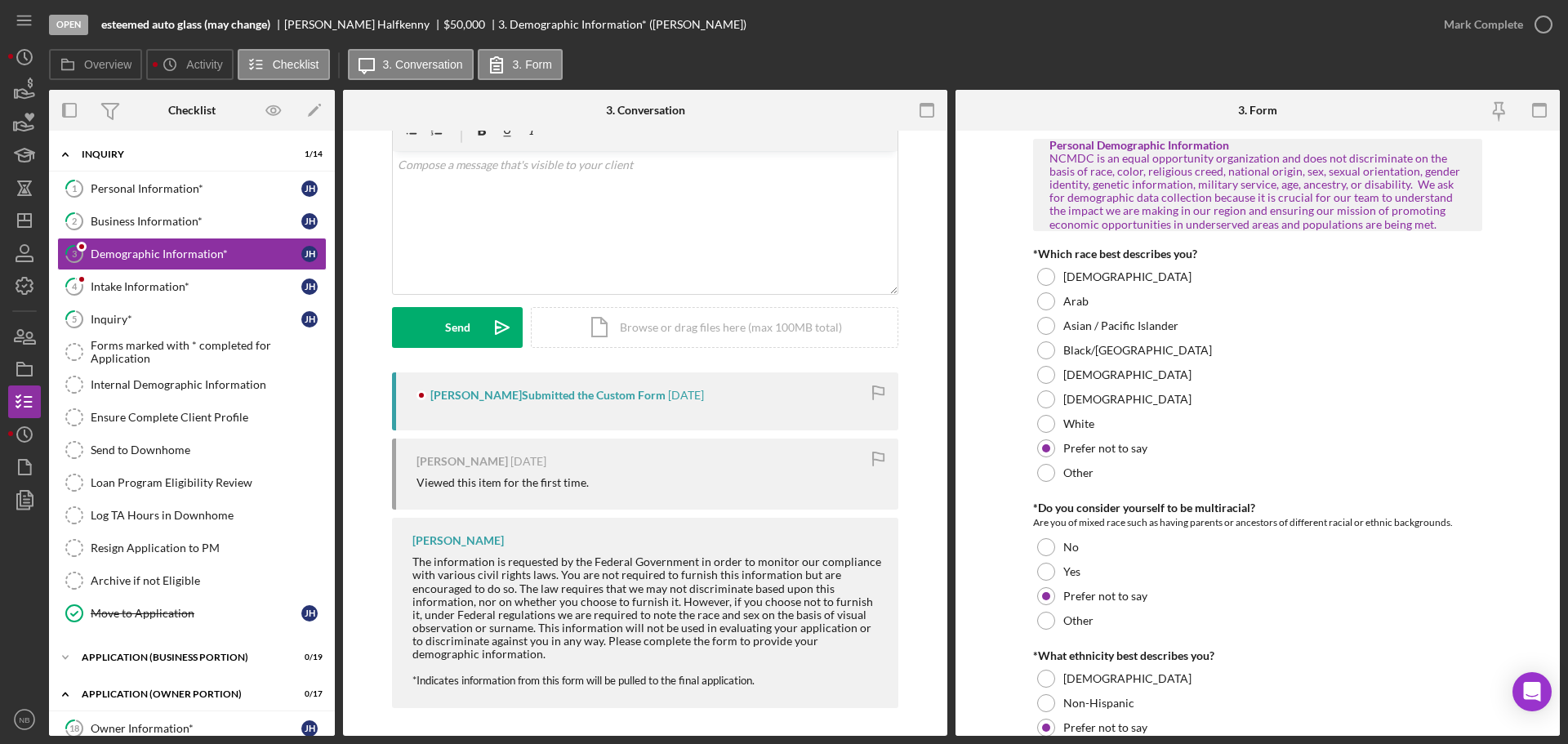
scroll to position [84, 0]
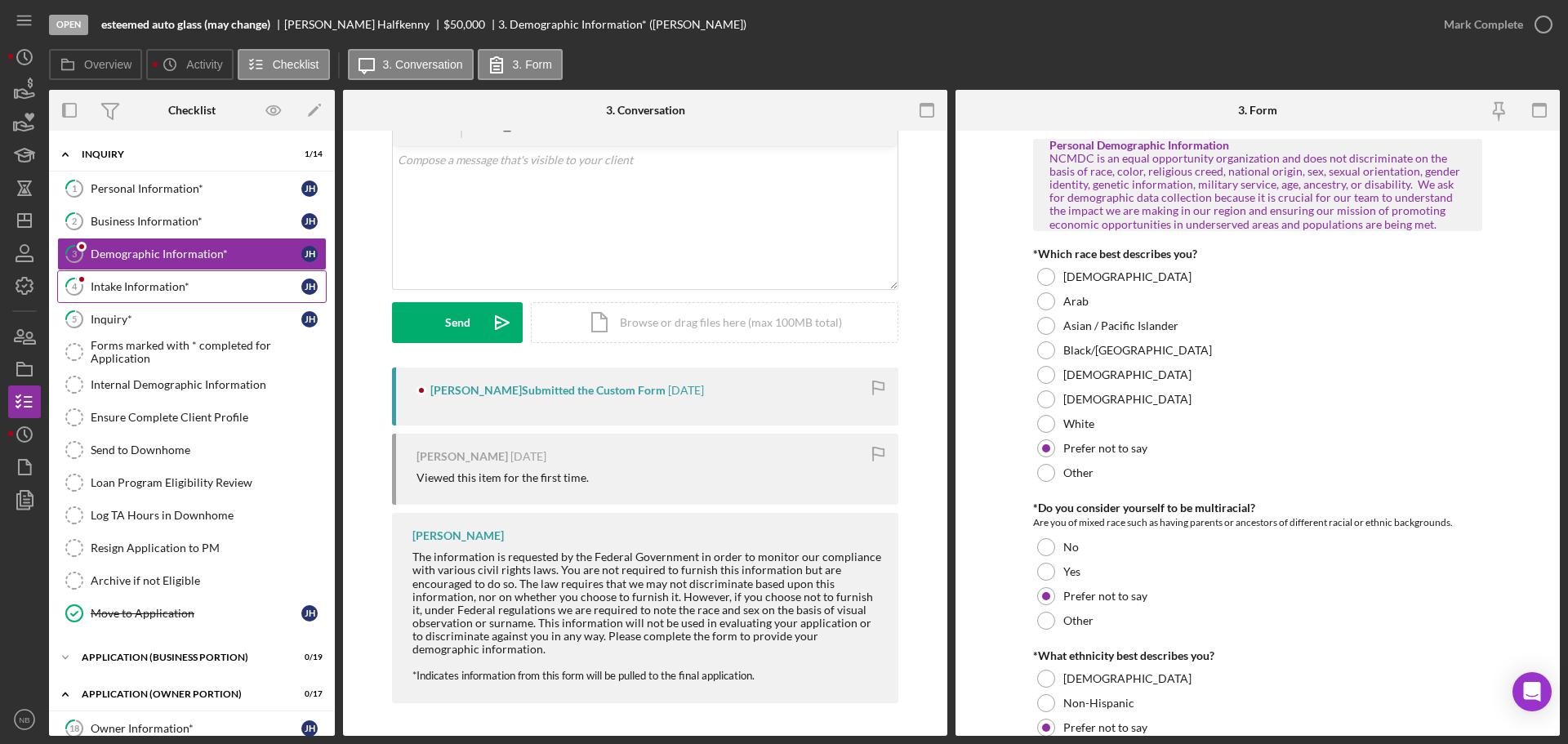
click at [139, 282] on div "Intake Information*" at bounding box center [196, 287] width 210 height 13
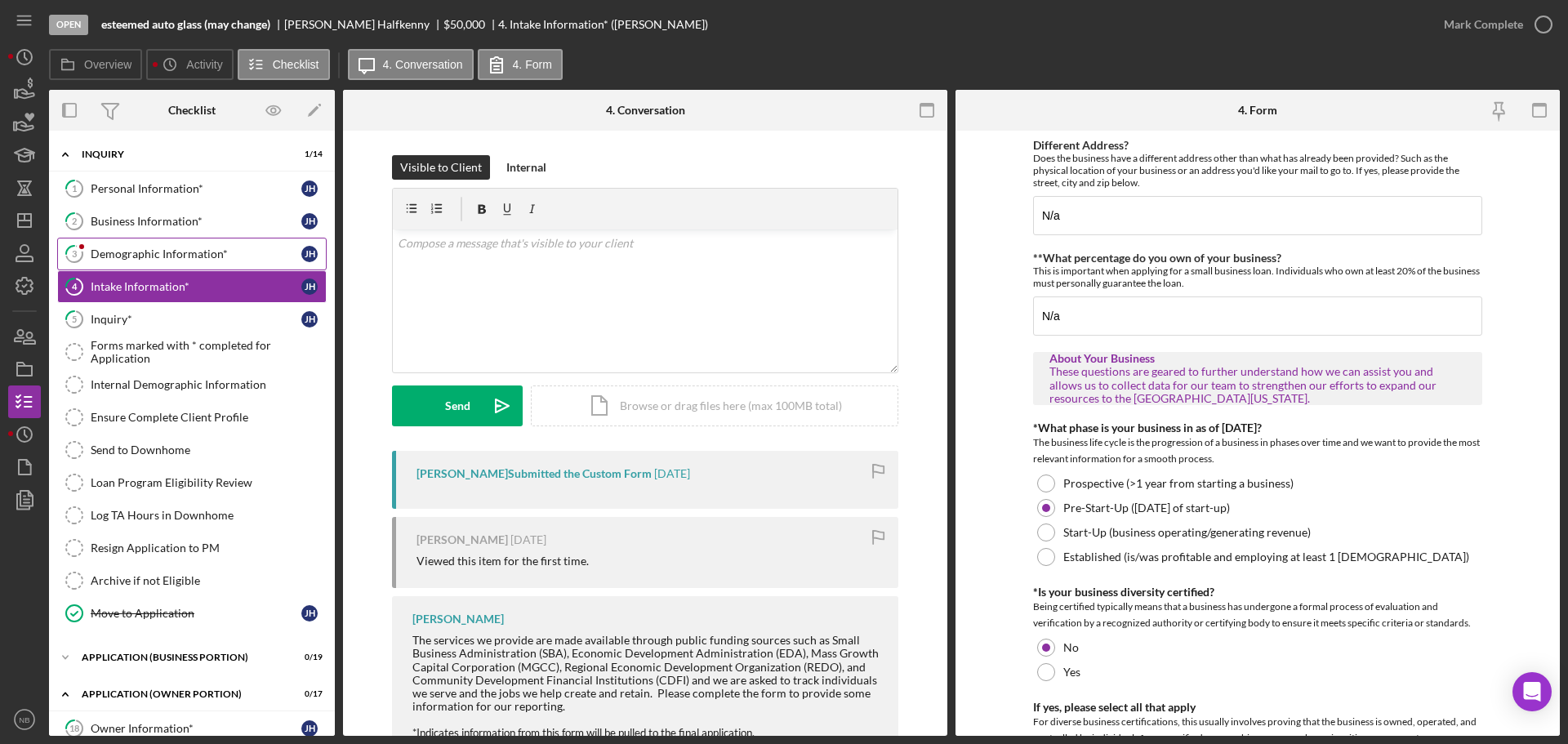
click at [129, 253] on div "Demographic Information*" at bounding box center [196, 254] width 210 height 13
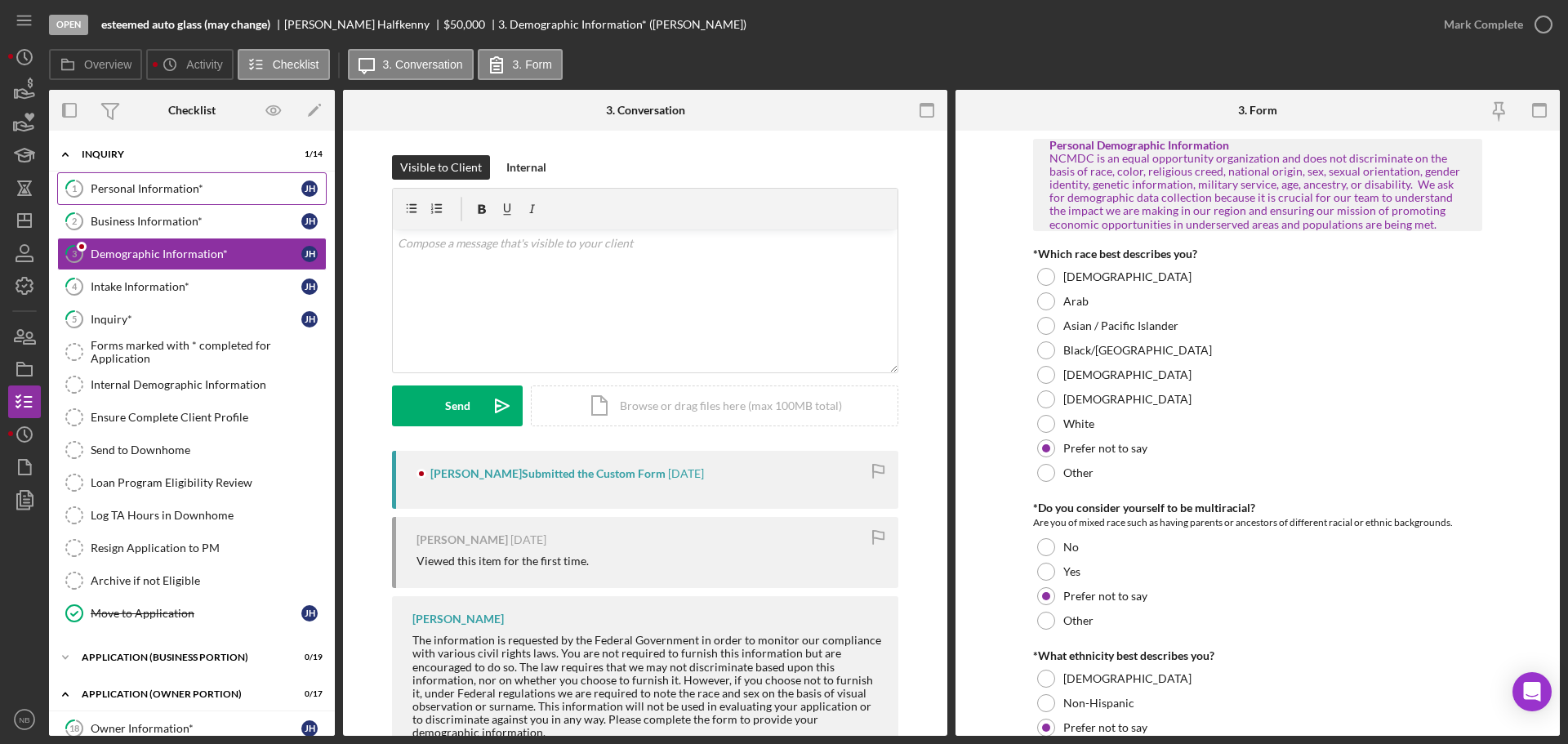
click at [133, 195] on div "Personal Information*" at bounding box center [196, 189] width 210 height 13
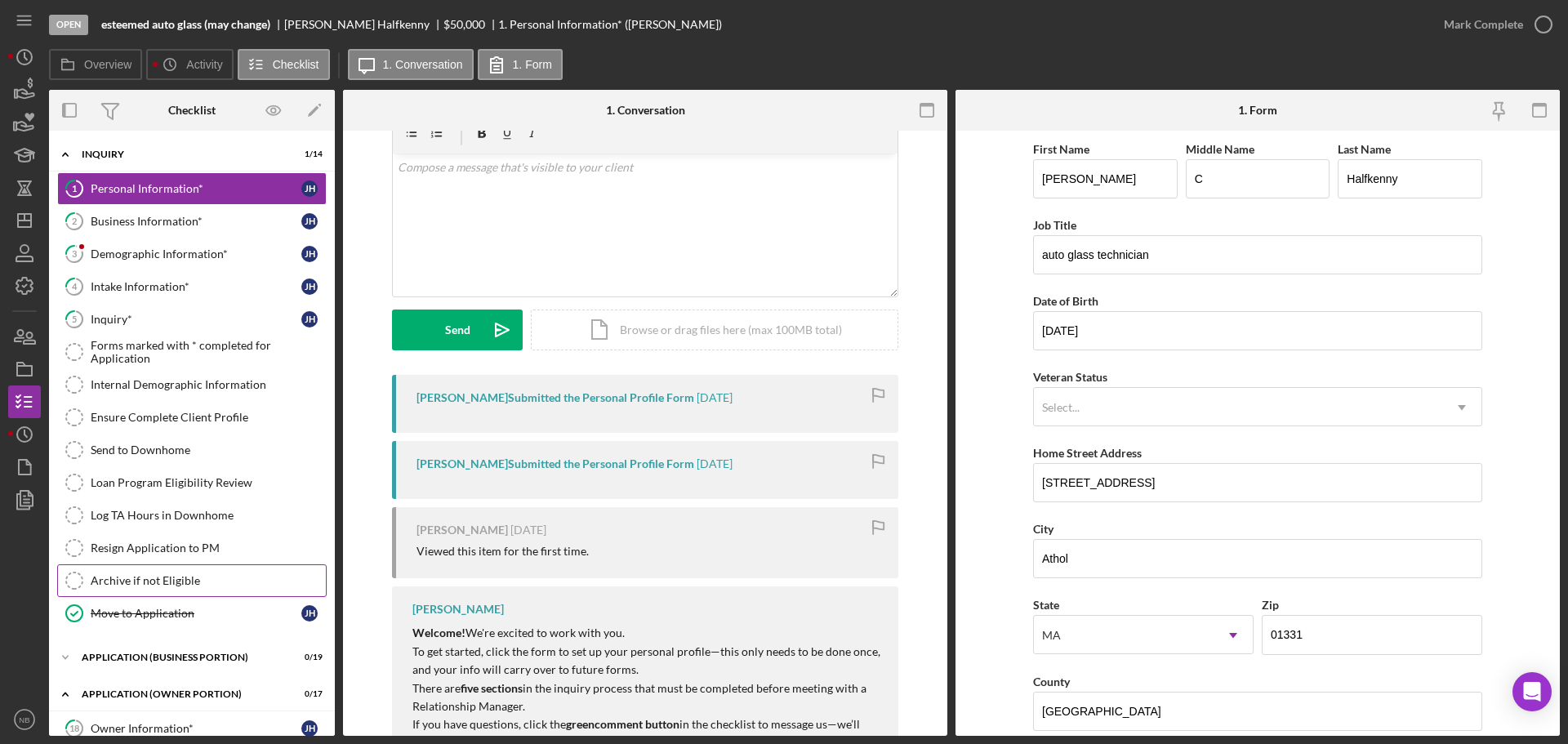
scroll to position [208, 0]
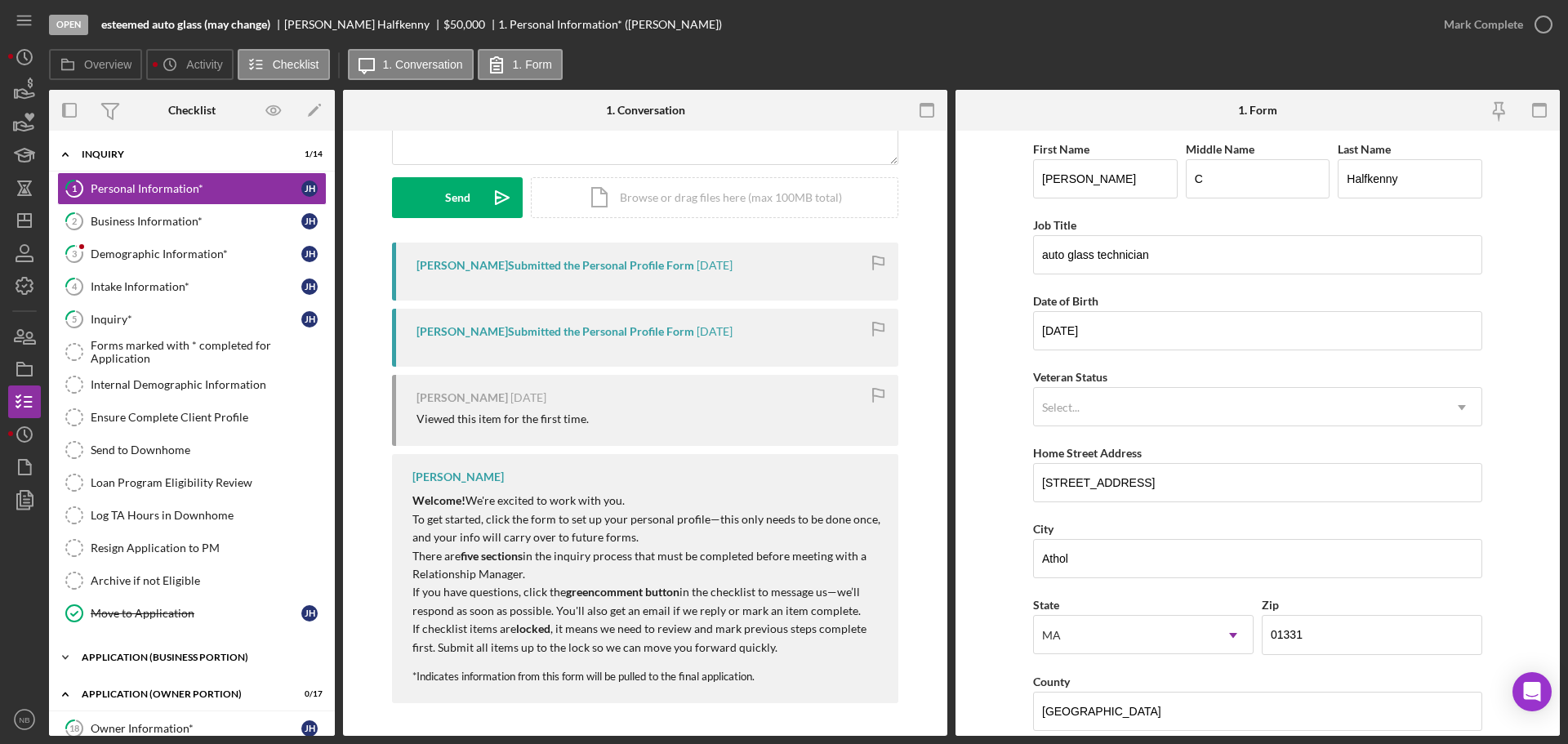
click at [194, 660] on div "APPLICATION (BUSINESS PORTION)" at bounding box center [198, 658] width 233 height 10
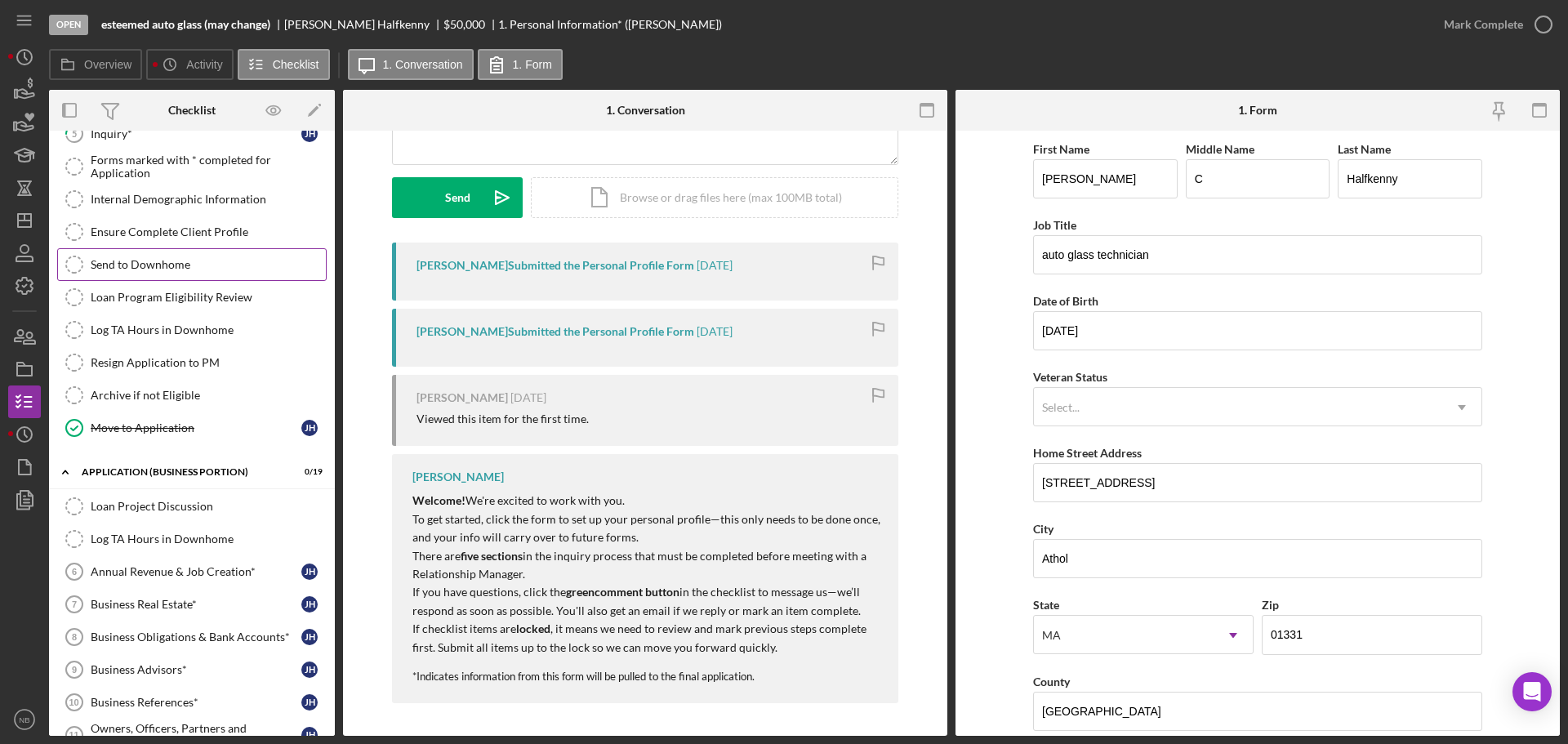
scroll to position [0, 0]
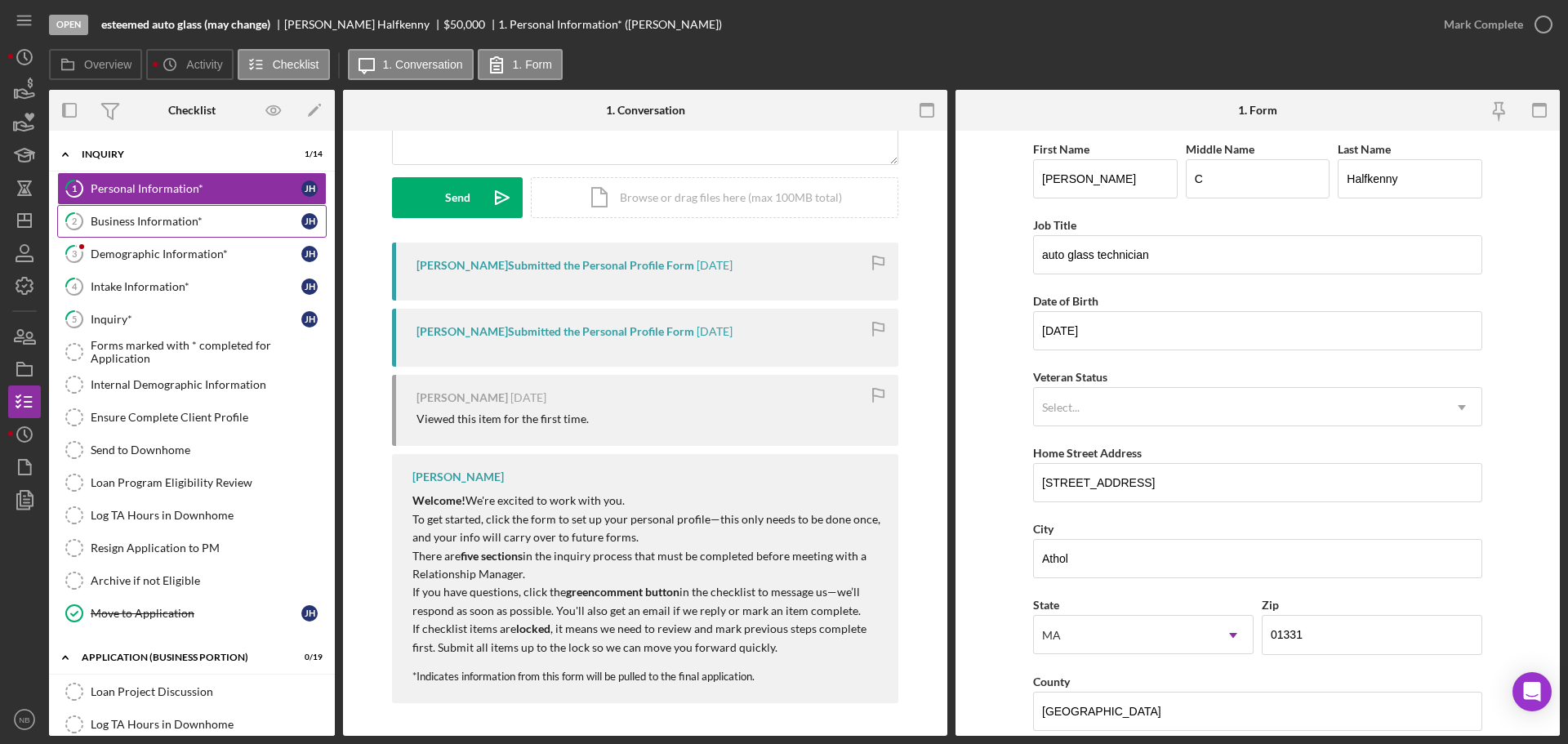
click at [166, 230] on link "2 Business Information* [PERSON_NAME]" at bounding box center [191, 221] width 270 height 33
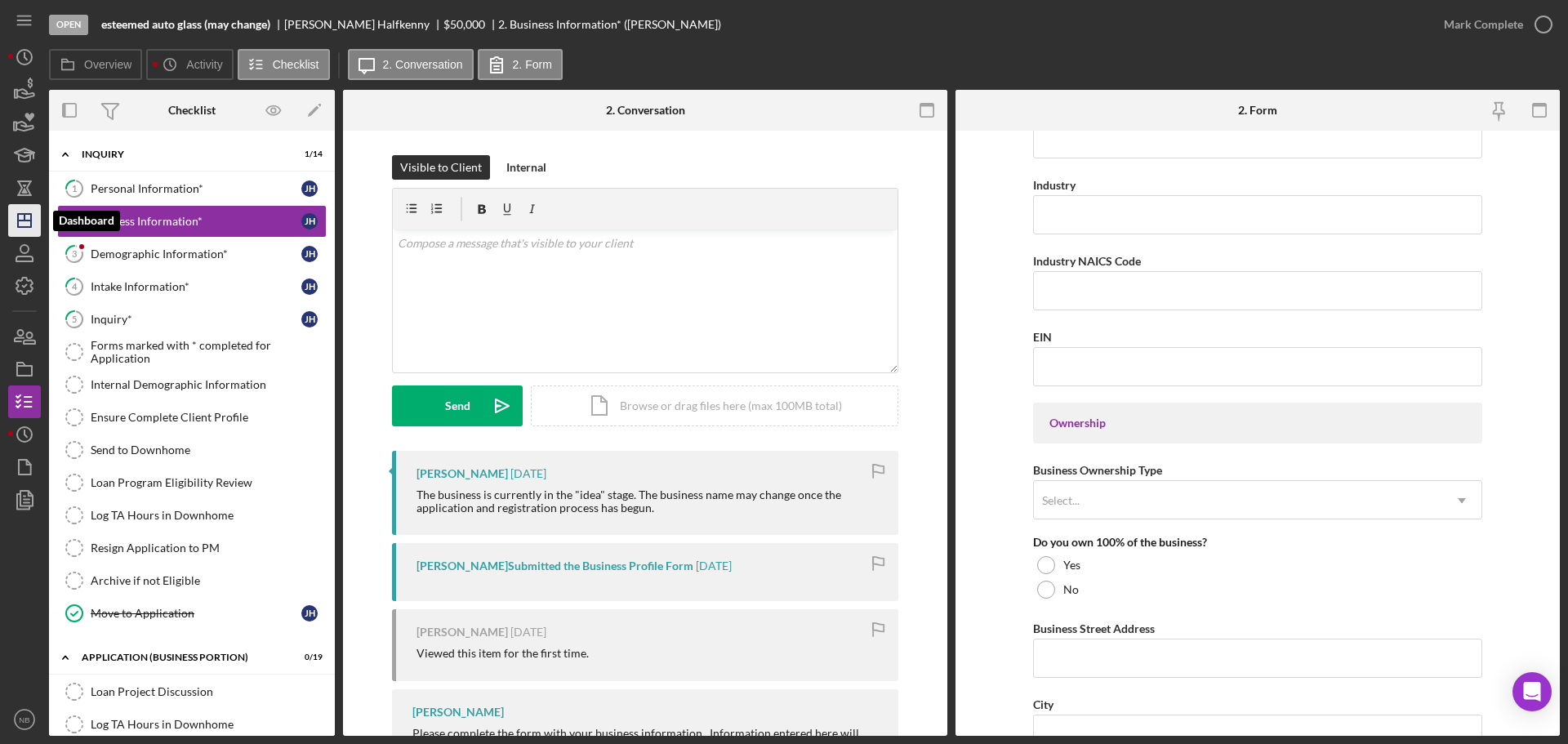
click at [27, 225] on icon "Icon/Dashboard" at bounding box center [24, 220] width 41 height 41
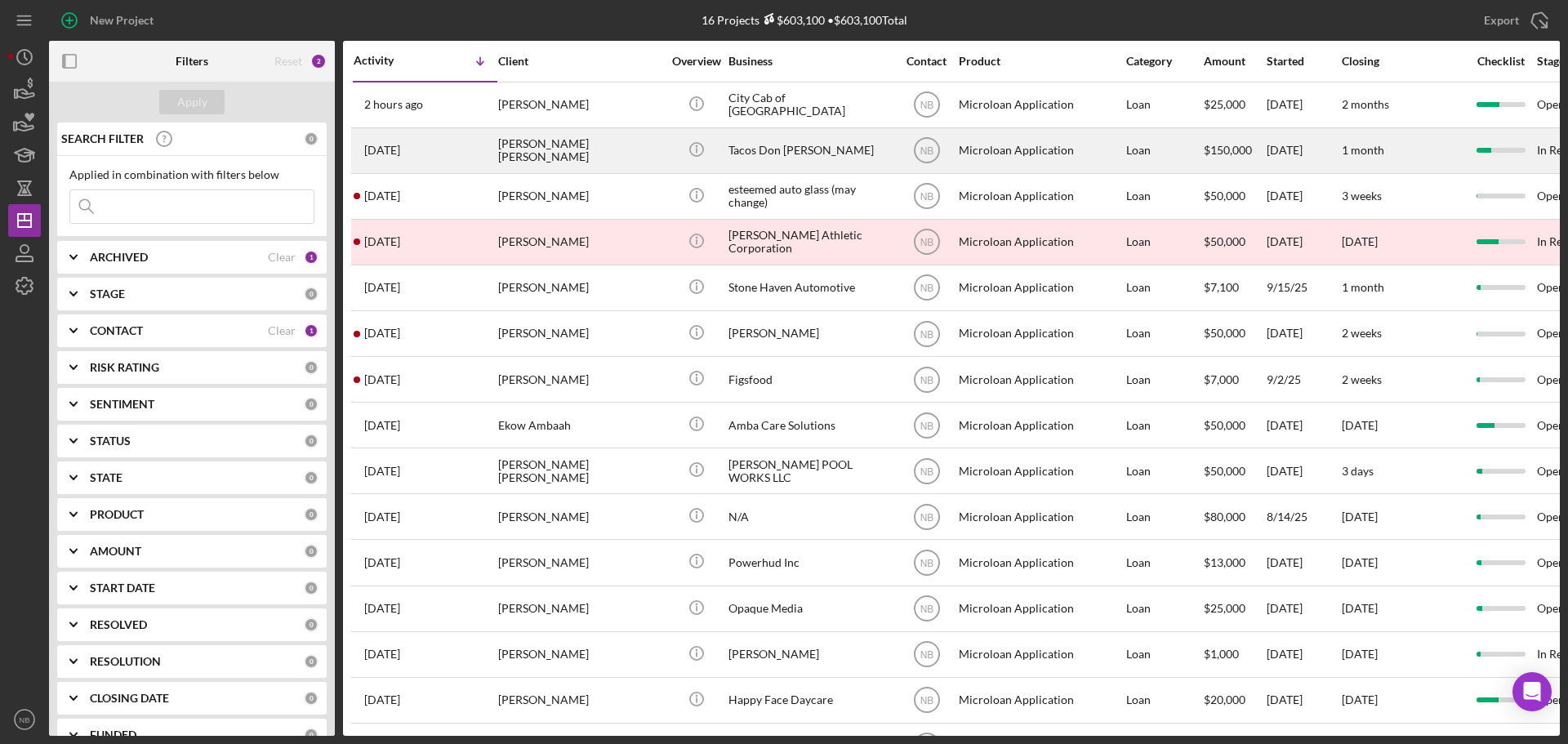
click at [597, 153] on div "[PERSON_NAME] [PERSON_NAME]" at bounding box center [580, 151] width 164 height 43
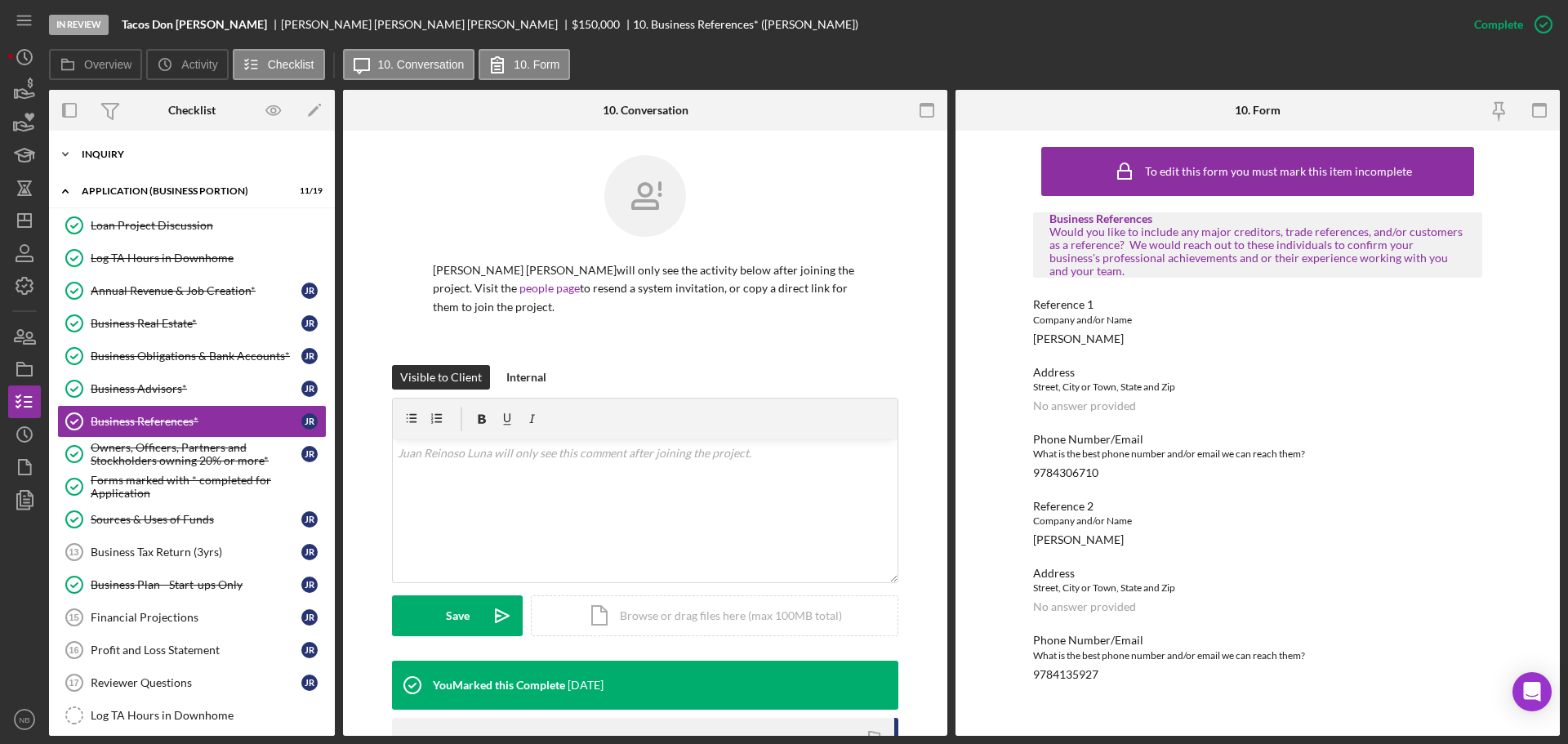
click at [84, 165] on div "Icon/Expander INQUIRY 13 / 14" at bounding box center [192, 154] width 285 height 33
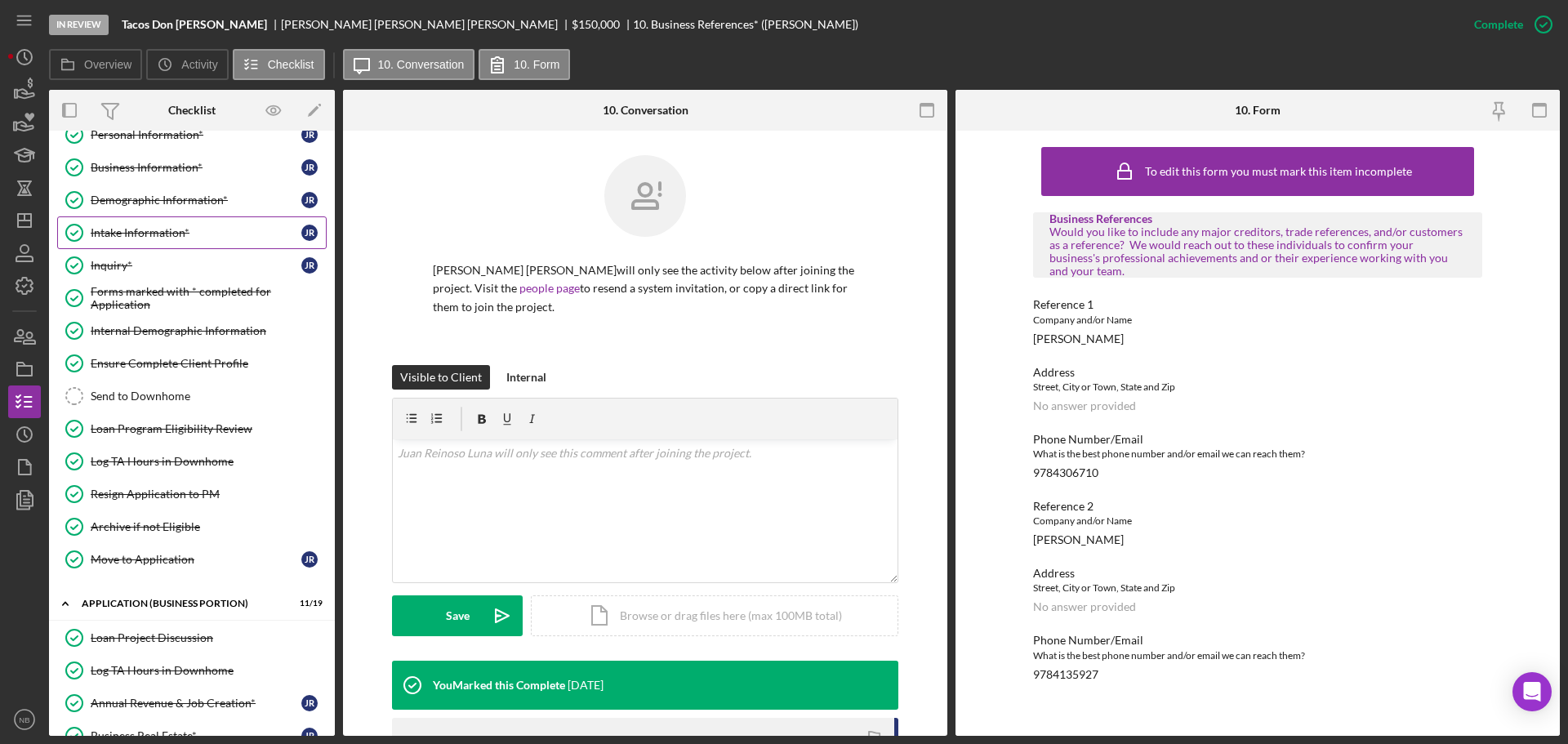
scroll to position [82, 0]
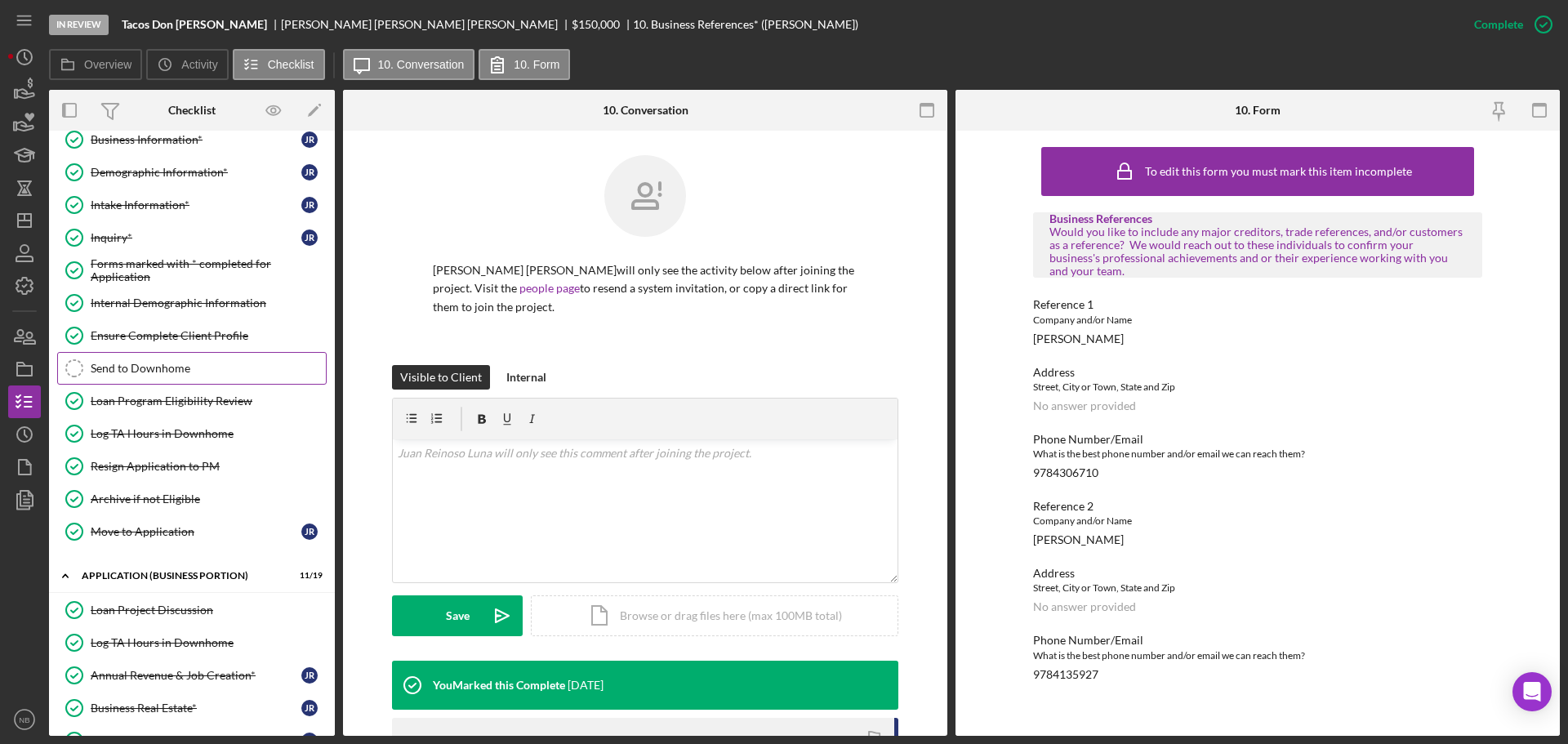
click at [176, 368] on div "Send to Downhome" at bounding box center [209, 368] width 235 height 13
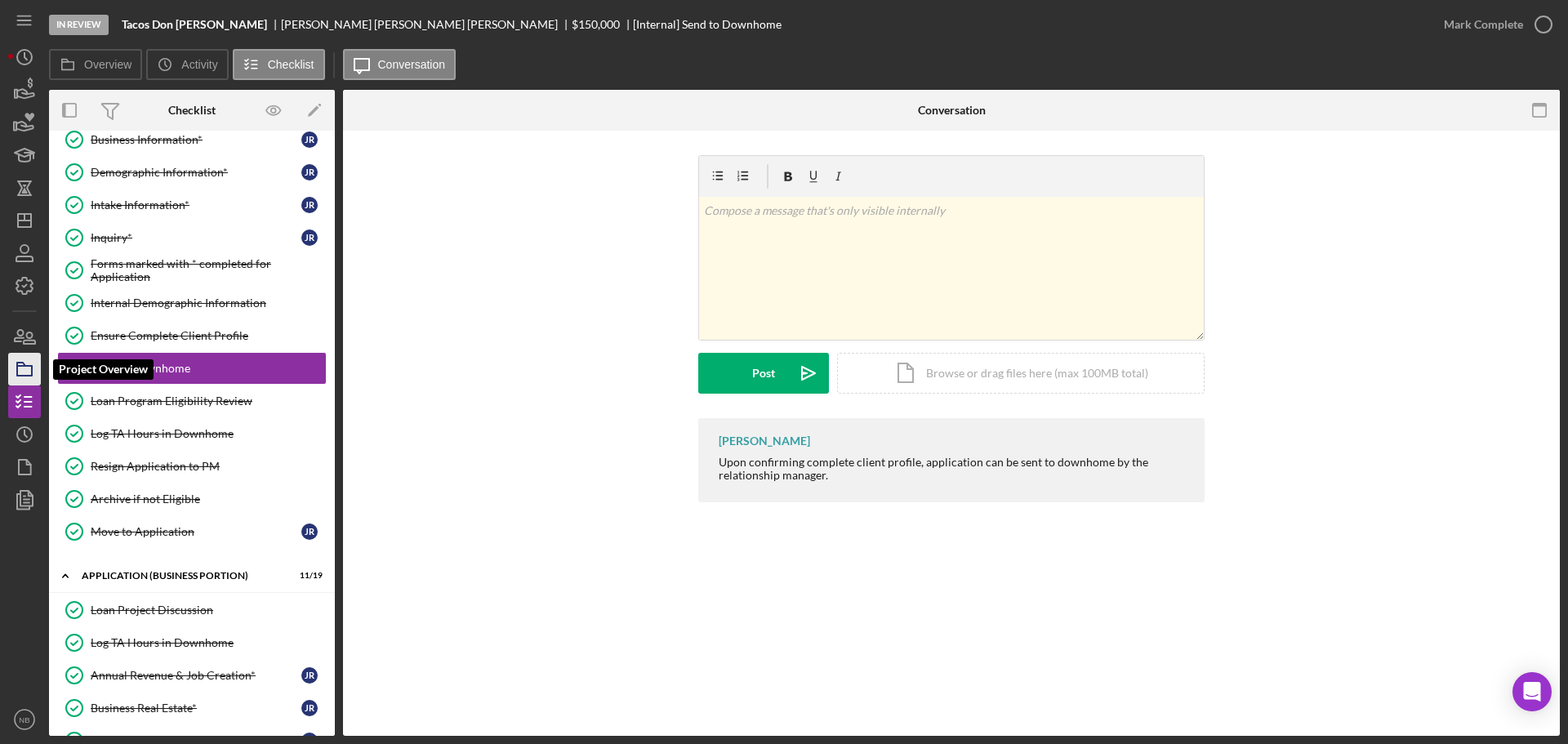
click at [23, 368] on icon "button" at bounding box center [24, 369] width 41 height 41
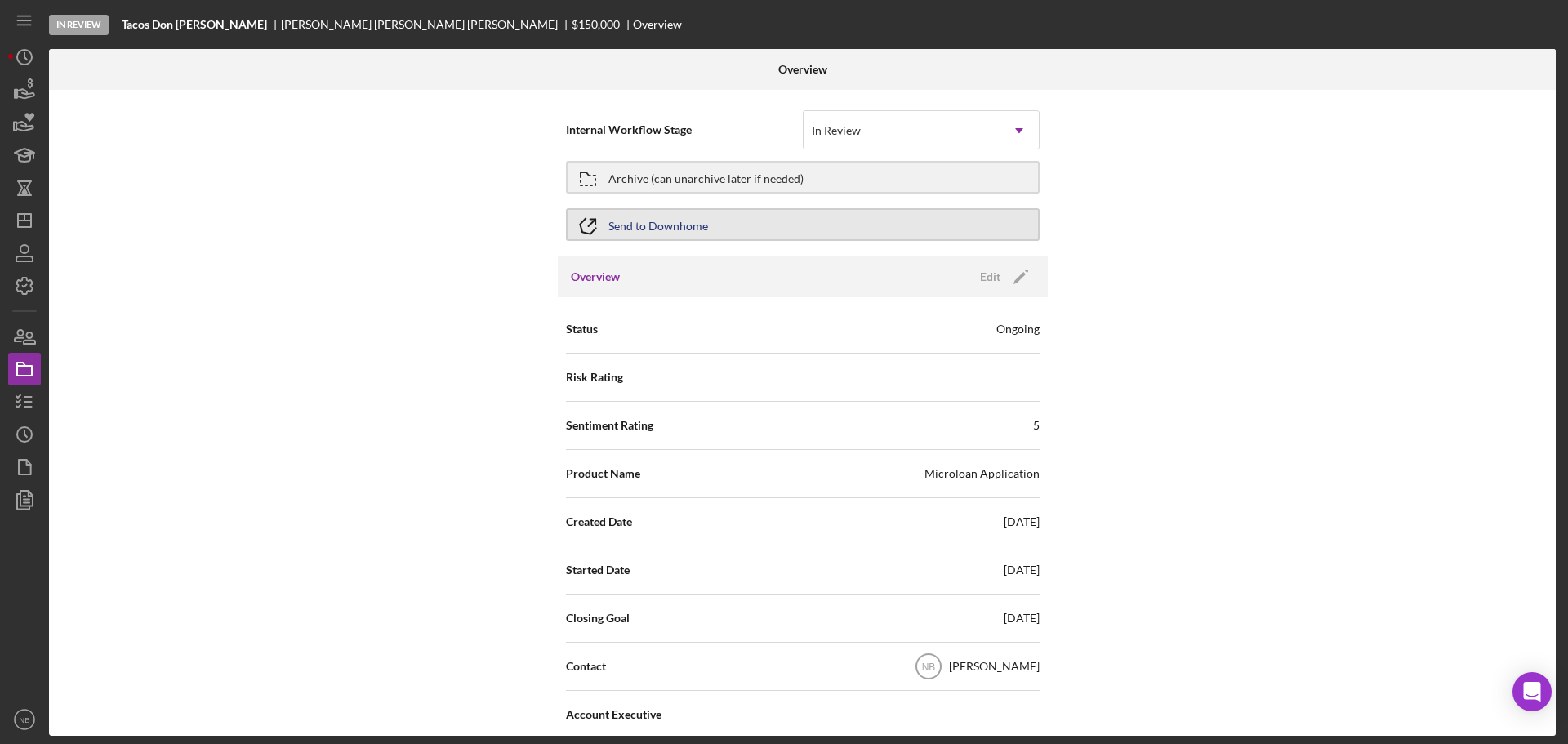
click at [704, 212] on button "Send to Downhome" at bounding box center [802, 224] width 473 height 33
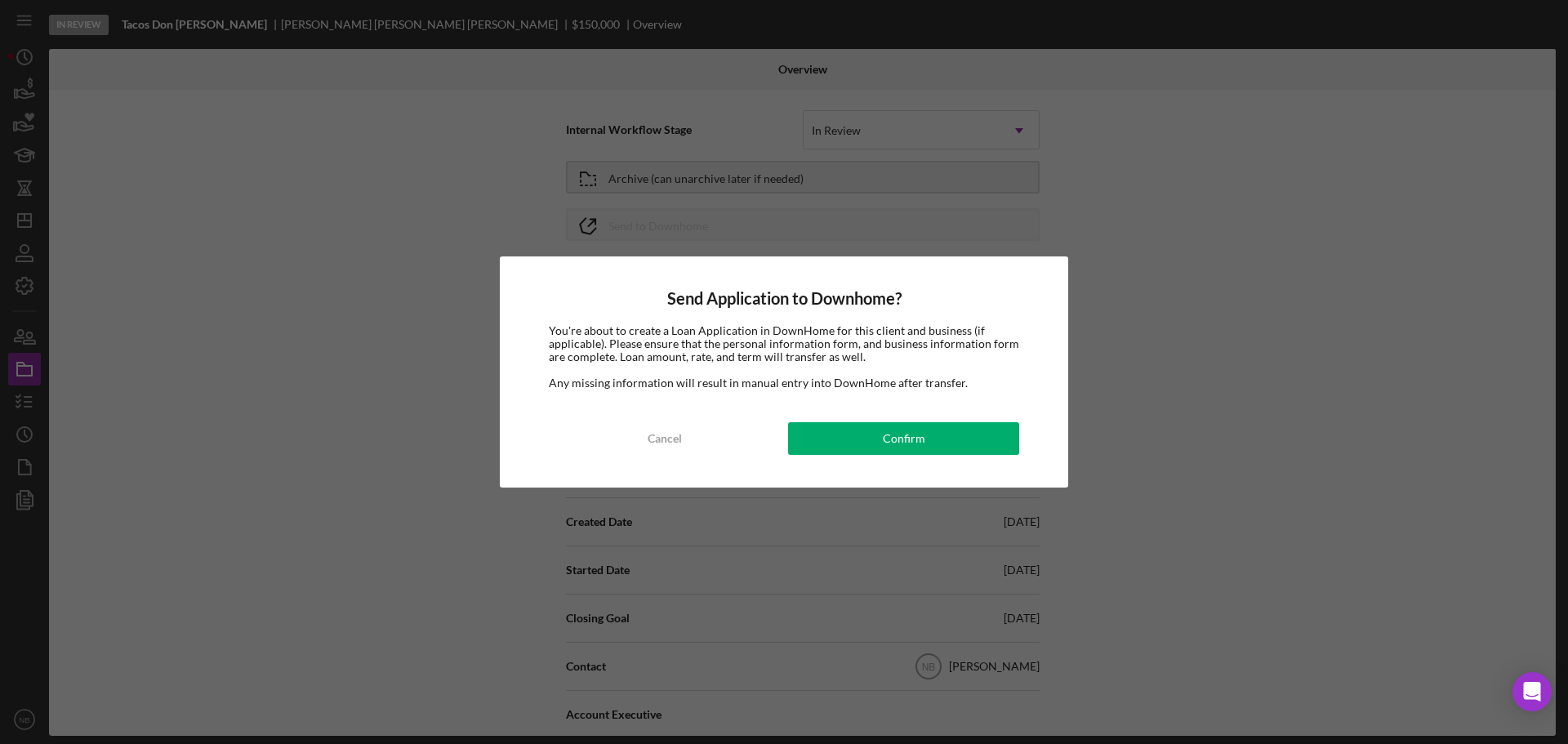
click at [895, 418] on div "Send Application to Downhome? You're about to create a Loan Application in Down…" at bounding box center [784, 372] width 568 height 231
click at [910, 460] on div "Send Application to Downhome? You're about to create a Loan Application in Down…" at bounding box center [784, 372] width 568 height 231
click at [915, 438] on div "Confirm" at bounding box center [904, 438] width 43 height 33
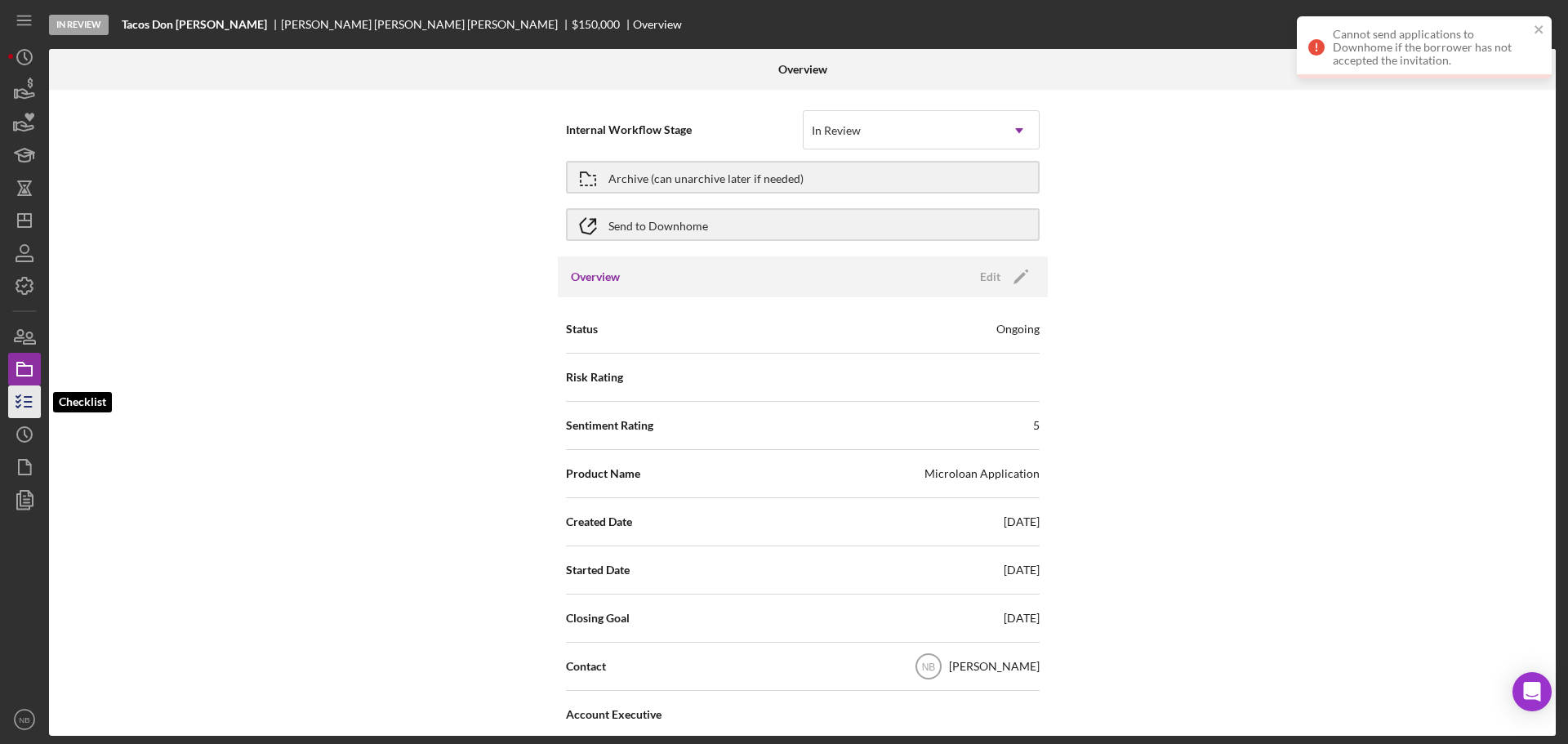
click at [22, 406] on icon "button" at bounding box center [24, 402] width 41 height 41
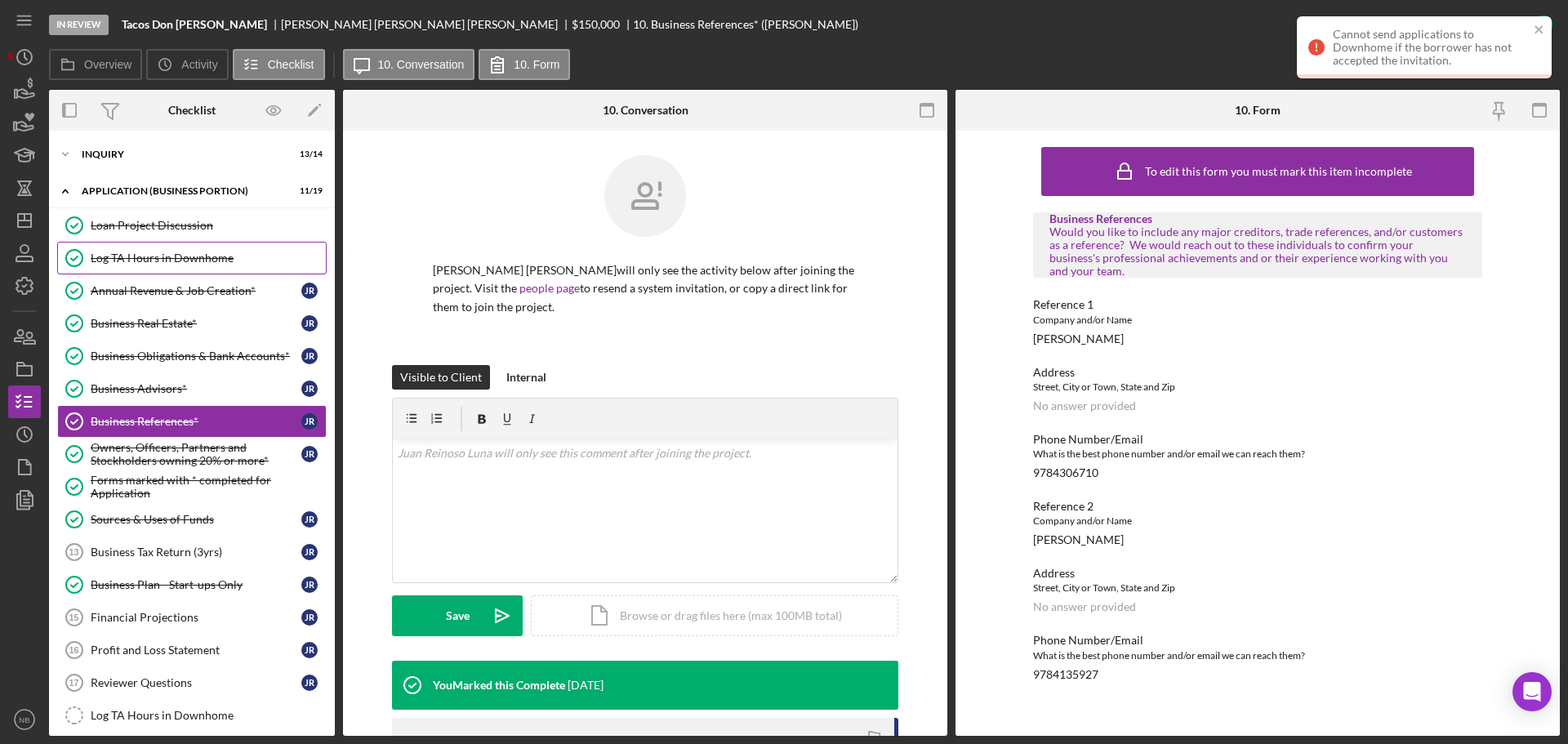
click at [179, 247] on link "Log TA Hours in Downhome Log TA Hours in [GEOGRAPHIC_DATA]" at bounding box center [191, 258] width 270 height 33
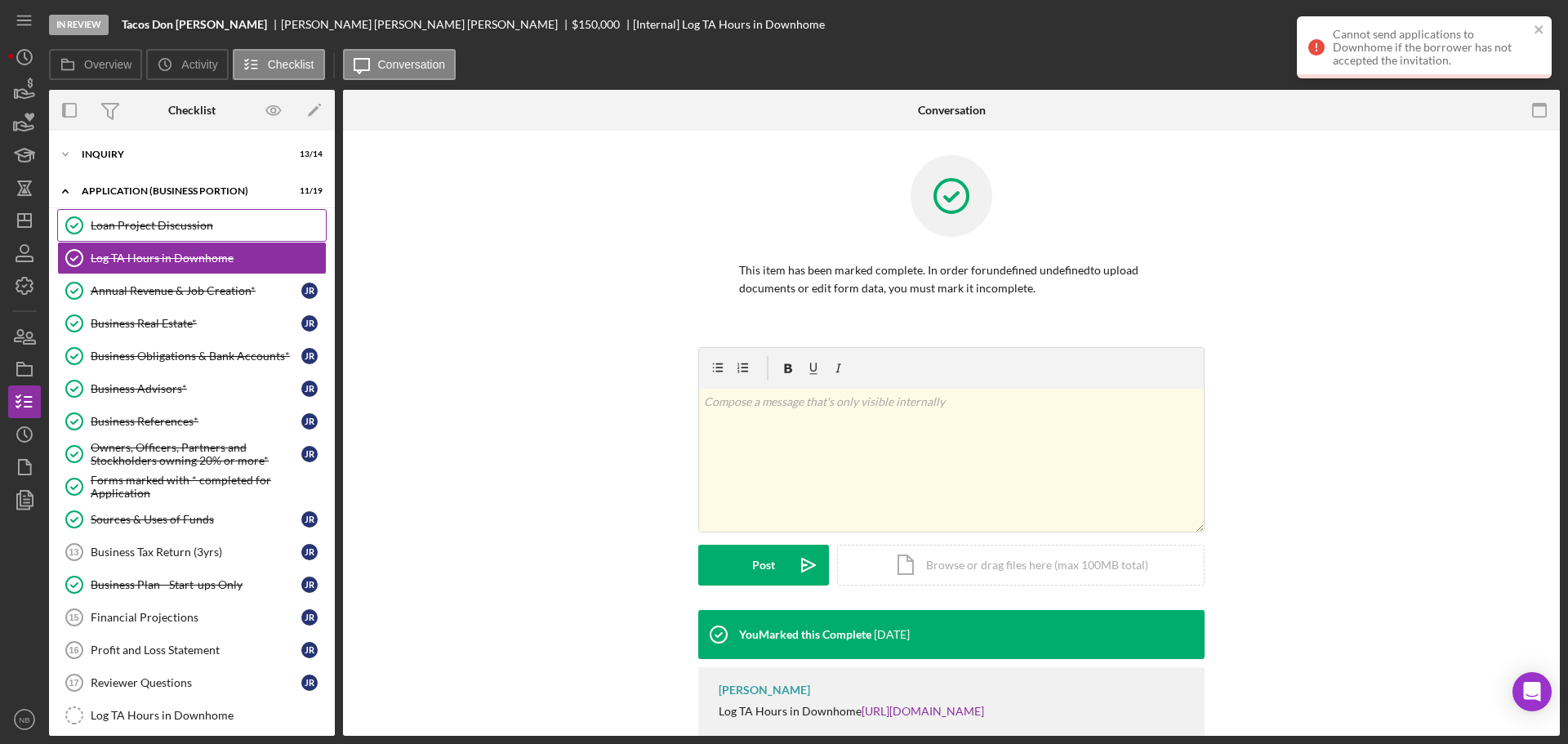
click at [187, 226] on div "Loan Project Discussion" at bounding box center [209, 225] width 235 height 13
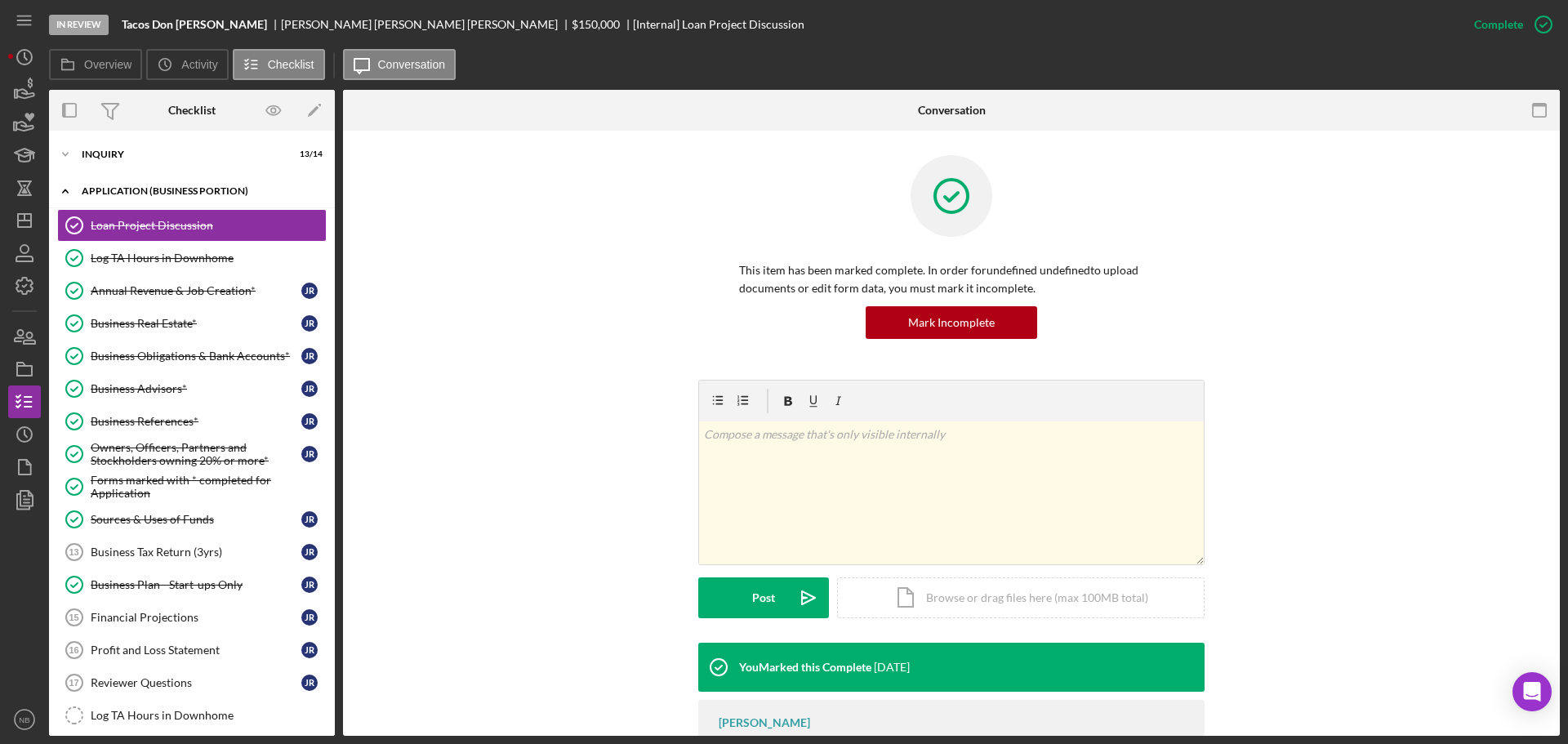
click at [169, 196] on div "Icon/Expander APPLICATION (BUSINESS PORTION) 11 / 19" at bounding box center [192, 191] width 285 height 33
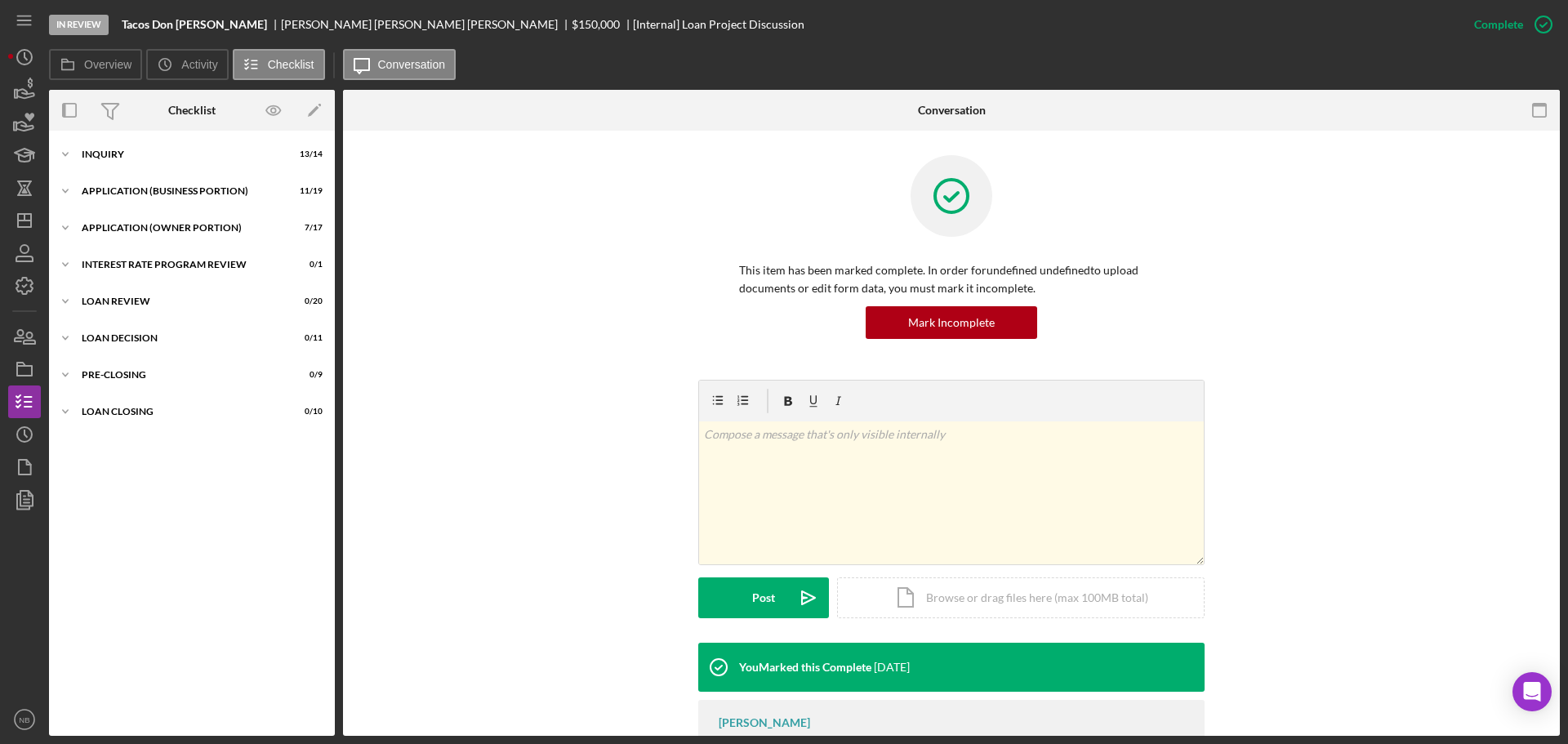
click at [103, 174] on div "Icon/Expander INQUIRY 13 / 14 Icon/Expander APPLICATION (BUSINESS PORTION) 11 /…" at bounding box center [192, 433] width 285 height 589
click at [103, 186] on div "APPLICATION (BUSINESS PORTION)" at bounding box center [198, 191] width 233 height 10
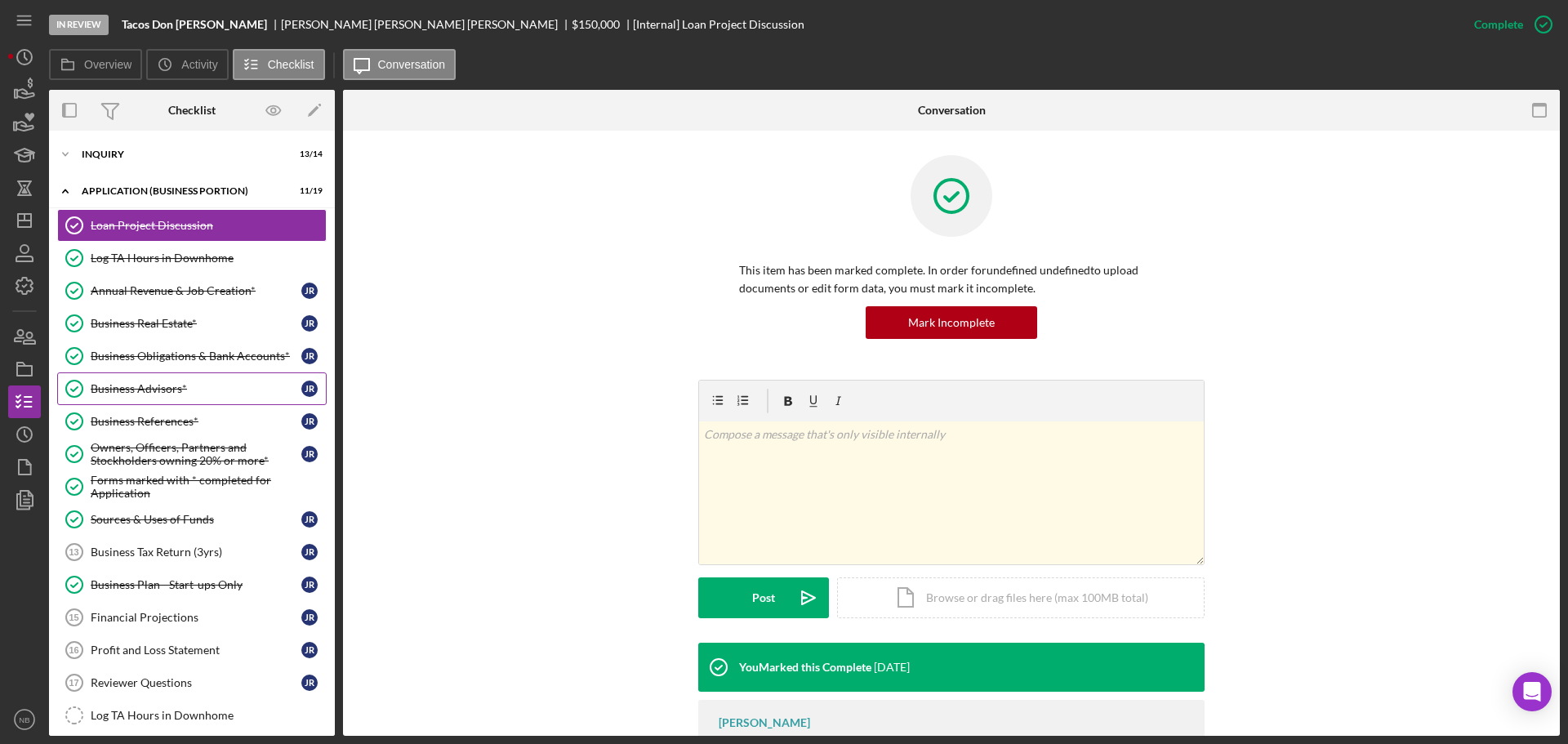
click at [209, 394] on div "Business Advisors*" at bounding box center [196, 389] width 210 height 13
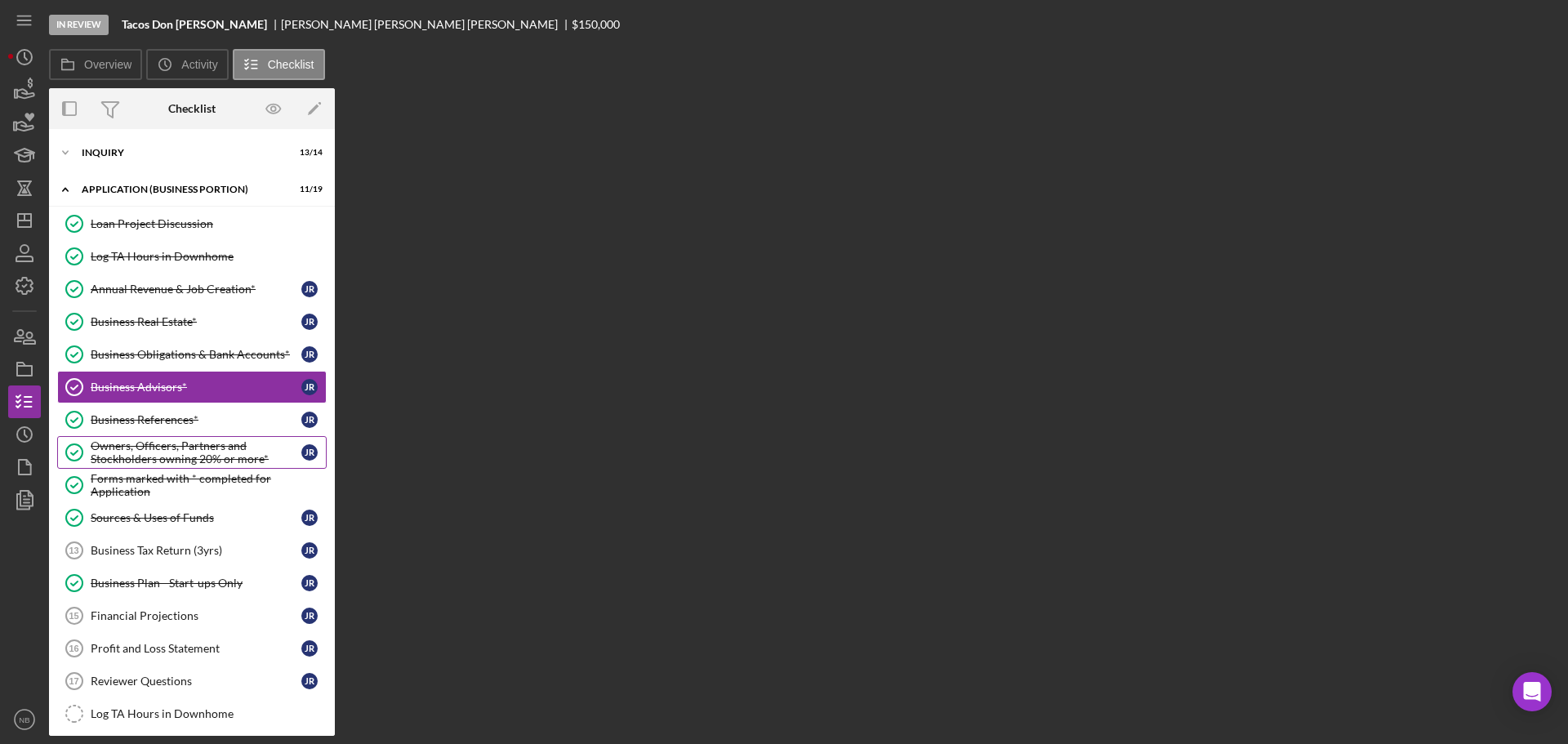
click at [205, 439] on link "Owners, Officers, Partners and Stockholders owning 20% or more* Owners, Officer…" at bounding box center [191, 452] width 270 height 33
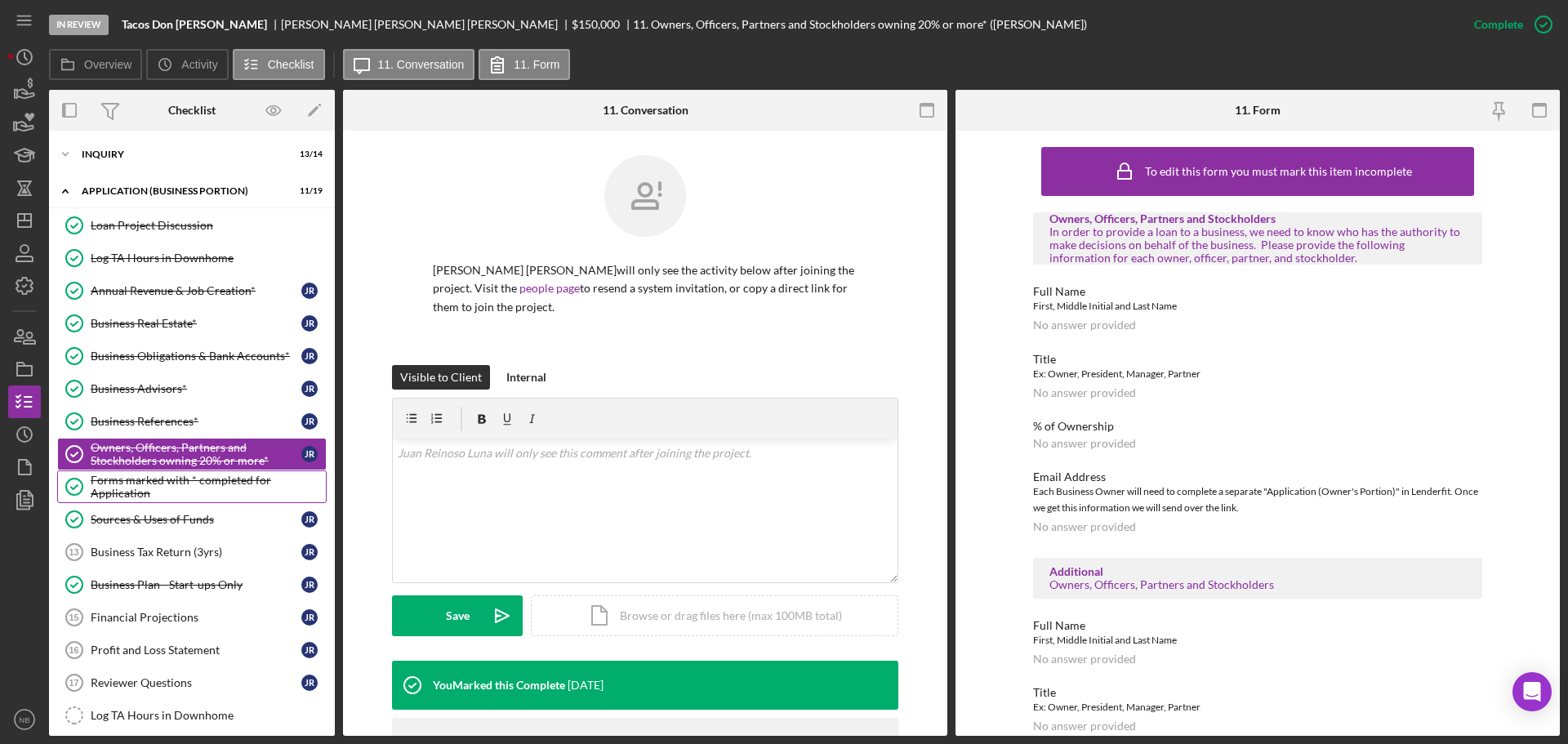
click at [204, 484] on div "Forms marked with * completed for Application" at bounding box center [209, 486] width 235 height 26
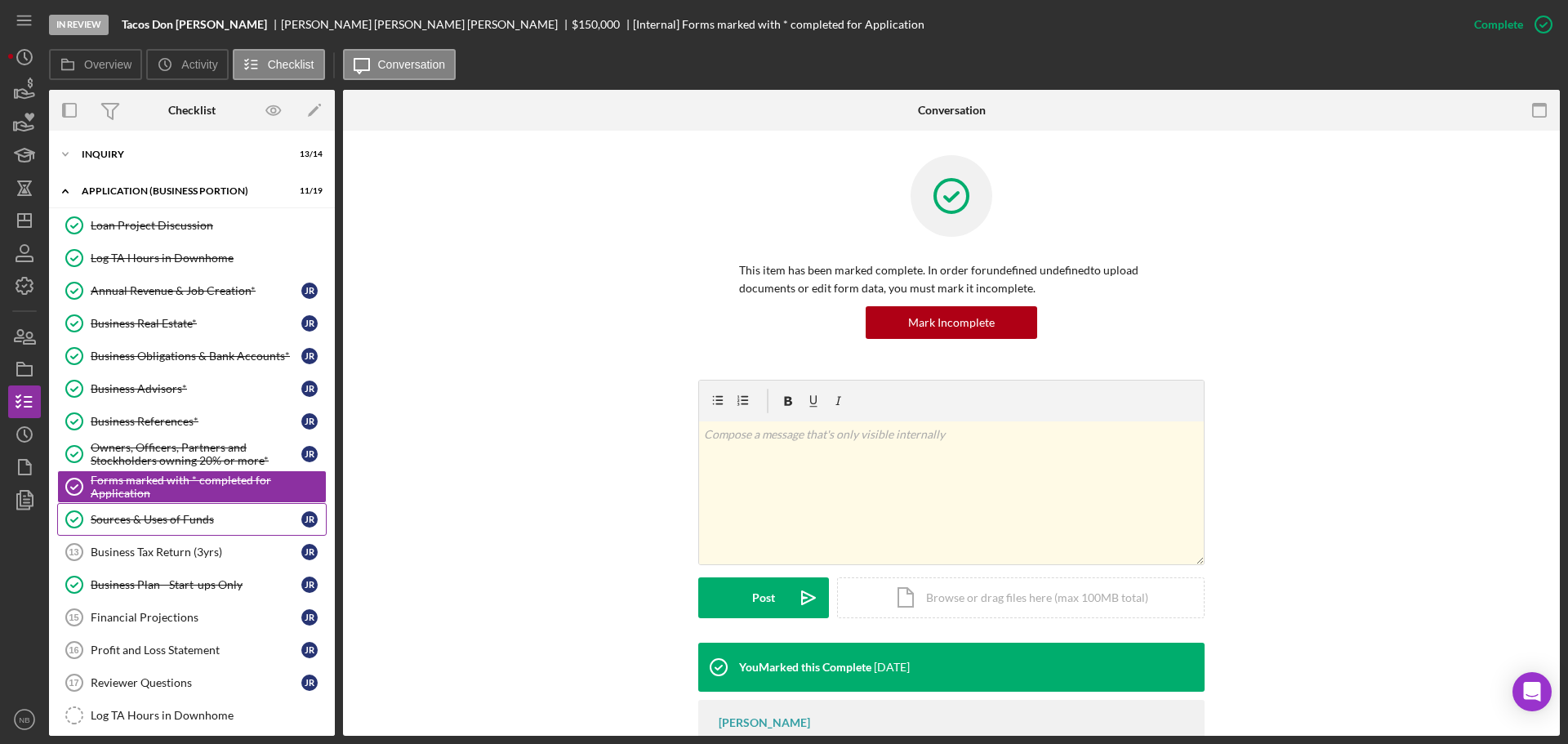
click at [184, 524] on div "Sources & Uses of Funds" at bounding box center [196, 519] width 210 height 13
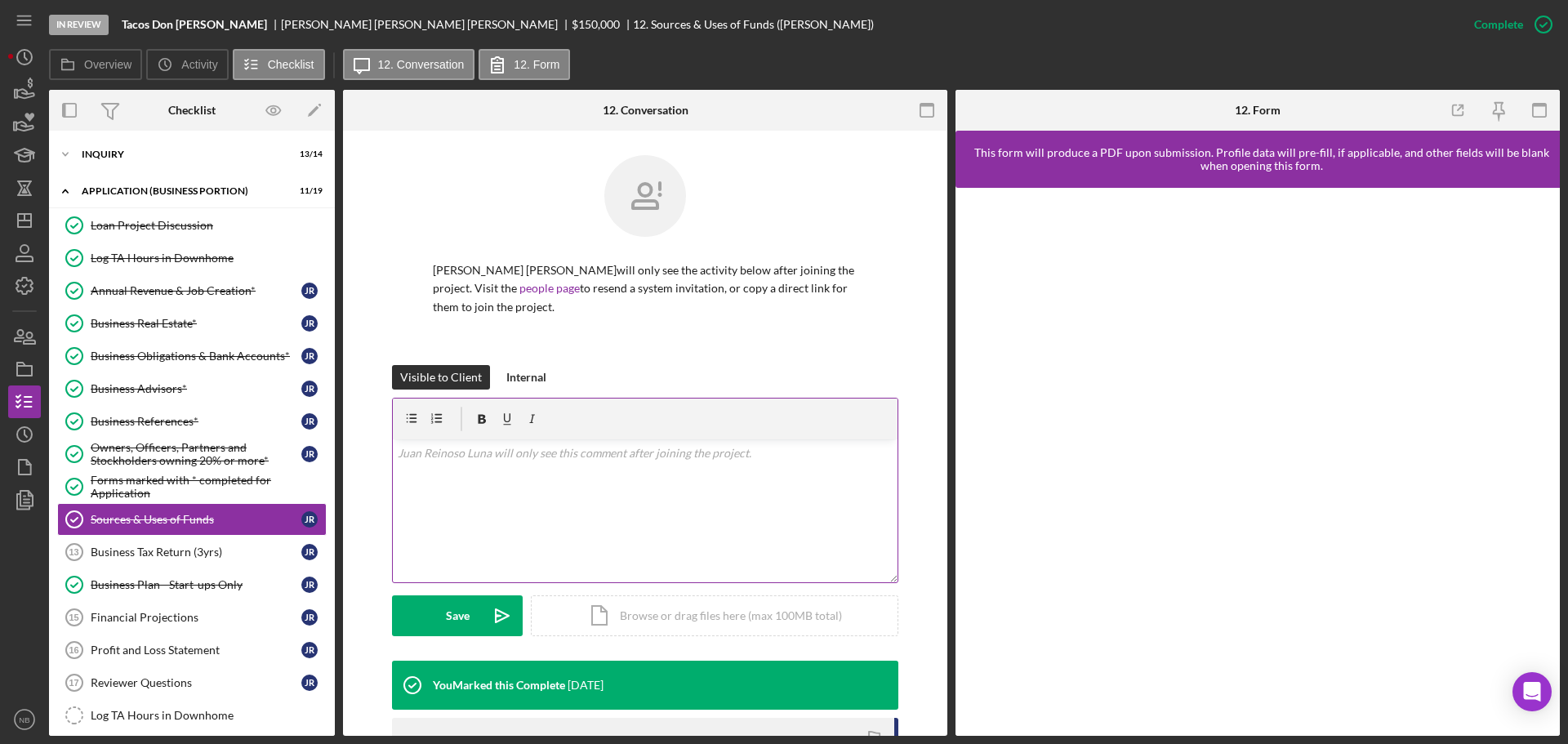
scroll to position [245, 0]
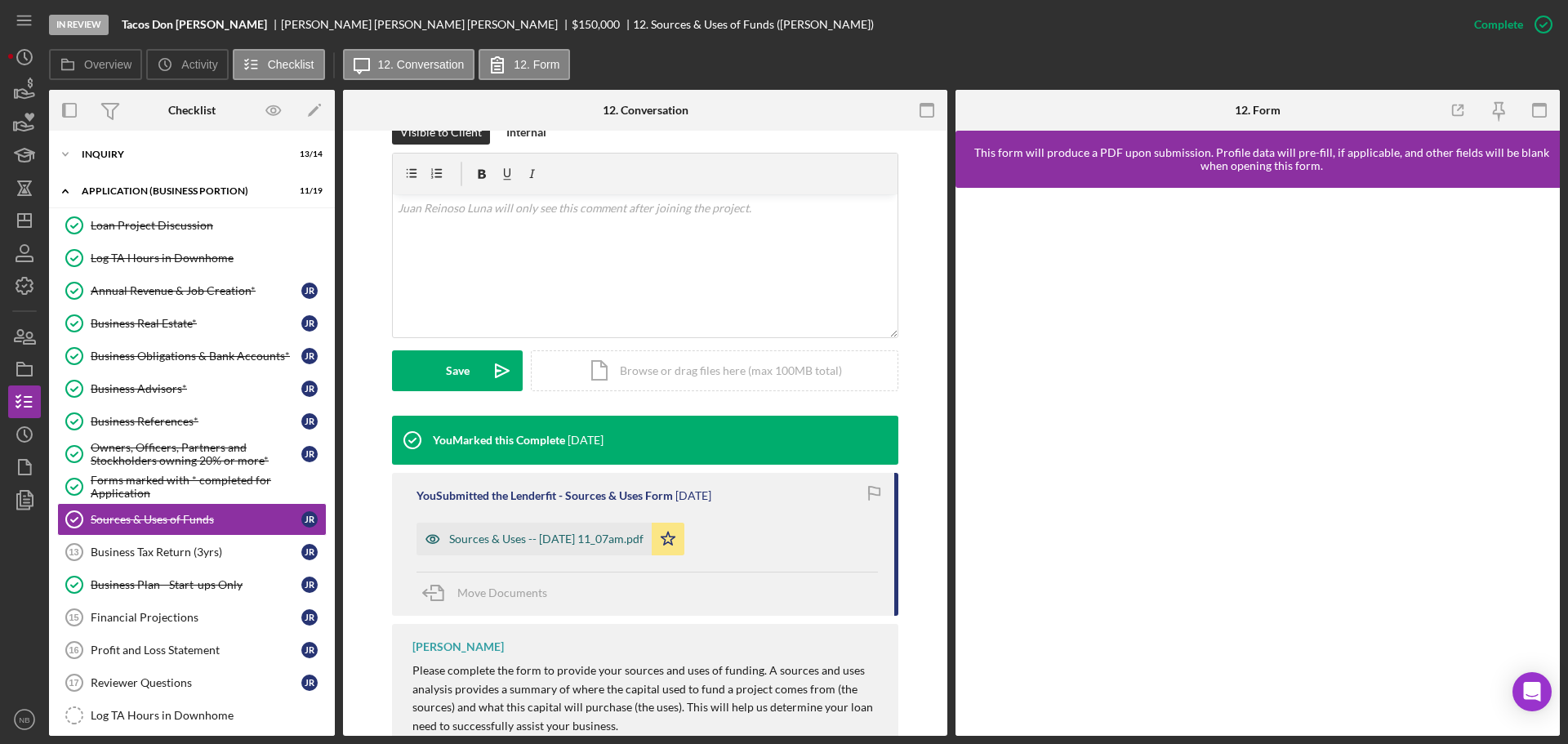
click at [499, 553] on div "Sources & Uses -- [DATE] 11_07am.pdf" at bounding box center [534, 539] width 235 height 33
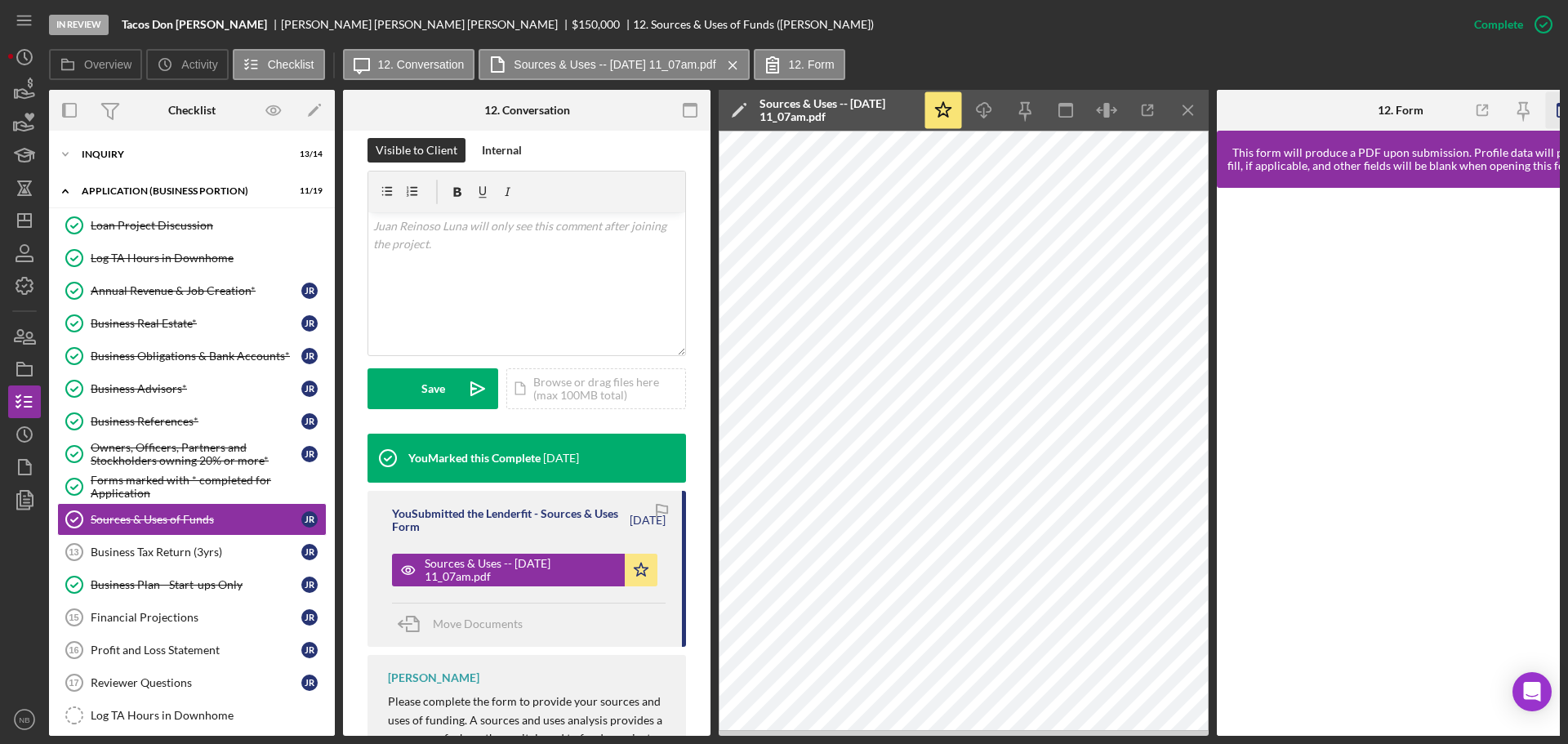
click at [1551, 101] on icon "button" at bounding box center [1564, 111] width 37 height 37
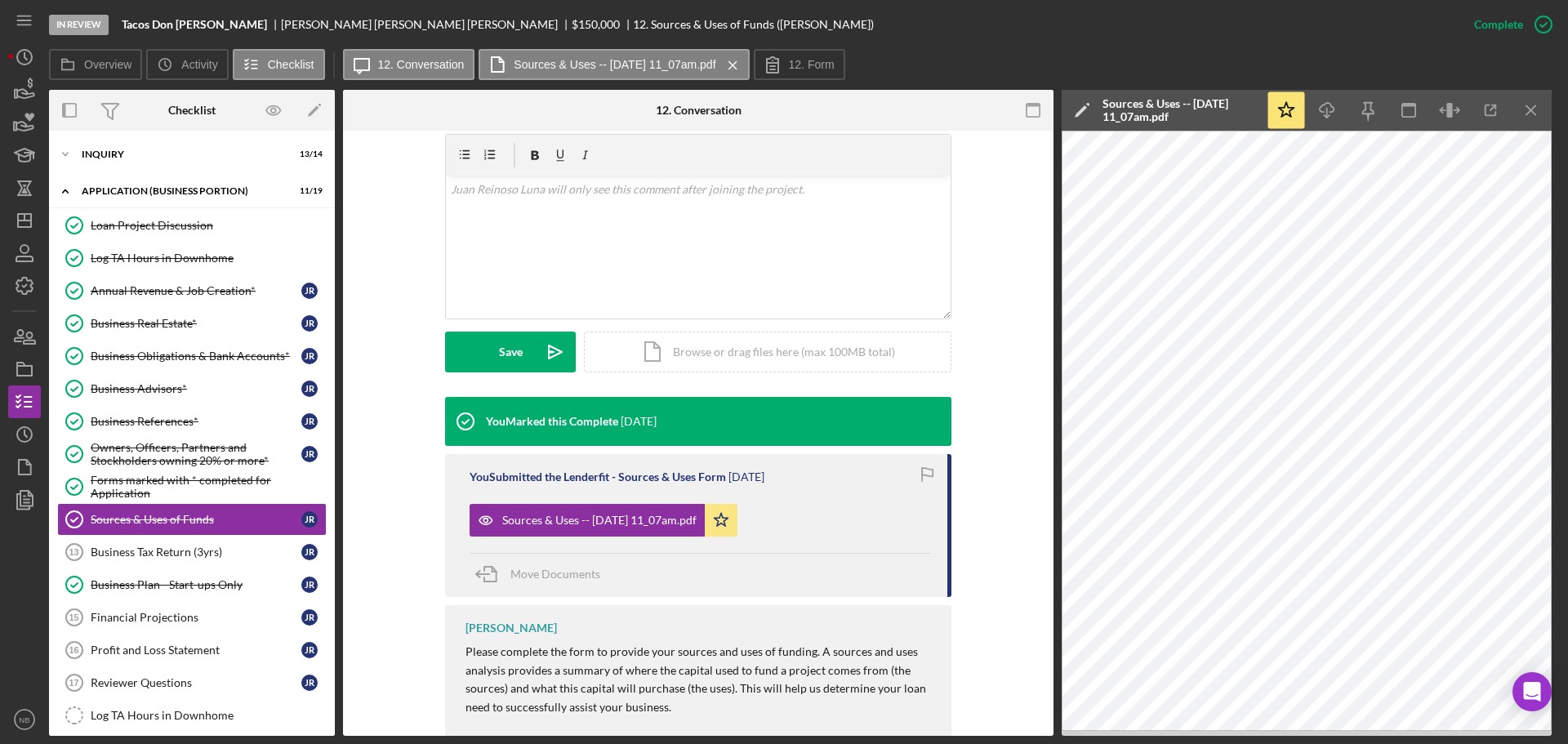
scroll to position [245, 0]
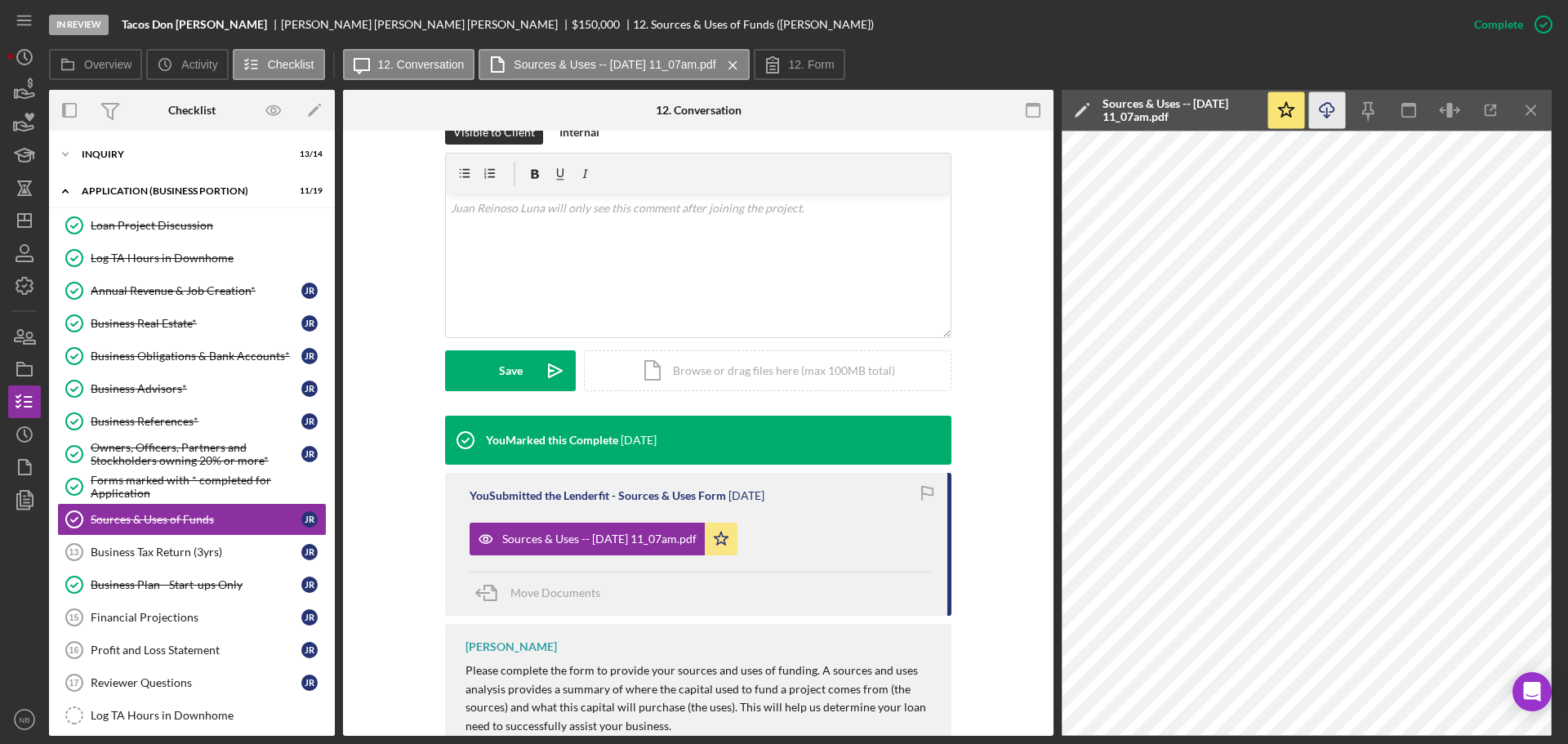
click at [1339, 120] on icon "Icon/Download" at bounding box center [1327, 111] width 37 height 37
click at [155, 564] on link "Business Tax Return (3yrs) 13 Business Tax Return (3yrs) J R" at bounding box center [191, 552] width 270 height 33
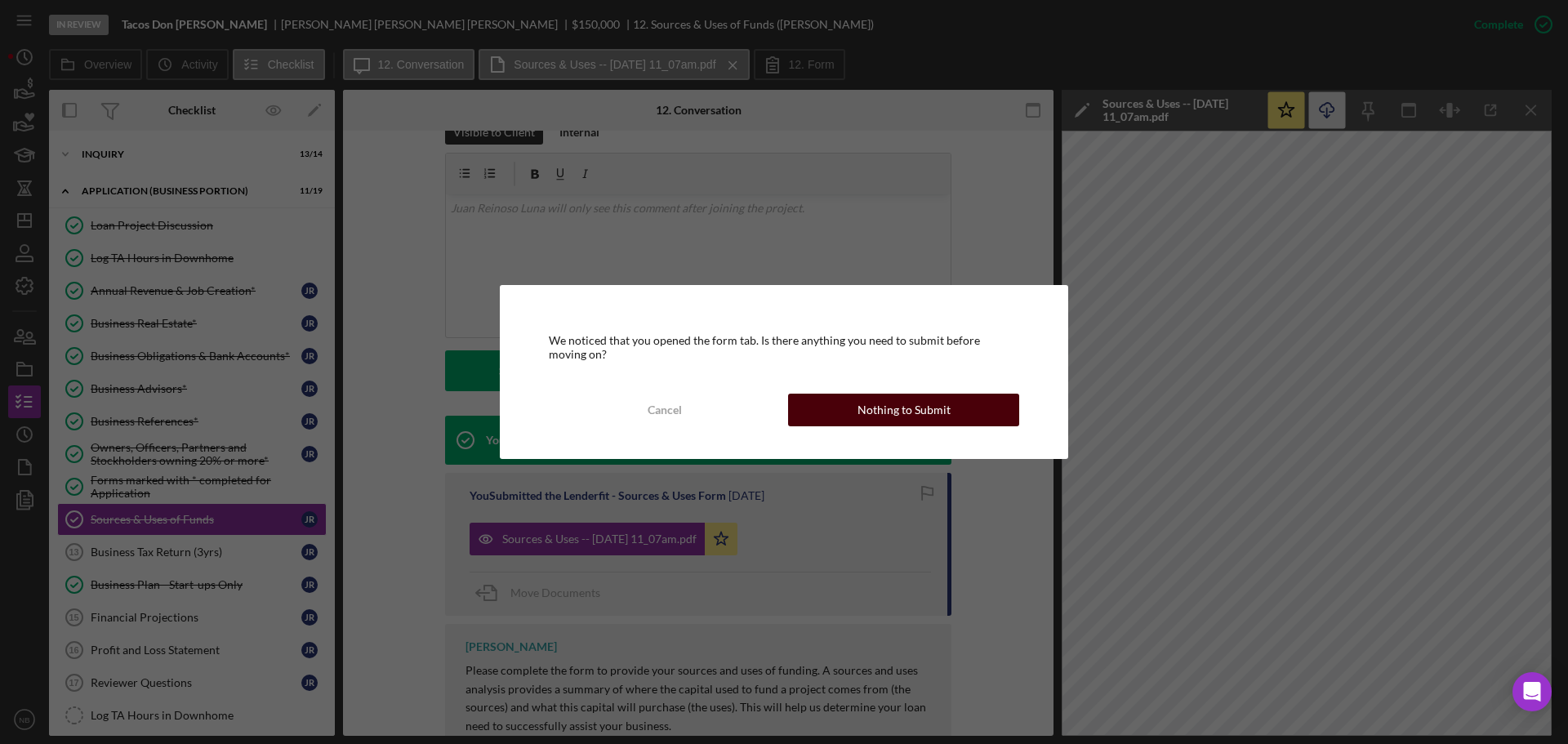
click at [889, 413] on div "Nothing to Submit" at bounding box center [904, 410] width 93 height 33
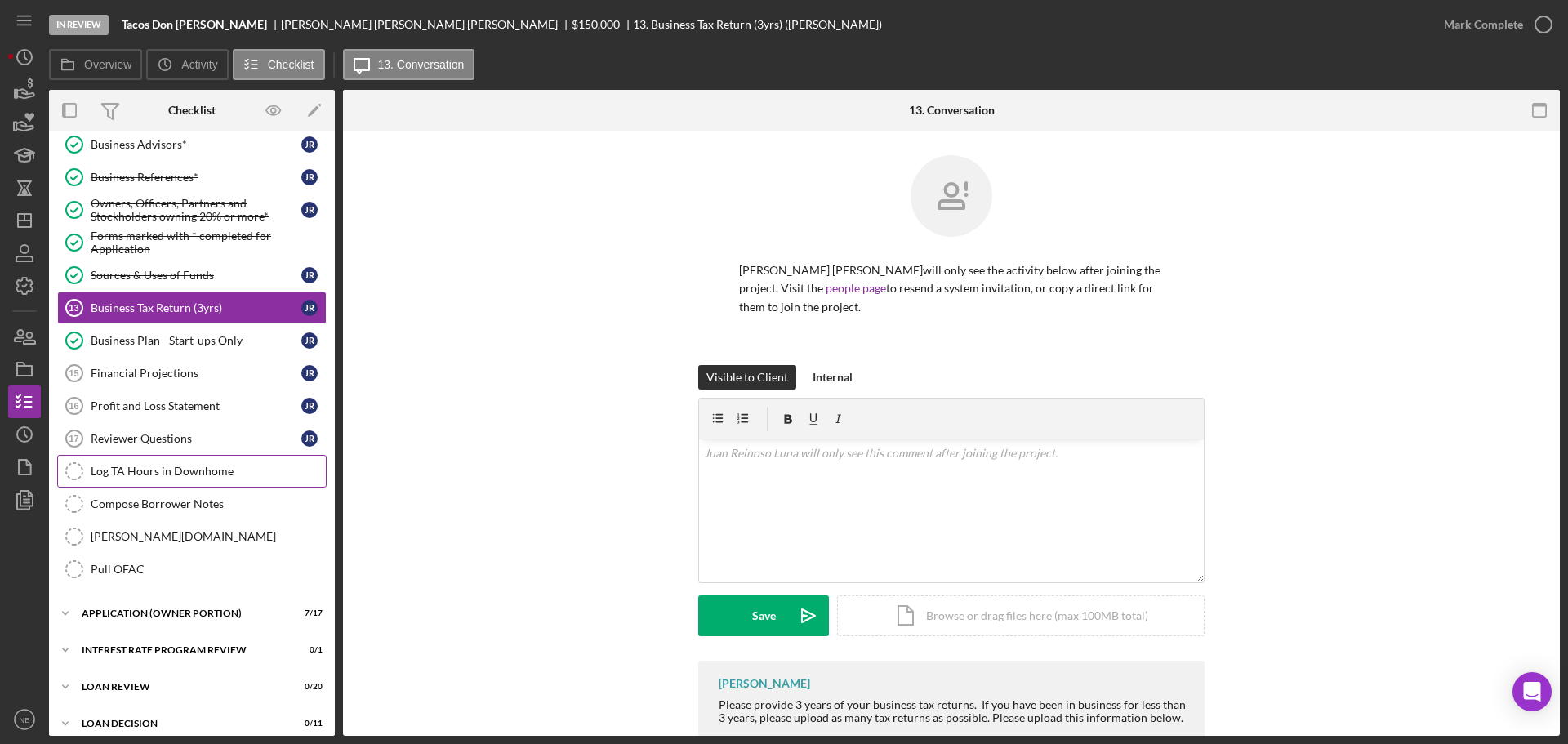
scroll to position [245, 0]
click at [214, 375] on div "Financial Projections" at bounding box center [196, 372] width 210 height 13
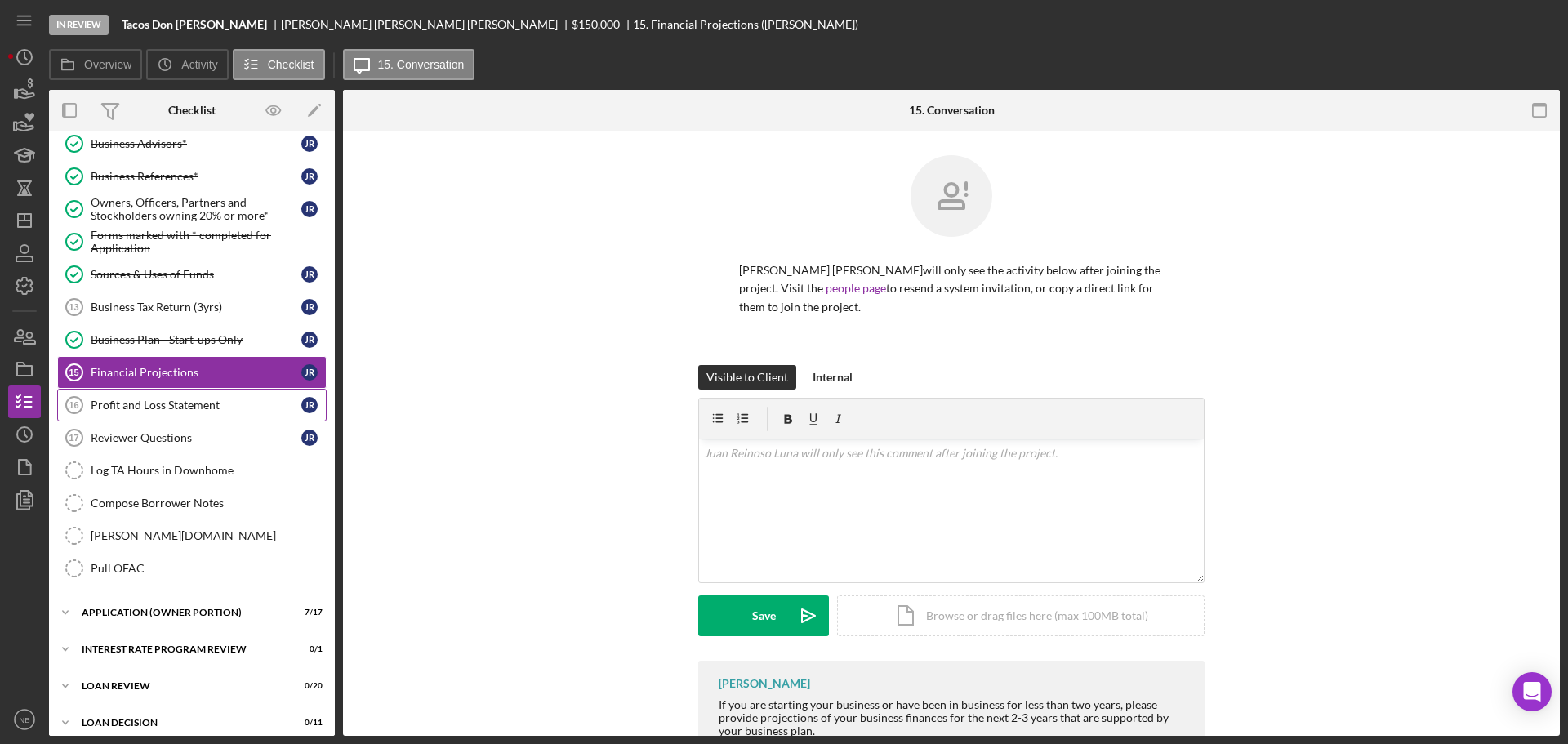
click at [207, 403] on div "Profit and Loss Statement" at bounding box center [196, 405] width 210 height 13
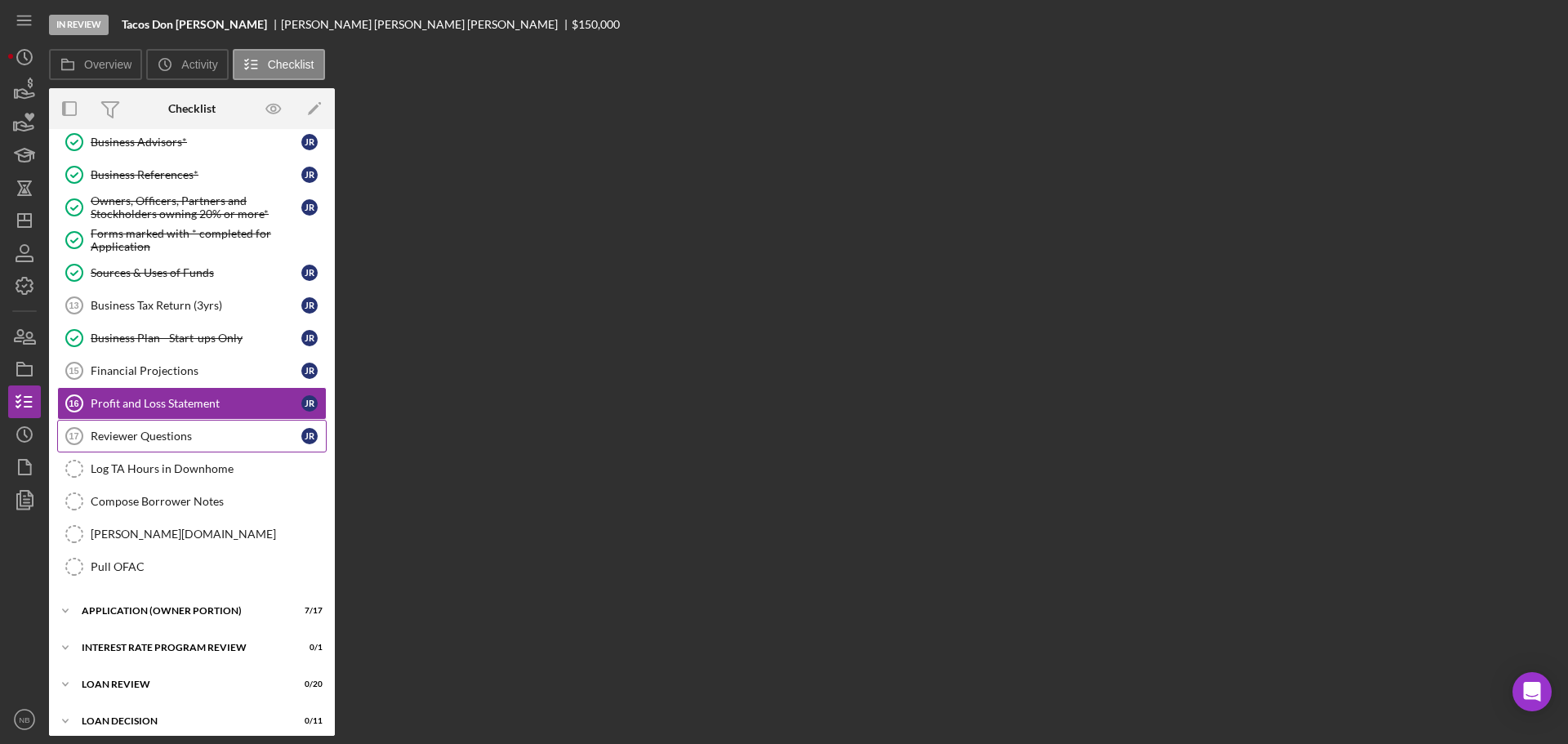
click at [196, 439] on div "Reviewer Questions" at bounding box center [196, 437] width 210 height 13
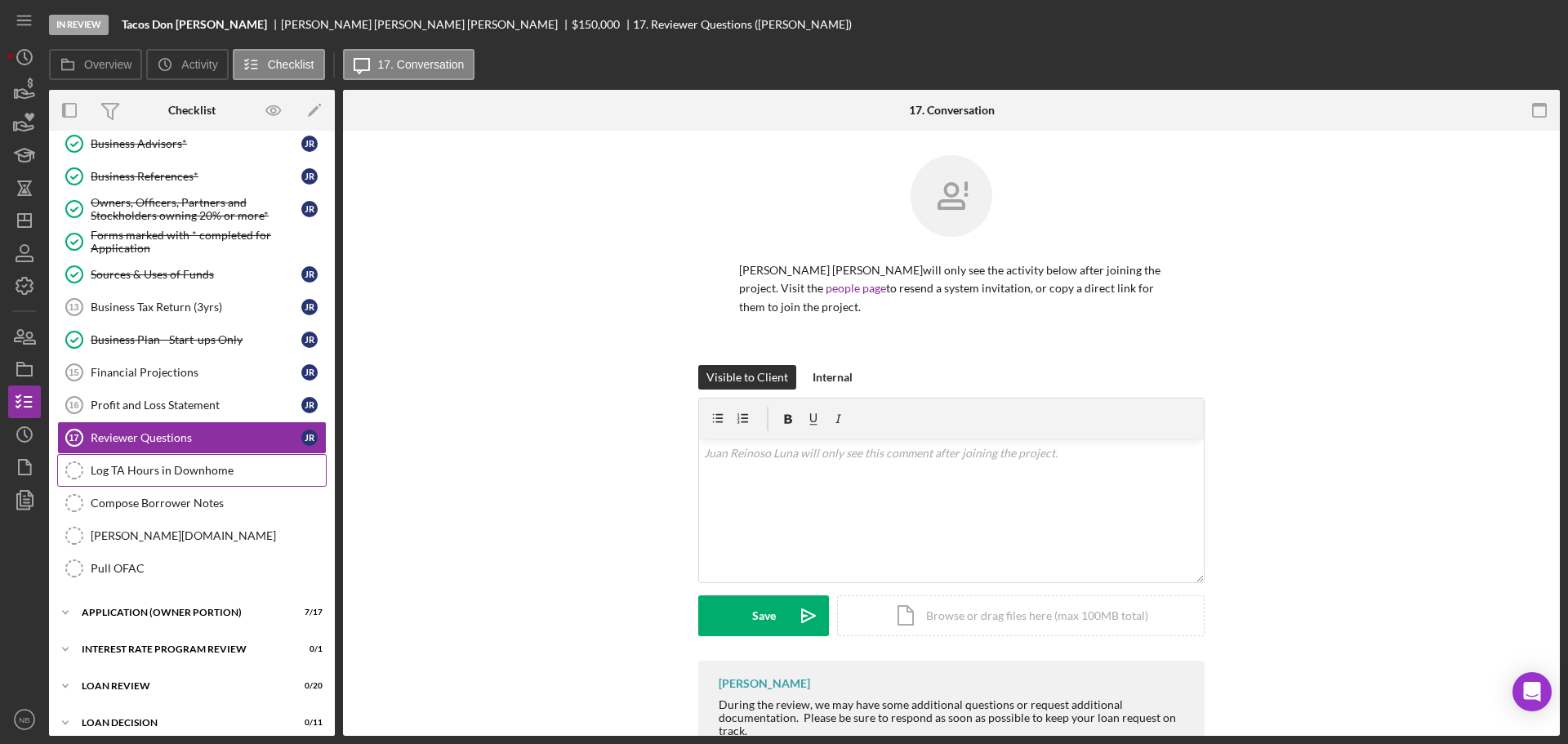
click at [196, 472] on div "Log TA Hours in Downhome" at bounding box center [209, 471] width 235 height 13
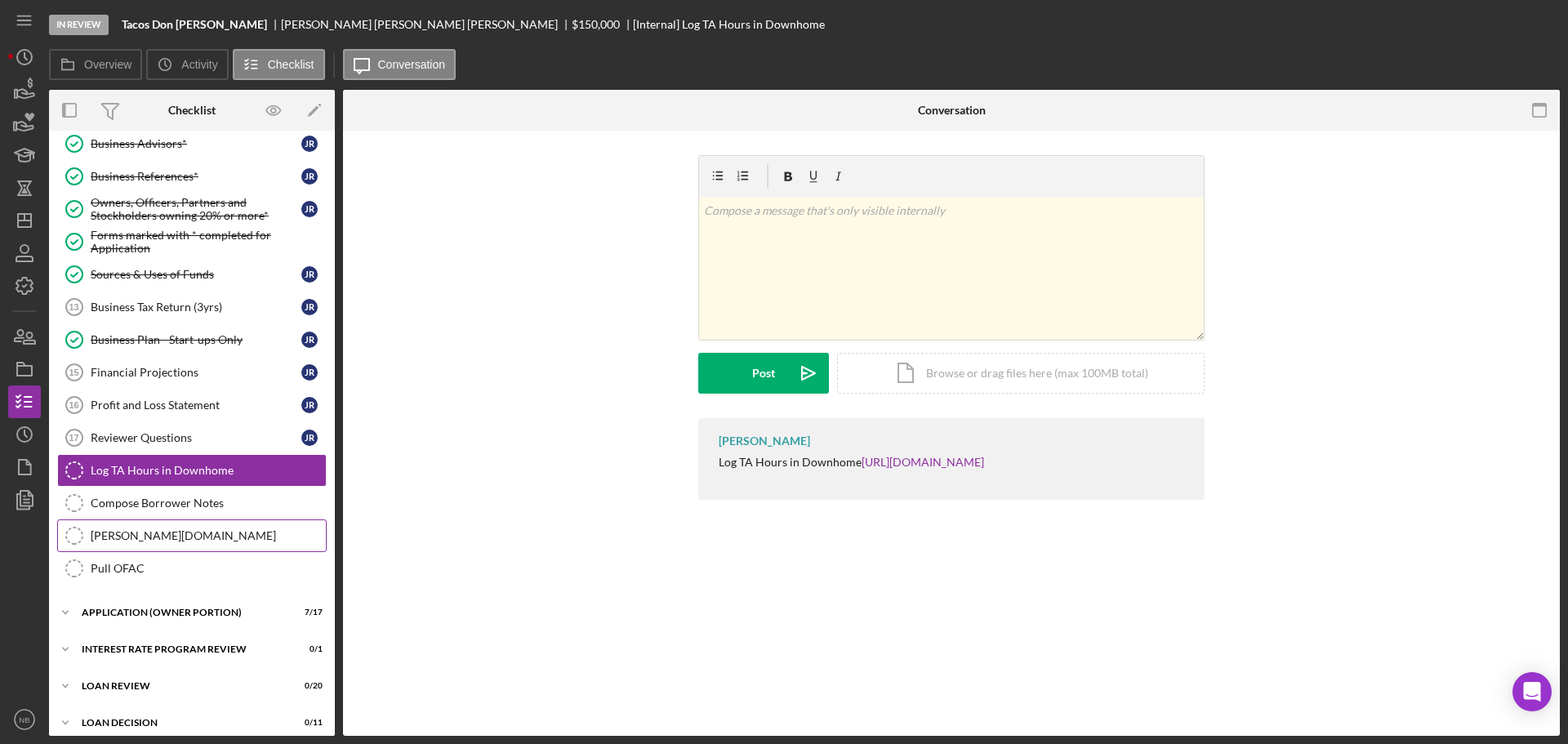
click at [179, 527] on link "[PERSON_NAME][DOMAIN_NAME] [PERSON_NAME][DOMAIN_NAME]" at bounding box center [191, 535] width 270 height 33
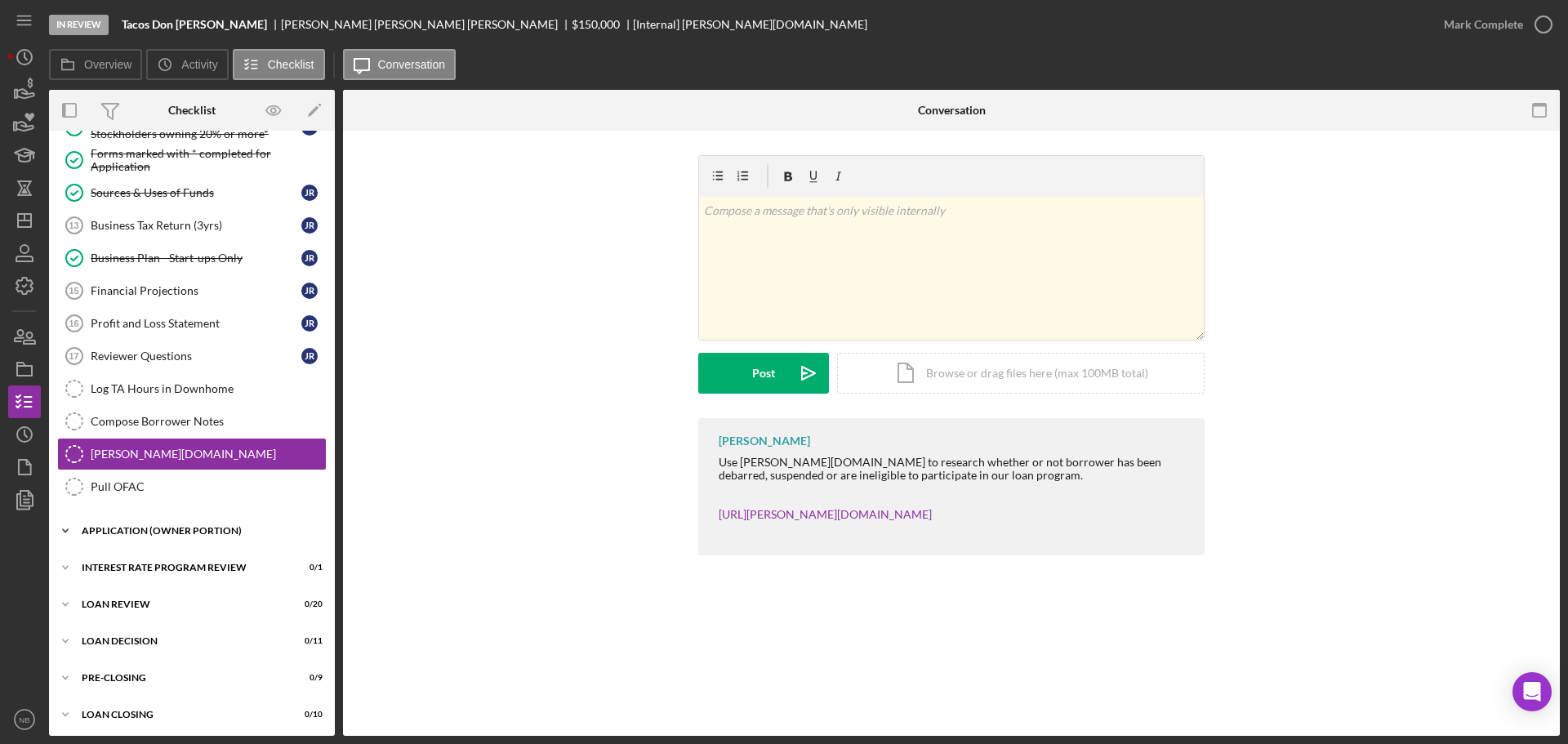
click at [184, 524] on div "Icon/Expander APPLICATION (OWNER PORTION) 7 / 17" at bounding box center [192, 530] width 285 height 33
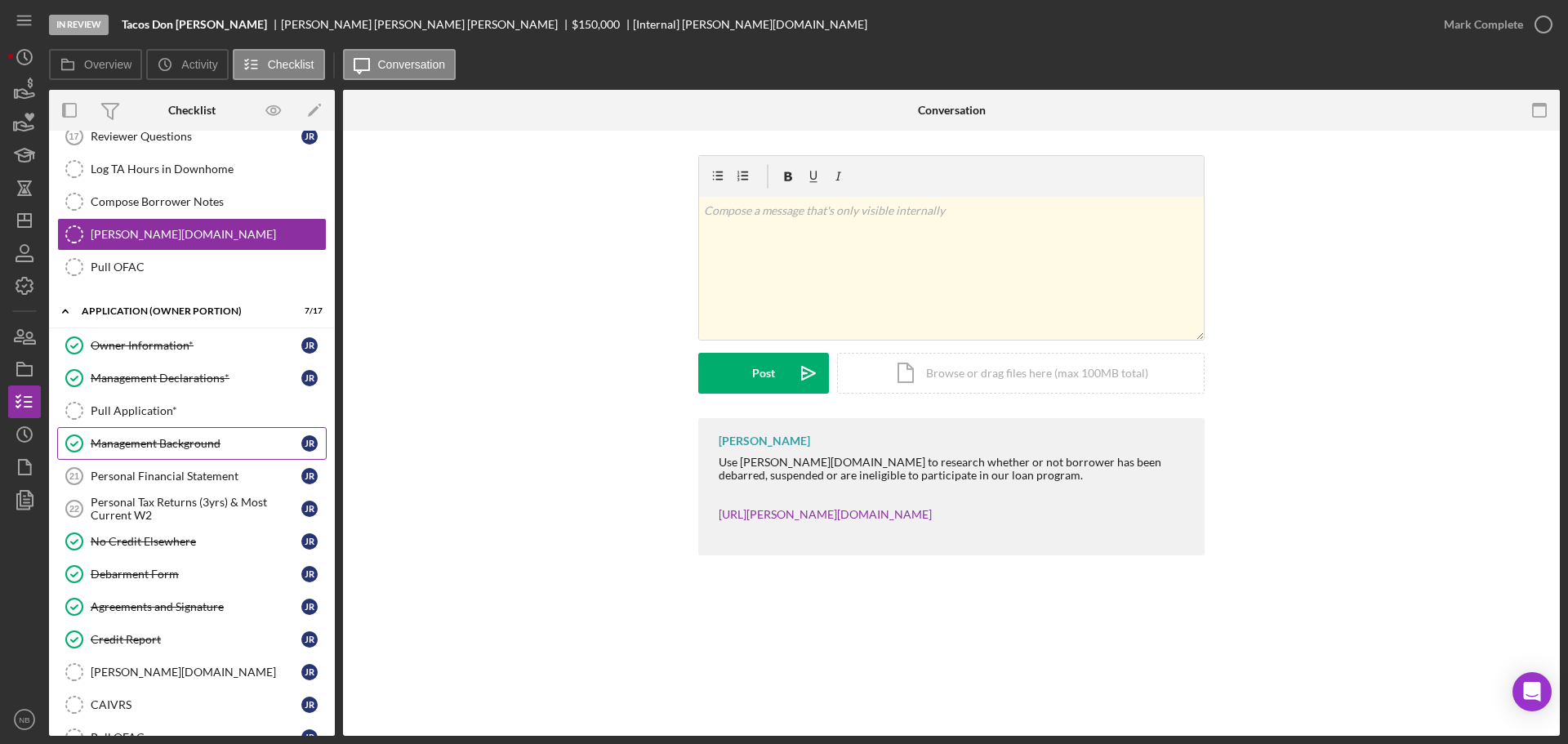
scroll to position [572, 0]
